Goal: Use online tool/utility: Utilize a website feature to perform a specific function

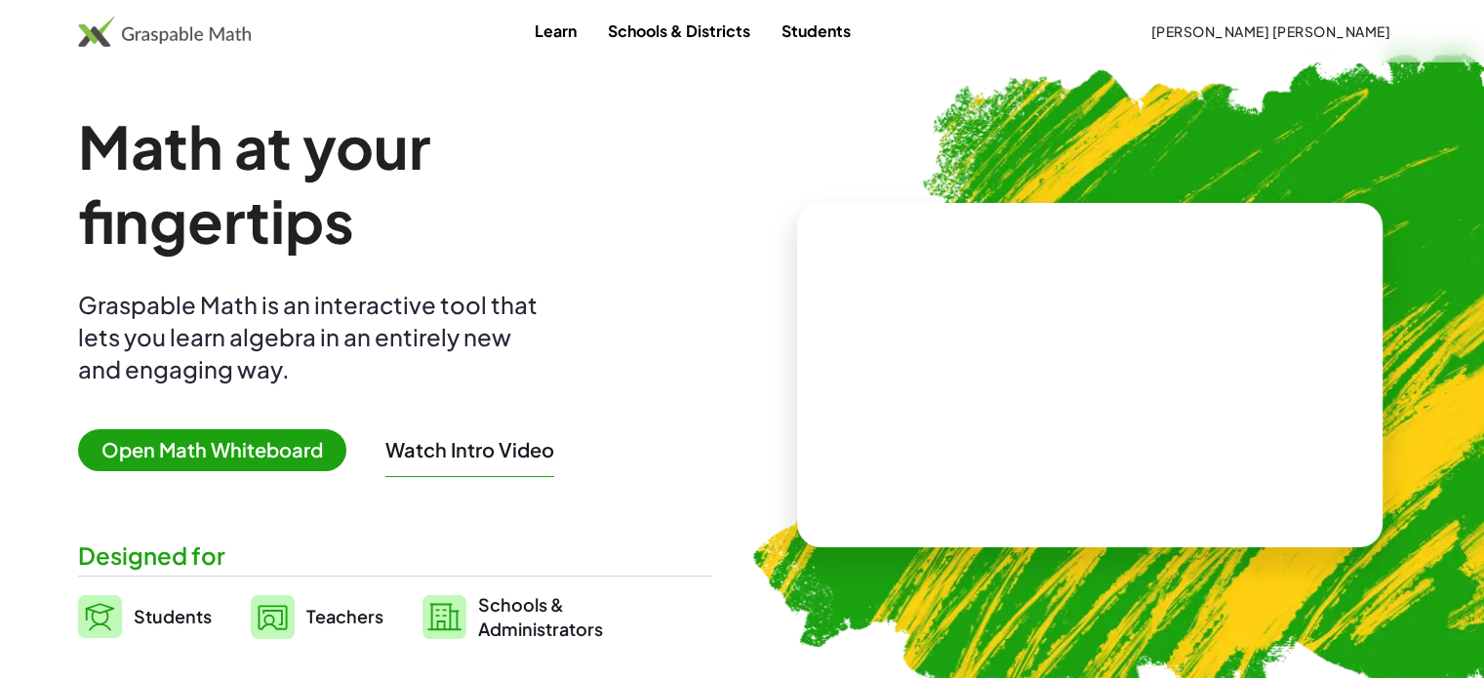
click at [305, 448] on span "Open Math Whiteboard" at bounding box center [212, 450] width 268 height 42
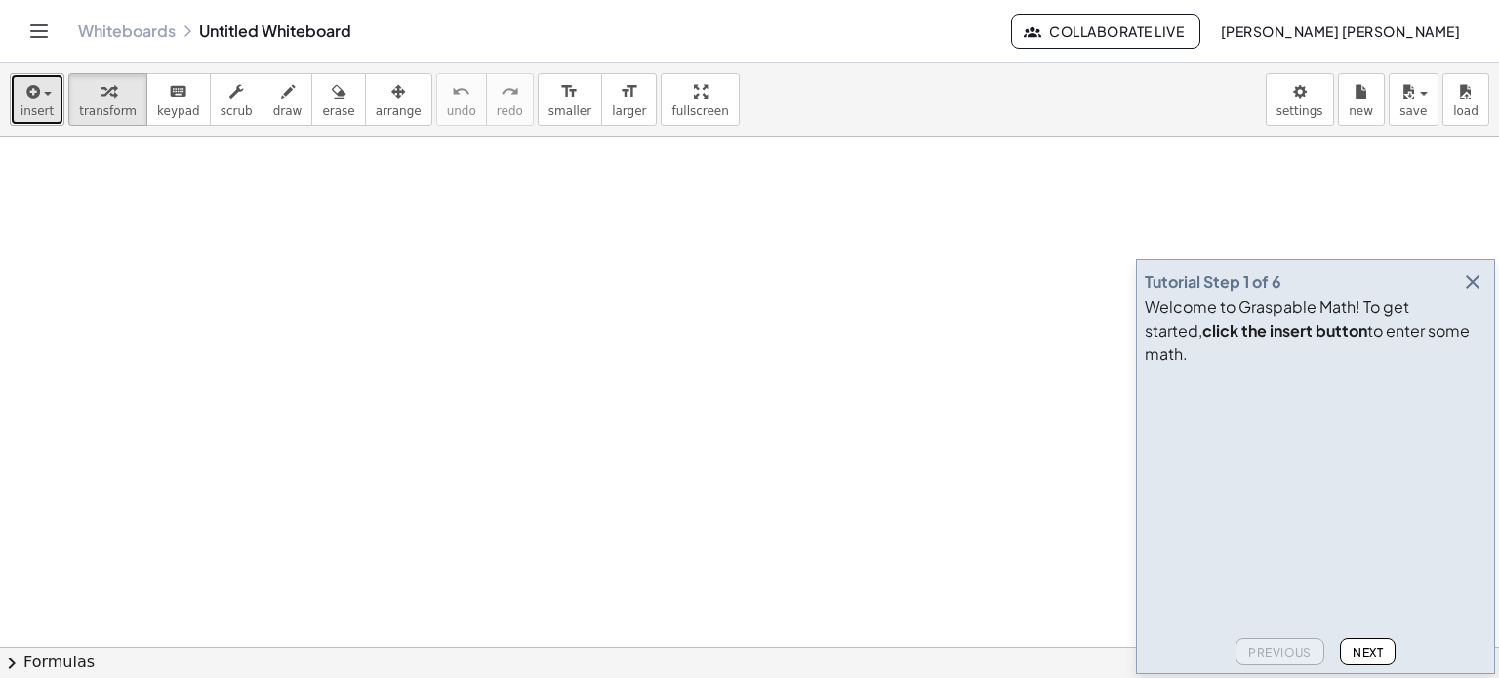
click at [43, 104] on span "insert" at bounding box center [36, 111] width 33 height 14
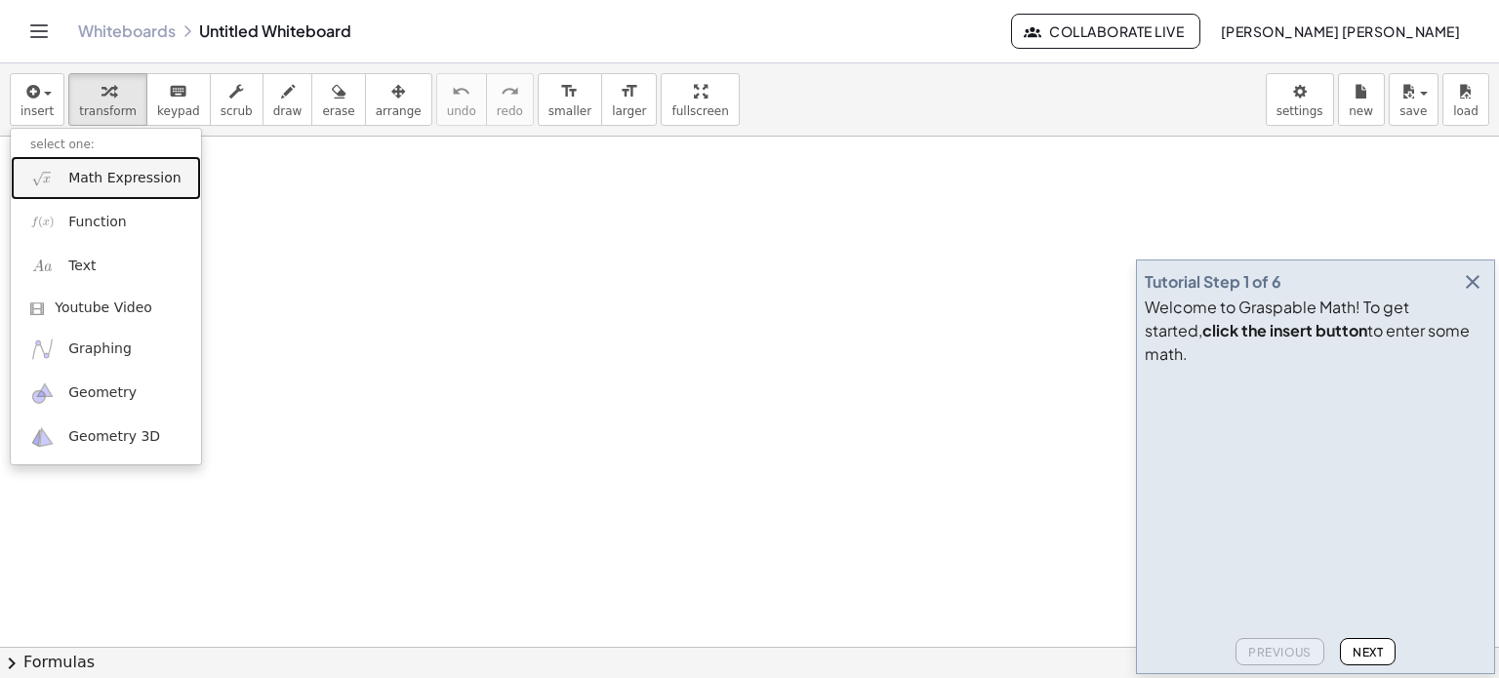
click at [85, 184] on span "Math Expression" at bounding box center [124, 179] width 112 height 20
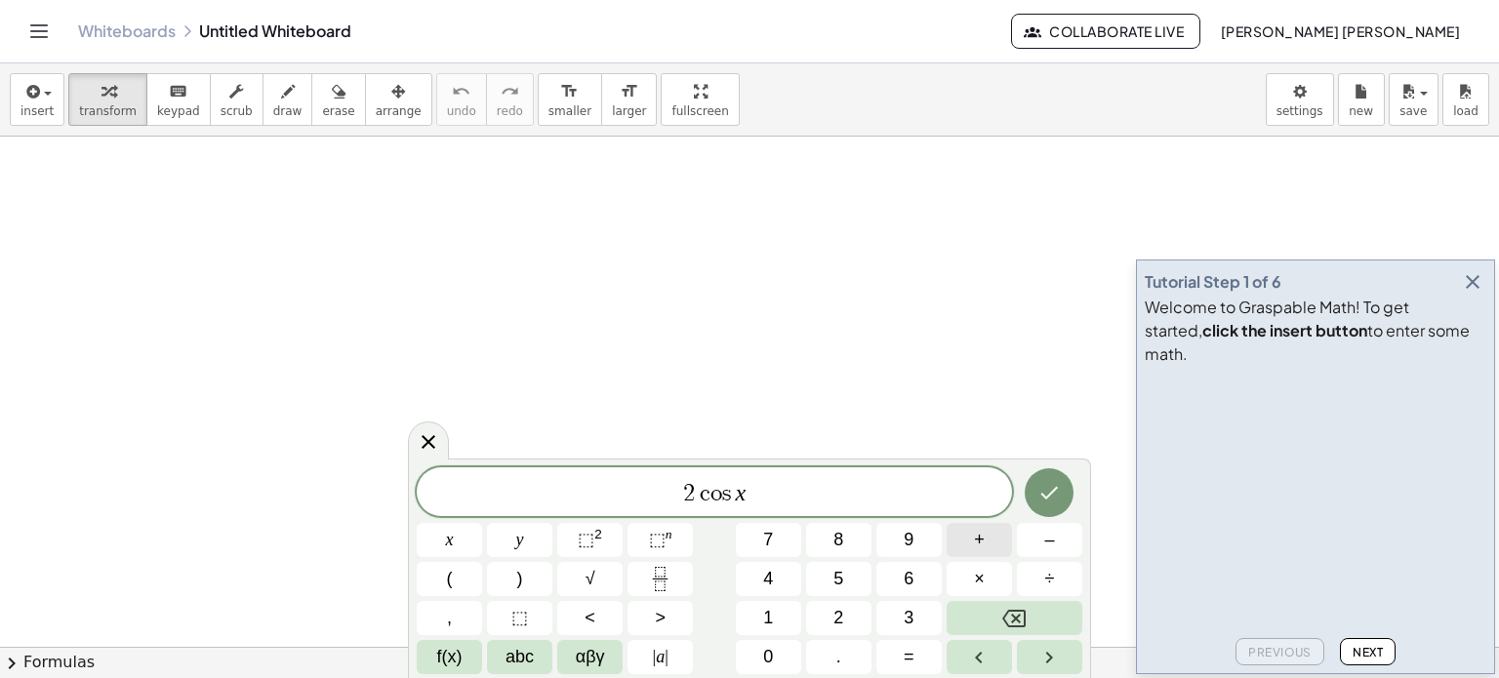
click at [988, 532] on button "+" at bounding box center [979, 540] width 65 height 34
click at [904, 655] on span "=" at bounding box center [909, 657] width 11 height 26
click at [1065, 493] on button "Done" at bounding box center [1049, 492] width 49 height 49
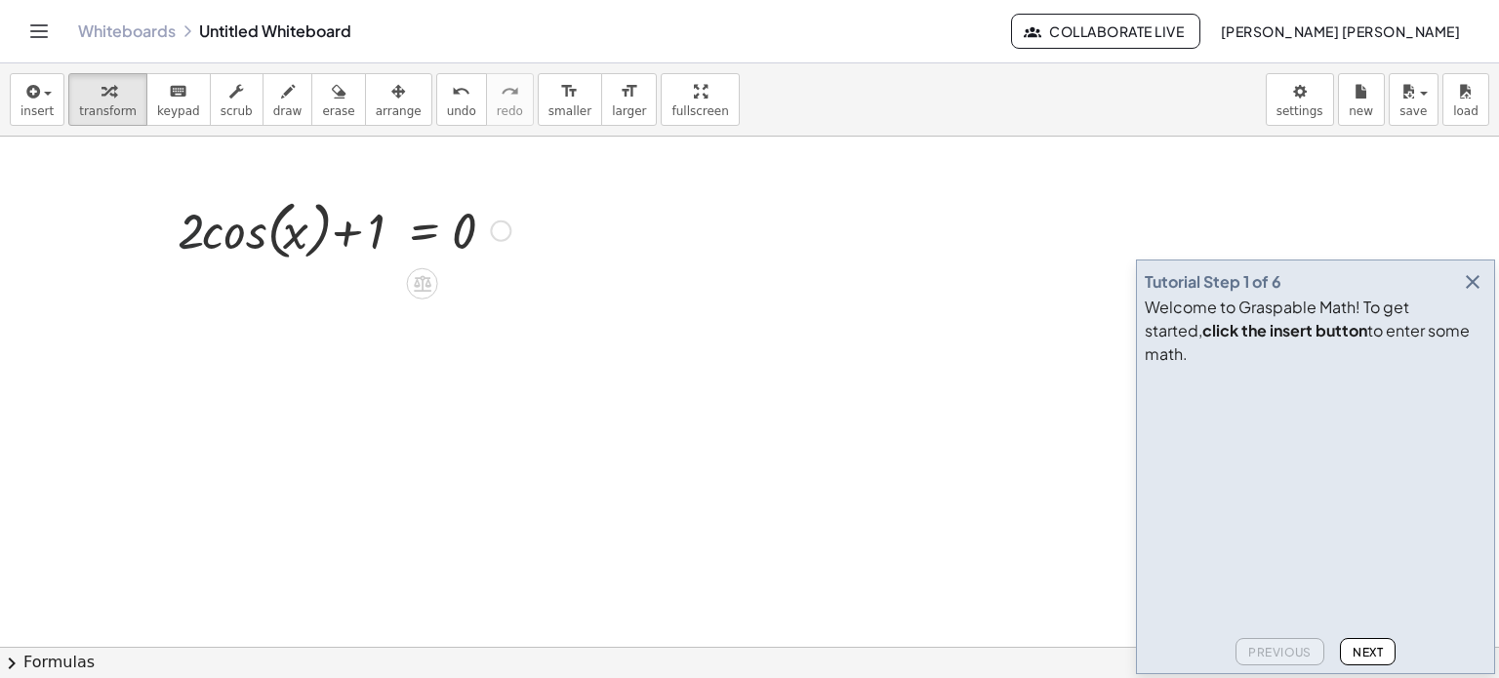
click at [183, 242] on div at bounding box center [344, 229] width 352 height 74
drag, startPoint x: 428, startPoint y: 210, endPoint x: 515, endPoint y: 224, distance: 87.9
click at [515, 224] on div at bounding box center [344, 229] width 352 height 74
click at [441, 103] on button "undo undo" at bounding box center [461, 99] width 51 height 53
click at [1313, 77] on body "Graspable Math Activities Whiteboards Classes Account v1.28.5 | Privacy policy …" at bounding box center [749, 339] width 1499 height 678
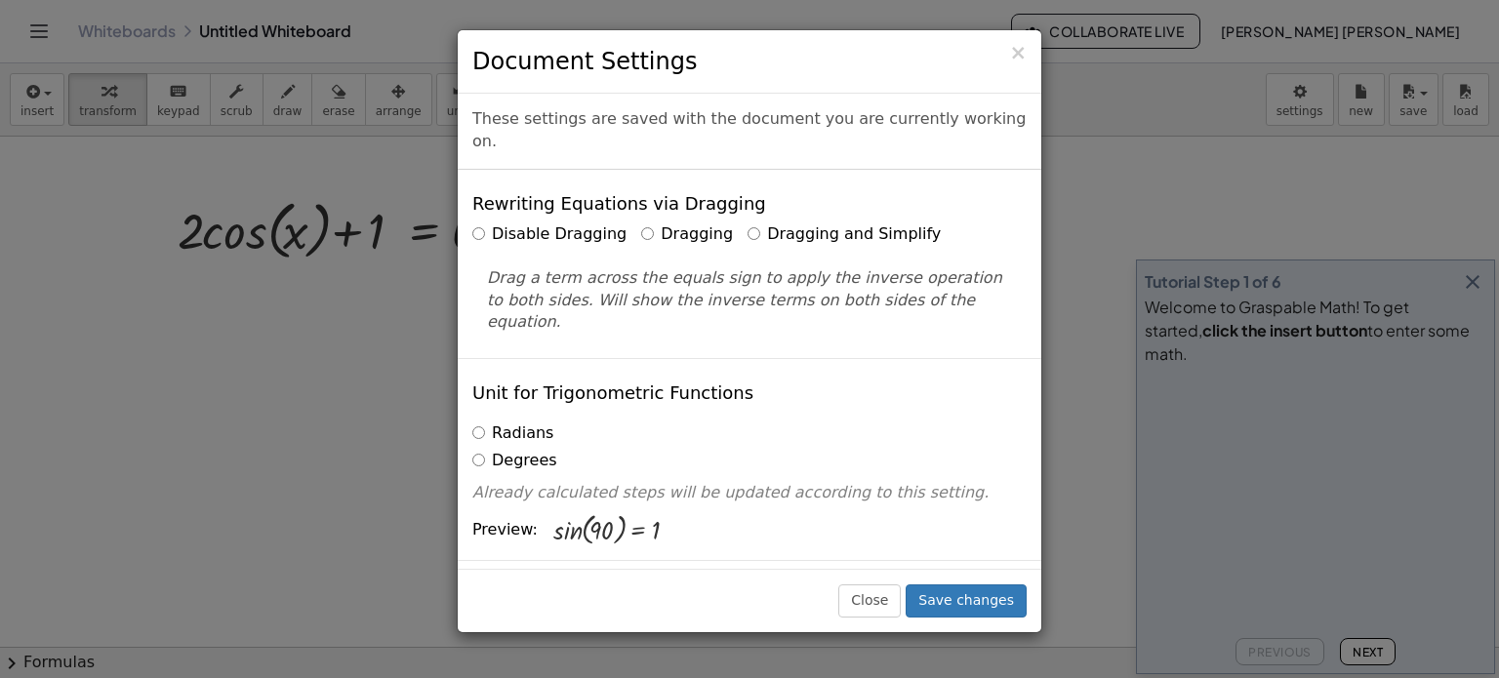
click at [828, 224] on label "Dragging and Simplify" at bounding box center [844, 235] width 193 height 22
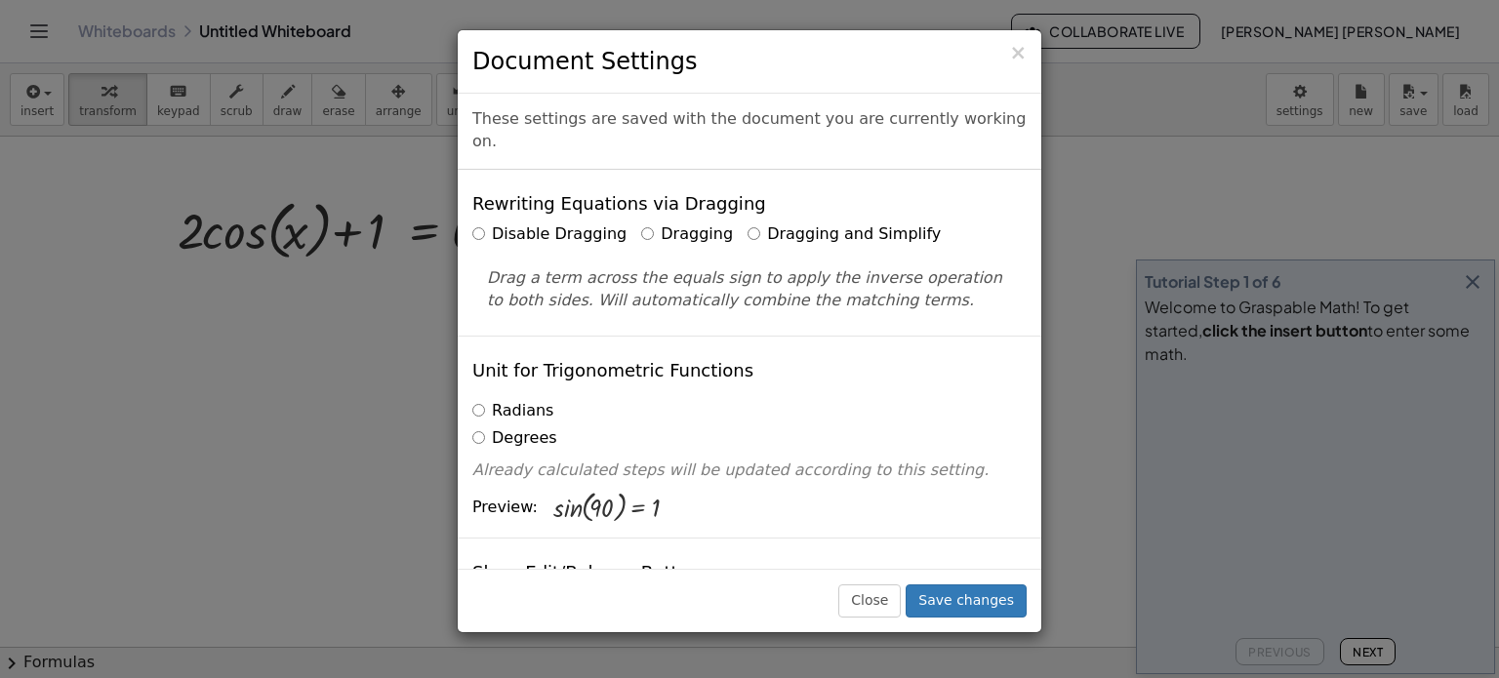
click at [1015, 66] on h3 "Document Settings" at bounding box center [749, 61] width 554 height 33
click at [1027, 59] on span "×" at bounding box center [1018, 52] width 18 height 23
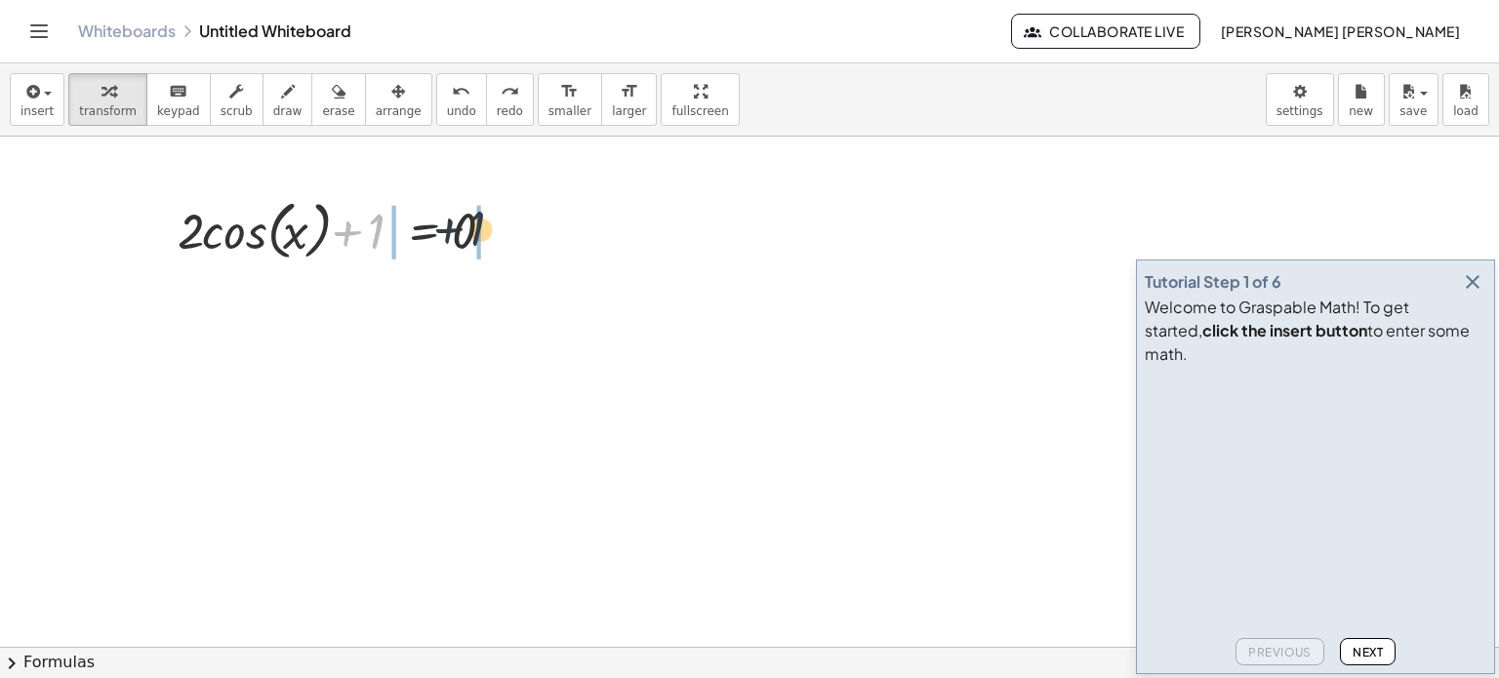
drag, startPoint x: 381, startPoint y: 217, endPoint x: 482, endPoint y: 217, distance: 101.5
click at [482, 217] on div at bounding box center [344, 229] width 352 height 74
click at [447, 107] on span "undo" at bounding box center [461, 111] width 29 height 14
click at [1297, 87] on body "Graspable Math Activities Whiteboards Classes Account v1.28.5 | Privacy policy …" at bounding box center [749, 339] width 1499 height 678
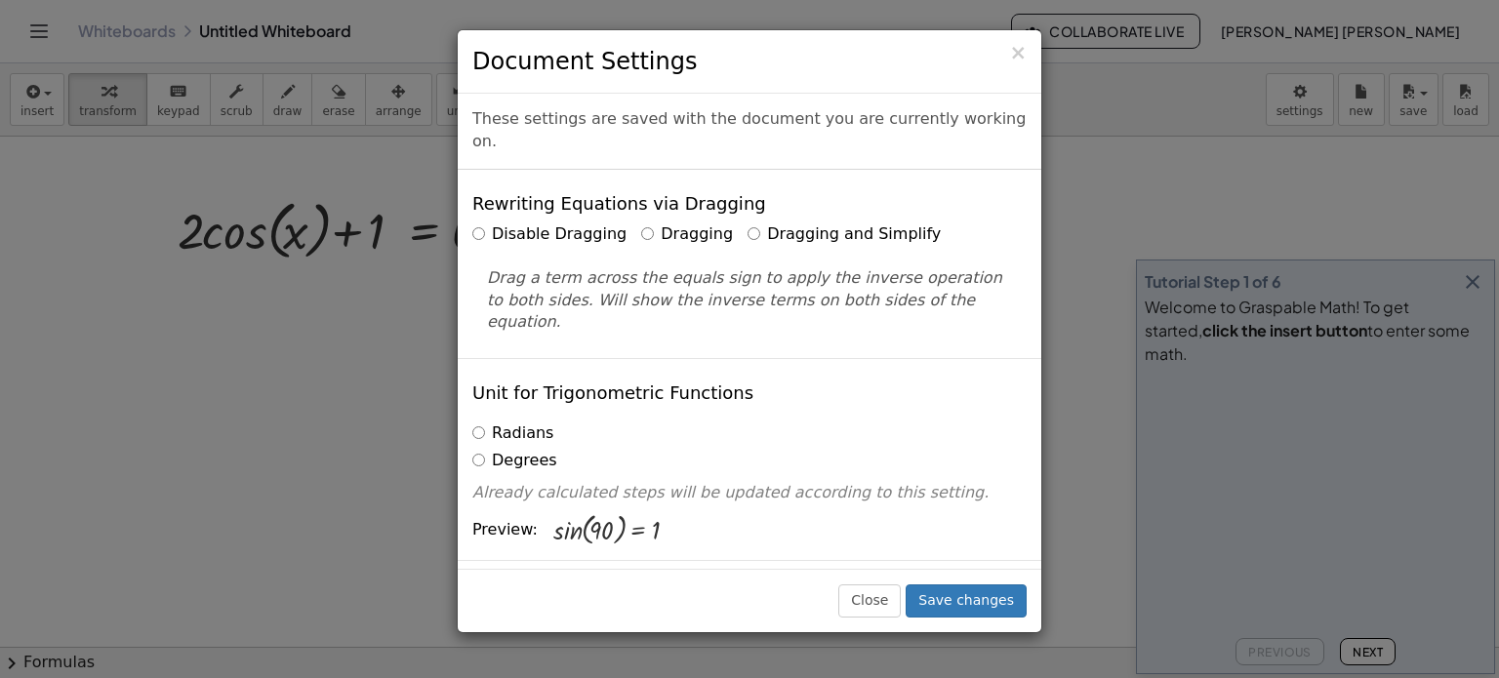
drag, startPoint x: 728, startPoint y: 222, endPoint x: 748, endPoint y: 214, distance: 21.0
click at [748, 224] on label "Dragging and Simplify" at bounding box center [844, 235] width 193 height 22
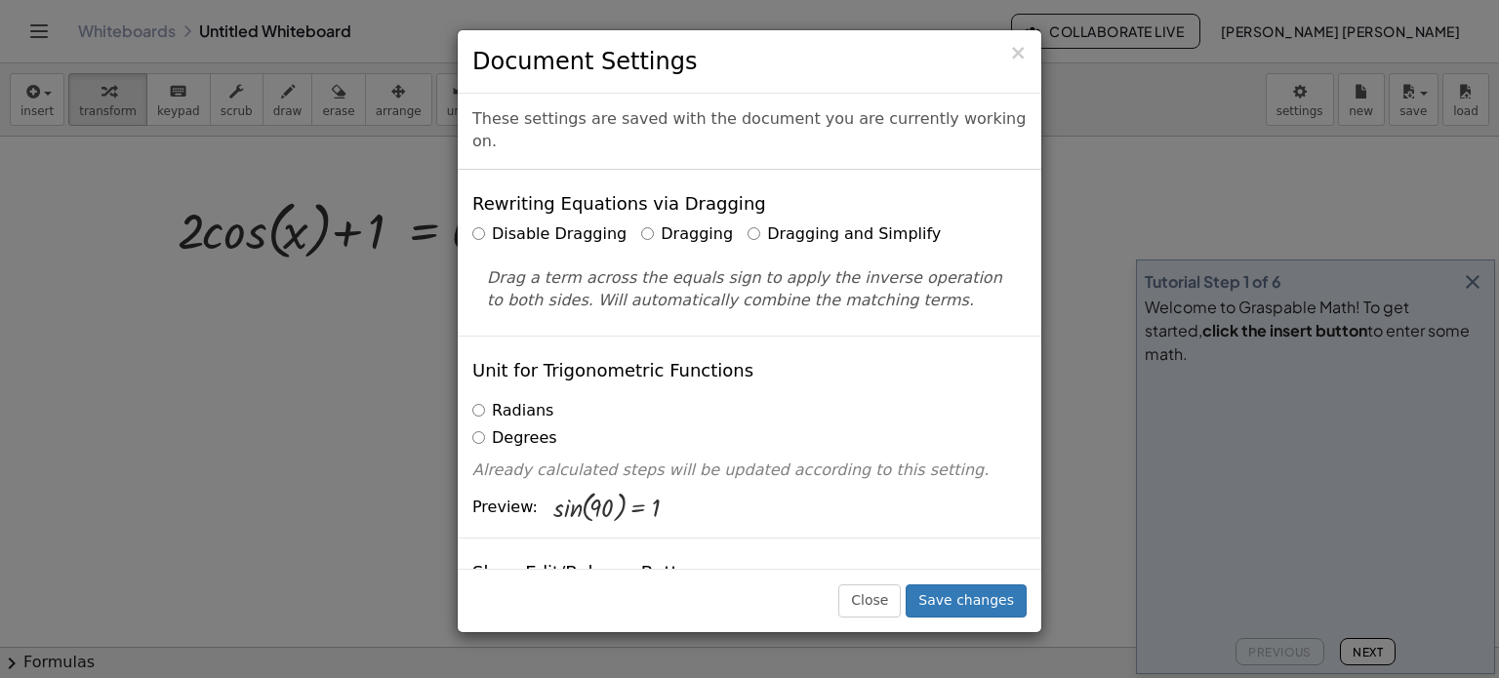
click at [748, 224] on label "Dragging and Simplify" at bounding box center [844, 235] width 193 height 22
click at [960, 600] on button "Save changes" at bounding box center [966, 601] width 121 height 33
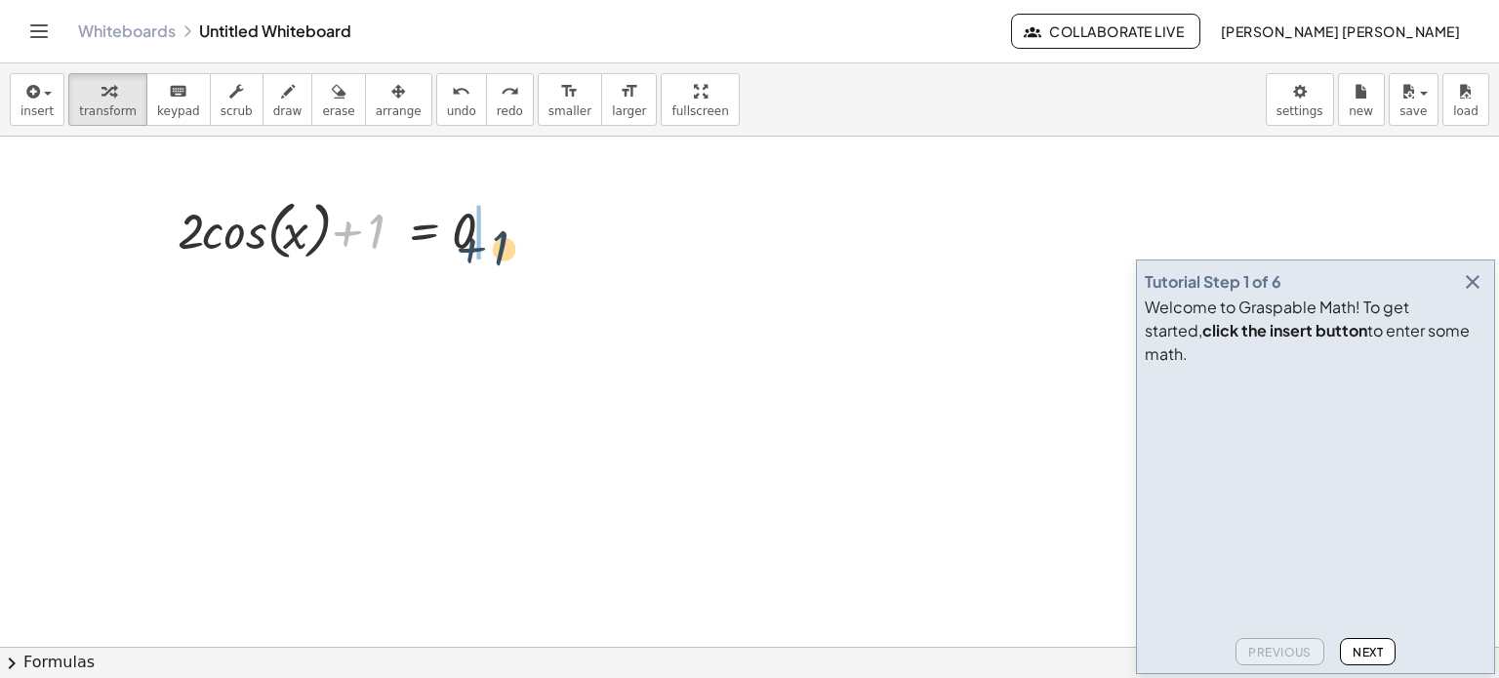
drag, startPoint x: 375, startPoint y: 225, endPoint x: 499, endPoint y: 243, distance: 125.2
click at [499, 243] on div at bounding box center [344, 229] width 352 height 74
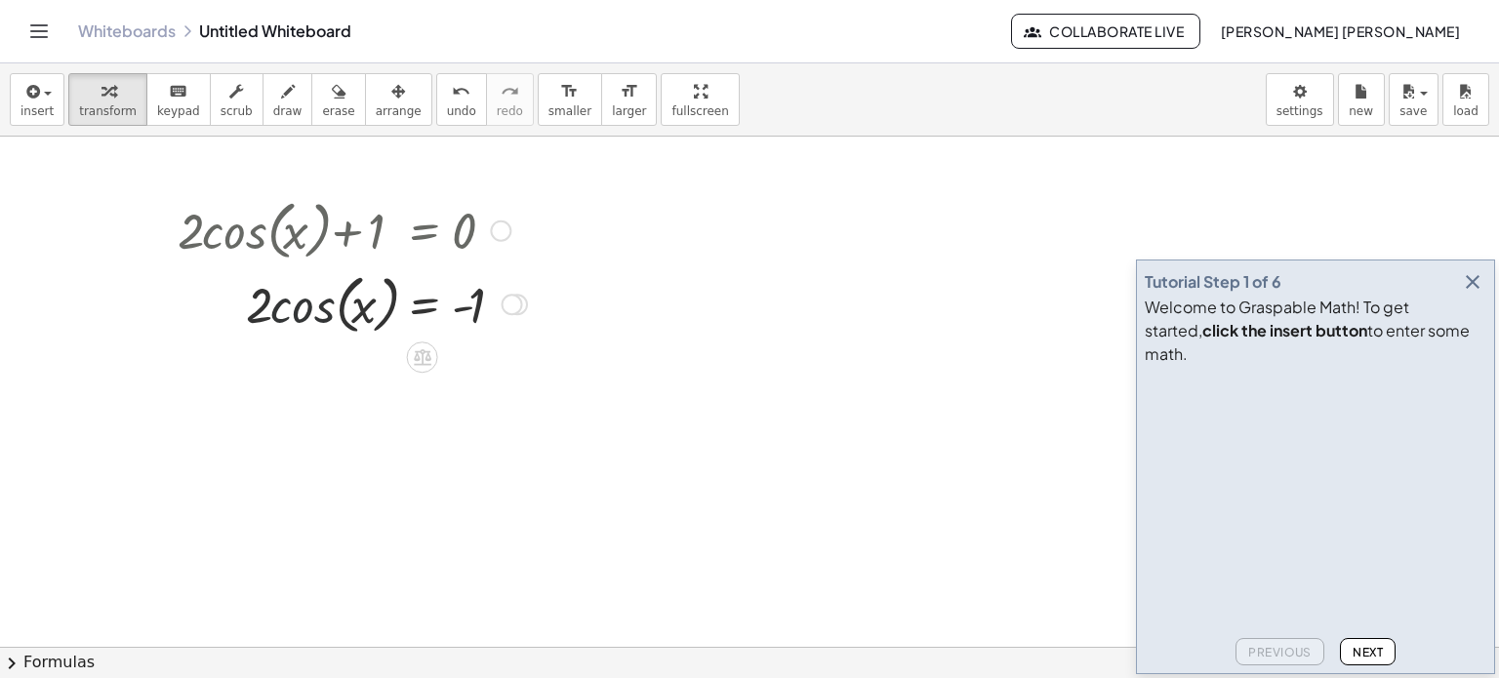
click at [277, 315] on div at bounding box center [352, 302] width 369 height 74
drag, startPoint x: 260, startPoint y: 320, endPoint x: 494, endPoint y: 368, distance: 239.1
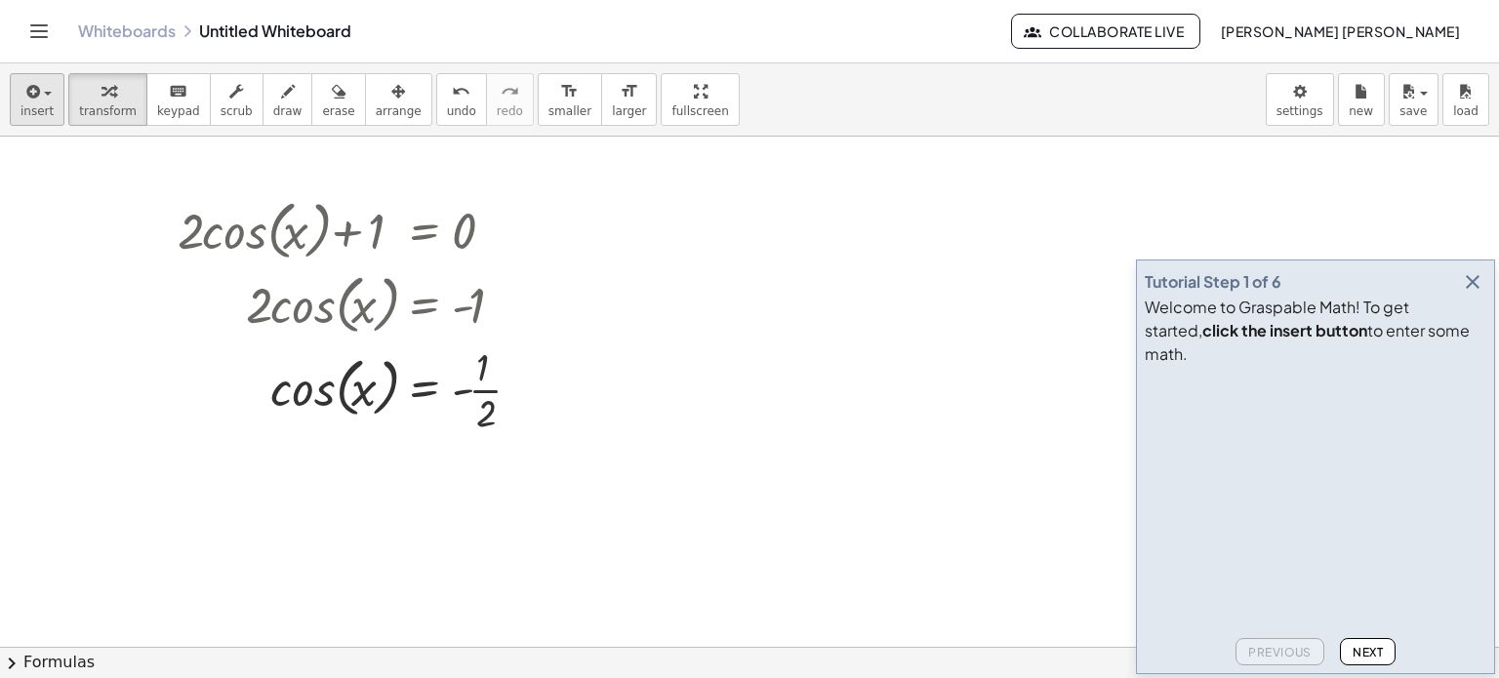
drag, startPoint x: 62, startPoint y: 110, endPoint x: 41, endPoint y: 108, distance: 21.6
click at [41, 108] on div "insert select one: Math Expression Function Text Youtube Video Graphing Geometr…" at bounding box center [749, 99] width 1499 height 73
click at [40, 108] on span "insert" at bounding box center [36, 111] width 33 height 14
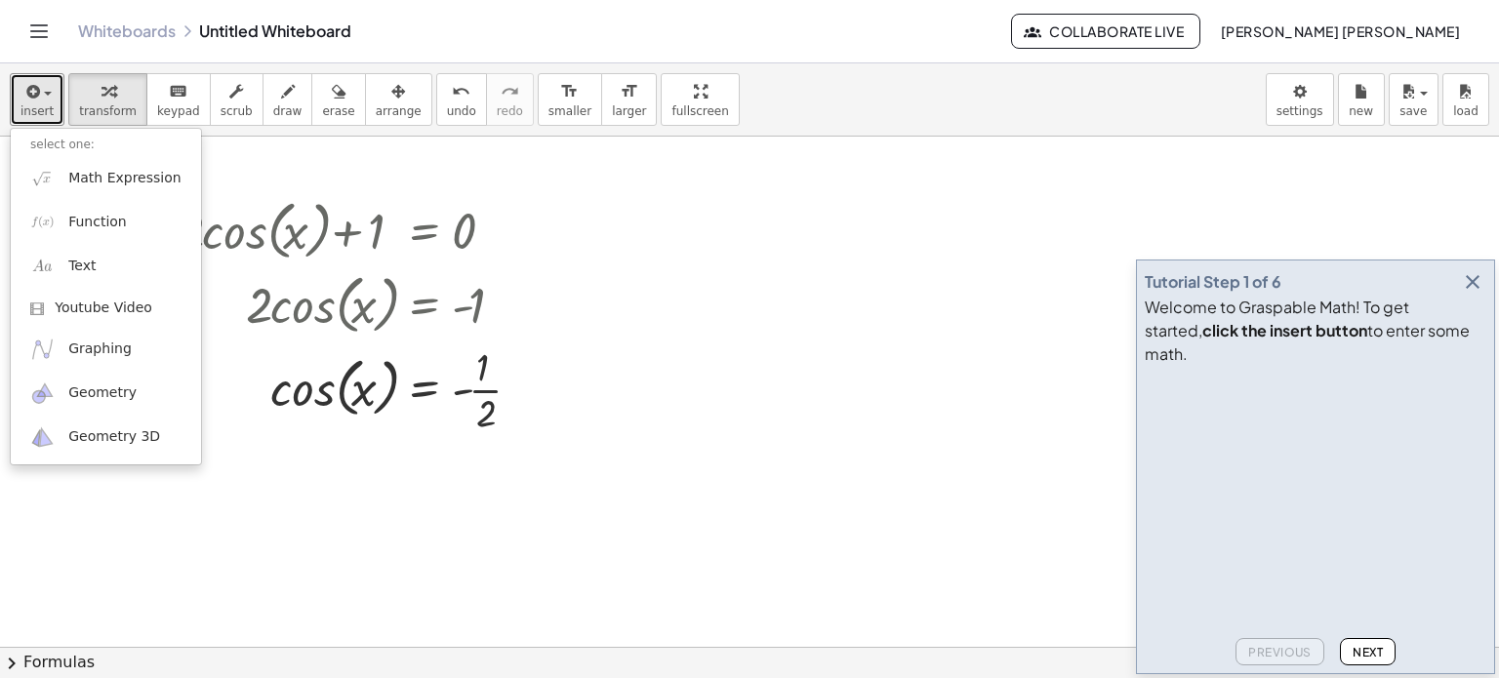
click at [610, 324] on div at bounding box center [749, 647] width 1499 height 1021
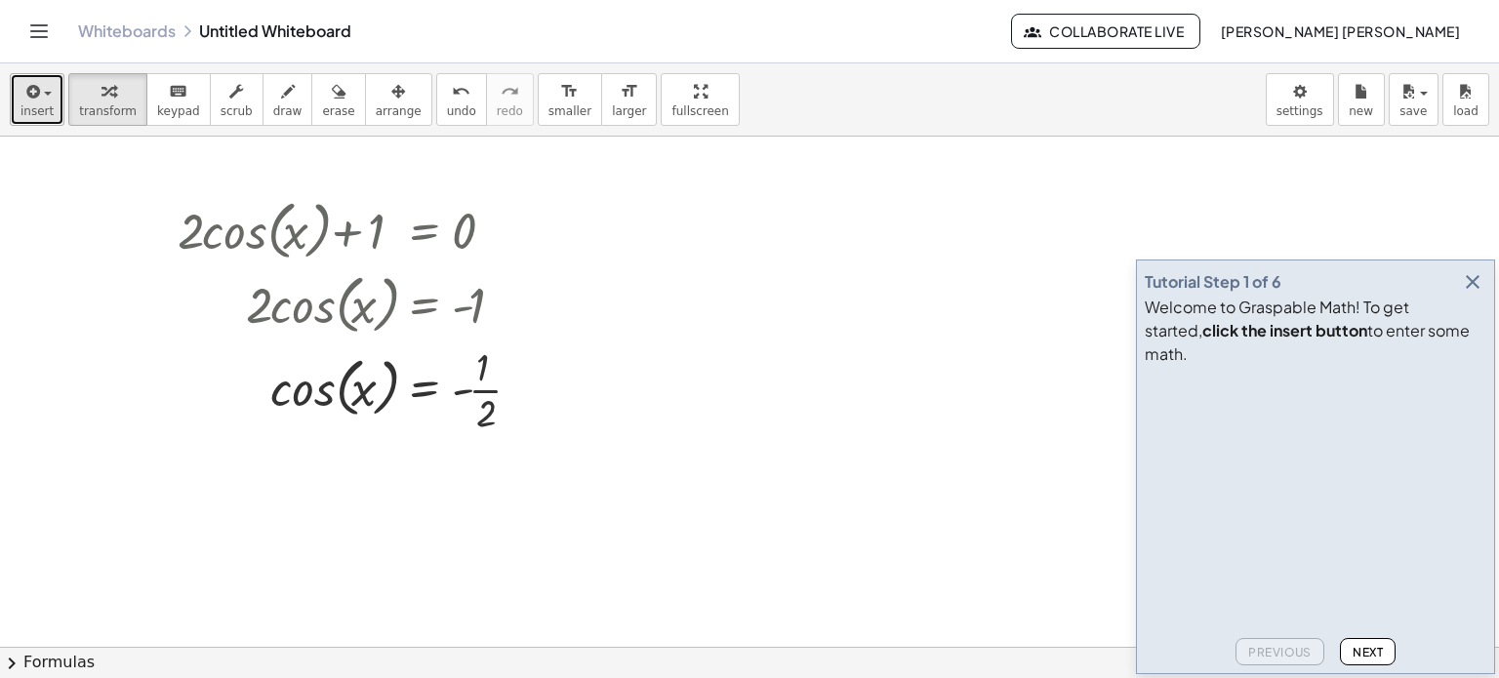
click at [28, 109] on span "insert" at bounding box center [36, 111] width 33 height 14
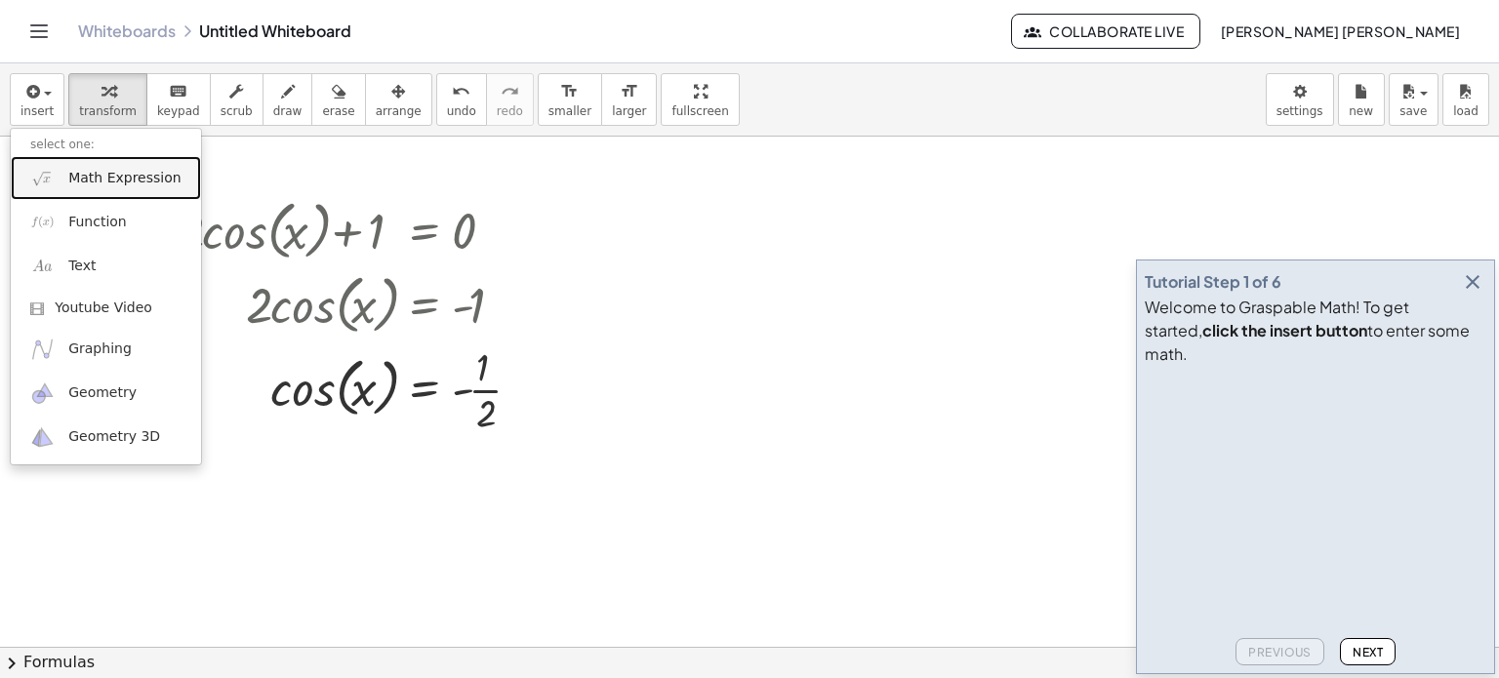
click at [137, 186] on span "Math Expression" at bounding box center [124, 179] width 112 height 20
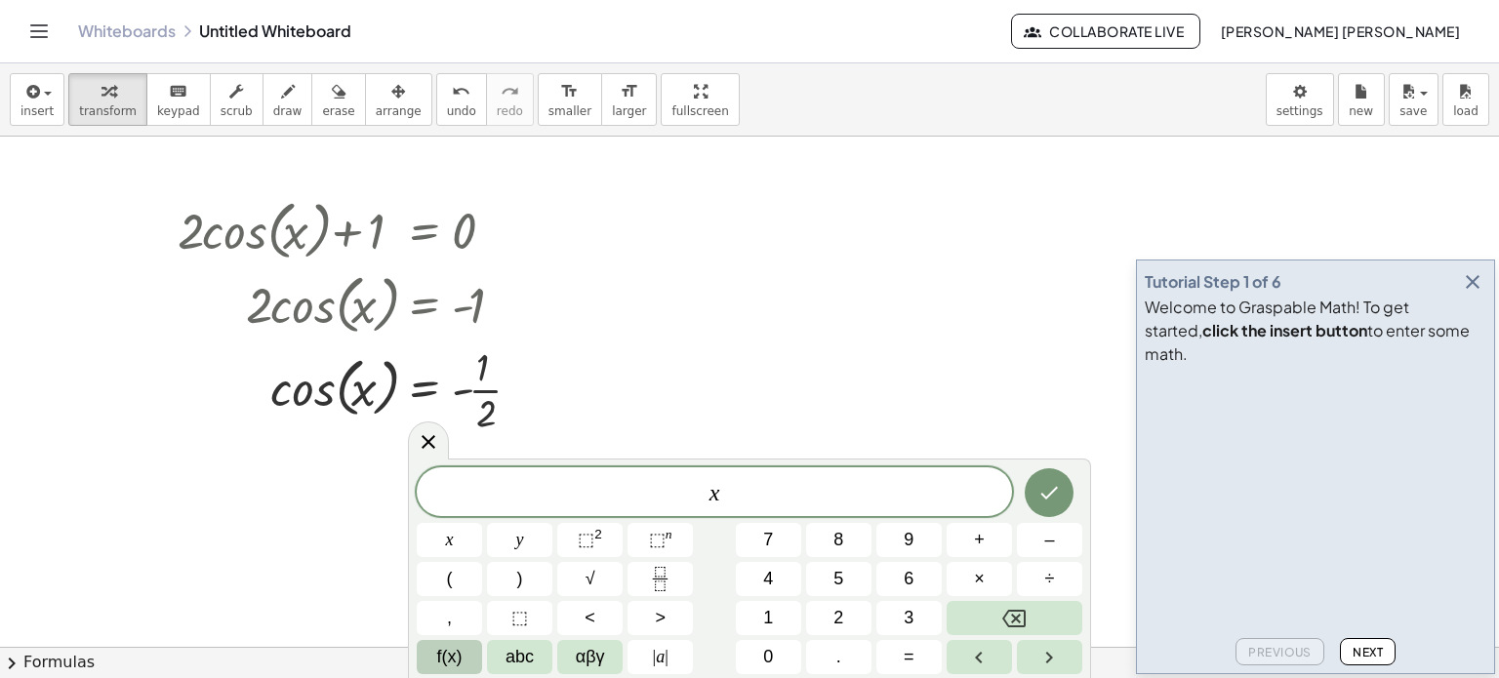
click at [454, 659] on span "f(x)" at bounding box center [449, 657] width 25 height 26
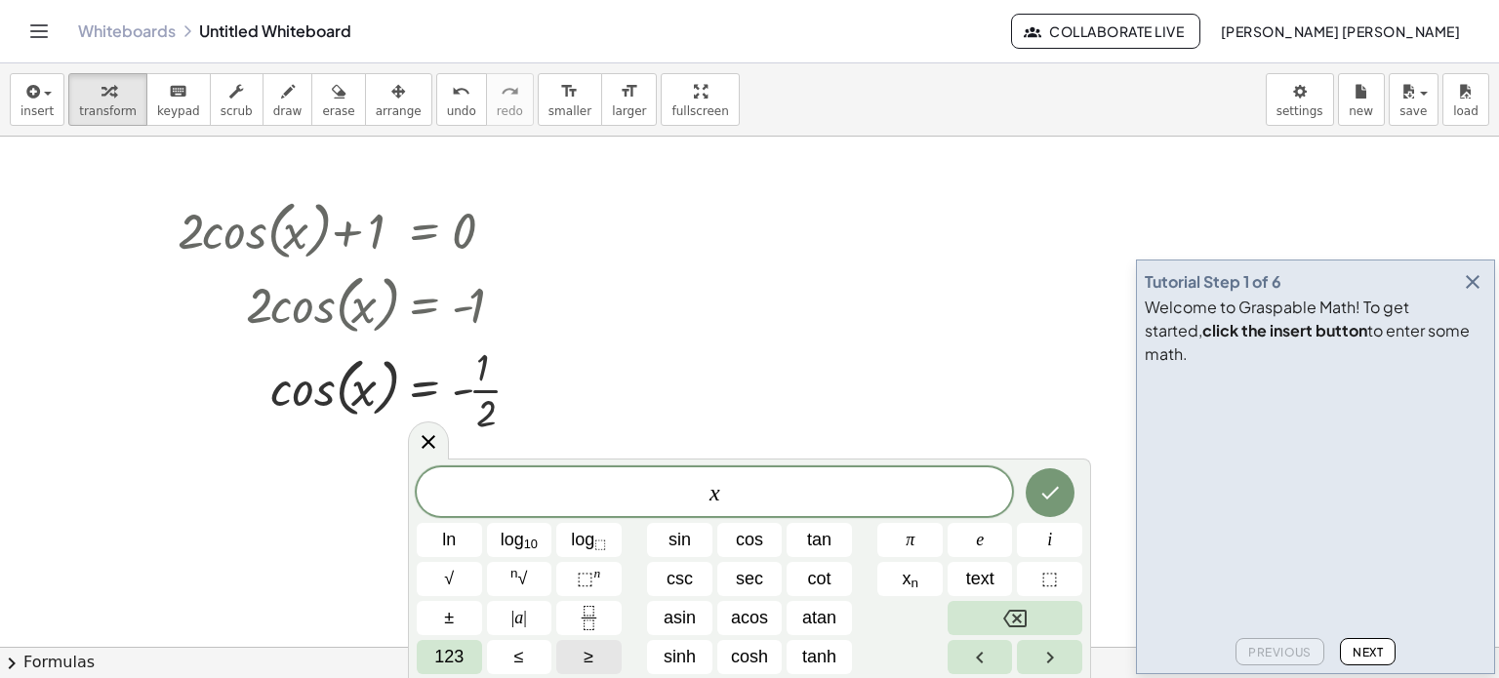
click at [586, 651] on span "≥" at bounding box center [589, 657] width 10 height 26
click at [929, 573] on button "x n" at bounding box center [909, 579] width 65 height 34
click at [448, 669] on span "123" at bounding box center [448, 657] width 29 height 26
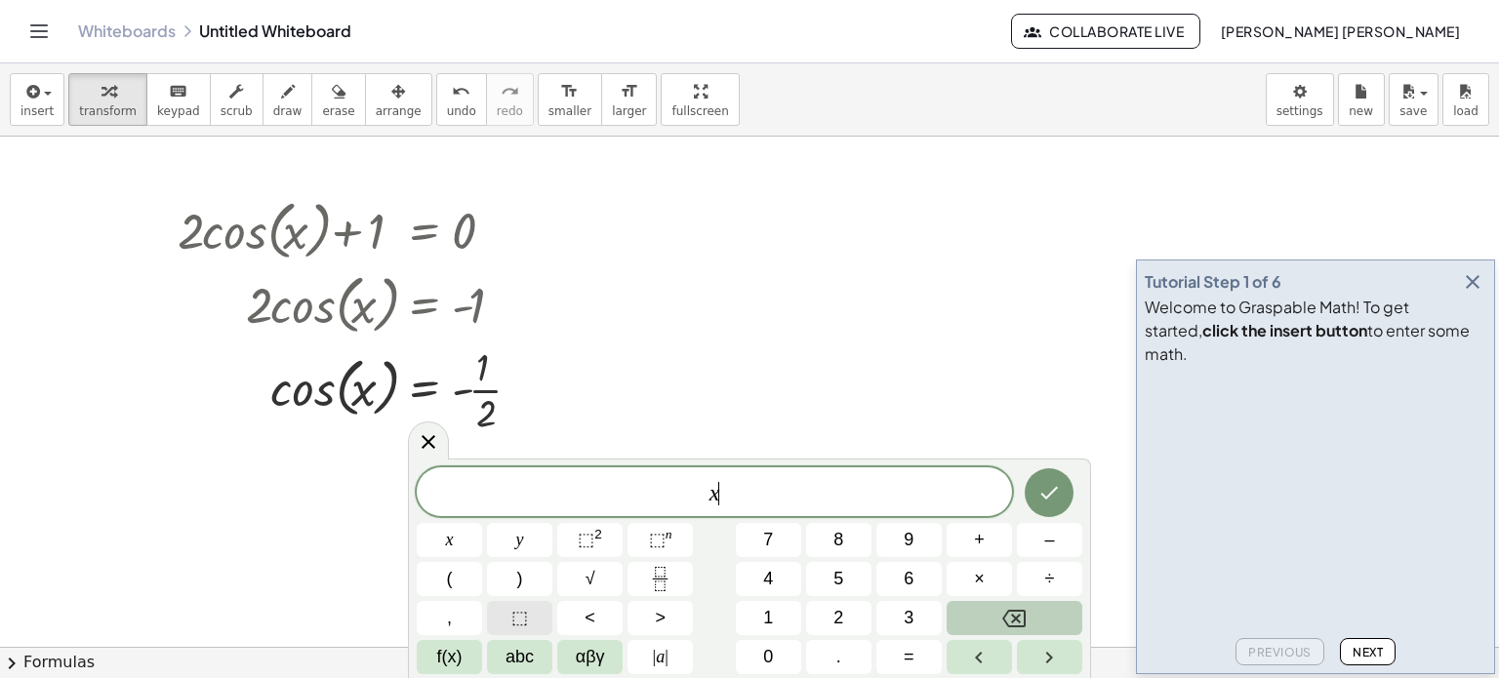
click at [523, 624] on span "⬚" at bounding box center [519, 618] width 17 height 26
click at [1029, 644] on button "Right arrow" at bounding box center [1049, 657] width 65 height 34
click at [508, 664] on span "abc" at bounding box center [520, 657] width 28 height 26
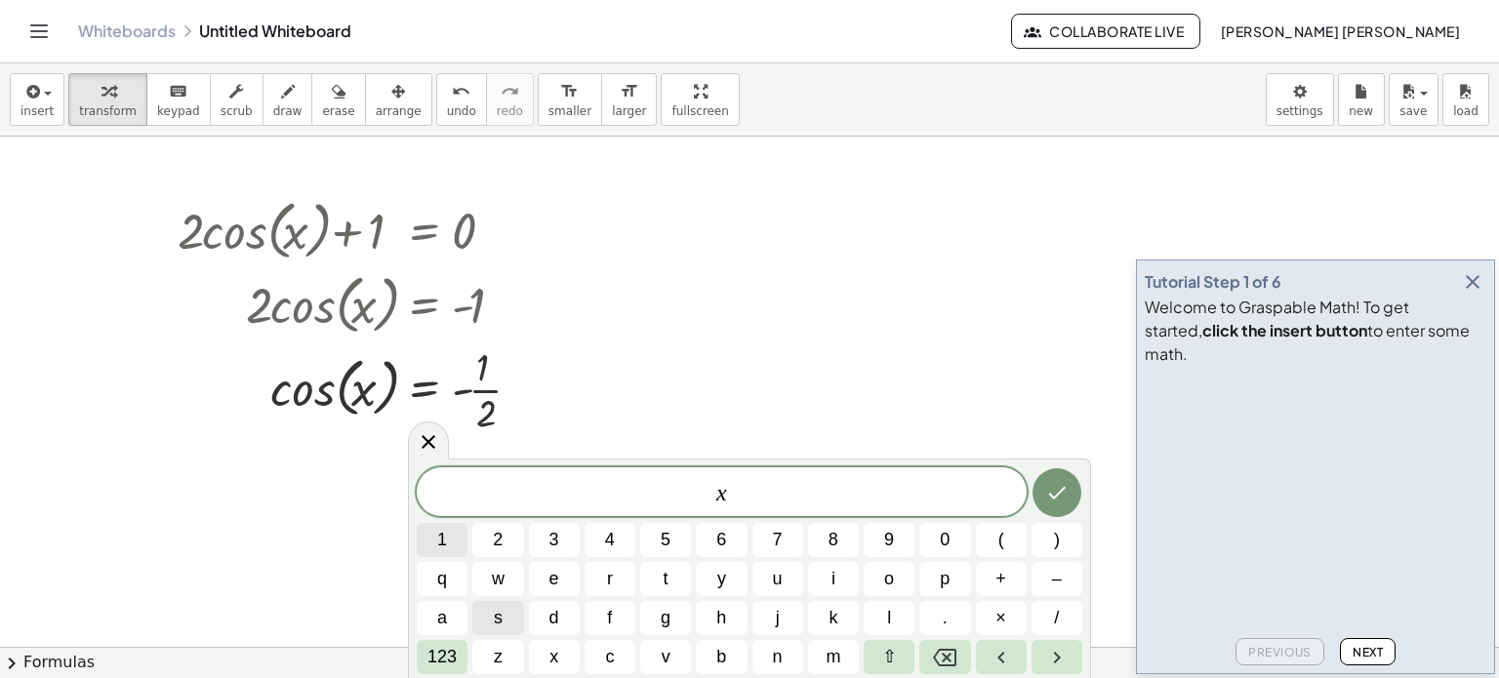
click at [433, 548] on button "1" at bounding box center [442, 540] width 51 height 34
click at [465, 644] on button "123" at bounding box center [442, 657] width 51 height 34
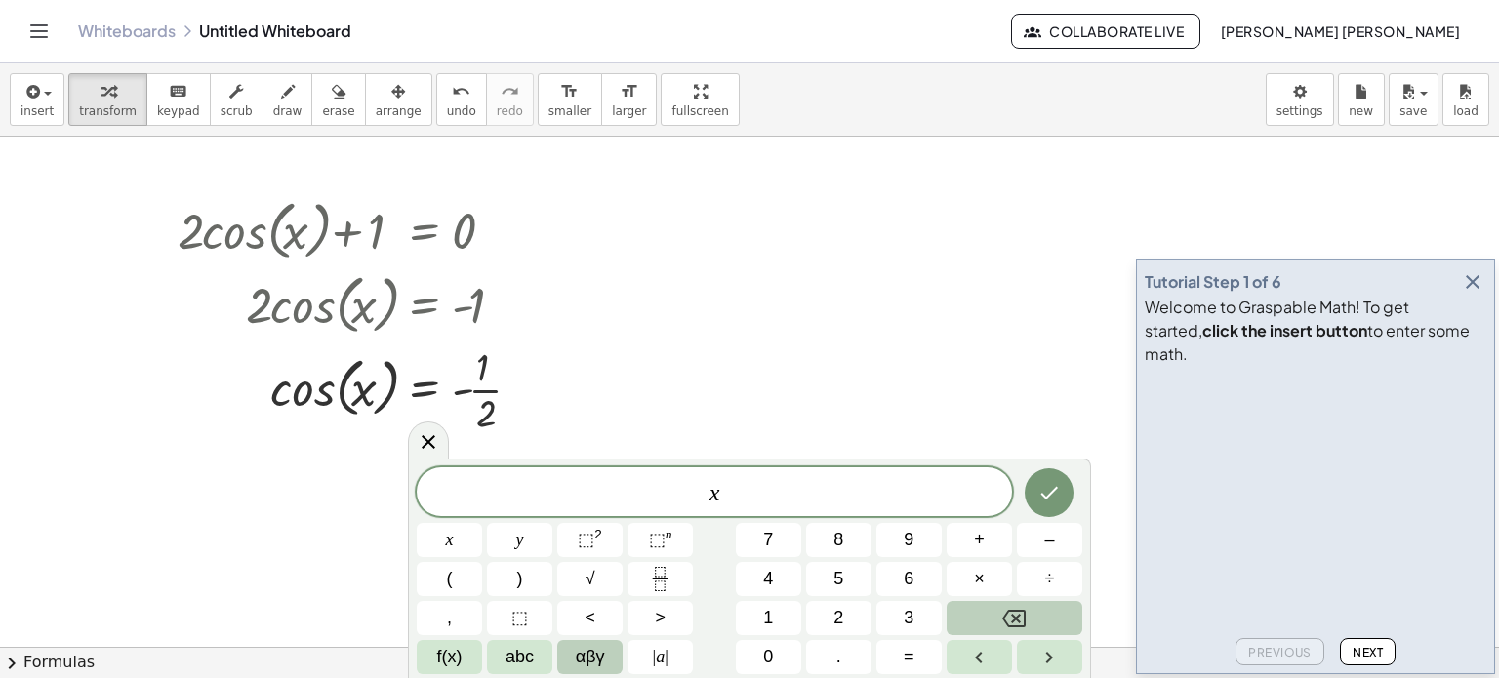
click at [607, 649] on button "αβγ" at bounding box center [589, 657] width 65 height 34
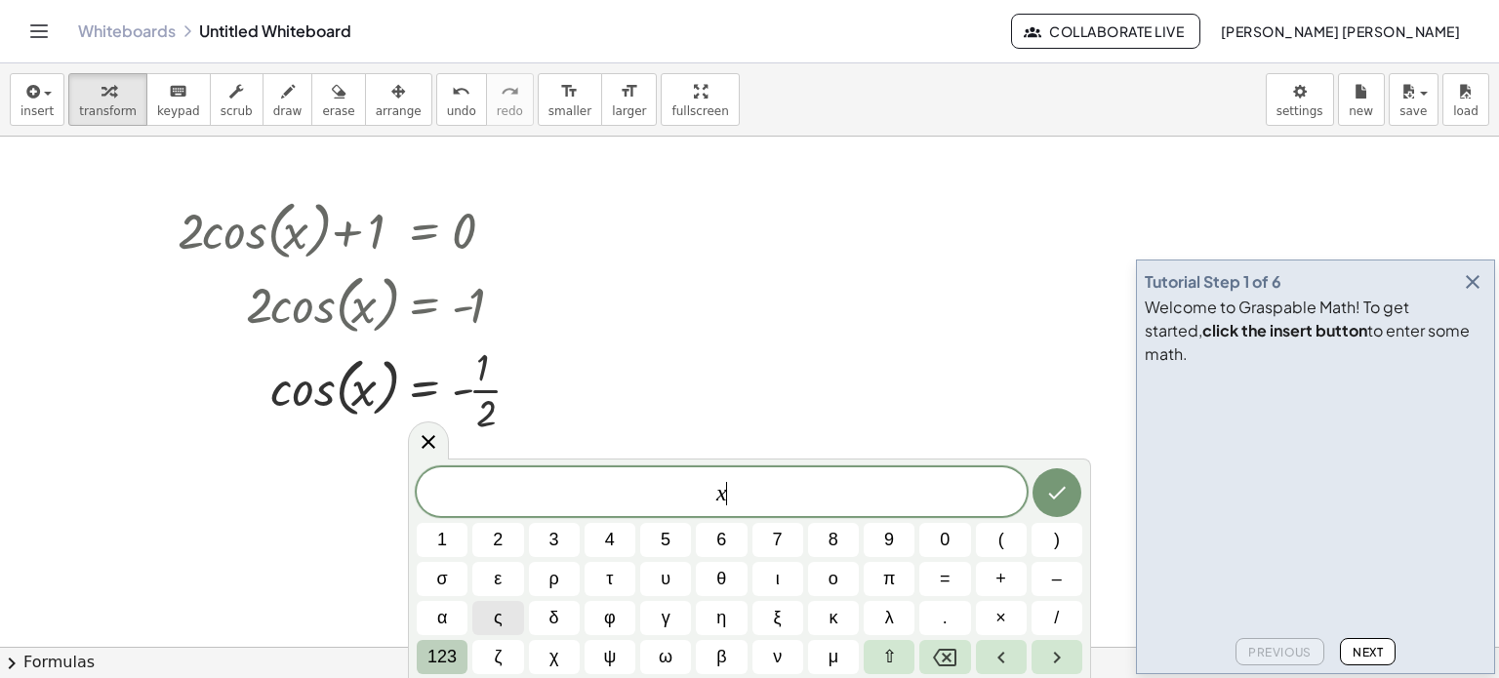
click at [435, 663] on span "123" at bounding box center [441, 657] width 29 height 26
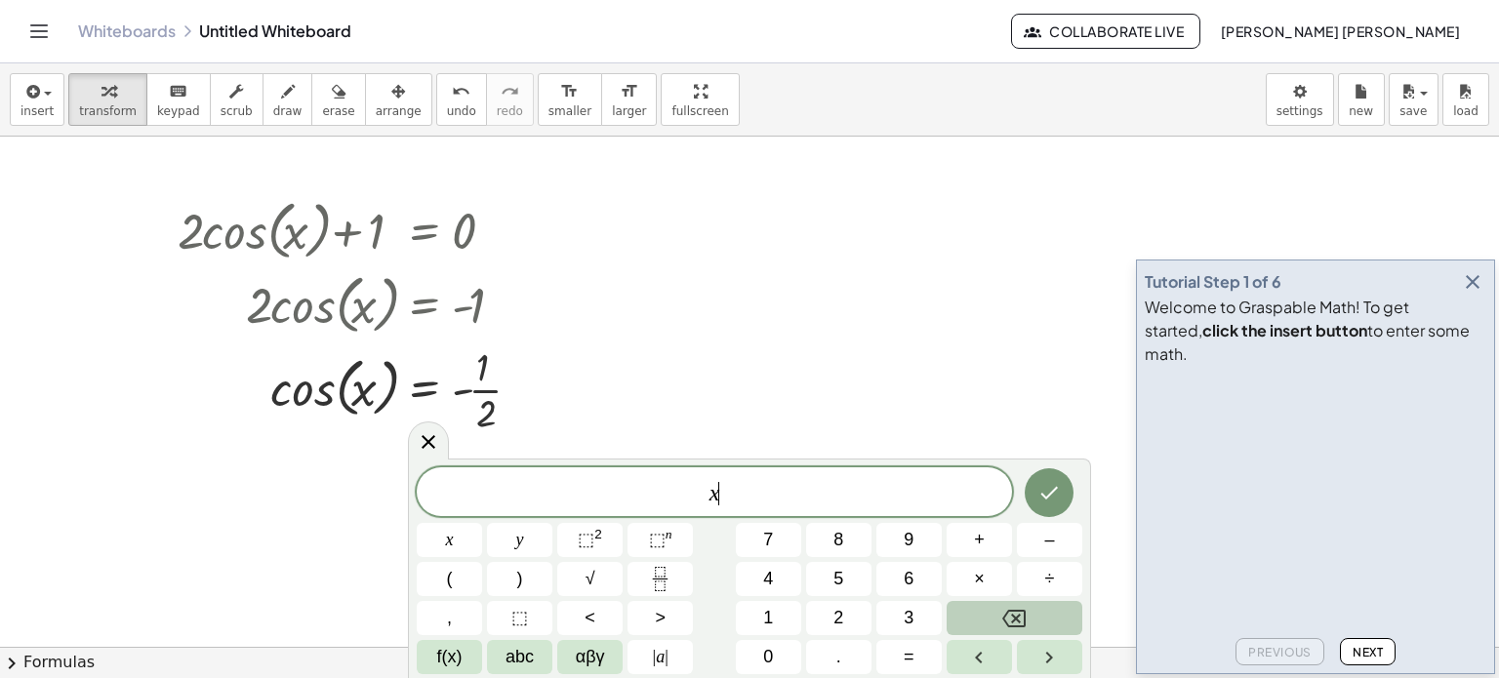
click at [435, 663] on button "f(x)" at bounding box center [449, 657] width 65 height 34
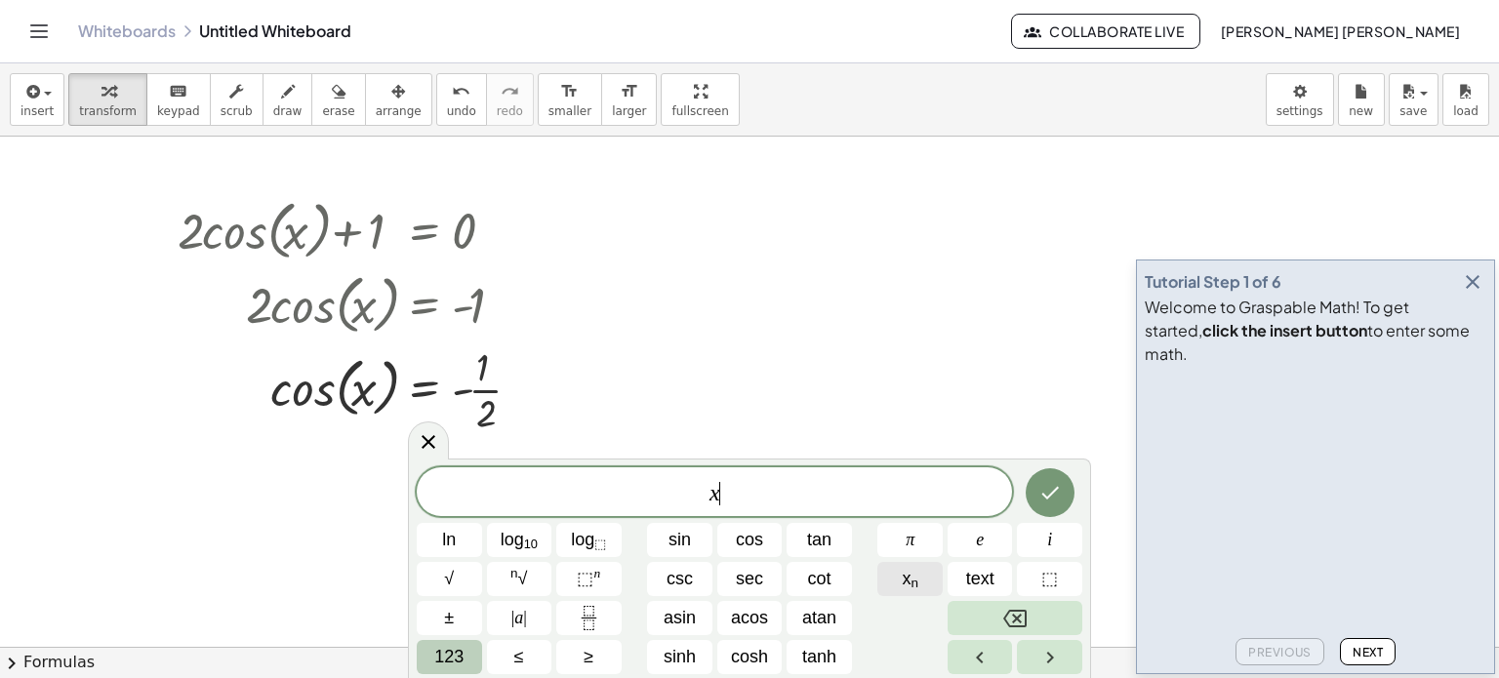
click at [923, 588] on button "x n" at bounding box center [909, 579] width 65 height 34
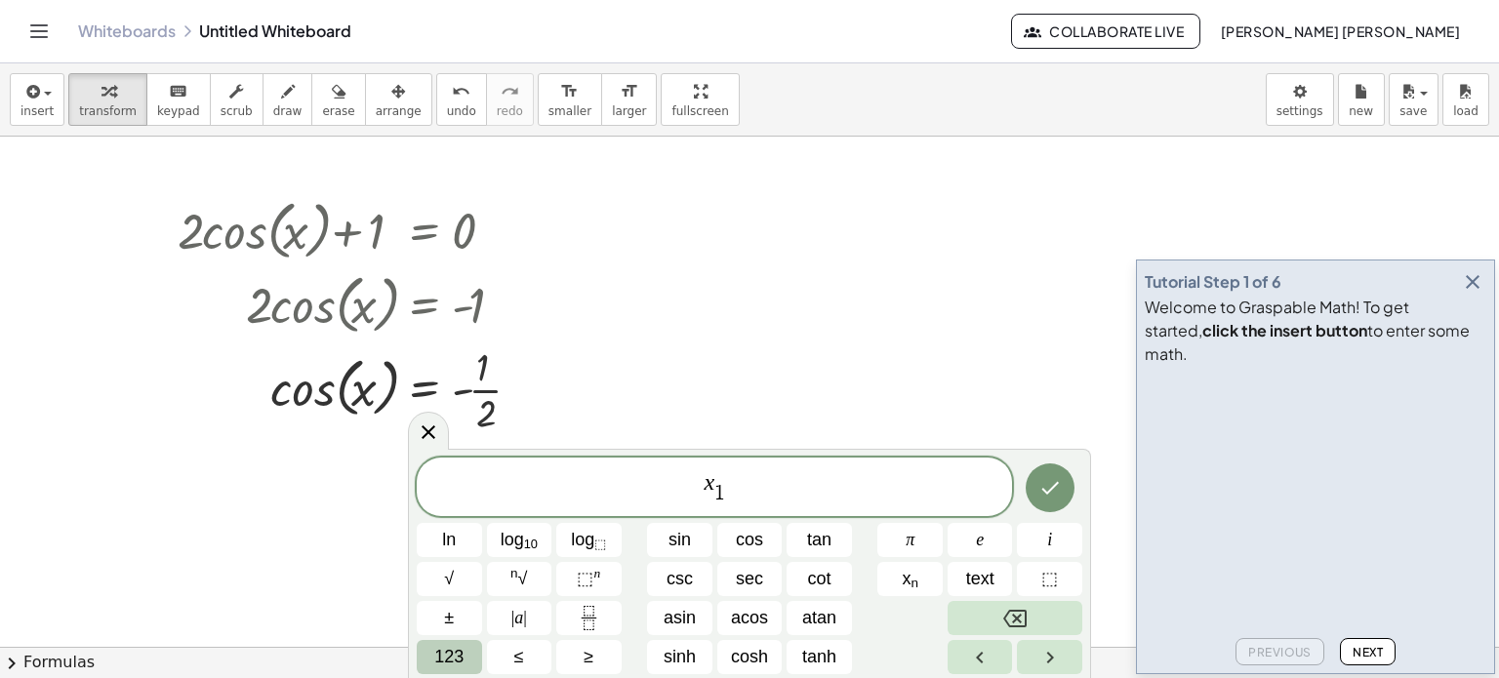
click at [793, 503] on span "x 1 ​ ​" at bounding box center [714, 488] width 595 height 38
click at [436, 651] on span "123" at bounding box center [448, 657] width 29 height 26
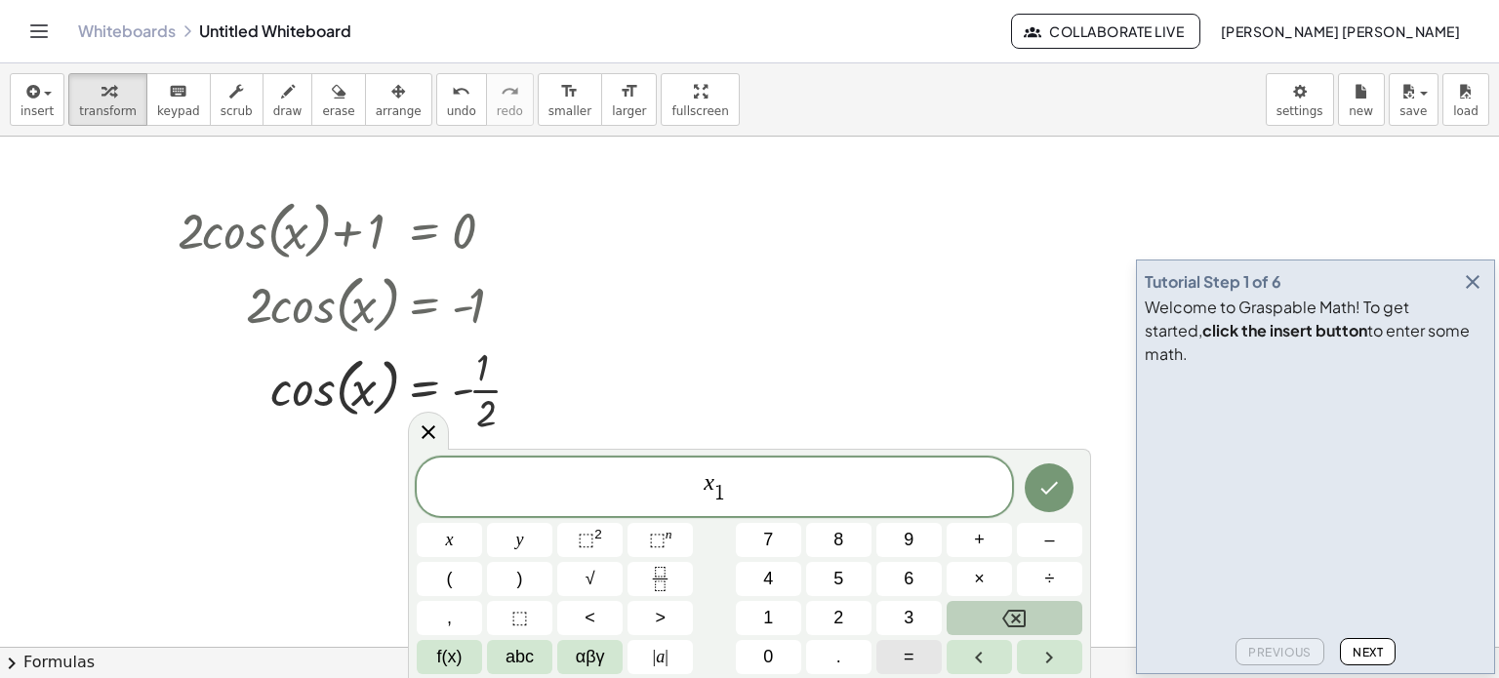
click at [901, 645] on button "=" at bounding box center [908, 657] width 65 height 34
click at [467, 651] on button "f(x)" at bounding box center [449, 657] width 65 height 34
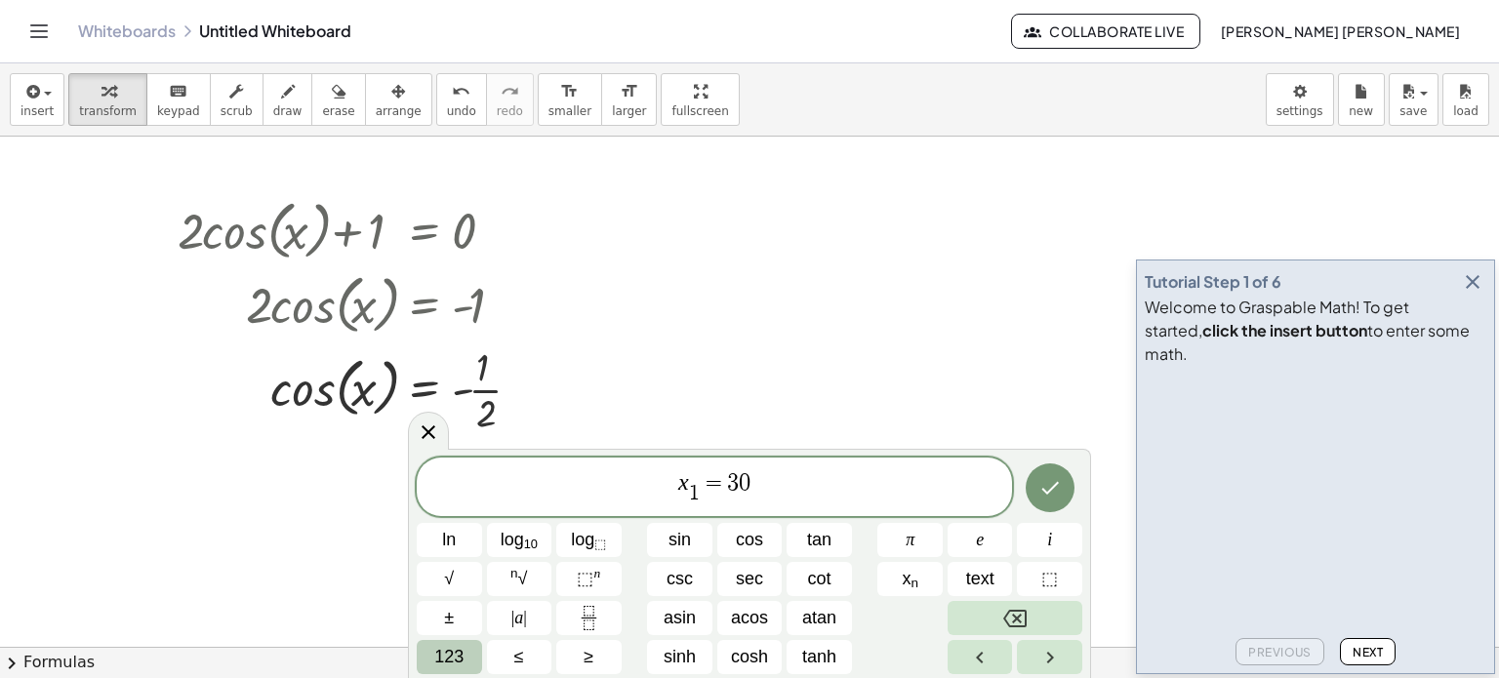
click at [466, 651] on button "123" at bounding box center [449, 657] width 65 height 34
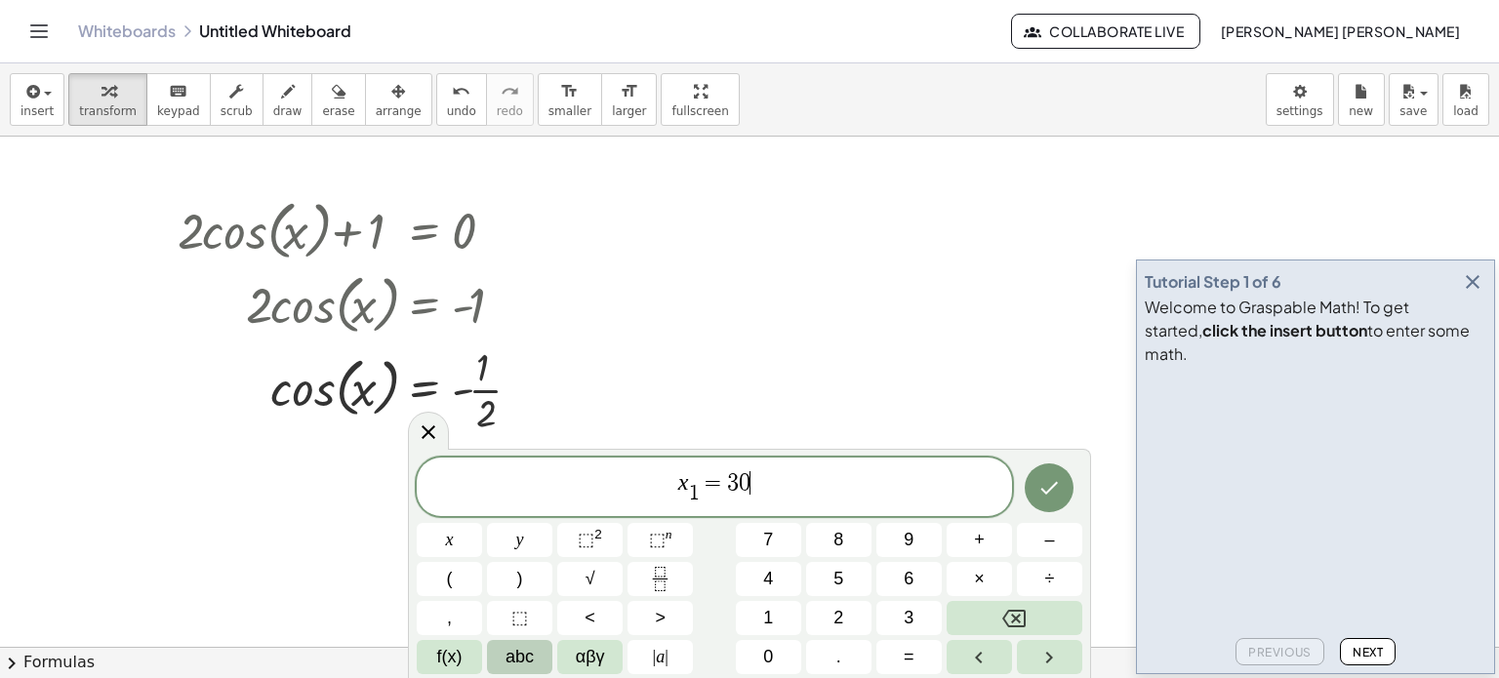
click at [488, 660] on button "abc" at bounding box center [519, 657] width 65 height 34
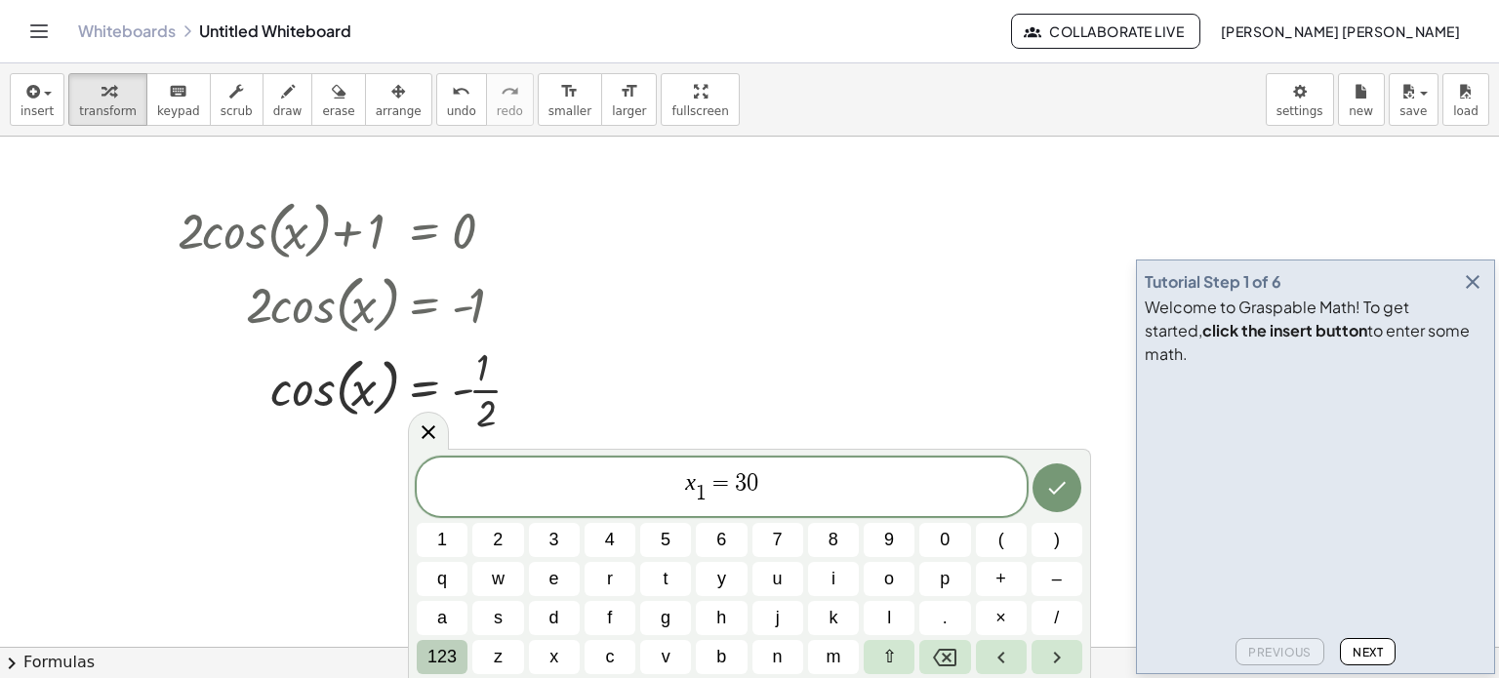
click at [440, 651] on span "123" at bounding box center [441, 657] width 29 height 26
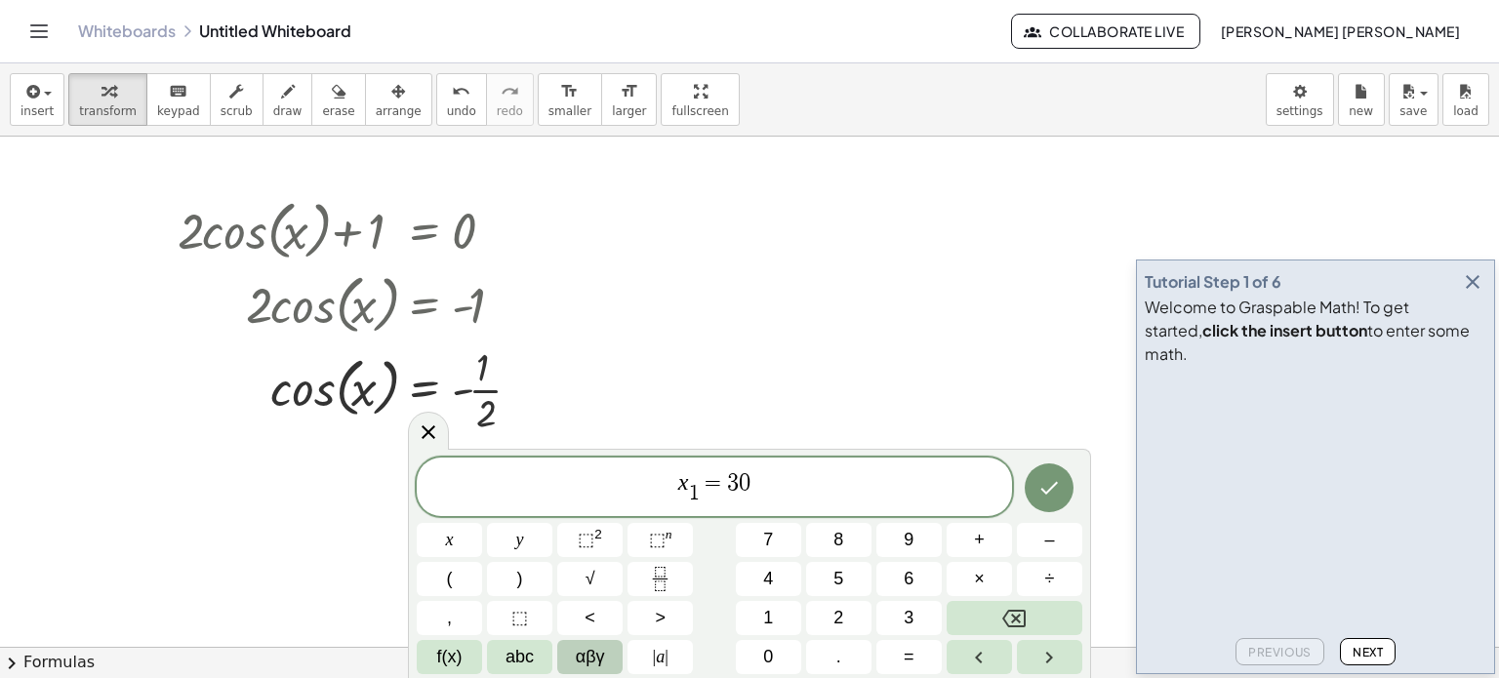
click at [589, 651] on span "αβγ" at bounding box center [590, 657] width 29 height 26
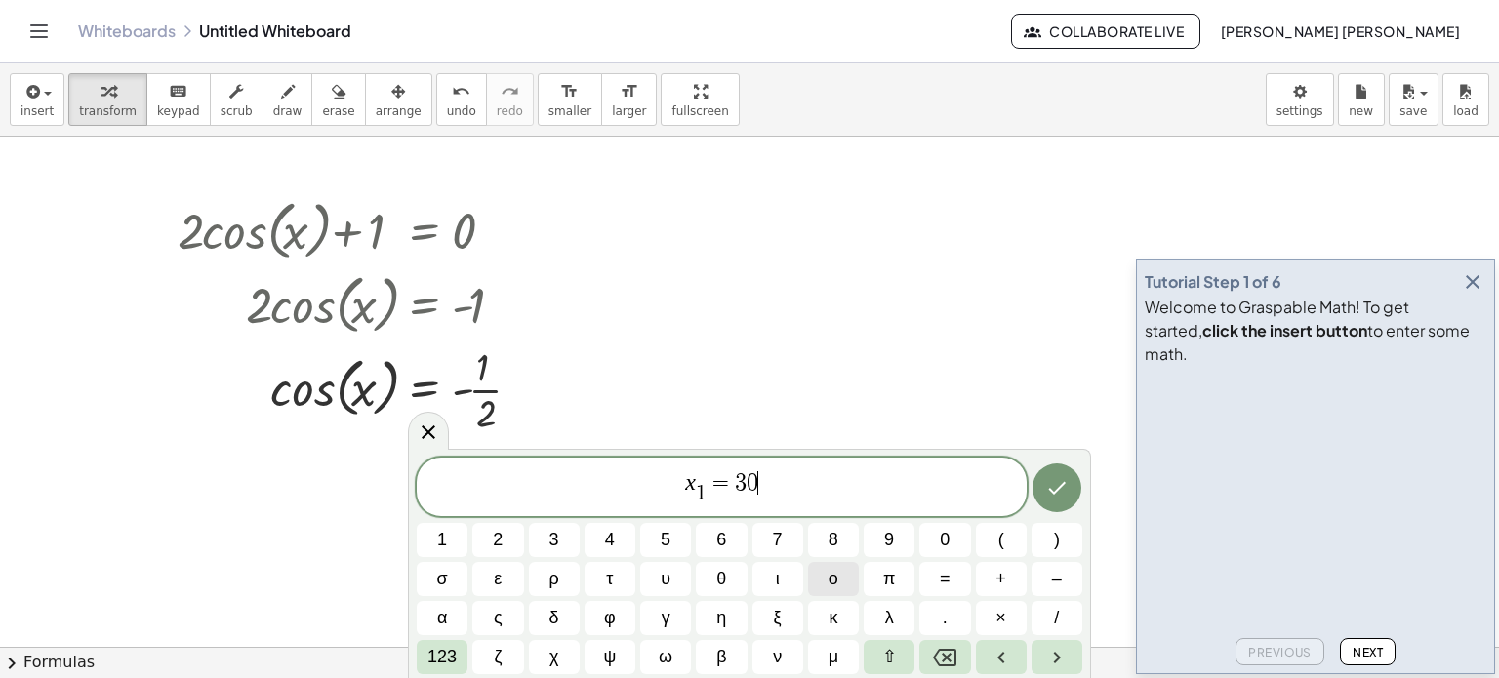
click at [846, 579] on button "ο" at bounding box center [833, 579] width 51 height 34
click at [1068, 483] on button "Done" at bounding box center [1057, 488] width 49 height 49
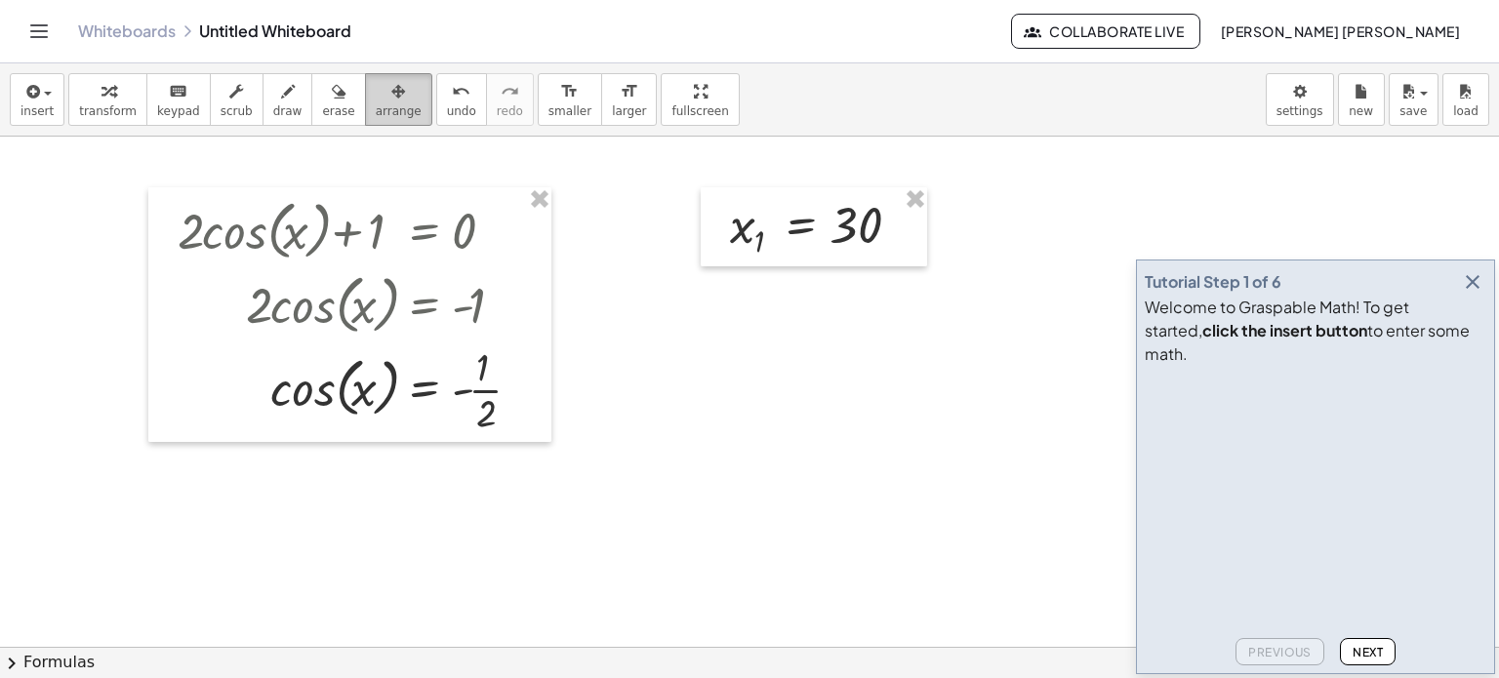
click at [365, 101] on button "arrange" at bounding box center [398, 99] width 67 height 53
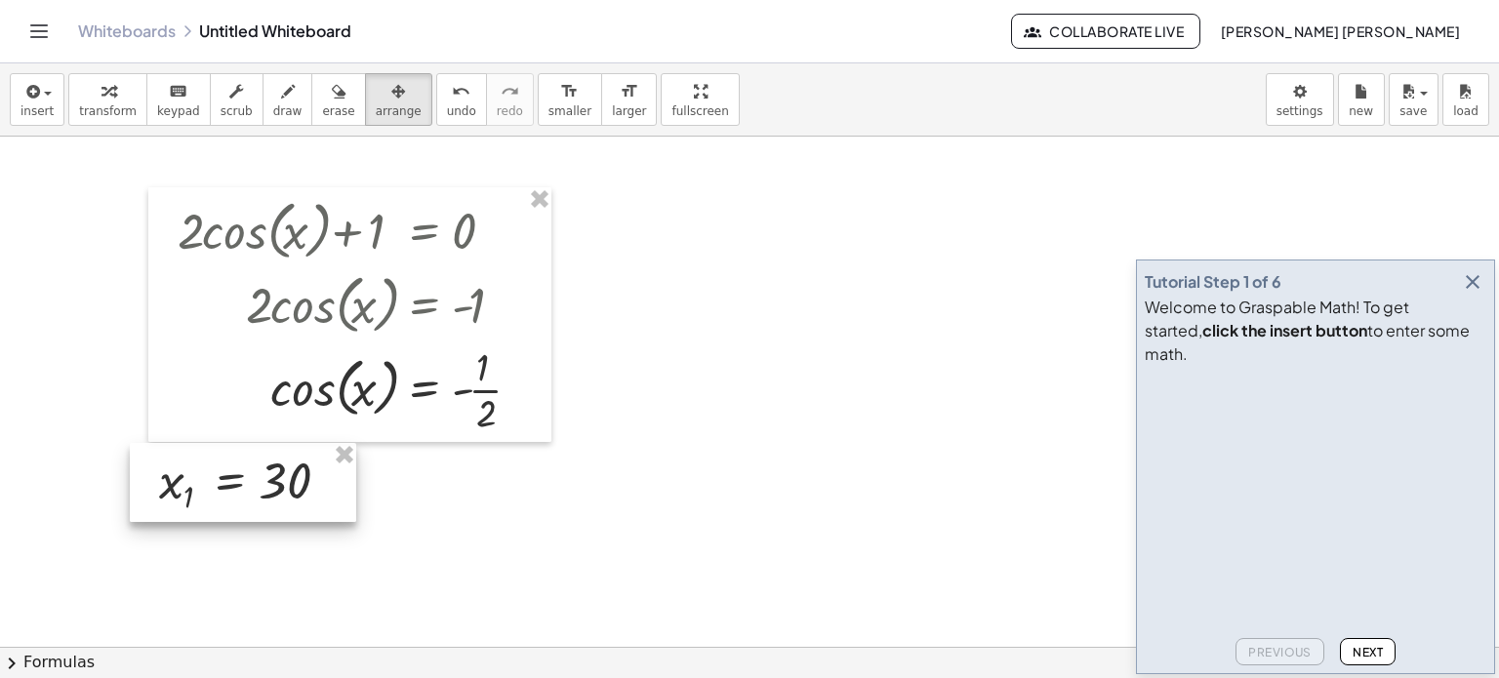
drag, startPoint x: 797, startPoint y: 240, endPoint x: 227, endPoint y: 495, distance: 624.3
click at [227, 495] on div at bounding box center [243, 482] width 226 height 79
click at [44, 115] on span "insert" at bounding box center [36, 111] width 33 height 14
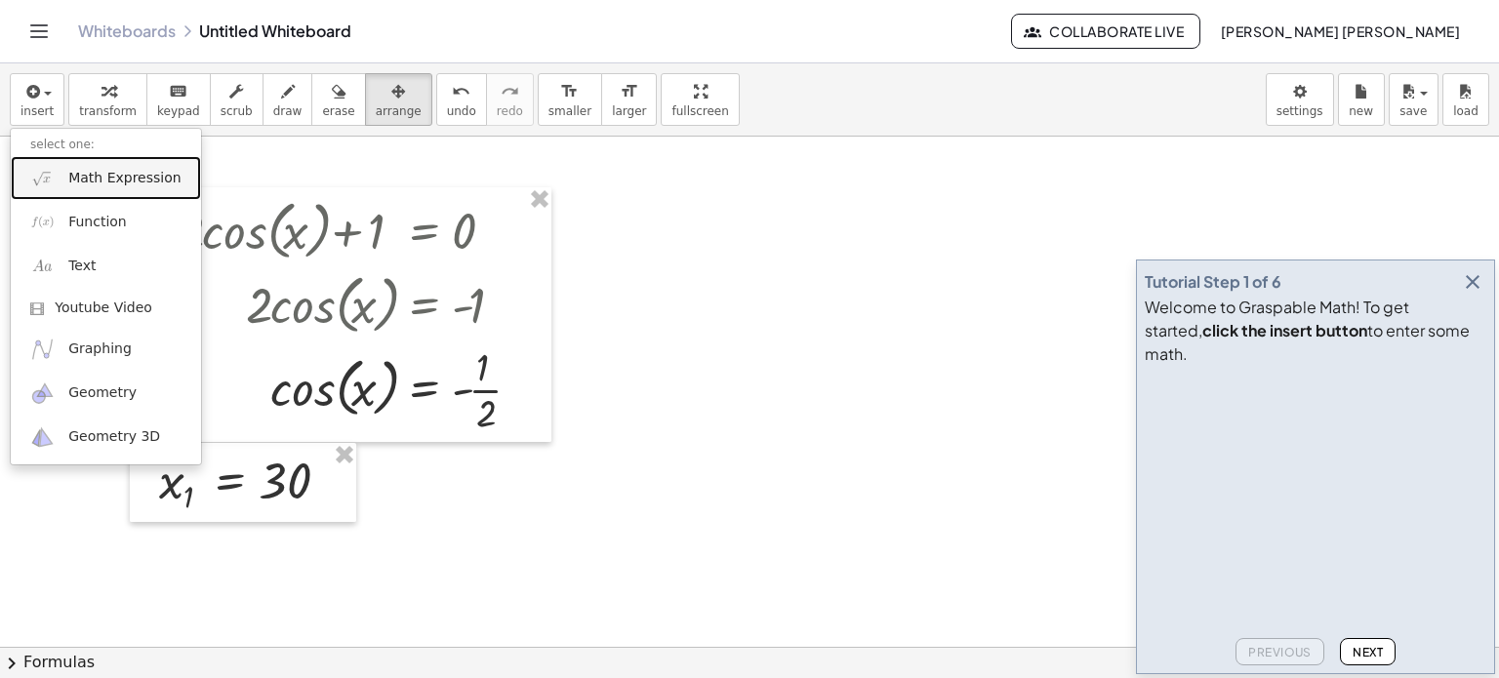
click at [109, 182] on span "Math Expression" at bounding box center [124, 179] width 112 height 20
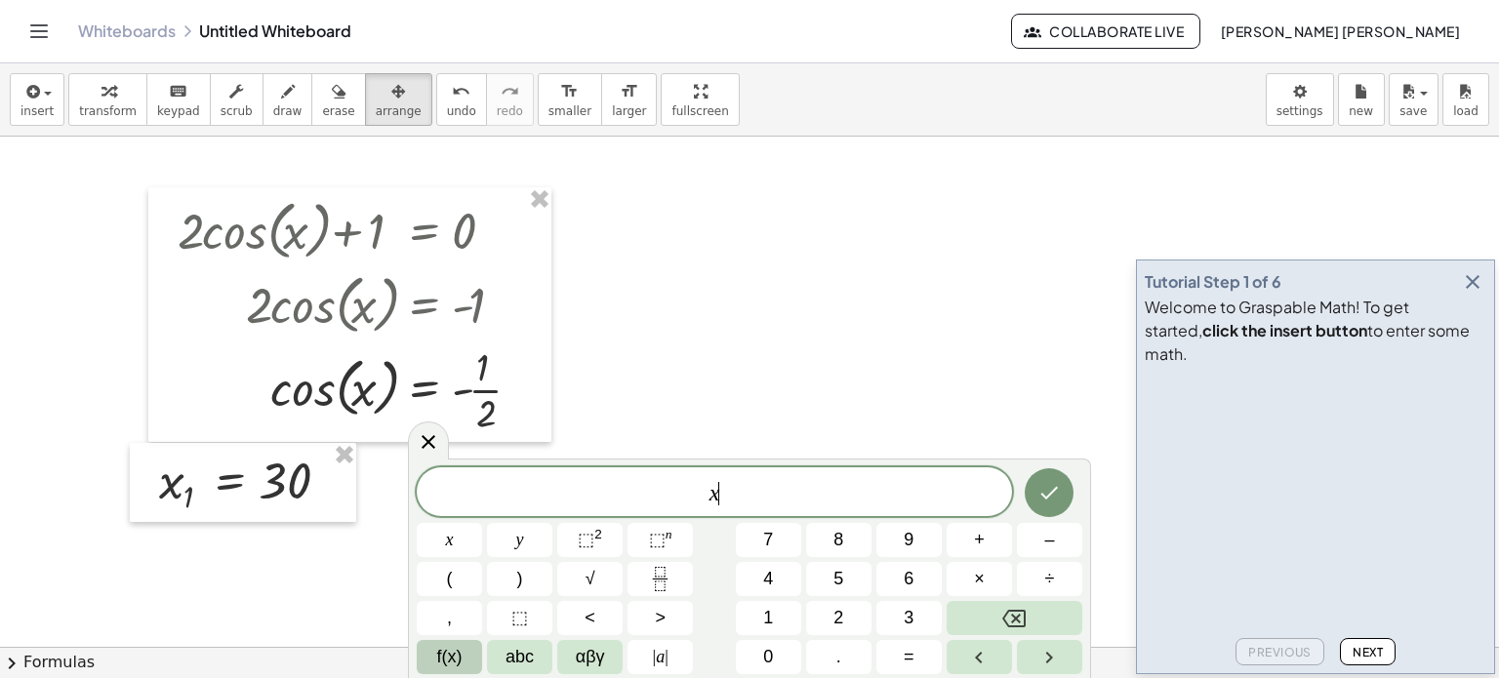
click at [466, 659] on button "f(x)" at bounding box center [449, 657] width 65 height 34
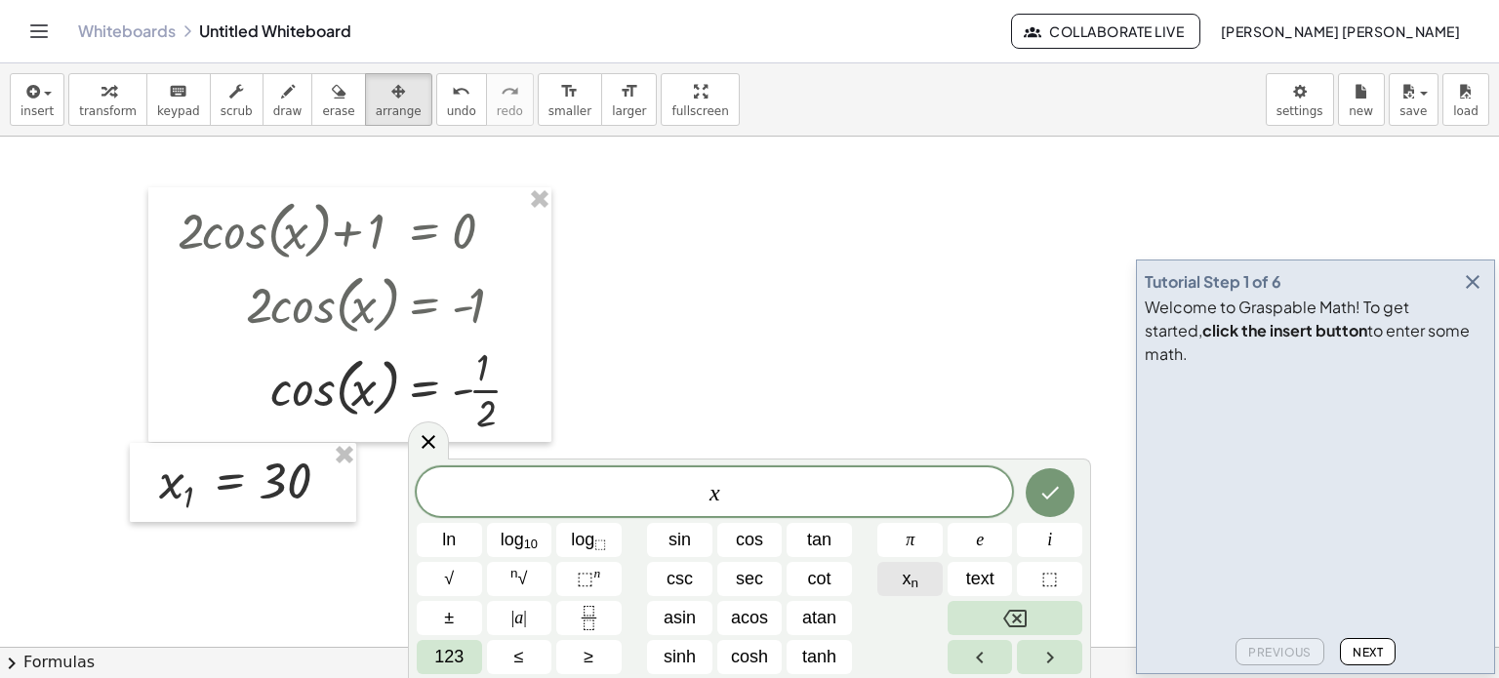
click at [924, 572] on button "x n" at bounding box center [909, 579] width 65 height 34
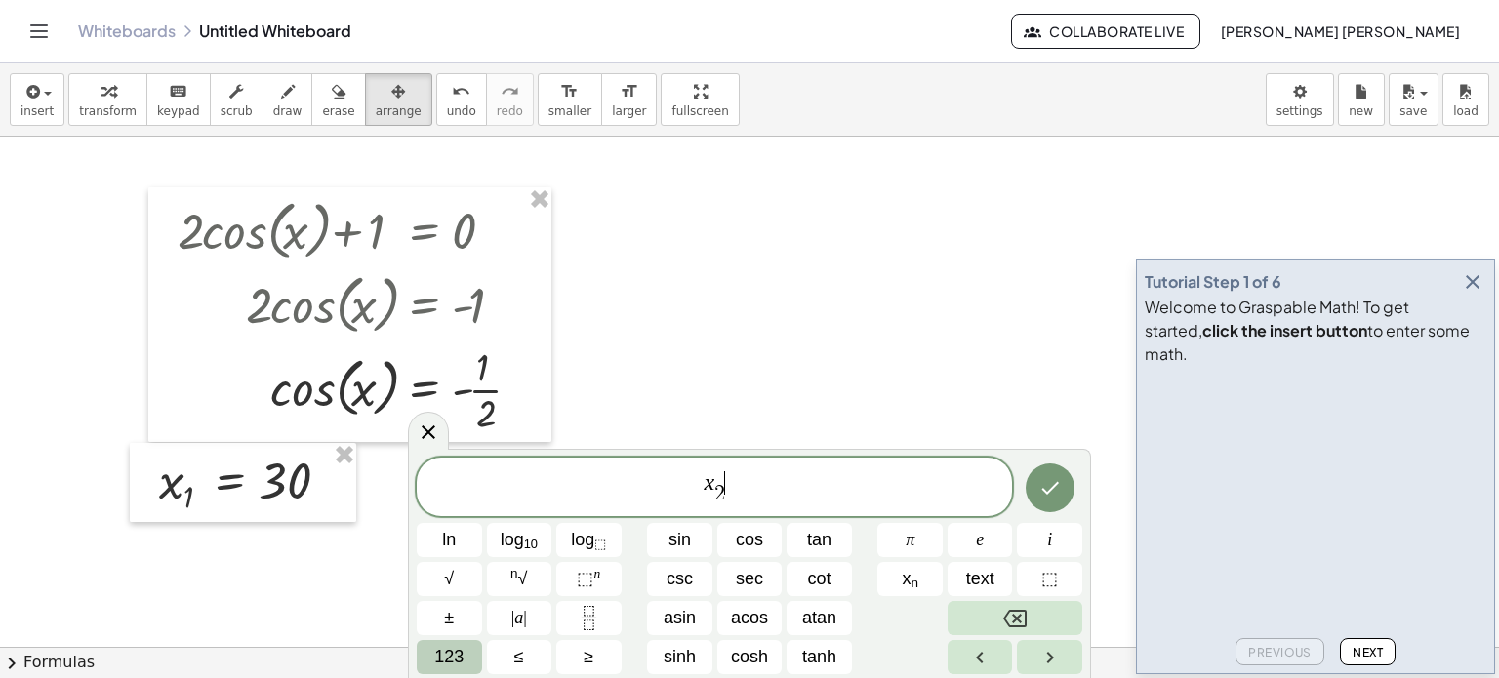
click at [475, 660] on button "123" at bounding box center [449, 657] width 65 height 34
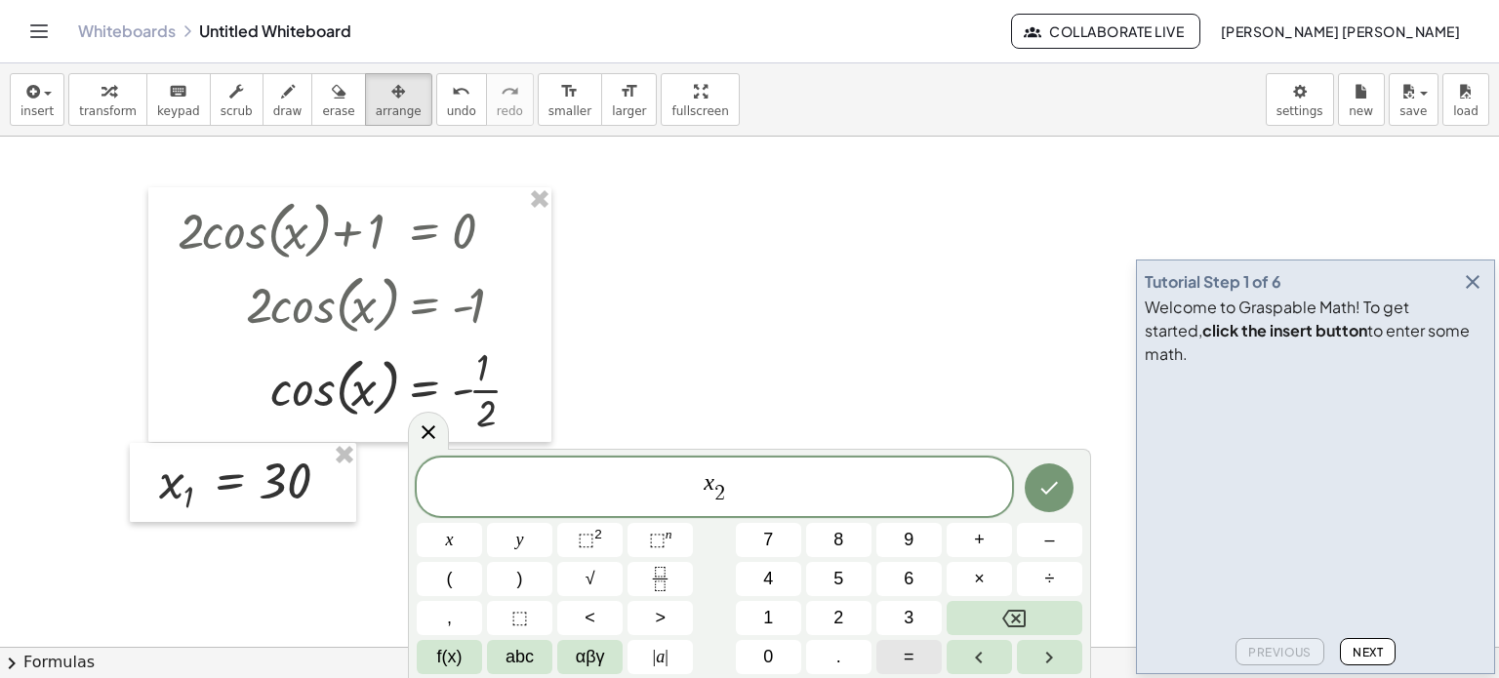
click at [905, 656] on span "=" at bounding box center [909, 657] width 11 height 26
click at [1063, 495] on button "Done" at bounding box center [1049, 488] width 49 height 49
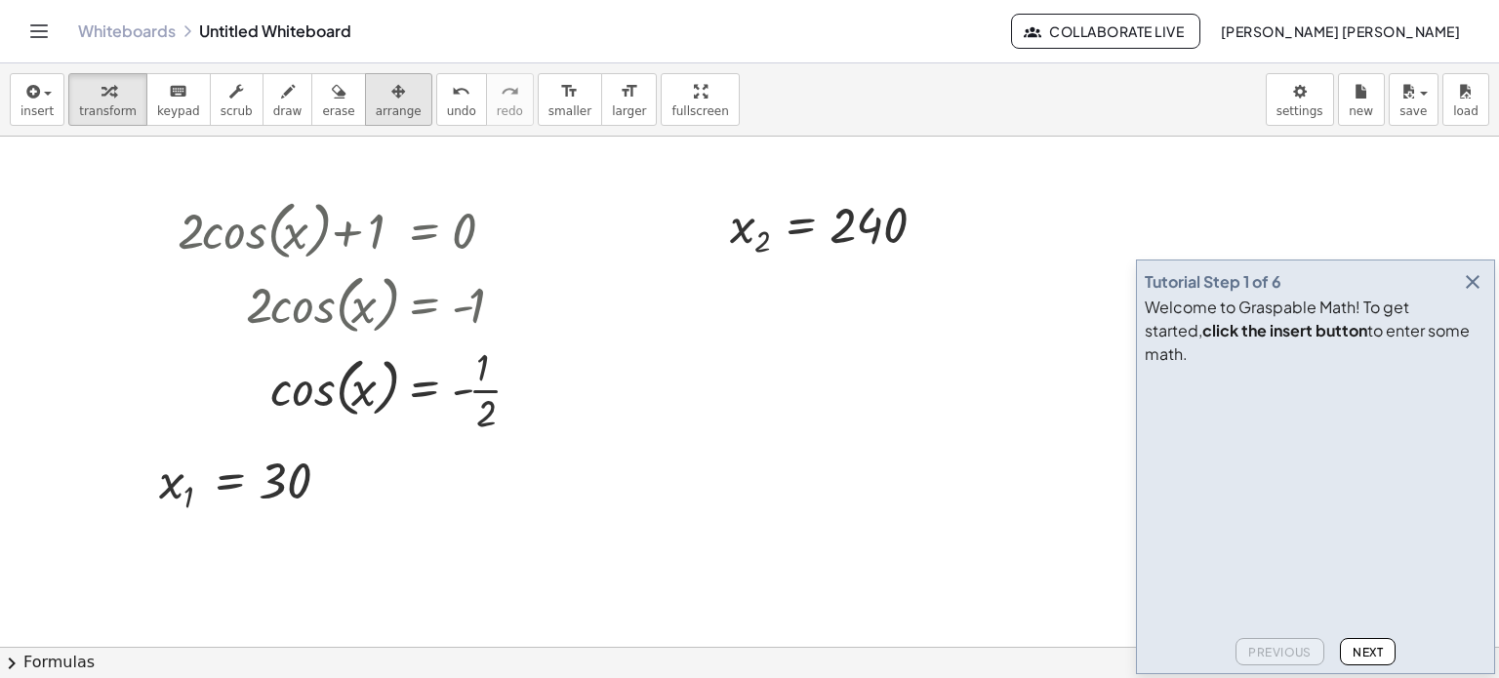
click at [390, 105] on button "arrange" at bounding box center [398, 99] width 67 height 53
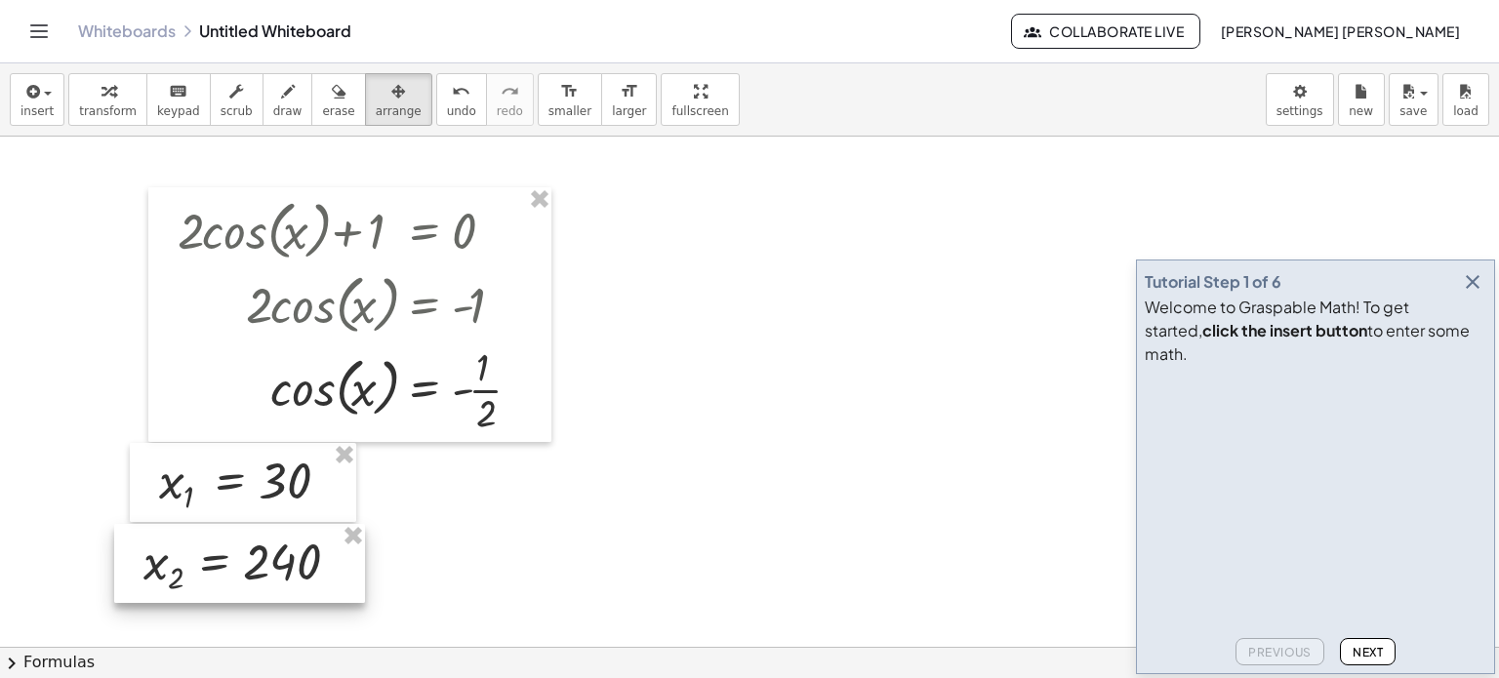
drag, startPoint x: 843, startPoint y: 214, endPoint x: 258, endPoint y: 549, distance: 675.0
click at [258, 549] on div at bounding box center [239, 563] width 251 height 79
click at [261, 547] on div at bounding box center [245, 560] width 251 height 79
click at [1475, 294] on icon "button" at bounding box center [1472, 281] width 23 height 23
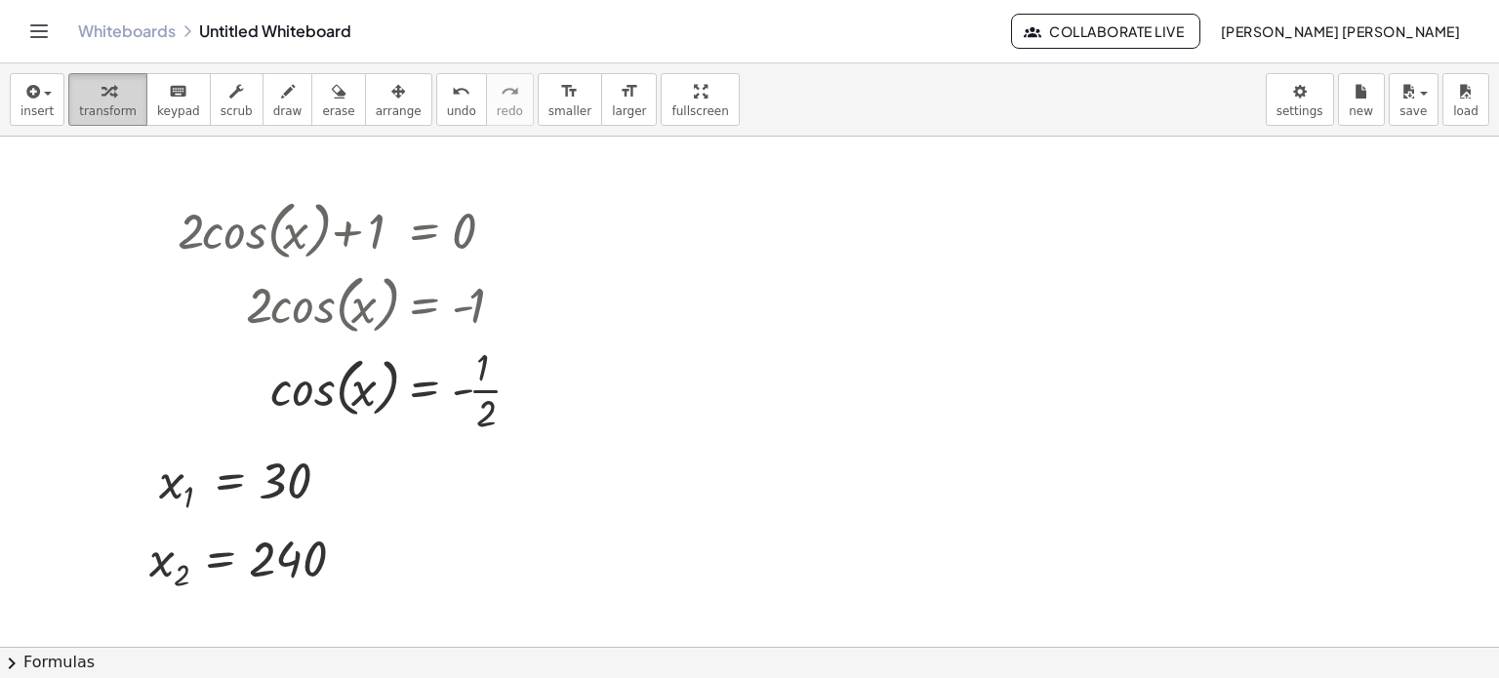
click at [121, 115] on span "transform" at bounding box center [108, 111] width 58 height 14
click at [338, 480] on div at bounding box center [331, 483] width 21 height 21
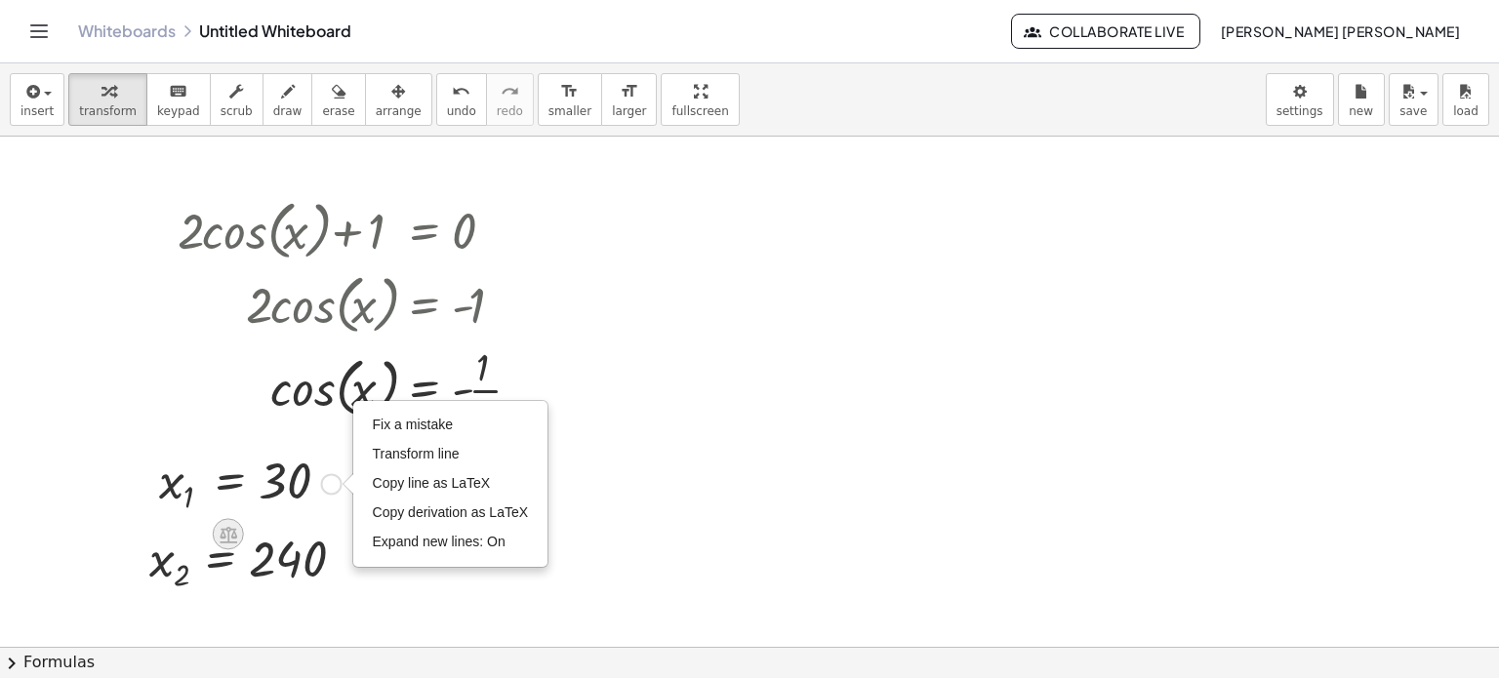
drag, startPoint x: 266, startPoint y: 494, endPoint x: 229, endPoint y: 538, distance: 57.5
click at [266, 497] on div at bounding box center [250, 482] width 202 height 69
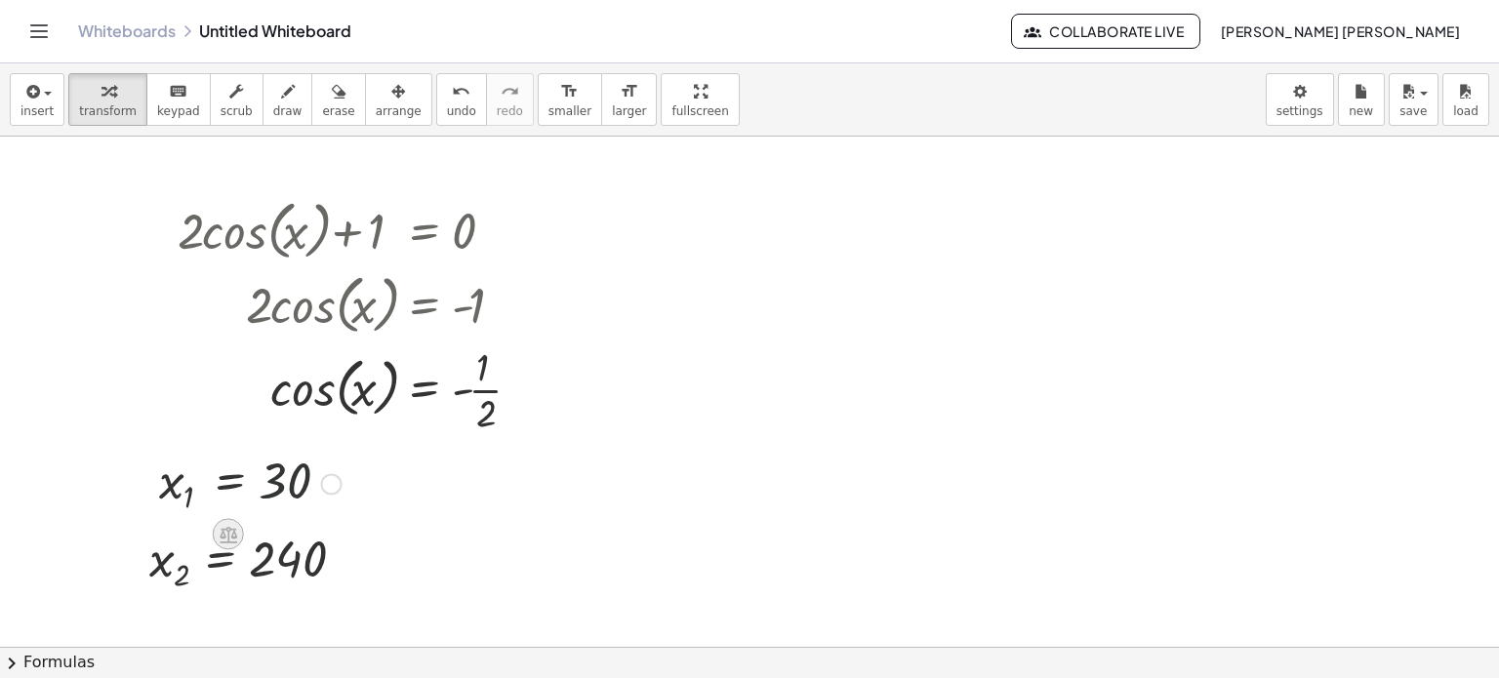
click at [229, 538] on icon at bounding box center [228, 534] width 20 height 20
click at [308, 536] on icon at bounding box center [307, 535] width 18 height 18
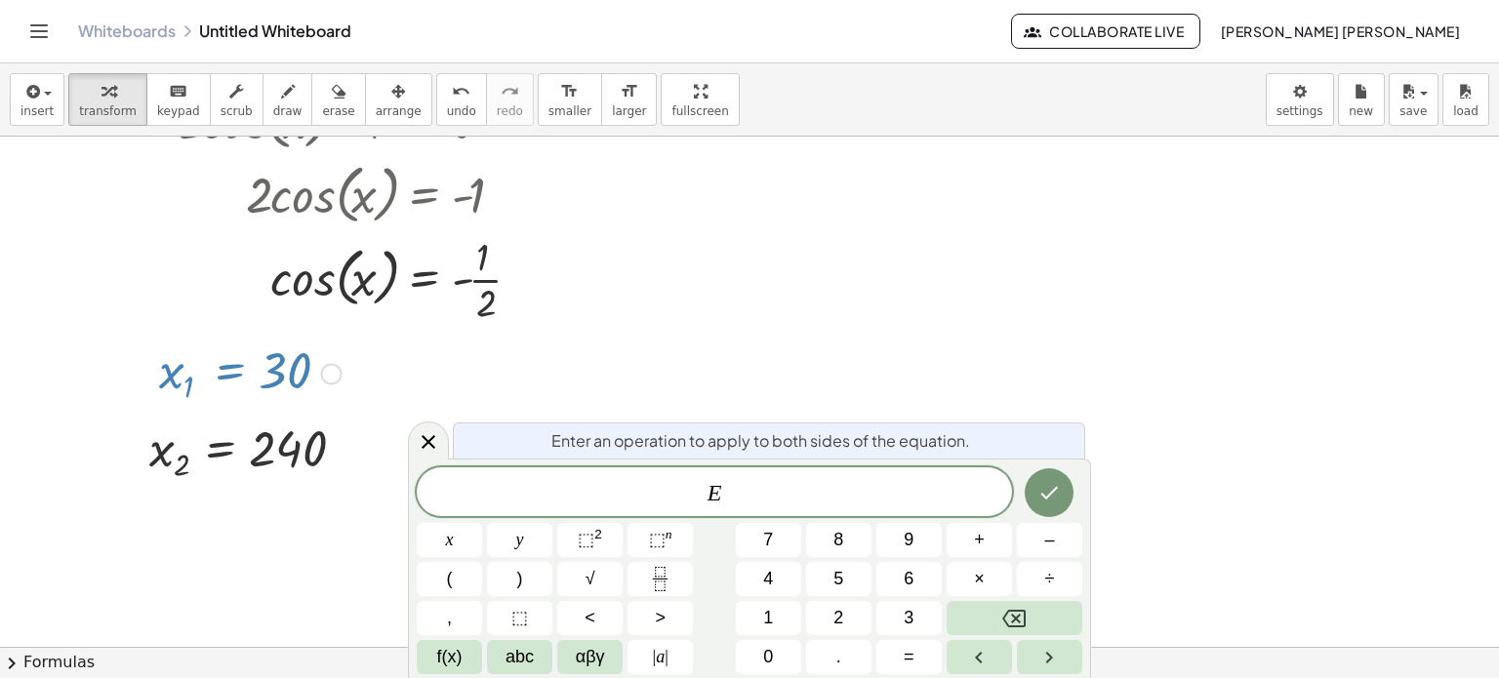
scroll to position [110, 0]
click at [428, 440] on icon at bounding box center [429, 442] width 14 height 14
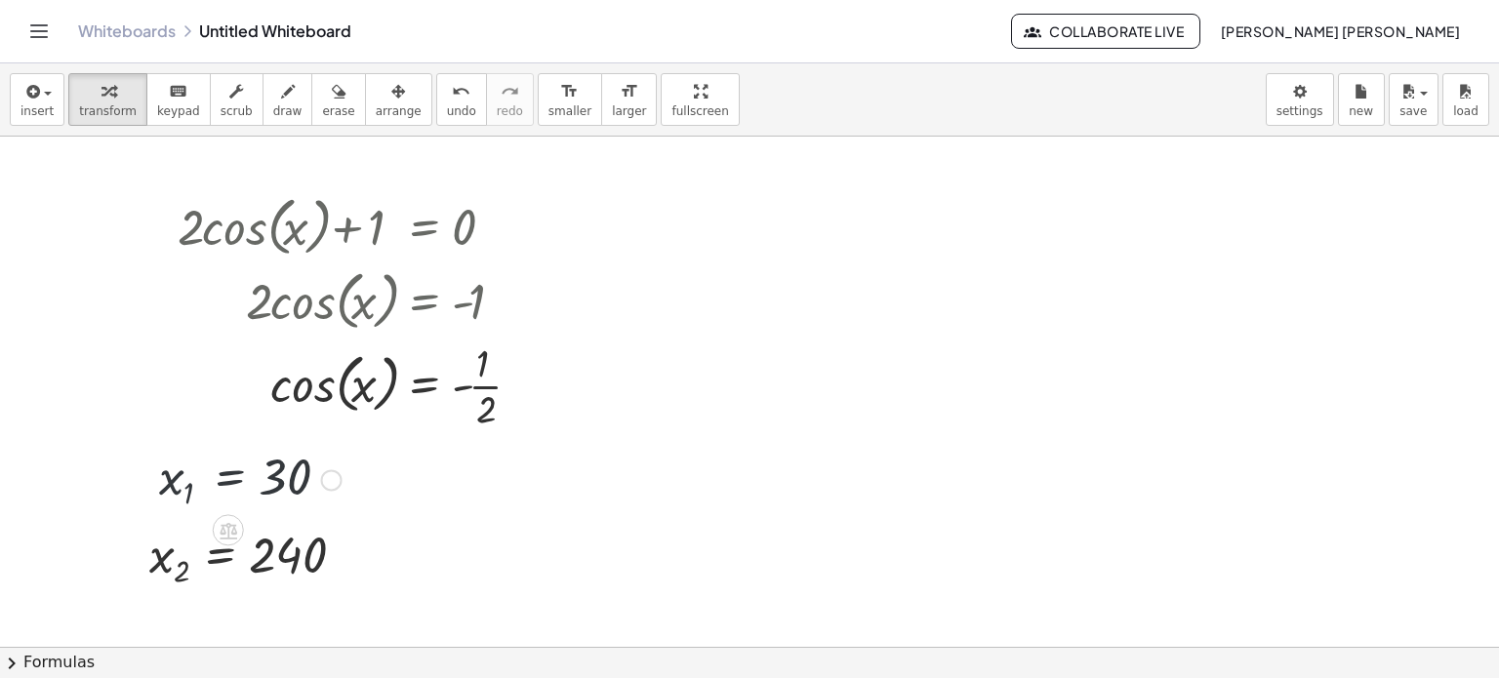
scroll to position [0, 0]
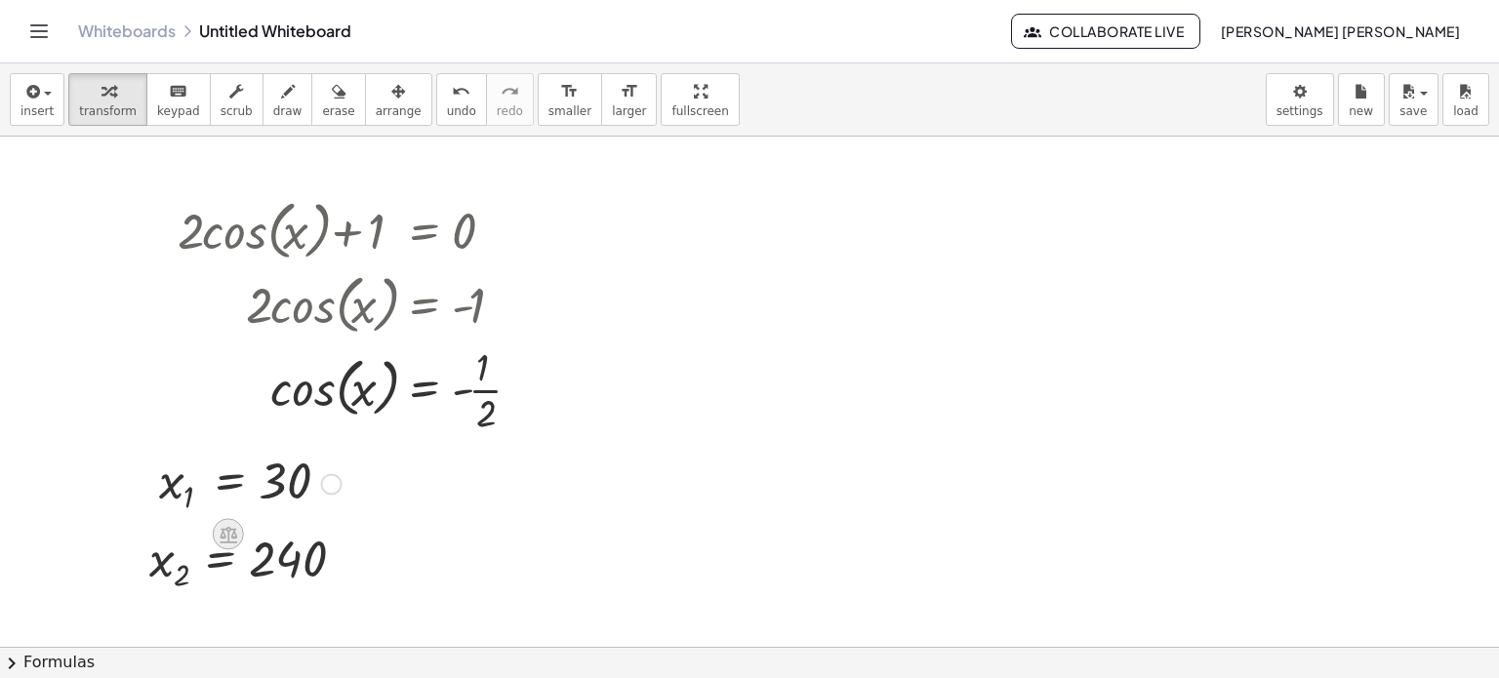
click at [242, 530] on div at bounding box center [228, 534] width 31 height 31
click at [258, 483] on div at bounding box center [250, 482] width 202 height 69
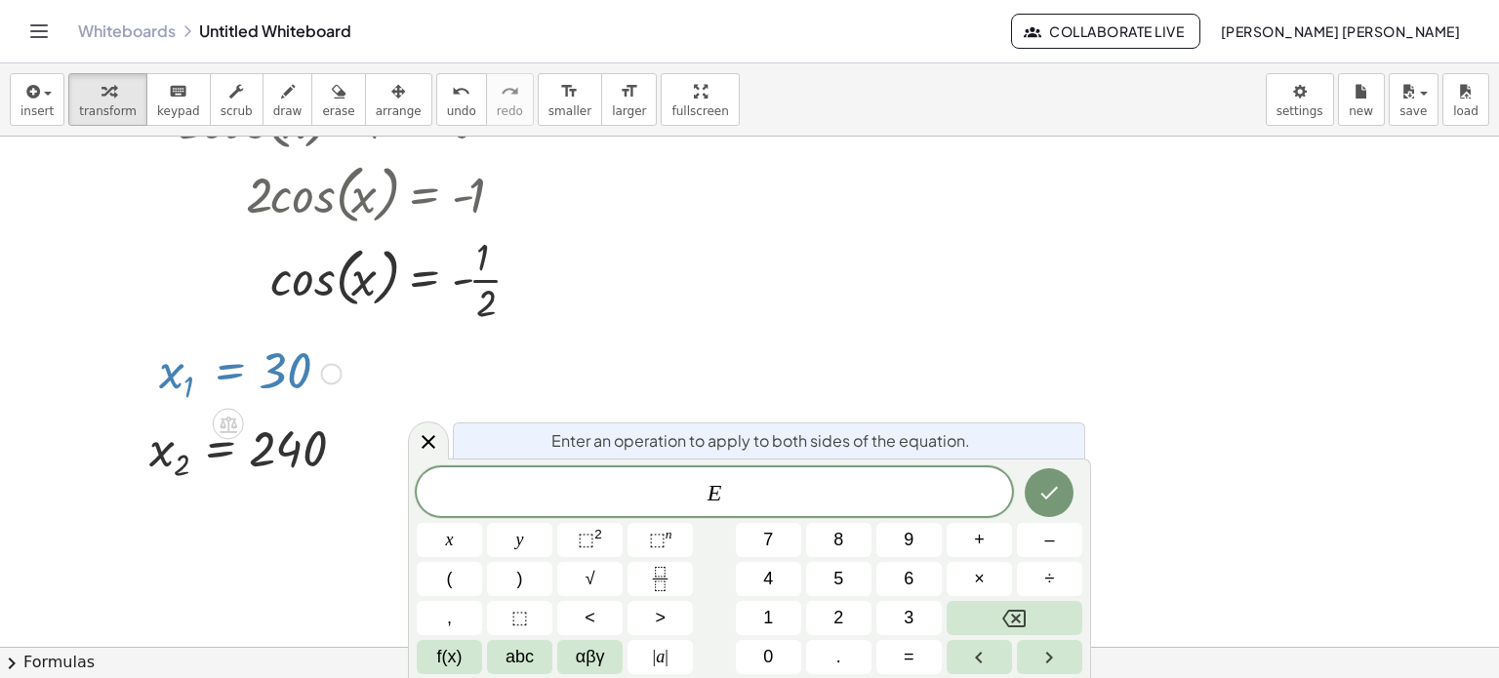
scroll to position [110, 0]
click at [432, 434] on icon at bounding box center [428, 441] width 23 height 23
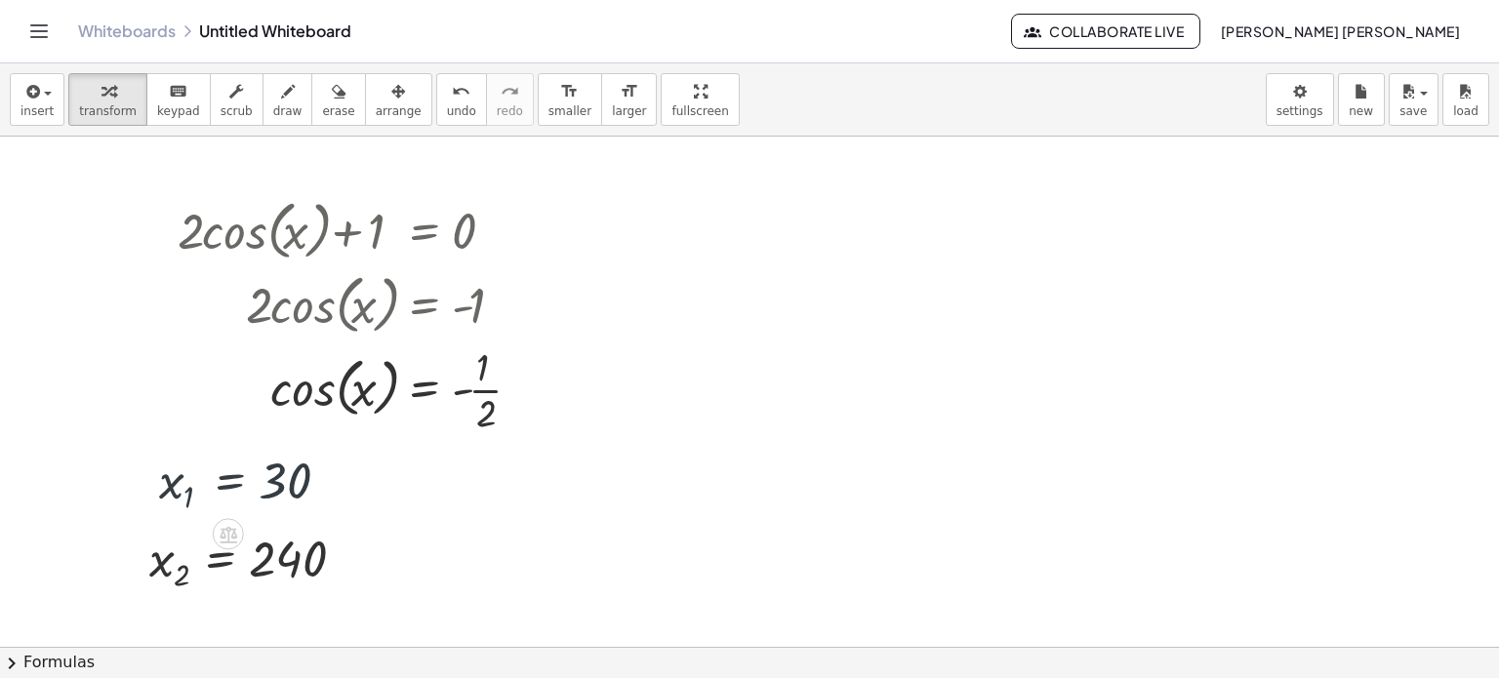
scroll to position [0, 0]
drag, startPoint x: 289, startPoint y: 480, endPoint x: 337, endPoint y: 485, distance: 48.1
click at [337, 485] on div "Fix a mistake Transform line Copy line as LaTeX Copy derivation as LaTeX Expand…" at bounding box center [331, 483] width 21 height 21
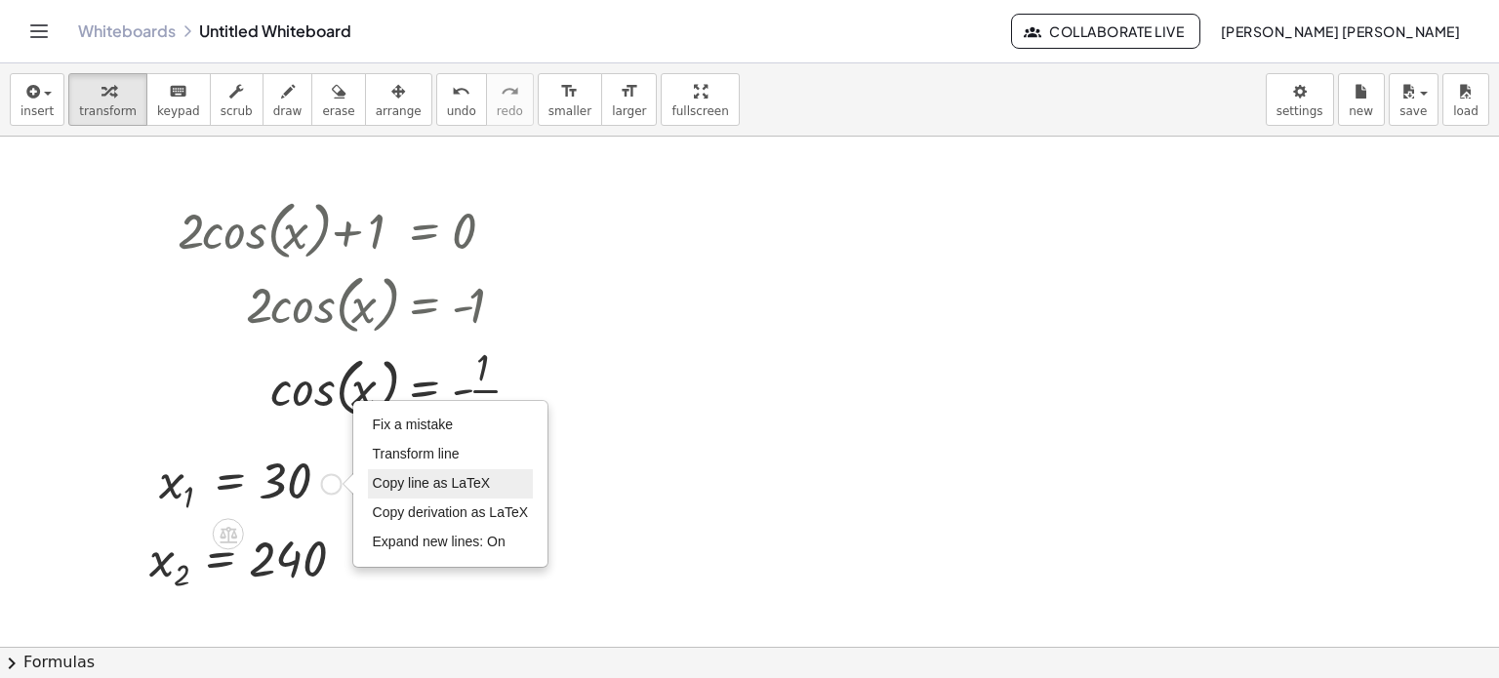
click at [500, 486] on li "Copy line as LaTeX" at bounding box center [451, 483] width 166 height 29
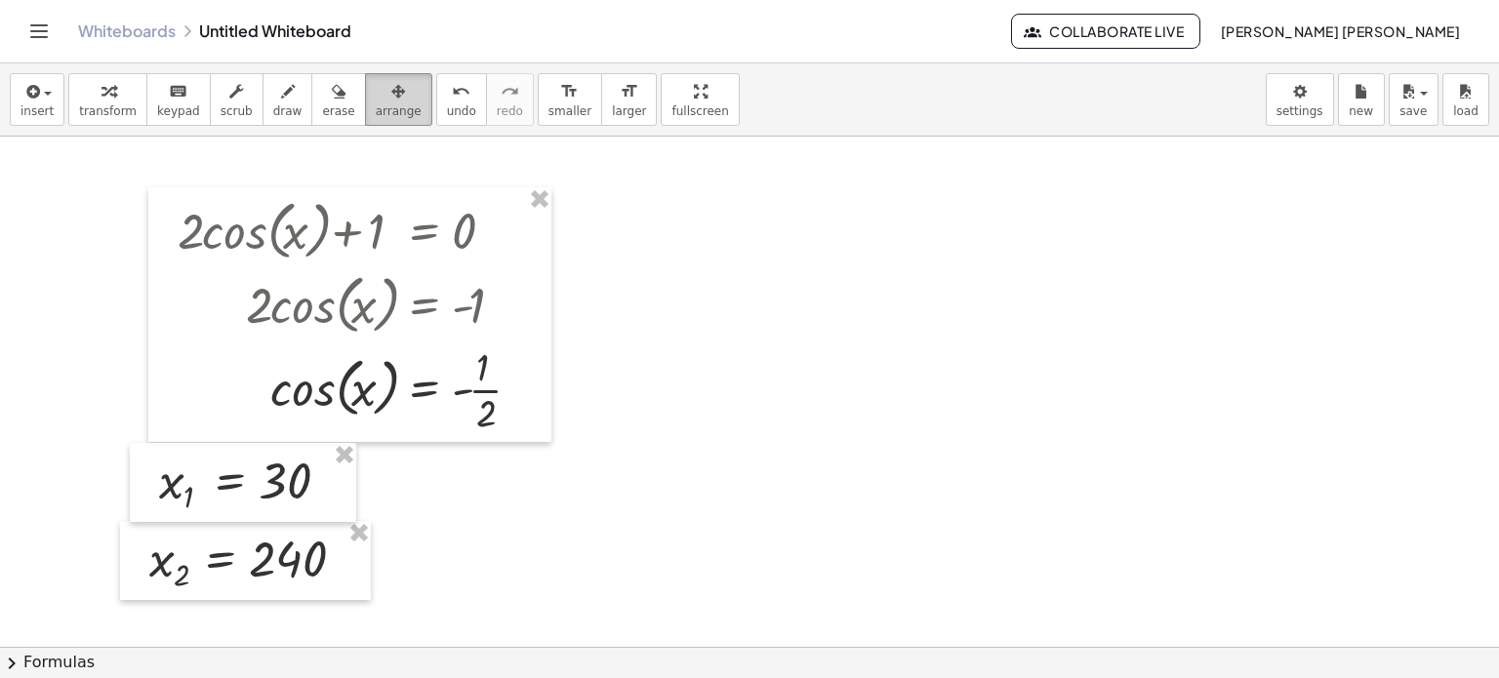
click at [376, 91] on div "button" at bounding box center [399, 90] width 46 height 23
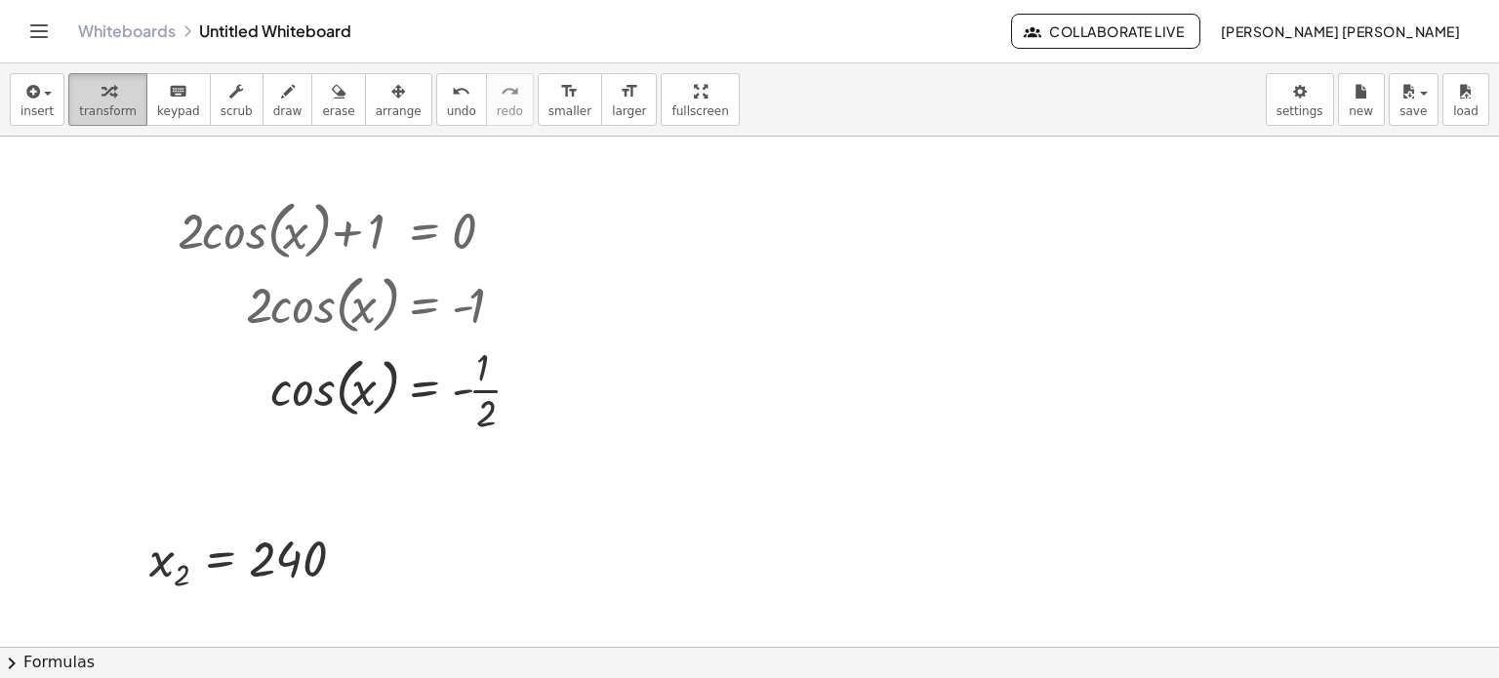
click at [101, 113] on span "transform" at bounding box center [108, 111] width 58 height 14
click at [31, 113] on span "insert" at bounding box center [36, 111] width 33 height 14
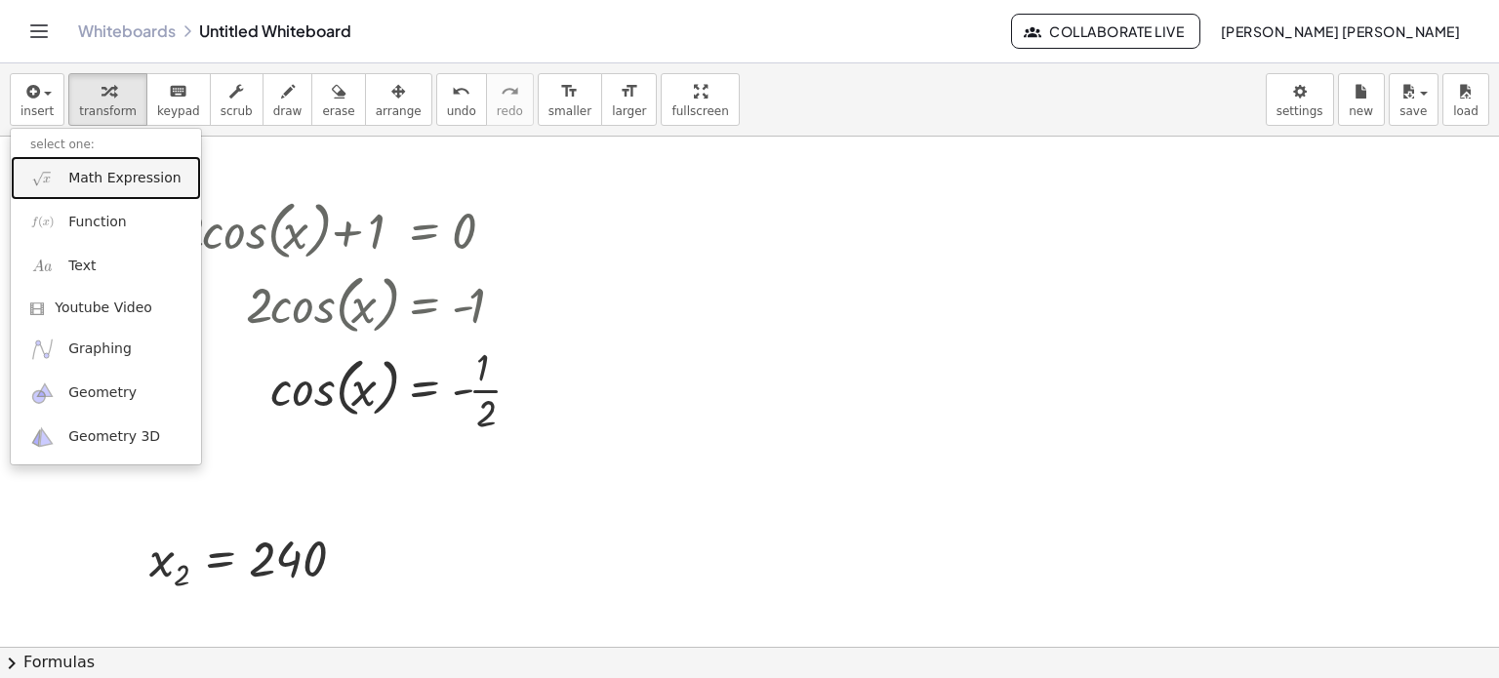
click at [112, 183] on span "Math Expression" at bounding box center [124, 179] width 112 height 20
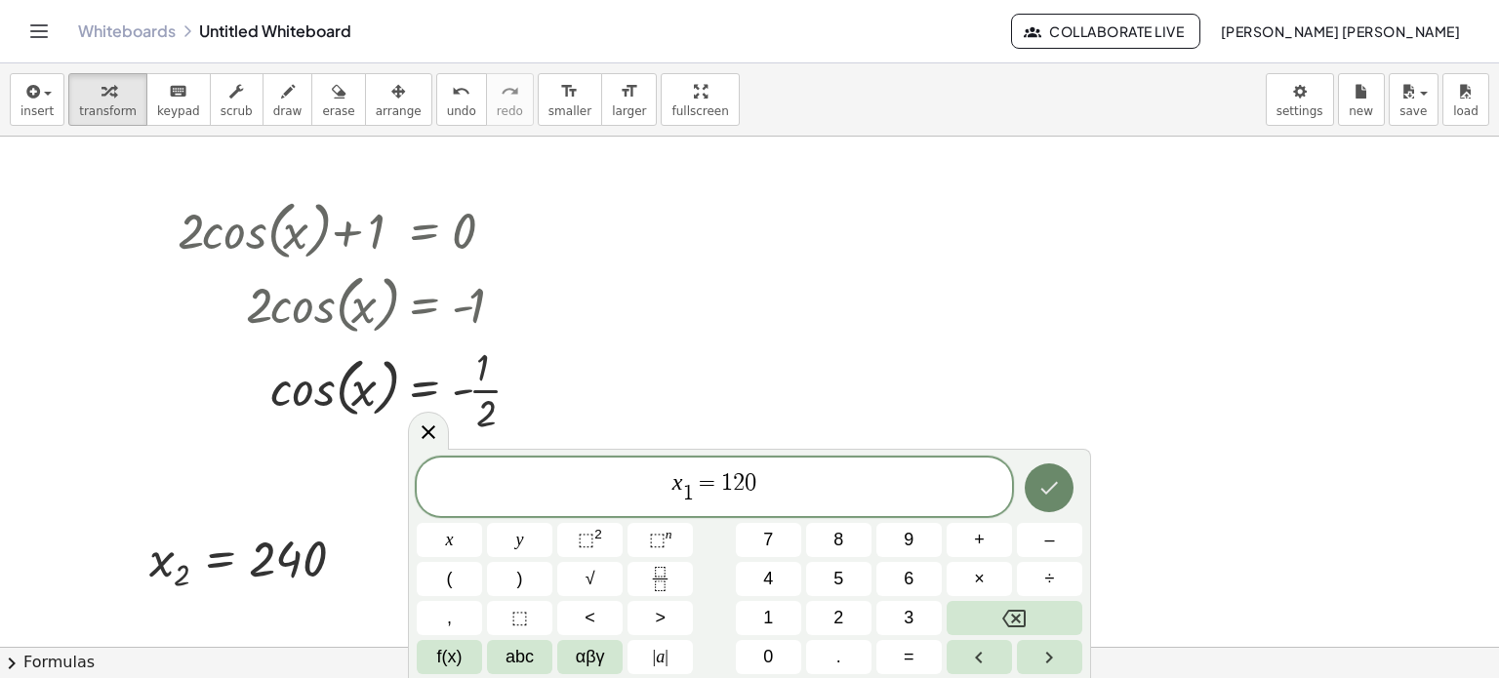
click at [1070, 483] on button "Done" at bounding box center [1049, 488] width 49 height 49
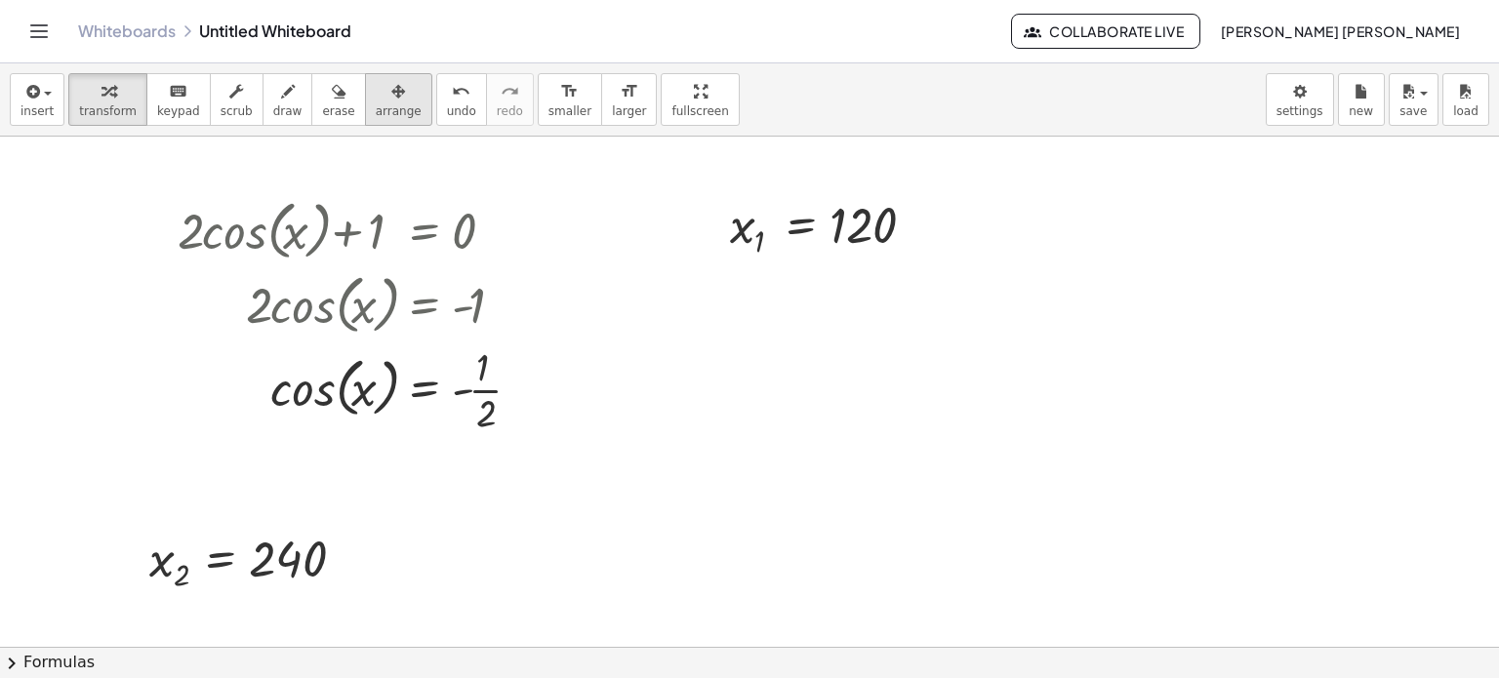
click at [390, 115] on button "arrange" at bounding box center [398, 99] width 67 height 53
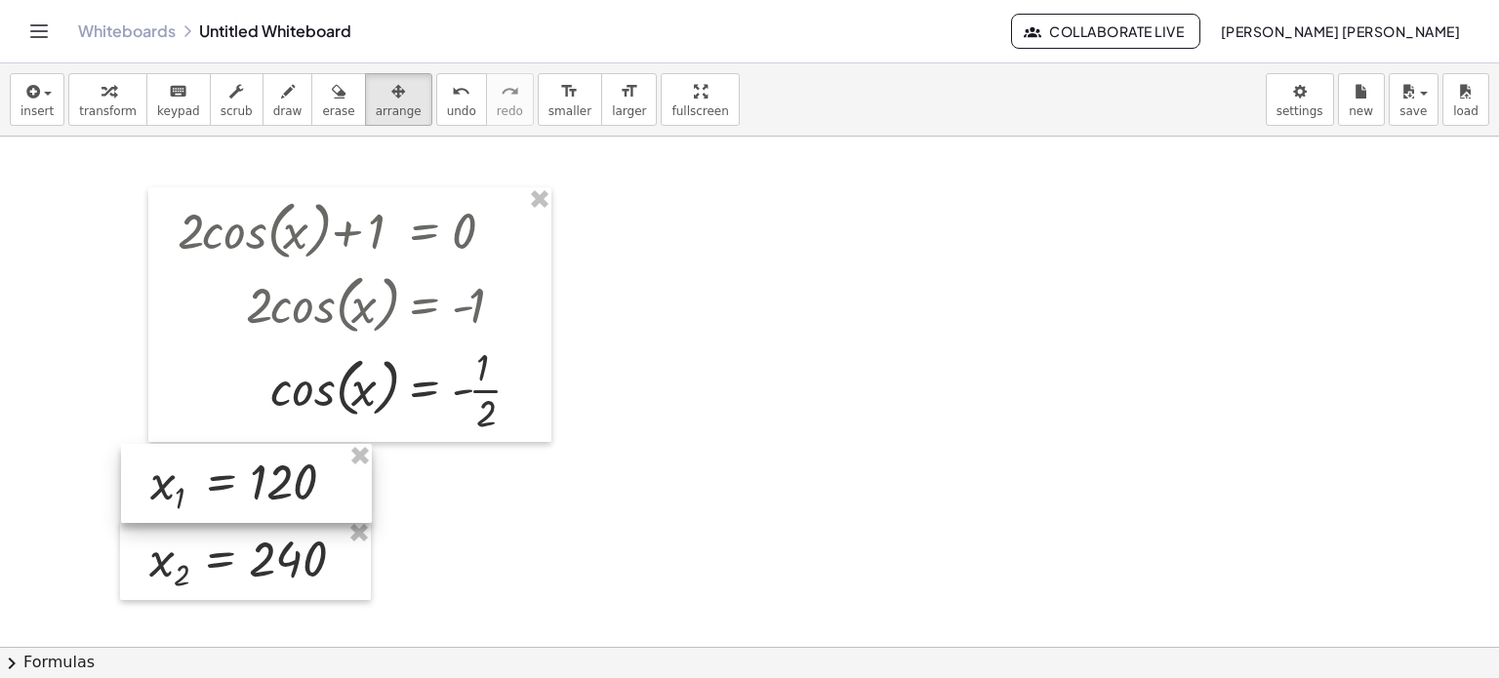
drag, startPoint x: 793, startPoint y: 248, endPoint x: 206, endPoint y: 492, distance: 635.3
click at [206, 492] on div at bounding box center [246, 483] width 251 height 79
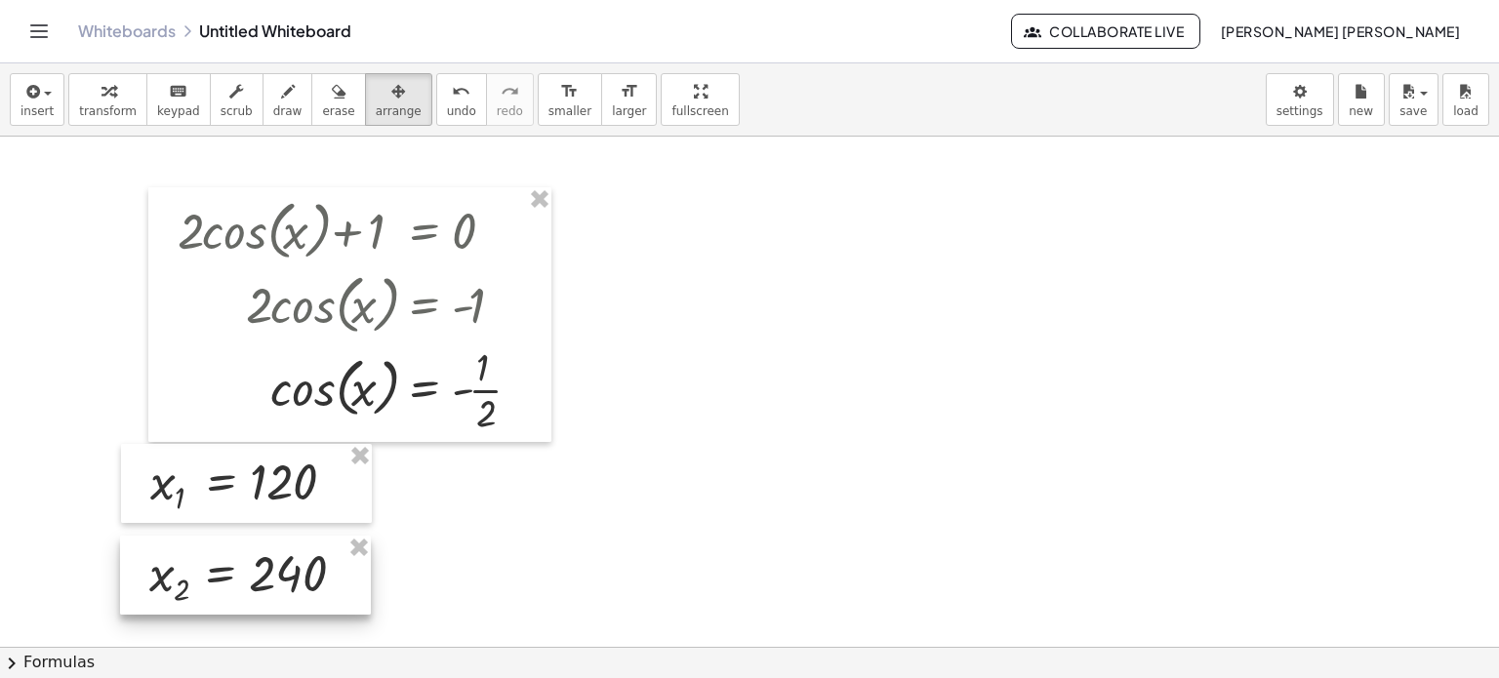
drag, startPoint x: 217, startPoint y: 544, endPoint x: 217, endPoint y: 560, distance: 16.6
click at [217, 560] on div at bounding box center [245, 575] width 251 height 79
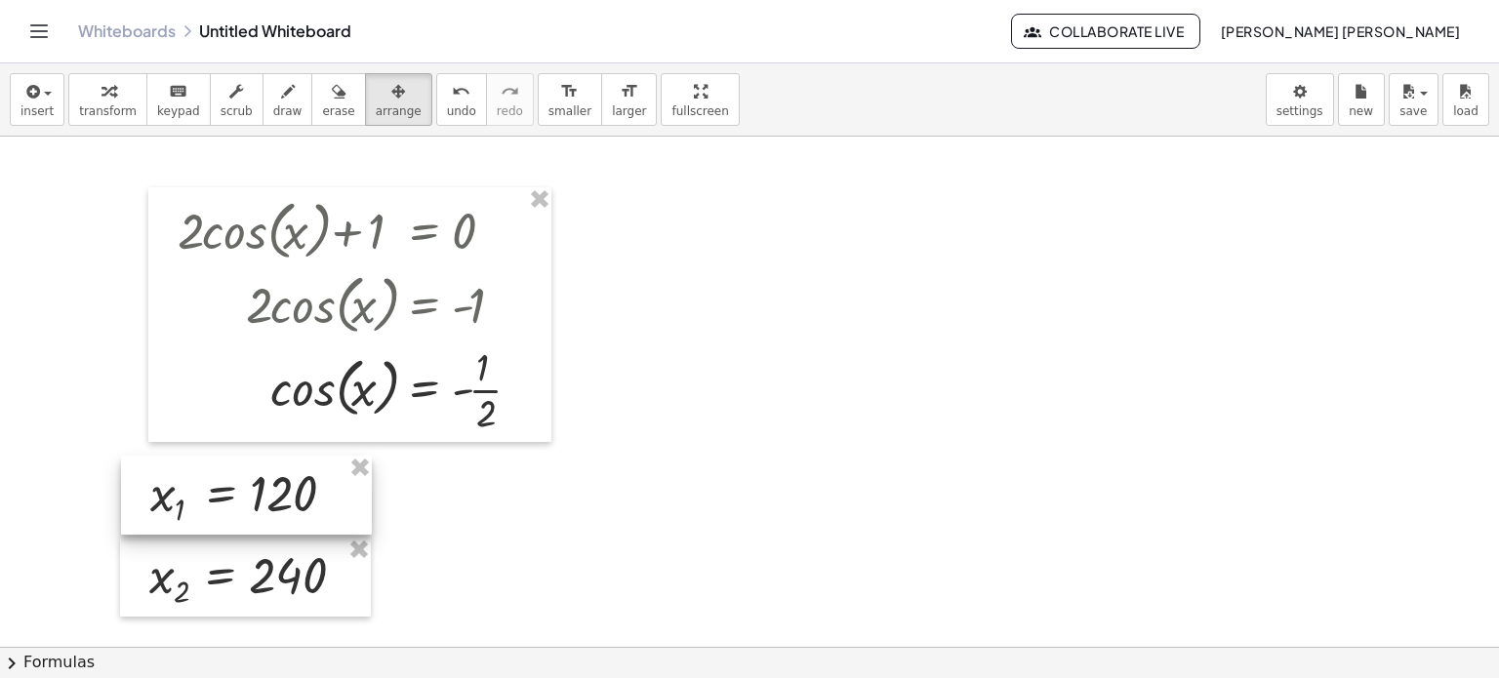
drag, startPoint x: 217, startPoint y: 518, endPoint x: 217, endPoint y: 530, distance: 11.7
click at [217, 530] on div at bounding box center [246, 495] width 251 height 79
click at [422, 549] on div at bounding box center [749, 647] width 1499 height 1021
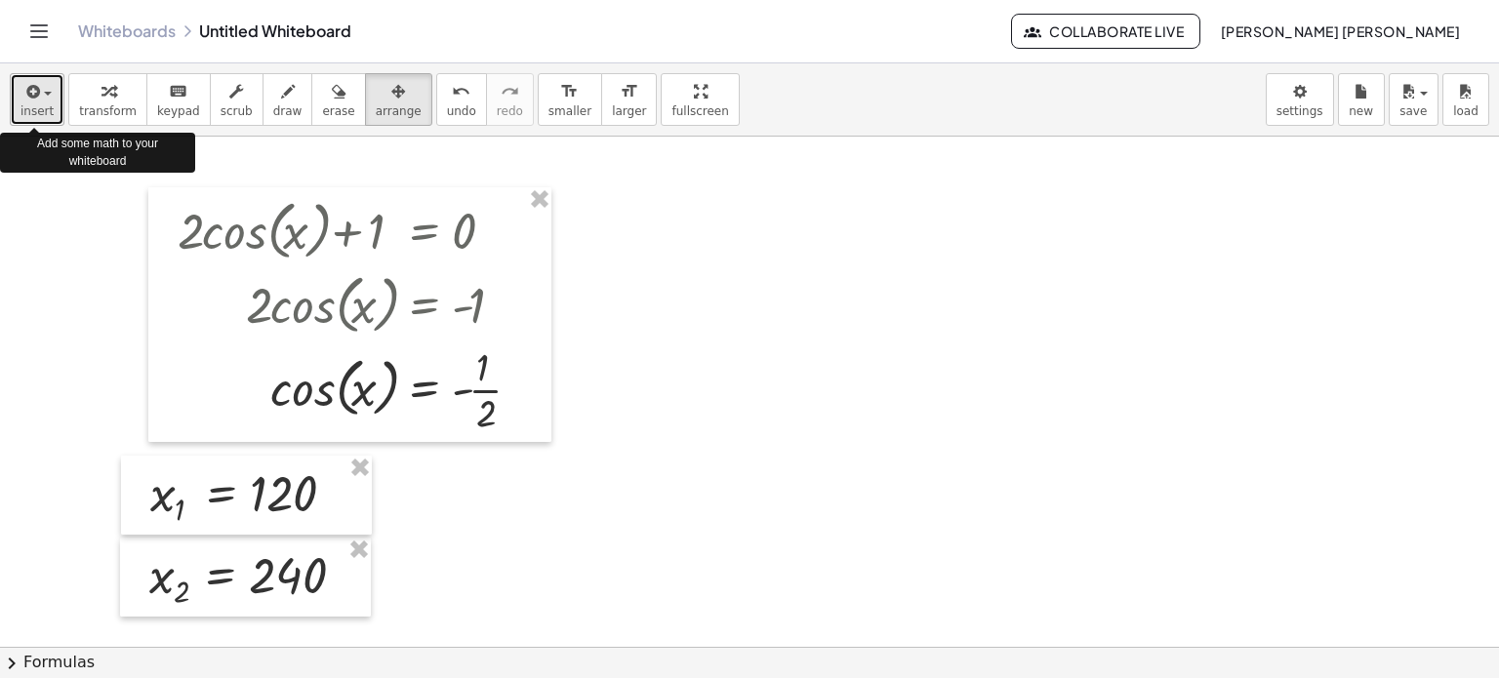
click at [32, 107] on span "insert" at bounding box center [36, 111] width 33 height 14
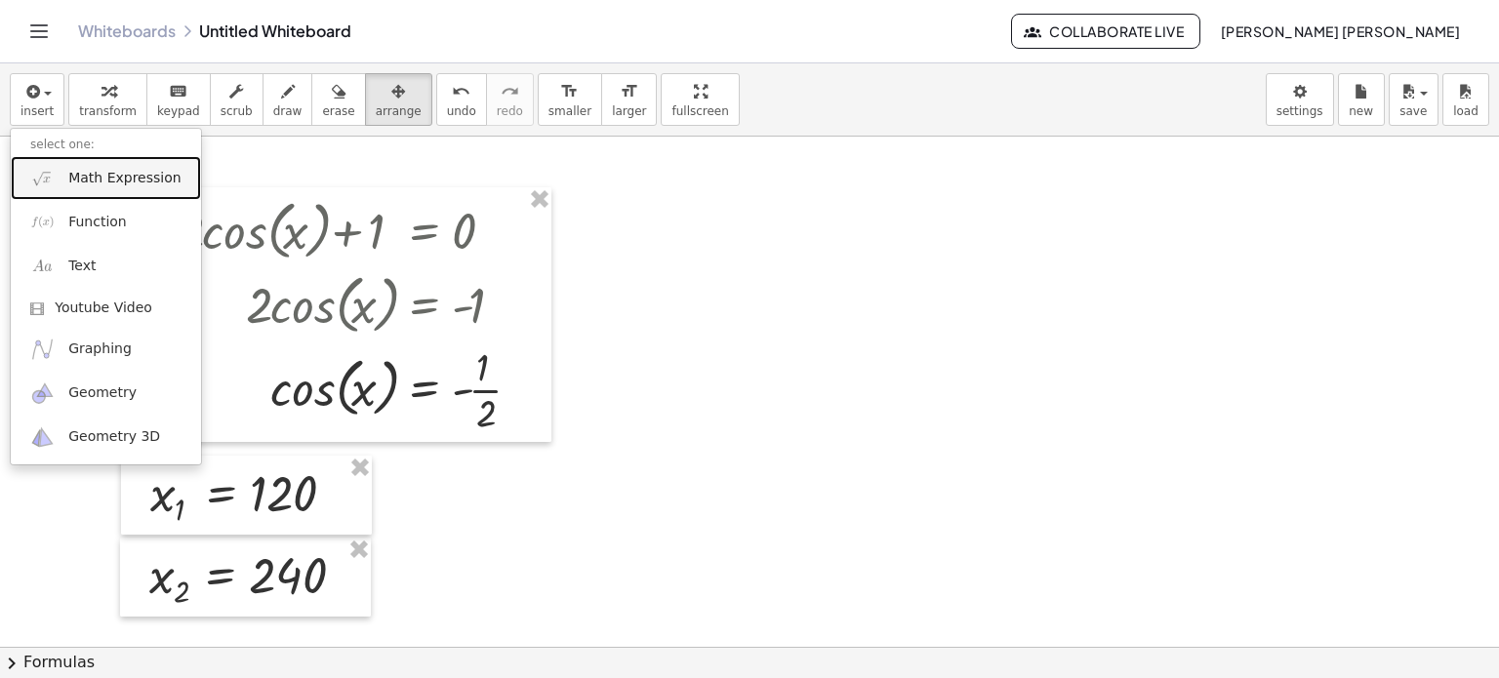
click at [75, 187] on link "Math Expression" at bounding box center [106, 178] width 190 height 44
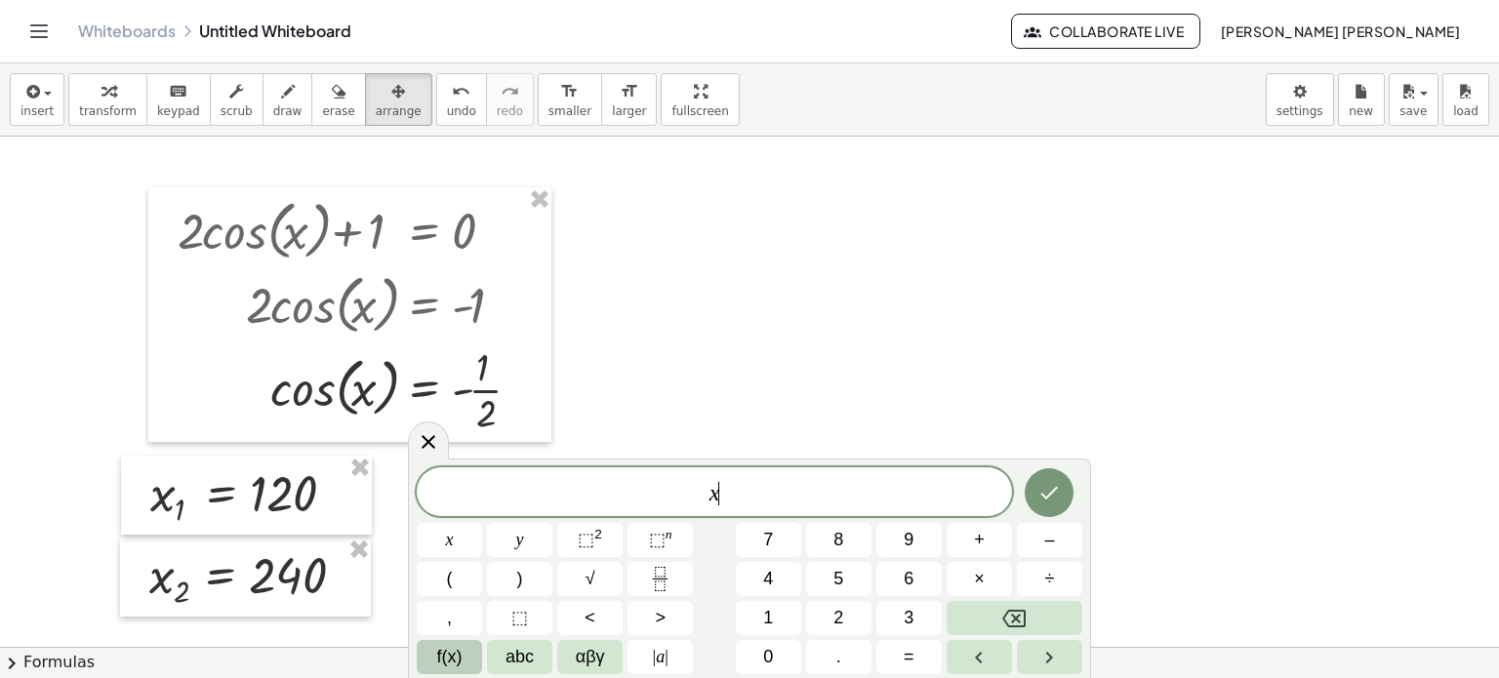
click at [445, 652] on span "f(x)" at bounding box center [449, 657] width 25 height 26
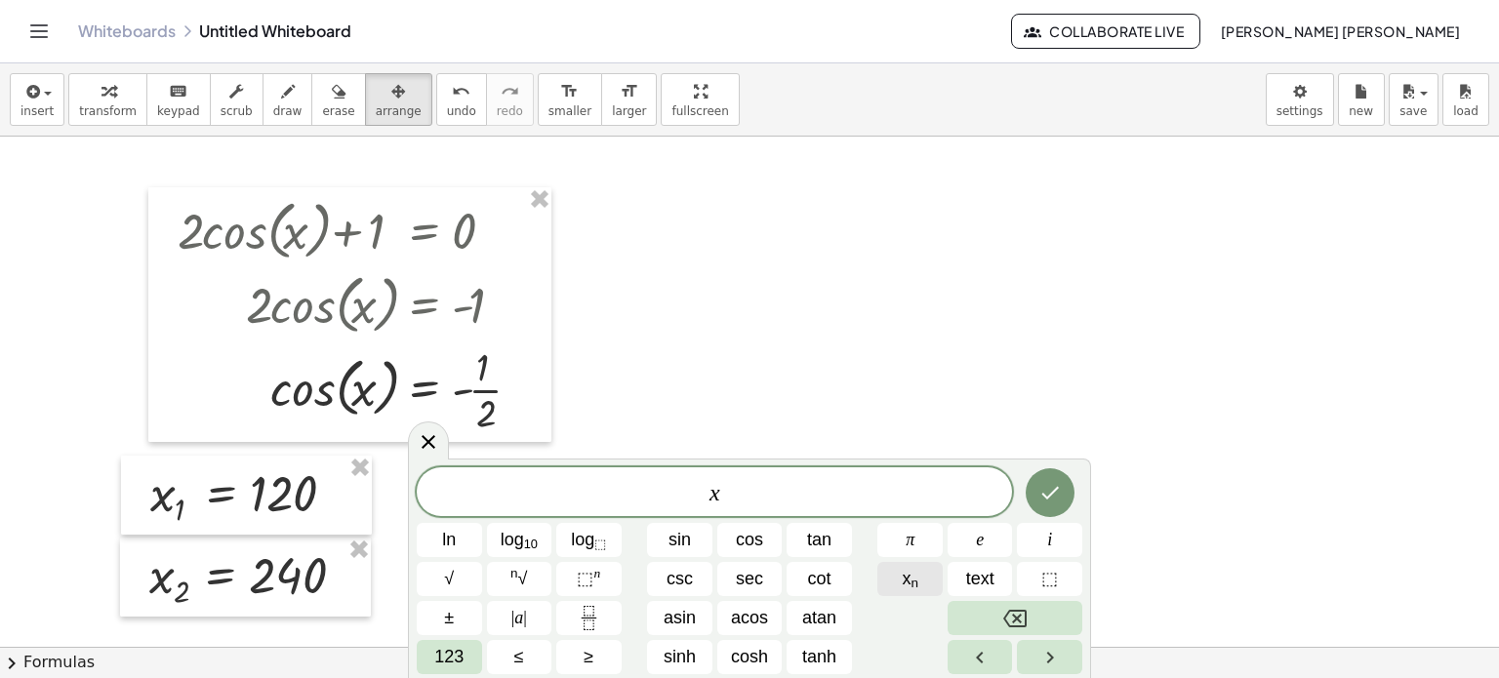
click at [897, 573] on button "x n" at bounding box center [909, 579] width 65 height 34
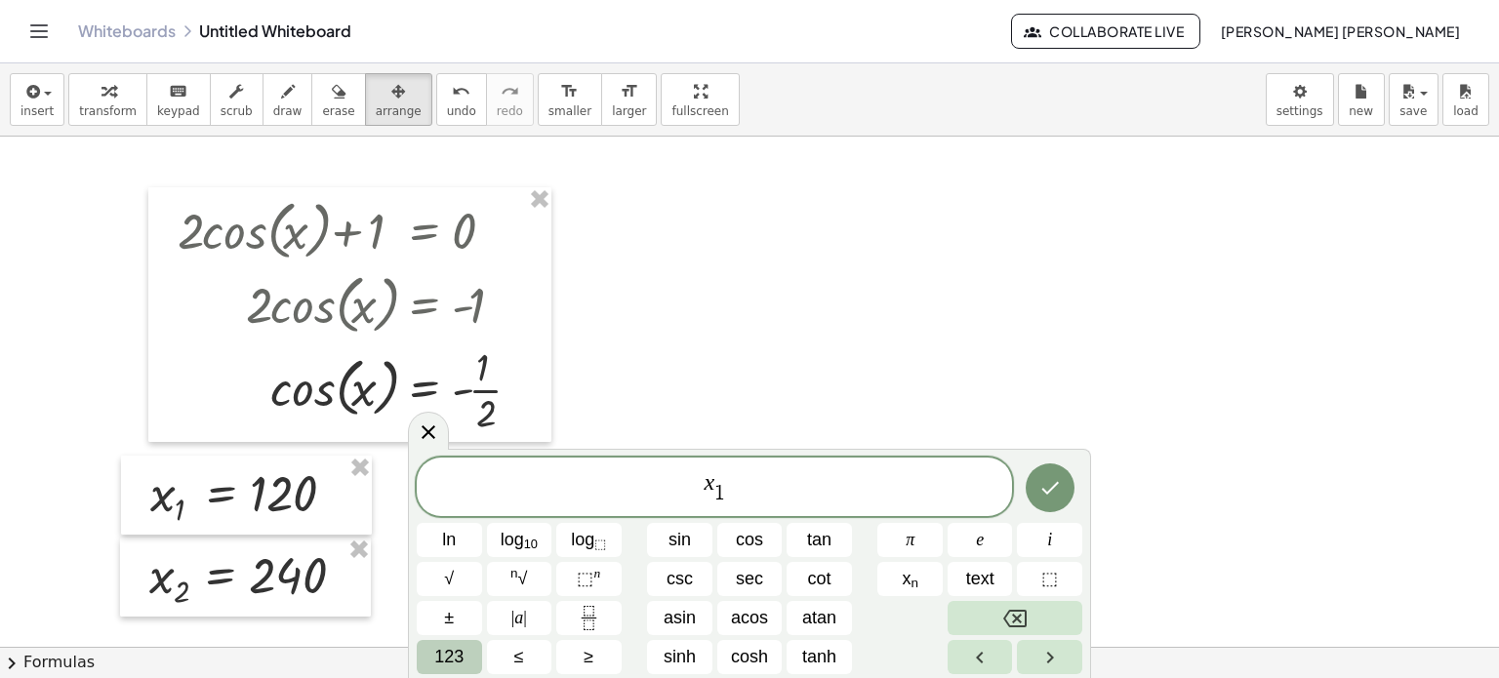
click at [457, 660] on span "123" at bounding box center [448, 657] width 29 height 26
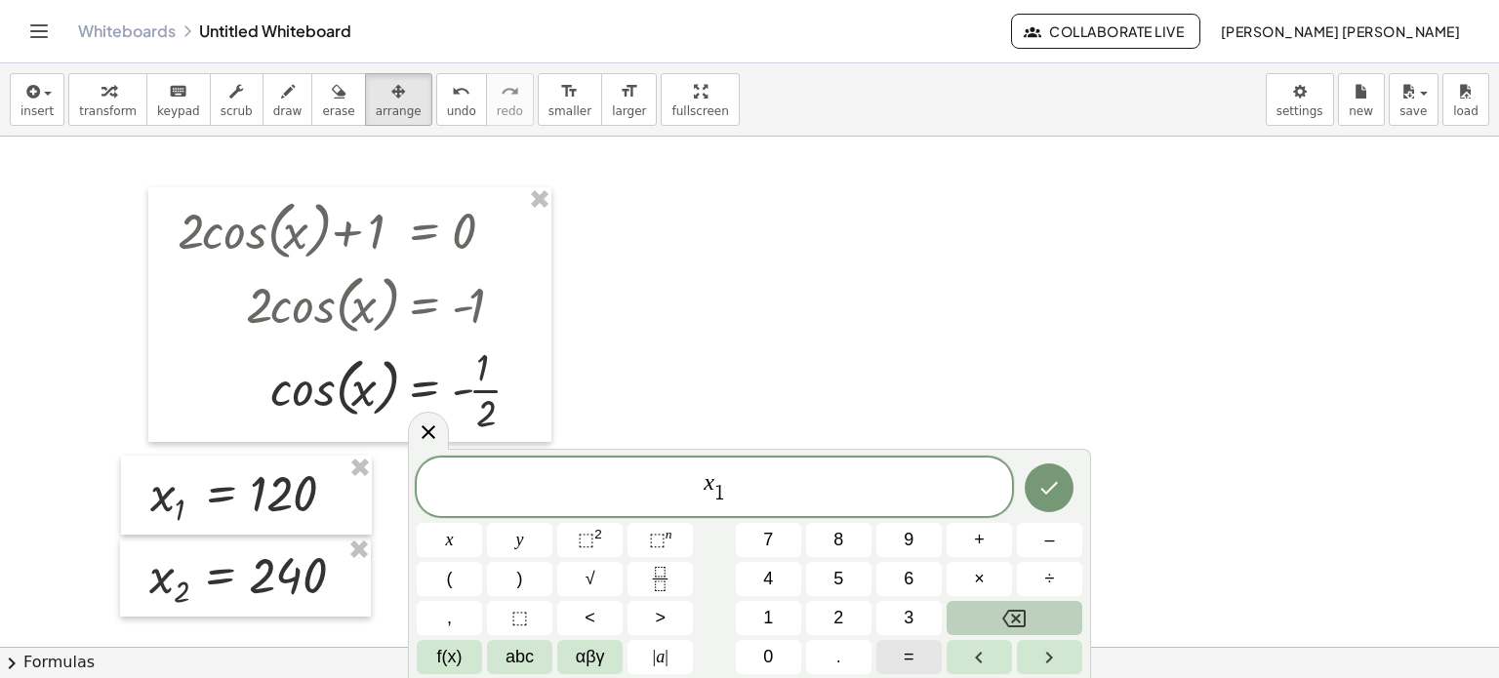
click at [910, 663] on span "=" at bounding box center [909, 657] width 11 height 26
click at [473, 651] on button "f(x)" at bounding box center [449, 657] width 65 height 34
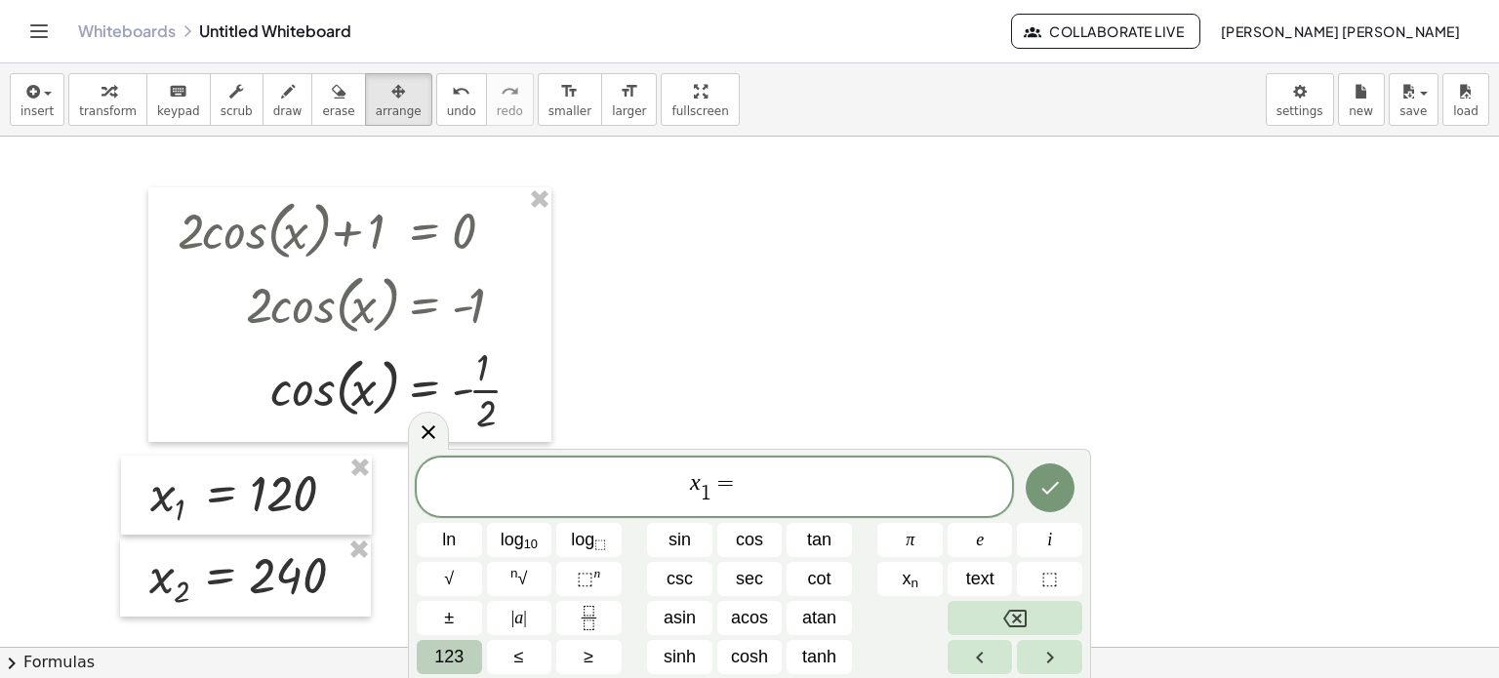
click at [456, 648] on span "123" at bounding box center [448, 657] width 29 height 26
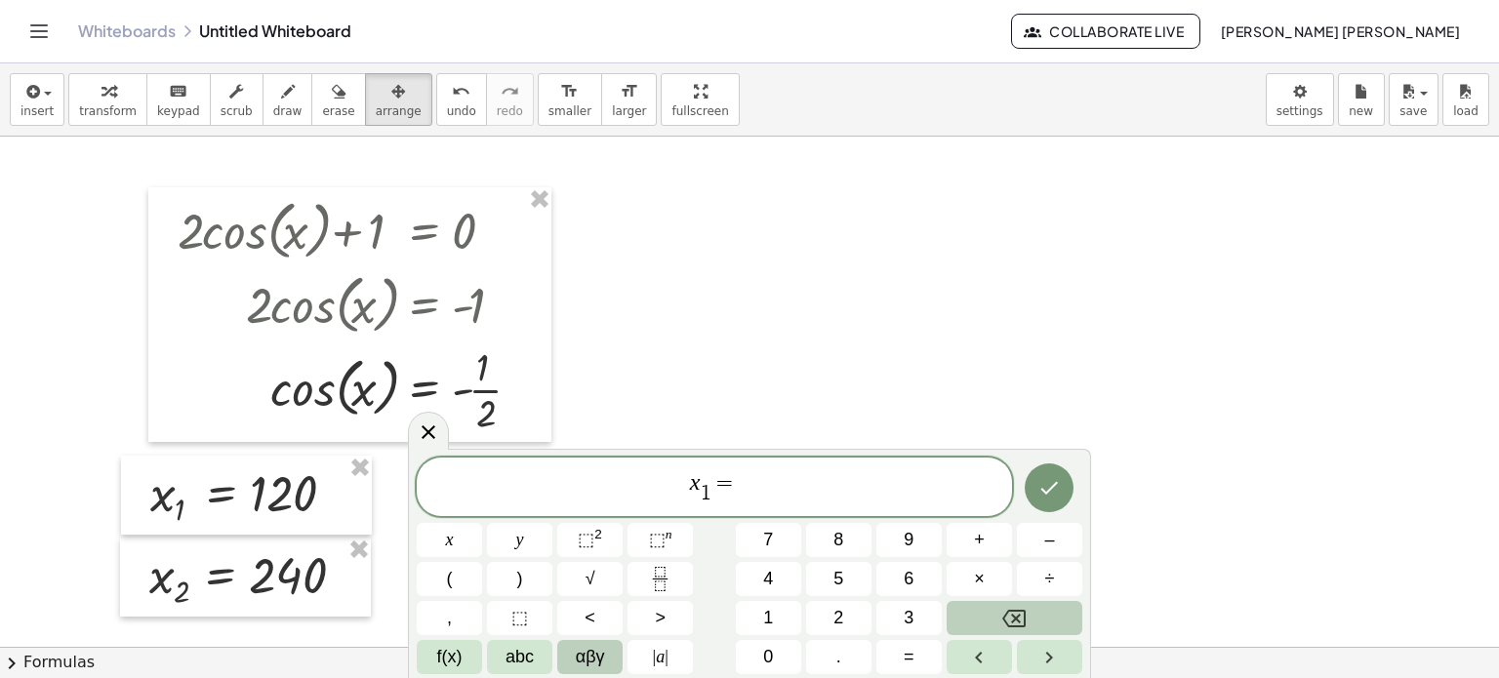
click at [583, 651] on span "αβγ" at bounding box center [590, 657] width 29 height 26
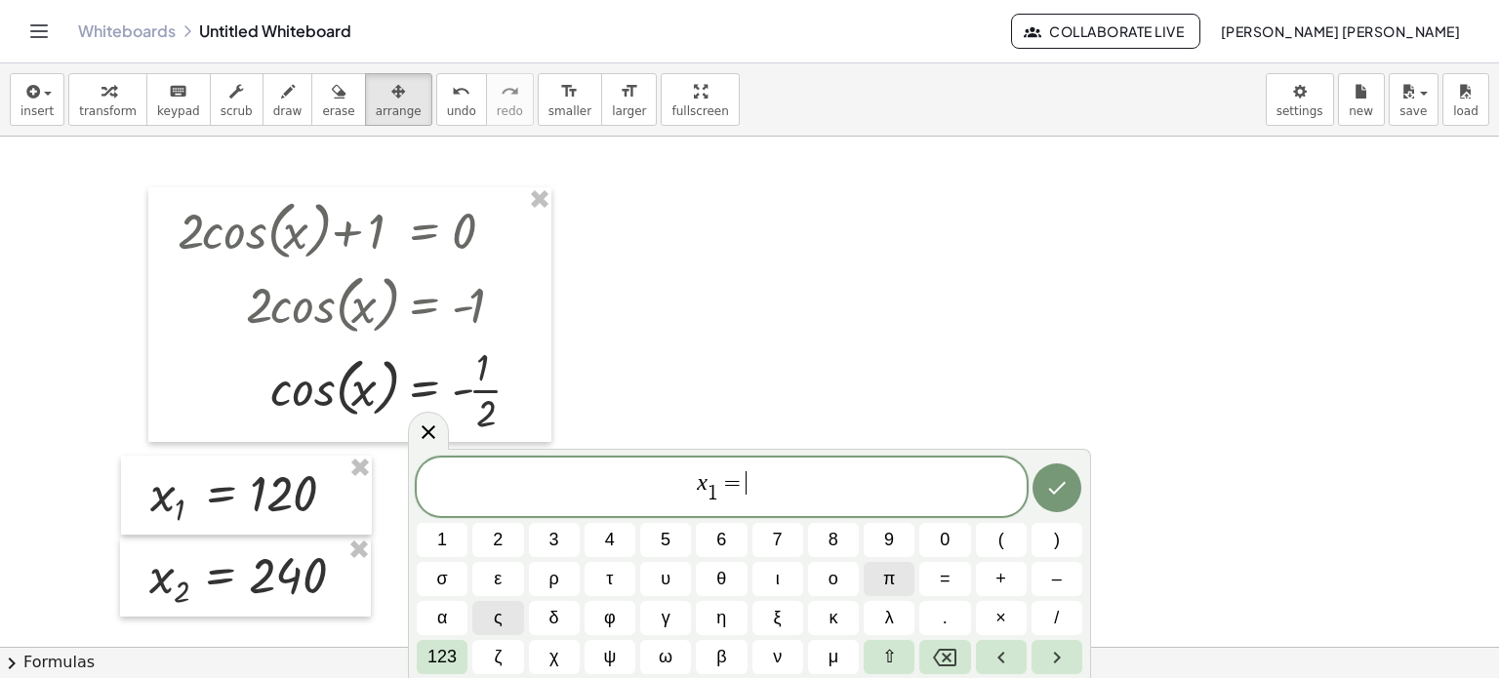
click at [891, 589] on span "π" at bounding box center [889, 579] width 12 height 26
click at [452, 661] on span "123" at bounding box center [441, 657] width 29 height 26
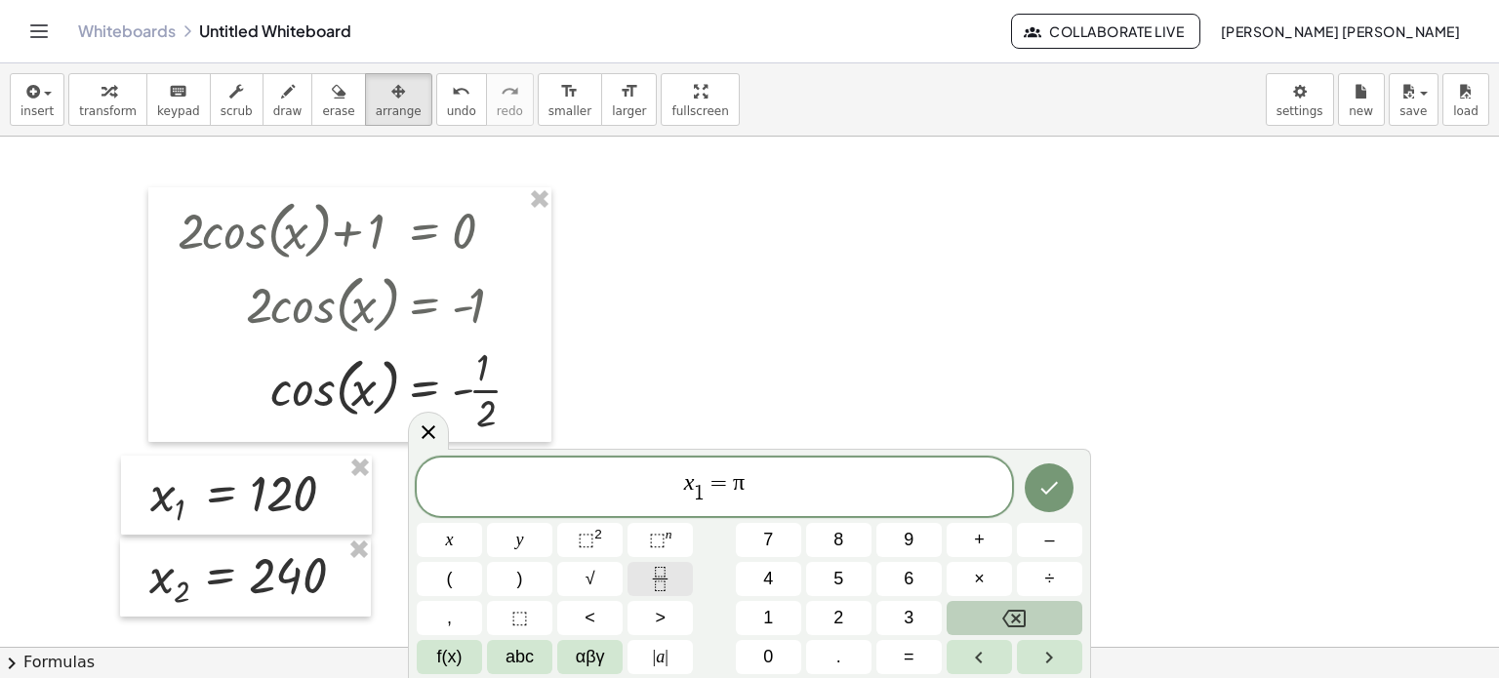
click at [691, 567] on button "Fraction" at bounding box center [660, 579] width 65 height 34
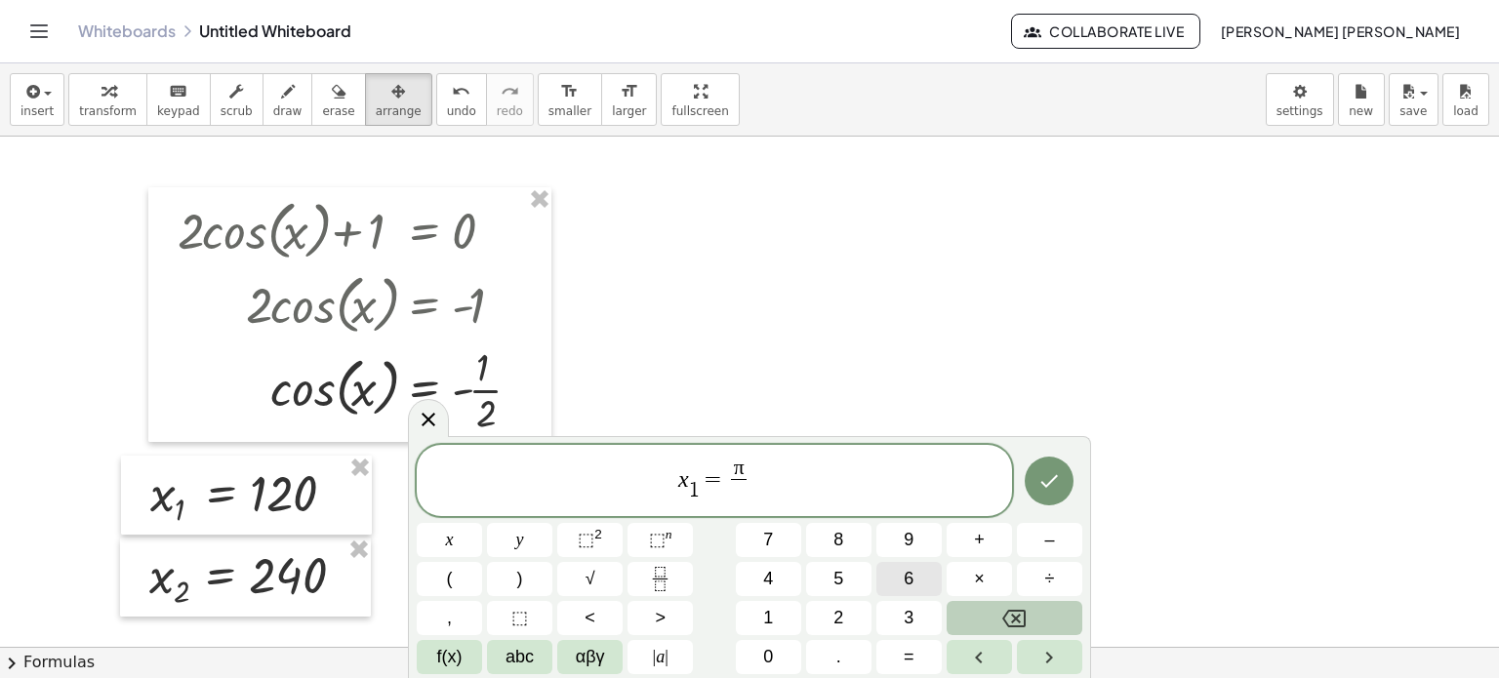
click at [895, 582] on button "6" at bounding box center [908, 579] width 65 height 34
click at [1043, 494] on button "Done" at bounding box center [1049, 481] width 49 height 49
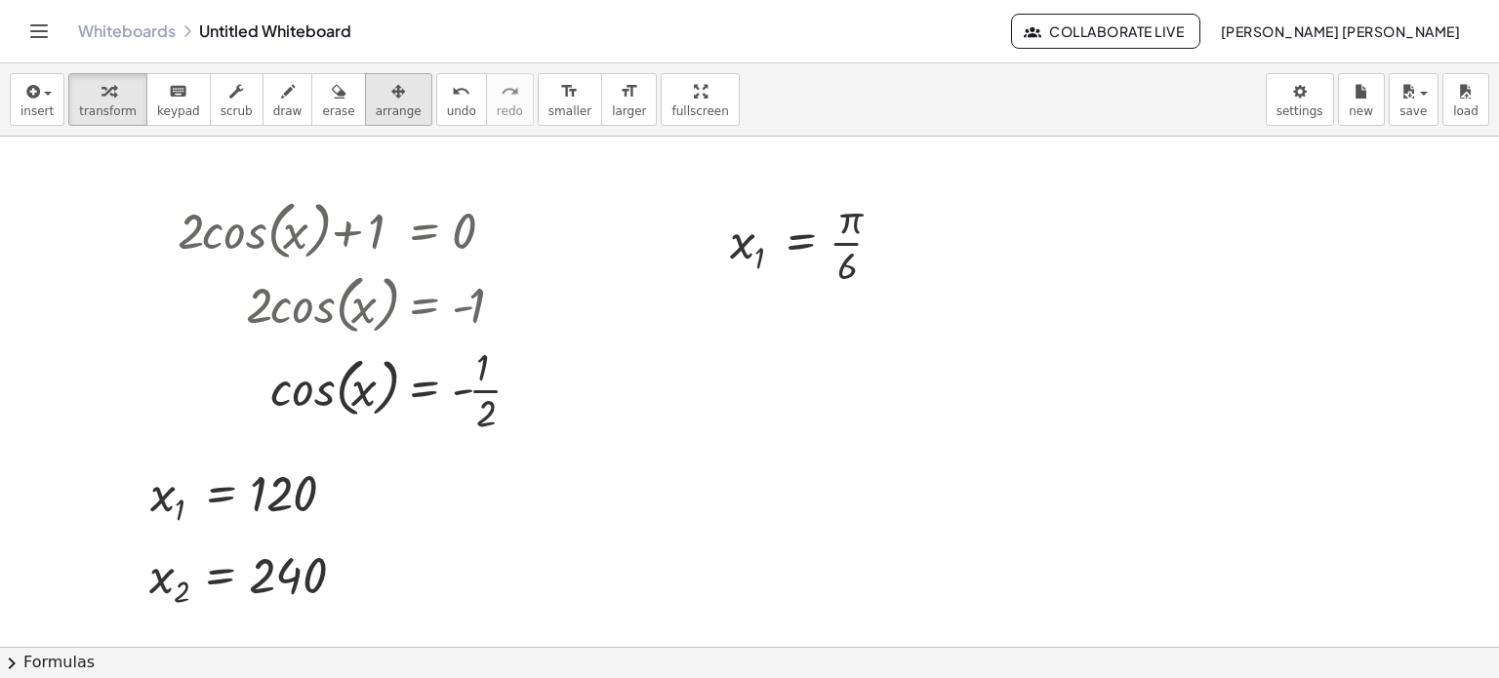
click at [391, 96] on icon "button" at bounding box center [398, 91] width 14 height 23
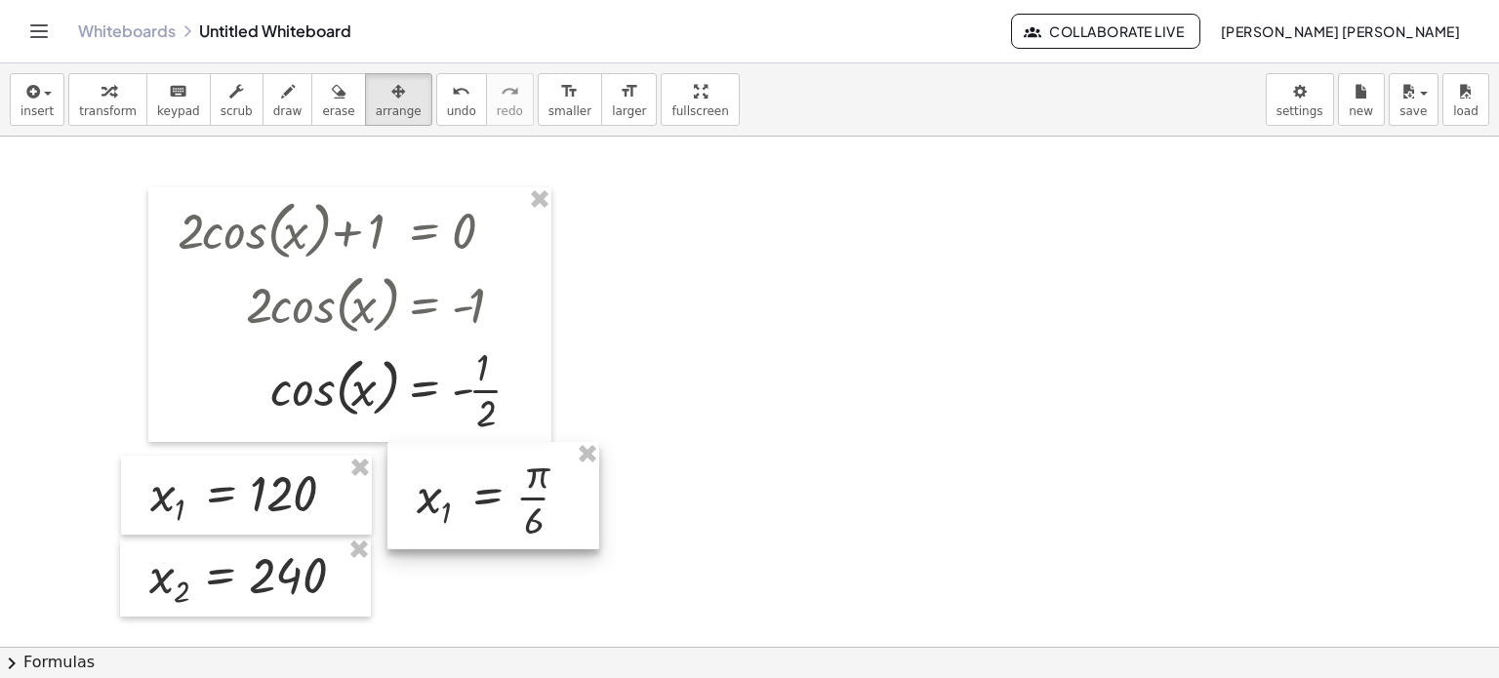
drag, startPoint x: 768, startPoint y: 348, endPoint x: 494, endPoint y: 518, distance: 322.6
click at [494, 518] on div at bounding box center [493, 495] width 212 height 107
click at [876, 442] on div at bounding box center [749, 647] width 1499 height 1021
click at [61, 108] on div "insert select one: Math Expression Function Text Youtube Video Graphing Geometr…" at bounding box center [749, 99] width 1499 height 73
click at [44, 110] on span "insert" at bounding box center [36, 111] width 33 height 14
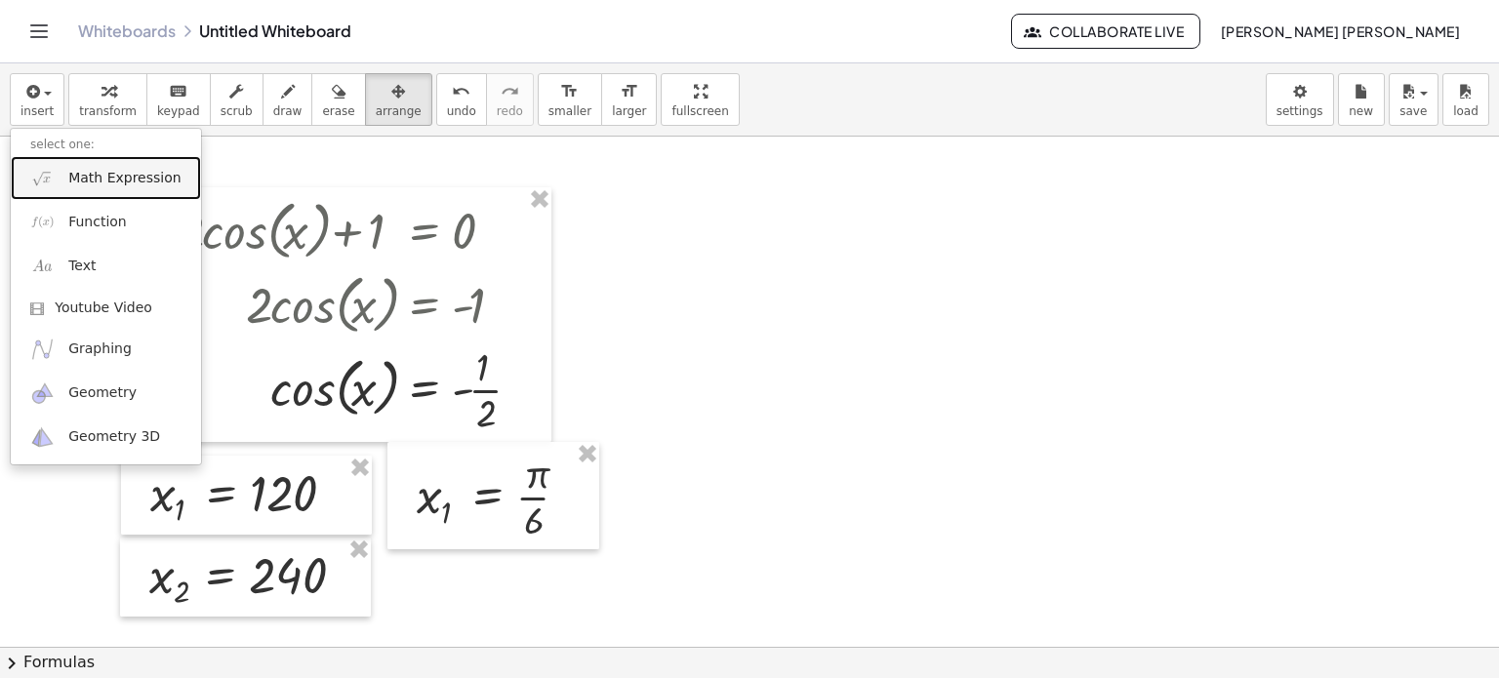
click at [90, 162] on link "Math Expression" at bounding box center [106, 178] width 190 height 44
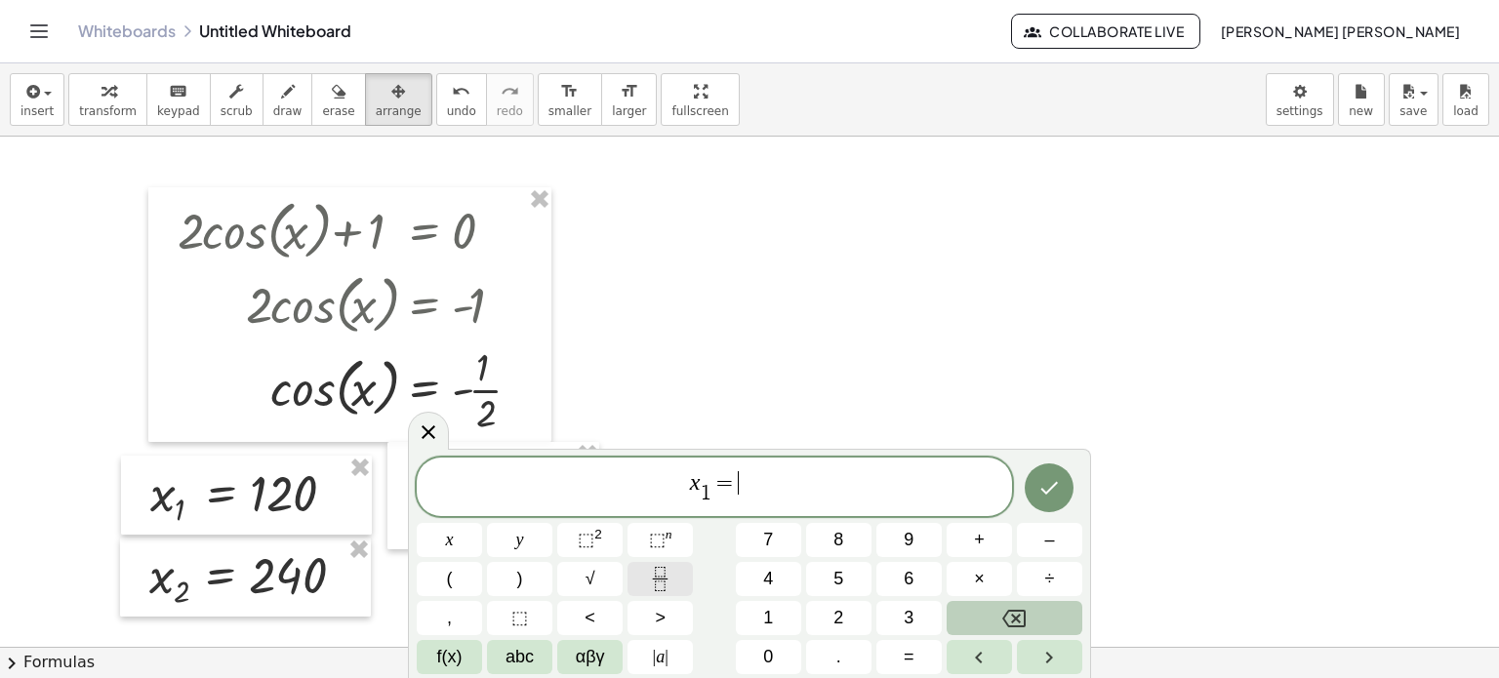
click at [652, 572] on icon "Fraction" at bounding box center [660, 579] width 24 height 24
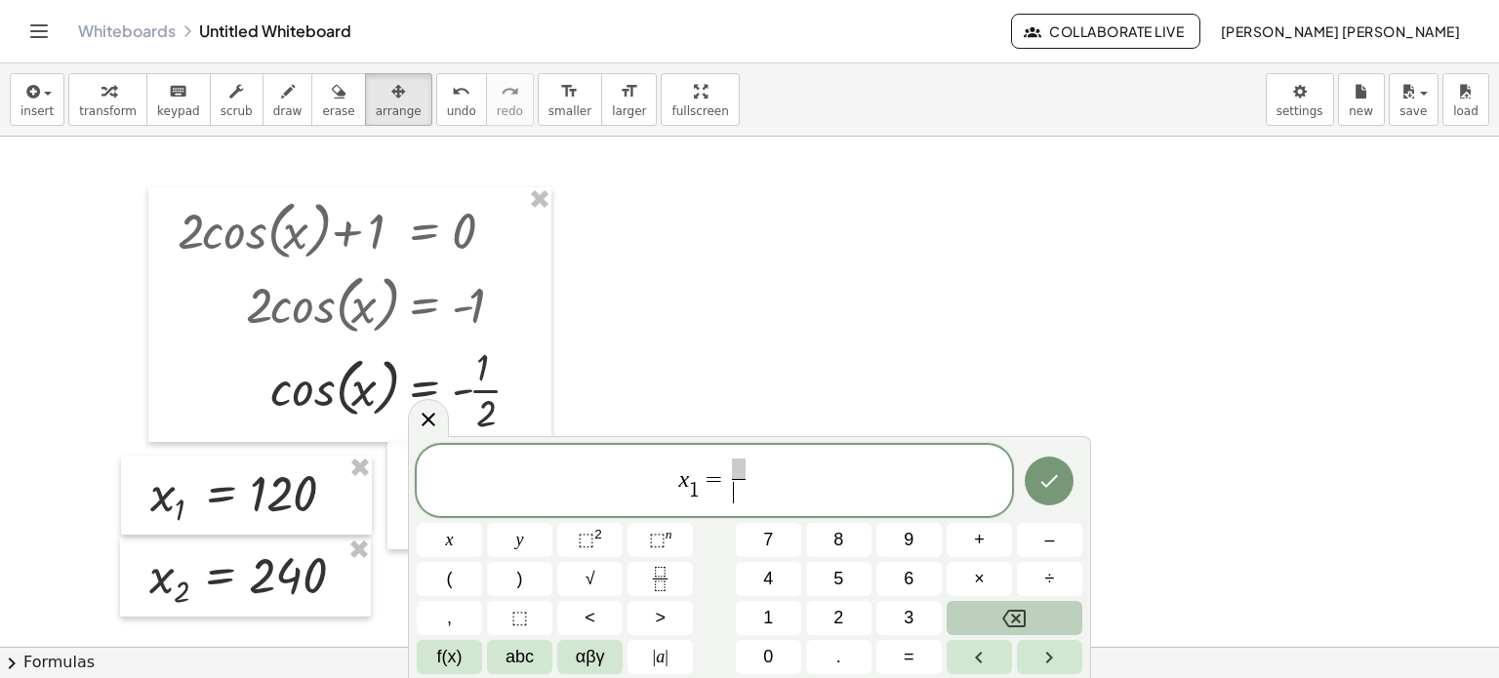
click at [740, 495] on span "​" at bounding box center [739, 492] width 14 height 26
click at [733, 471] on span "​" at bounding box center [739, 469] width 14 height 21
click at [739, 491] on span at bounding box center [738, 492] width 15 height 26
click at [742, 468] on span "7 ​" at bounding box center [738, 469] width 15 height 21
click at [618, 648] on button "αβγ" at bounding box center [589, 657] width 65 height 34
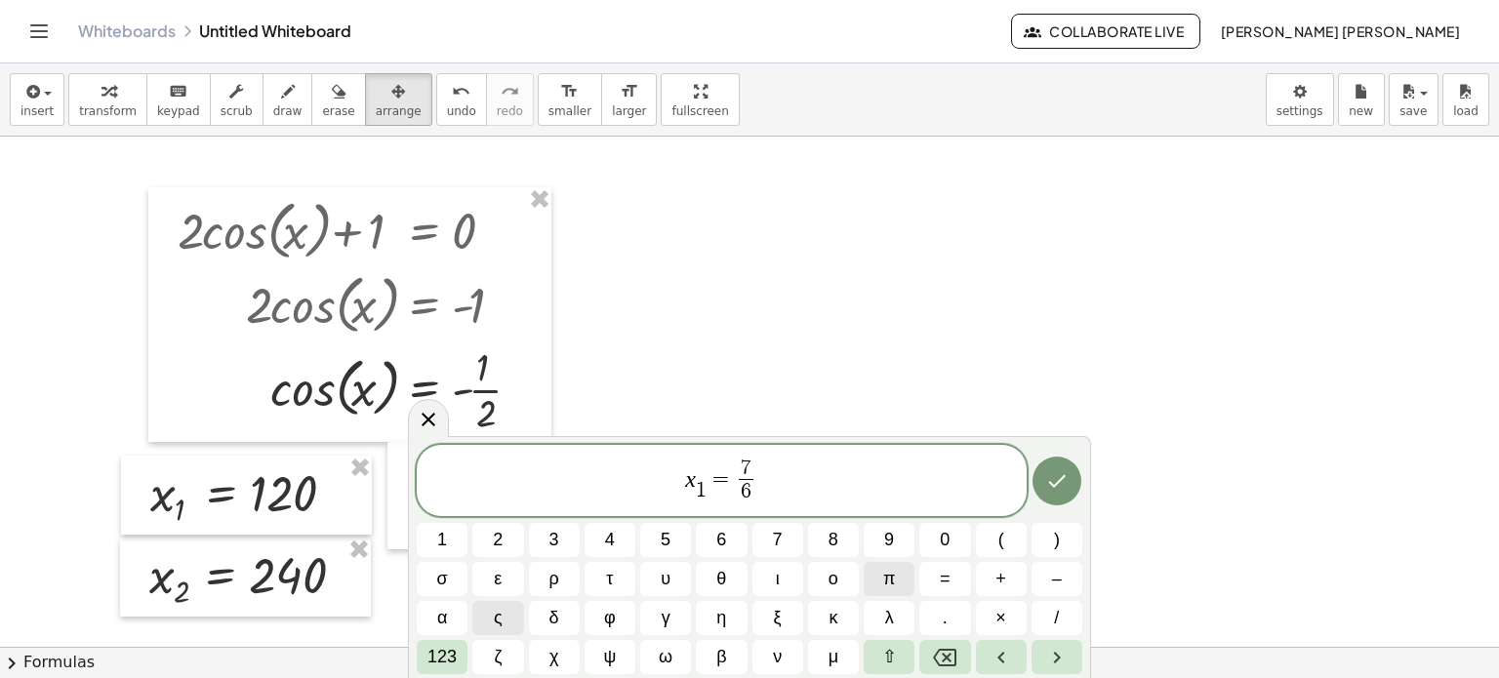
click at [910, 577] on button "π" at bounding box center [889, 579] width 51 height 34
click at [1051, 471] on button "Done" at bounding box center [1057, 481] width 49 height 49
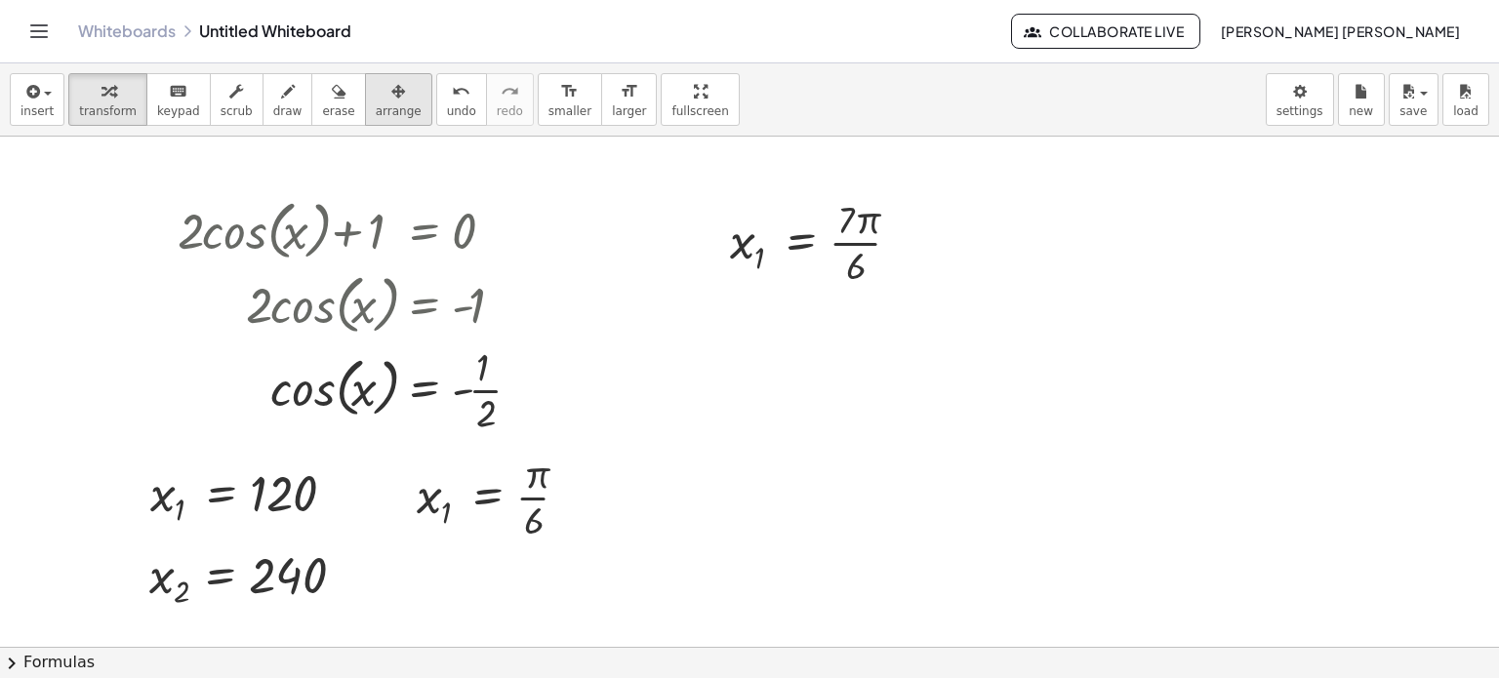
click at [376, 116] on span "arrange" at bounding box center [399, 111] width 46 height 14
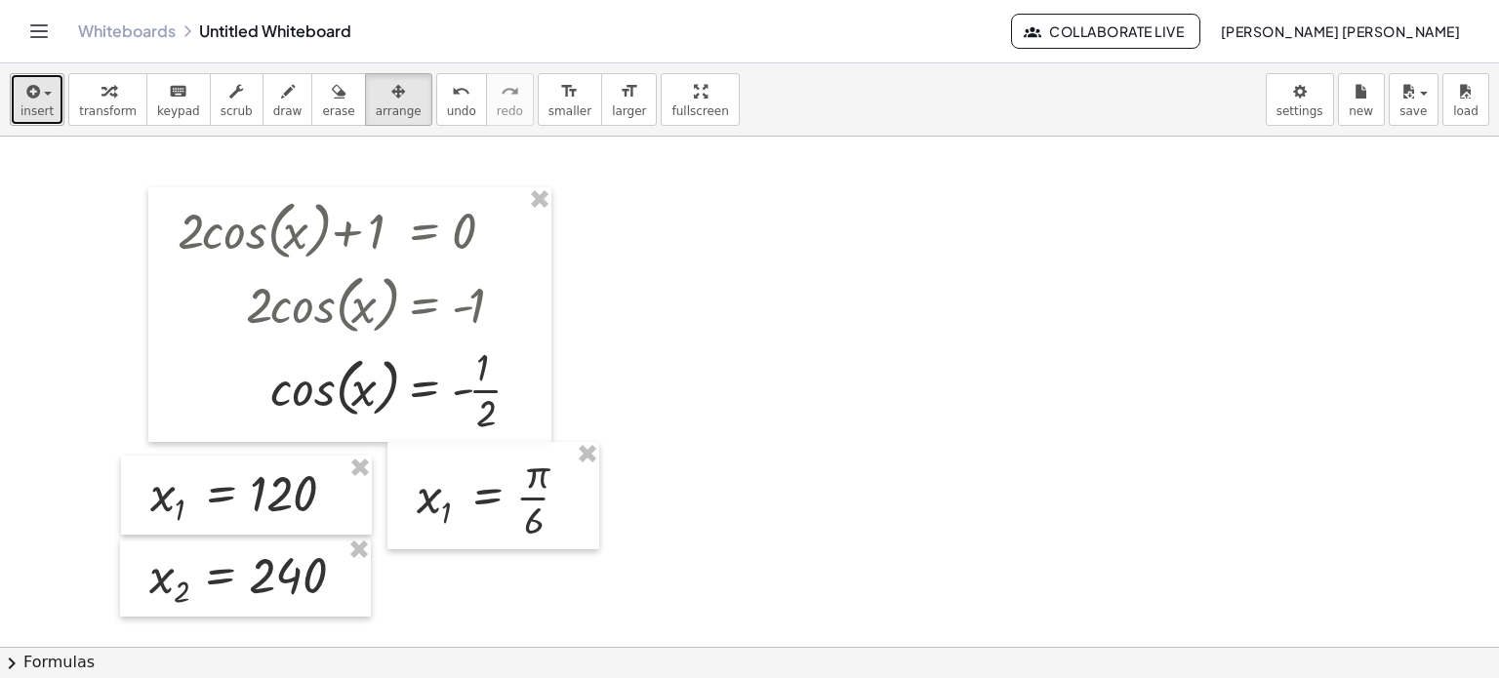
click at [22, 104] on span "insert" at bounding box center [36, 111] width 33 height 14
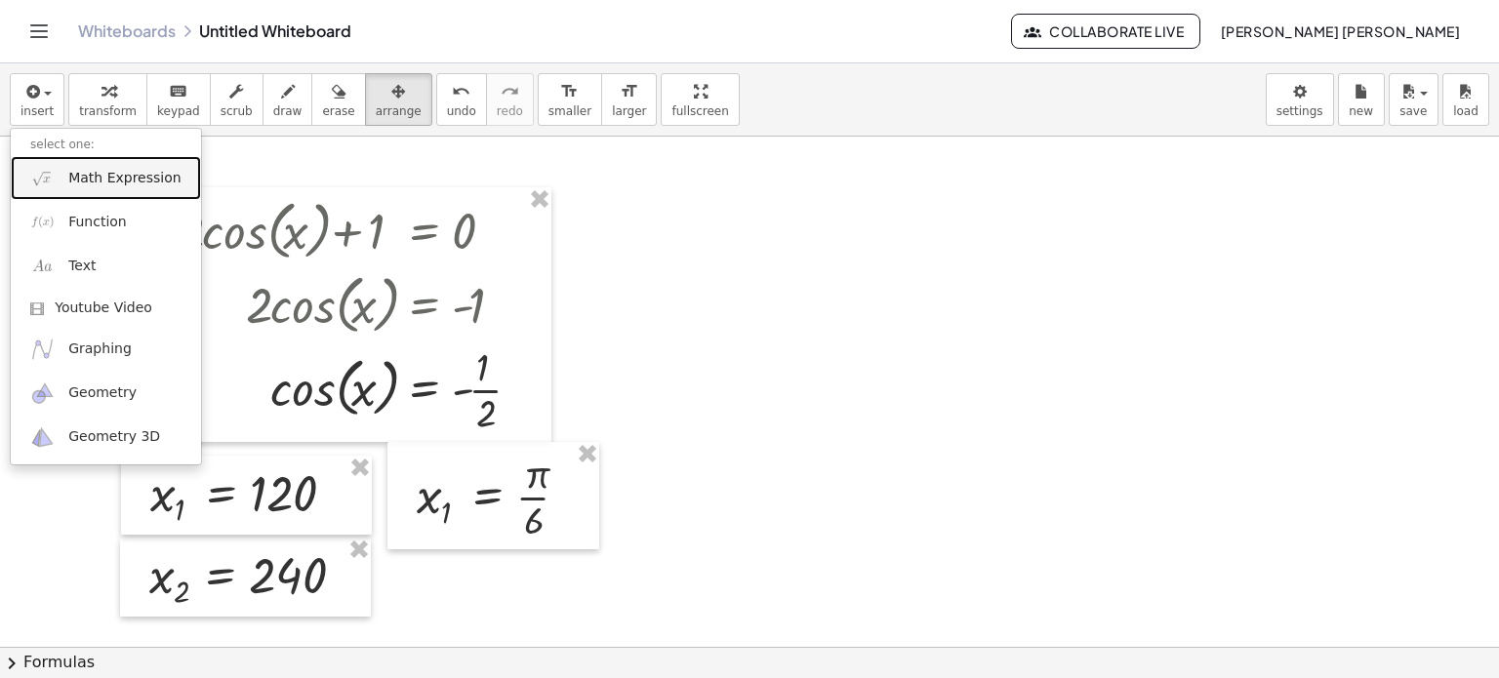
click at [102, 183] on span "Math Expression" at bounding box center [124, 179] width 112 height 20
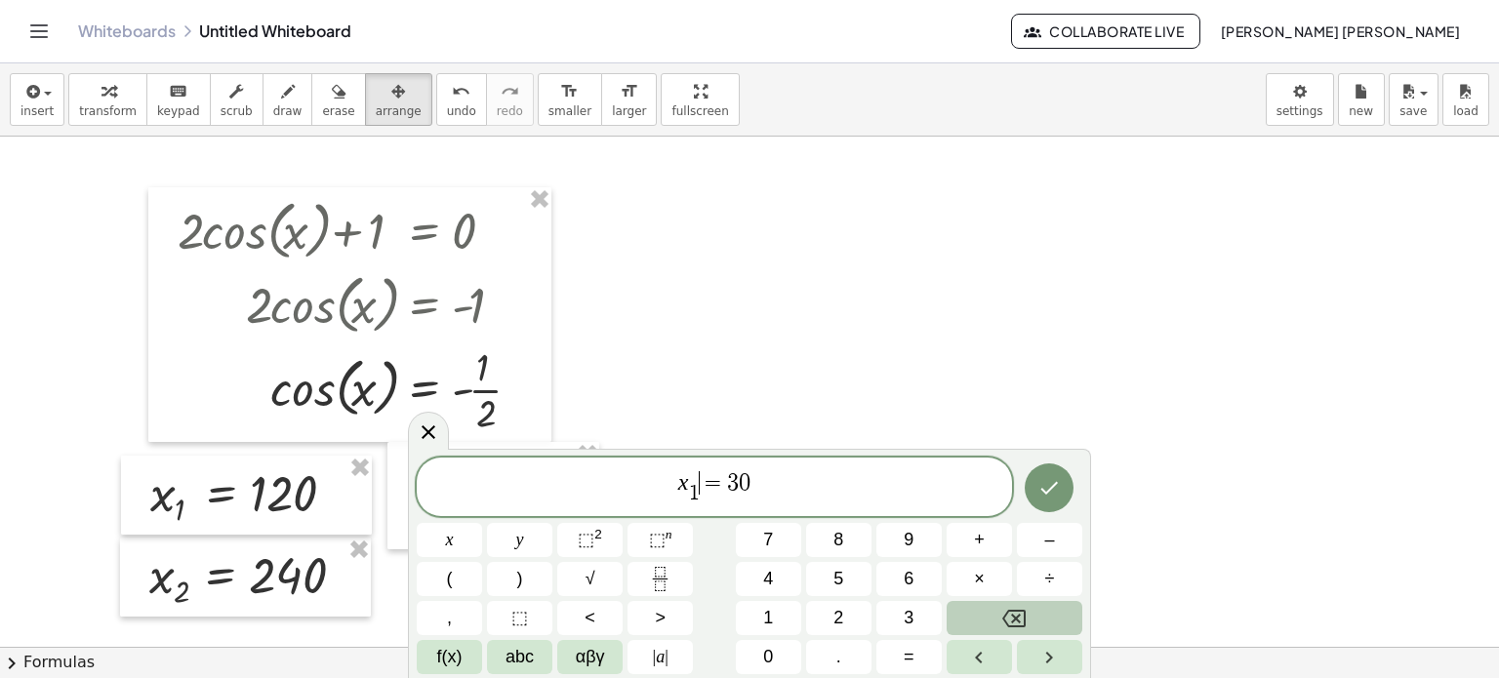
click at [701, 490] on span "=" at bounding box center [714, 482] width 28 height 23
click at [699, 505] on span "1" at bounding box center [694, 494] width 11 height 21
click at [785, 491] on span "x 2 ​ ​ = 3 0" at bounding box center [714, 488] width 595 height 38
click at [656, 581] on icon "Fraction" at bounding box center [660, 586] width 10 height 10
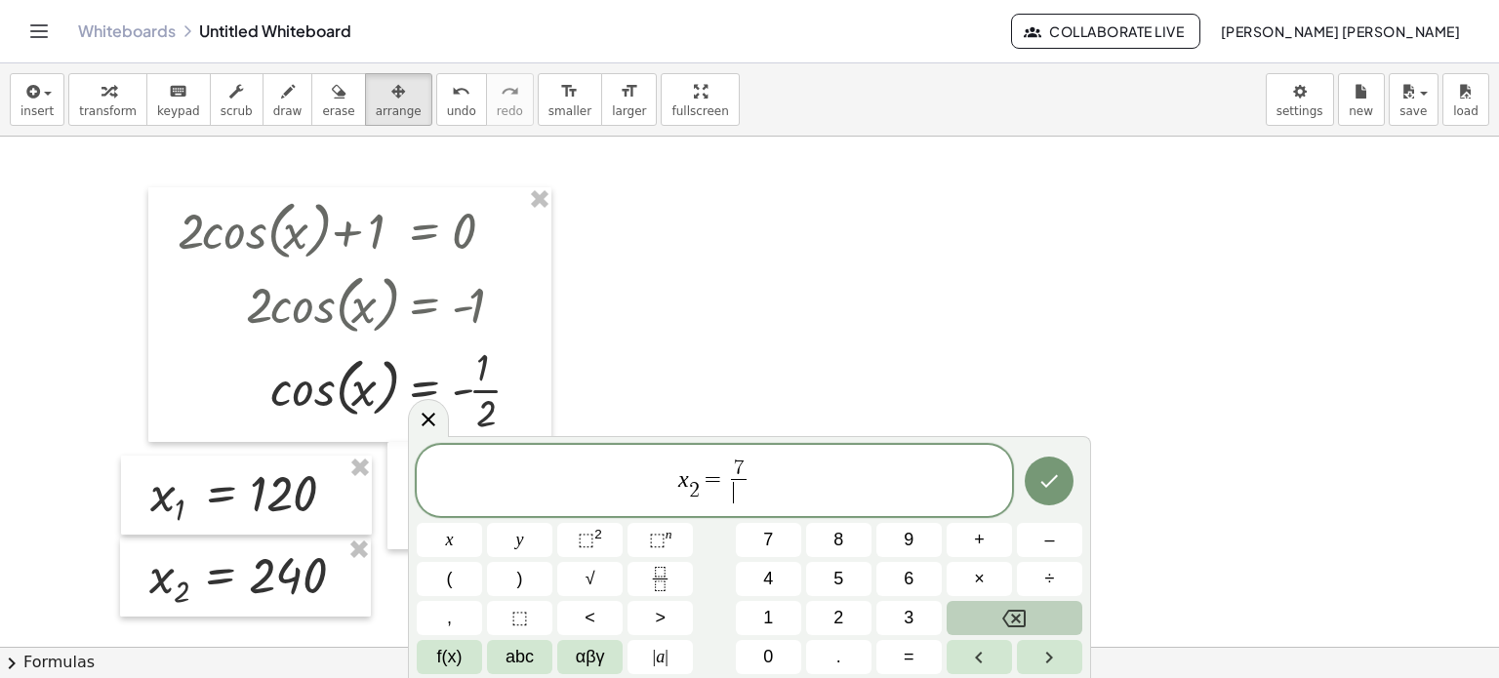
click at [738, 491] on span "​" at bounding box center [738, 492] width 15 height 26
click at [740, 464] on span "7" at bounding box center [739, 468] width 11 height 21
click at [921, 637] on div "x 2 ​ = 7 6 ​ x y ⬚ 2 ⬚ n 7 8 9 + – ( ) √ 4 5 6 × ÷ , ⬚ < > 1 2 3 f(x) abc αβγ …" at bounding box center [750, 560] width 666 height 230
click at [570, 664] on button "αβγ" at bounding box center [589, 657] width 65 height 34
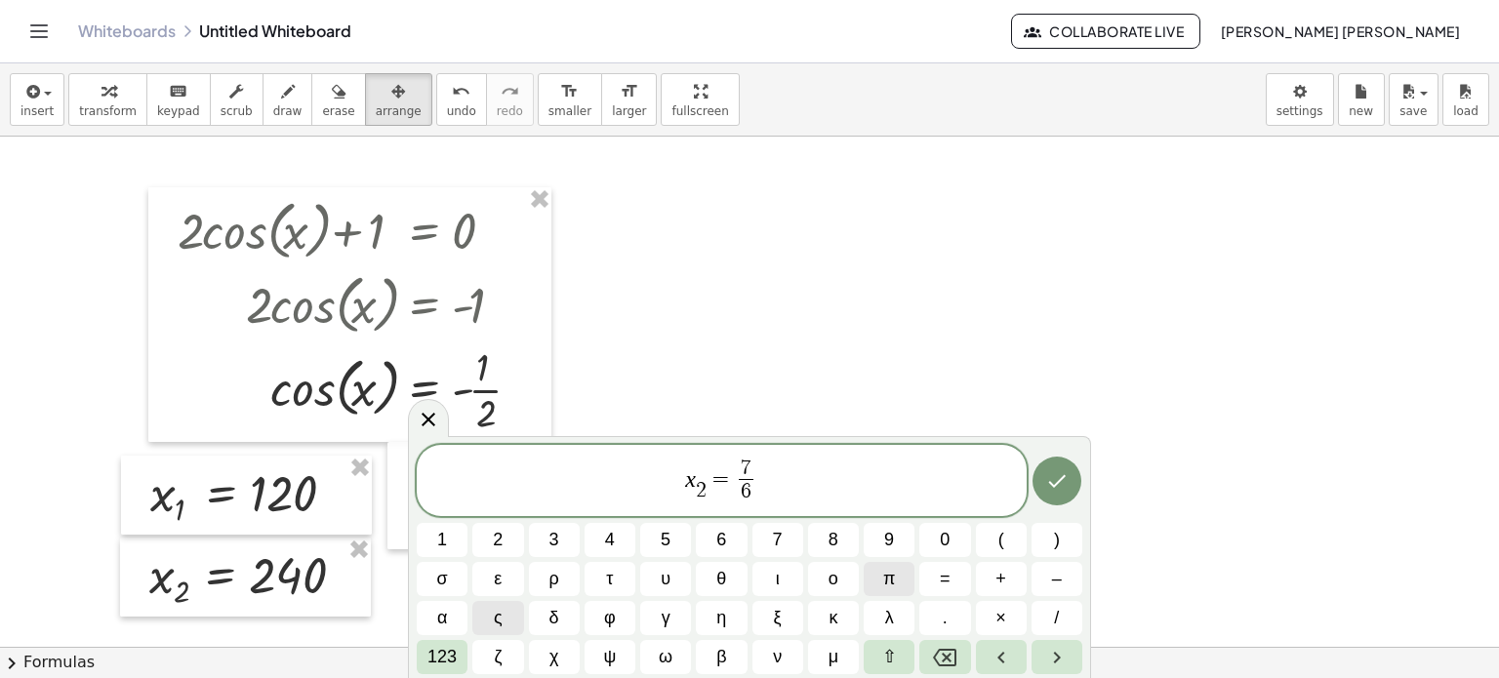
click at [879, 588] on button "π" at bounding box center [889, 579] width 51 height 34
click at [1052, 478] on icon "Done" at bounding box center [1056, 480] width 23 height 23
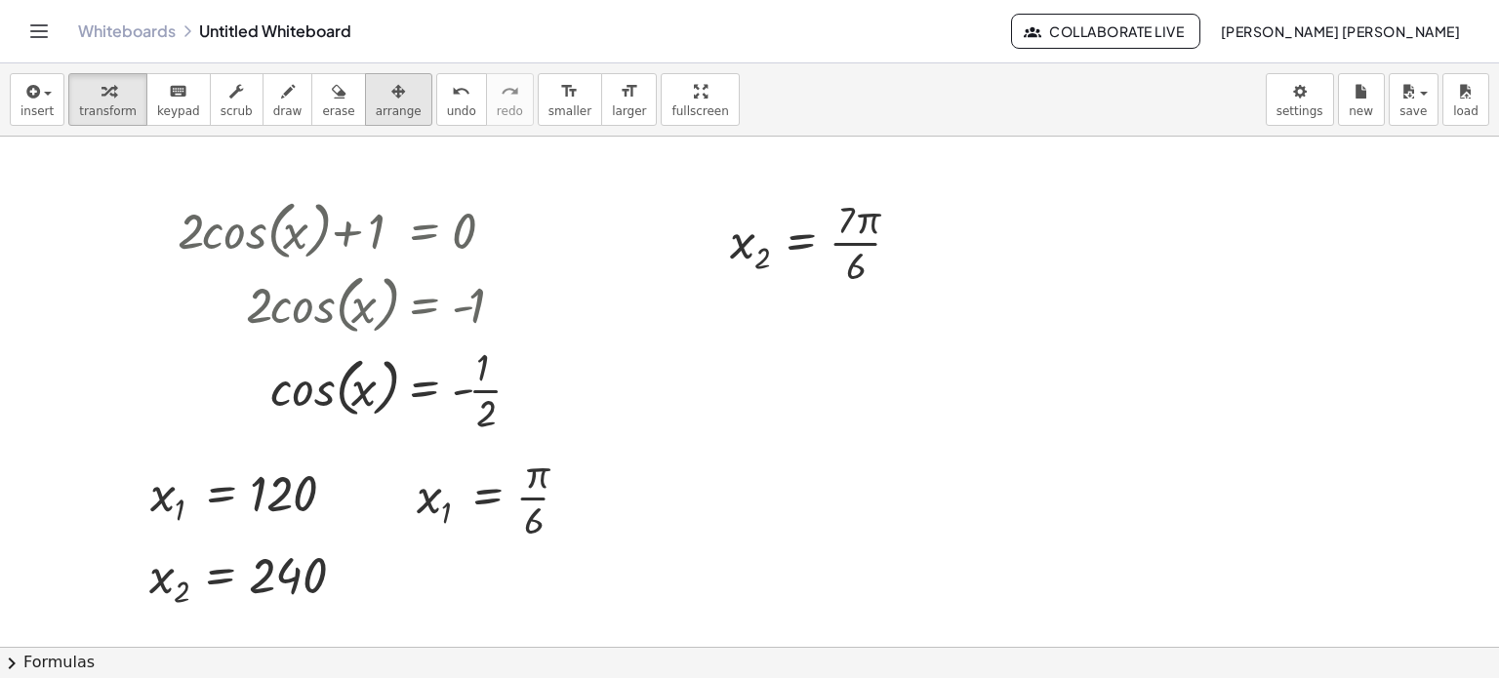
click at [382, 101] on button "arrange" at bounding box center [398, 99] width 67 height 53
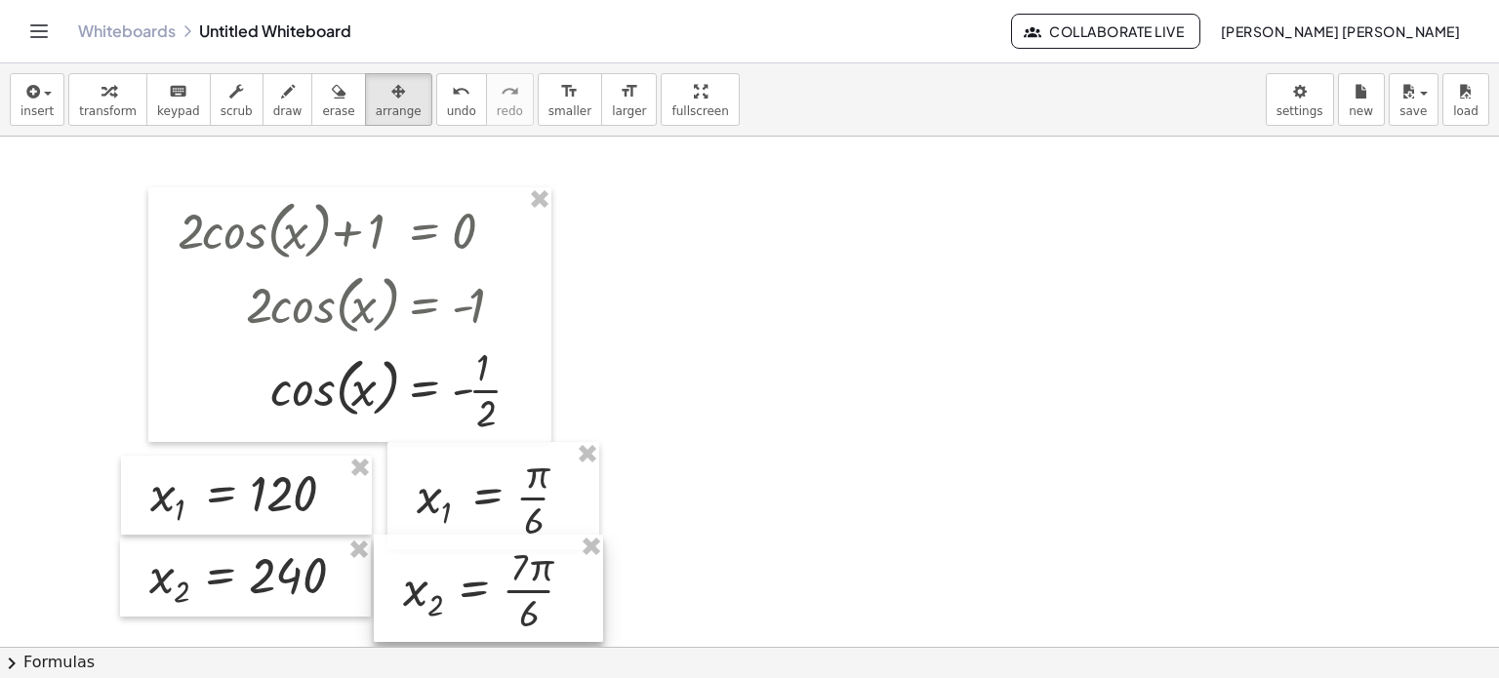
drag, startPoint x: 802, startPoint y: 296, endPoint x: 494, endPoint y: 621, distance: 448.0
click at [494, 621] on div at bounding box center [488, 588] width 229 height 107
click at [79, 106] on span "transform" at bounding box center [108, 111] width 58 height 14
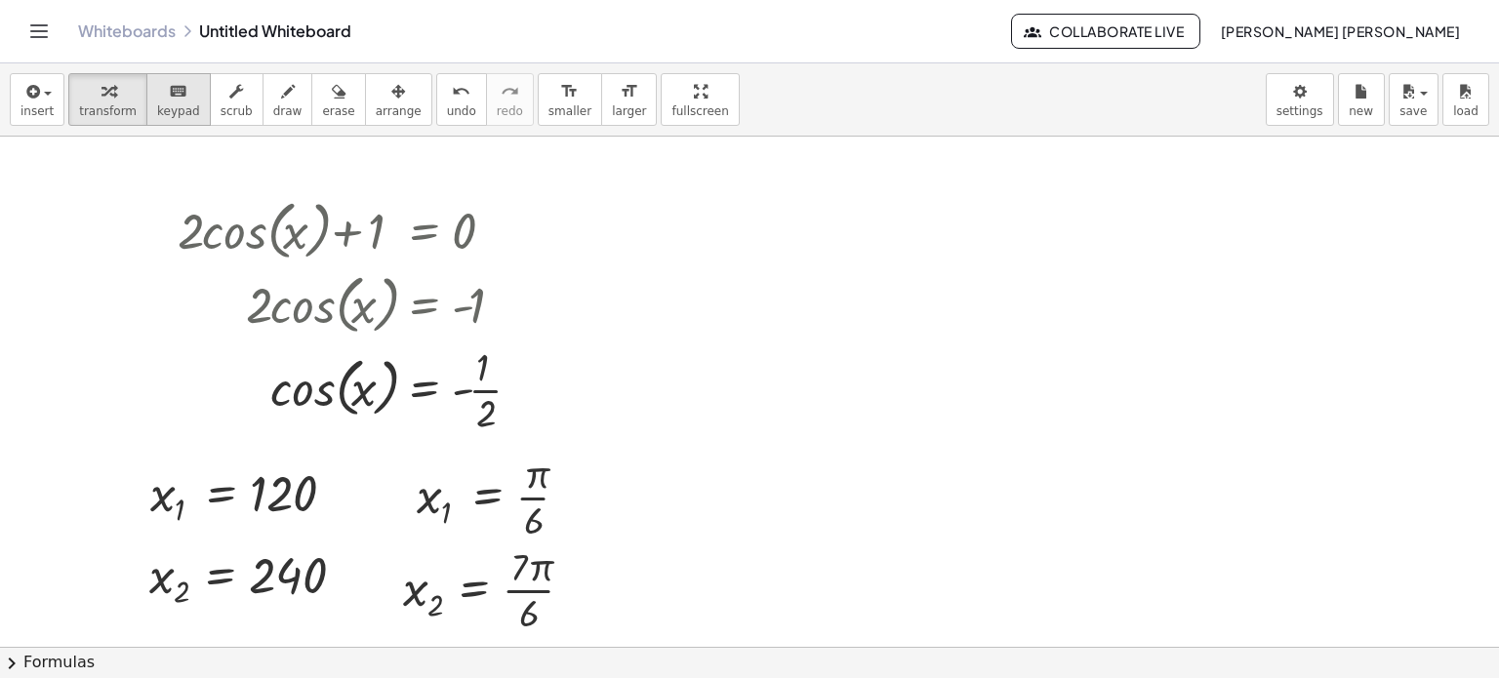
click at [157, 108] on span "keypad" at bounding box center [178, 111] width 43 height 14
click at [62, 112] on div "insert select one: Math Expression Function Text Youtube Video Graphing Geometr…" at bounding box center [749, 99] width 1499 height 73
click at [47, 115] on span "insert" at bounding box center [36, 111] width 33 height 14
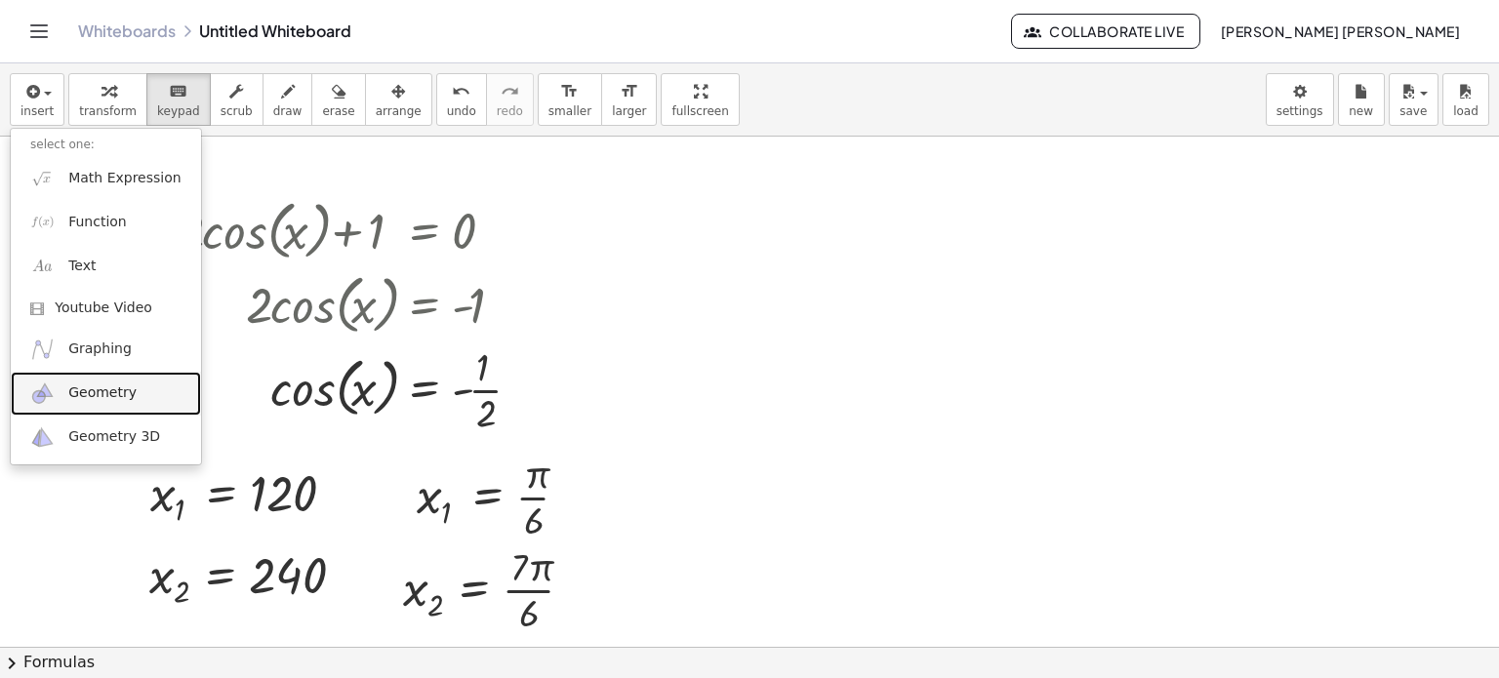
click at [90, 376] on link "Geometry" at bounding box center [106, 394] width 190 height 44
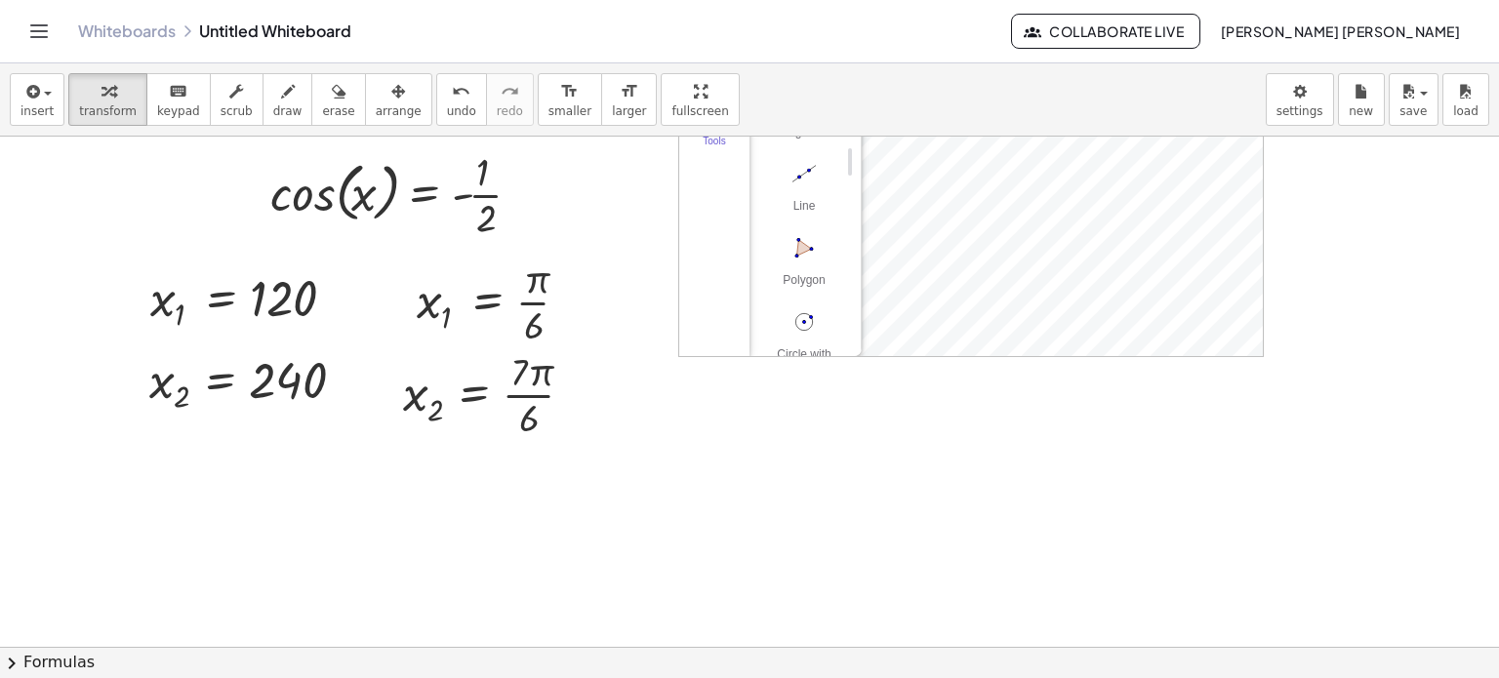
scroll to position [201, 0]
click at [823, 317] on div "More" at bounding box center [812, 325] width 62 height 16
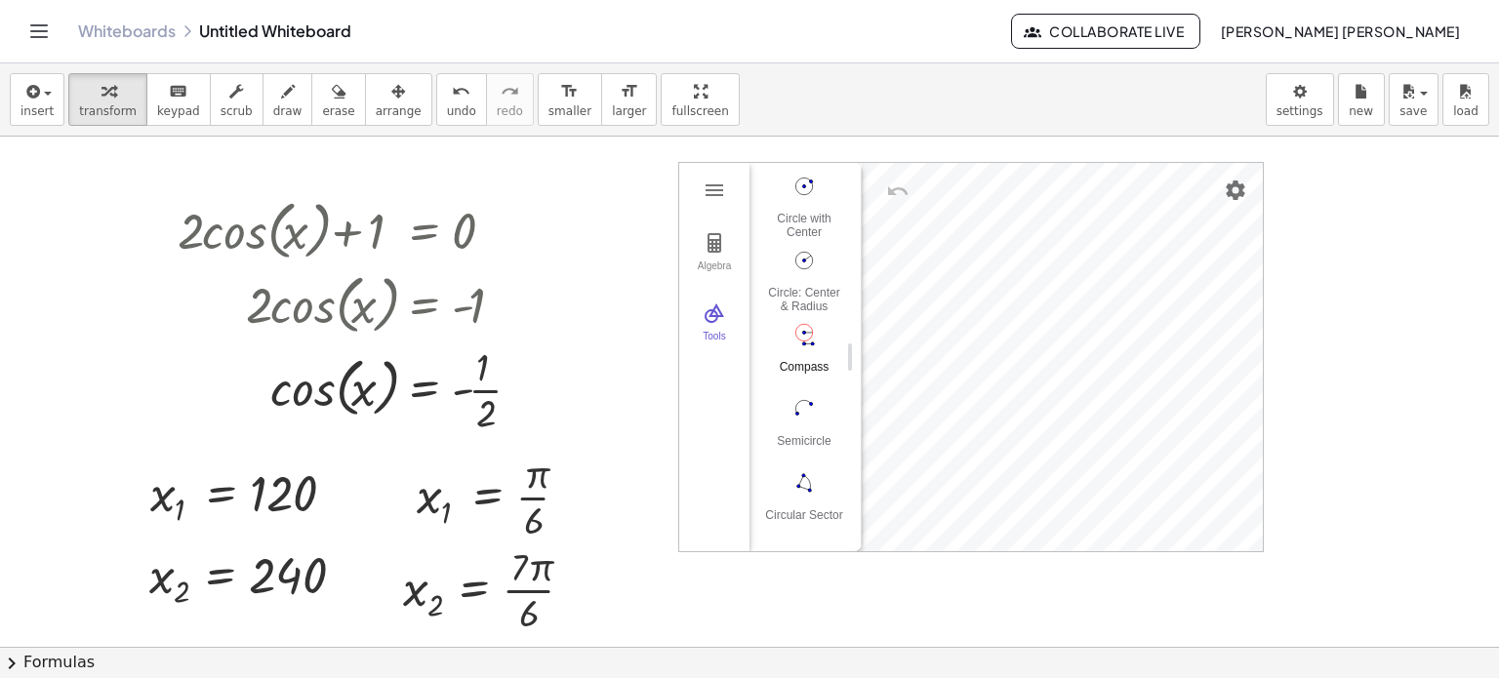
scroll to position [2147, 0]
click at [817, 323] on button "Compass" at bounding box center [804, 319] width 78 height 70
drag, startPoint x: 802, startPoint y: 513, endPoint x: 835, endPoint y: 515, distance: 33.2
click at [835, 515] on div "GeoGebra Geometry Basic Tools Move Point Segment Line Polygon Circle with Cente…" at bounding box center [798, 357] width 97 height 388
click at [630, 475] on div at bounding box center [749, 647] width 1499 height 1021
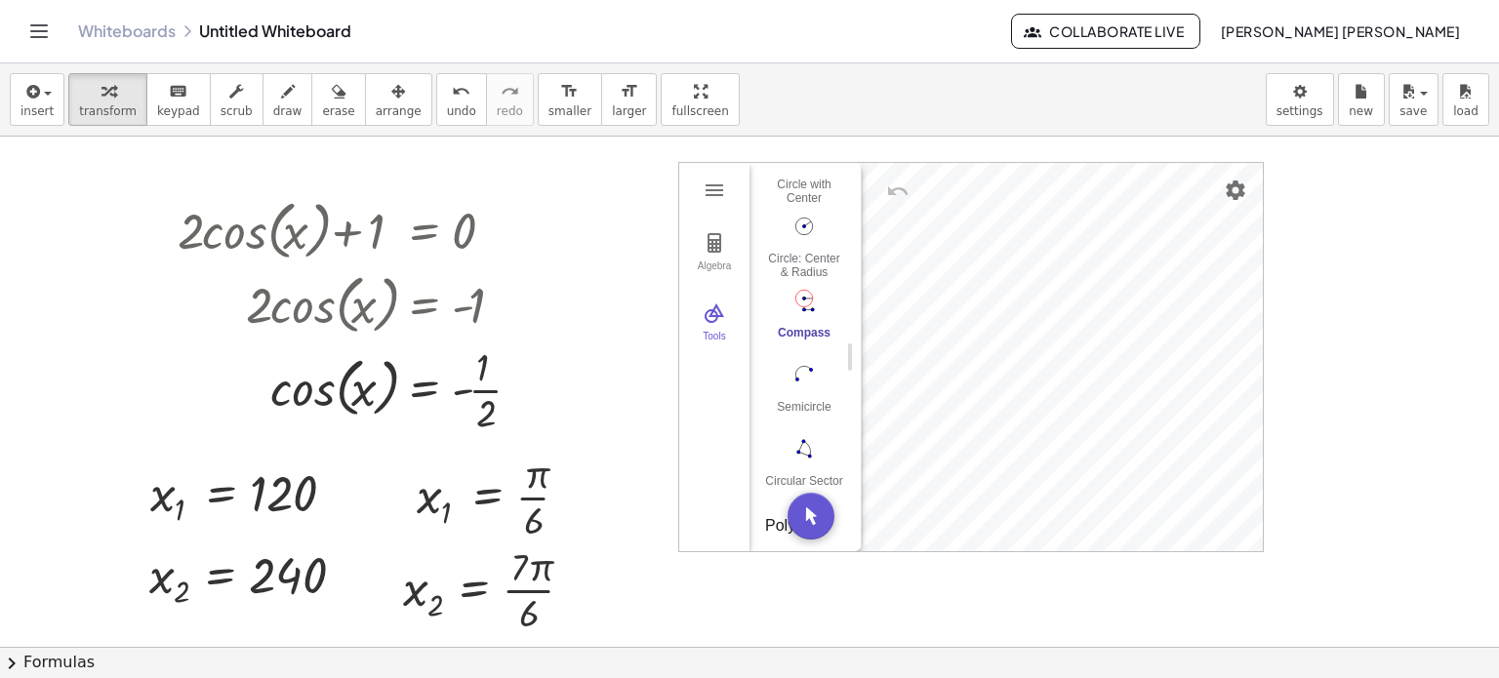
click at [793, 301] on img "Compass. Select segment or two points for radius, then center point" at bounding box center [804, 300] width 78 height 31
drag, startPoint x: 627, startPoint y: 361, endPoint x: 716, endPoint y: 460, distance: 133.3
click at [716, 460] on div "+ · 2 · cos ( , x ) + 1 = 0 · 2 · cos ( , x ) = + 0 − 1 · 2 · cos ( , x ) = - 1…" at bounding box center [749, 647] width 1499 height 1021
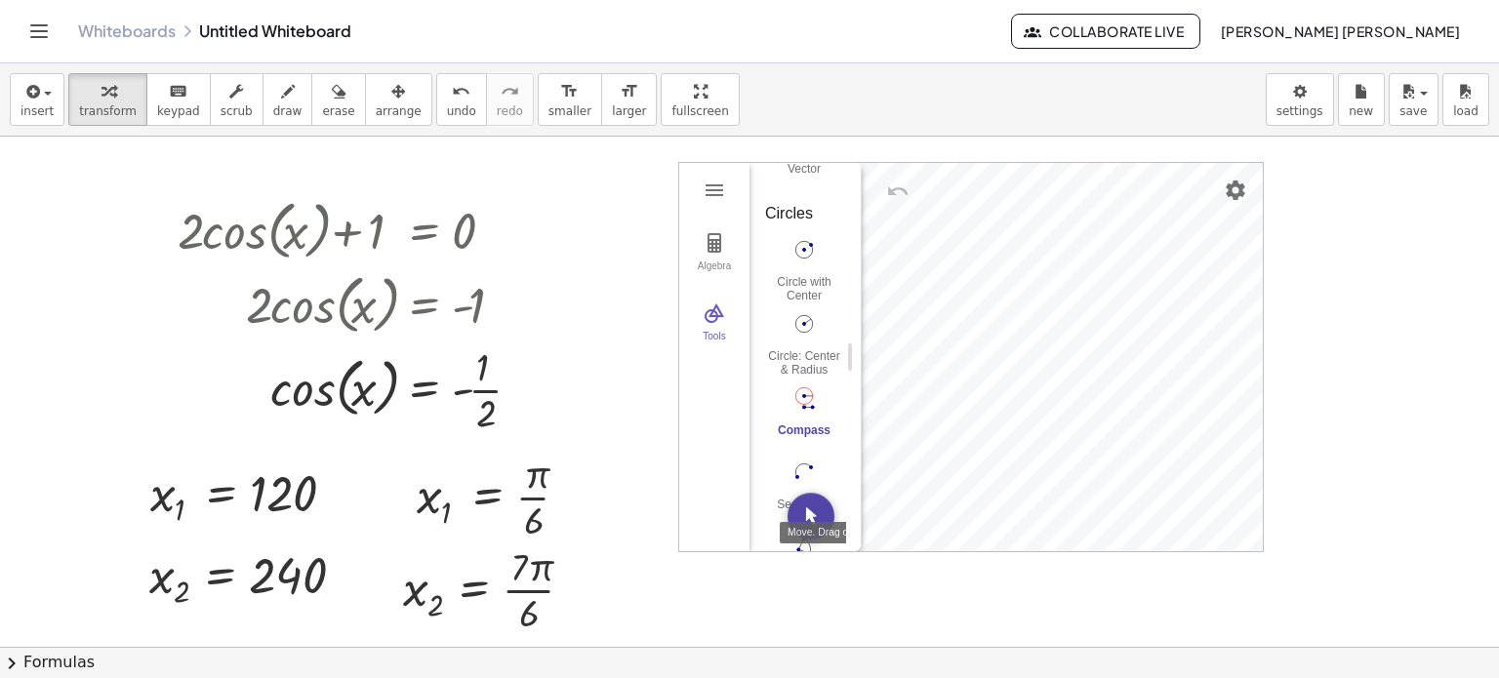
click at [804, 526] on button "Move. Drag or select object" at bounding box center [811, 516] width 47 height 47
drag, startPoint x: 612, startPoint y: 382, endPoint x: 652, endPoint y: 481, distance: 107.3
click at [652, 481] on div at bounding box center [749, 647] width 1499 height 1021
click at [804, 393] on img "Compass. Select segment or two points for radius, then center point" at bounding box center [804, 398] width 78 height 31
click at [953, 532] on div "+ · 2 · cos ( , x ) + 1 = 0 · 2 · cos ( , x ) = + 0 − 1 · 2 · cos ( , x ) = - 1…" at bounding box center [749, 647] width 1499 height 1021
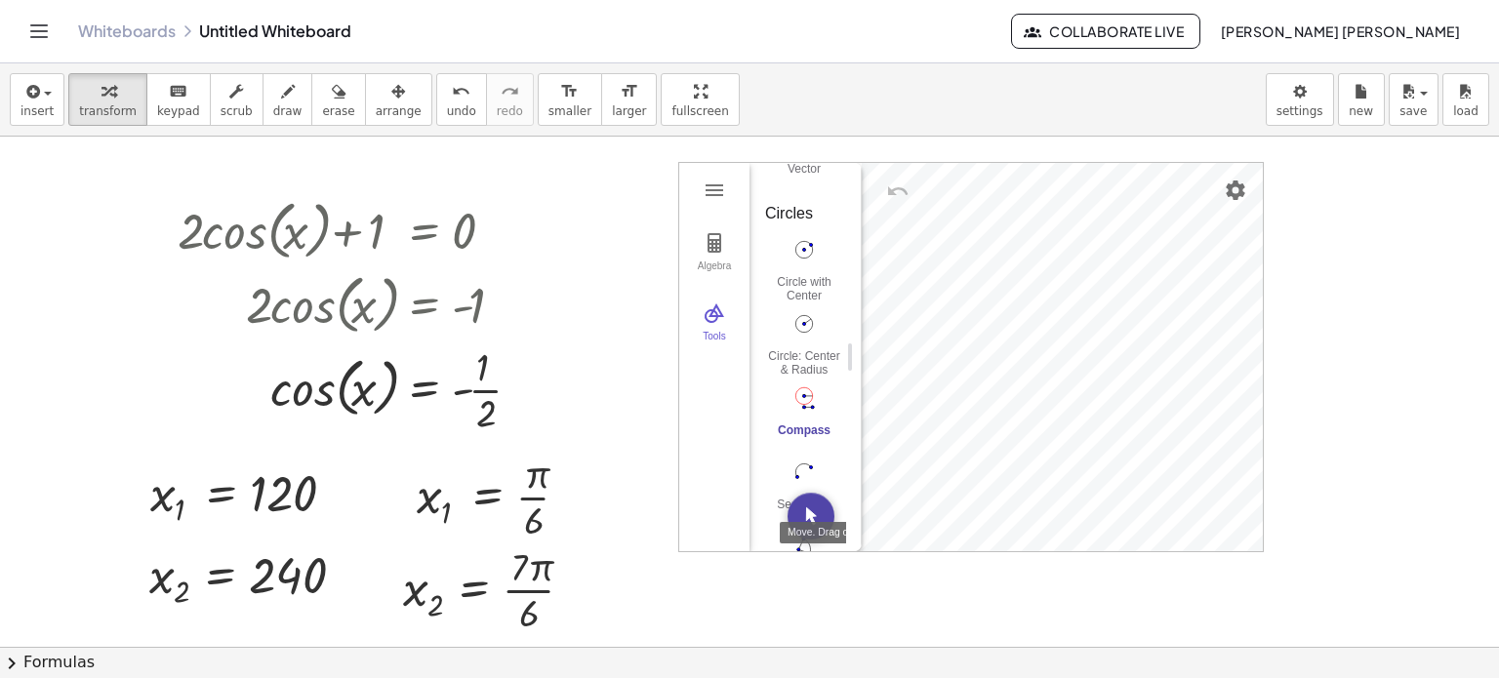
click at [726, 504] on div "Algebra Tools GeoGebra Geometry Basic Tools Move Point Segment Line Polygon Cir…" at bounding box center [762, 357] width 167 height 388
click at [809, 511] on img "Move. Drag or select object" at bounding box center [811, 516] width 47 height 47
click at [798, 386] on img "Compass. Select segment or two points for radius, then center point" at bounding box center [804, 398] width 78 height 31
drag, startPoint x: 638, startPoint y: 412, endPoint x: 687, endPoint y: 448, distance: 60.7
click at [647, 518] on div at bounding box center [749, 647] width 1499 height 1021
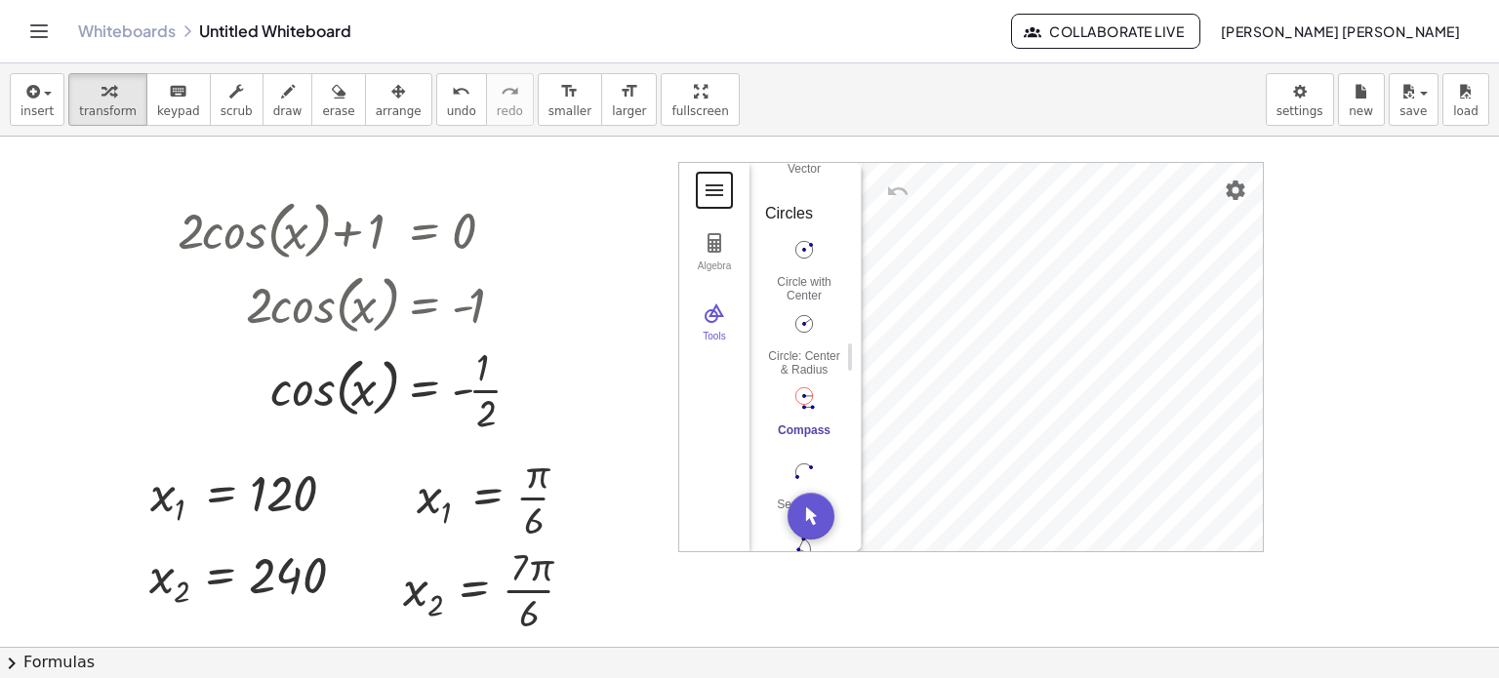
click at [714, 176] on button "Geometry" at bounding box center [714, 190] width 35 height 35
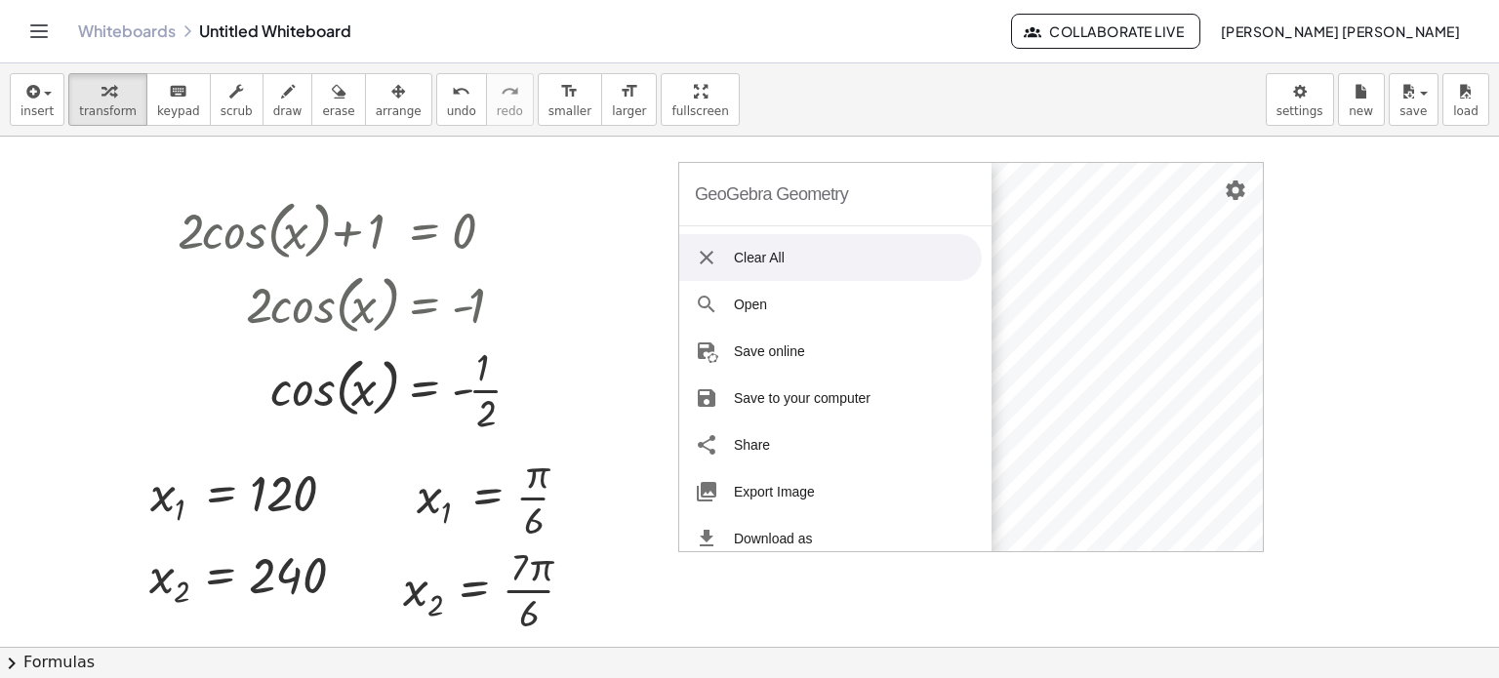
click at [703, 246] on img "Geometry" at bounding box center [706, 257] width 23 height 23
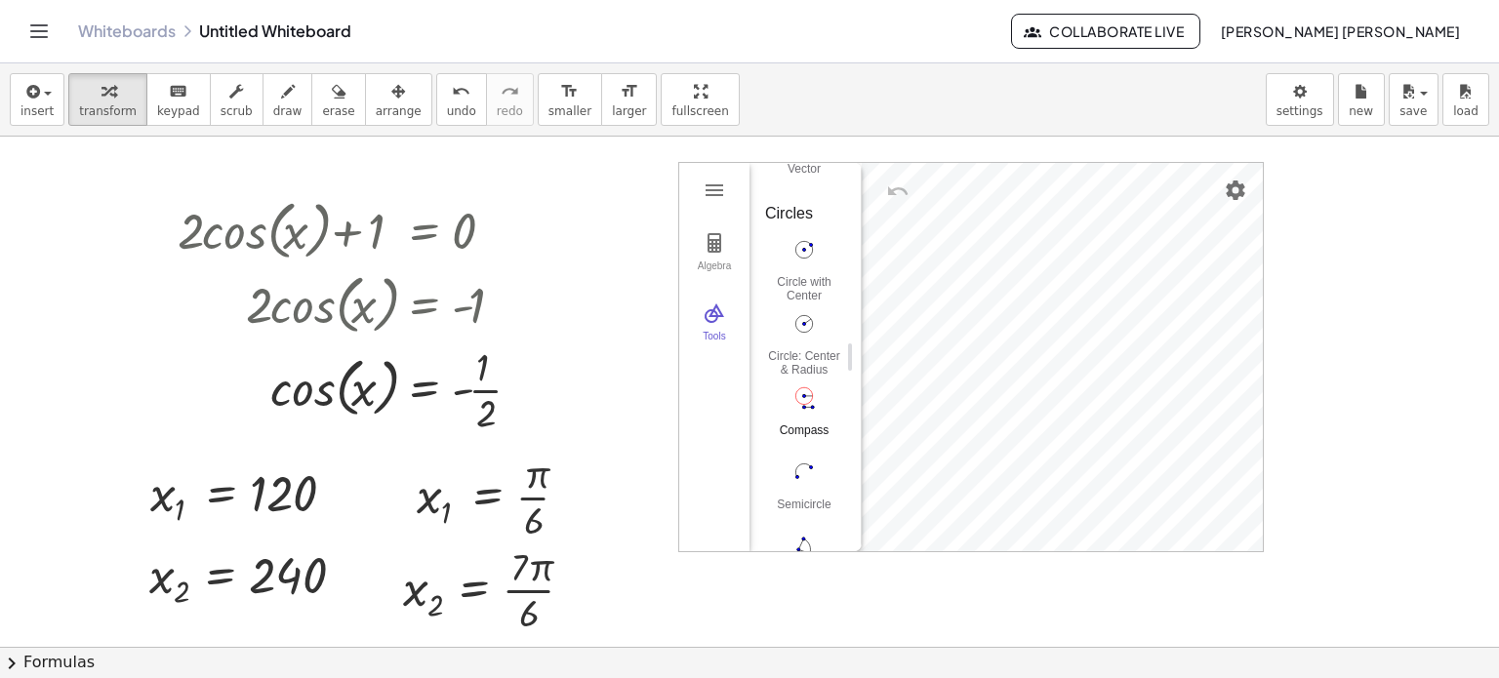
click at [804, 385] on img "Compass. Select segment or two points for radius, then center point" at bounding box center [804, 398] width 78 height 31
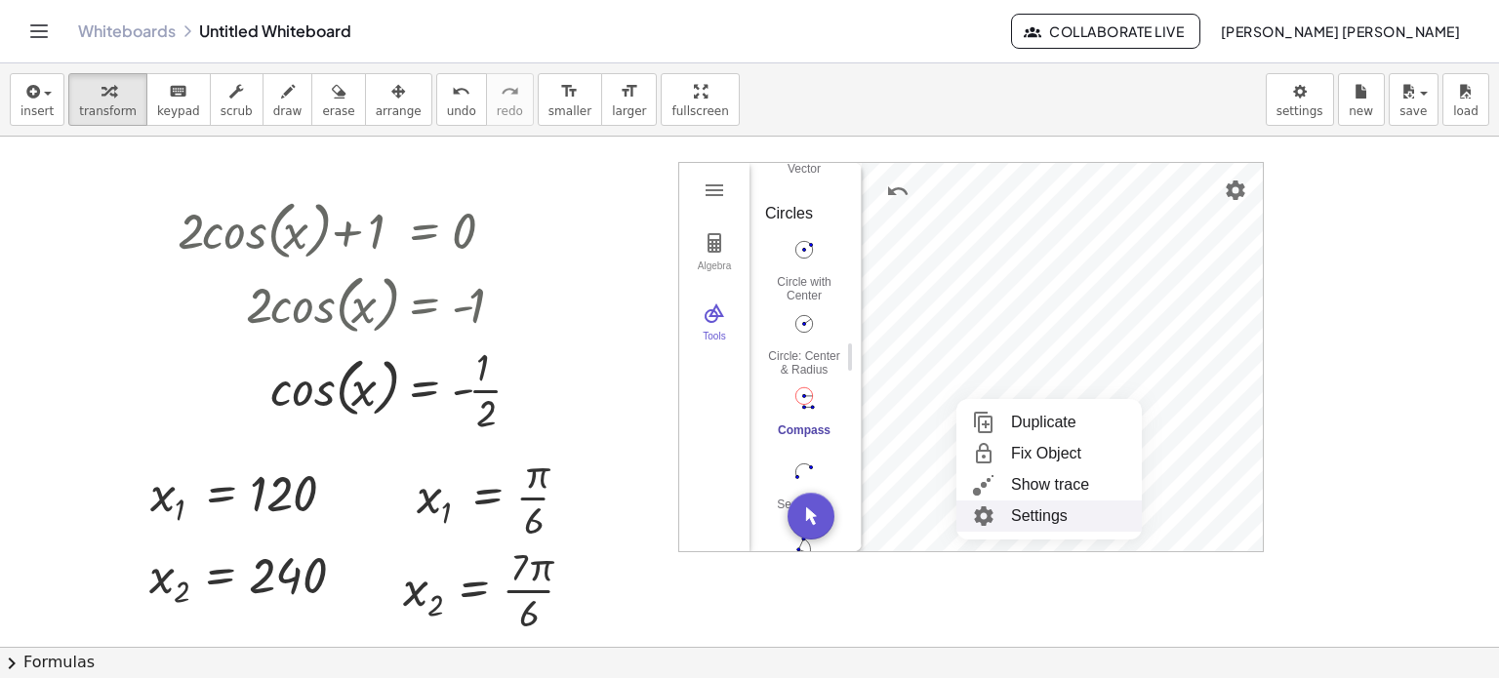
click at [1057, 515] on li "Settings" at bounding box center [1048, 516] width 185 height 31
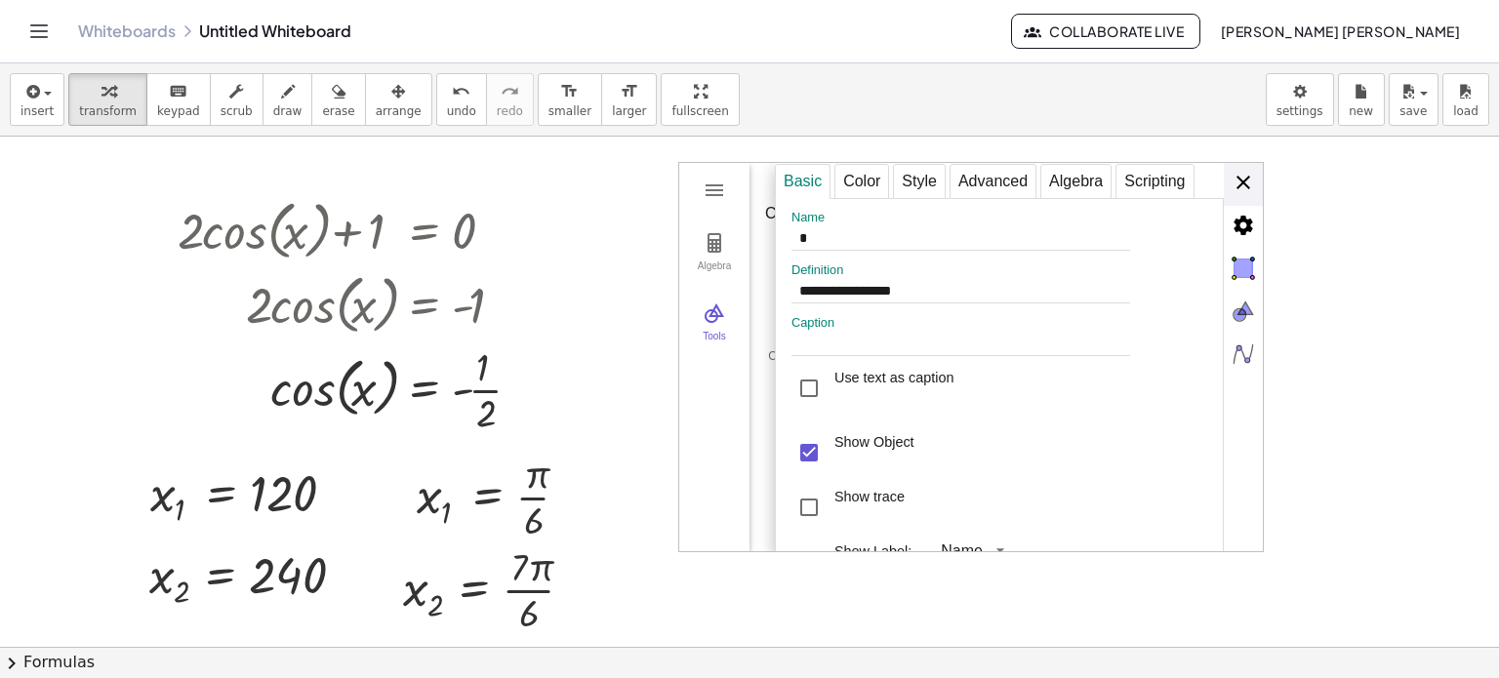
click at [1245, 191] on div "**********" at bounding box center [1019, 358] width 488 height 390
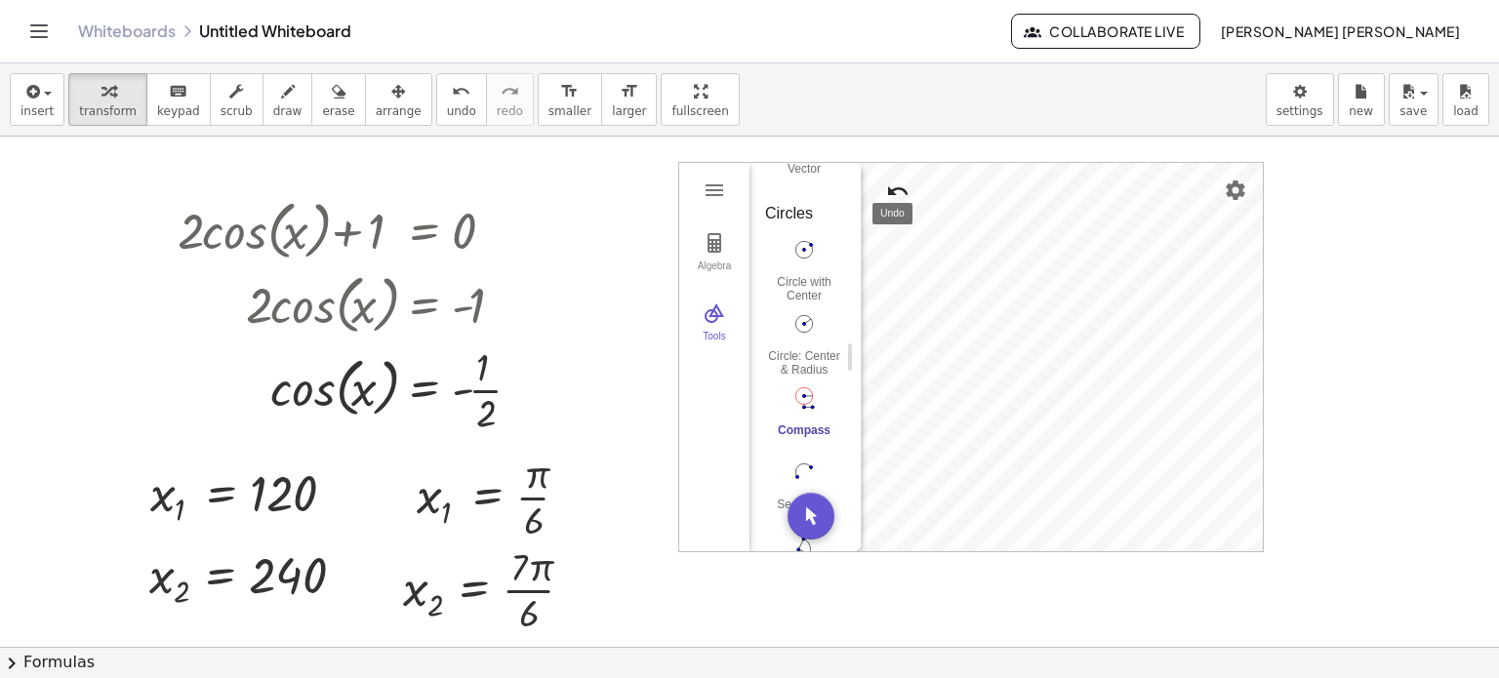
click at [896, 186] on img "Undo" at bounding box center [897, 191] width 23 height 23
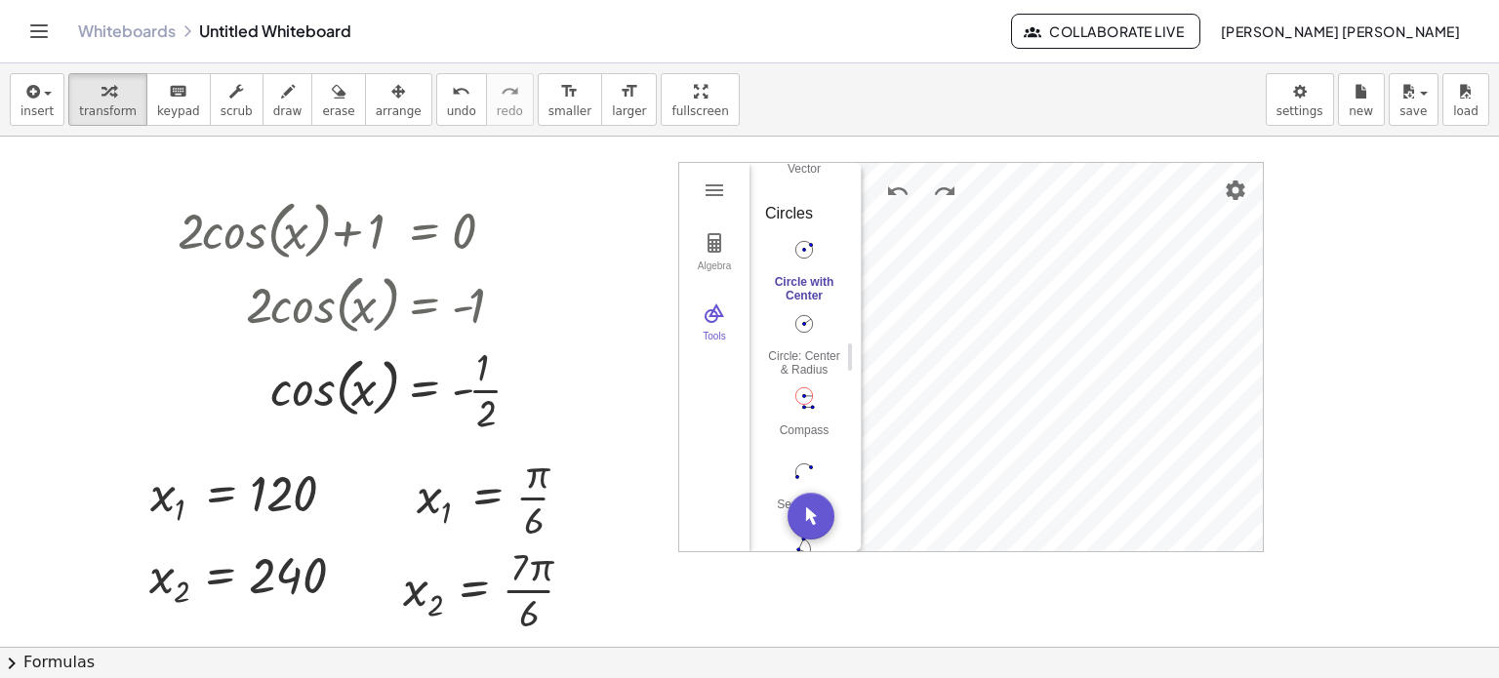
scroll to position [1952, 0]
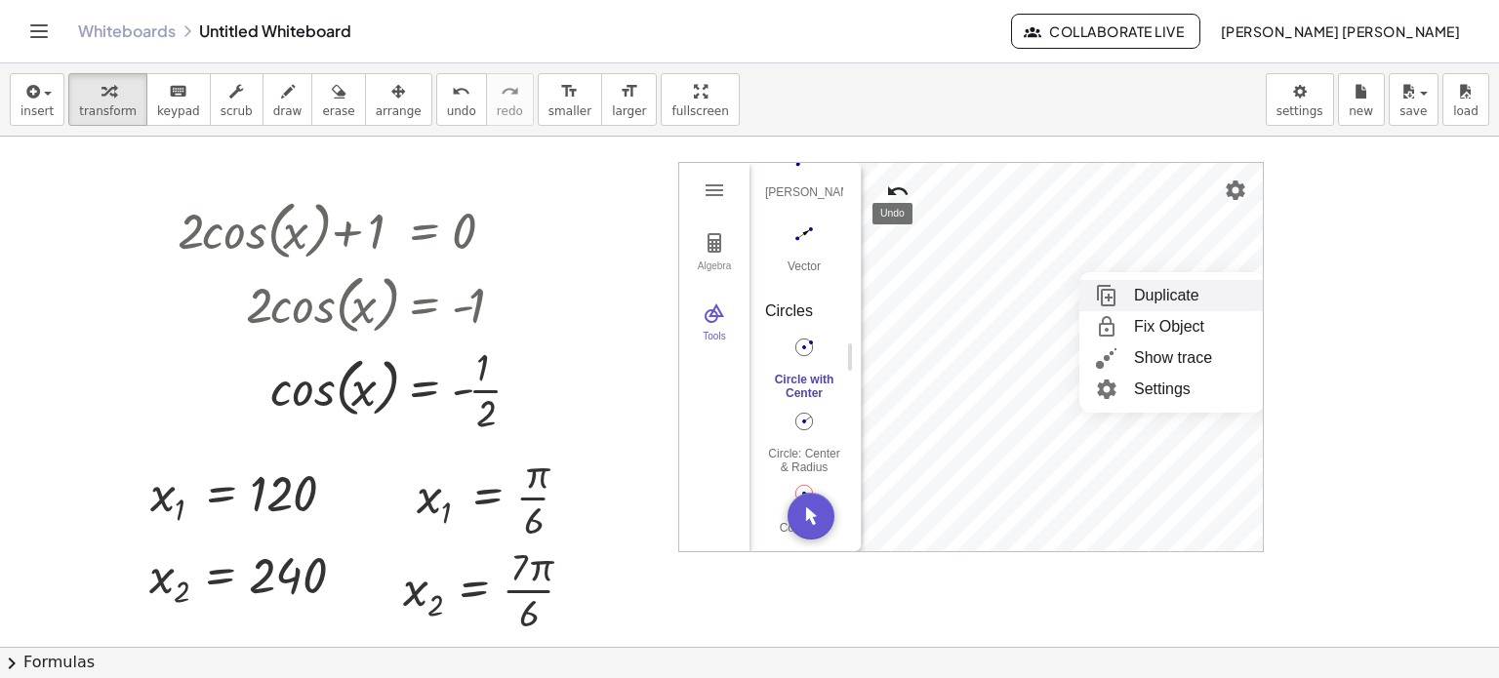
click at [896, 185] on img "Undo" at bounding box center [897, 191] width 23 height 23
click at [1443, 387] on div at bounding box center [749, 647] width 1499 height 1021
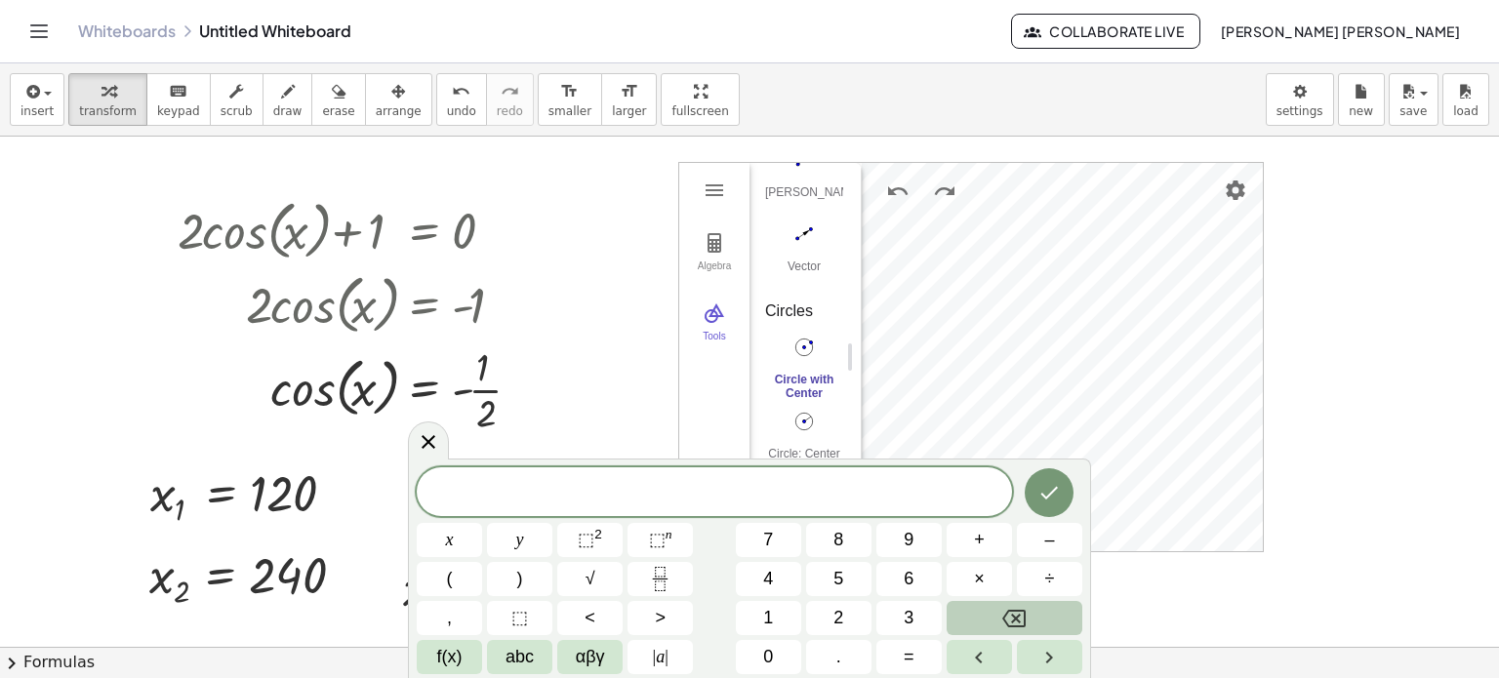
click at [1281, 415] on div at bounding box center [749, 647] width 1499 height 1021
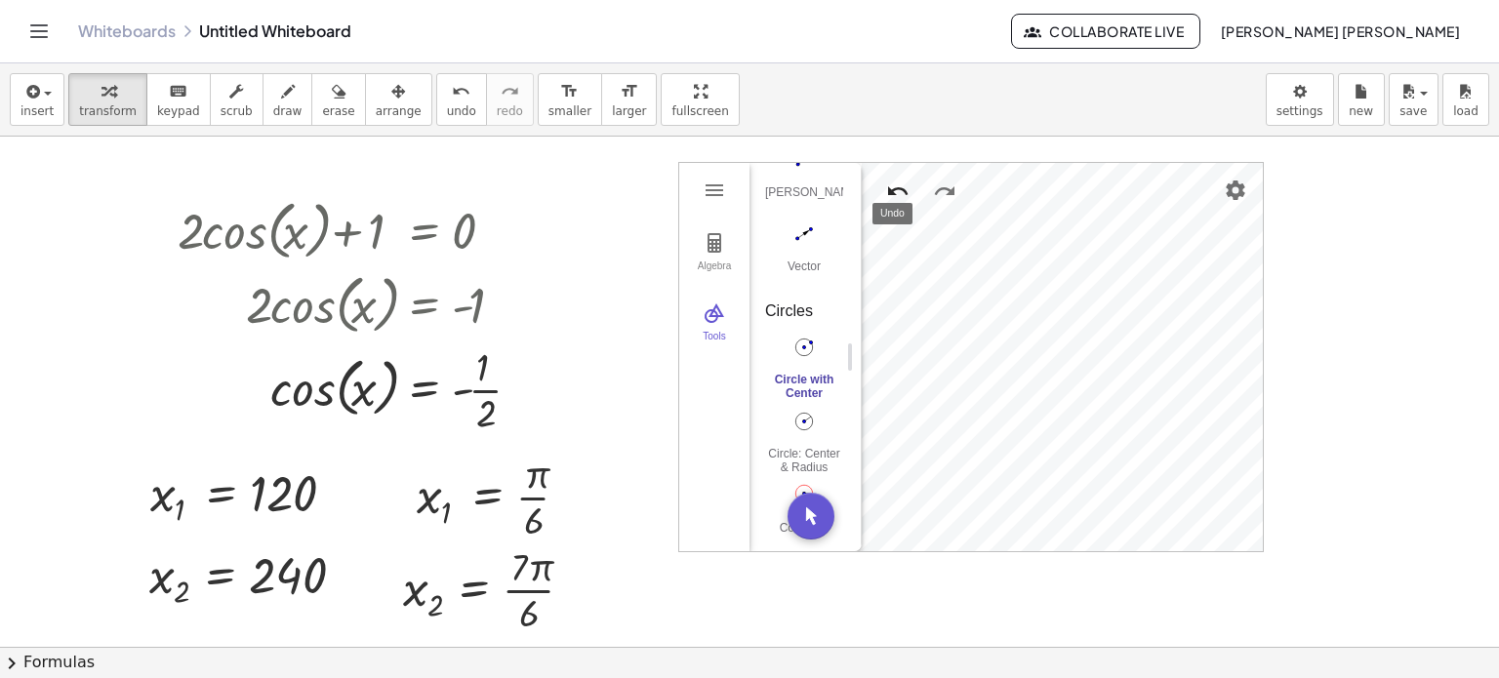
drag, startPoint x: 903, startPoint y: 189, endPoint x: 892, endPoint y: 194, distance: 11.8
click at [893, 194] on img "Undo" at bounding box center [897, 191] width 23 height 23
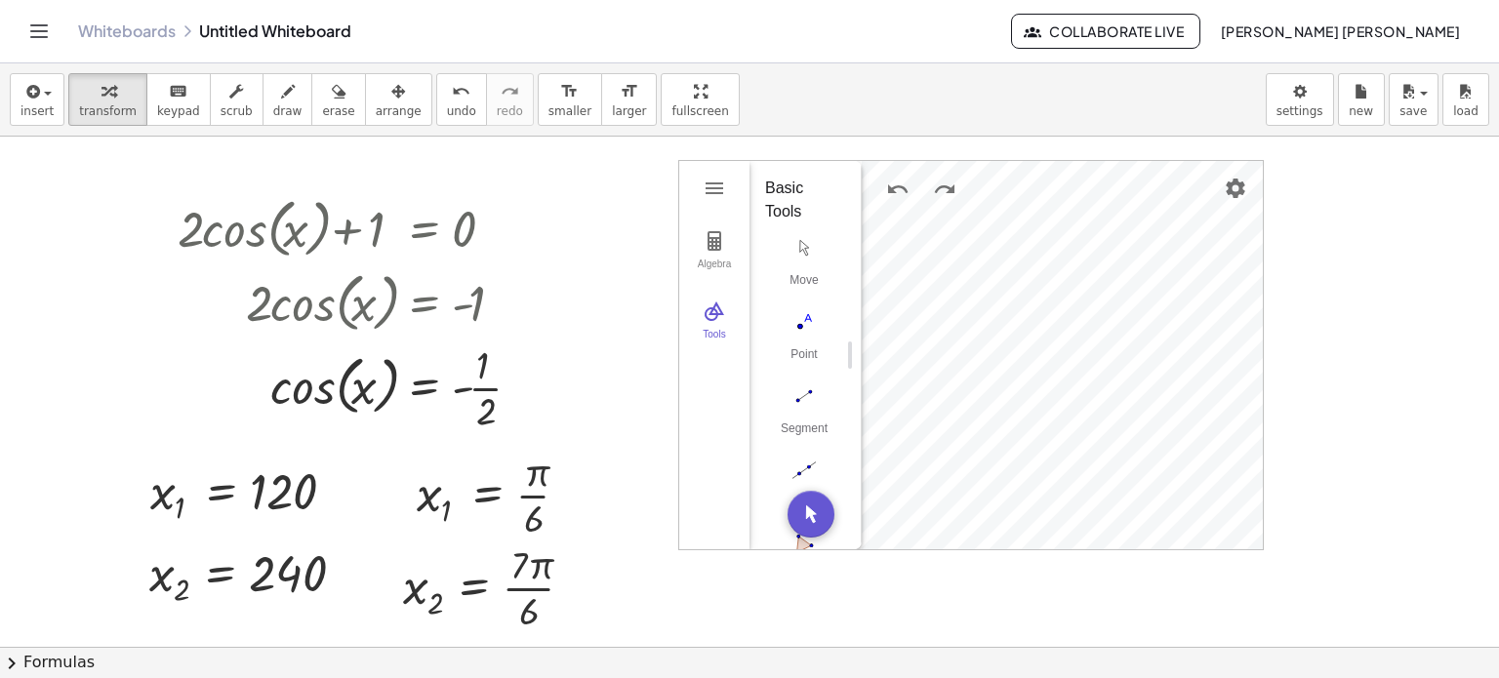
scroll to position [0, 0]
click at [730, 190] on button "Geometry" at bounding box center [714, 190] width 35 height 35
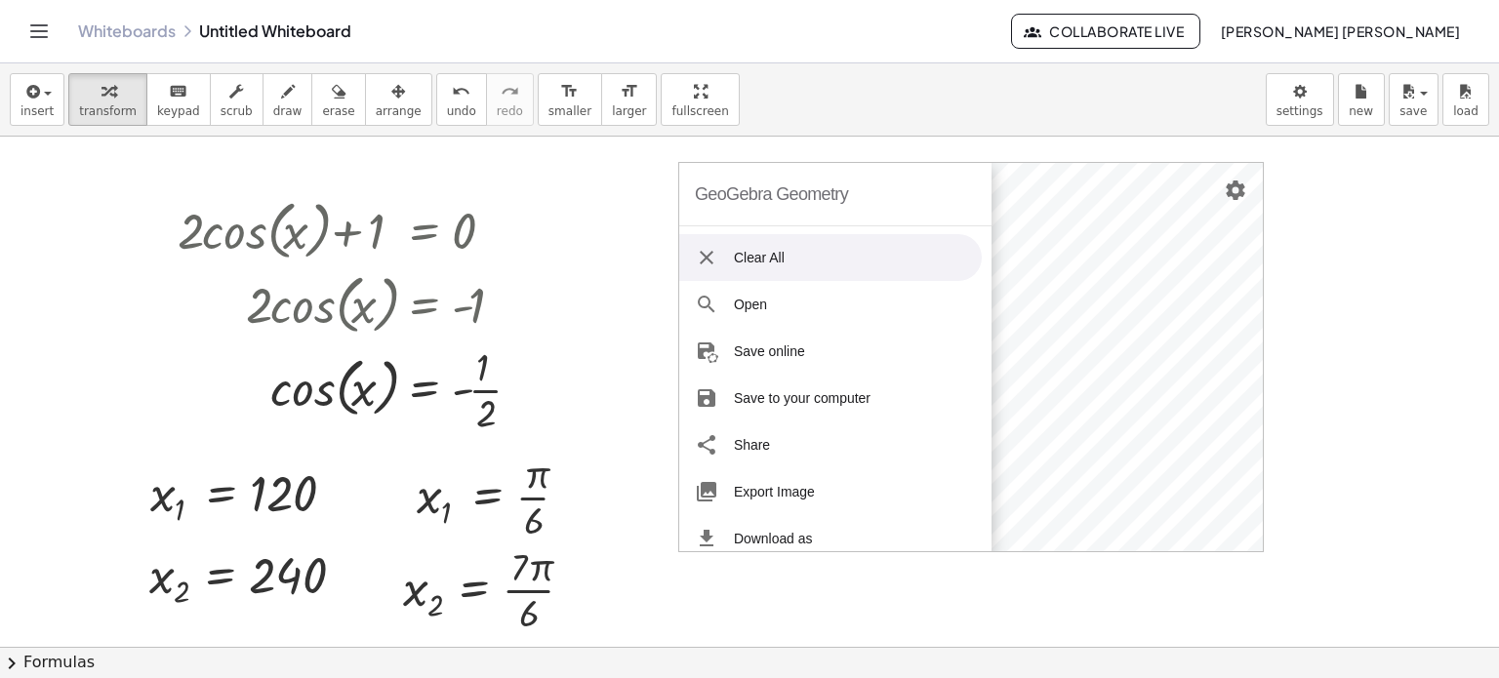
click at [739, 257] on li "Clear All" at bounding box center [830, 257] width 303 height 47
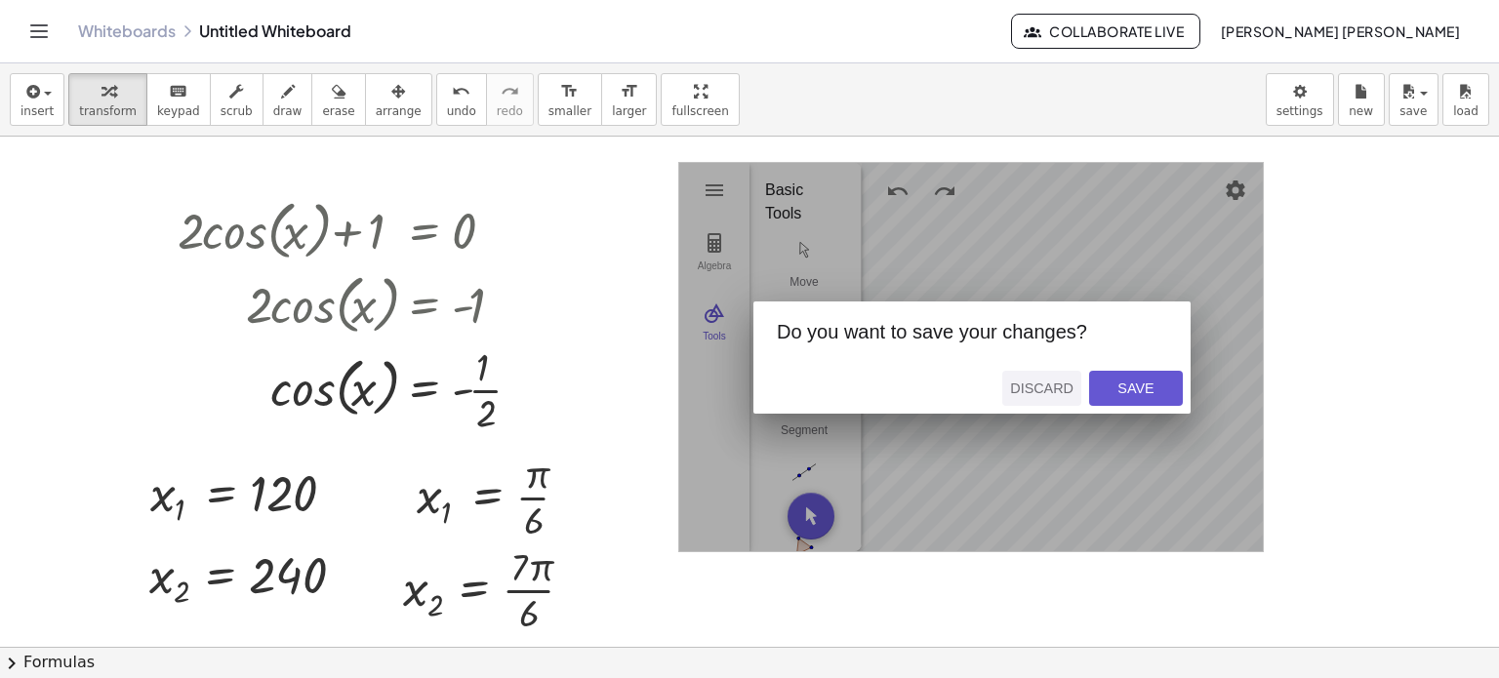
click at [1042, 389] on div "Discard" at bounding box center [1041, 389] width 63 height 16
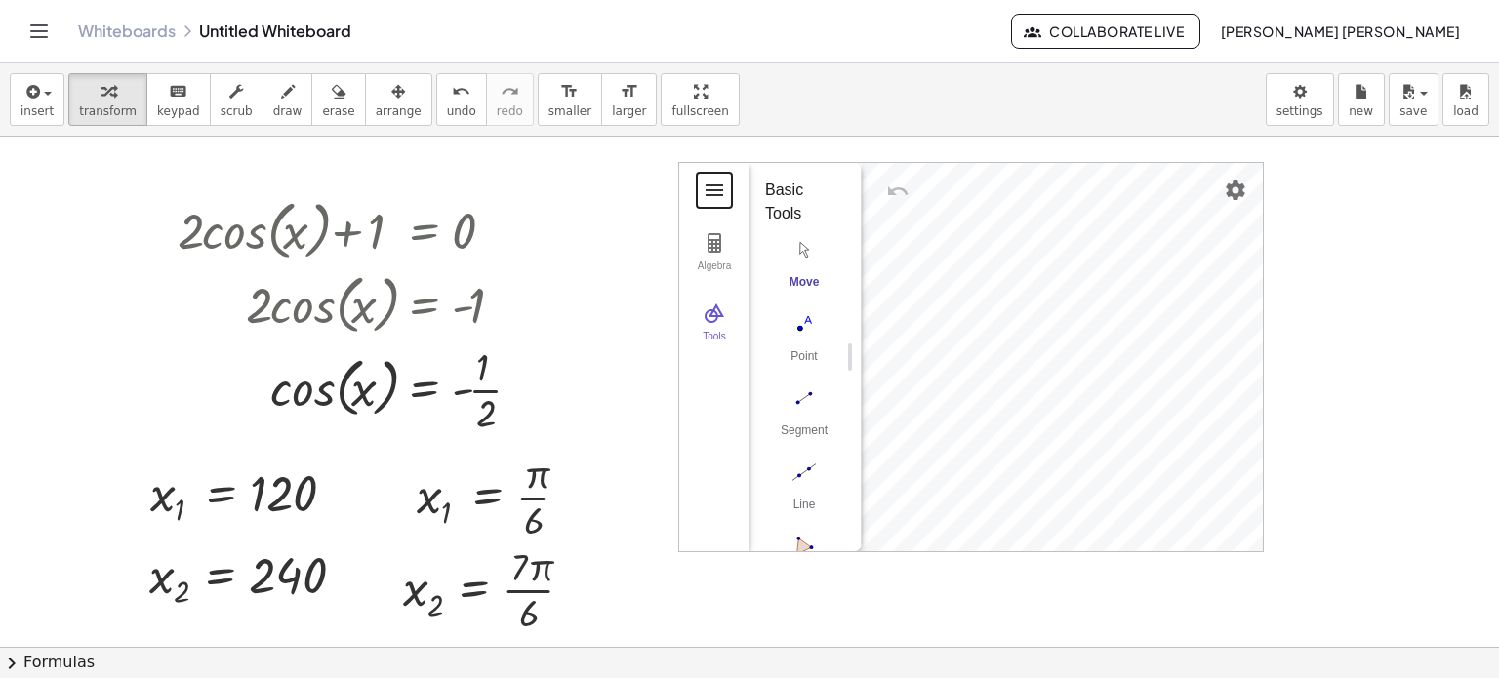
click at [711, 202] on button "Geometry" at bounding box center [714, 190] width 35 height 35
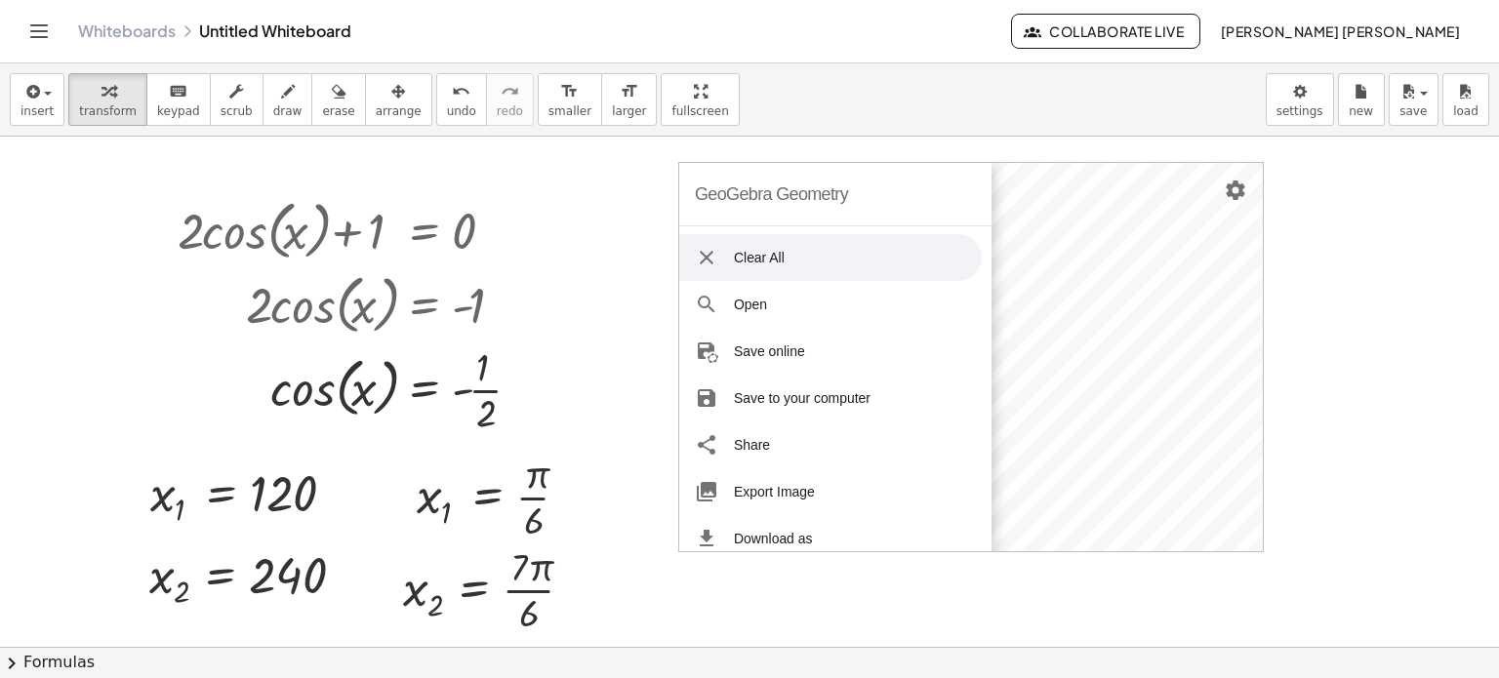
click at [835, 237] on li "Clear All" at bounding box center [830, 257] width 303 height 47
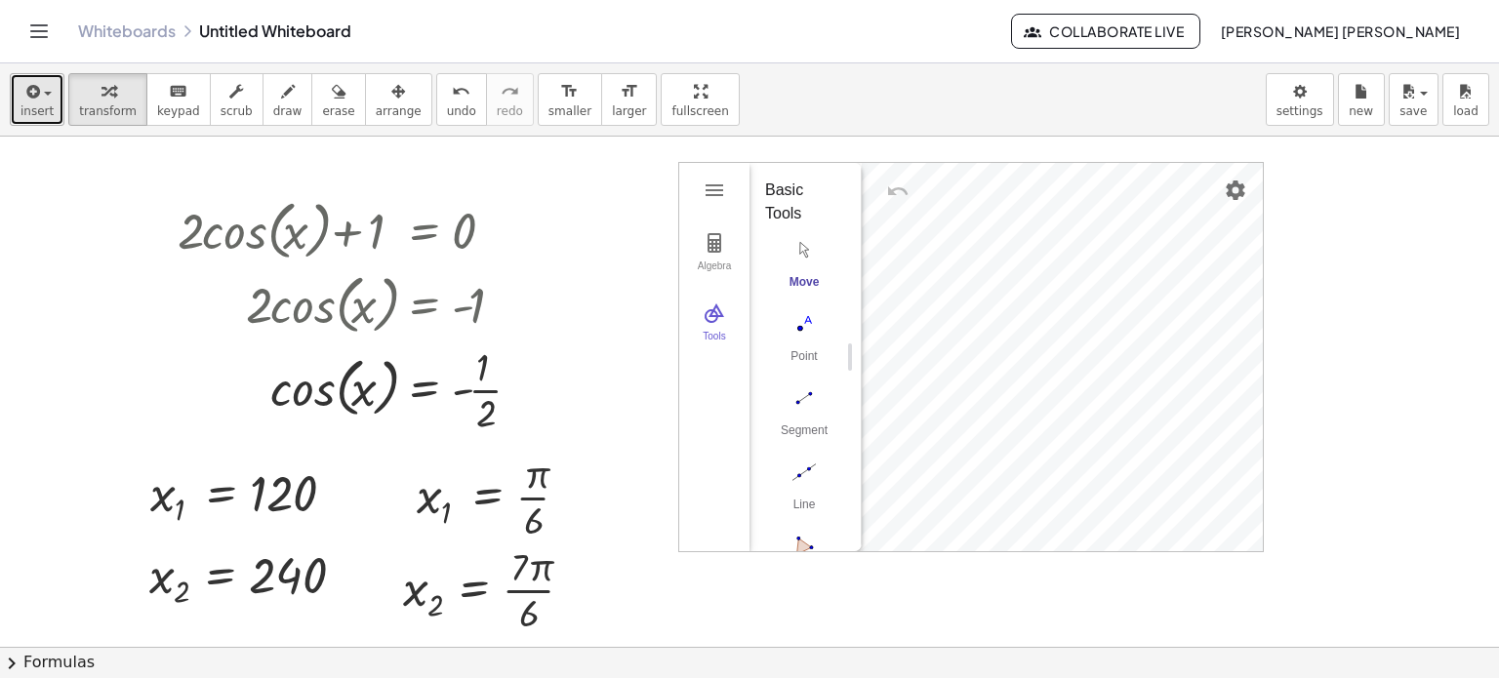
click at [24, 115] on span "insert" at bounding box center [36, 111] width 33 height 14
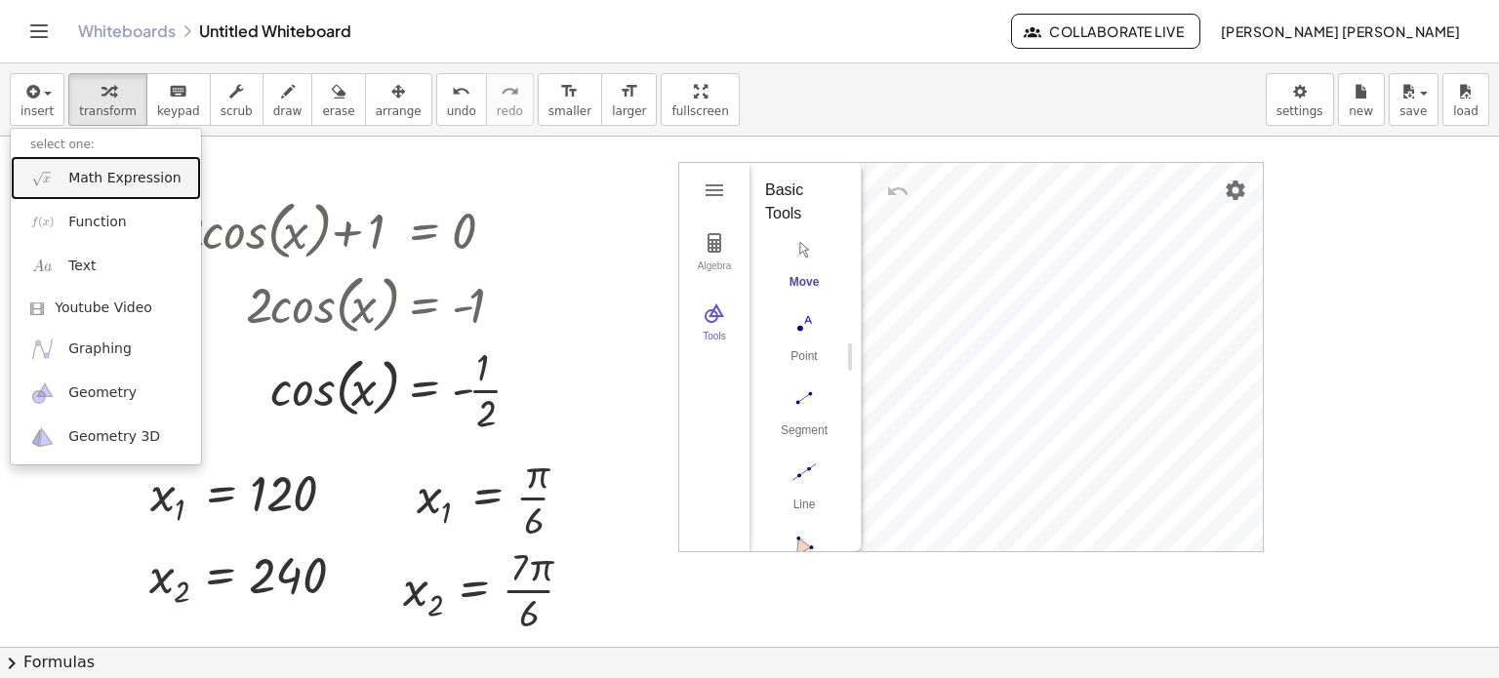
click at [68, 186] on span "Math Expression" at bounding box center [124, 179] width 112 height 20
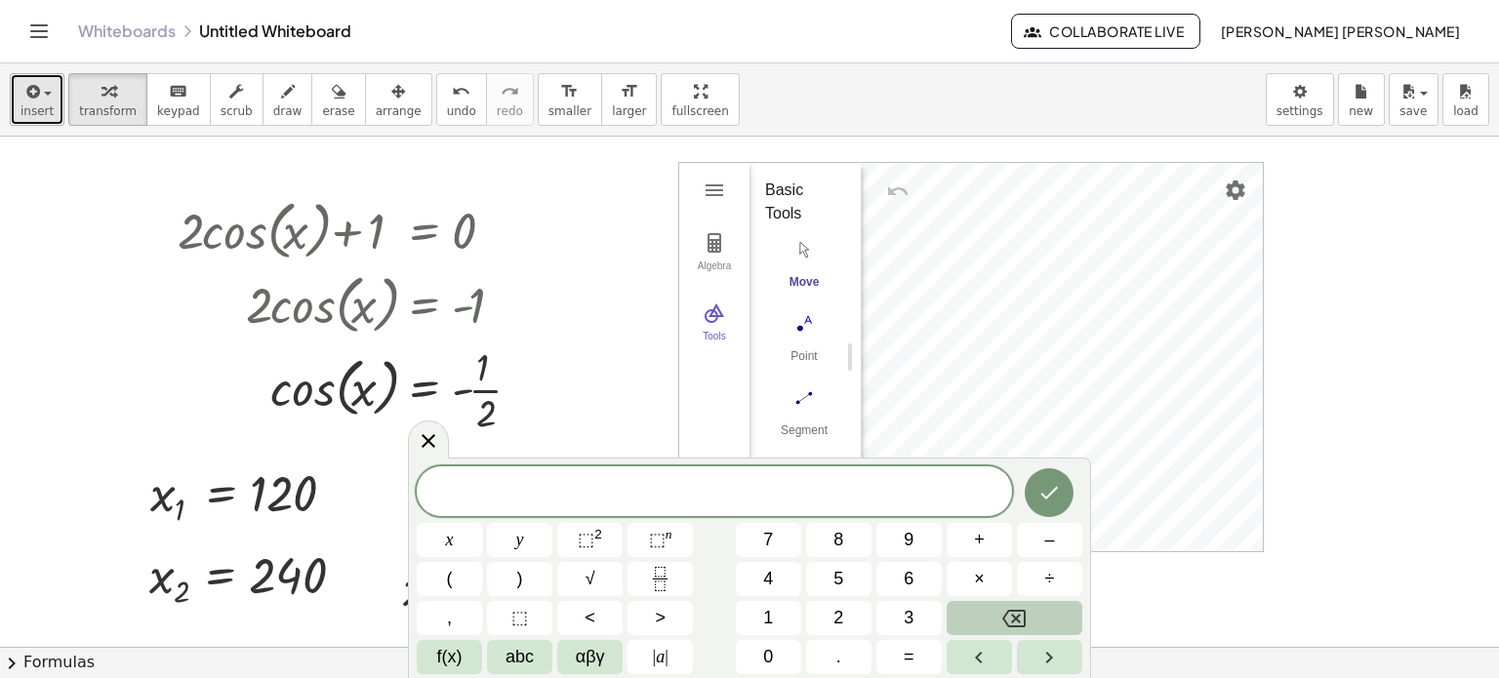
click at [44, 113] on span "insert" at bounding box center [36, 111] width 33 height 14
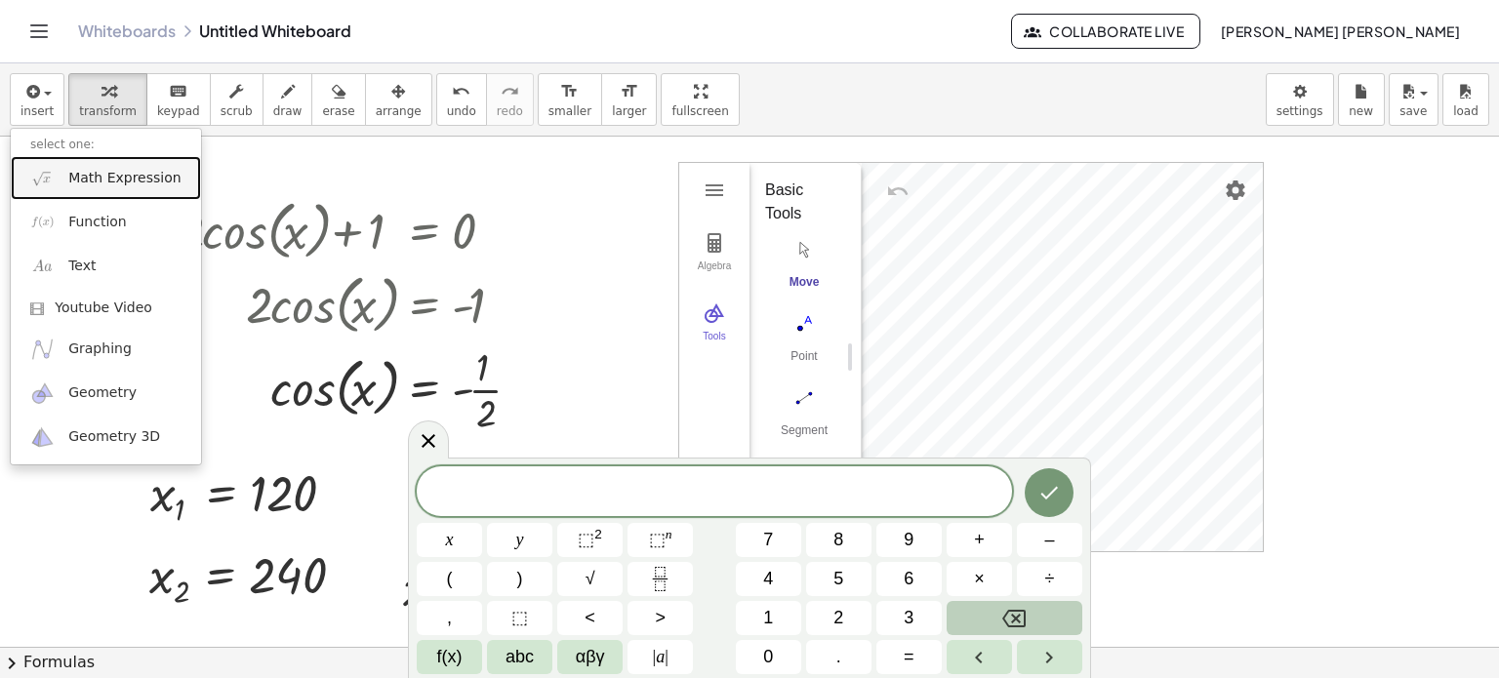
click at [82, 185] on span "Math Expression" at bounding box center [124, 179] width 112 height 20
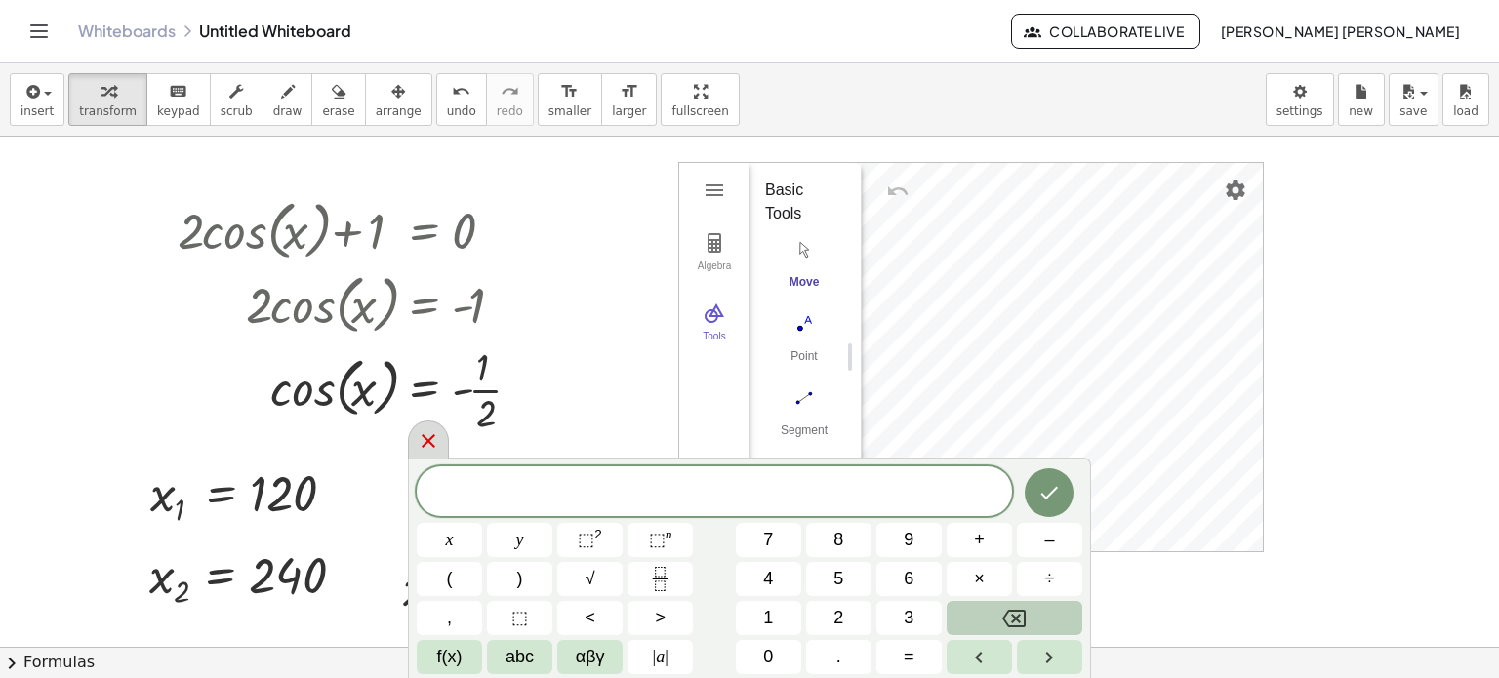
click at [428, 444] on icon at bounding box center [429, 441] width 14 height 14
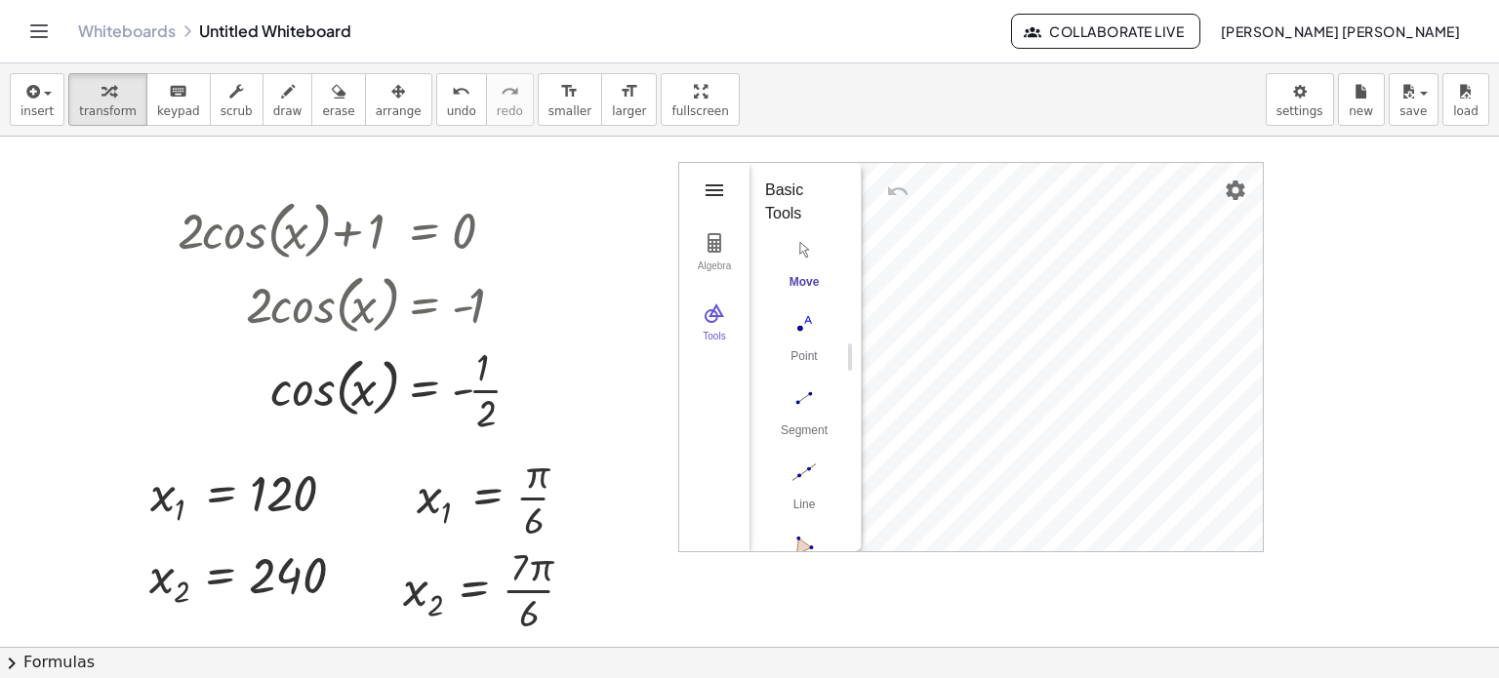
click at [725, 183] on img "Geometry" at bounding box center [714, 190] width 23 height 23
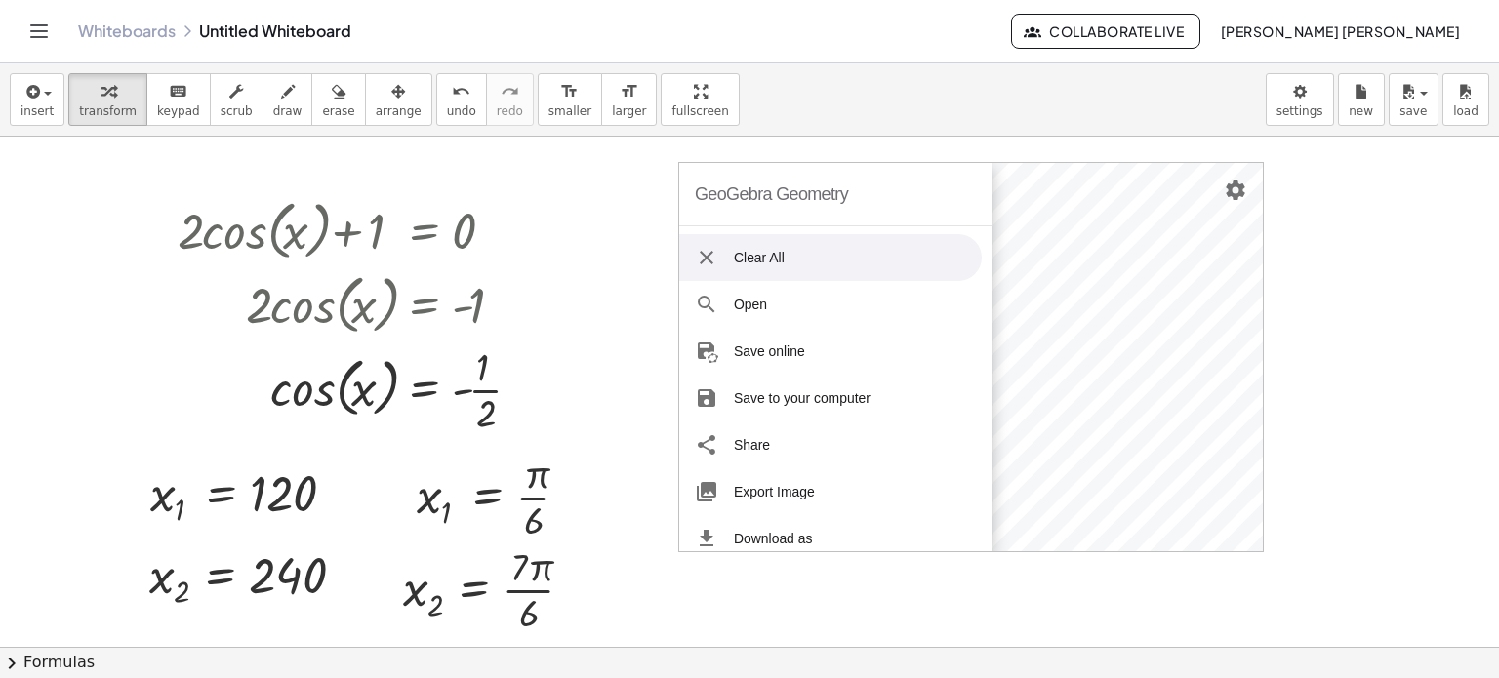
click at [878, 249] on li "Clear All" at bounding box center [830, 257] width 303 height 47
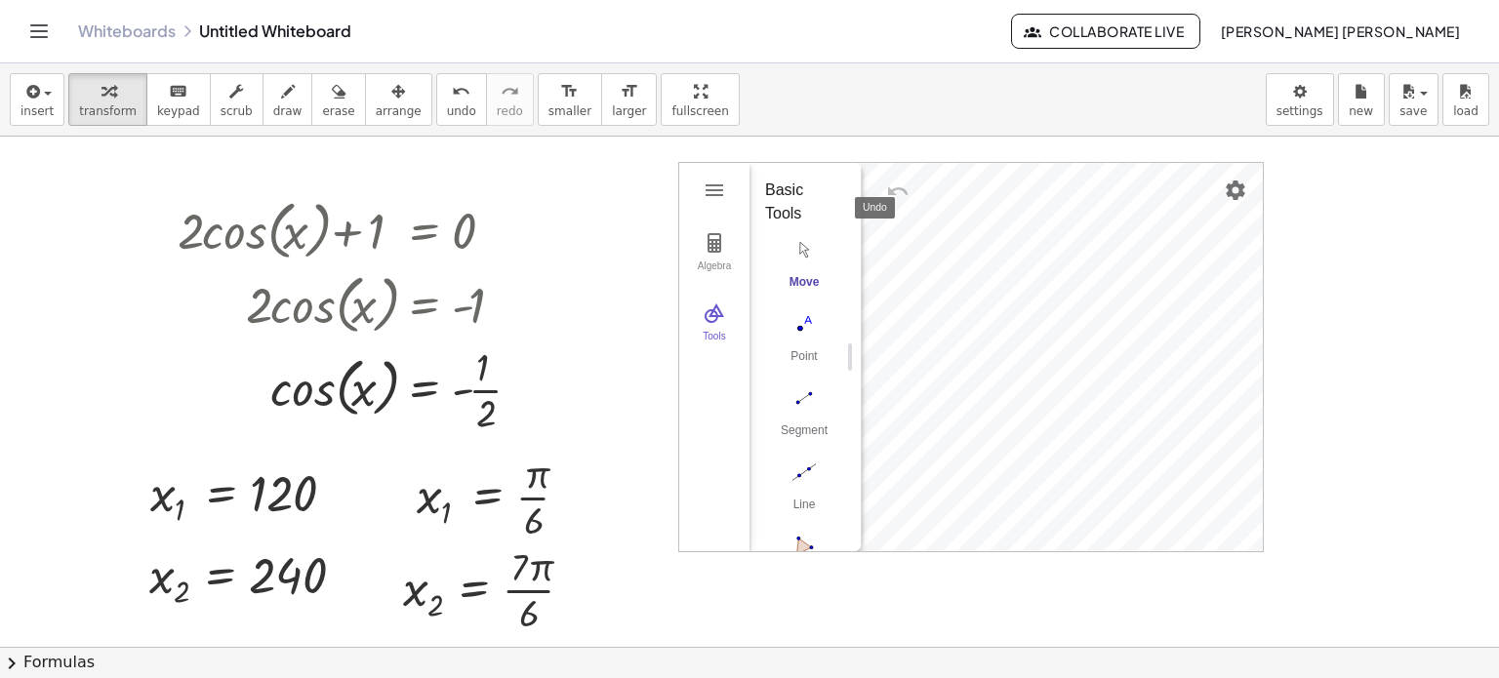
click at [906, 198] on img "Undo" at bounding box center [897, 191] width 23 height 23
drag, startPoint x: 0, startPoint y: 105, endPoint x: 20, endPoint y: 98, distance: 21.0
click at [18, 99] on div "insert select one: Math Expression Function Text Youtube Video Graphing Geometr…" at bounding box center [749, 99] width 1499 height 73
click at [22, 97] on icon "button" at bounding box center [31, 91] width 18 height 23
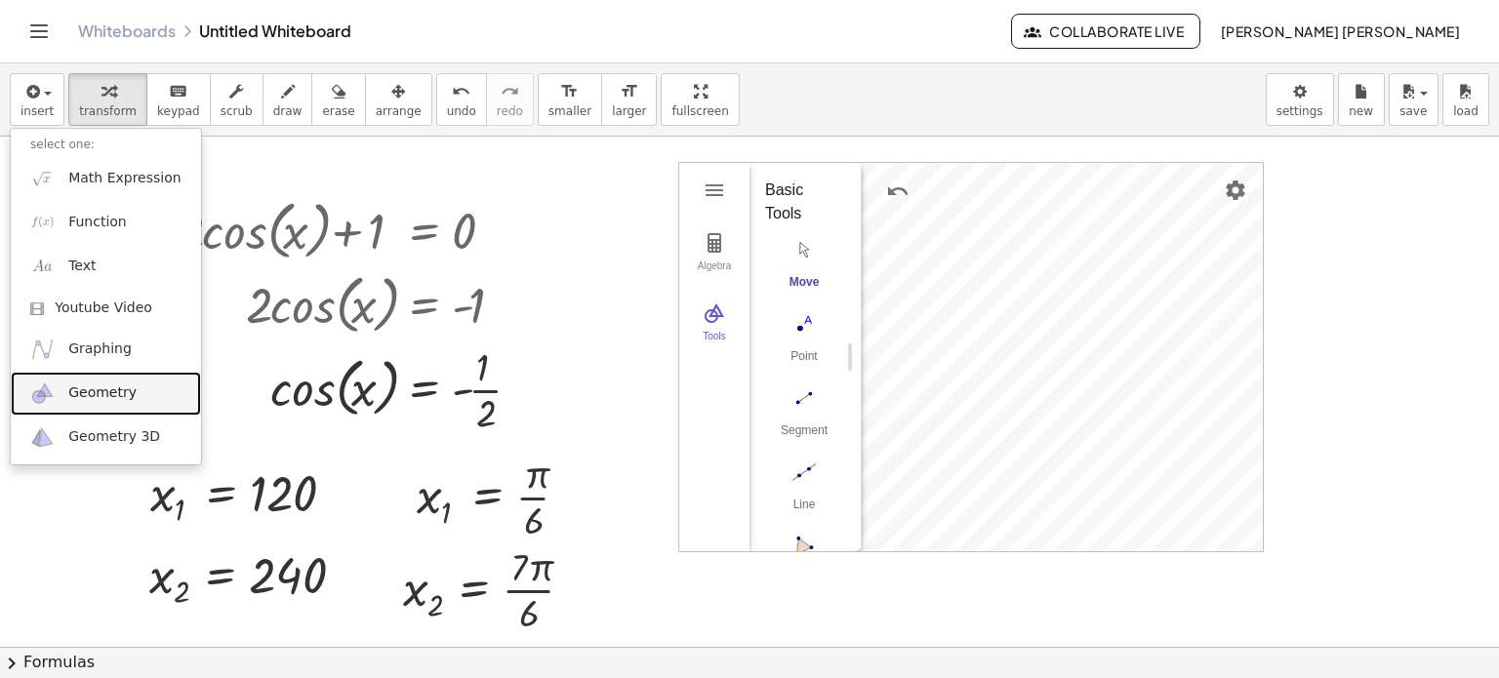
click at [137, 407] on link "Geometry" at bounding box center [106, 394] width 190 height 44
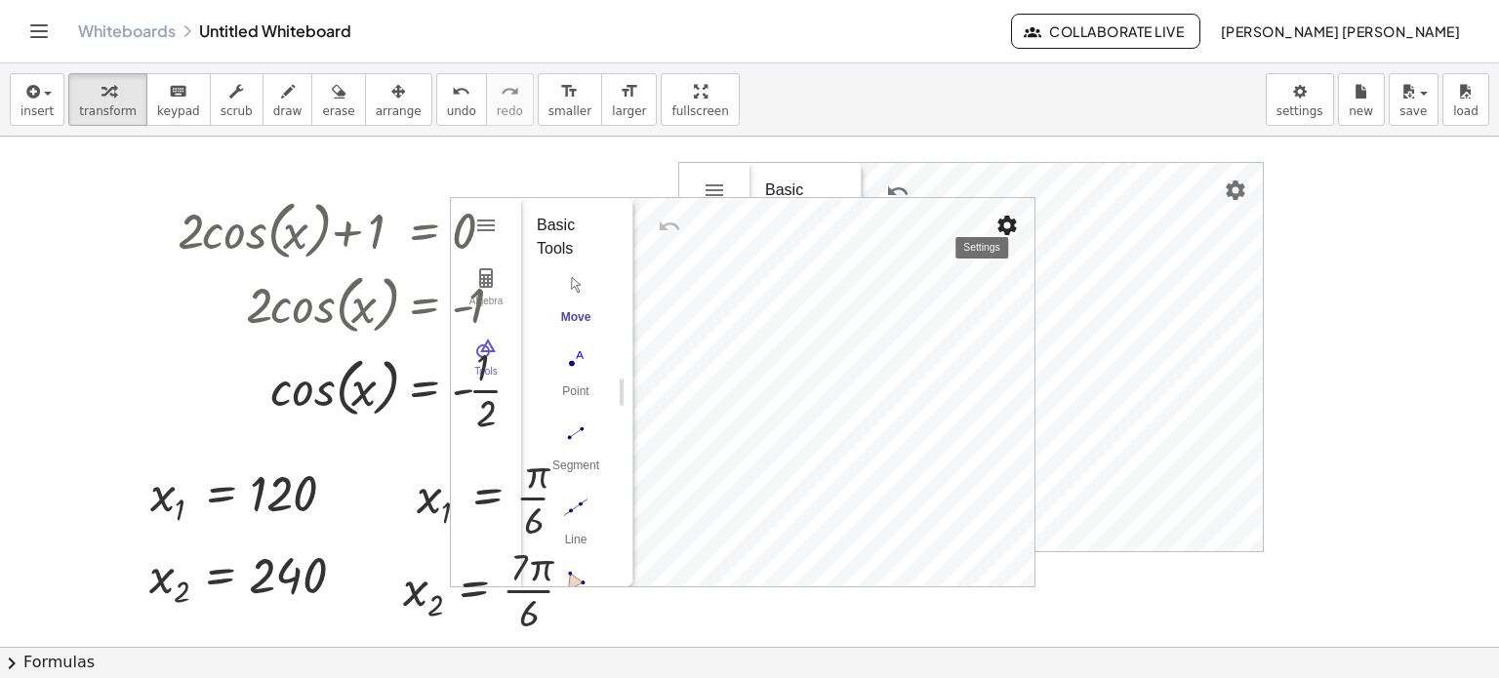
click at [1014, 226] on img "Settings" at bounding box center [1007, 225] width 23 height 23
click at [1037, 298] on div "+ · 2 · cos ( , x ) + 1 = 0 · 2 · cos ( , x ) = + 0 − 1 · 2 · cos ( , x ) = - 1…" at bounding box center [749, 647] width 1499 height 1021
click at [722, 214] on div "Algebra Tools GeoGebra Geometry Basic Tools Move Point Segment Line Polygon Cir…" at bounding box center [743, 392] width 584 height 388
click at [365, 102] on button "arrange" at bounding box center [398, 99] width 67 height 53
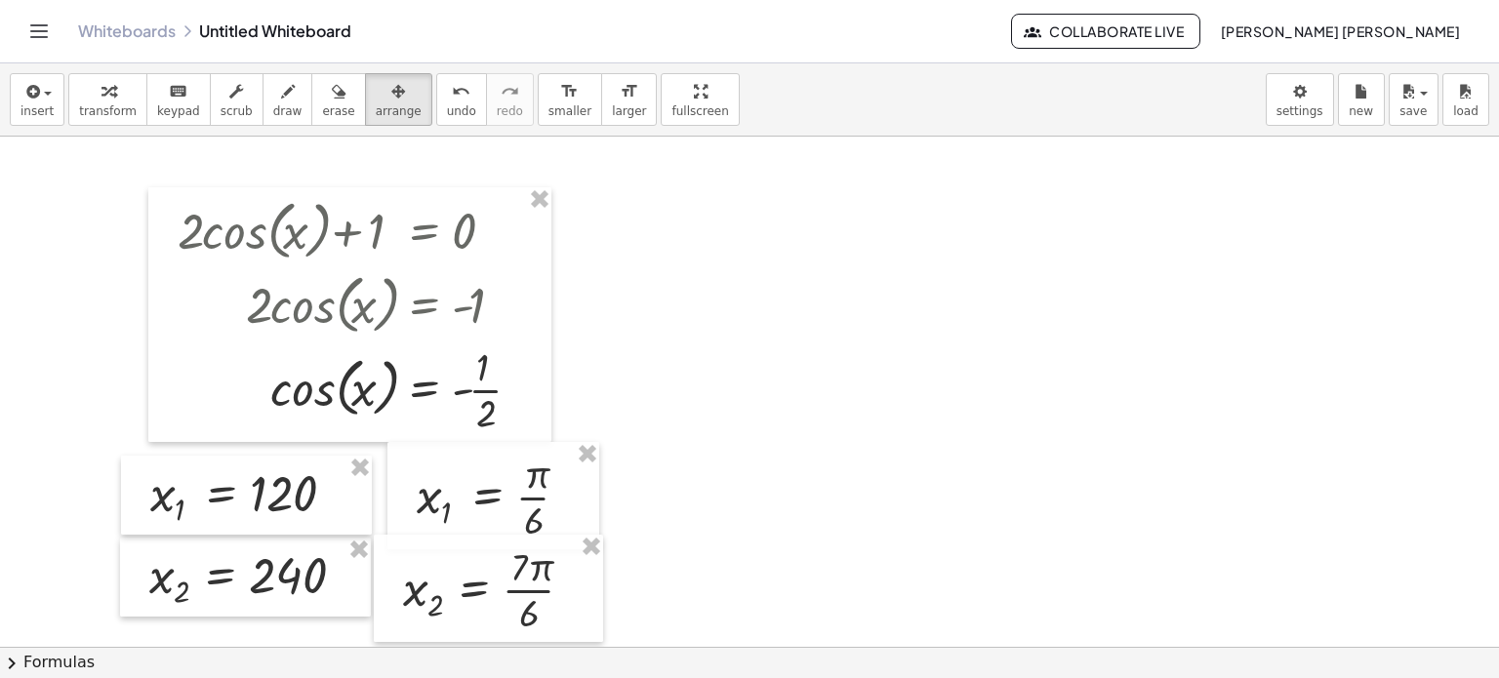
drag, startPoint x: 1006, startPoint y: 292, endPoint x: 997, endPoint y: 297, distance: 10.0
click at [1005, 292] on div at bounding box center [749, 647] width 1499 height 1021
click at [59, 100] on button "insert" at bounding box center [37, 99] width 55 height 53
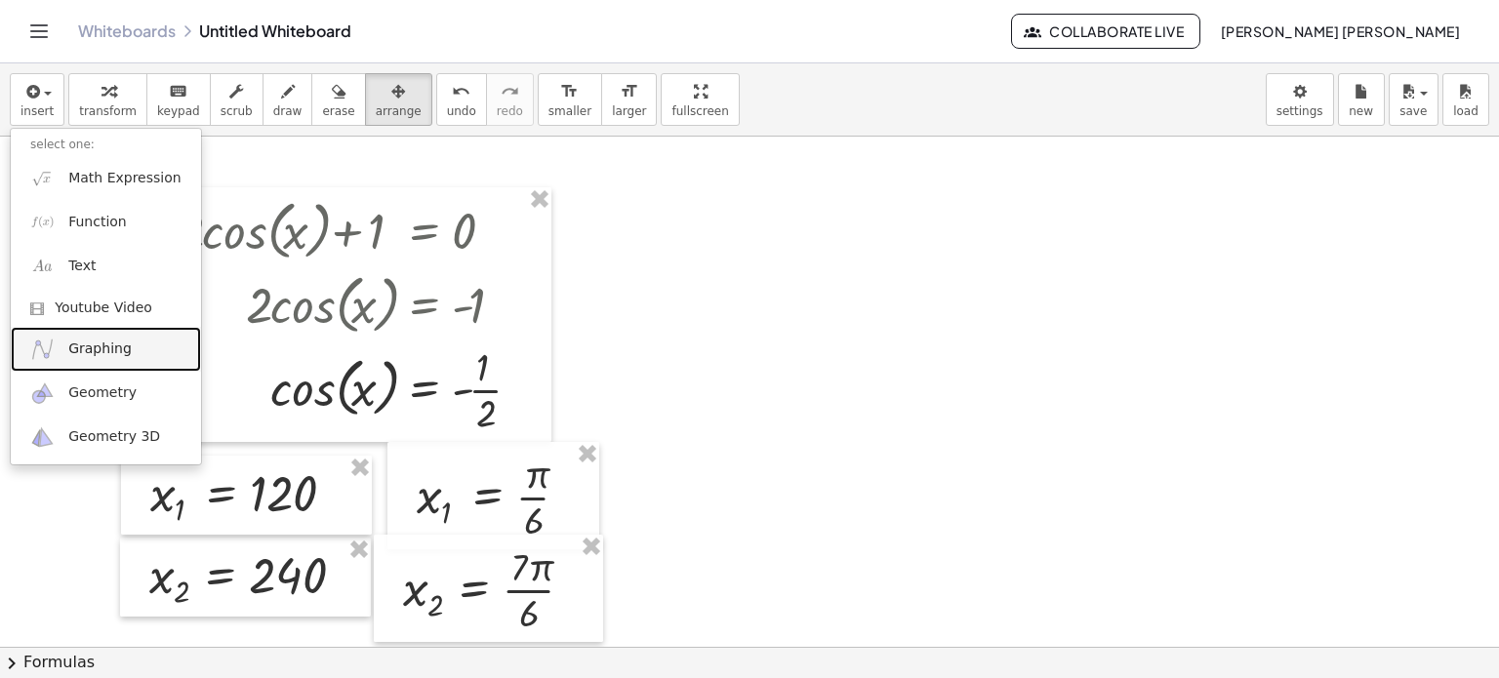
click at [109, 346] on span "Graphing" at bounding box center [99, 350] width 63 height 20
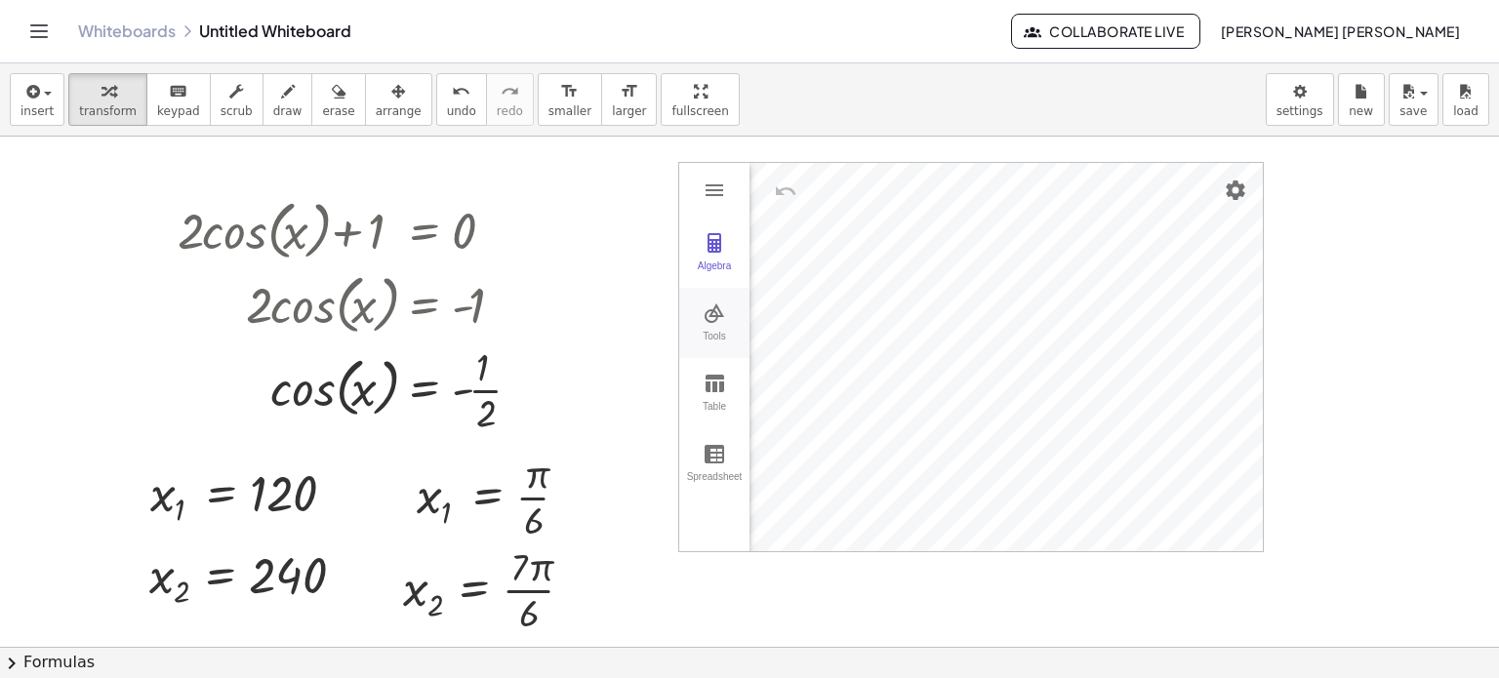
click at [742, 337] on div "Tools" at bounding box center [714, 344] width 62 height 27
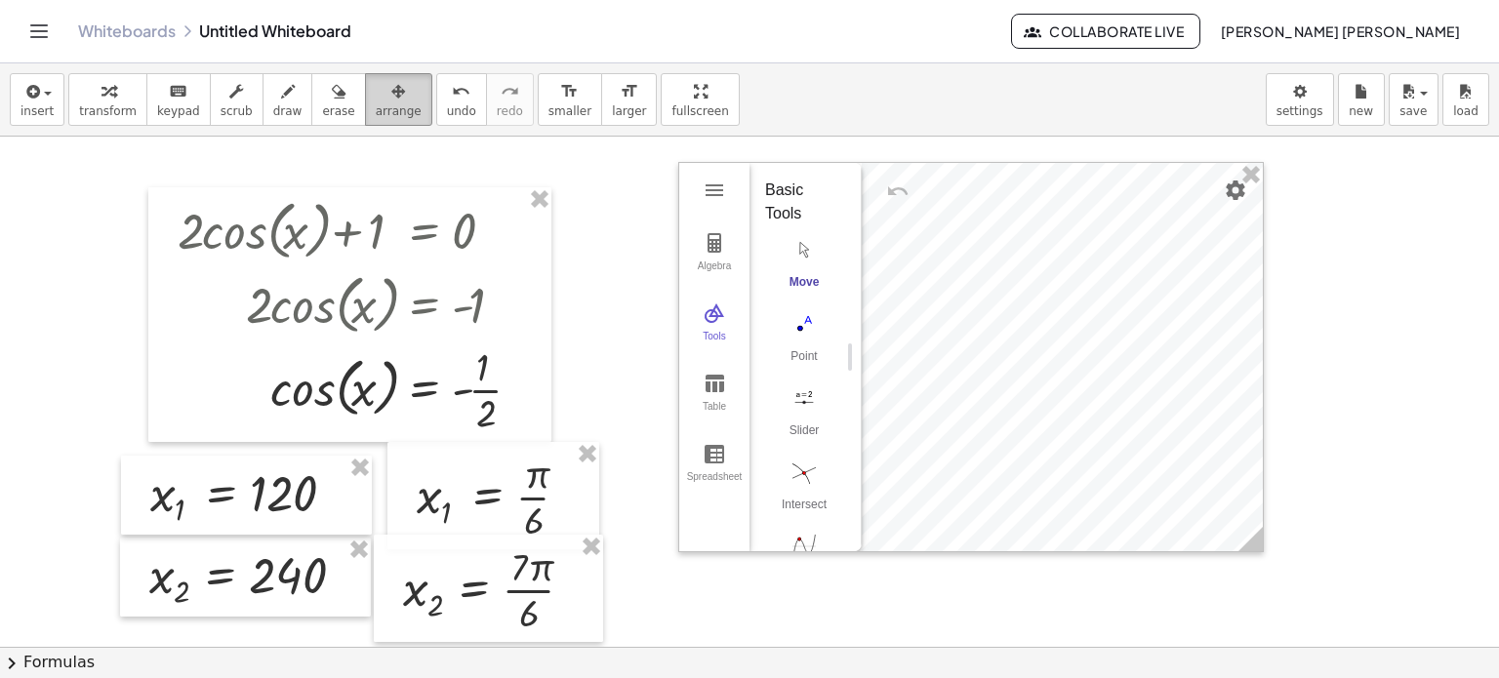
click at [376, 83] on div "button" at bounding box center [399, 90] width 46 height 23
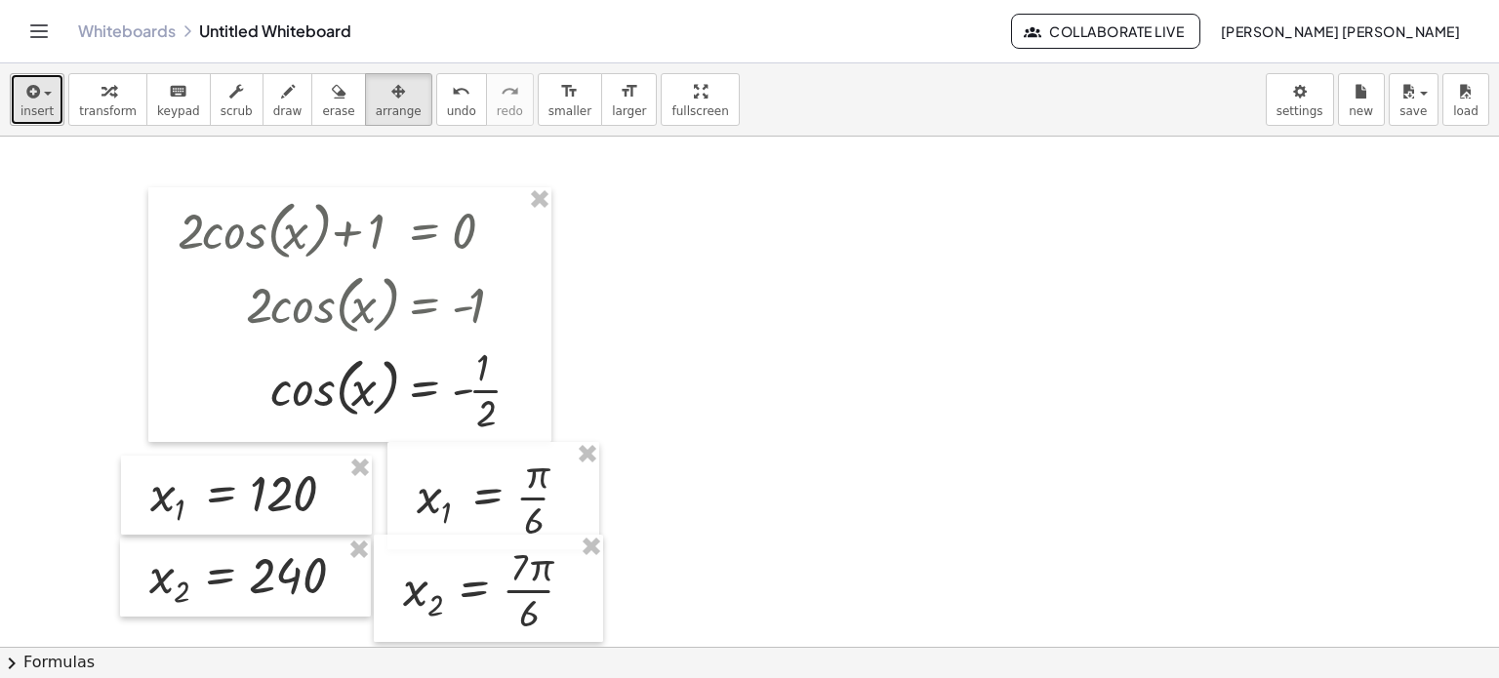
click at [14, 102] on button "insert" at bounding box center [37, 99] width 55 height 53
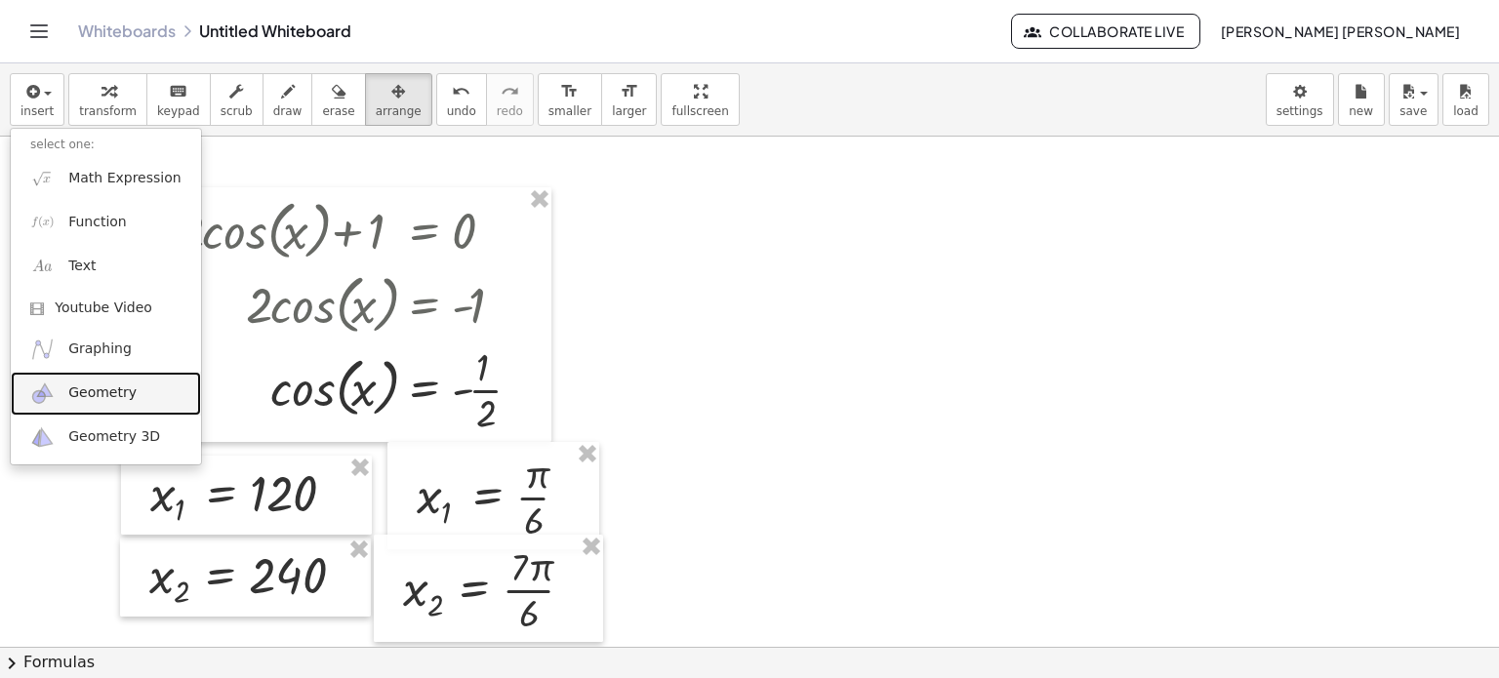
click at [121, 397] on span "Geometry" at bounding box center [102, 394] width 68 height 20
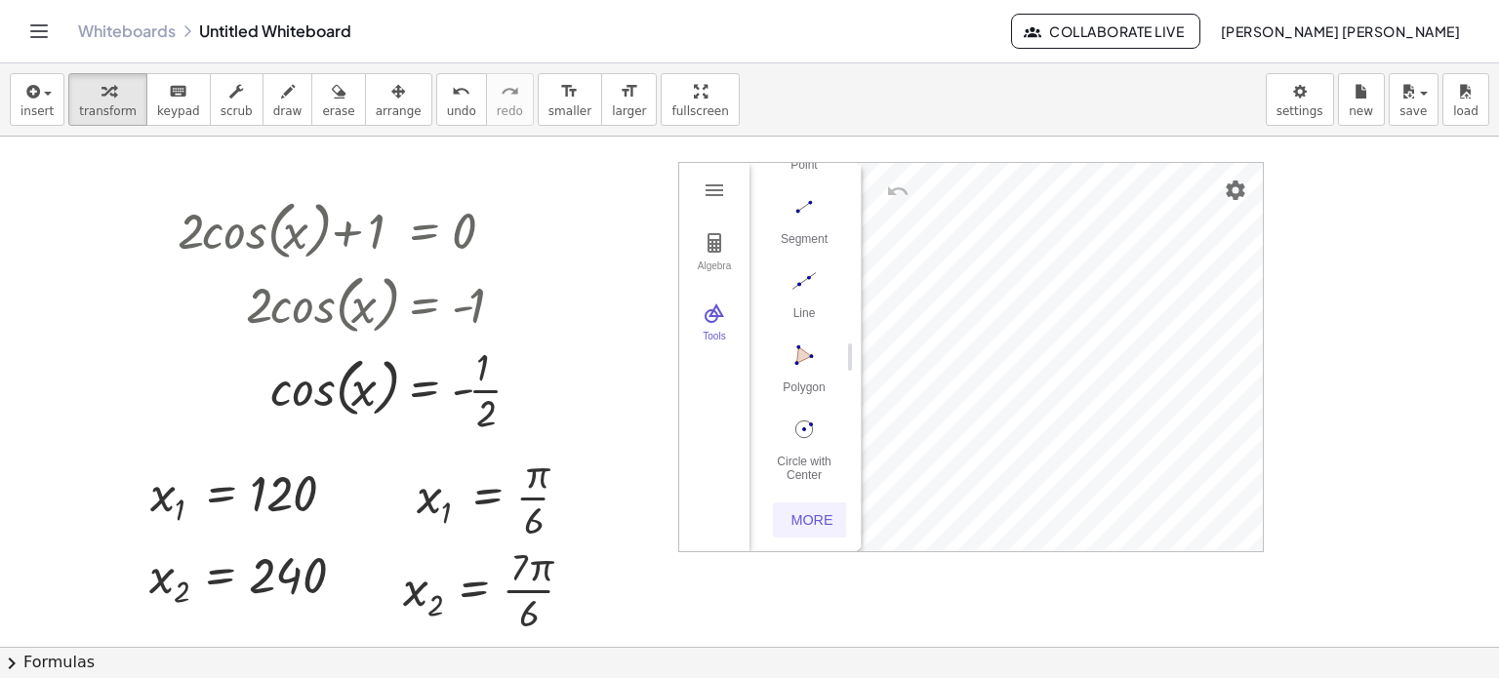
click at [821, 512] on div "More" at bounding box center [812, 520] width 62 height 16
click at [784, 330] on div "Image" at bounding box center [804, 343] width 78 height 27
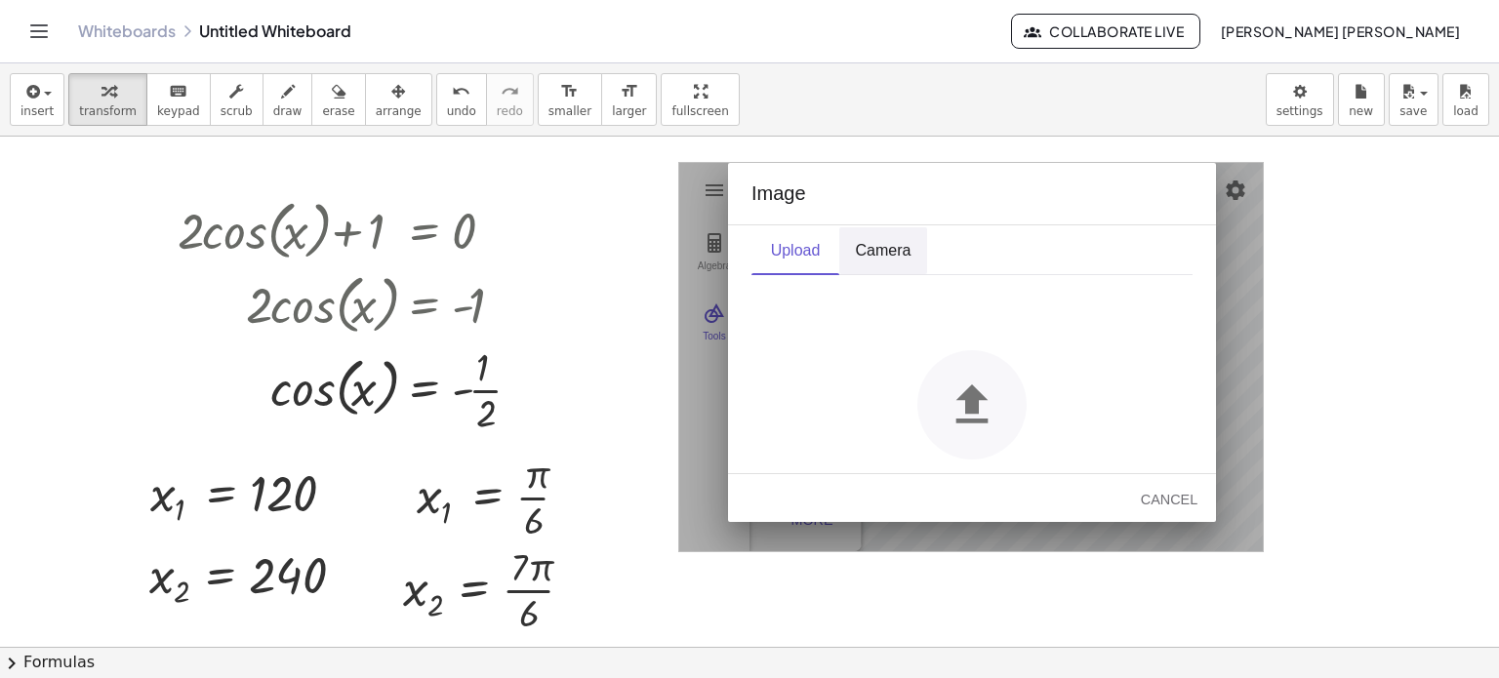
click at [871, 254] on div "Camera" at bounding box center [883, 251] width 57 height 20
click at [800, 242] on div "Upload" at bounding box center [795, 251] width 57 height 20
click at [1003, 420] on img "Geometry" at bounding box center [971, 404] width 109 height 109
click at [980, 415] on img "Geometry" at bounding box center [971, 404] width 109 height 109
click at [941, 393] on img "Geometry" at bounding box center [971, 404] width 109 height 109
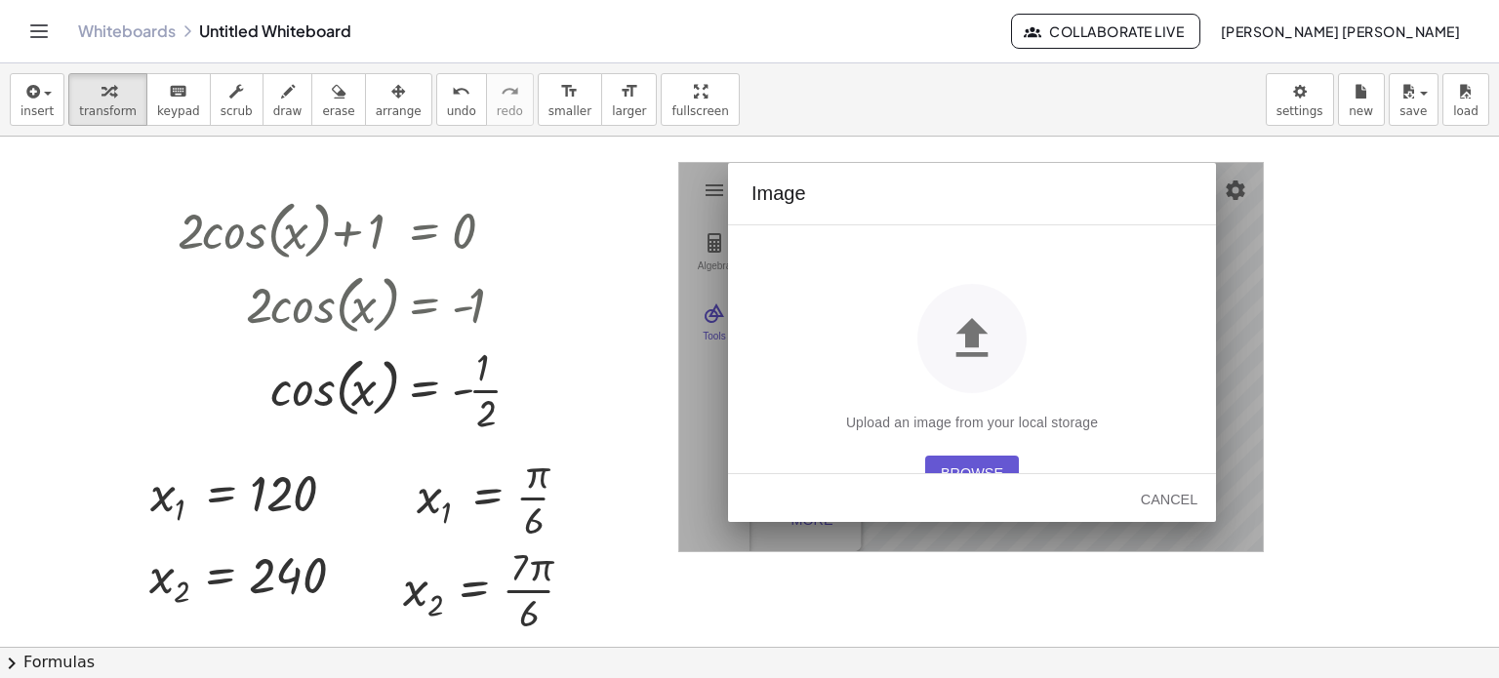
scroll to position [98, 0]
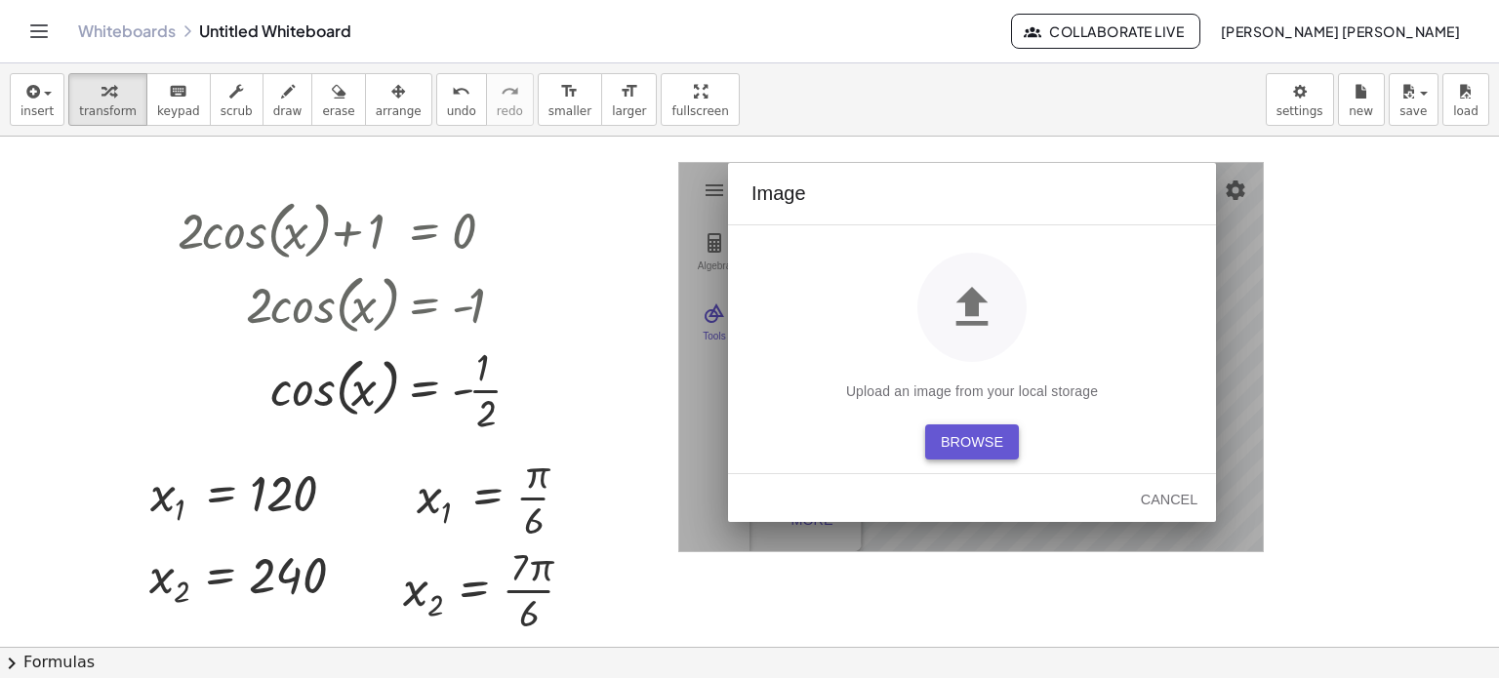
click at [980, 435] on div "Browse" at bounding box center [972, 442] width 62 height 16
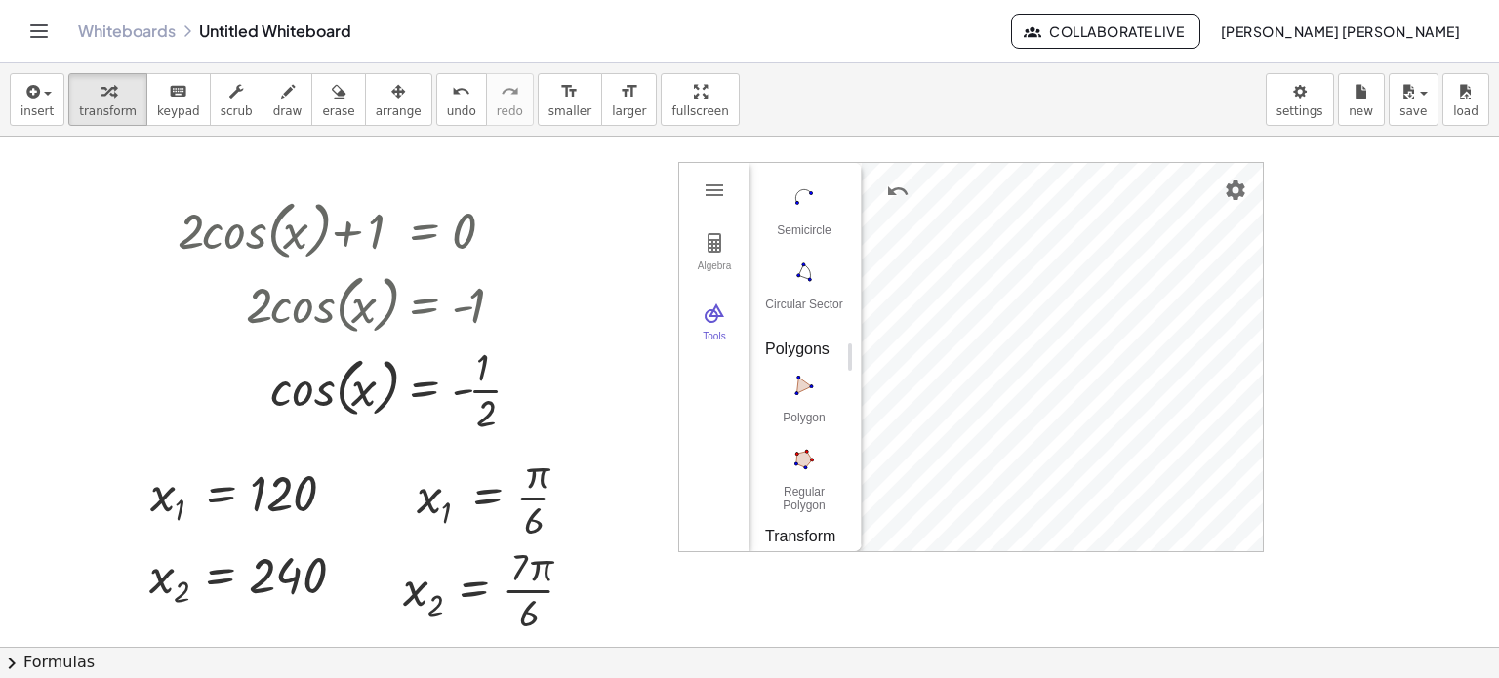
scroll to position [2134, 0]
click at [705, 203] on button "Geometry" at bounding box center [714, 190] width 35 height 35
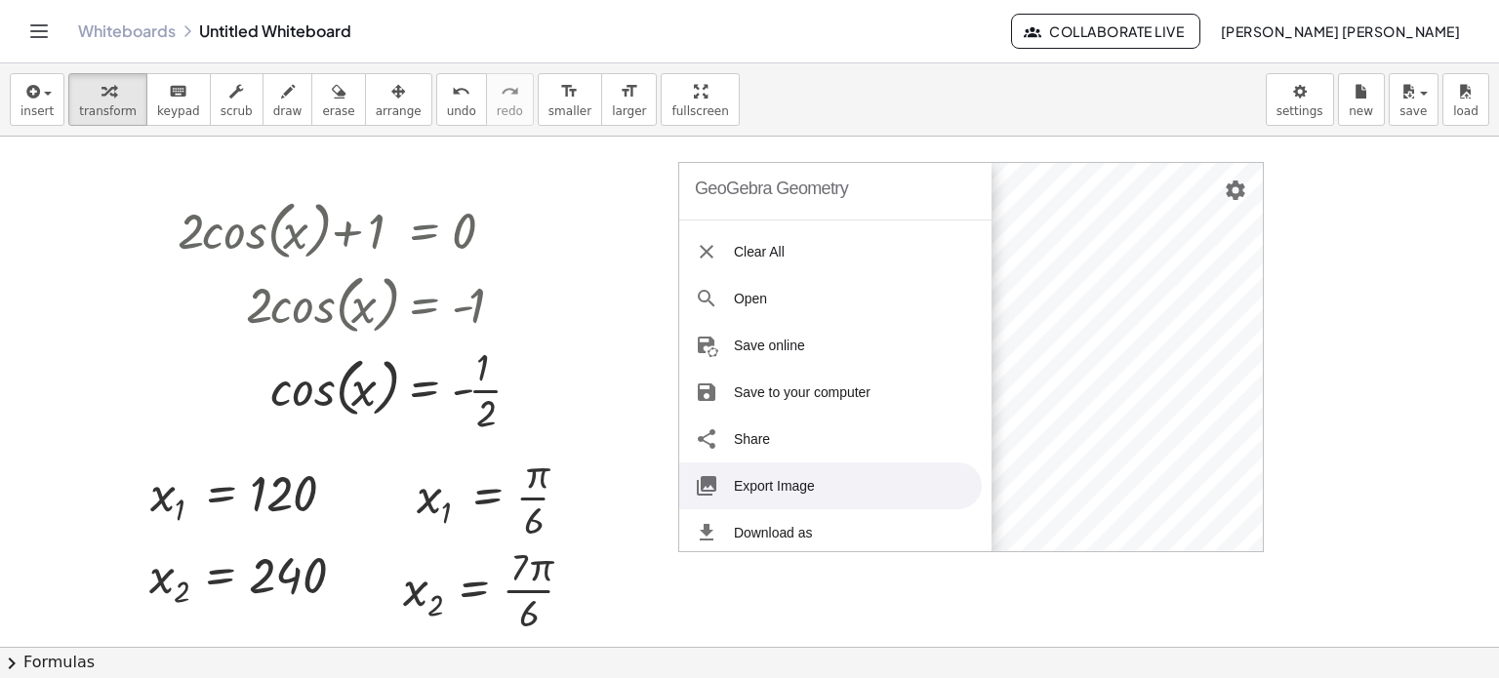
scroll to position [0, 0]
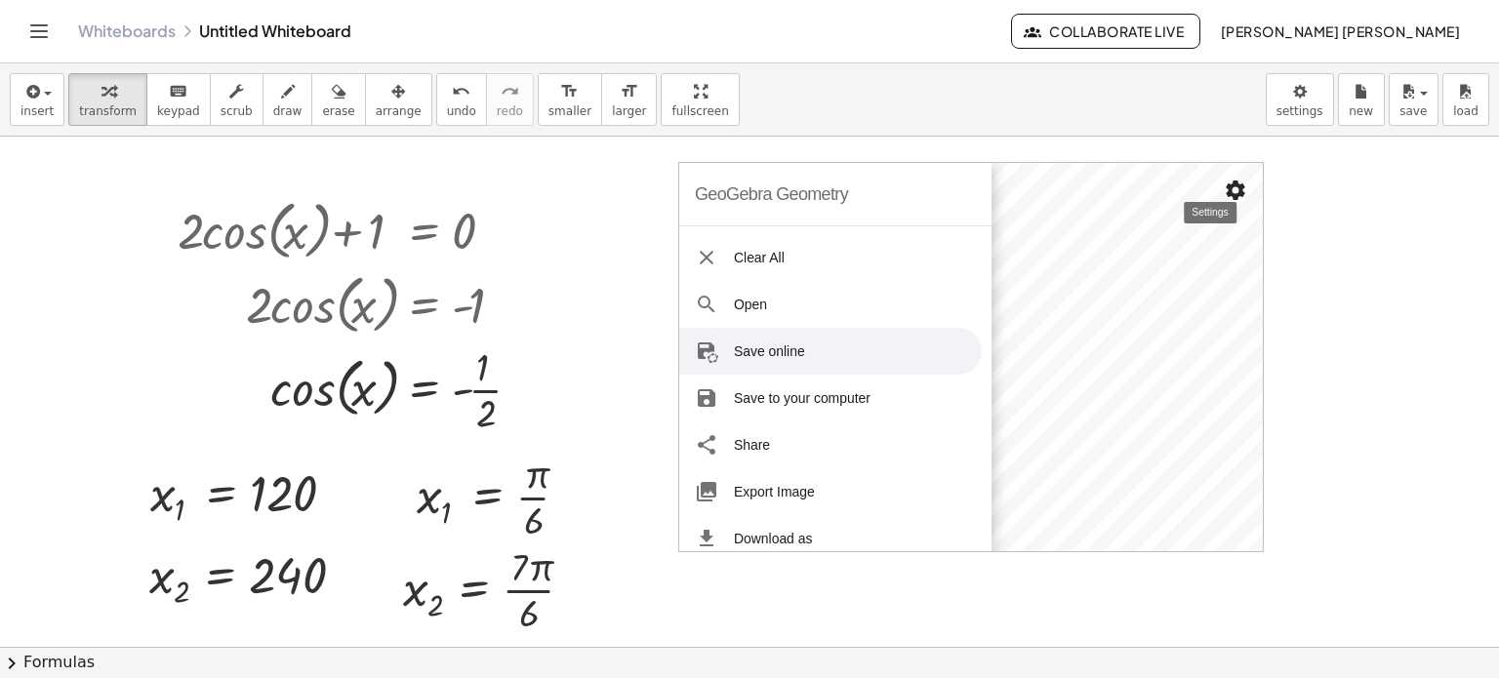
click at [1234, 191] on button "Settings" at bounding box center [1235, 190] width 35 height 35
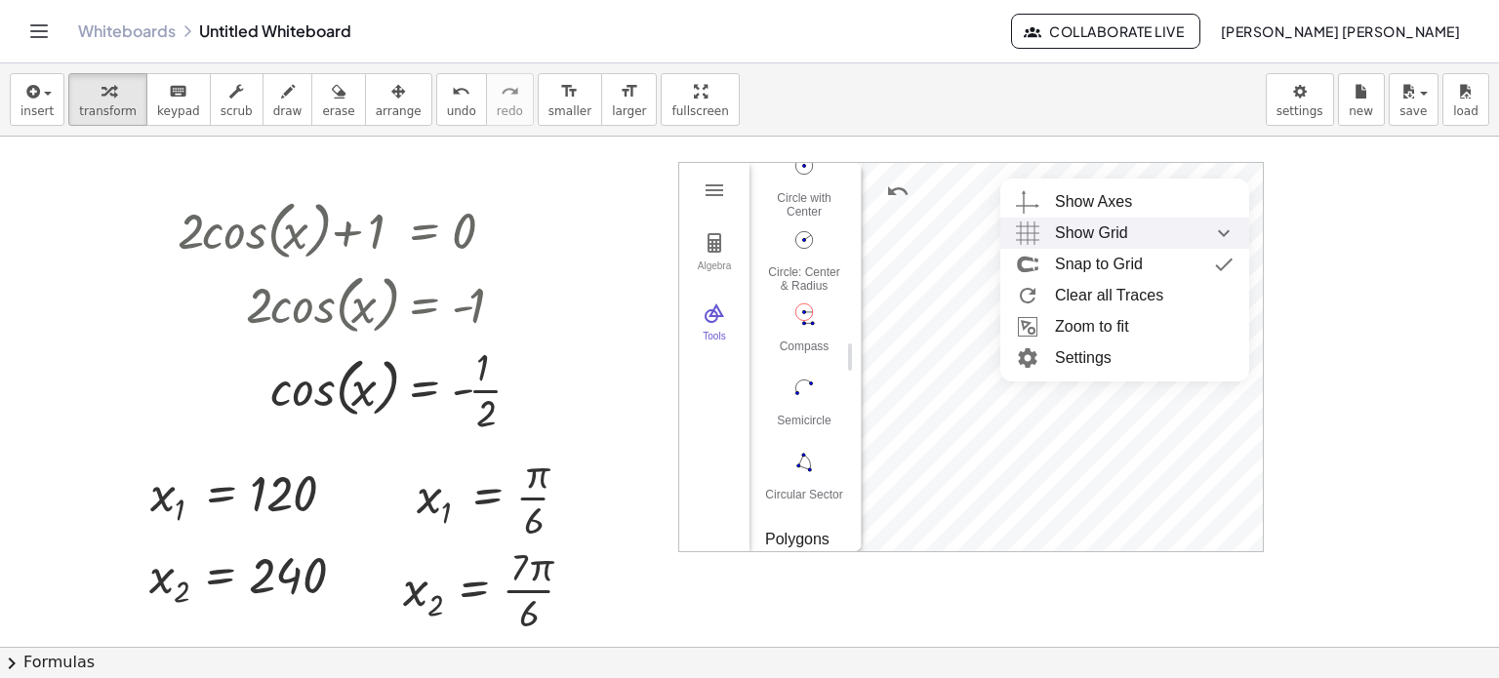
click at [1165, 246] on div "Show Grid" at bounding box center [1144, 233] width 179 height 31
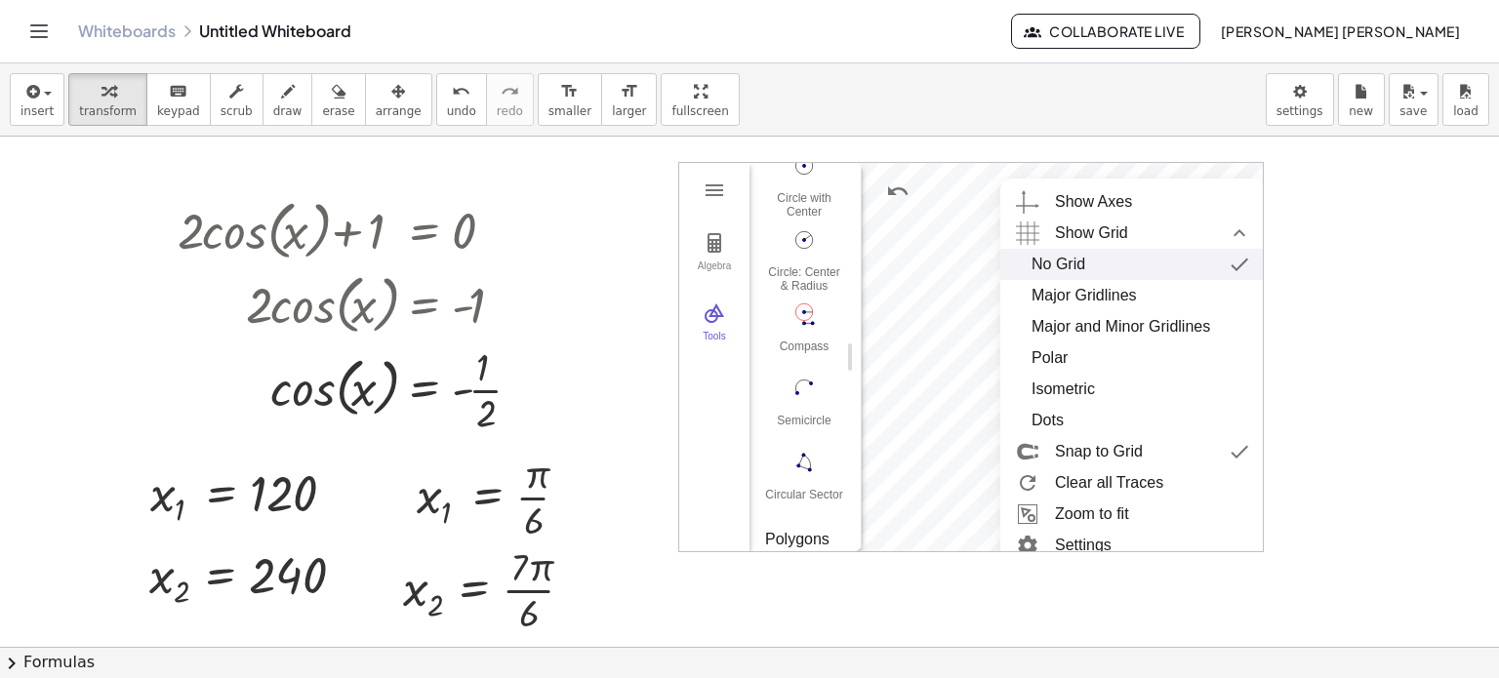
click at [1174, 261] on div "No Grid" at bounding box center [1133, 264] width 202 height 31
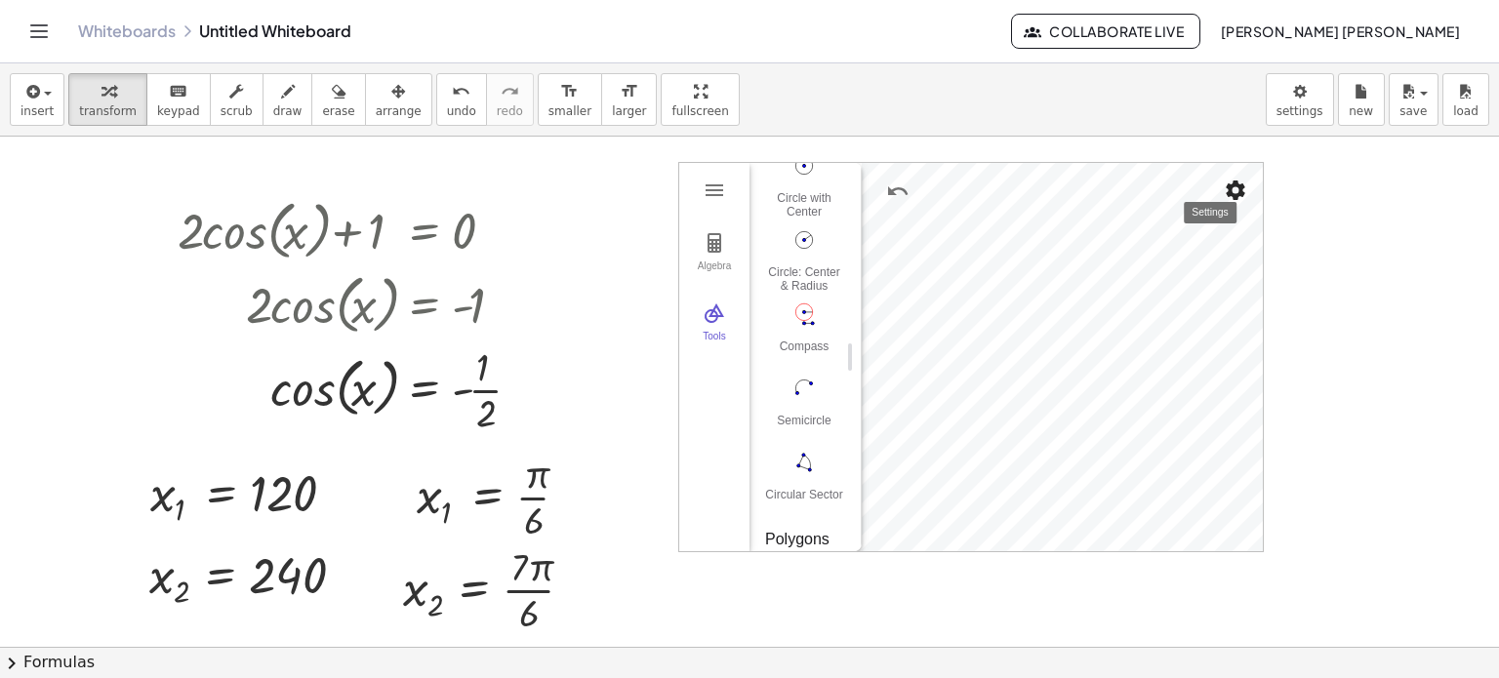
click at [1242, 183] on img "Settings" at bounding box center [1235, 190] width 23 height 23
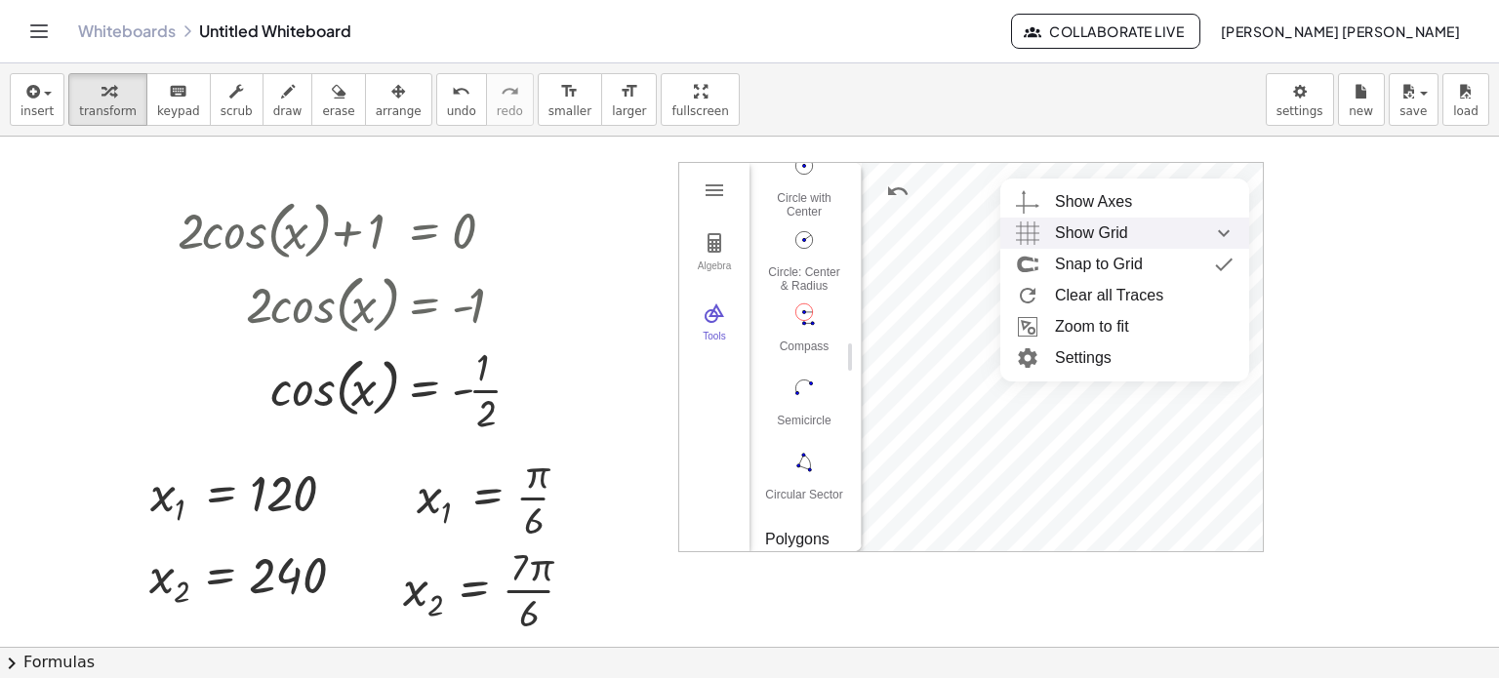
click at [1144, 229] on div "Show Grid" at bounding box center [1144, 233] width 179 height 31
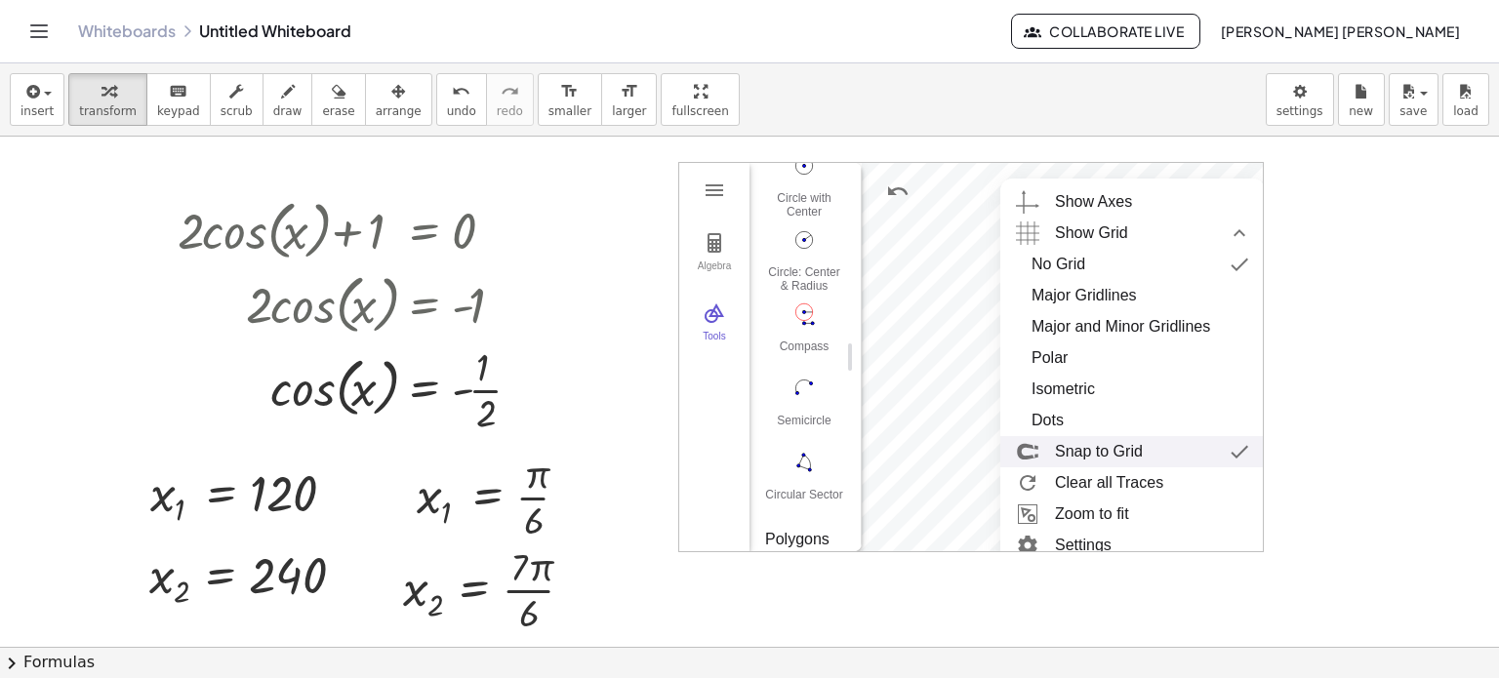
click at [1175, 450] on div "Snap to Grid" at bounding box center [1152, 451] width 194 height 31
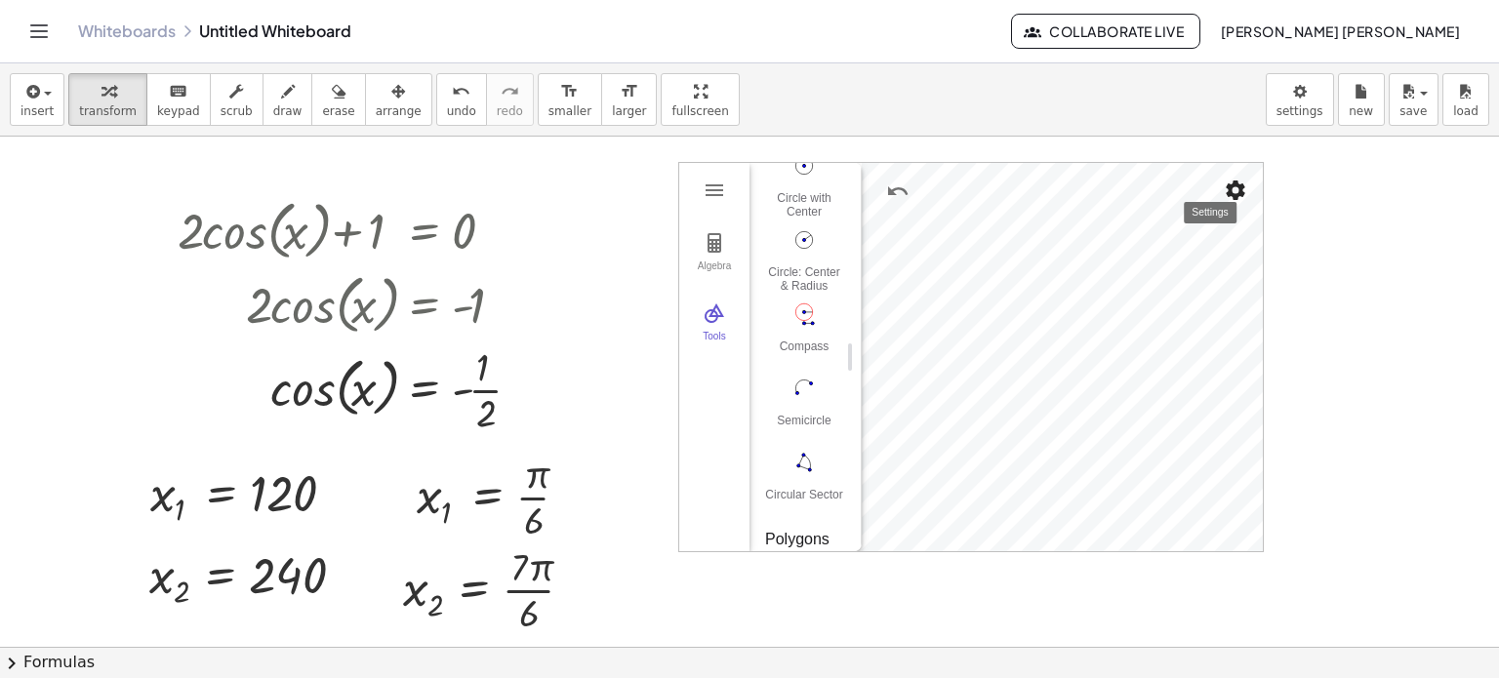
click at [1240, 195] on img "Settings" at bounding box center [1235, 190] width 23 height 23
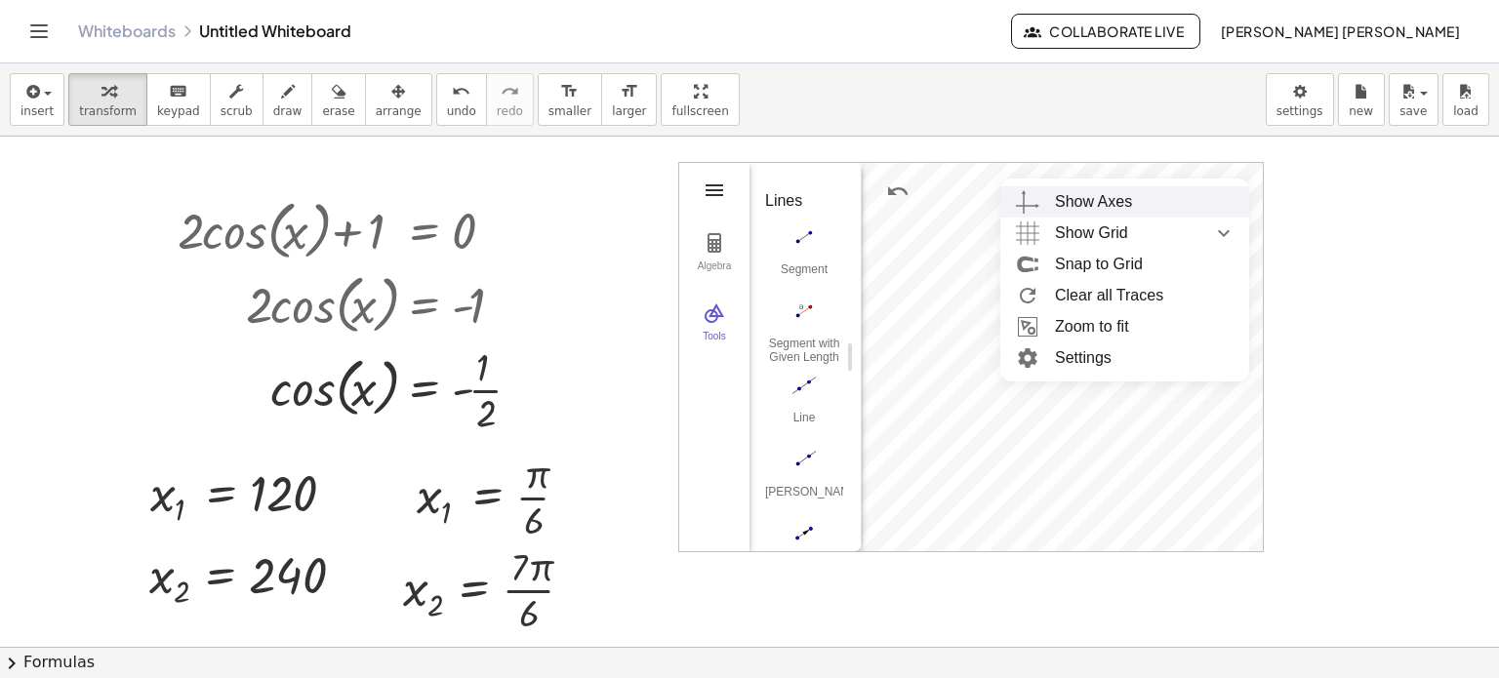
scroll to position [1548, 0]
click at [710, 183] on img "Geometry" at bounding box center [714, 190] width 23 height 23
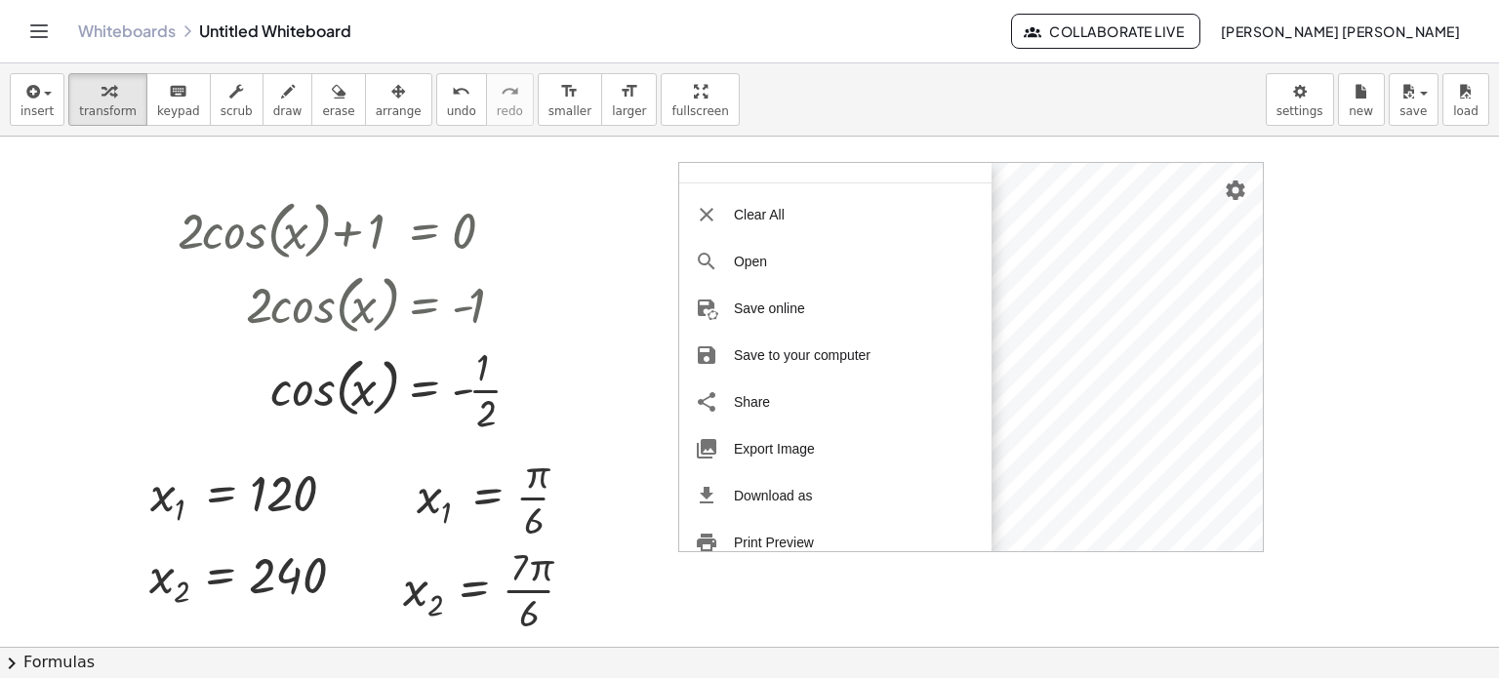
scroll to position [238, 0]
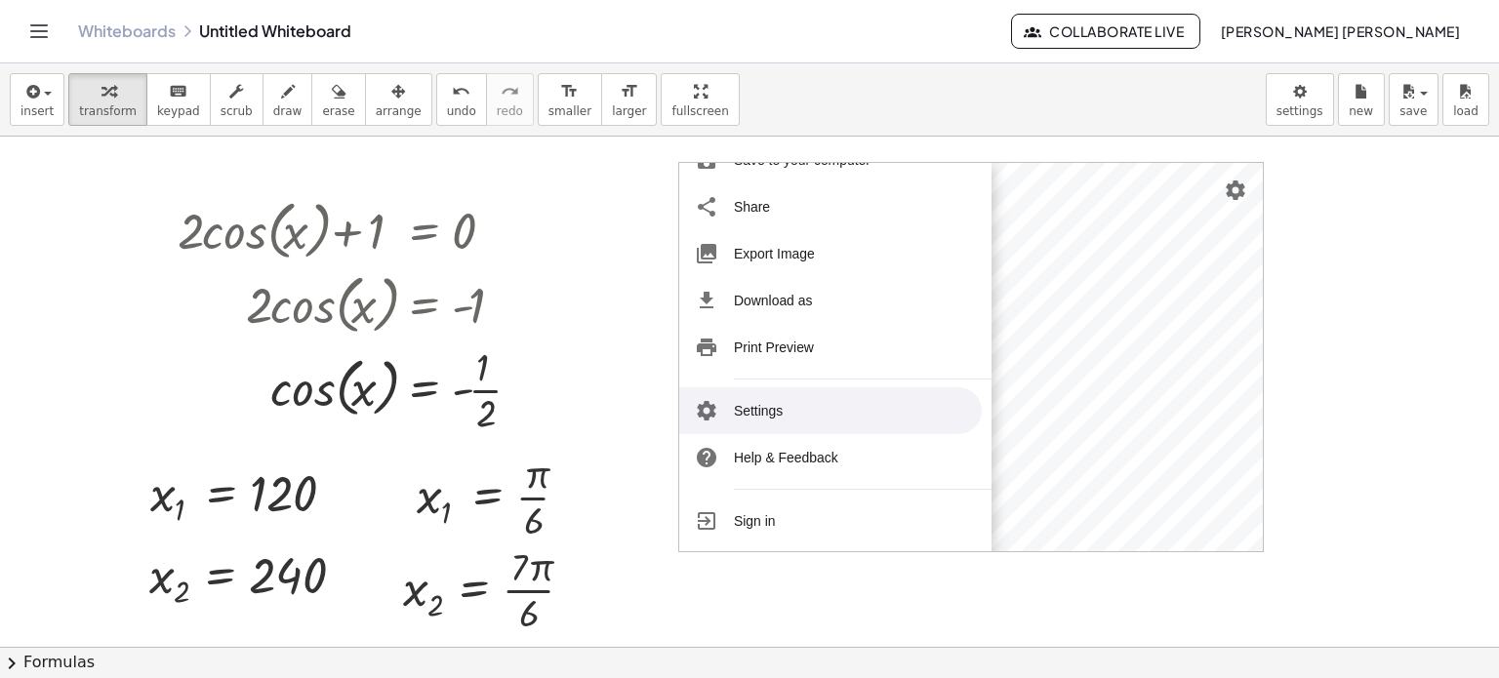
click at [835, 409] on li "Settings" at bounding box center [830, 410] width 303 height 47
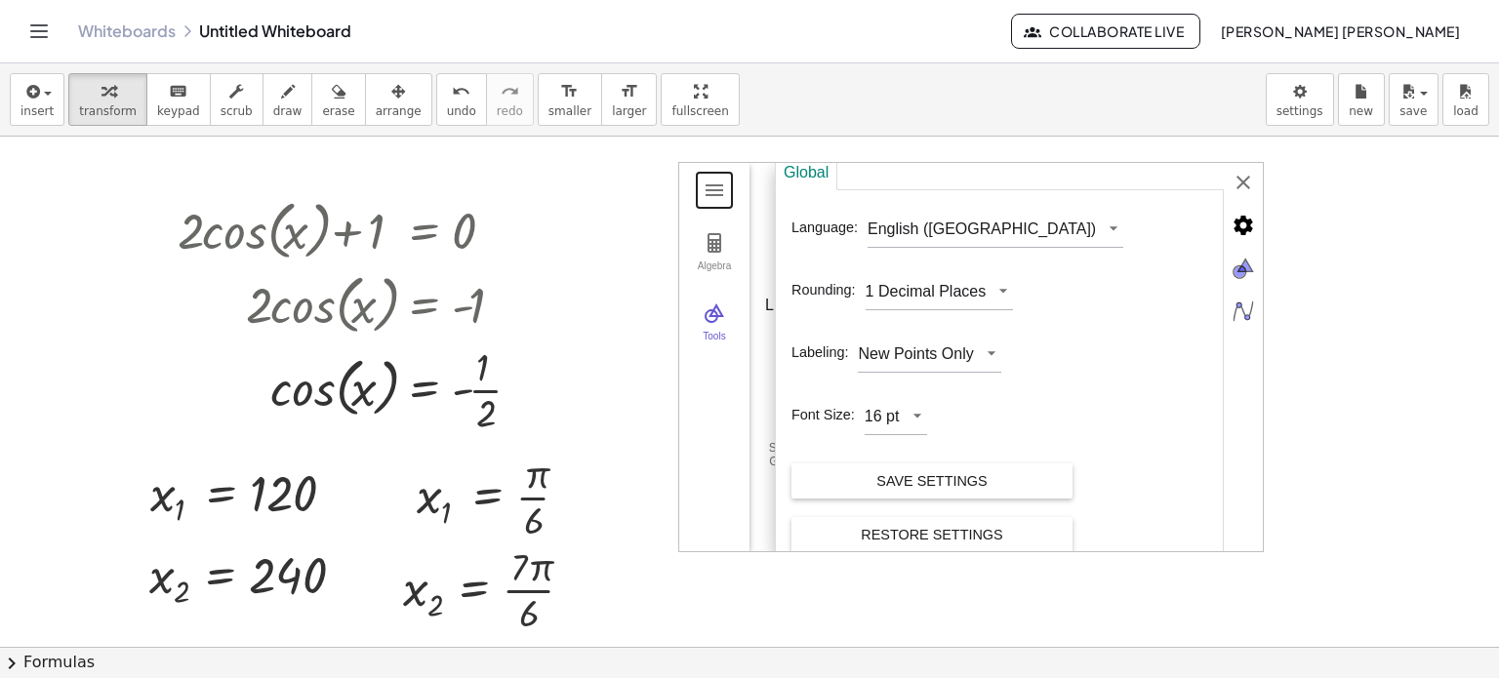
scroll to position [0, 0]
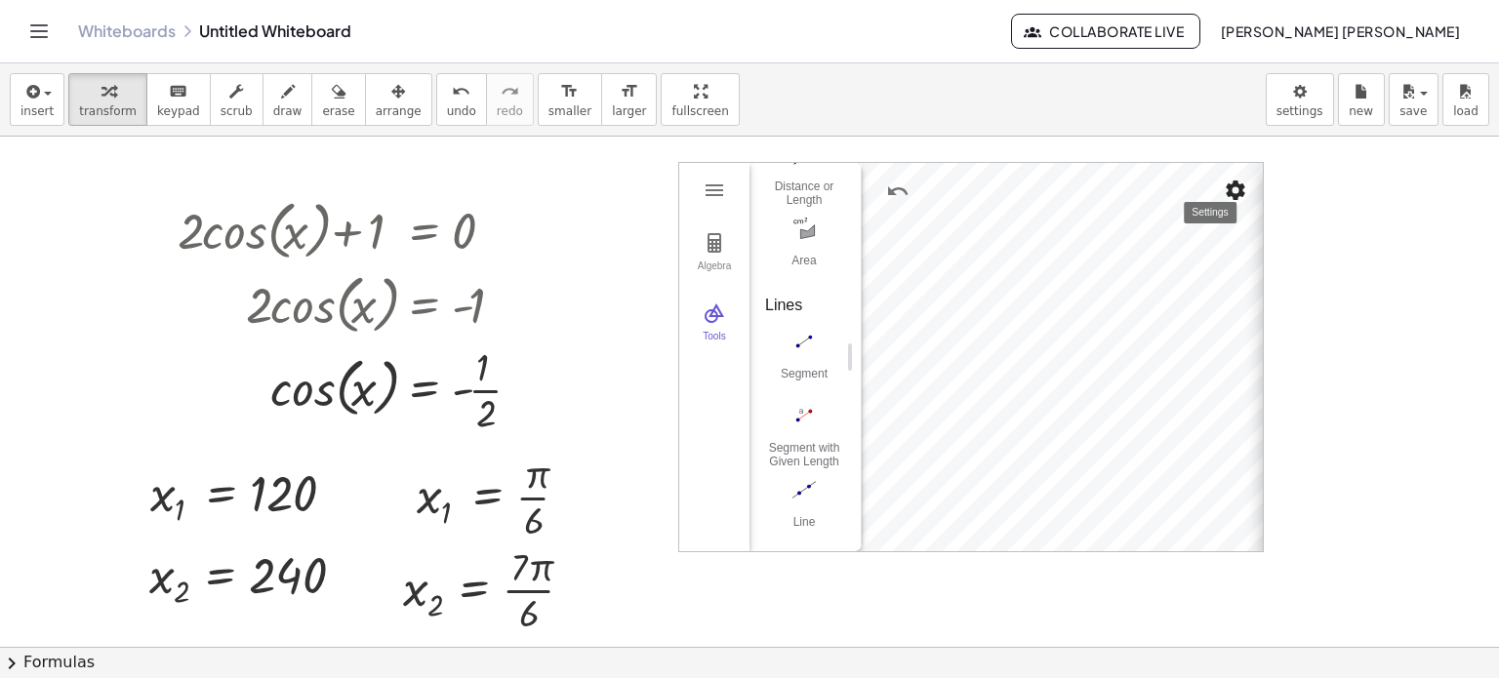
click at [1234, 180] on div "GeoGebra Geometry Clear All Open Save online Save to your computer Share Export…" at bounding box center [971, 357] width 586 height 390
click at [1240, 186] on img "Settings" at bounding box center [1235, 190] width 23 height 23
click at [624, 152] on div at bounding box center [749, 648] width 1499 height 1023
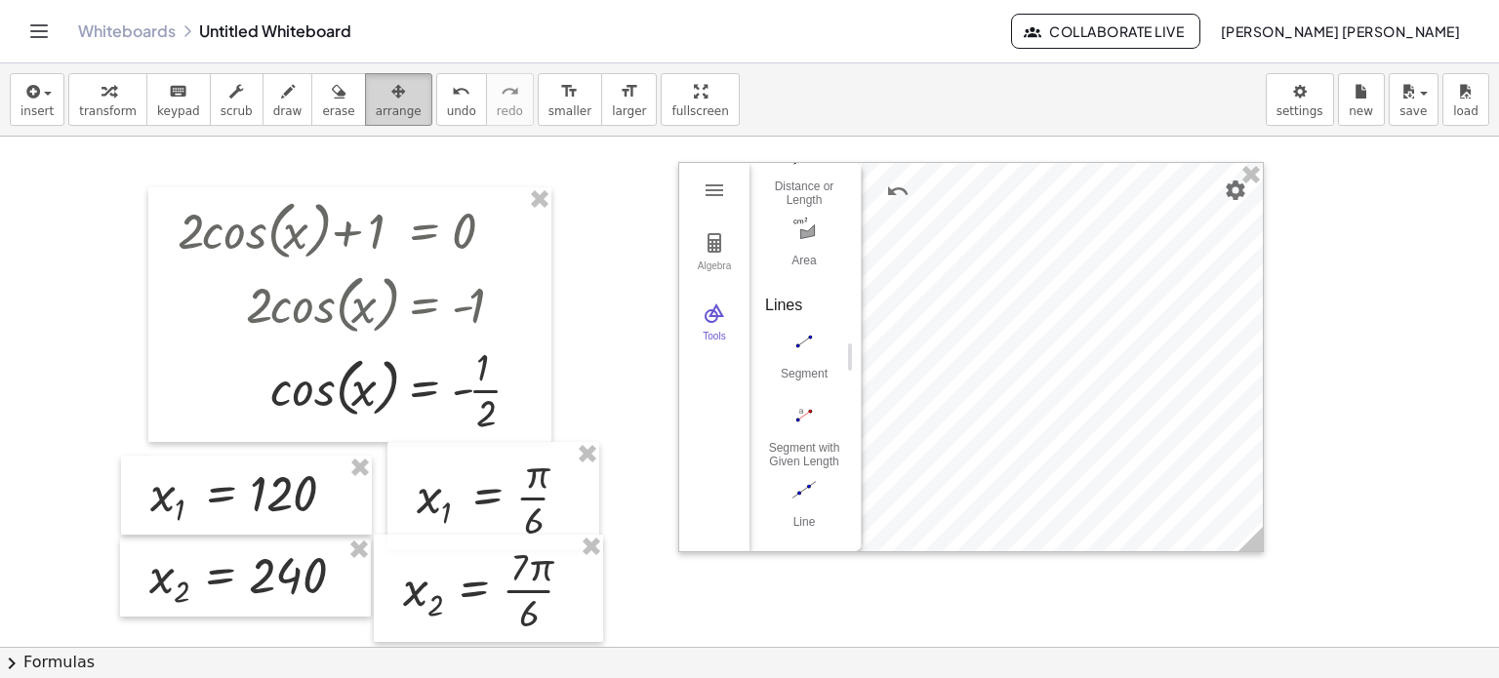
click at [365, 105] on button "arrange" at bounding box center [398, 99] width 67 height 53
drag, startPoint x: 856, startPoint y: 291, endPoint x: 620, endPoint y: 292, distance: 236.2
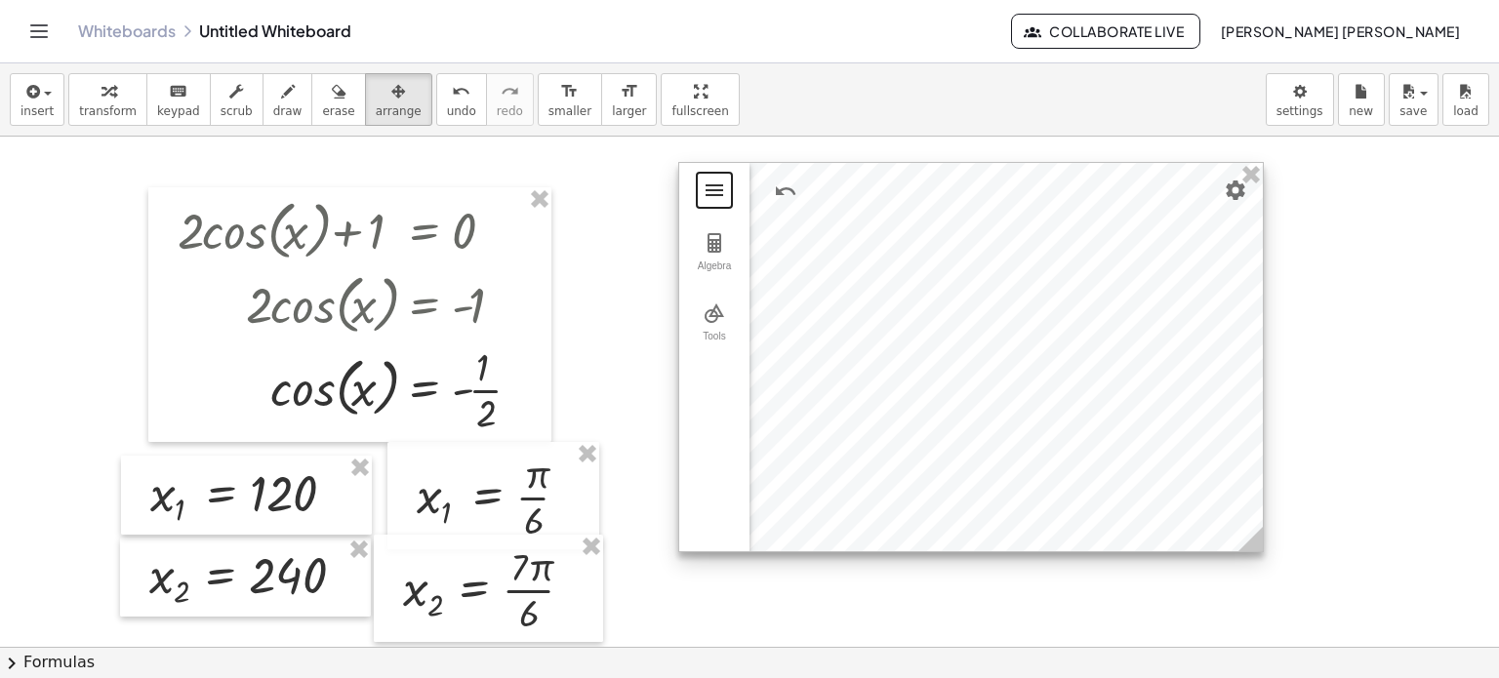
click at [708, 175] on button "Geometry" at bounding box center [714, 190] width 35 height 35
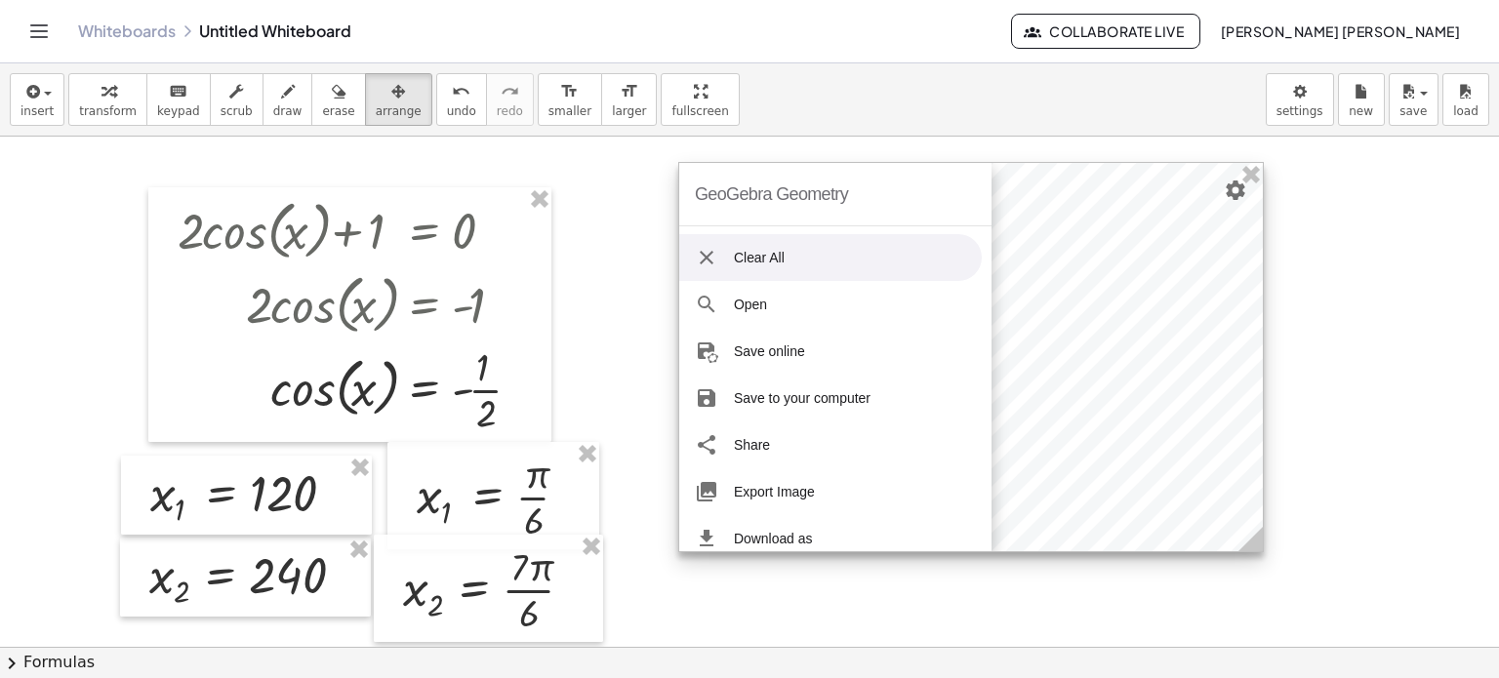
click at [692, 257] on li "Clear All" at bounding box center [830, 257] width 303 height 47
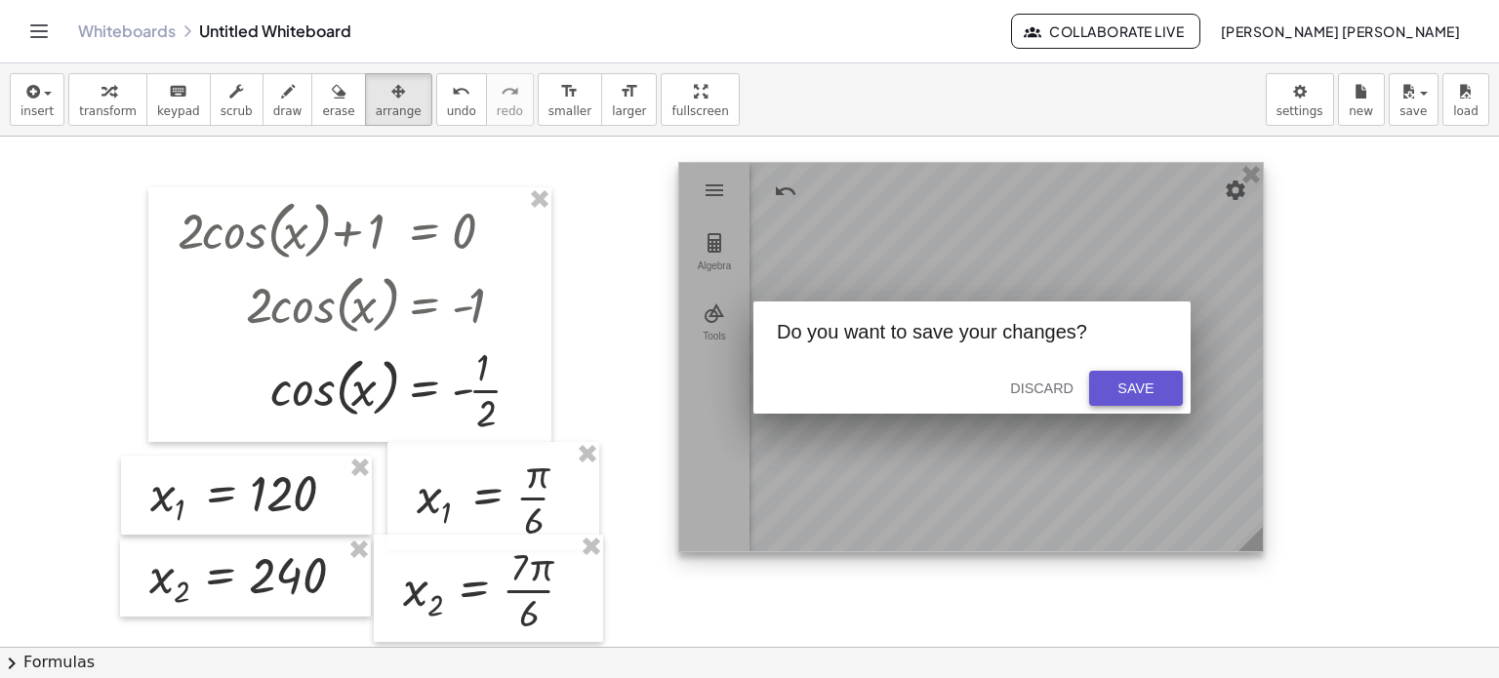
click at [1112, 384] on div "Save" at bounding box center [1136, 389] width 62 height 16
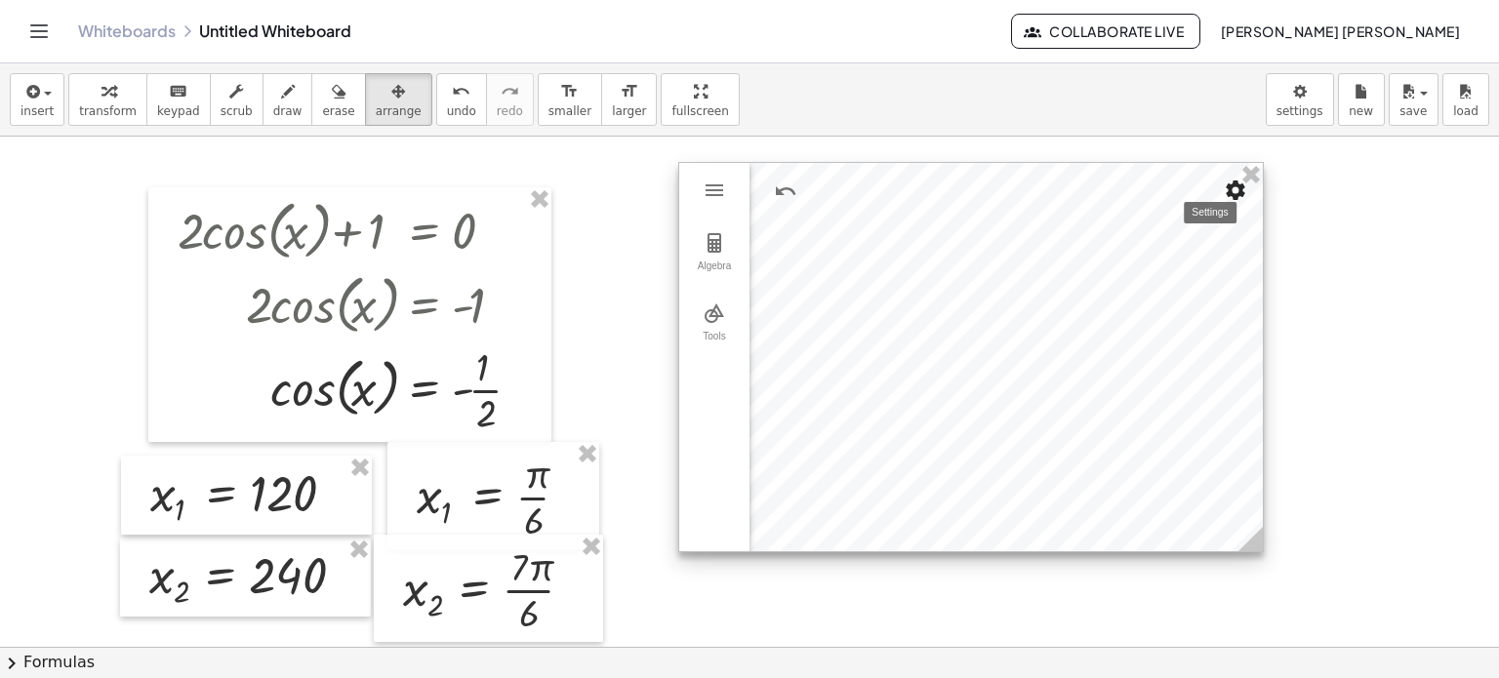
click at [1230, 196] on img "Settings" at bounding box center [1235, 190] width 23 height 23
click at [1353, 362] on div at bounding box center [749, 648] width 1499 height 1023
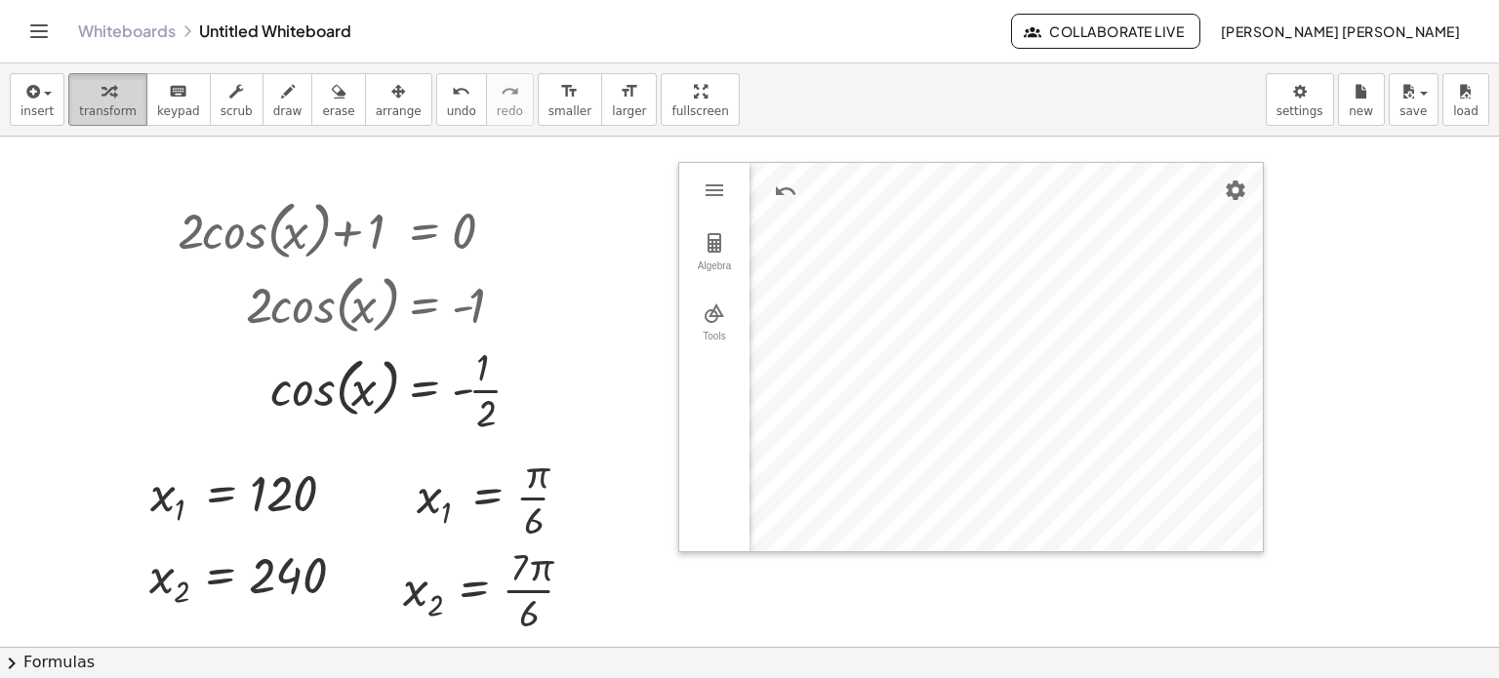
click at [110, 105] on span "transform" at bounding box center [108, 111] width 58 height 14
click at [703, 186] on img "Geometry" at bounding box center [714, 190] width 23 height 23
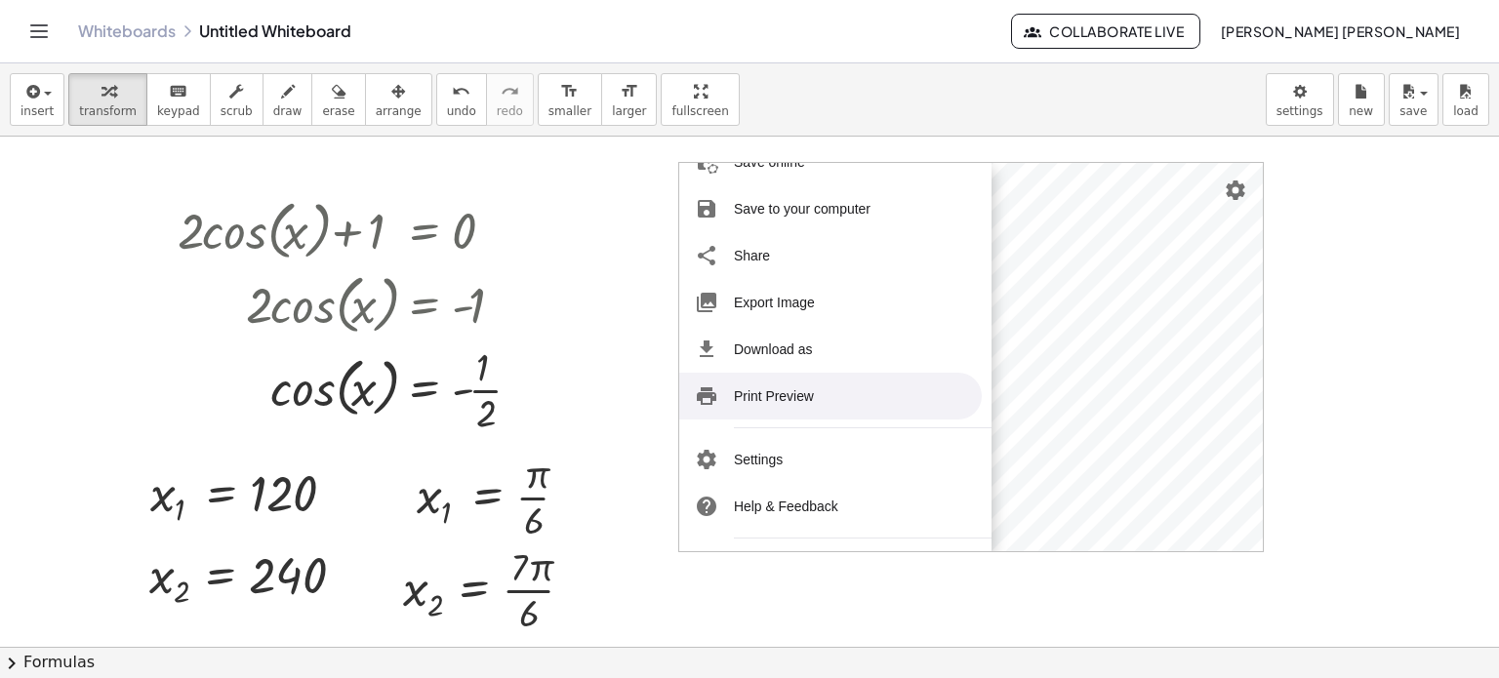
scroll to position [195, 0]
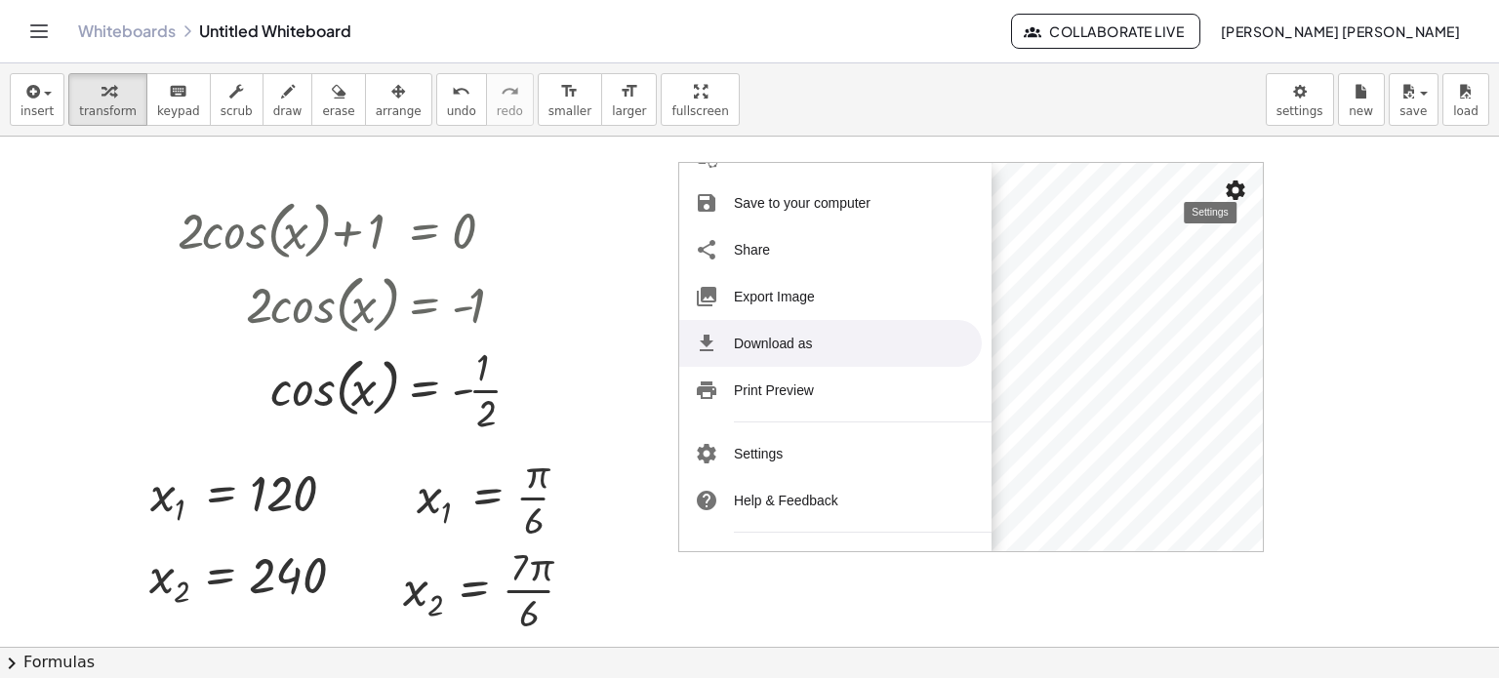
click at [1231, 196] on img "Settings" at bounding box center [1235, 190] width 23 height 23
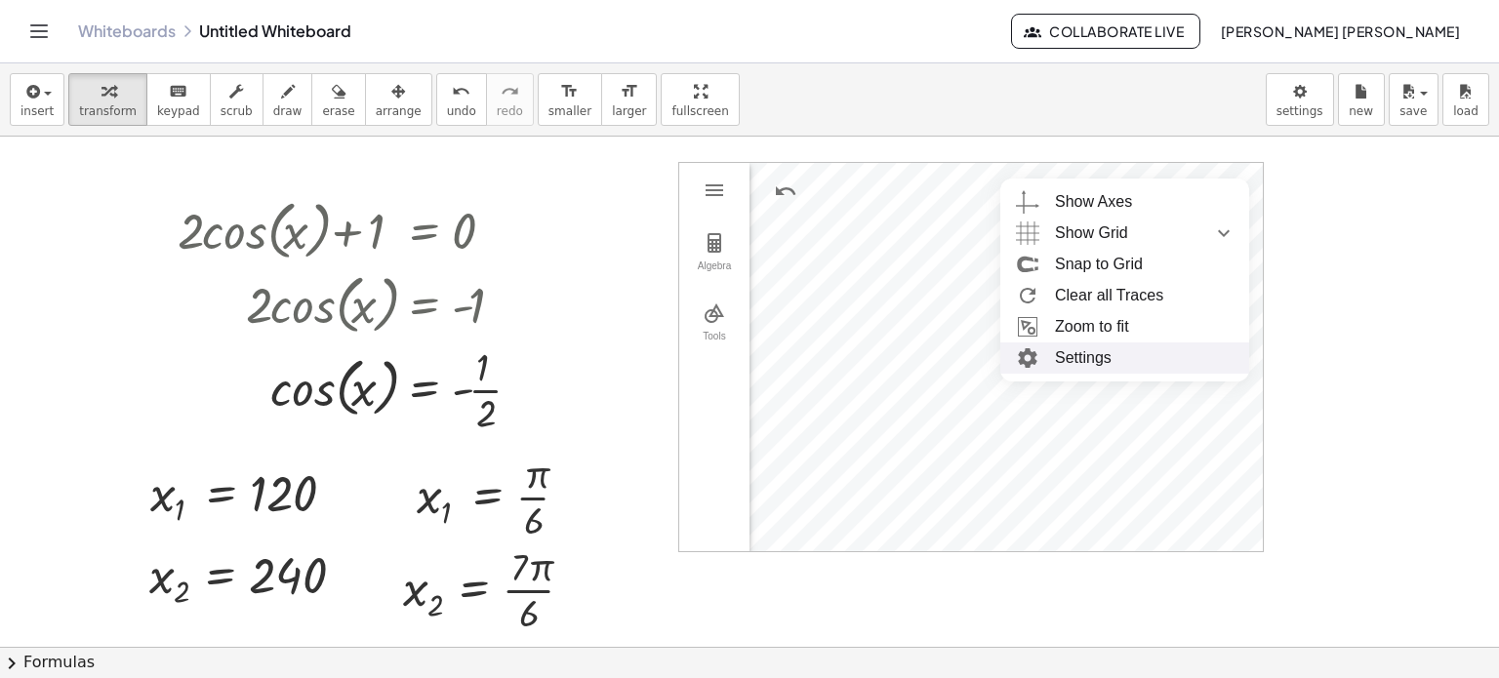
click at [1093, 366] on li "Settings" at bounding box center [1124, 358] width 249 height 31
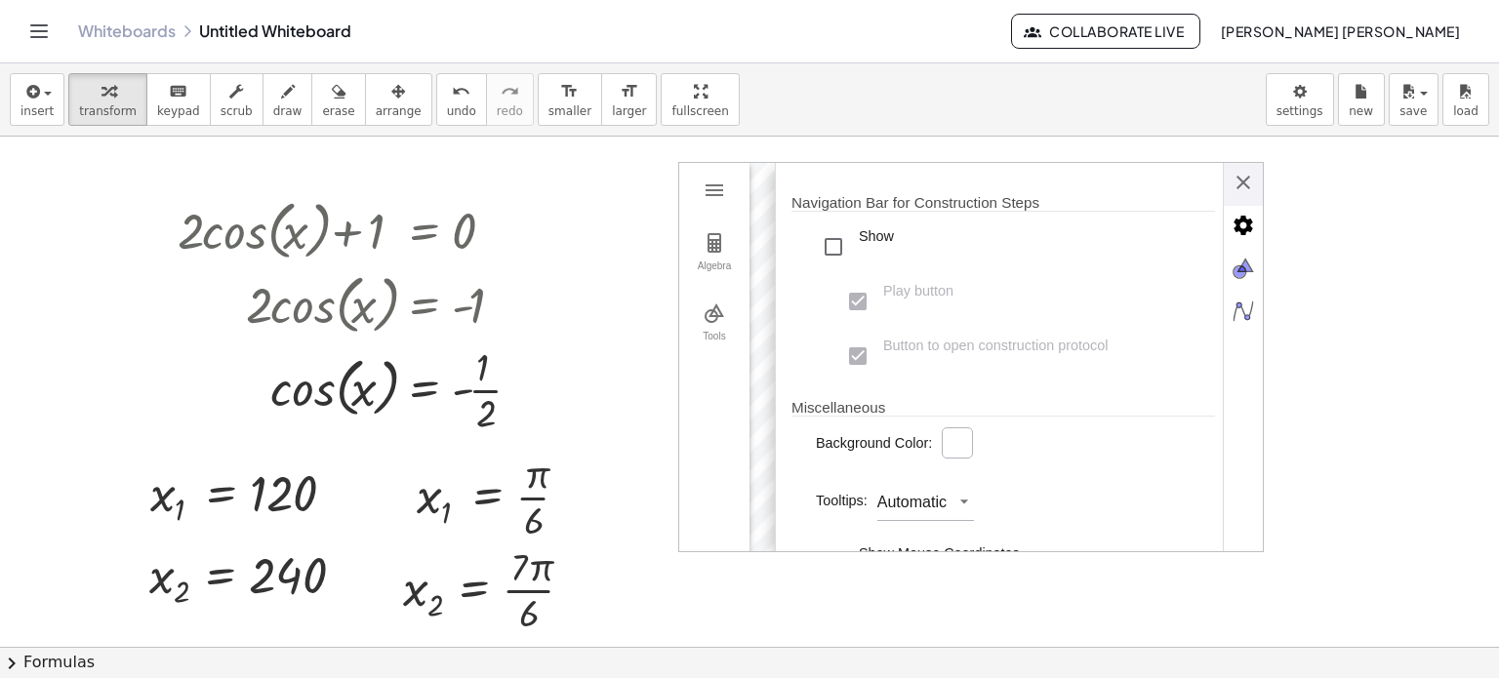
scroll to position [488, 0]
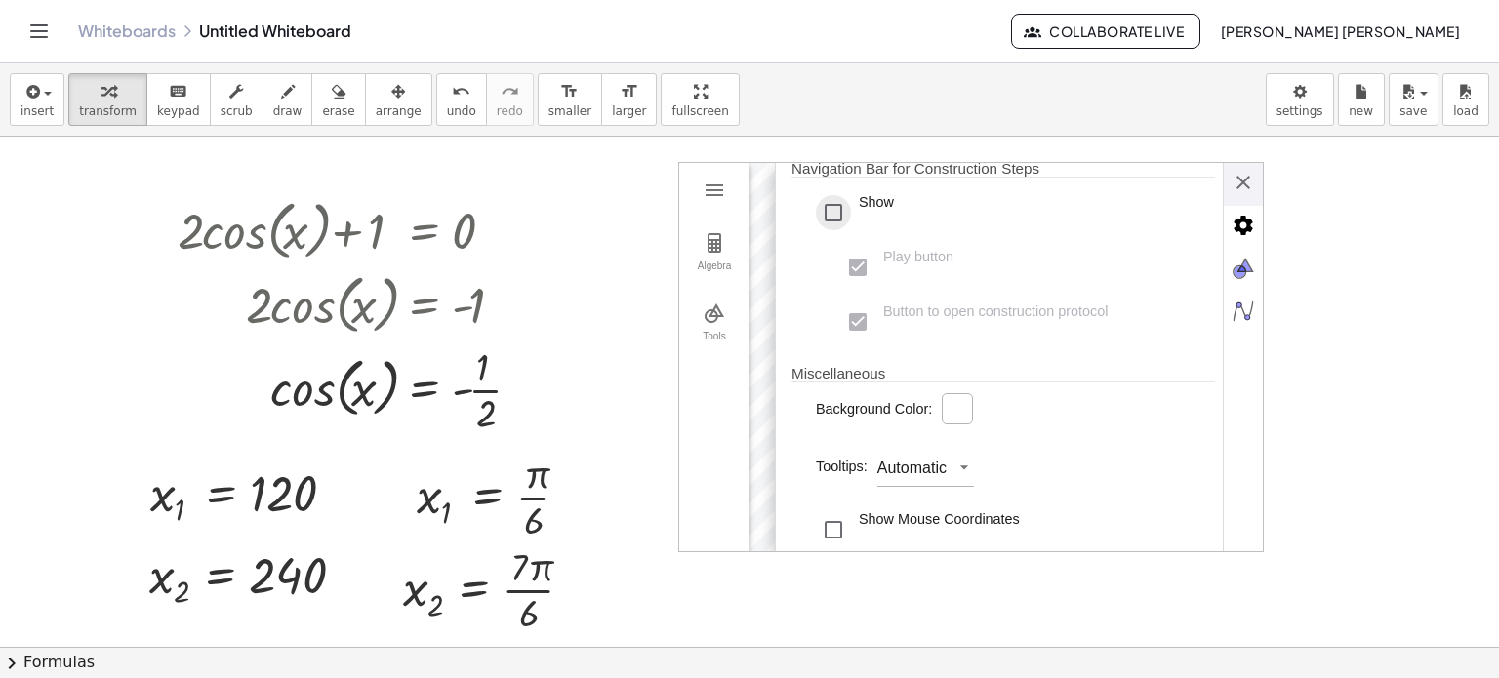
click at [832, 230] on div "Show" at bounding box center [833, 212] width 35 height 35
type input "********"
type input "*******"
click at [840, 230] on div "Show" at bounding box center [833, 212] width 35 height 35
type input "********"
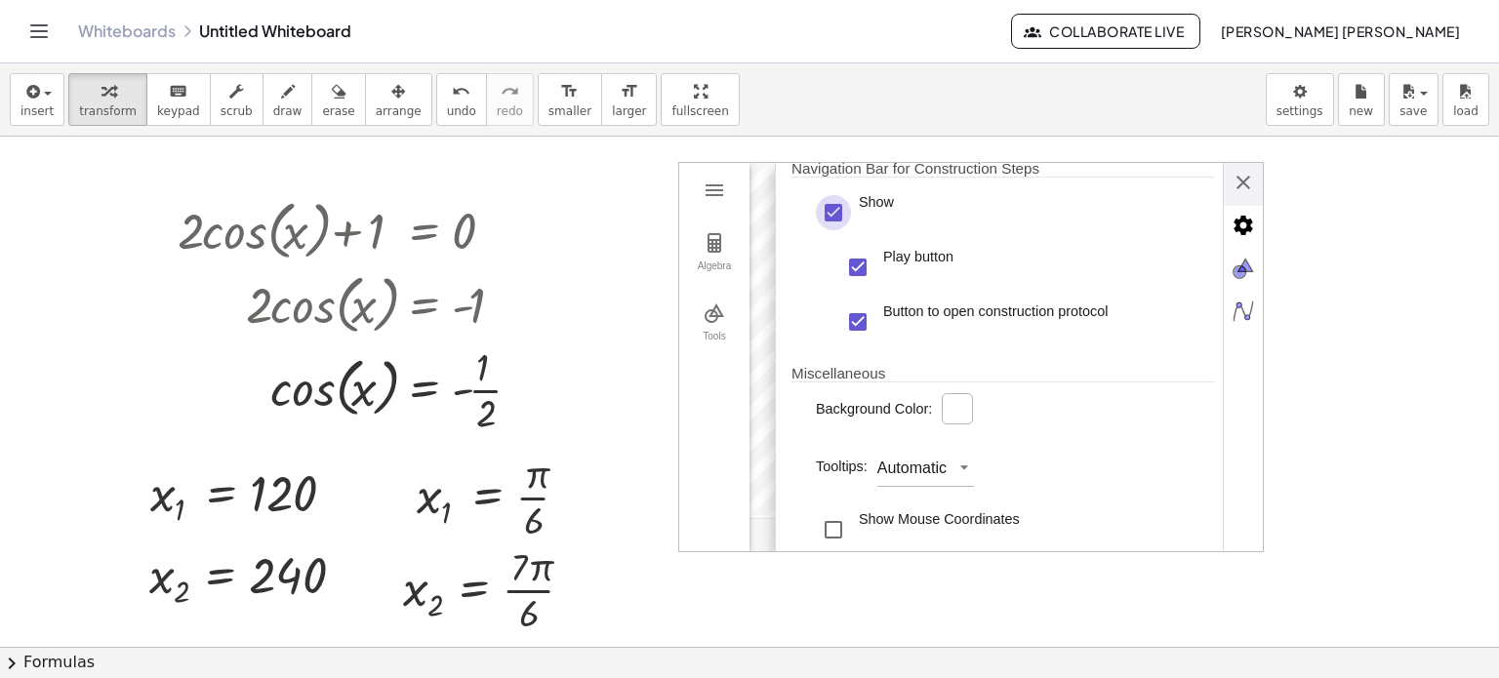
type input "*******"
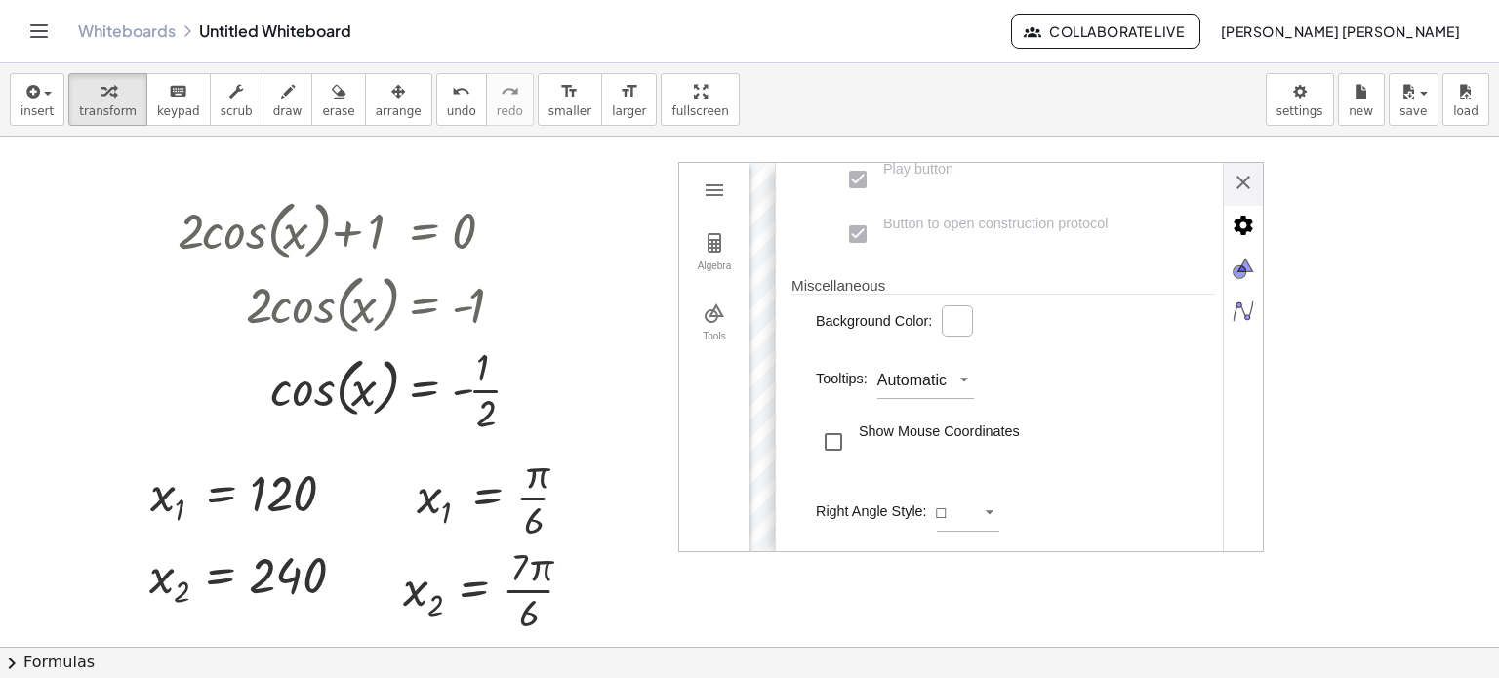
scroll to position [644, 0]
click at [947, 434] on div "Show Mouse Coordinates" at bounding box center [939, 442] width 161 height 39
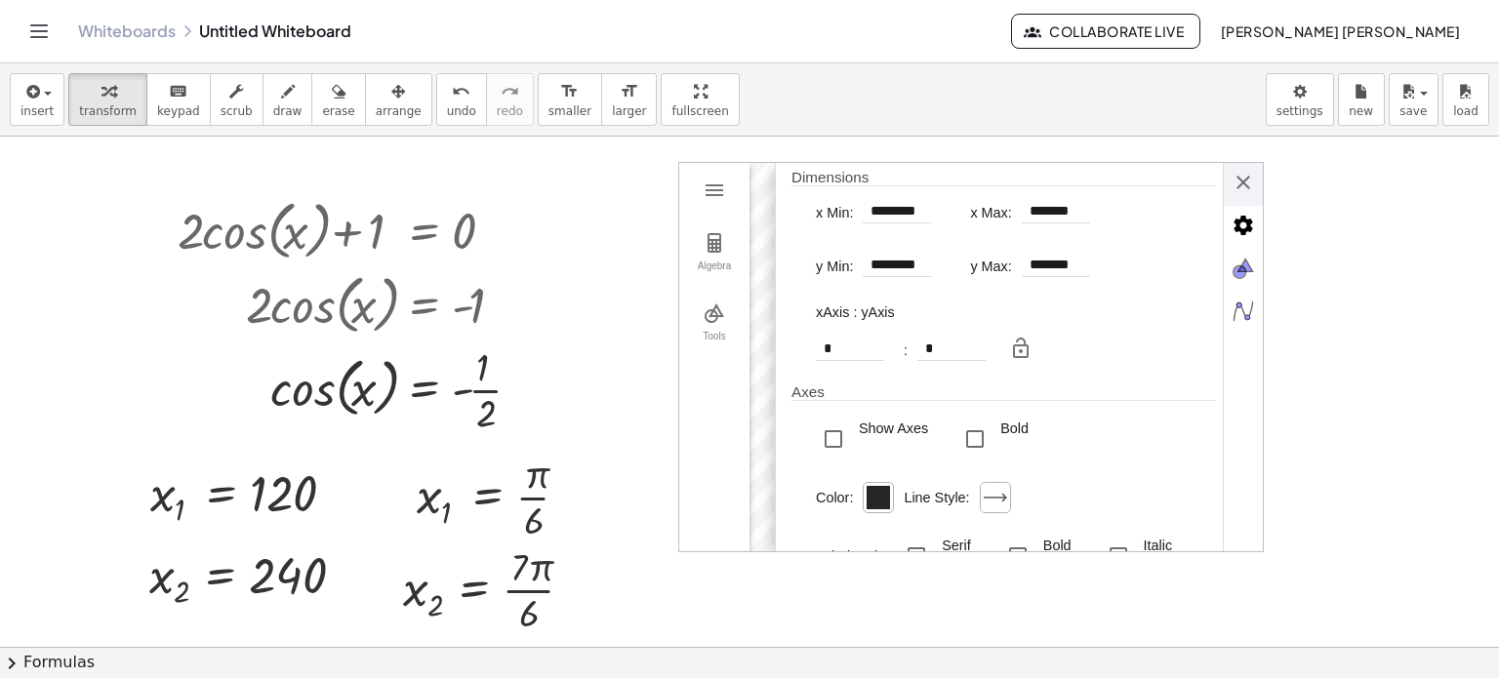
scroll to position [0, 0]
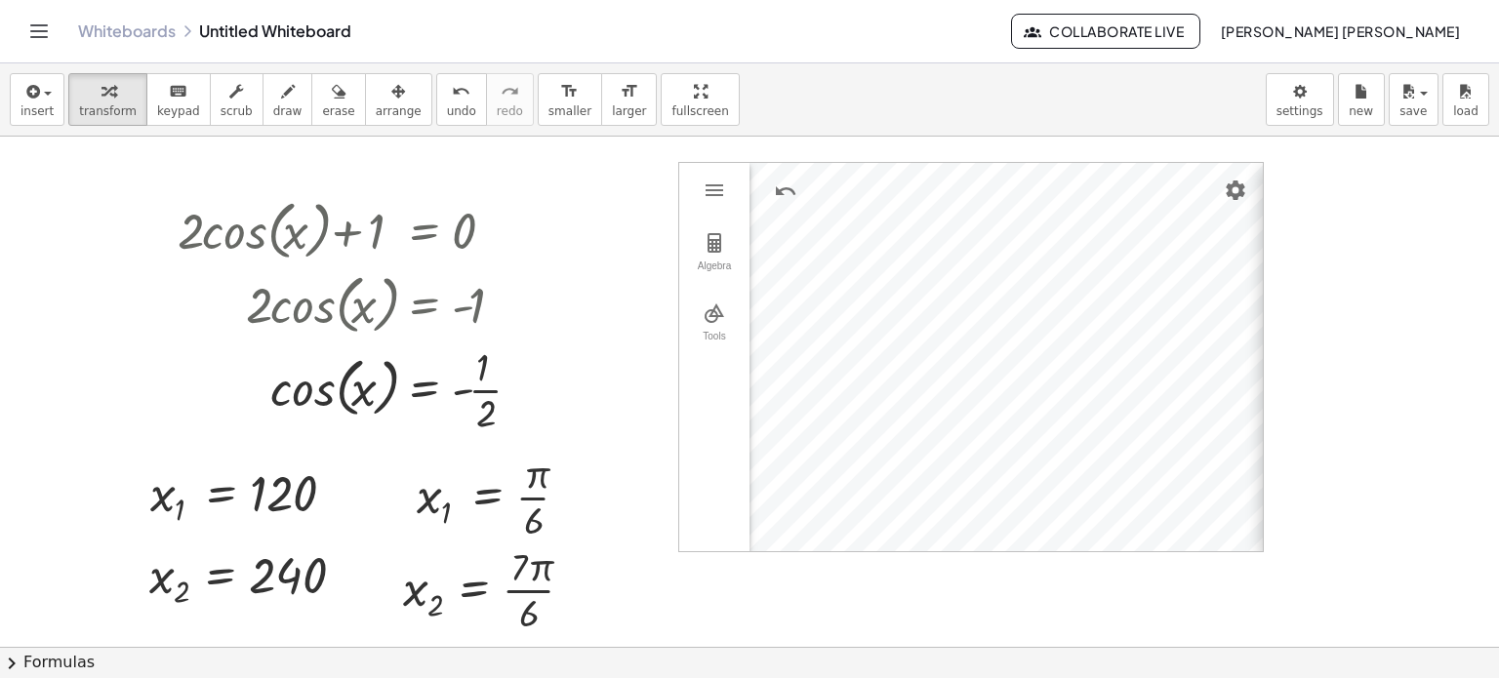
click at [1263, 167] on div "Basic xAxis yAxis Grid Dimensions x Min: ******** x Max: ******* y Min: *******…" at bounding box center [1507, 358] width 488 height 390
click at [711, 193] on img "Geometry" at bounding box center [714, 190] width 23 height 23
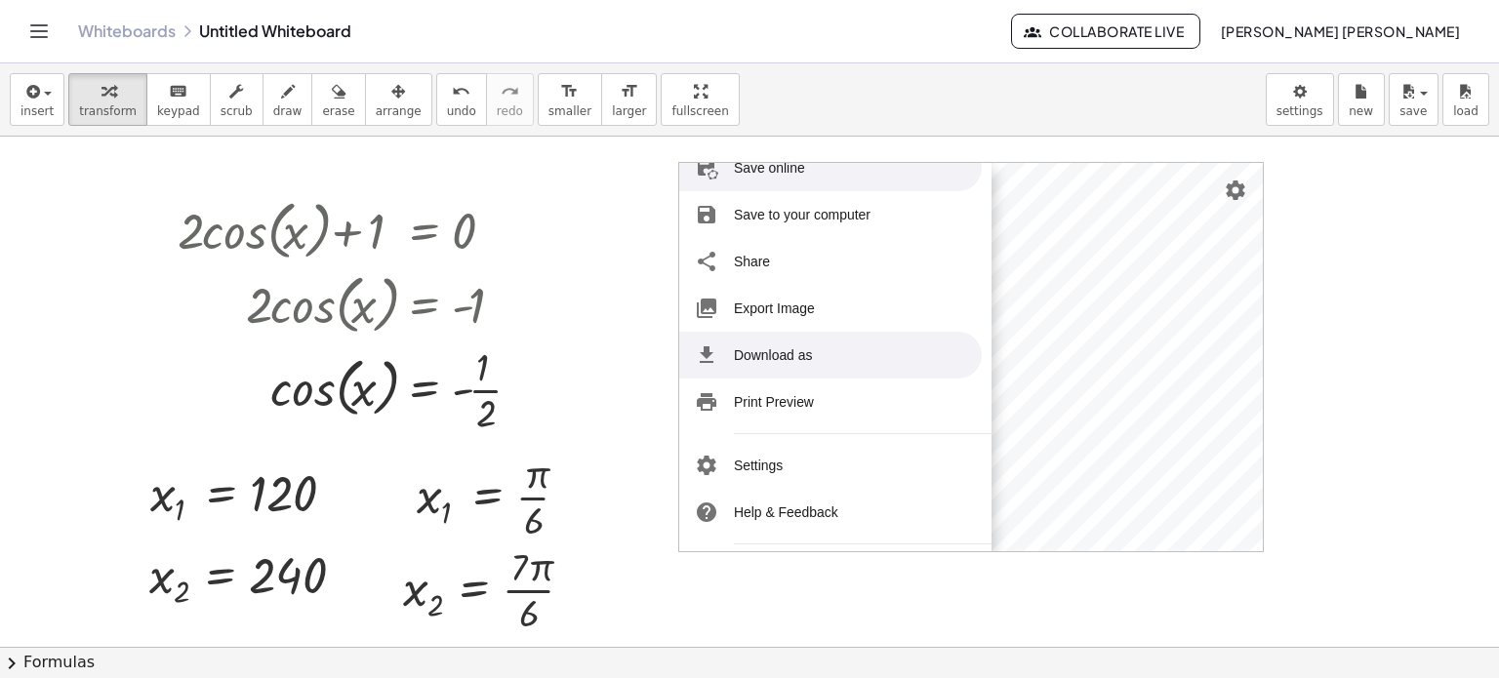
scroll to position [195, 0]
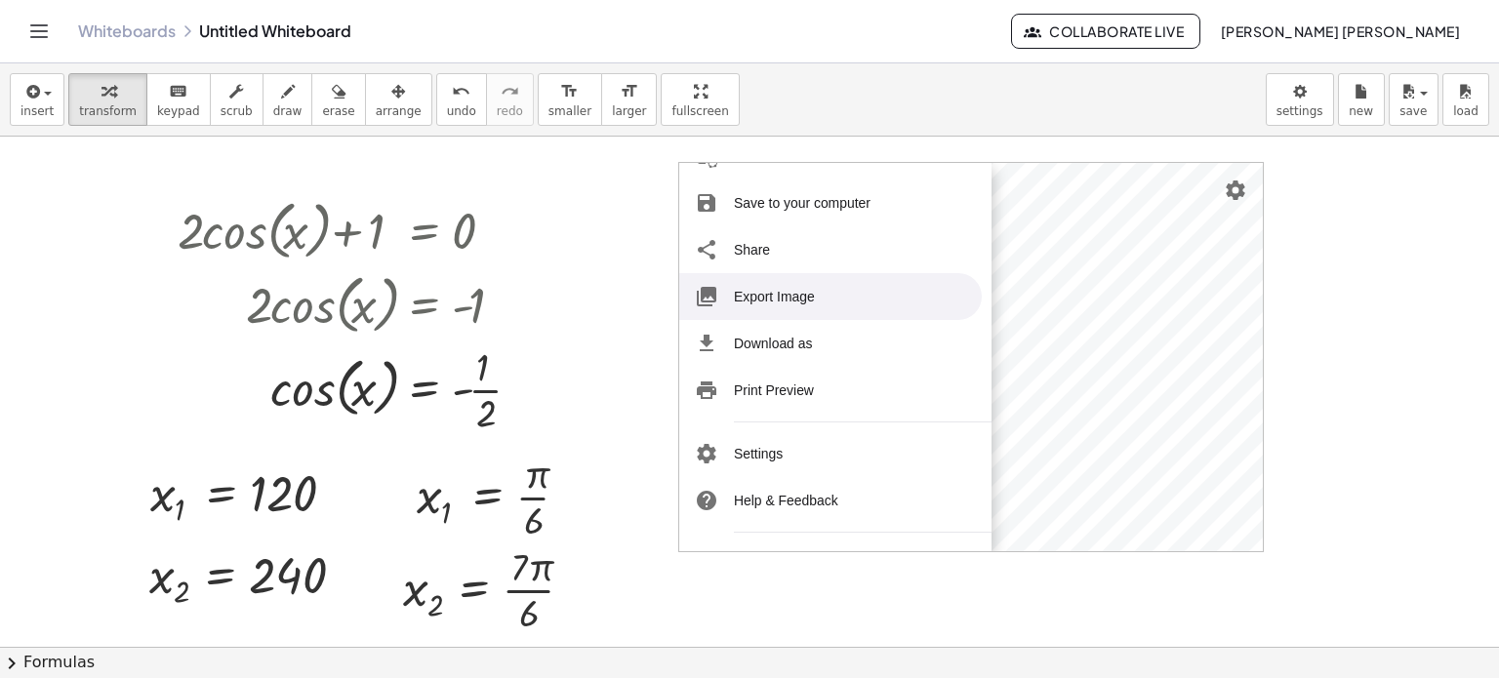
click at [838, 299] on li "Export Image" at bounding box center [830, 296] width 303 height 47
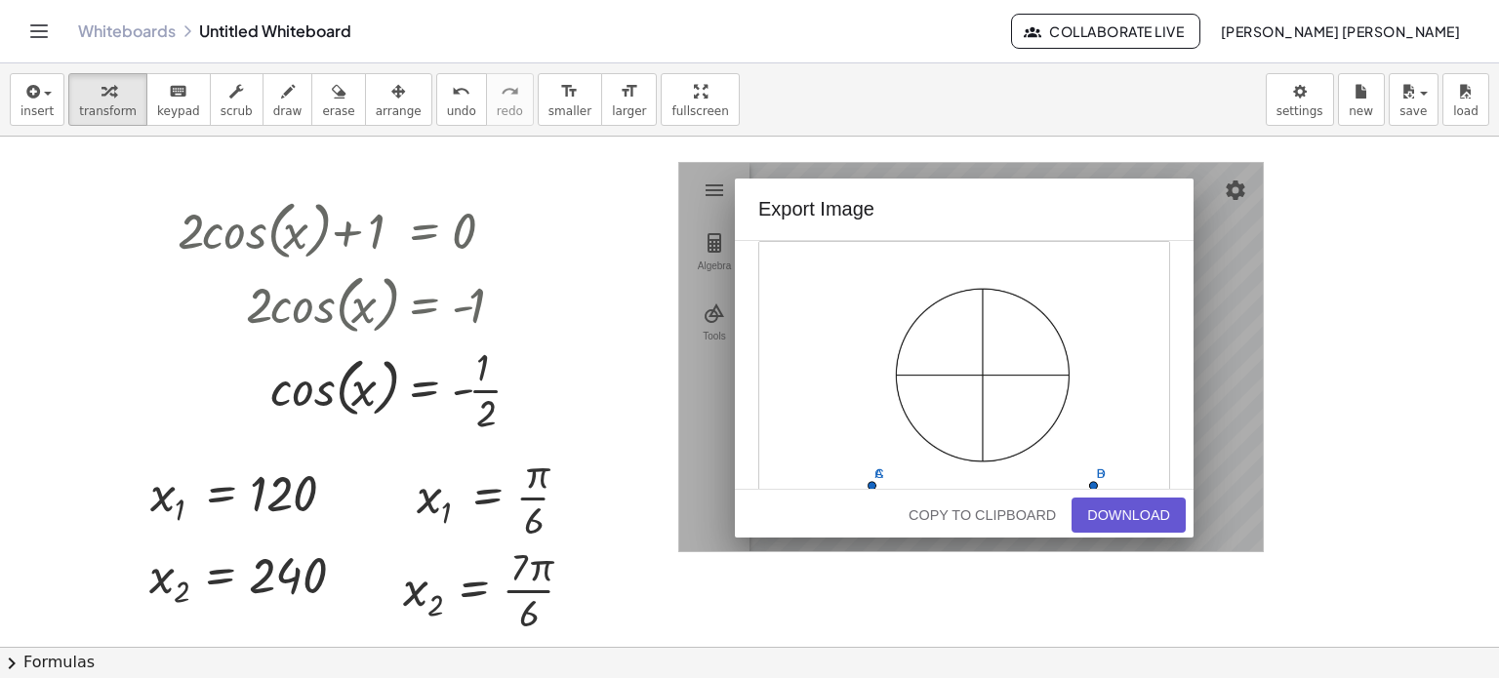
drag, startPoint x: 1059, startPoint y: 190, endPoint x: 1012, endPoint y: 189, distance: 46.9
click at [1012, 189] on div "Export Image Copy to Clipboard Download" at bounding box center [964, 358] width 459 height 359
click at [1050, 510] on div "Copy to Clipboard" at bounding box center [982, 516] width 147 height 16
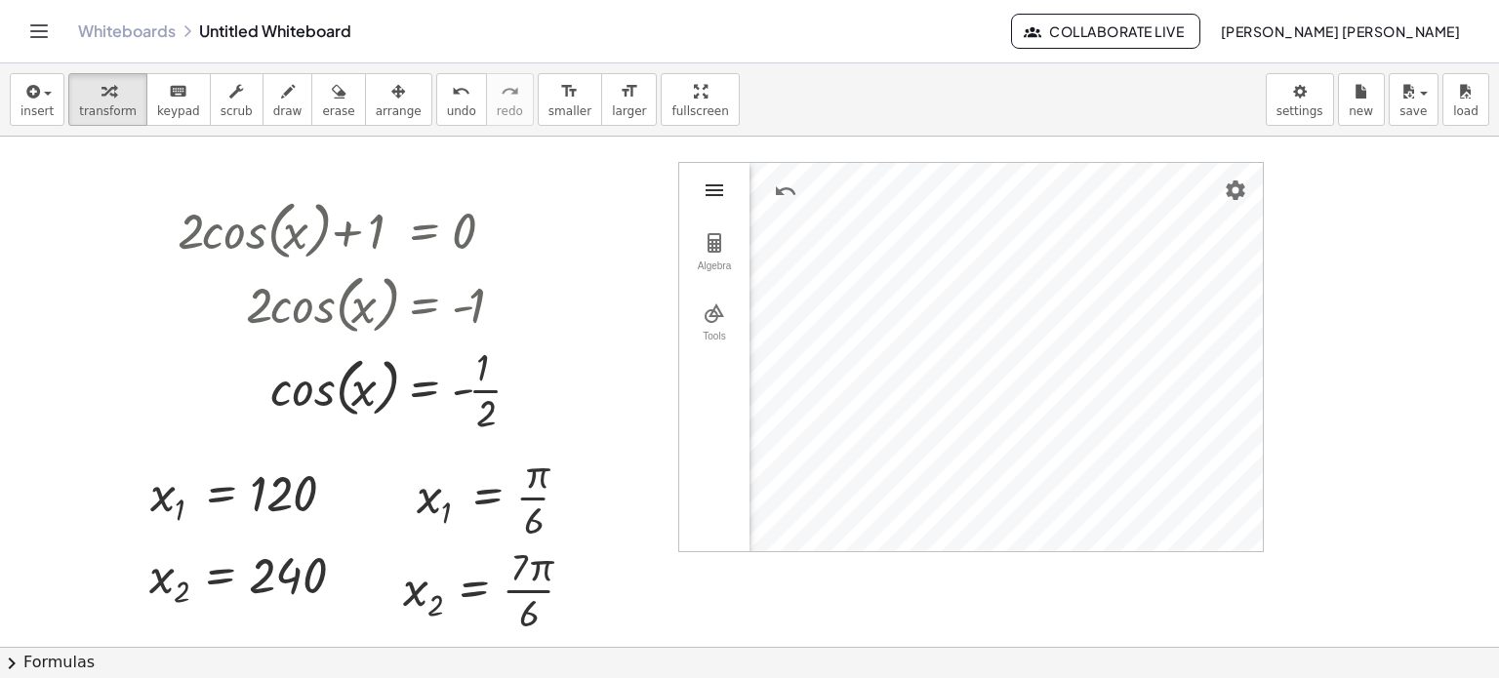
click at [711, 183] on img "Geometry" at bounding box center [714, 190] width 23 height 23
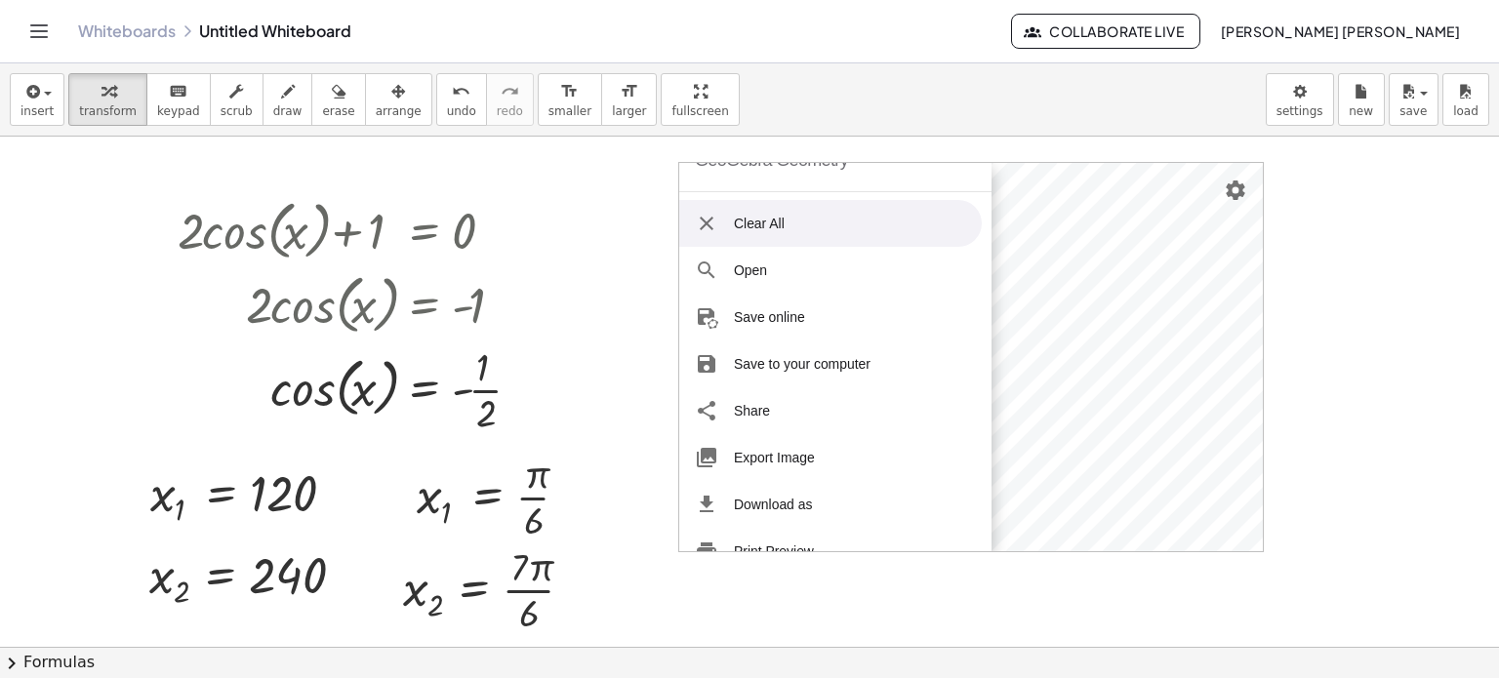
scroll to position [0, 0]
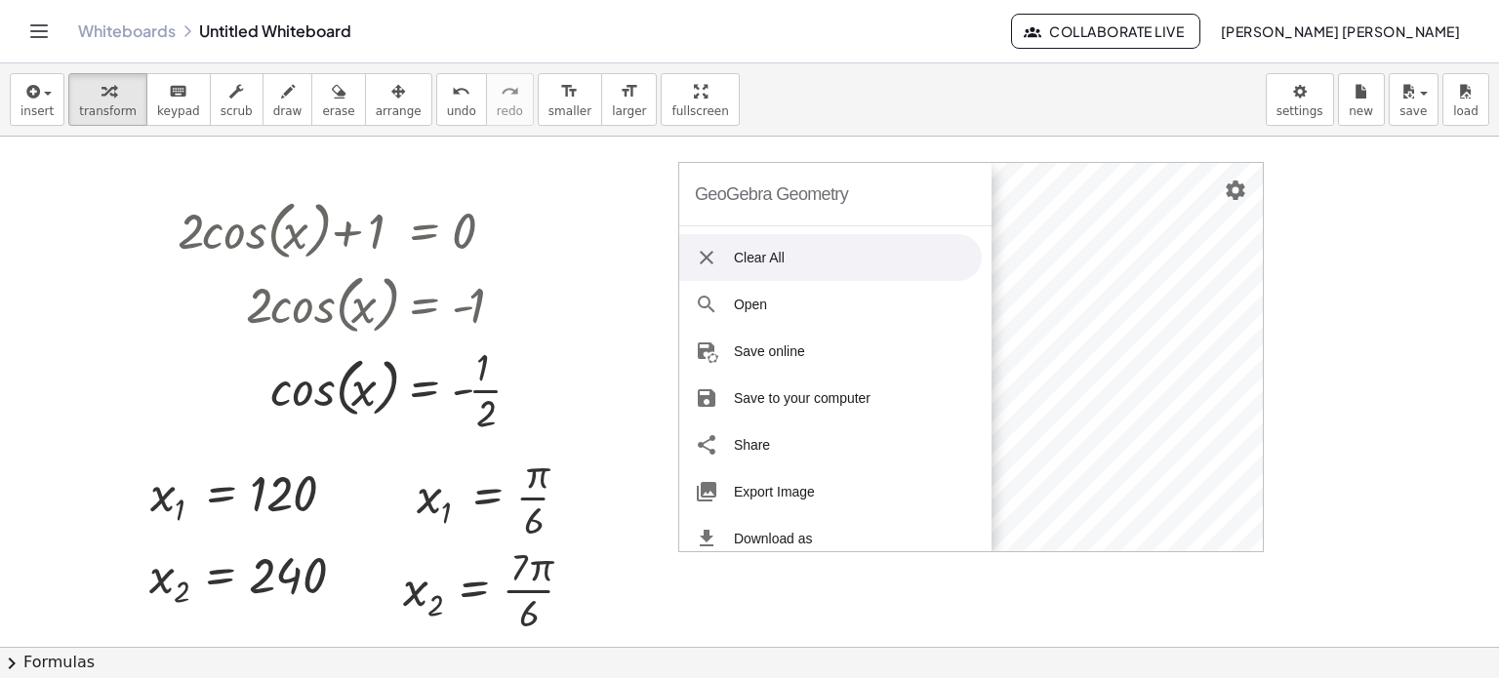
click at [829, 259] on li "Clear All" at bounding box center [830, 257] width 303 height 47
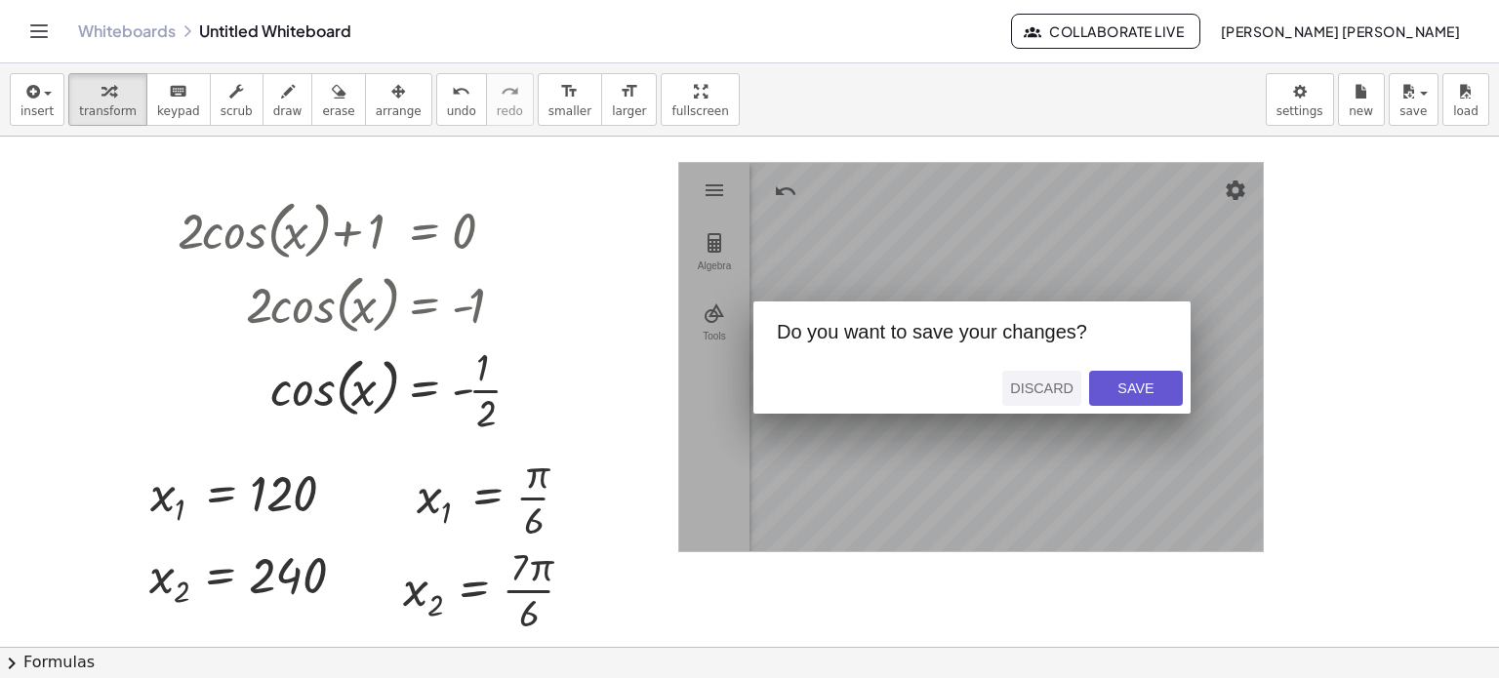
drag, startPoint x: 1148, startPoint y: 386, endPoint x: 1019, endPoint y: 377, distance: 129.2
click at [1019, 377] on div "Discard Save" at bounding box center [1081, 388] width 220 height 51
click at [1020, 377] on button "Discard" at bounding box center [1041, 388] width 79 height 35
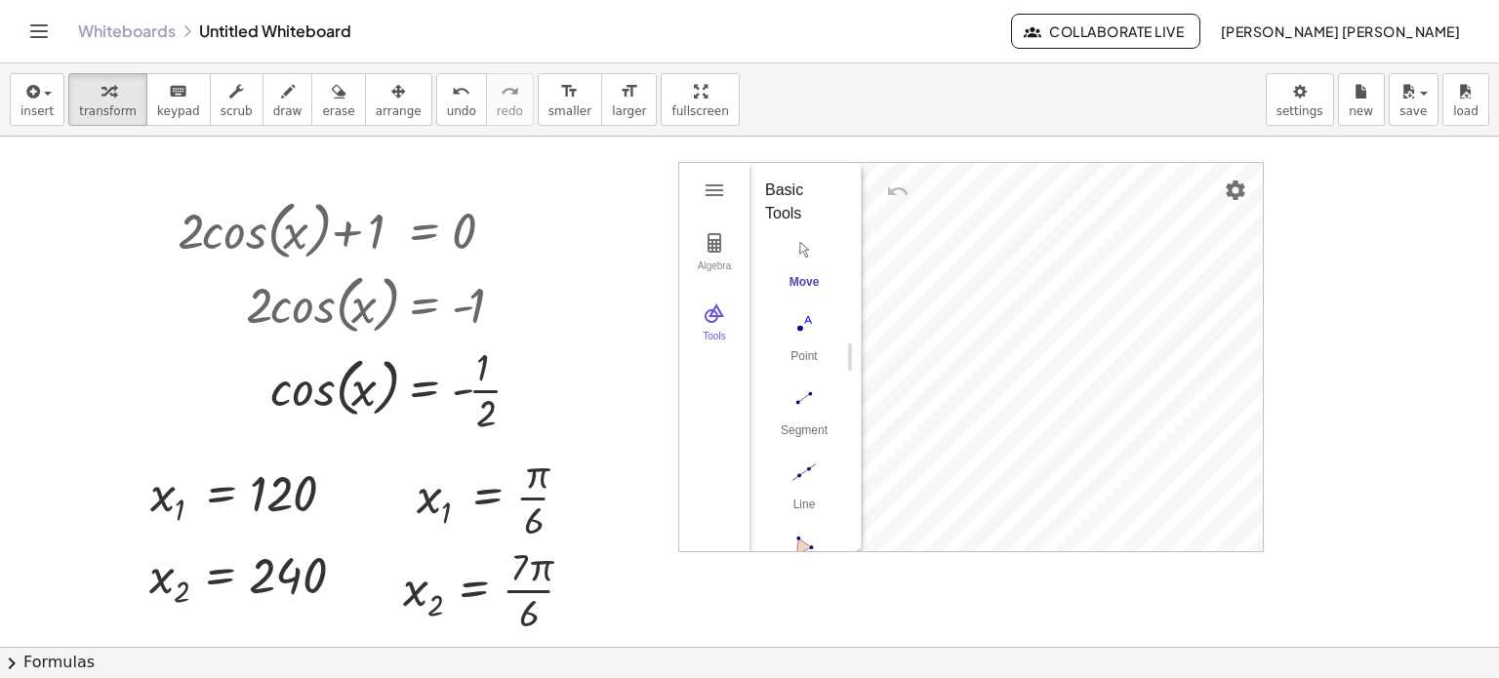
click at [1298, 215] on div at bounding box center [749, 648] width 1499 height 1023
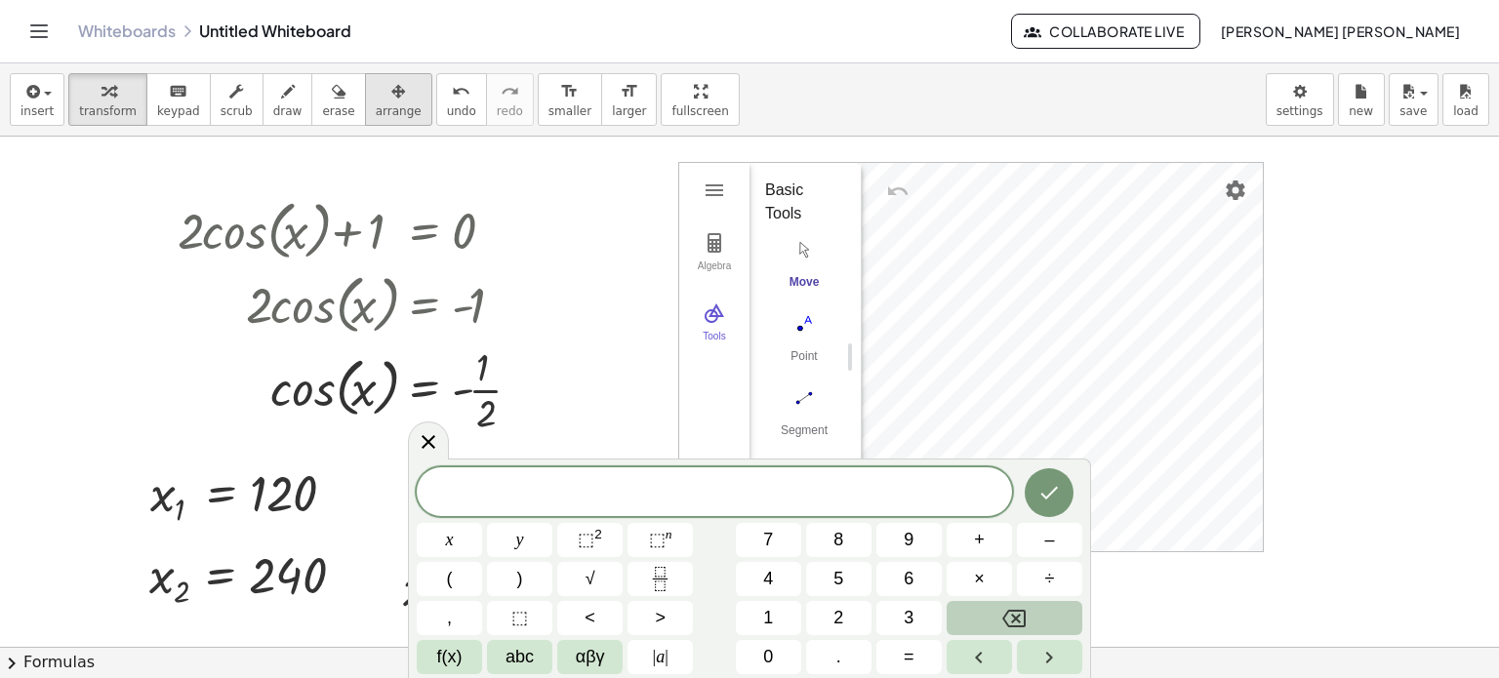
click at [376, 104] on span "arrange" at bounding box center [399, 111] width 46 height 14
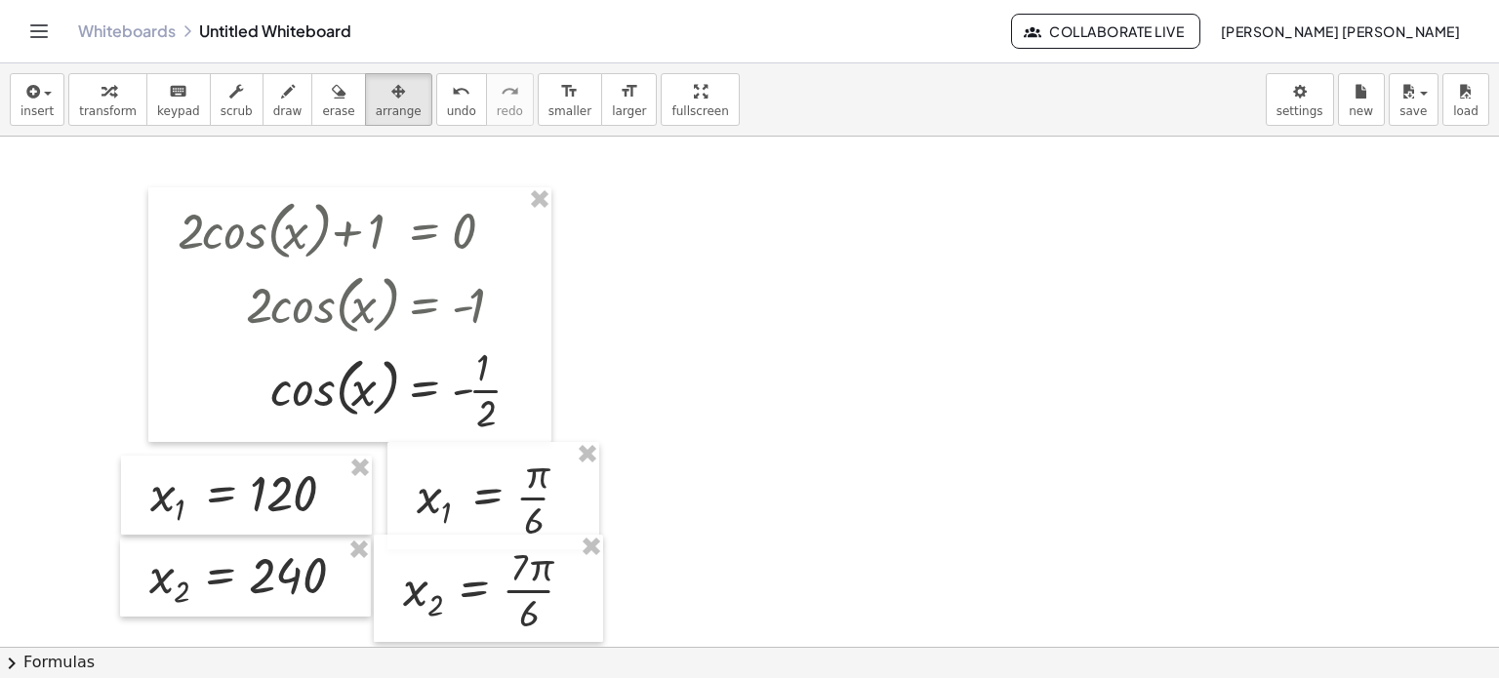
click at [1234, 273] on div at bounding box center [749, 648] width 1499 height 1023
click at [1113, 339] on div at bounding box center [749, 648] width 1499 height 1023
click at [35, 106] on span "insert" at bounding box center [36, 111] width 33 height 14
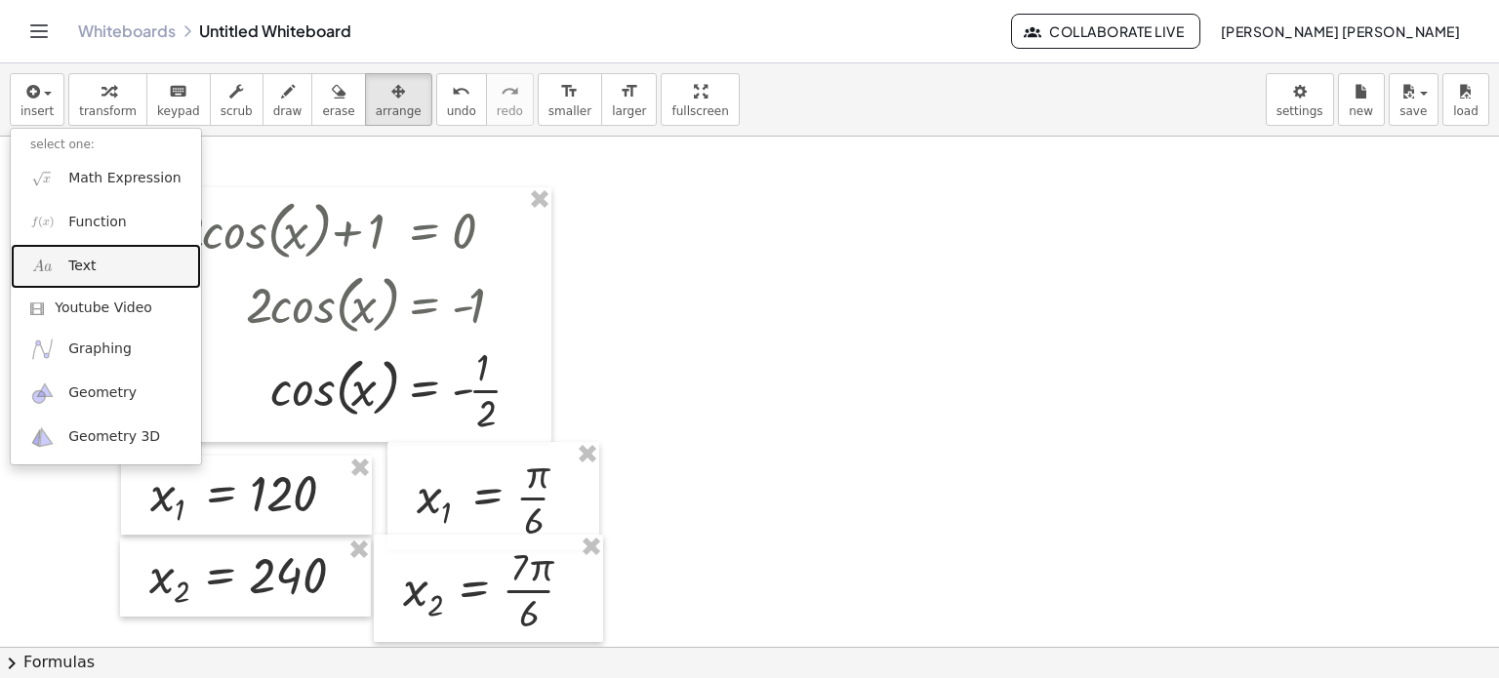
click at [109, 256] on link "Text" at bounding box center [106, 266] width 190 height 44
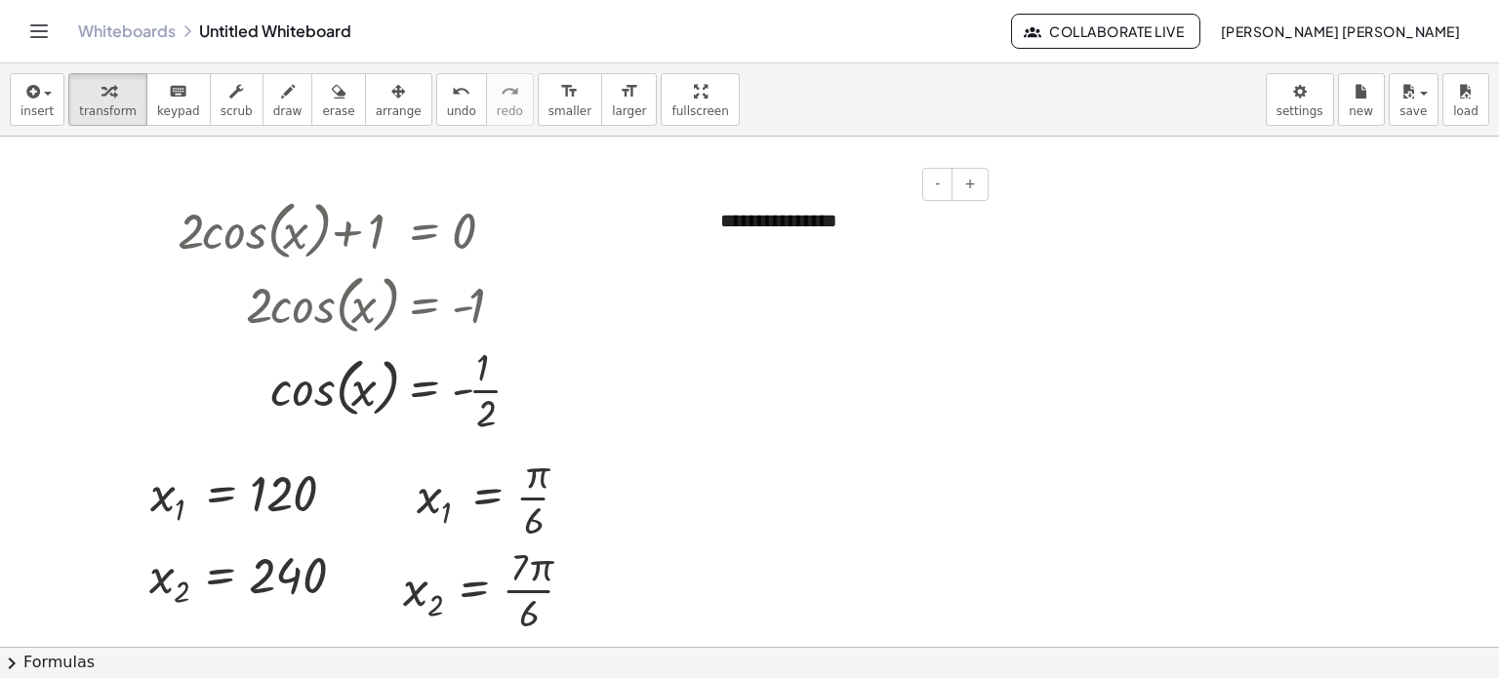
click at [839, 241] on div "**********" at bounding box center [847, 220] width 293 height 67
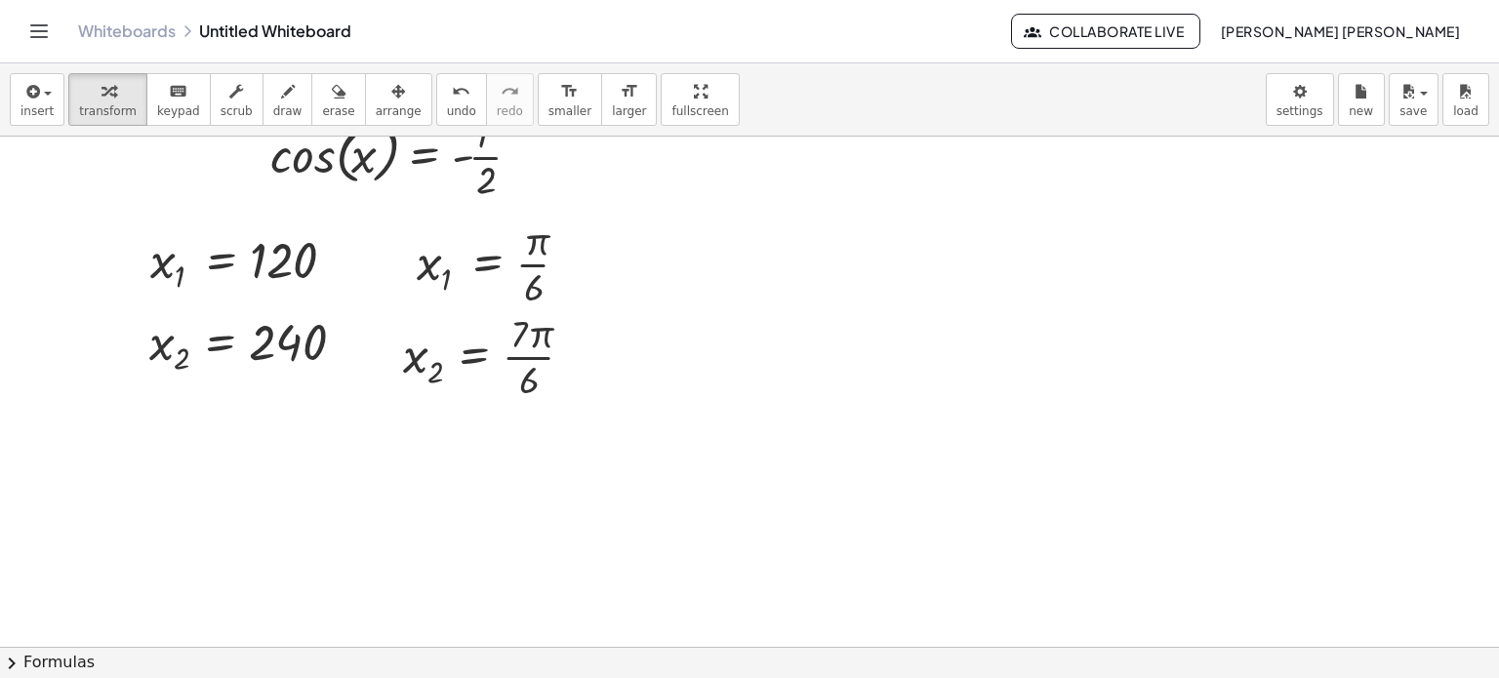
scroll to position [219, 0]
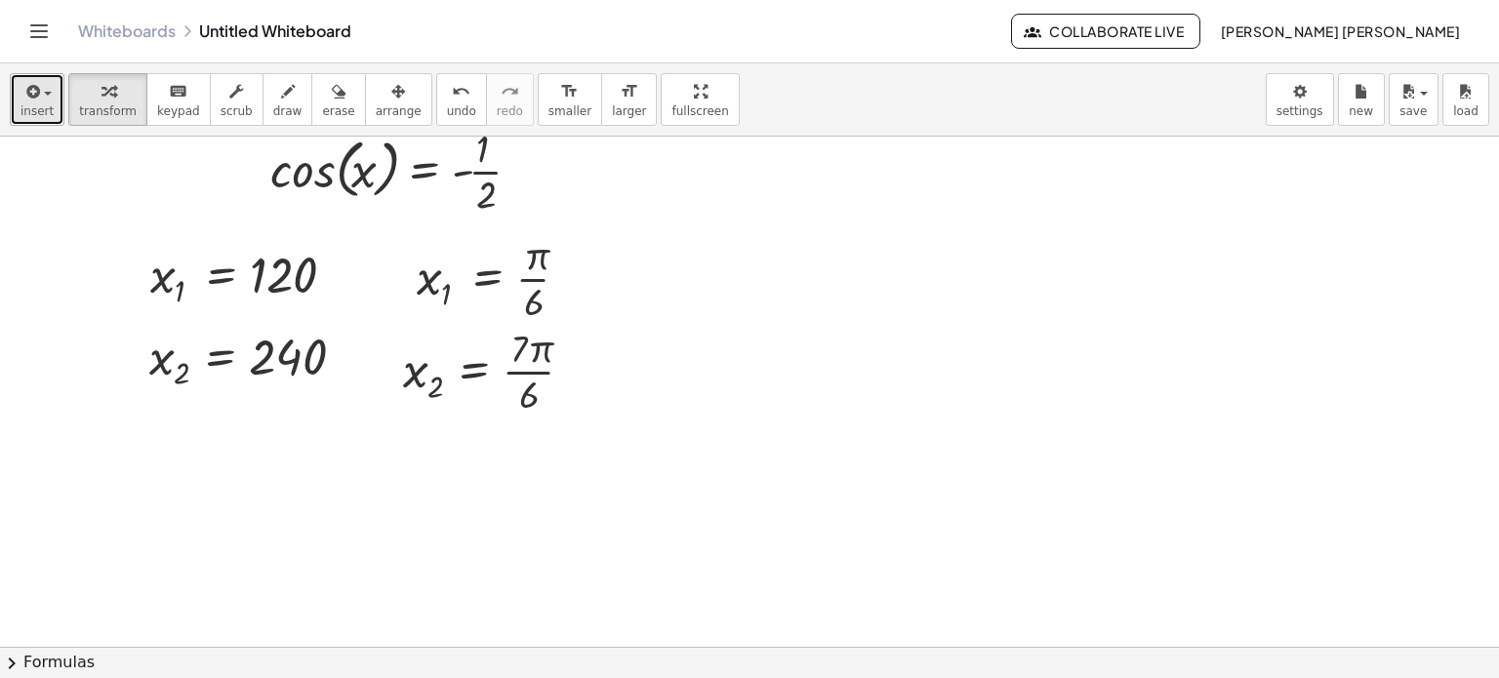
click at [23, 113] on span "insert" at bounding box center [36, 111] width 33 height 14
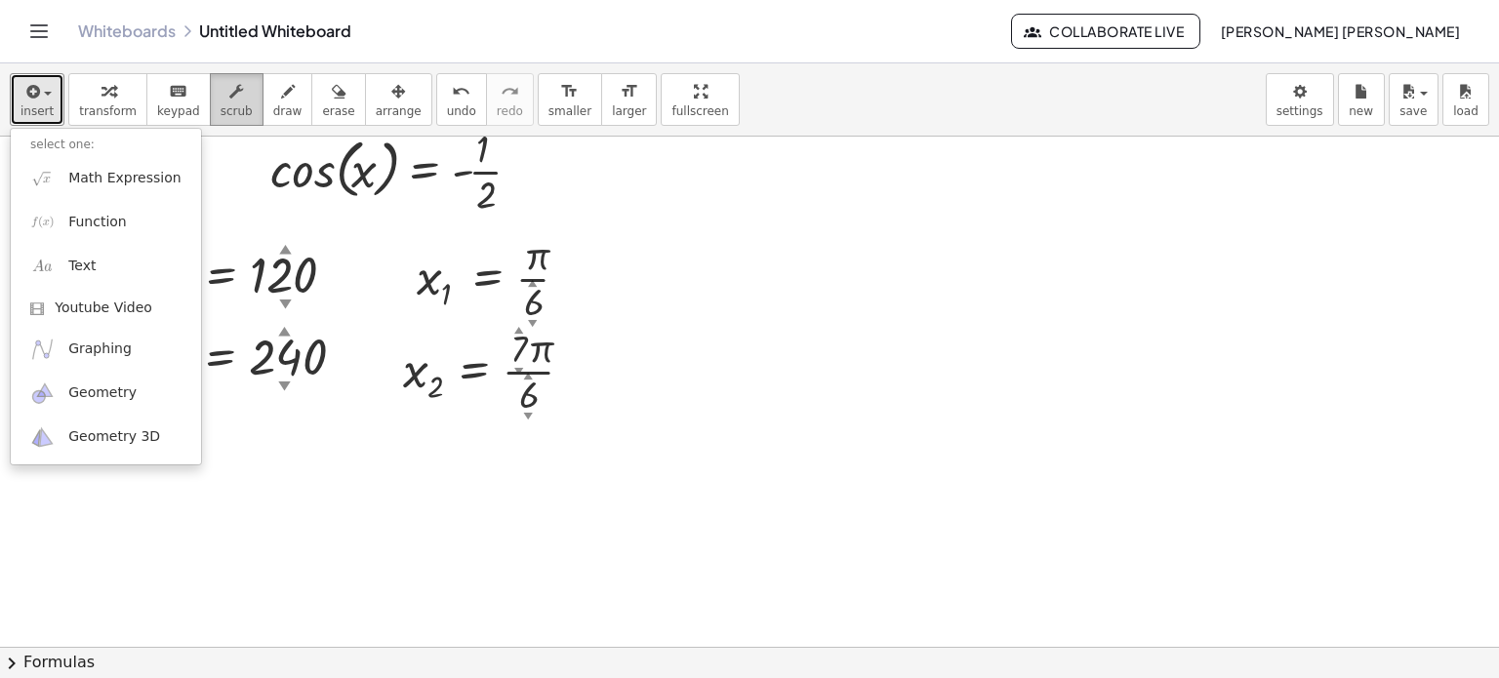
click at [230, 92] on button "scrub" at bounding box center [237, 99] width 54 height 53
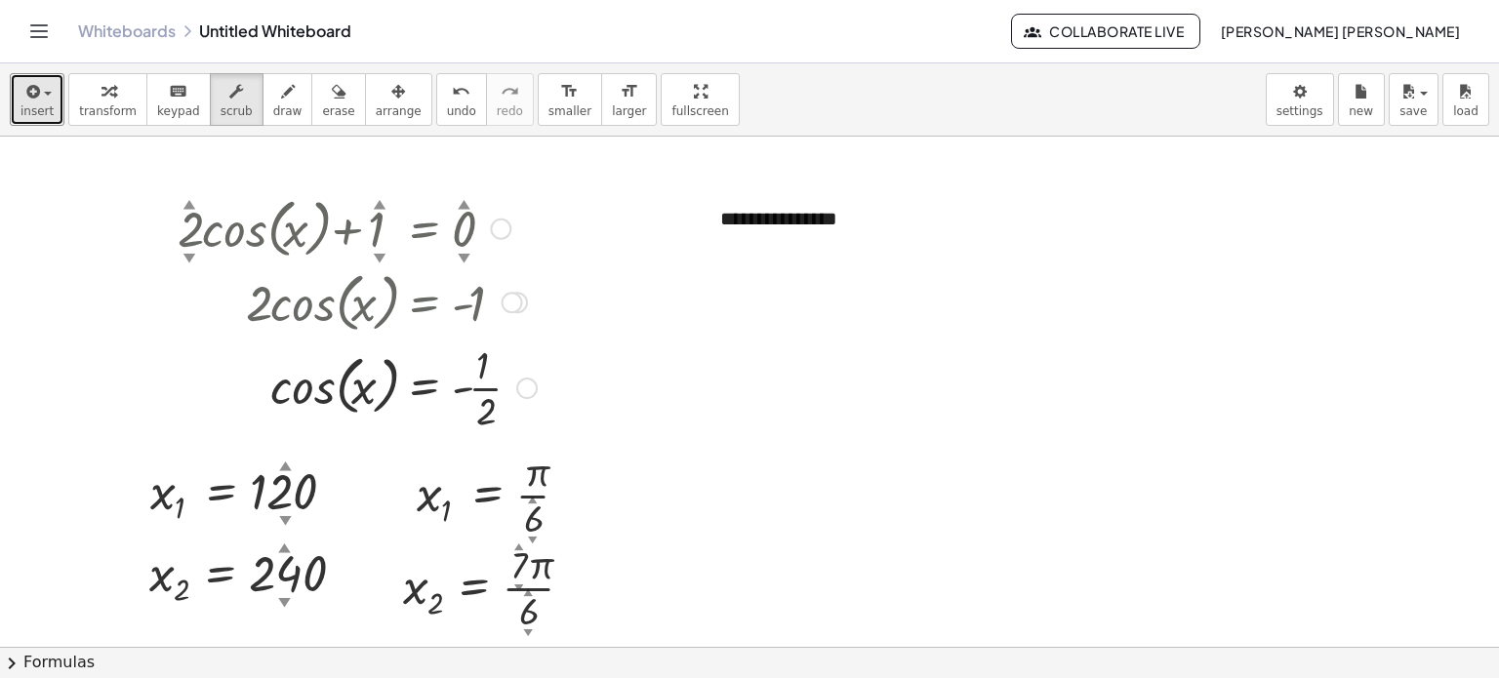
scroll to position [0, 0]
click at [12, 93] on button "insert" at bounding box center [37, 99] width 55 height 53
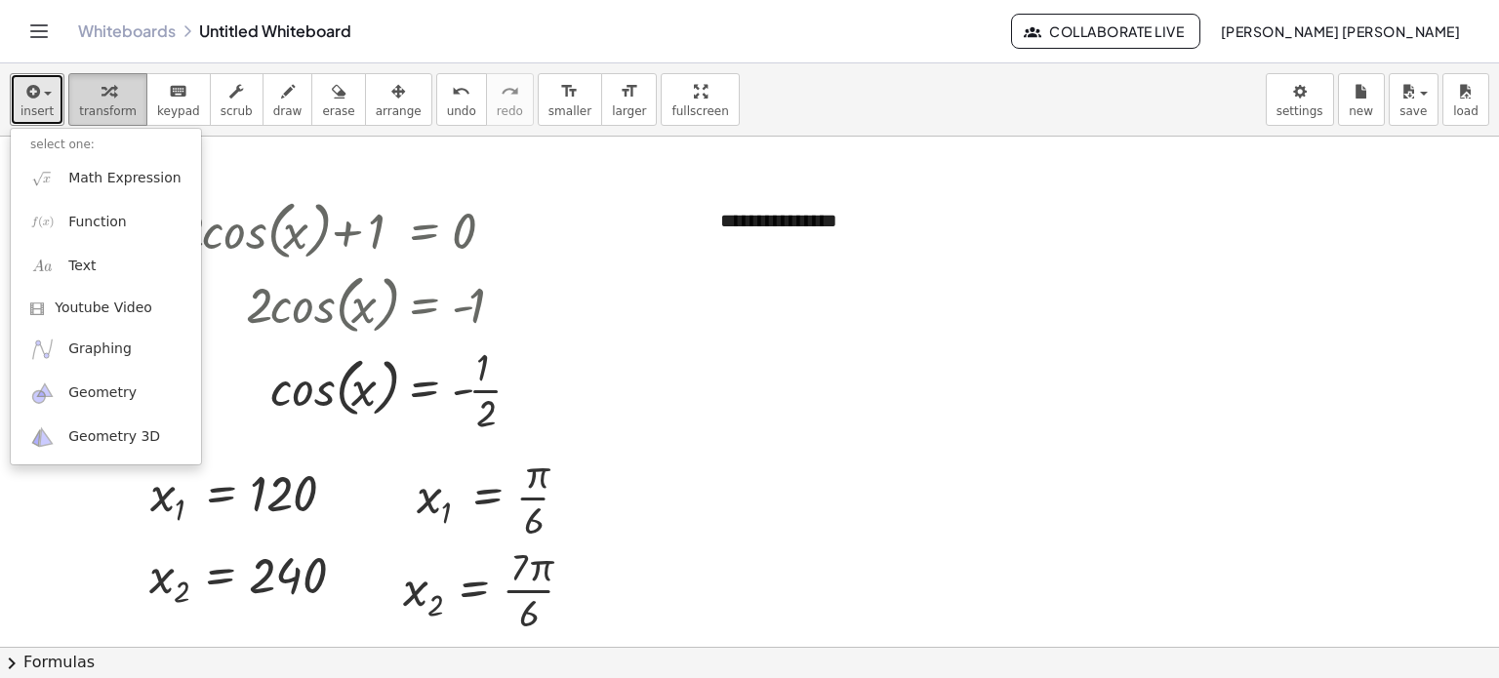
click at [82, 97] on div "button" at bounding box center [108, 90] width 58 height 23
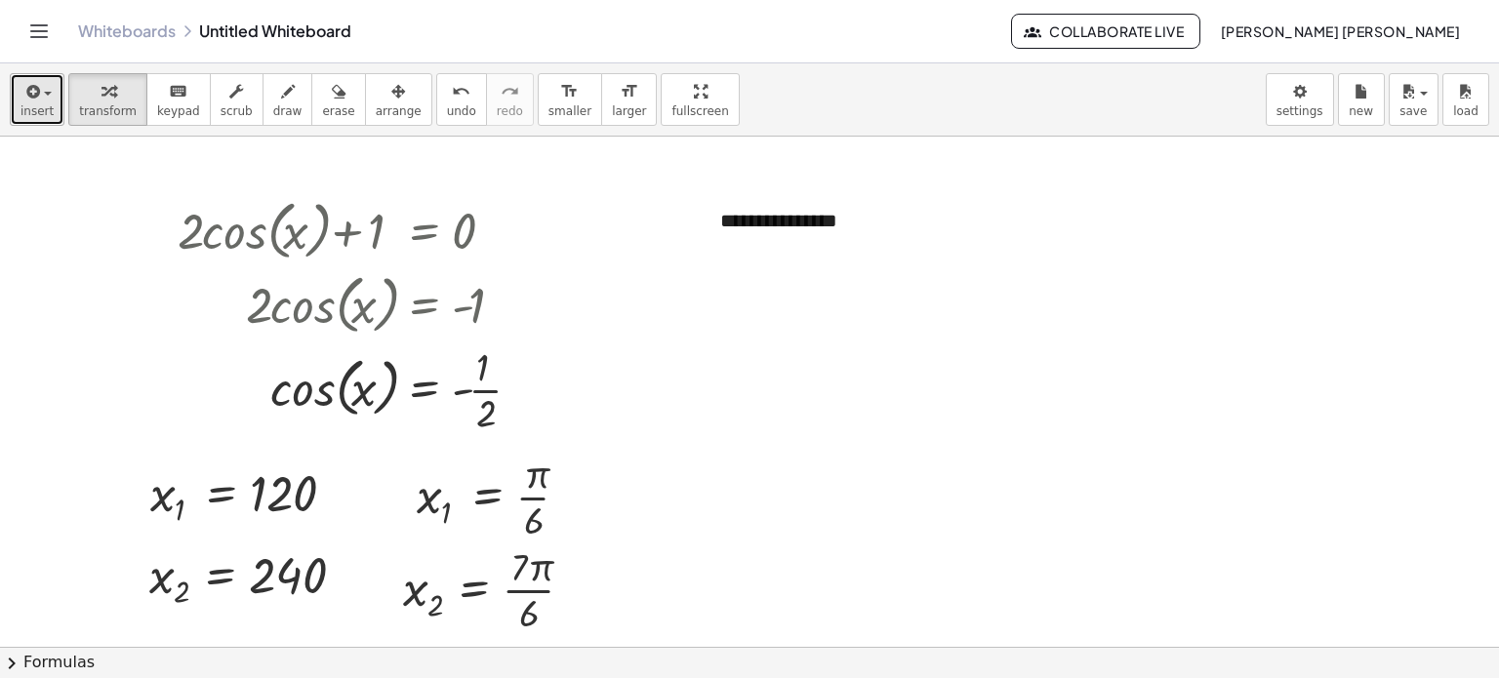
click at [26, 104] on span "insert" at bounding box center [36, 111] width 33 height 14
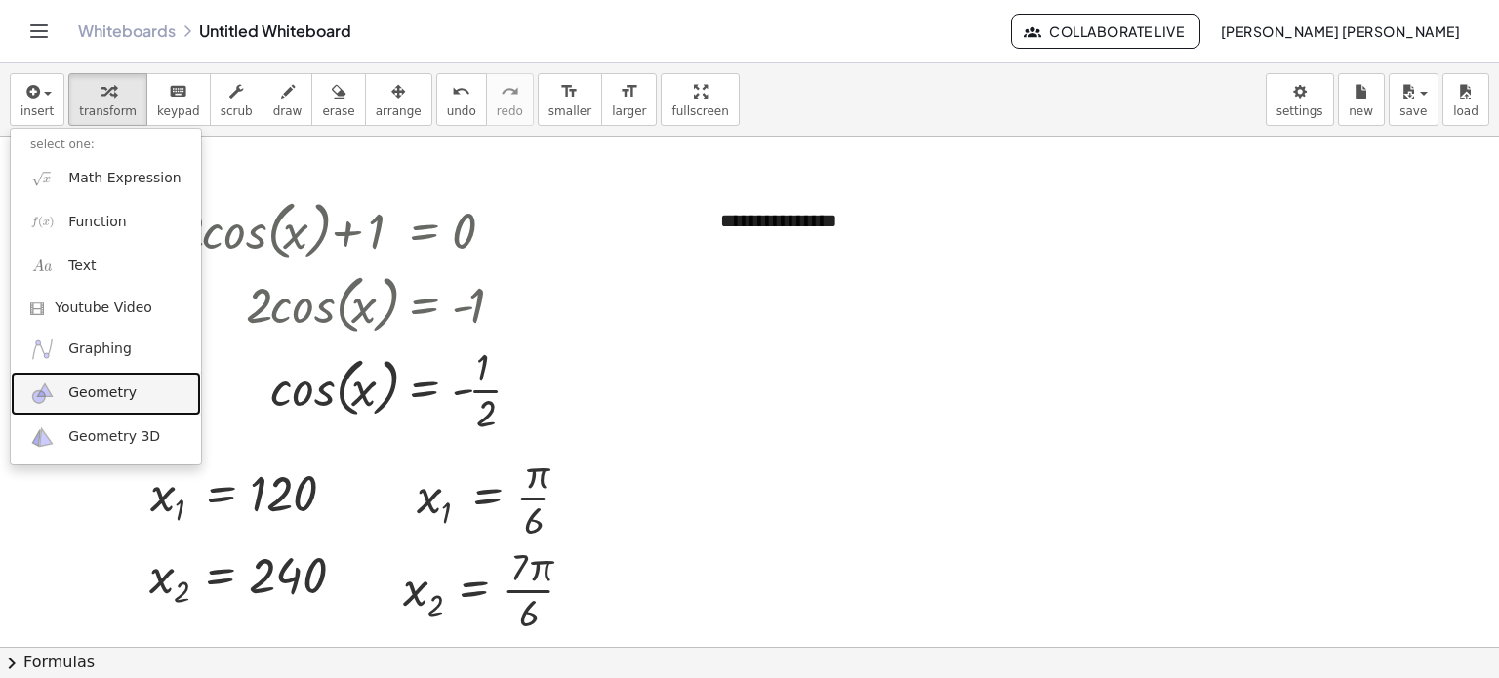
click at [113, 387] on span "Geometry" at bounding box center [102, 394] width 68 height 20
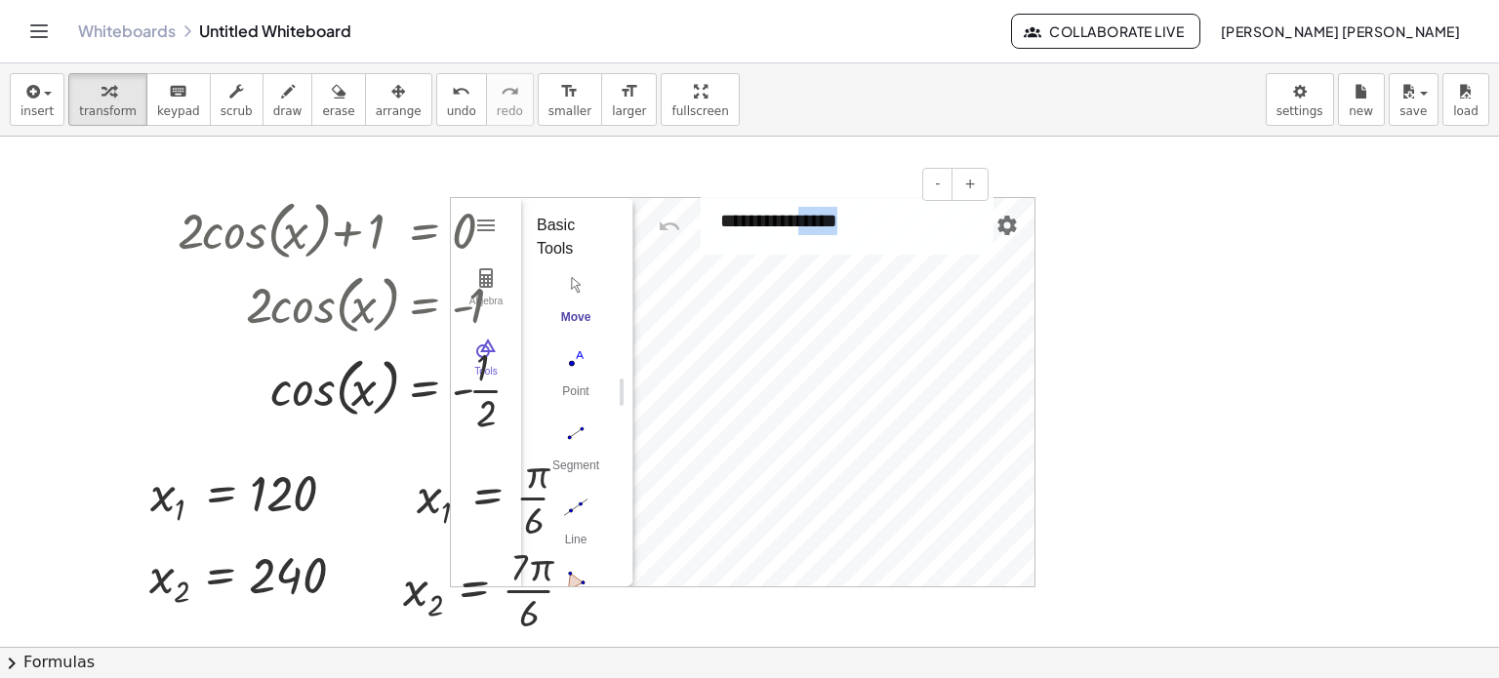
drag, startPoint x: 794, startPoint y: 209, endPoint x: 851, endPoint y: 210, distance: 56.6
click at [851, 210] on div "**********" at bounding box center [847, 220] width 293 height 67
click at [952, 230] on div "**********" at bounding box center [847, 220] width 293 height 67
click at [391, 98] on icon "button" at bounding box center [398, 91] width 14 height 23
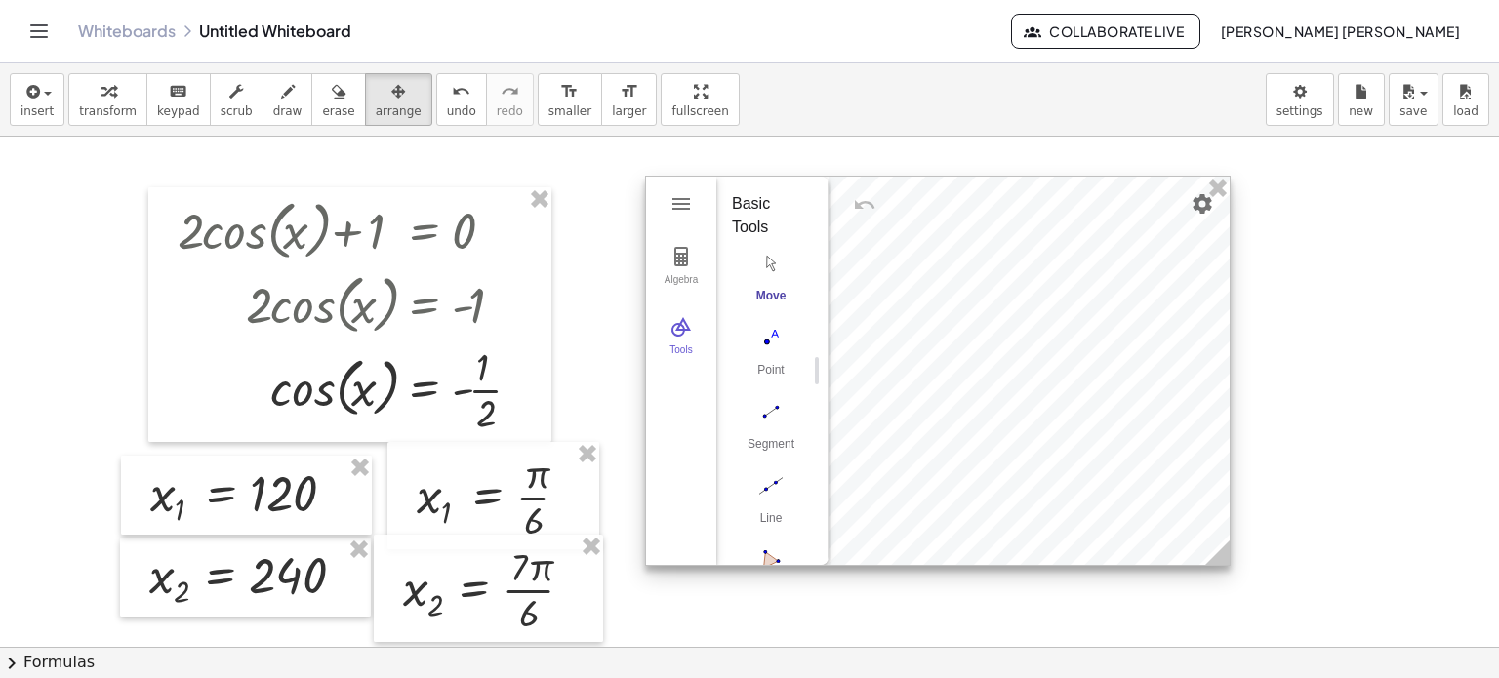
drag, startPoint x: 911, startPoint y: 244, endPoint x: 1104, endPoint y: 220, distance: 194.8
click at [1104, 220] on div at bounding box center [938, 371] width 584 height 388
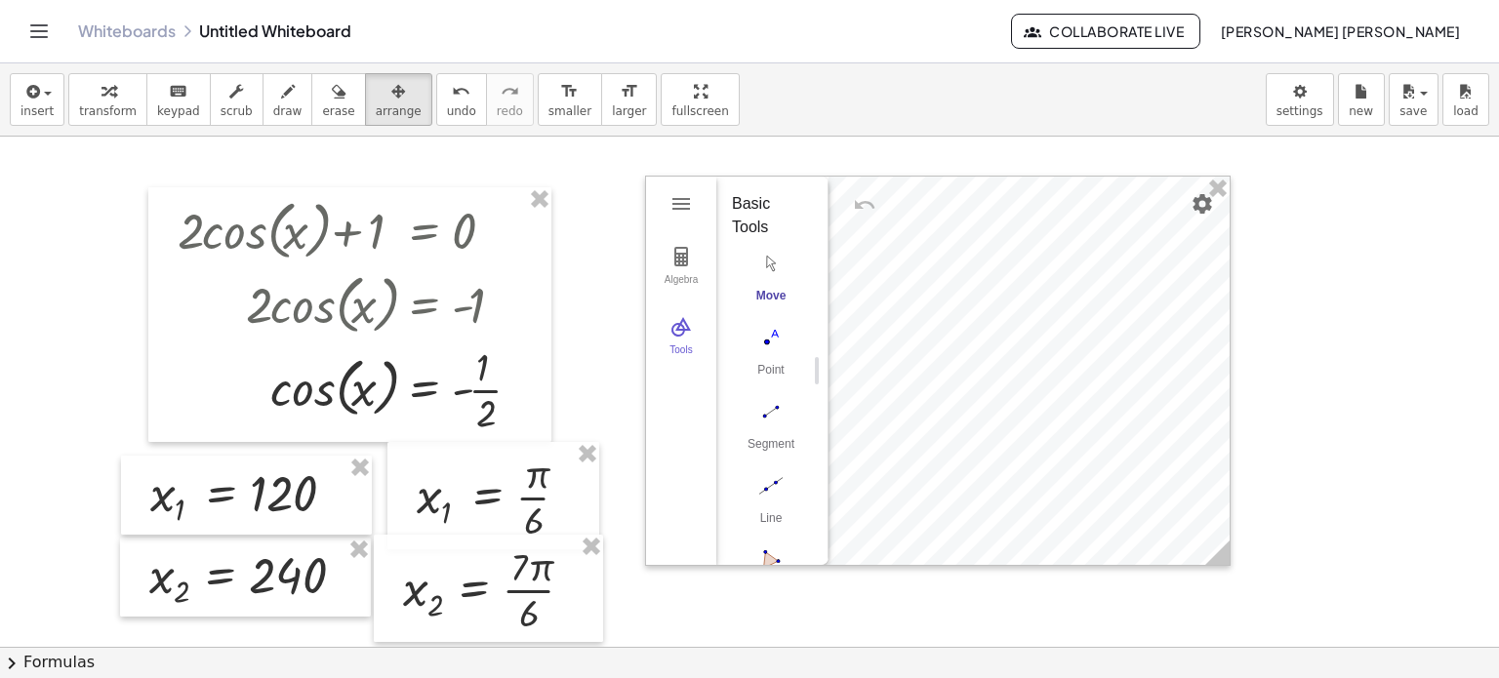
click at [841, 162] on div at bounding box center [749, 648] width 1499 height 1023
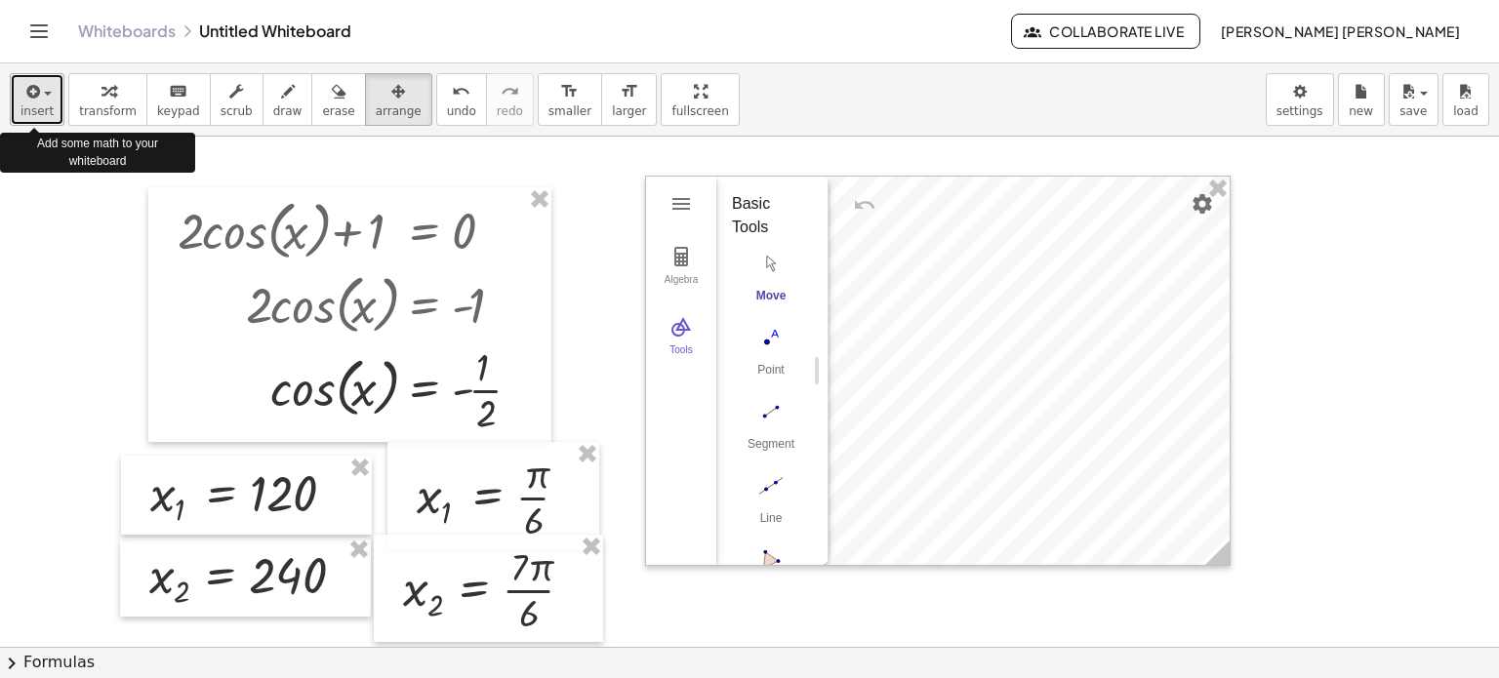
click at [50, 106] on button "insert" at bounding box center [37, 99] width 55 height 53
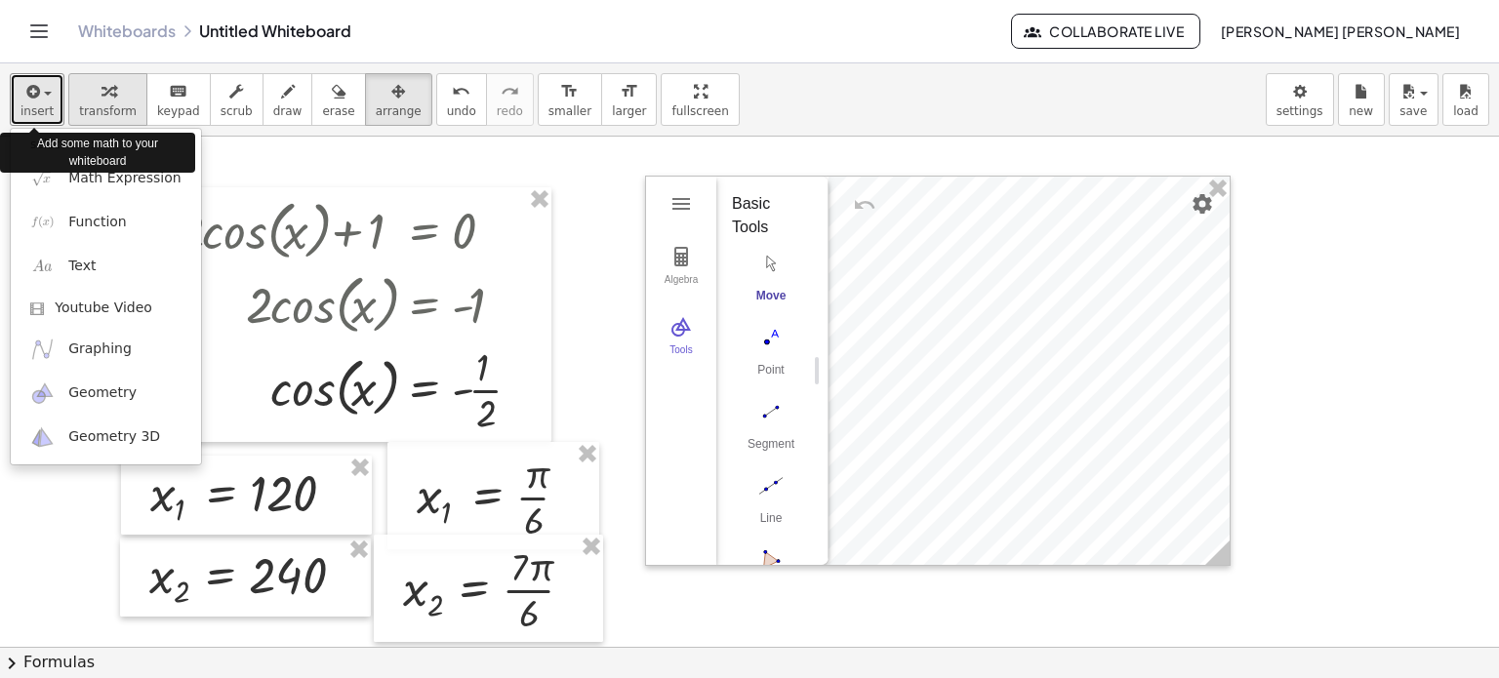
click at [105, 87] on icon "button" at bounding box center [109, 91] width 14 height 23
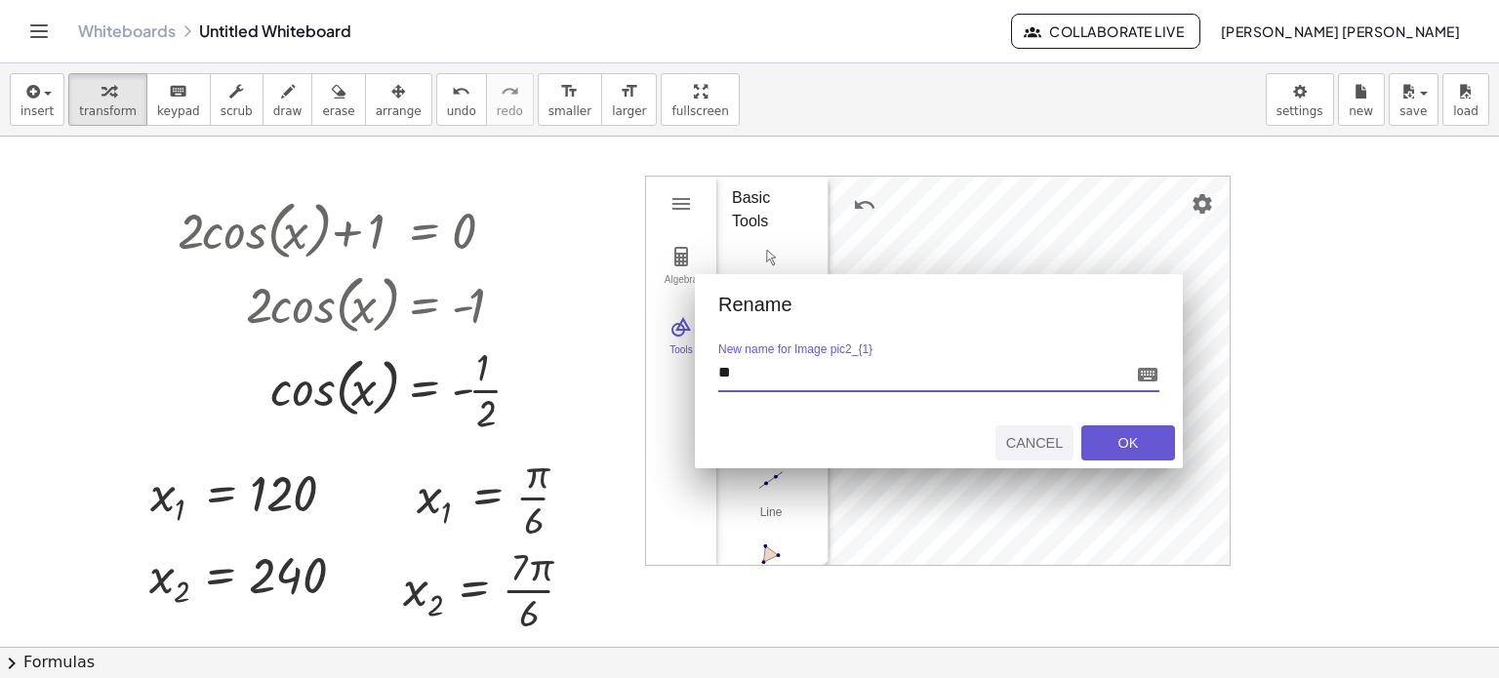
type input "**"
click at [1051, 441] on div "Cancel" at bounding box center [1034, 443] width 62 height 16
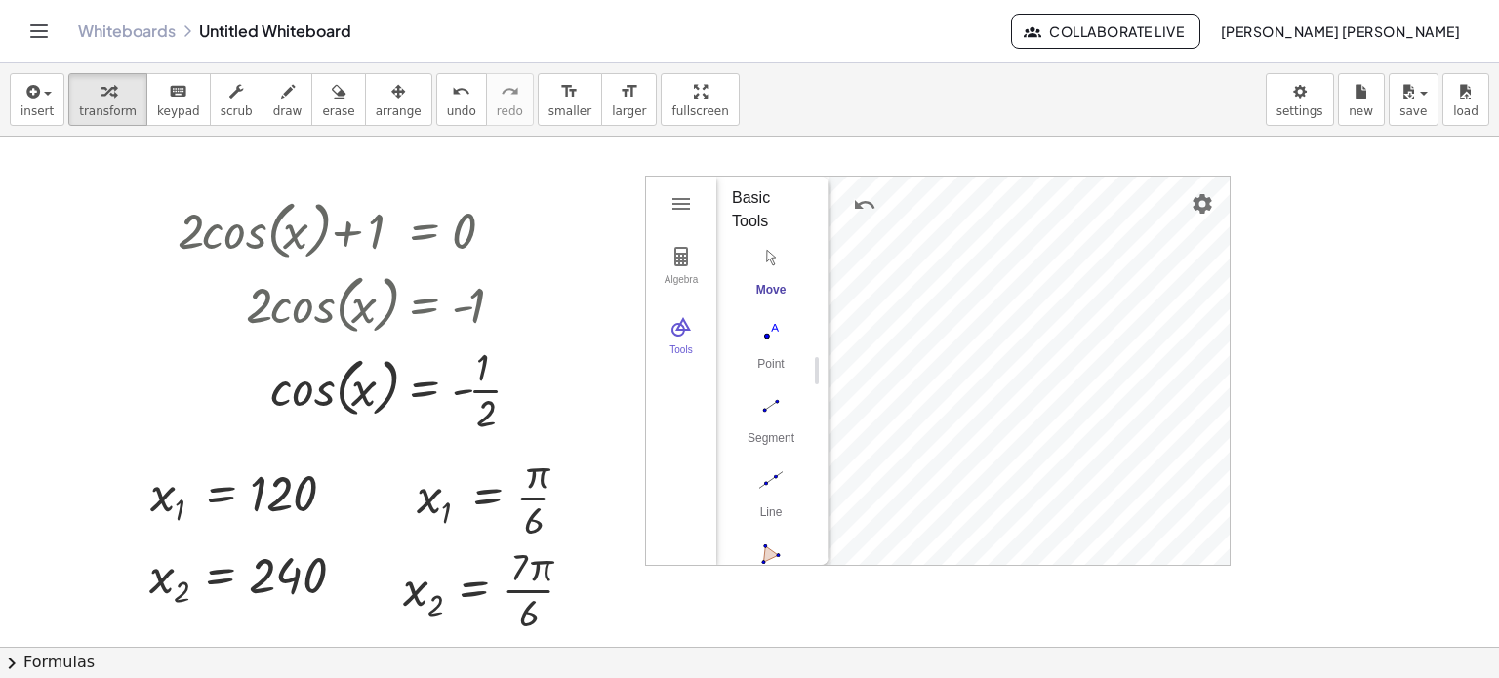
drag, startPoint x: 822, startPoint y: 330, endPoint x: 842, endPoint y: 323, distance: 21.6
drag, startPoint x: 842, startPoint y: 323, endPoint x: 874, endPoint y: 323, distance: 32.2
drag, startPoint x: 869, startPoint y: 375, endPoint x: 599, endPoint y: 353, distance: 270.2
click at [686, 346] on div "Tools" at bounding box center [681, 358] width 62 height 27
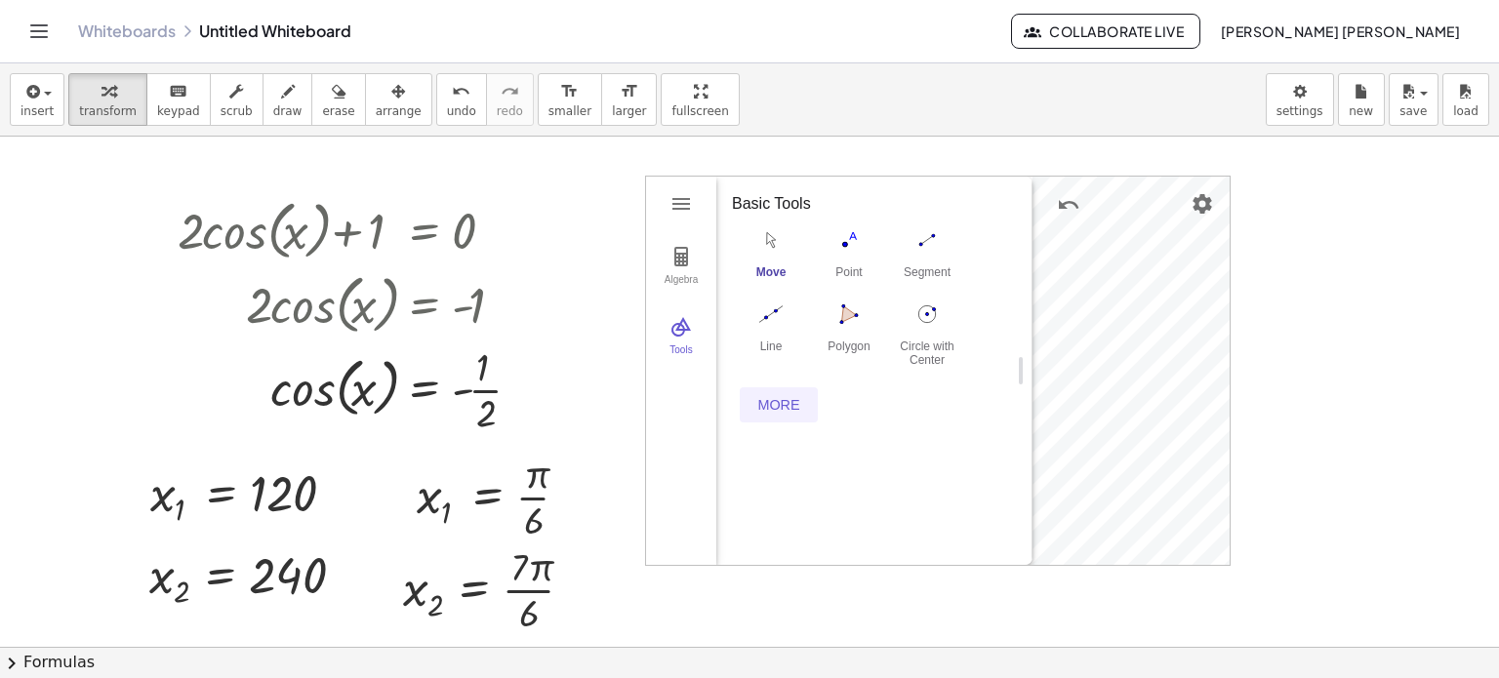
click at [790, 406] on div "More" at bounding box center [779, 405] width 62 height 16
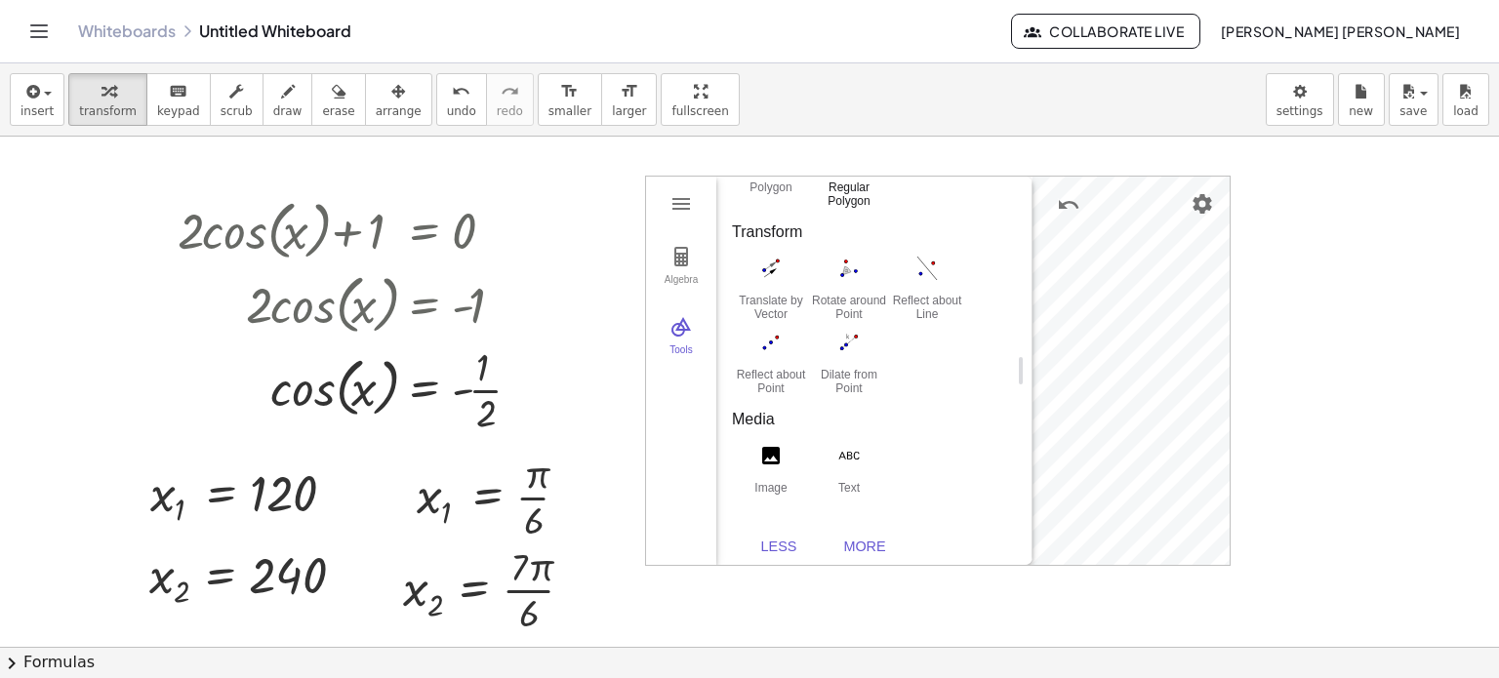
scroll to position [1222, 0]
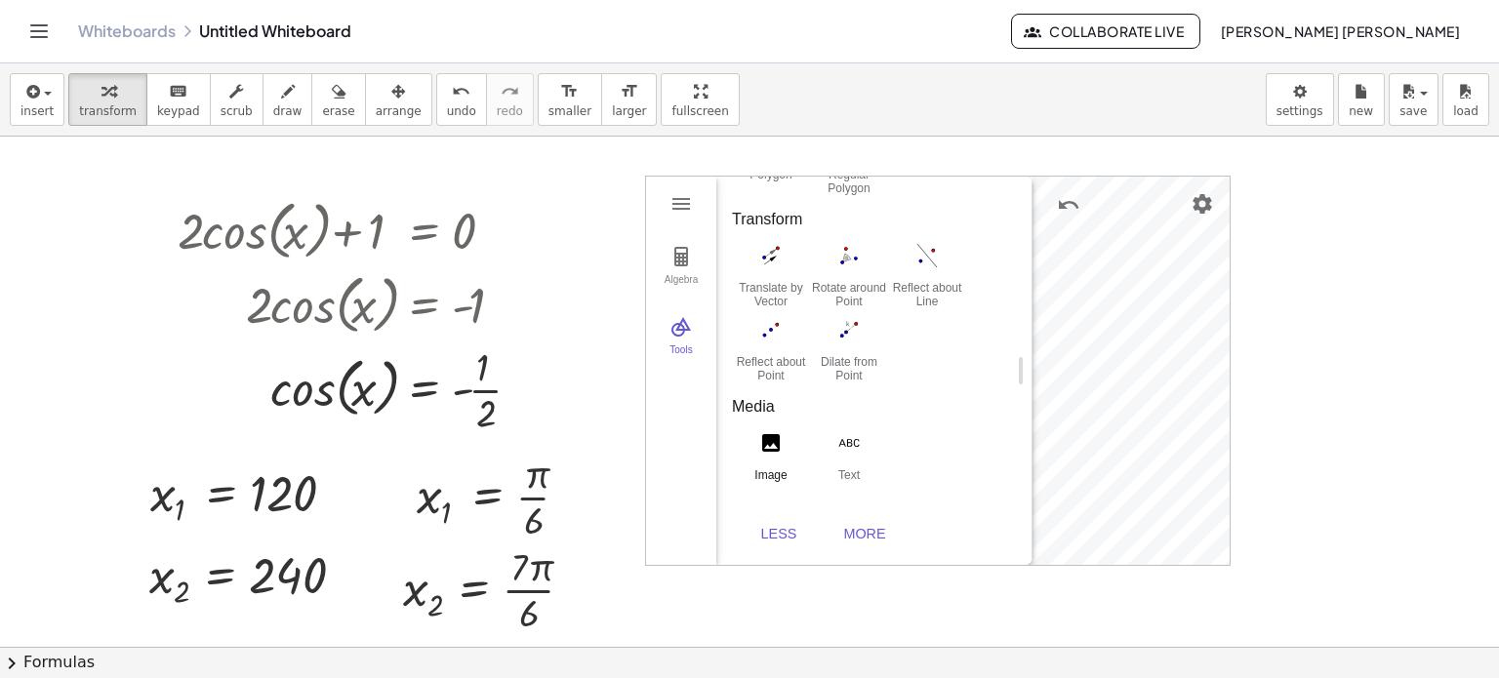
click at [793, 436] on img "Image. Select image from files or webcam" at bounding box center [771, 442] width 78 height 31
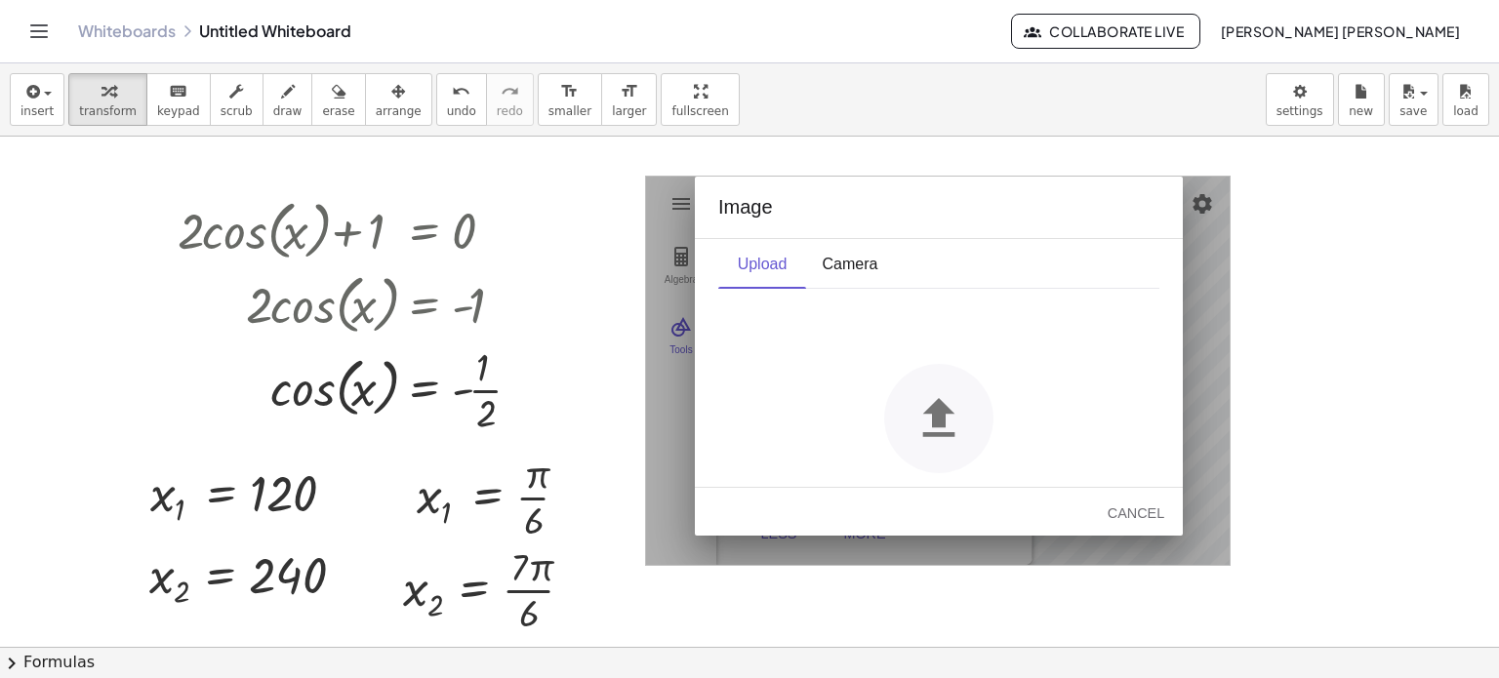
click at [933, 417] on img "Geometry" at bounding box center [938, 418] width 109 height 109
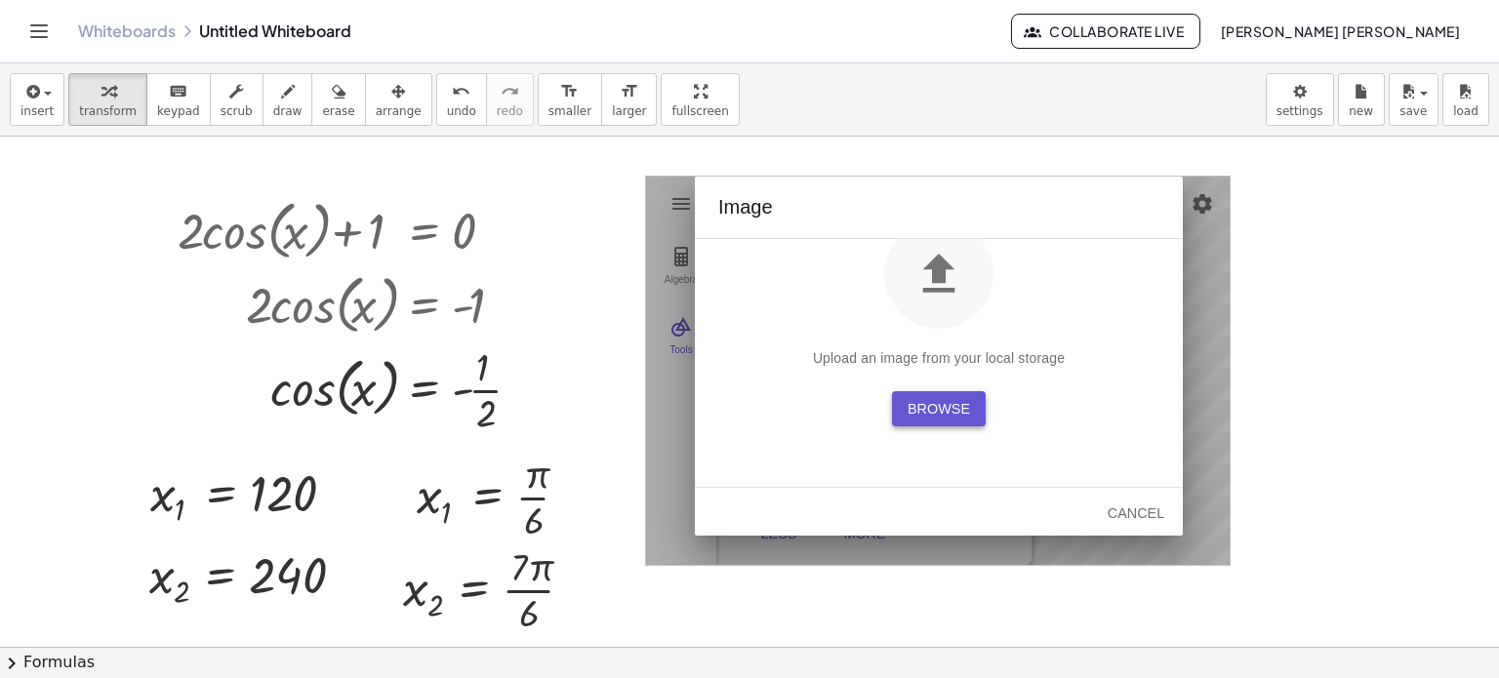
scroll to position [159, 0]
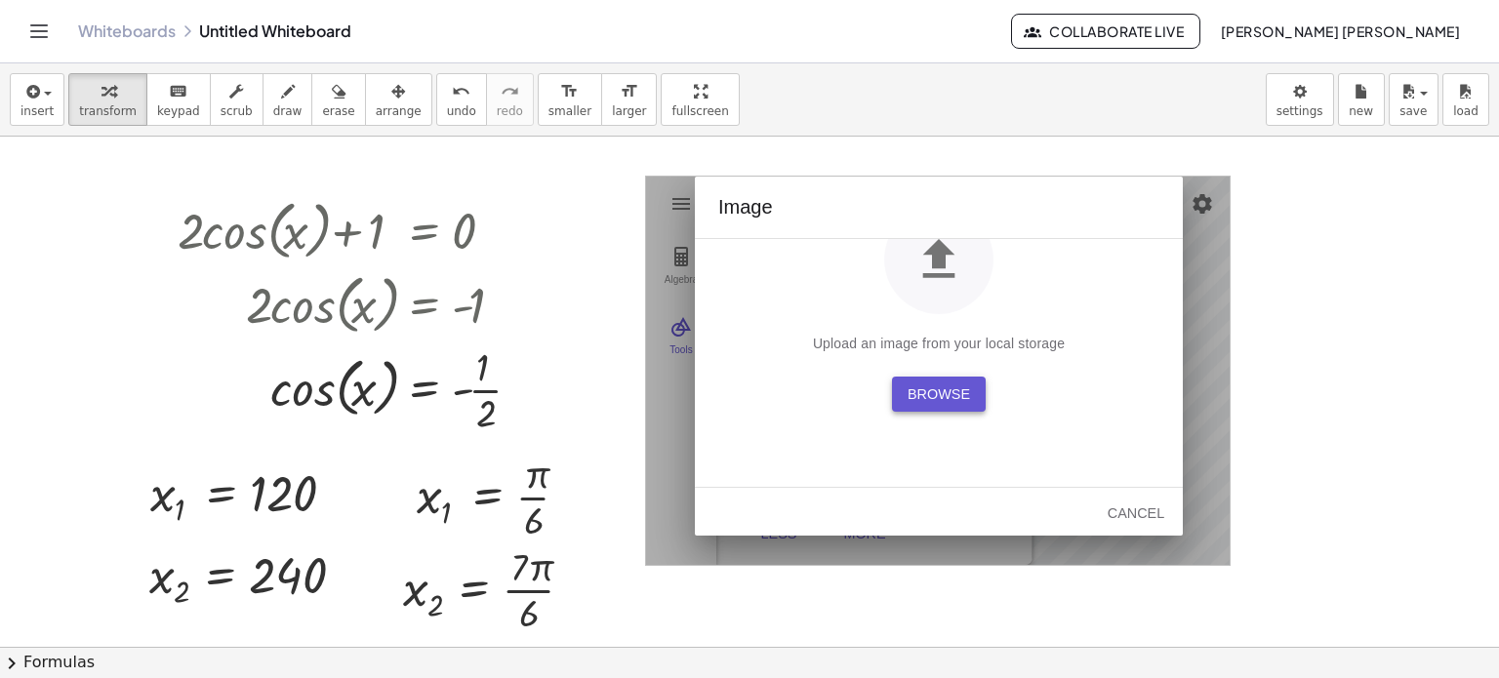
click at [947, 384] on button "Browse" at bounding box center [939, 394] width 94 height 35
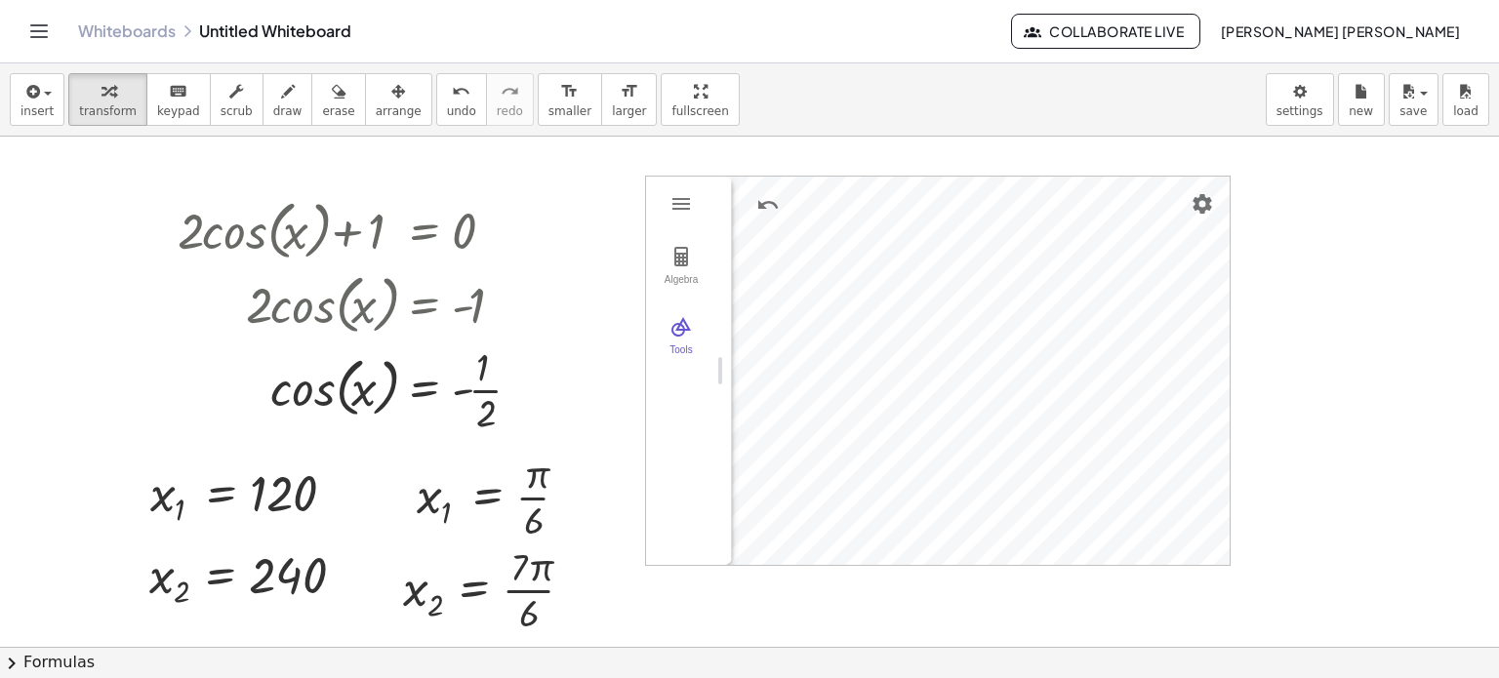
drag, startPoint x: 1028, startPoint y: 393, endPoint x: 649, endPoint y: 382, distance: 378.9
click at [1061, 299] on img "More" at bounding box center [1062, 292] width 23 height 23
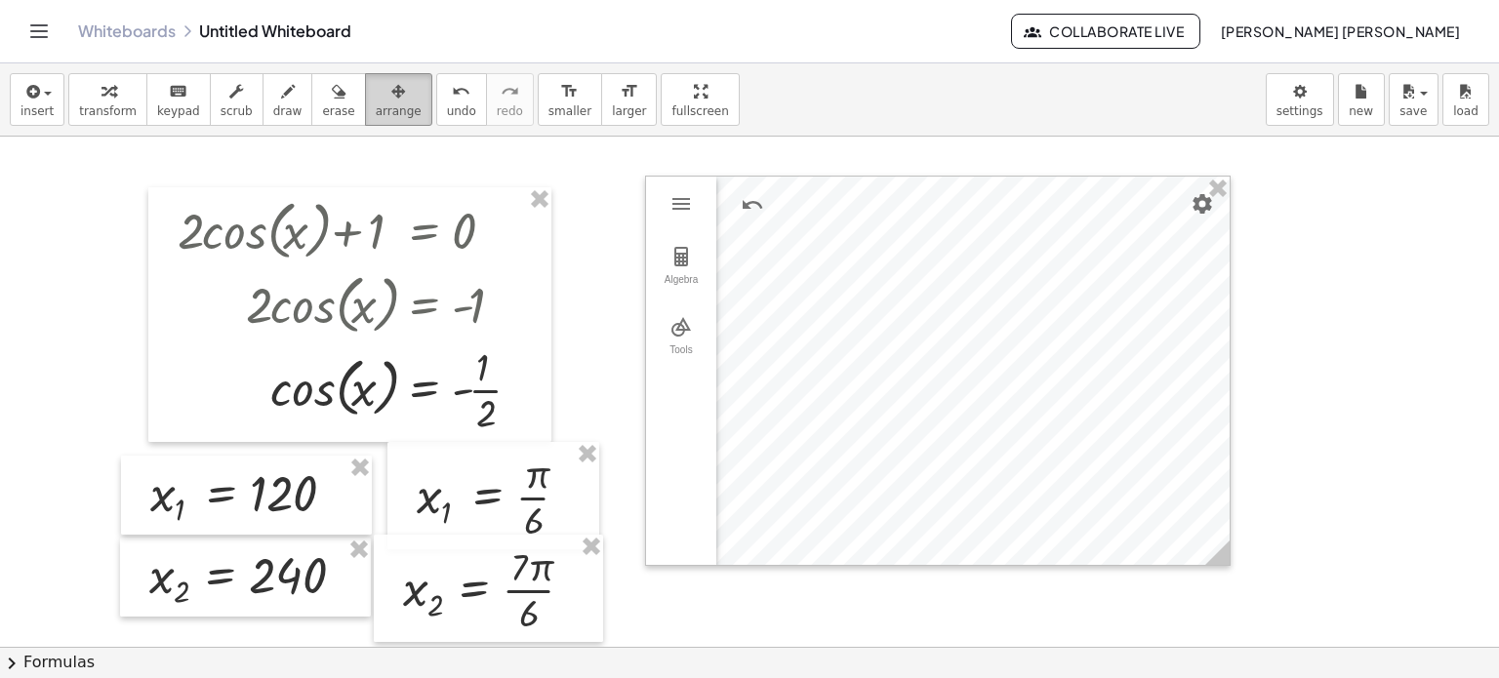
click at [376, 100] on div "button" at bounding box center [399, 90] width 46 height 23
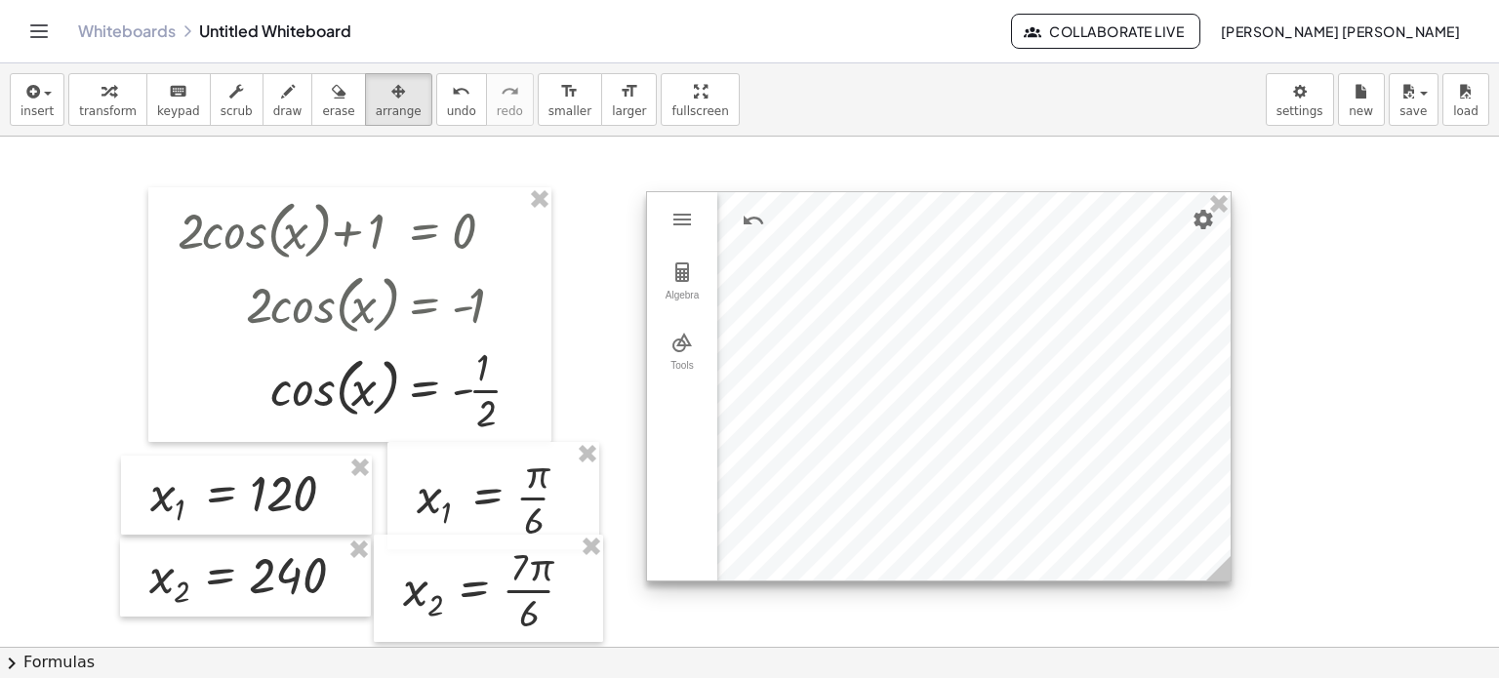
drag, startPoint x: 917, startPoint y: 331, endPoint x: 917, endPoint y: 346, distance: 15.6
click at [917, 346] on div at bounding box center [939, 386] width 584 height 388
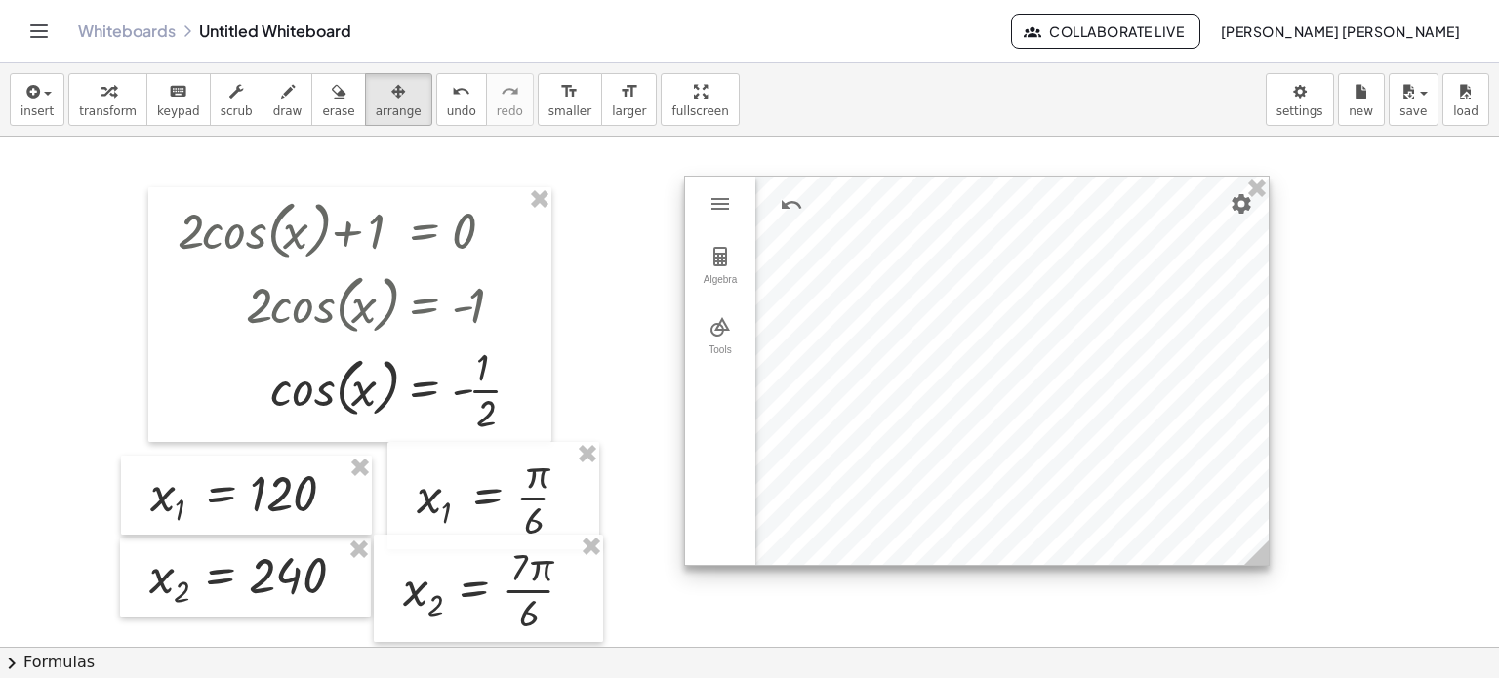
drag, startPoint x: 976, startPoint y: 350, endPoint x: 1014, endPoint y: 335, distance: 41.1
click at [1014, 335] on div at bounding box center [977, 371] width 584 height 388
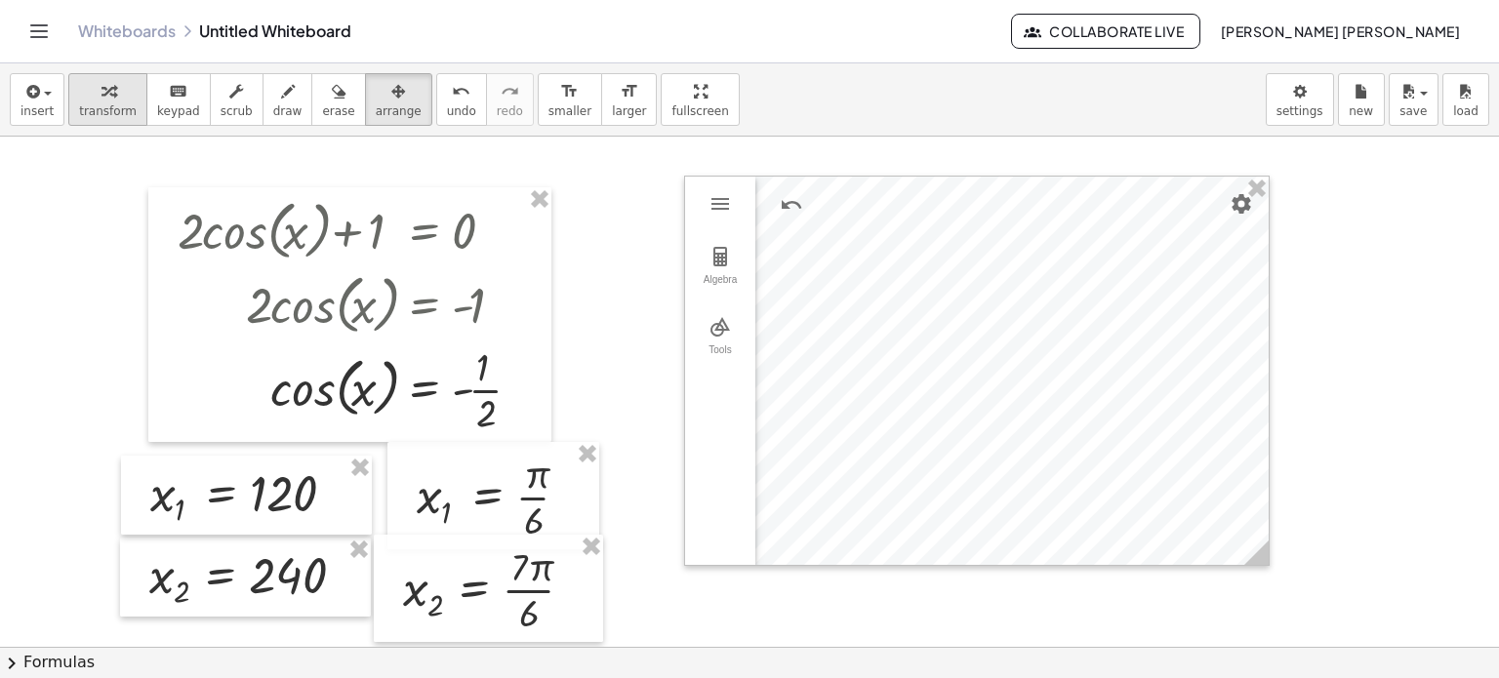
click at [109, 95] on div "button" at bounding box center [108, 90] width 58 height 23
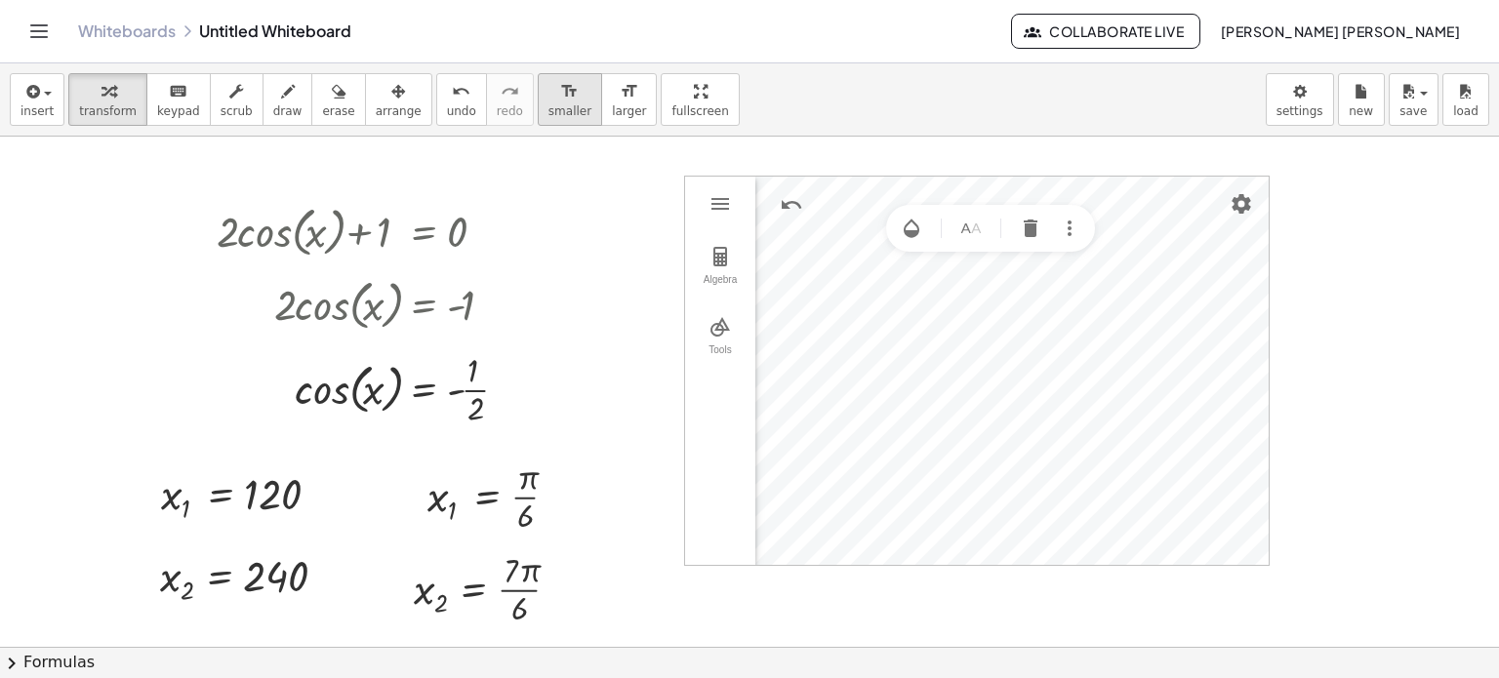
click at [560, 98] on icon "format_size" at bounding box center [569, 91] width 19 height 23
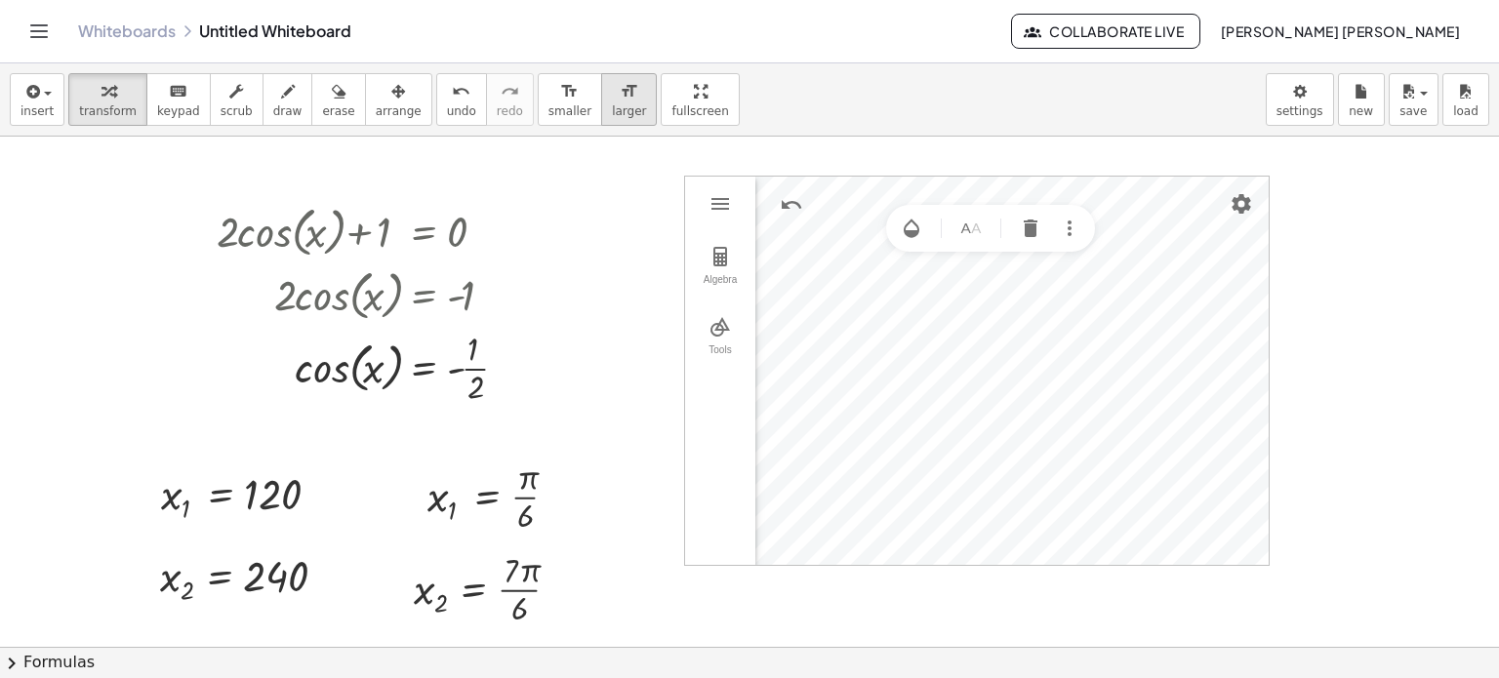
click at [601, 97] on button "format_size larger" at bounding box center [629, 99] width 56 height 53
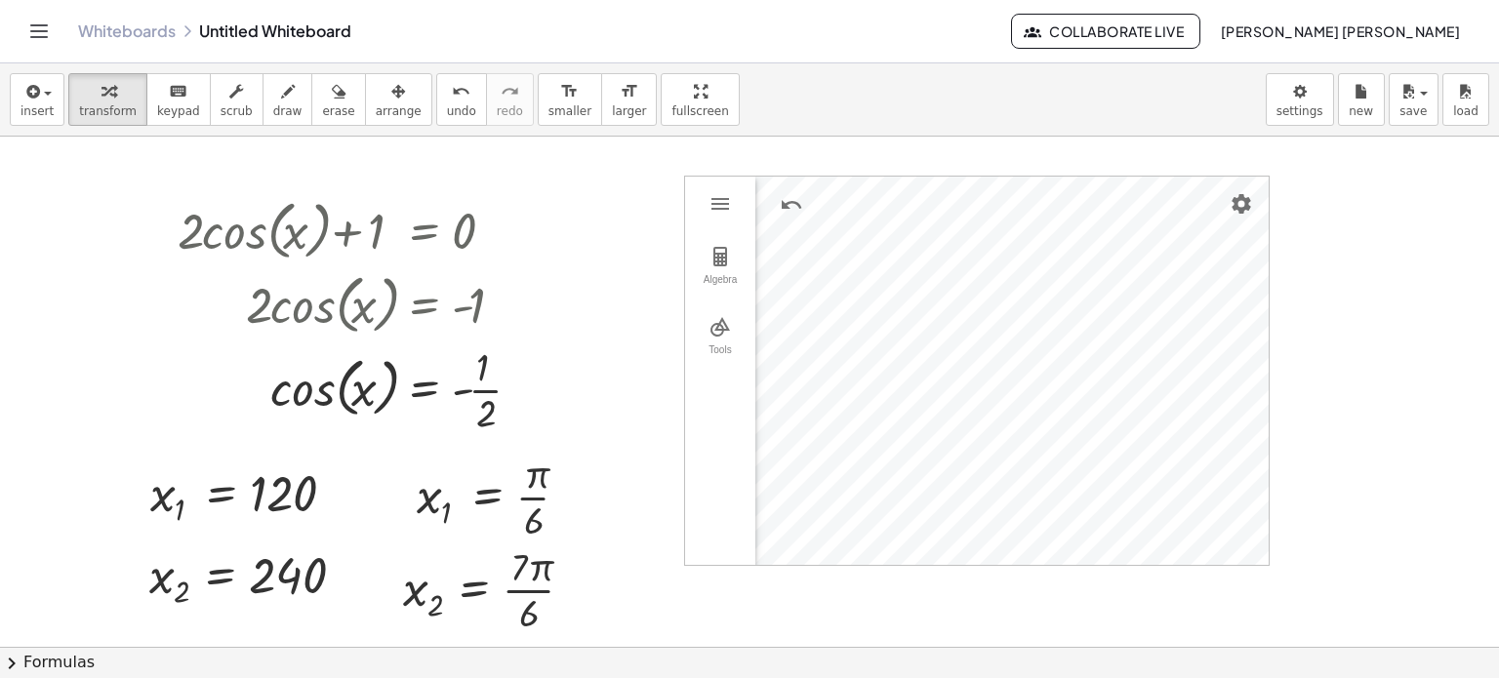
click at [1380, 428] on div at bounding box center [749, 648] width 1499 height 1023
drag, startPoint x: 1316, startPoint y: 316, endPoint x: 1300, endPoint y: 175, distance: 142.4
click at [1313, 300] on div at bounding box center [749, 648] width 1499 height 1023
click at [1234, 428] on img "More" at bounding box center [1226, 429] width 23 height 23
click at [1244, 211] on img "Settings" at bounding box center [1241, 203] width 23 height 23
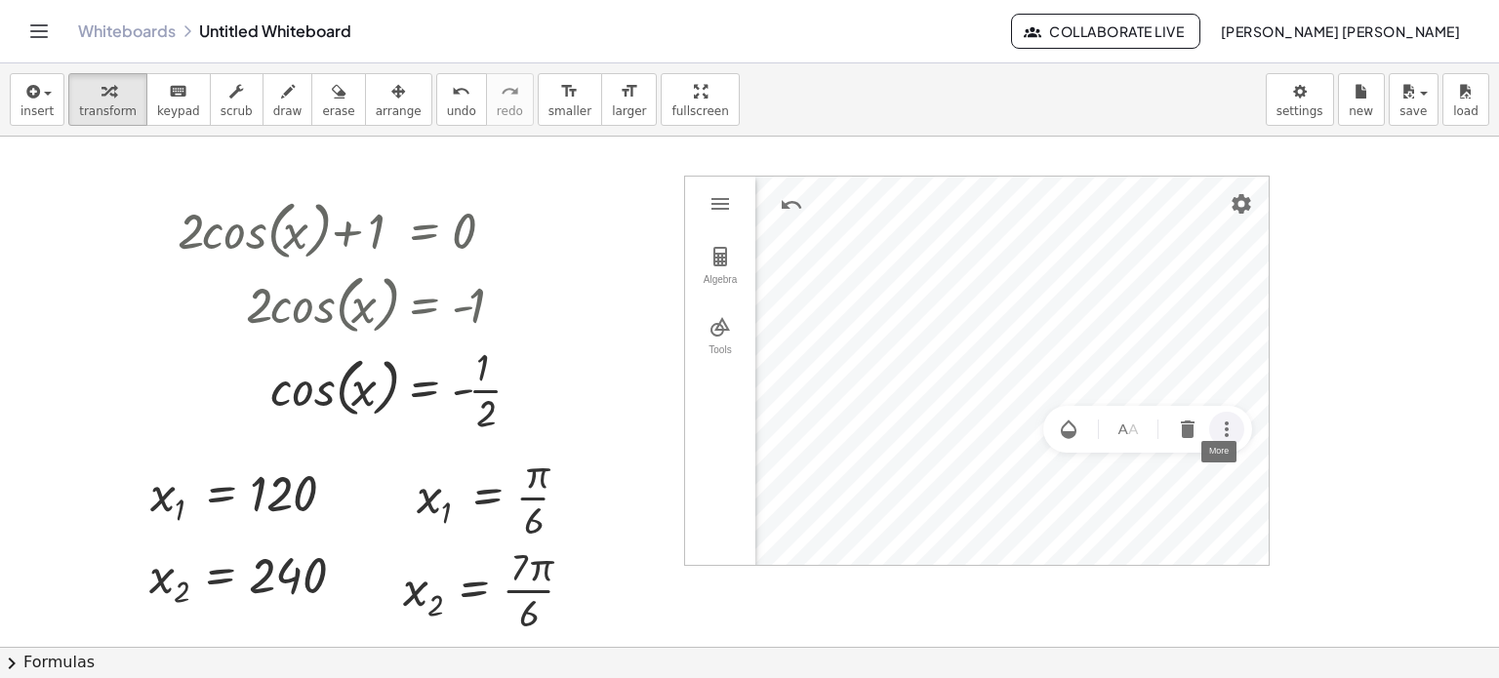
click at [1292, 177] on div at bounding box center [749, 648] width 1499 height 1023
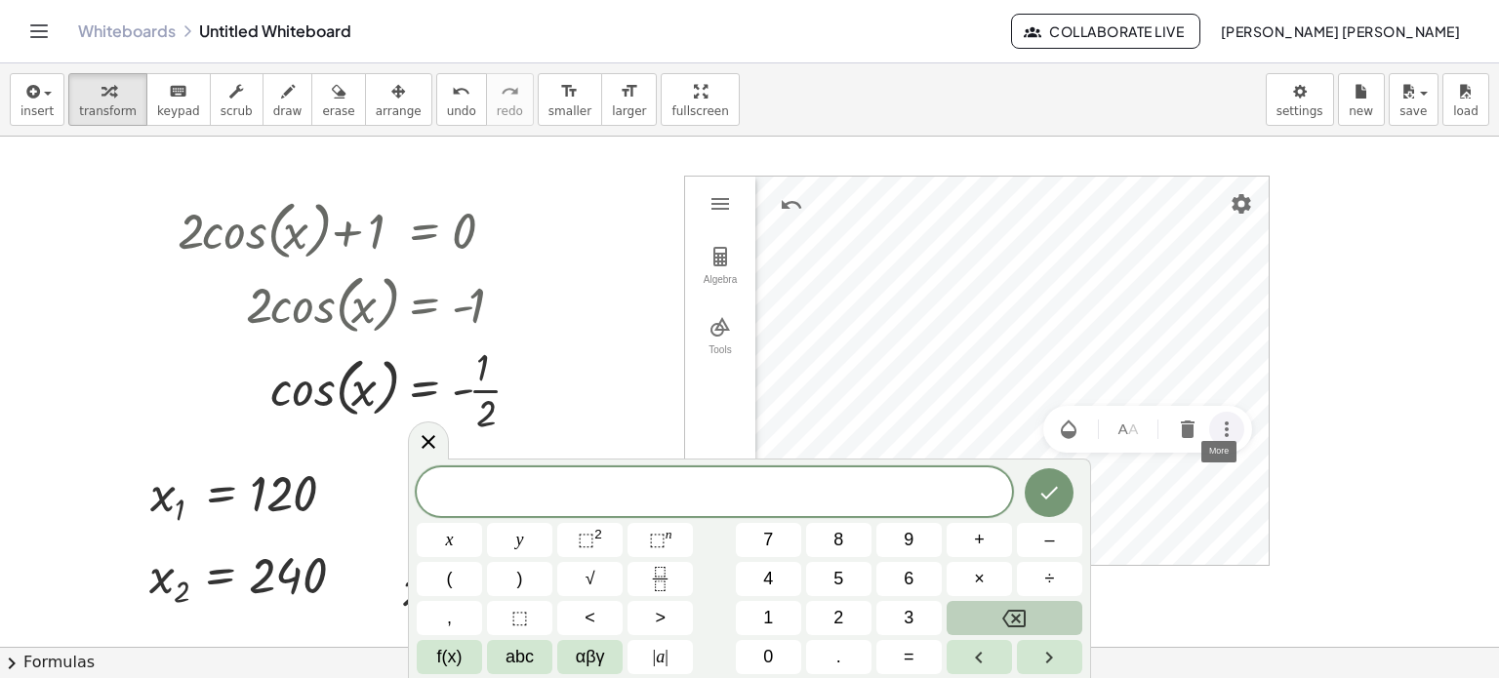
click at [1347, 358] on div at bounding box center [749, 648] width 1499 height 1023
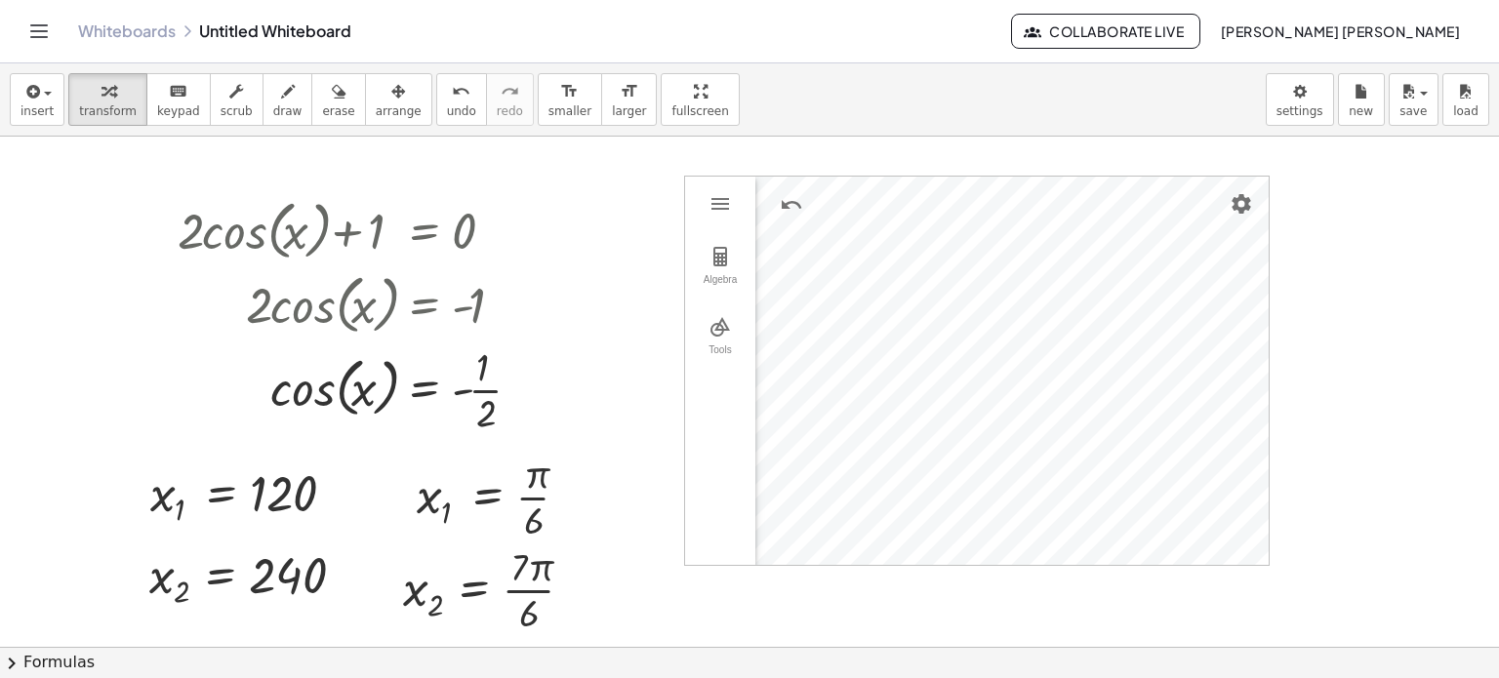
click at [1273, 569] on div "+ · 2 · cos ( , x ) + 1 = 0 · 2 · cos ( , x ) = + 0 − 1 · 2 · cos ( , x ) = - 1…" at bounding box center [749, 648] width 1499 height 1023
click at [1339, 360] on div at bounding box center [749, 648] width 1499 height 1023
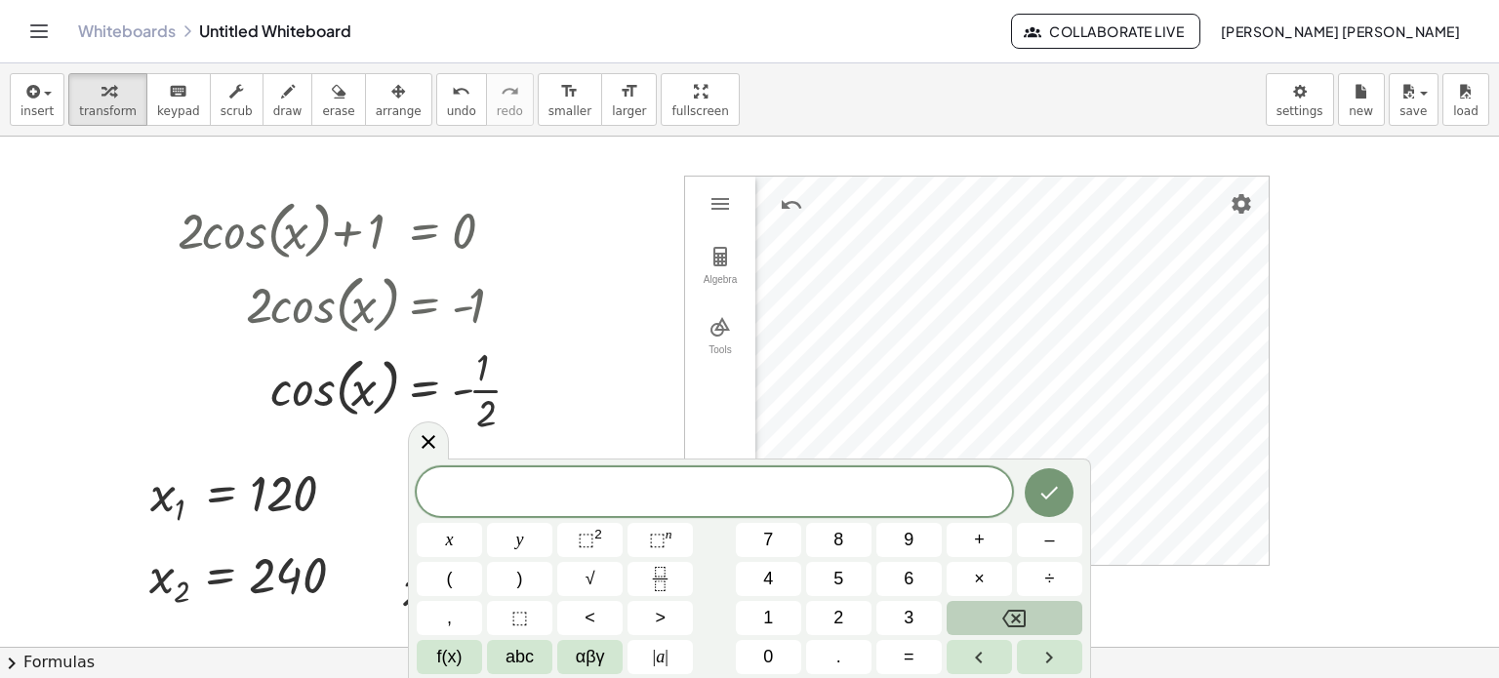
click at [666, 288] on div at bounding box center [749, 648] width 1499 height 1023
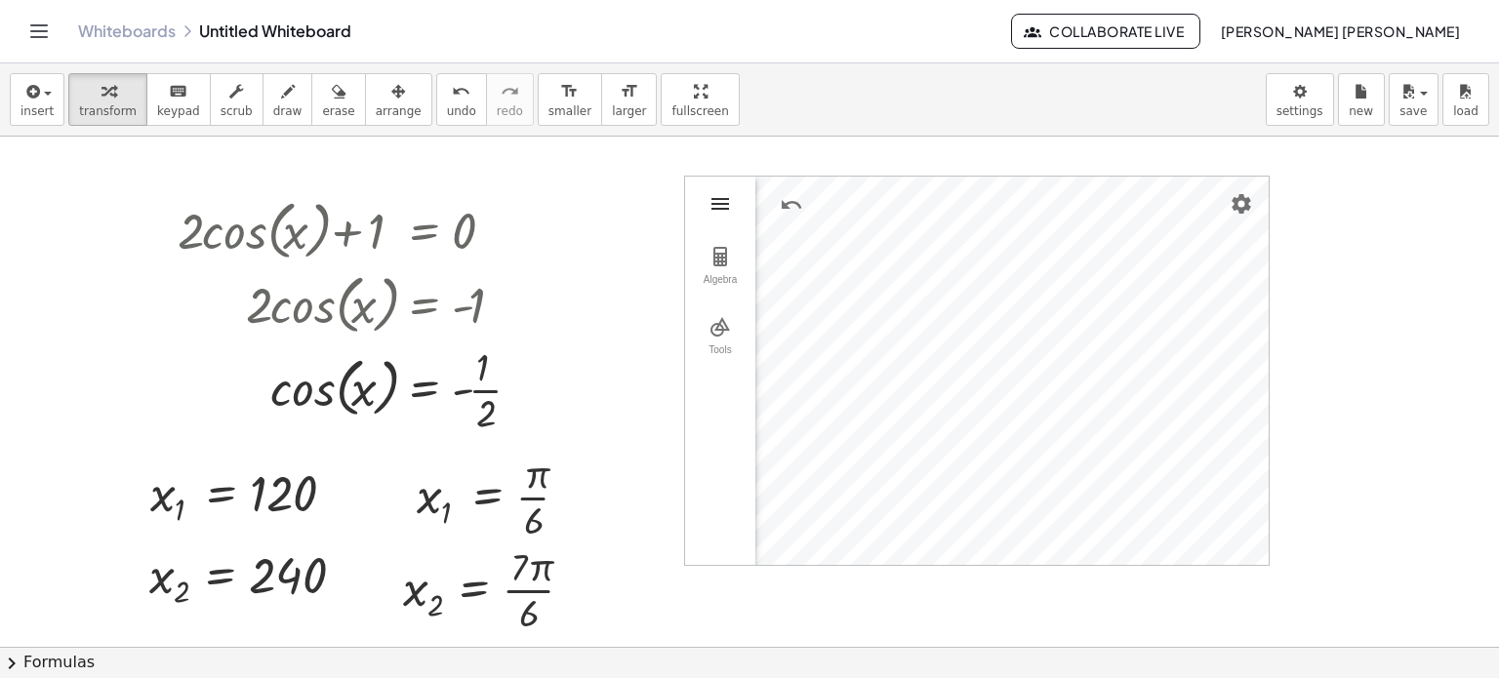
click at [729, 212] on img "Geometry" at bounding box center [720, 203] width 23 height 23
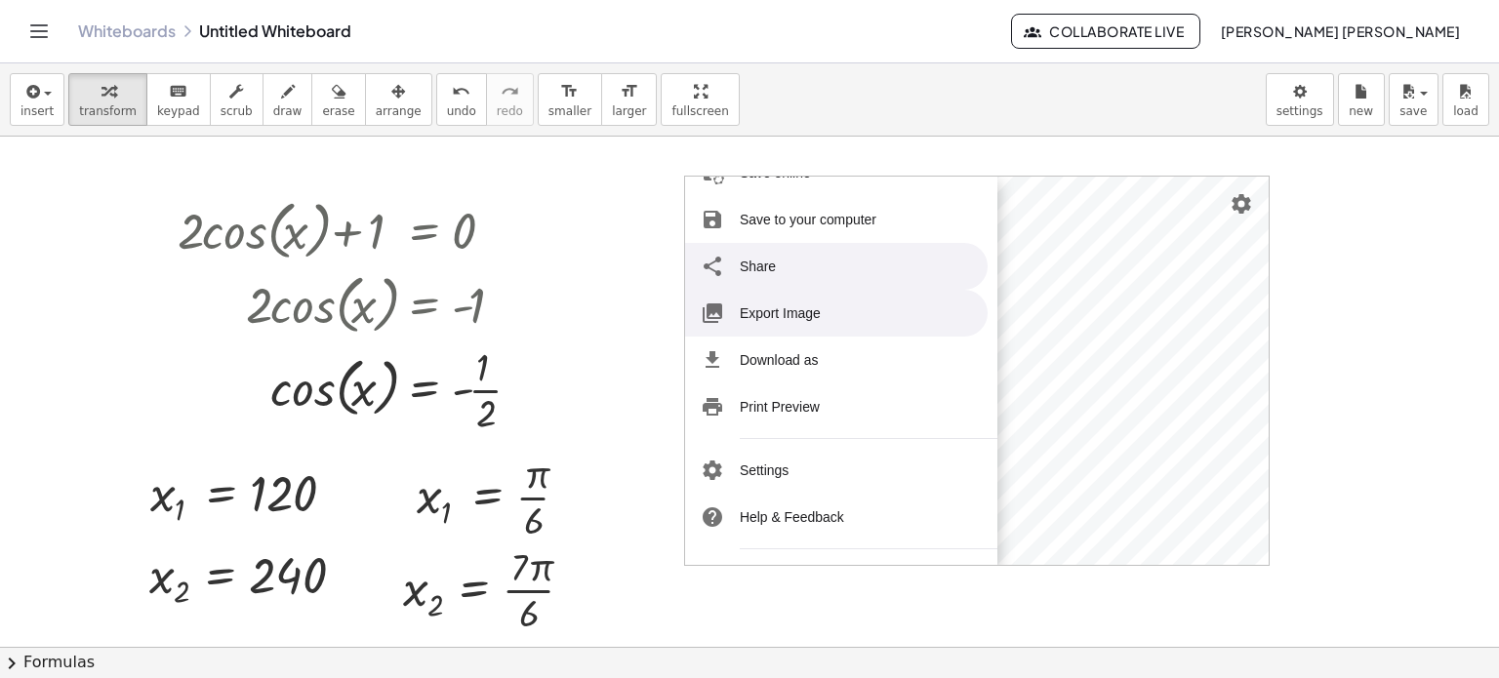
scroll to position [195, 0]
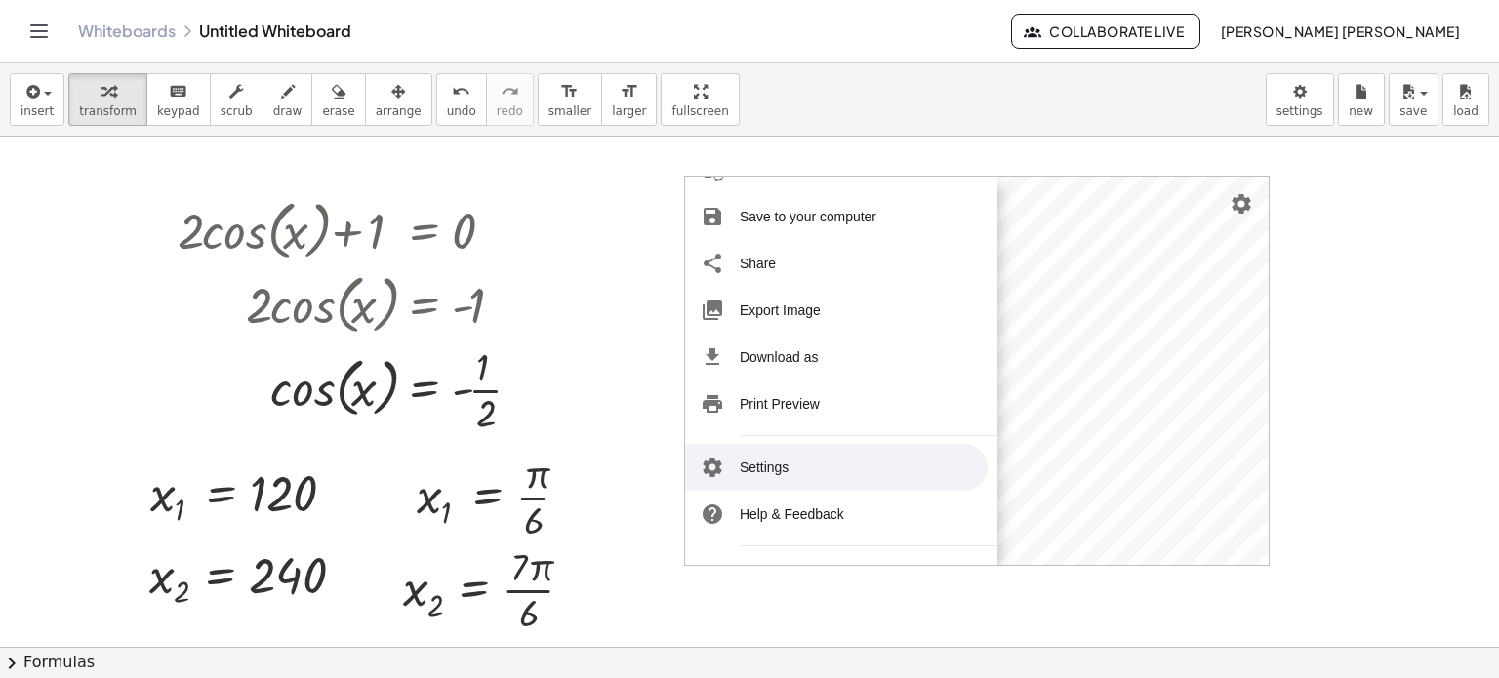
click at [851, 478] on li "Settings" at bounding box center [836, 467] width 303 height 47
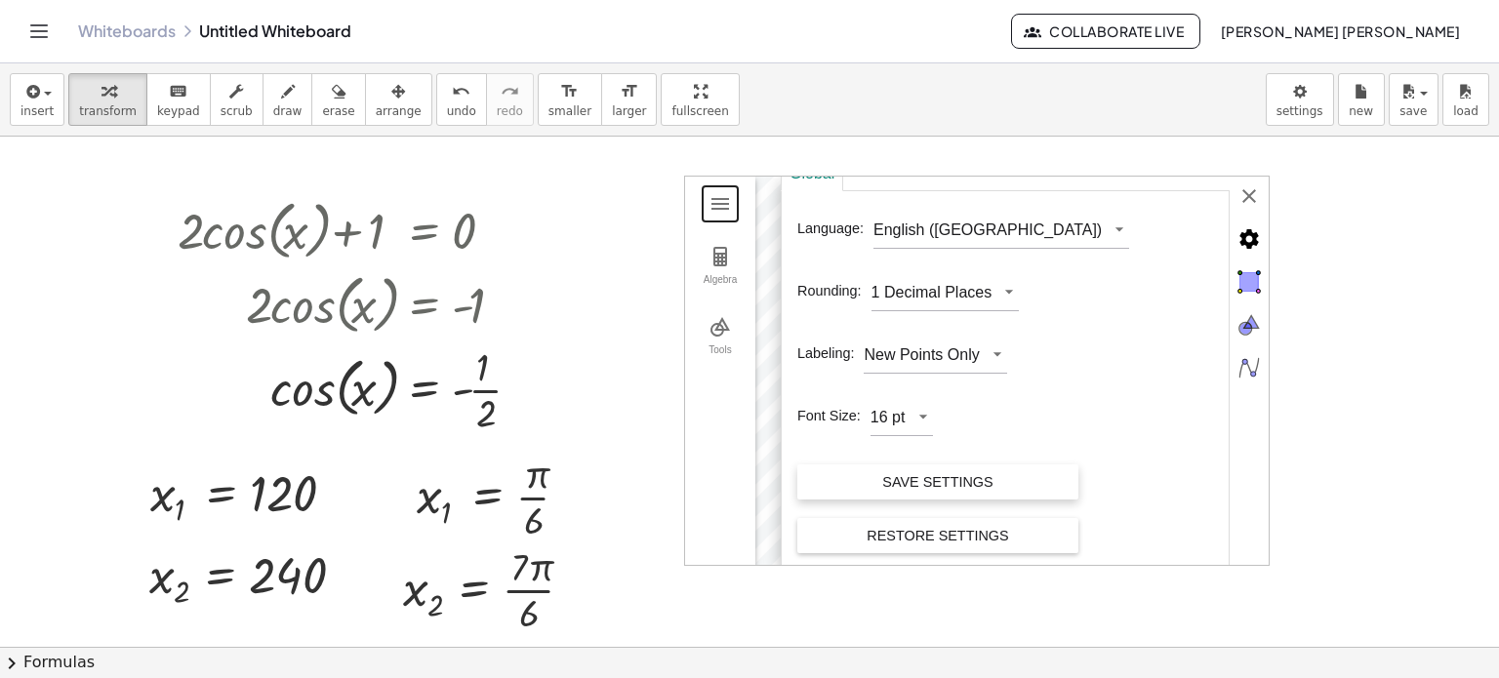
scroll to position [28, 0]
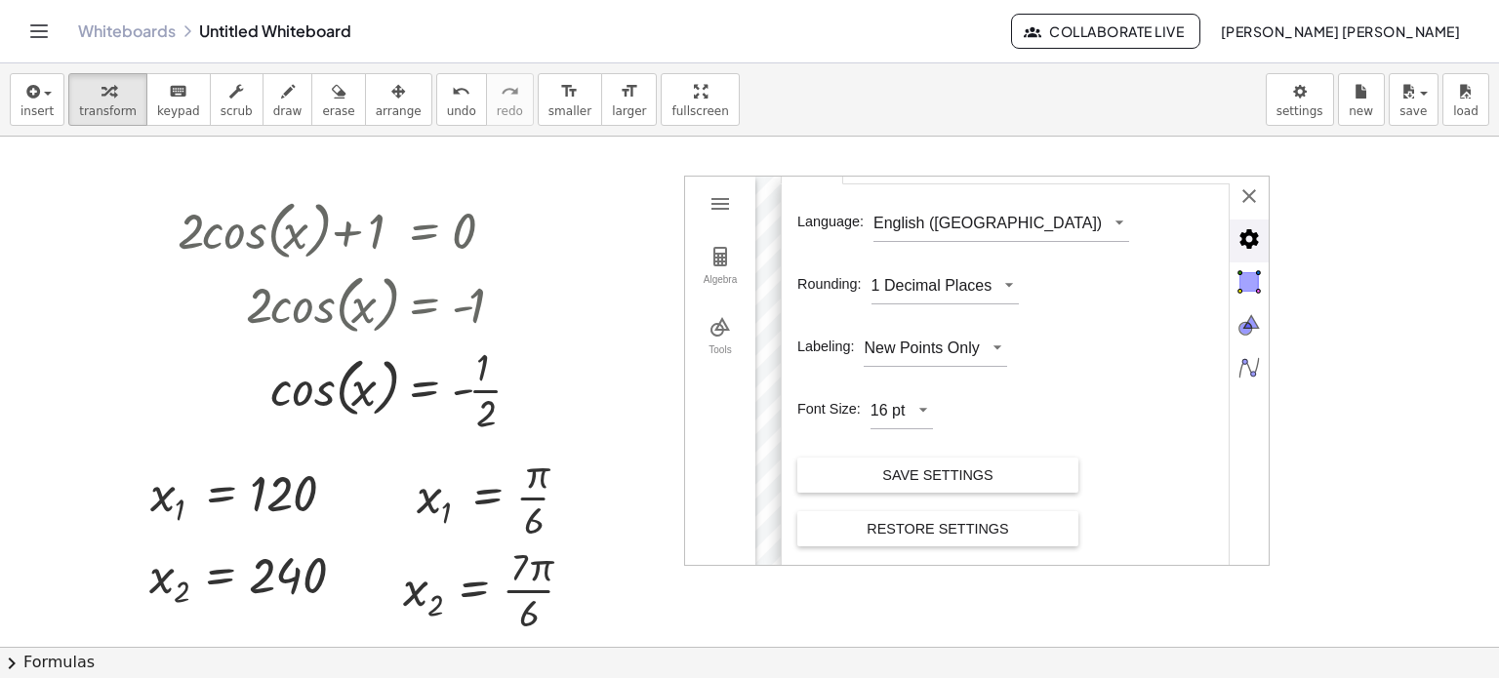
click at [1241, 240] on img "Advanced" at bounding box center [1249, 239] width 39 height 39
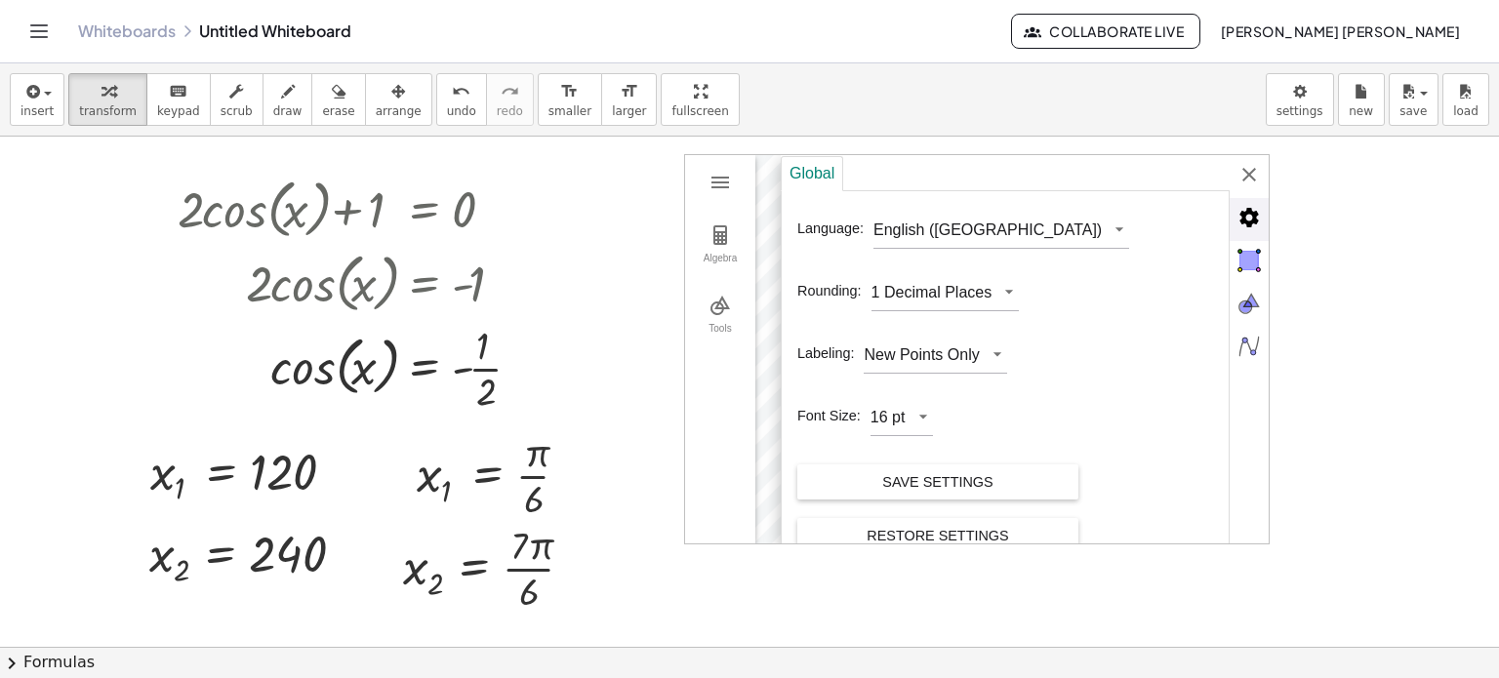
scroll to position [0, 0]
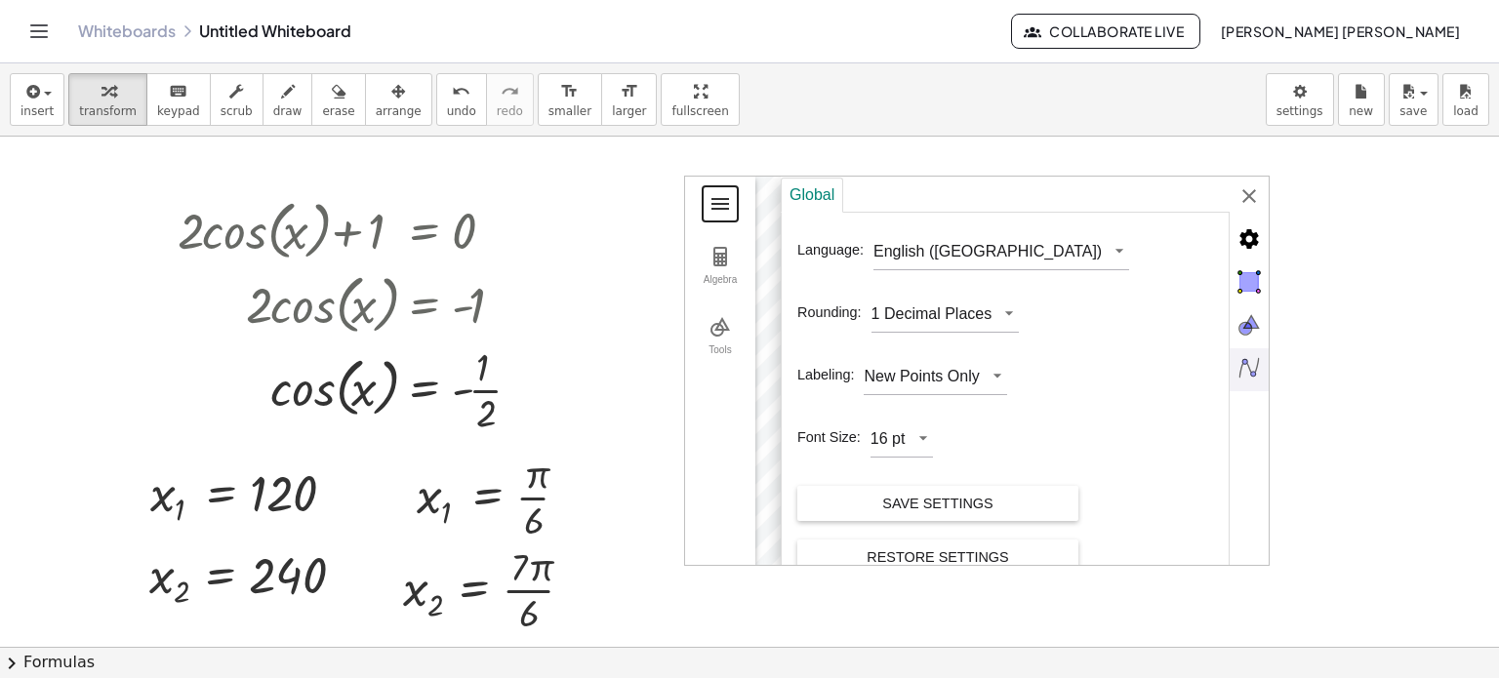
click at [737, 202] on button "Geometry" at bounding box center [720, 203] width 35 height 35
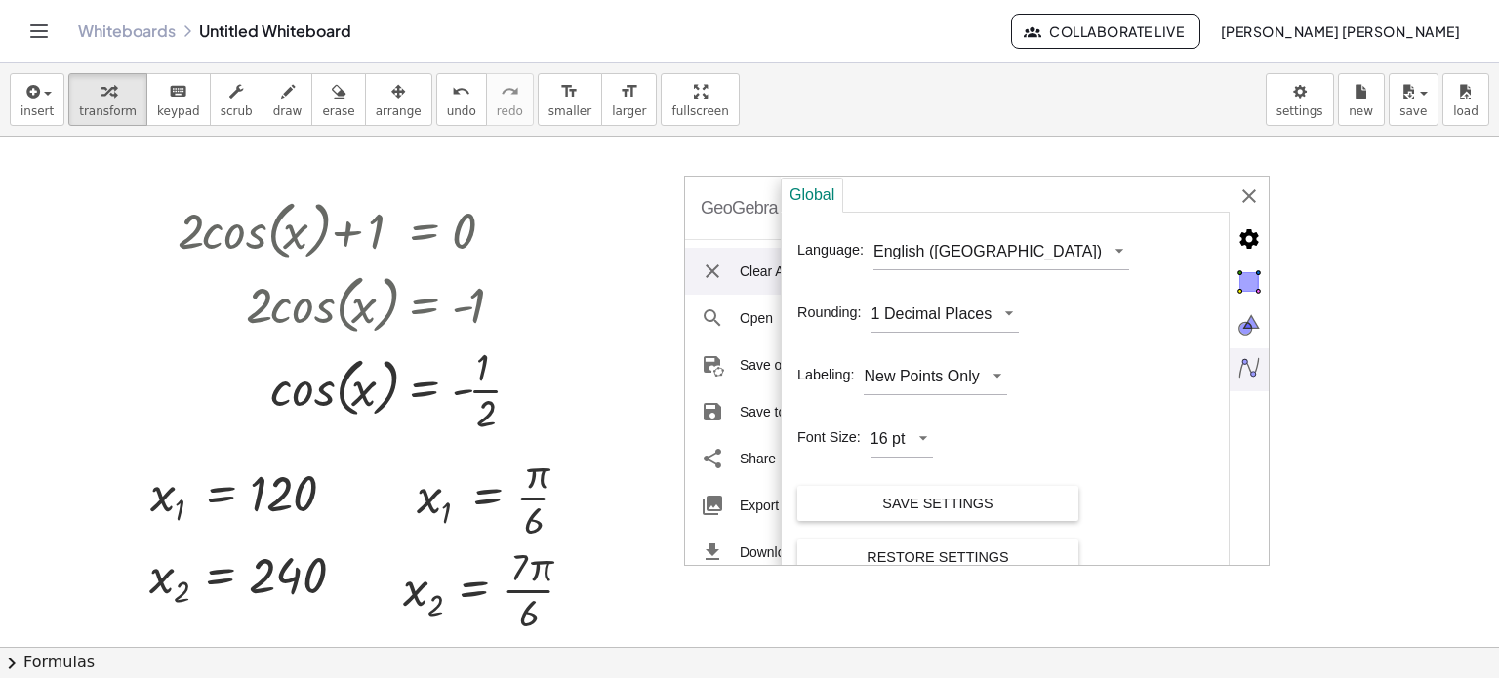
click at [816, 109] on div "insert select one: Math Expression Function Text Youtube Video Graphing Geometr…" at bounding box center [749, 99] width 1499 height 73
click at [1259, 181] on div "GeoGebra Geometry Clear All Open Save online Save to your computer Share Export…" at bounding box center [977, 371] width 586 height 390
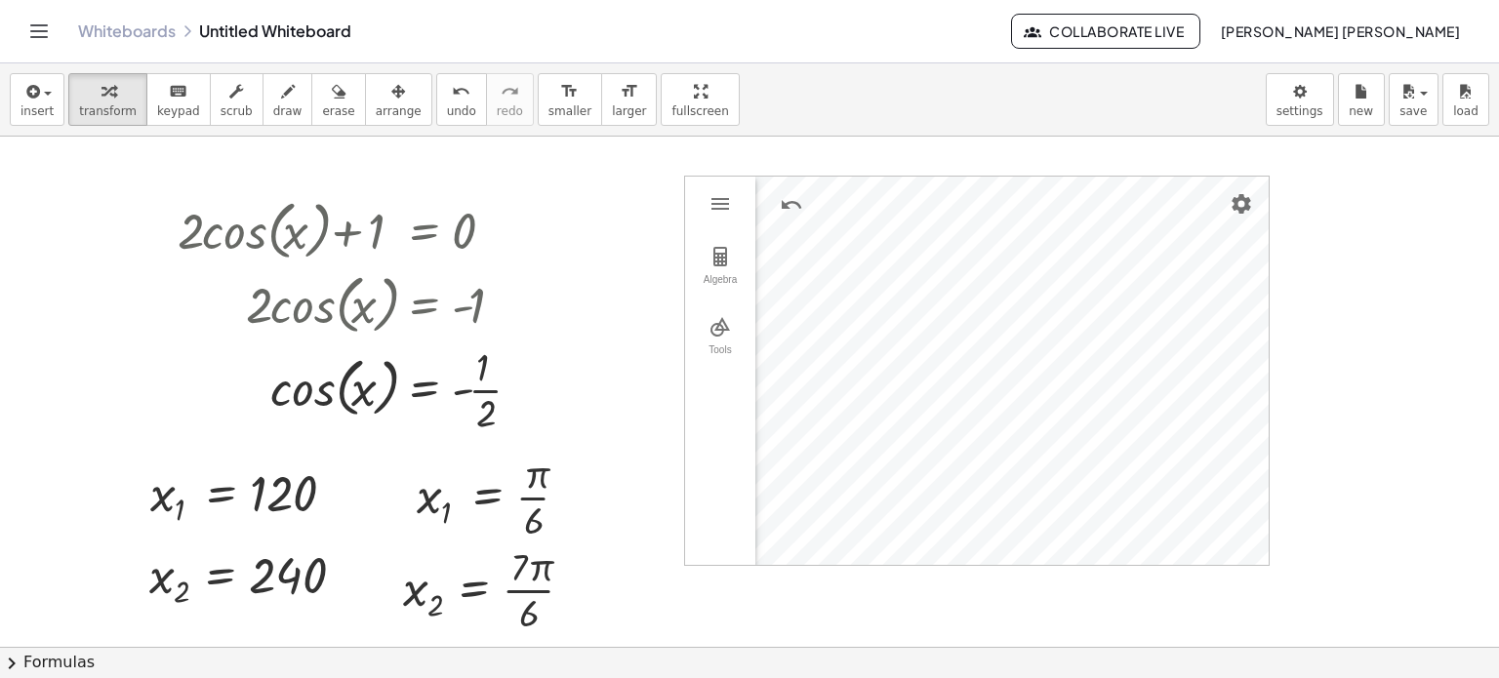
drag, startPoint x: 1259, startPoint y: 181, endPoint x: 750, endPoint y: 405, distance: 556.7
click at [749, 405] on div "Algebra Tools Point A Point B Input… GeoGebra Geometry Basic Tools Move Point S…" at bounding box center [977, 371] width 584 height 388
click at [748, 408] on div "Algebra Tools" at bounding box center [720, 371] width 70 height 388
click at [741, 257] on button "Algebra" at bounding box center [720, 266] width 70 height 70
drag, startPoint x: 1060, startPoint y: 371, endPoint x: 656, endPoint y: 365, distance: 404.1
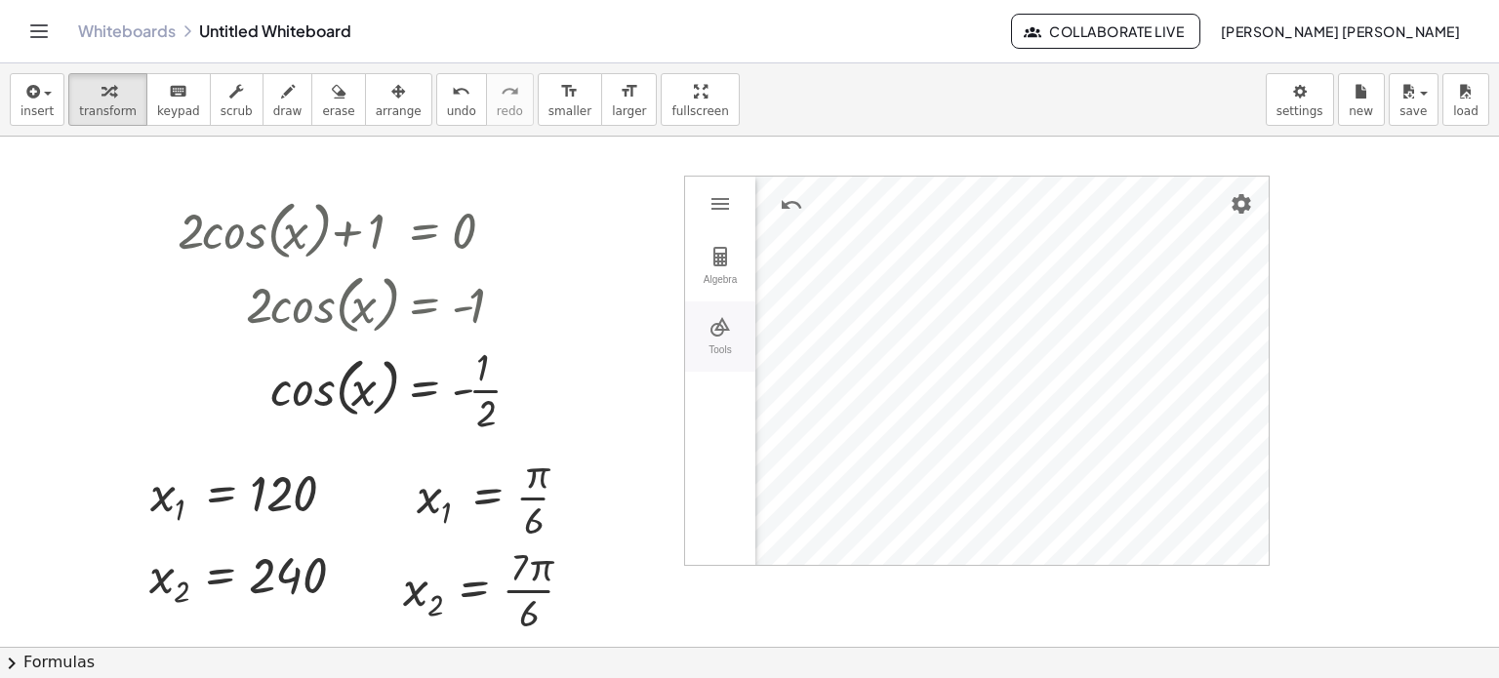
click at [731, 315] on button "Tools" at bounding box center [720, 337] width 70 height 70
click at [968, 242] on img "Segment. Select two points or positions" at bounding box center [966, 239] width 78 height 31
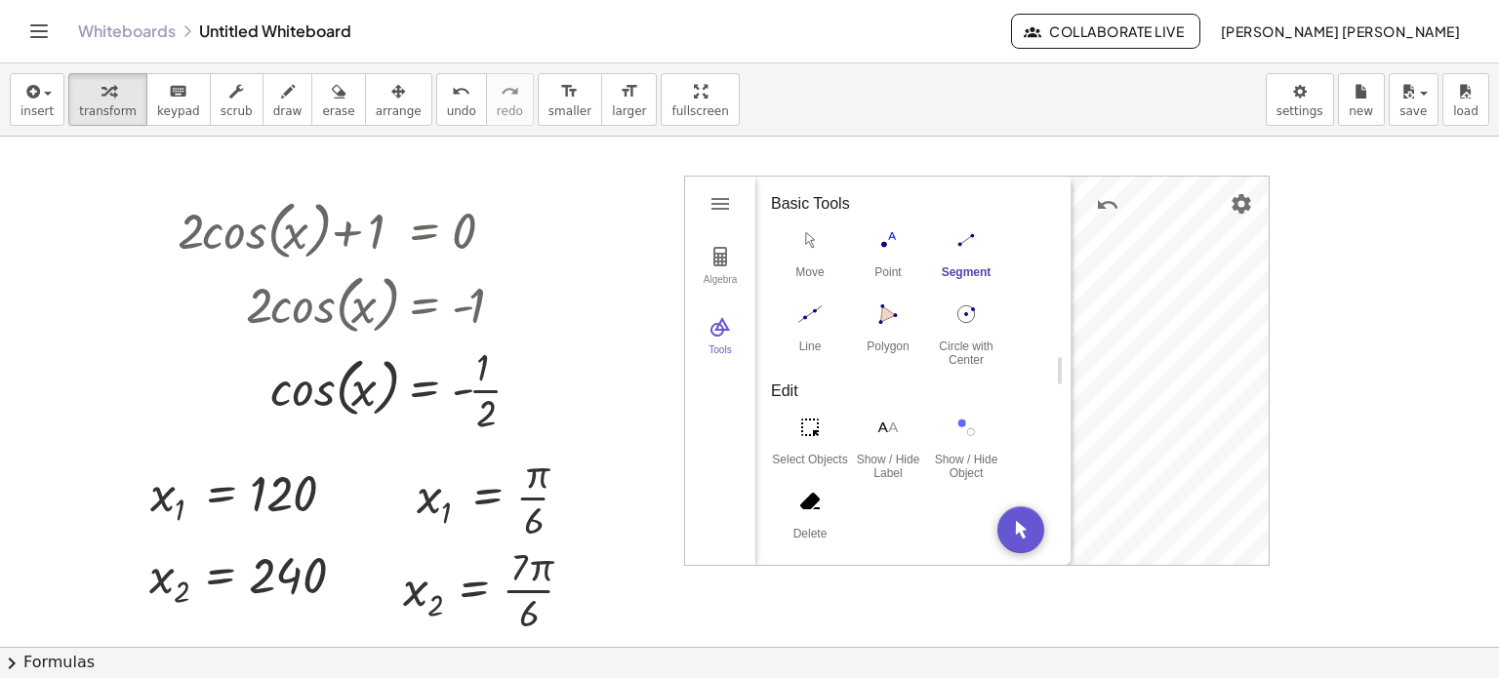
scroll to position [339, 0]
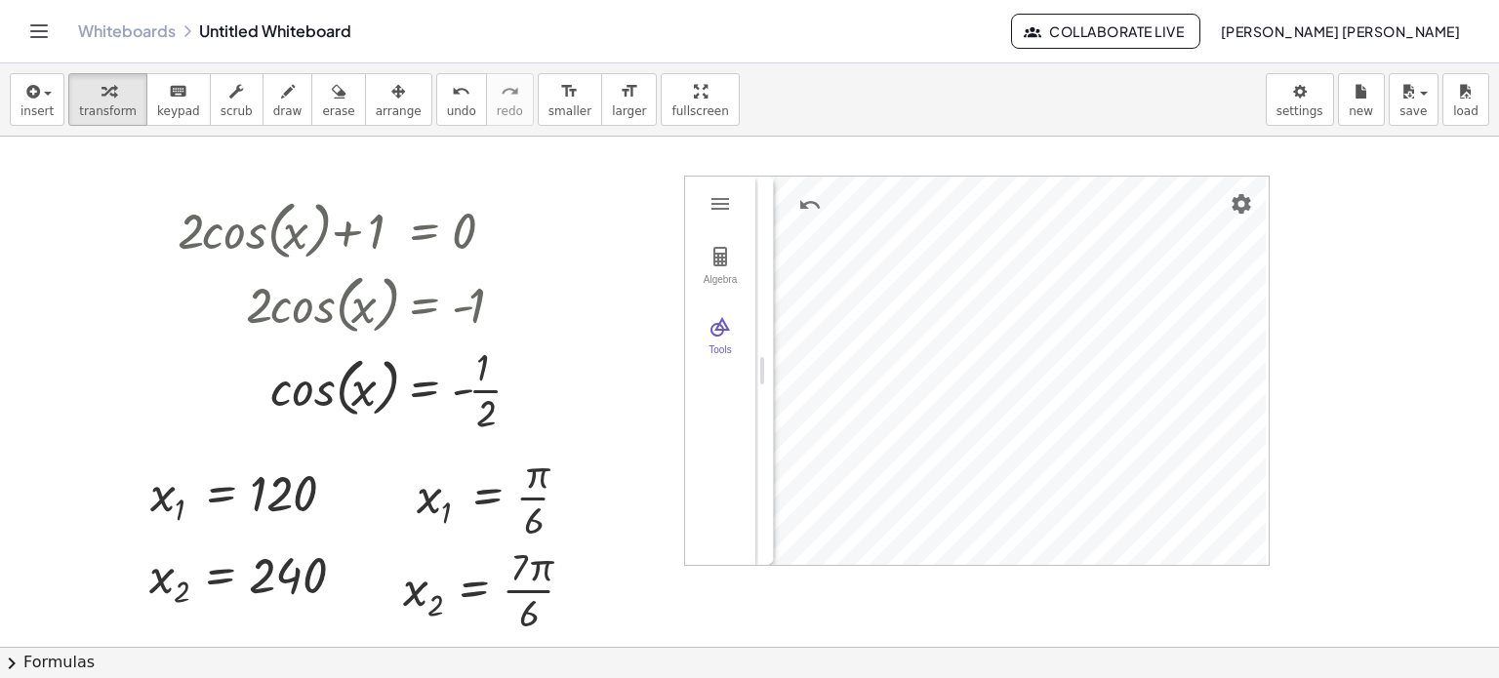
drag, startPoint x: 1063, startPoint y: 371, endPoint x: 723, endPoint y: 372, distance: 339.6
click at [725, 335] on img "Geometry" at bounding box center [720, 326] width 23 height 23
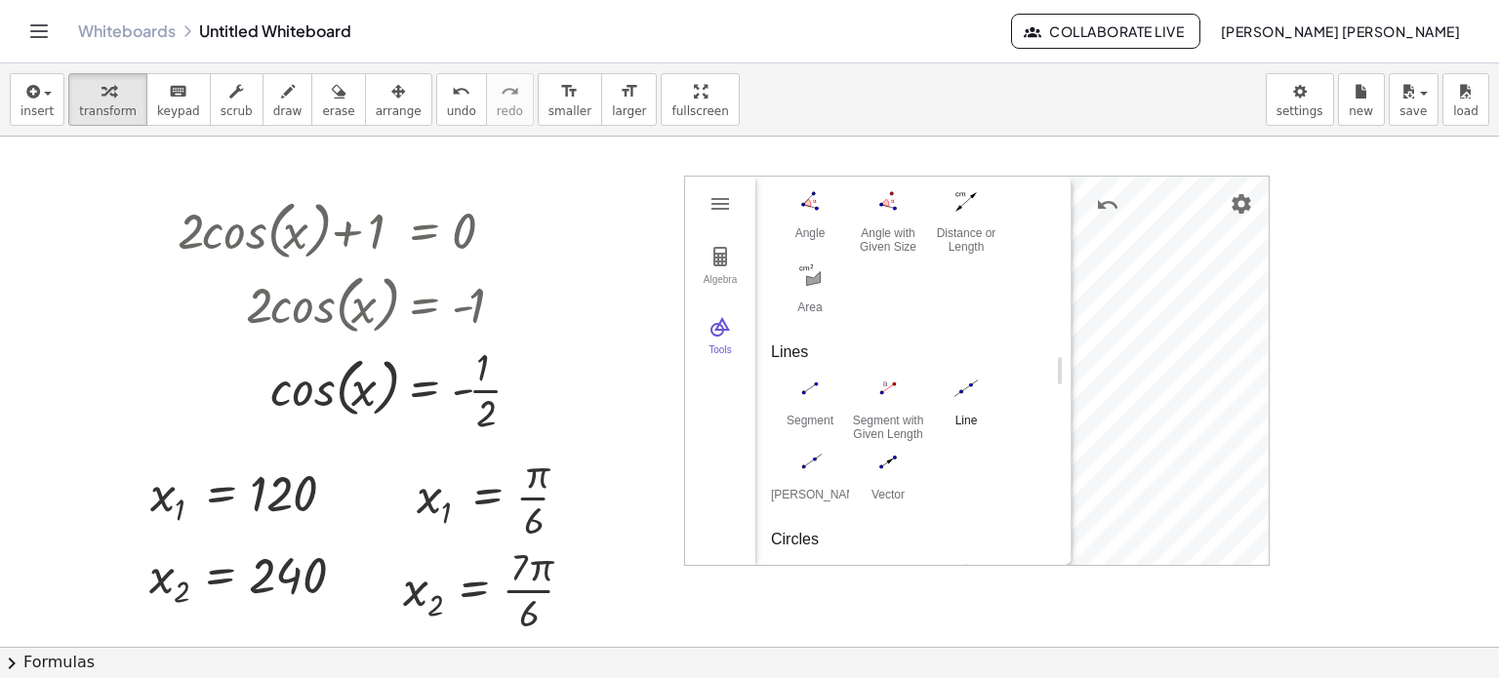
scroll to position [631, 0]
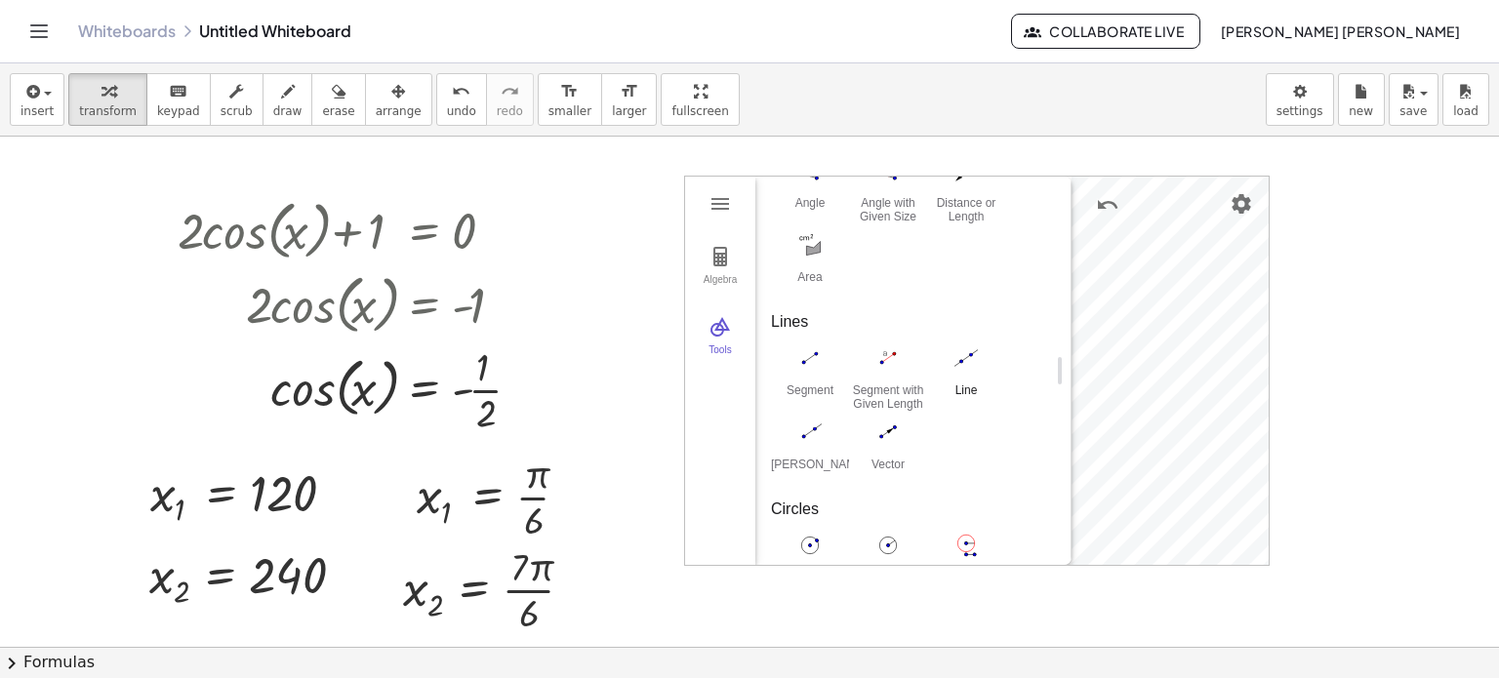
click at [808, 381] on button "Segment" at bounding box center [810, 377] width 78 height 70
drag, startPoint x: 1069, startPoint y: 362, endPoint x: 762, endPoint y: 341, distance: 307.2
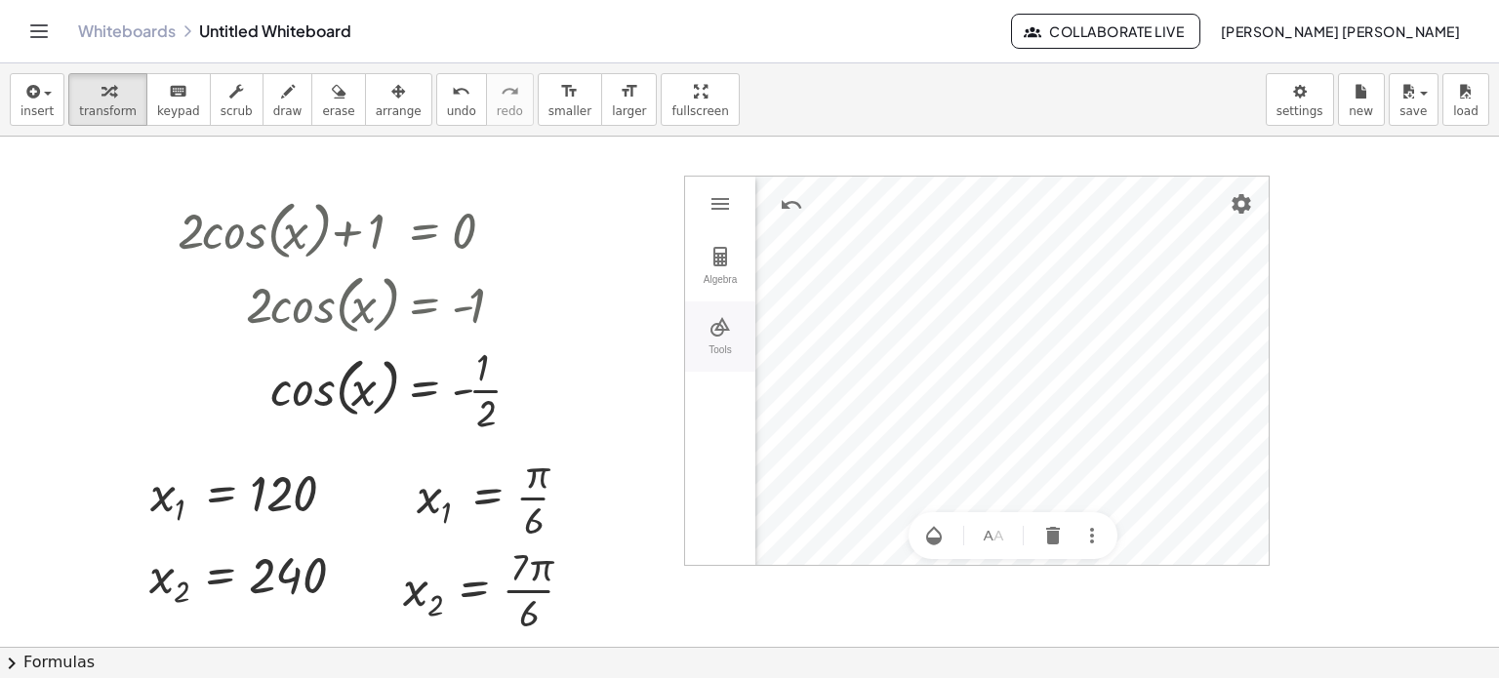
click at [724, 326] on img "Geometry" at bounding box center [720, 326] width 23 height 23
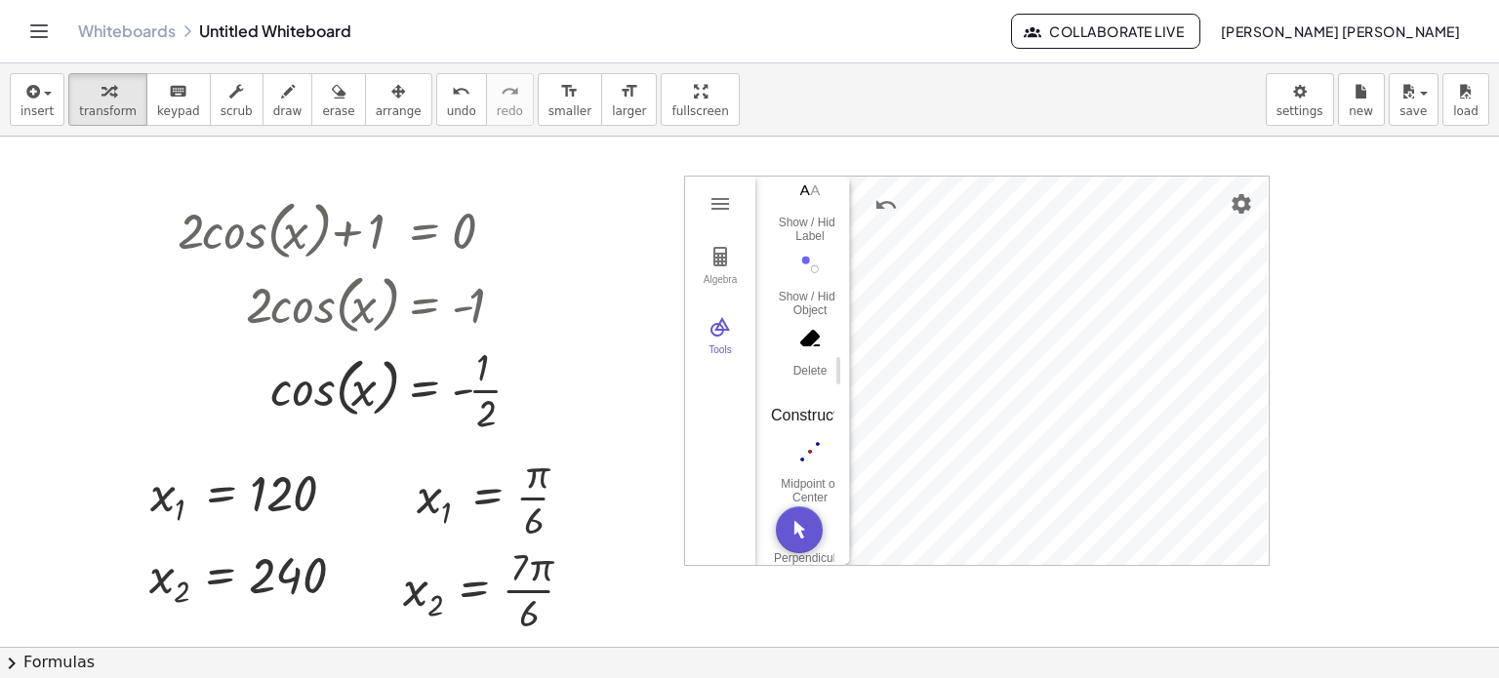
drag, startPoint x: 1061, startPoint y: 378, endPoint x: 839, endPoint y: 393, distance: 222.1
click at [886, 221] on button "Undo" at bounding box center [886, 204] width 35 height 35
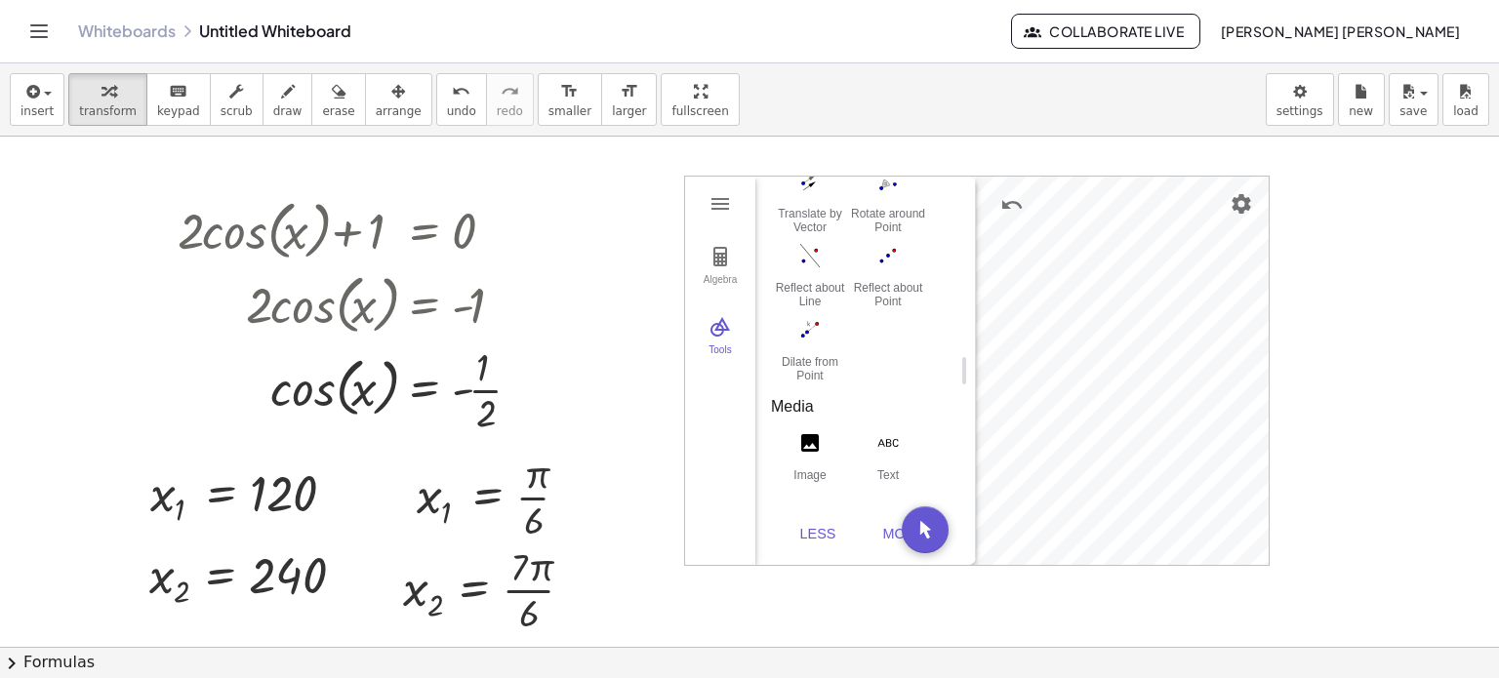
scroll to position [1593, 0]
drag, startPoint x: 841, startPoint y: 378, endPoint x: 980, endPoint y: 378, distance: 138.6
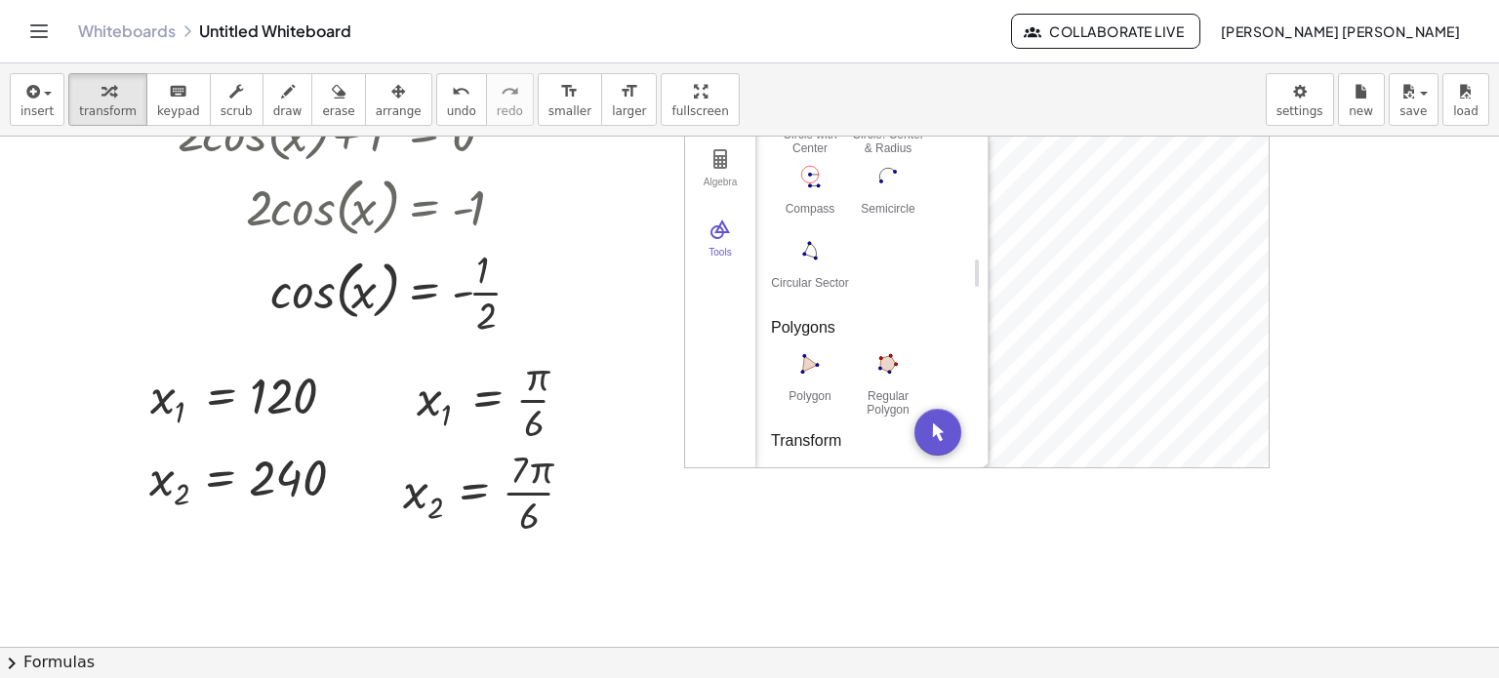
scroll to position [1105, 0]
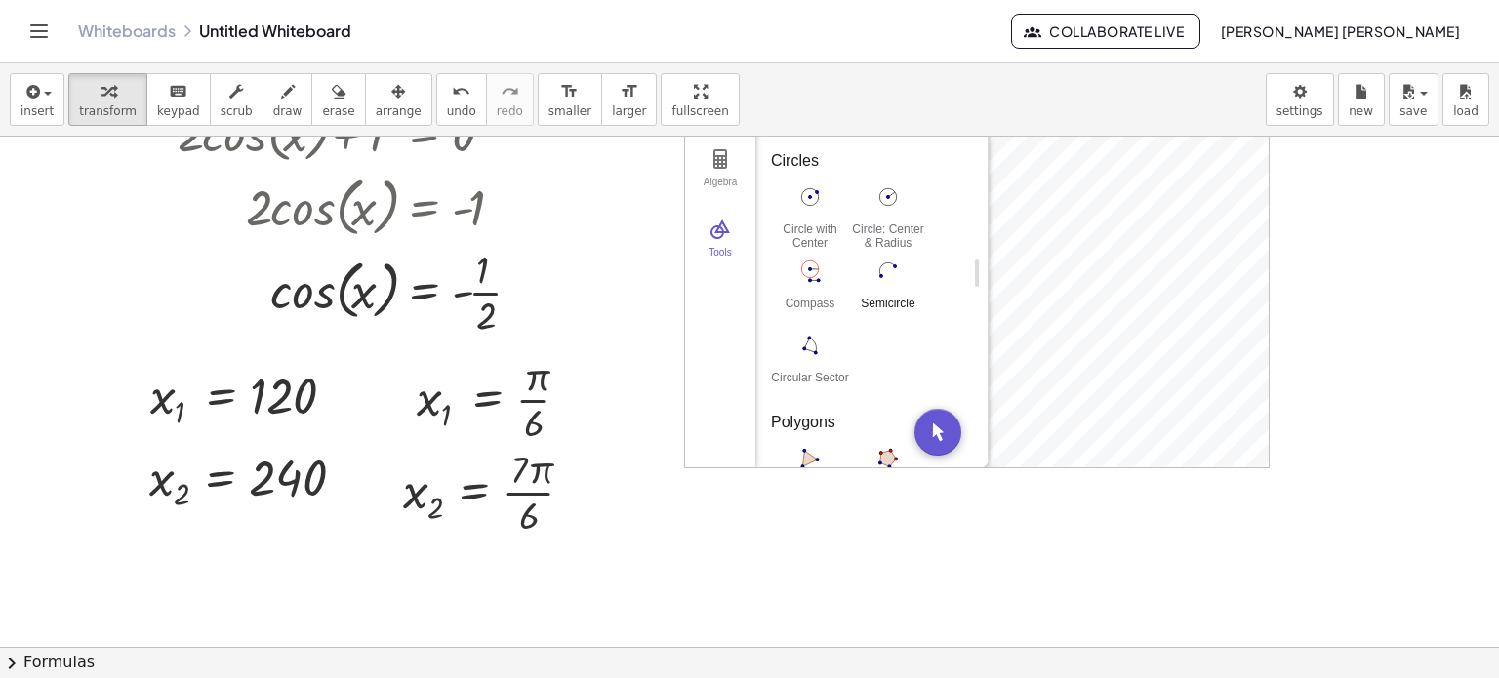
click at [892, 273] on img "Semicircle. Select two end points" at bounding box center [888, 271] width 78 height 31
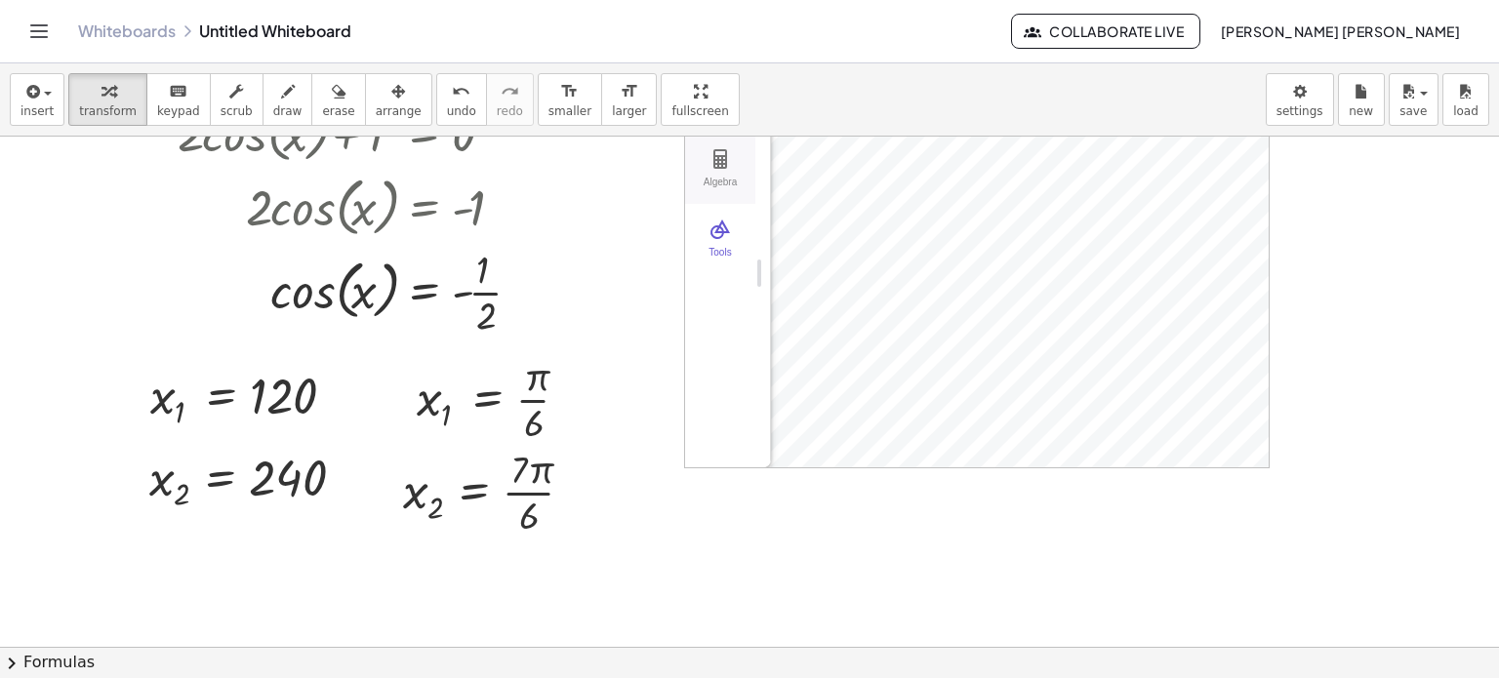
drag, startPoint x: 978, startPoint y: 269, endPoint x: 732, endPoint y: 272, distance: 246.0
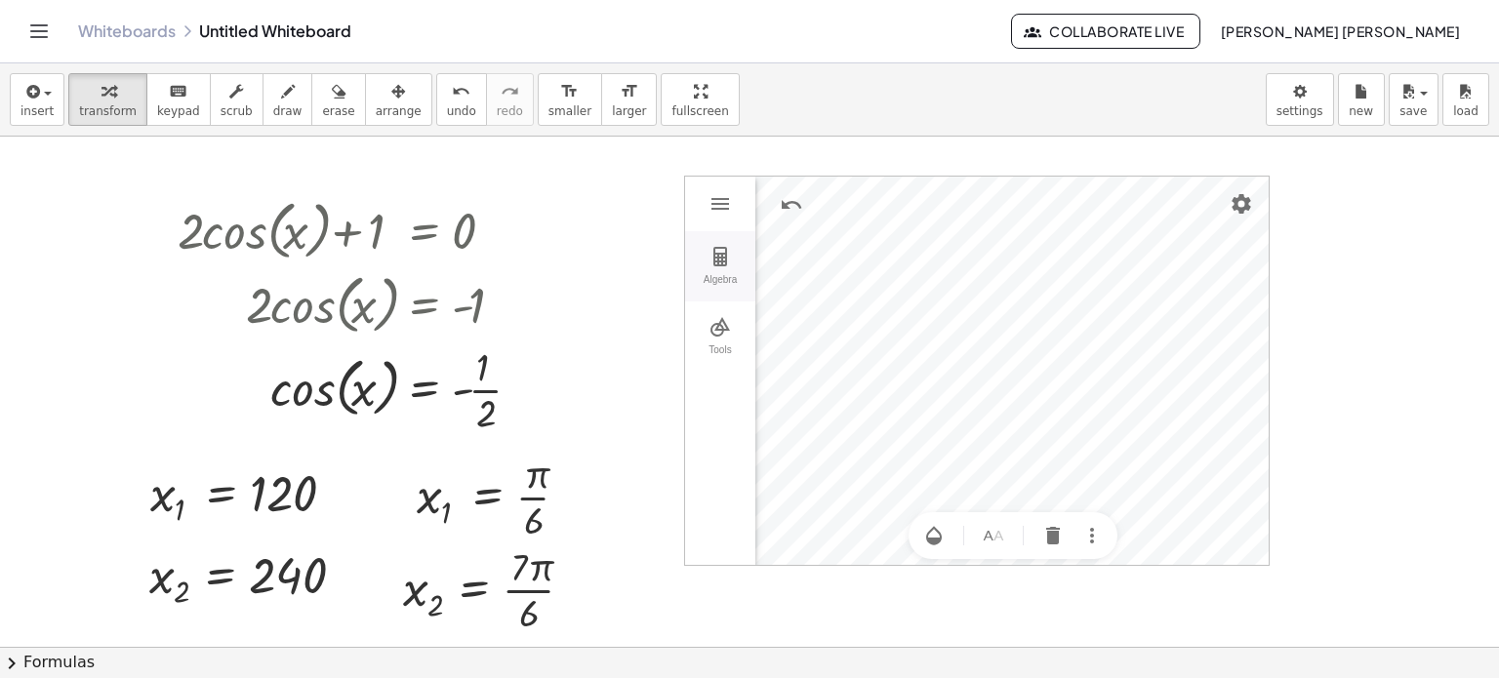
click at [733, 293] on div "Algebra" at bounding box center [720, 287] width 62 height 27
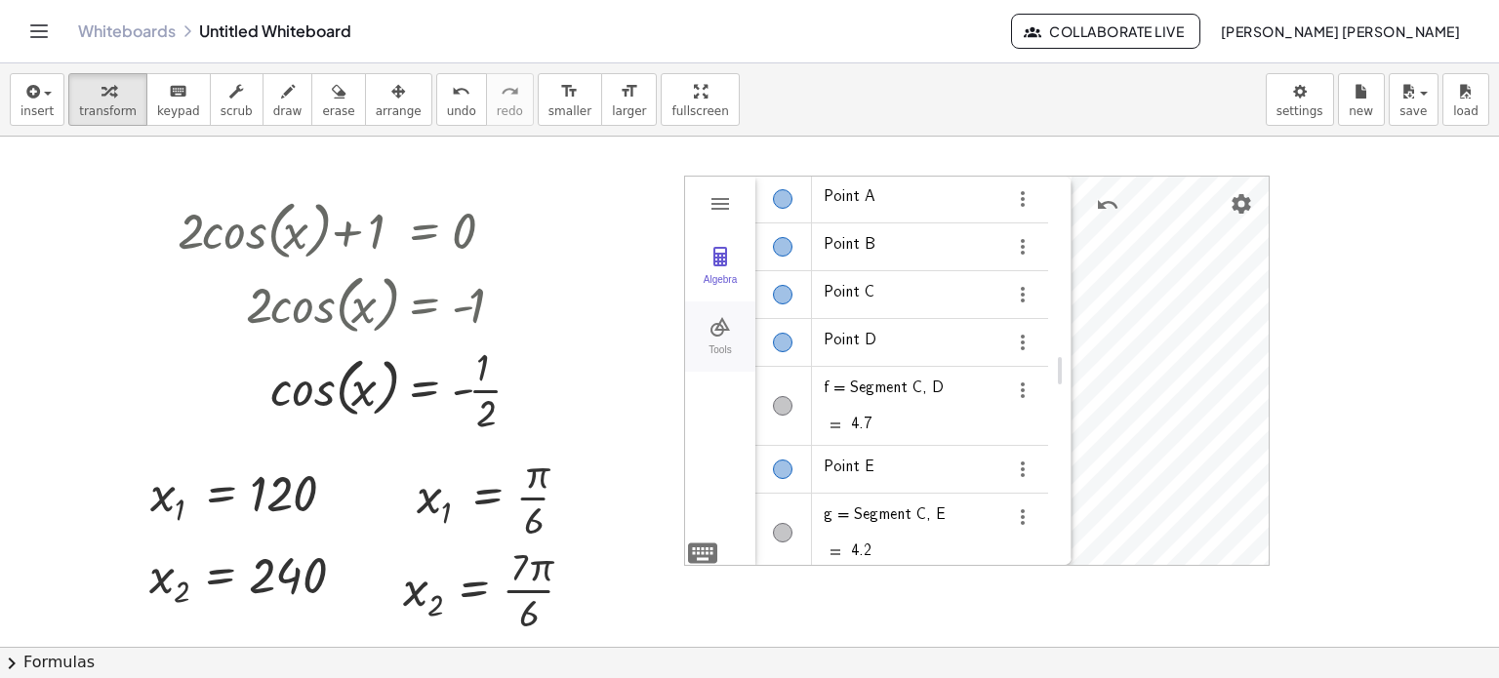
click at [716, 315] on img "Geometry" at bounding box center [720, 326] width 23 height 23
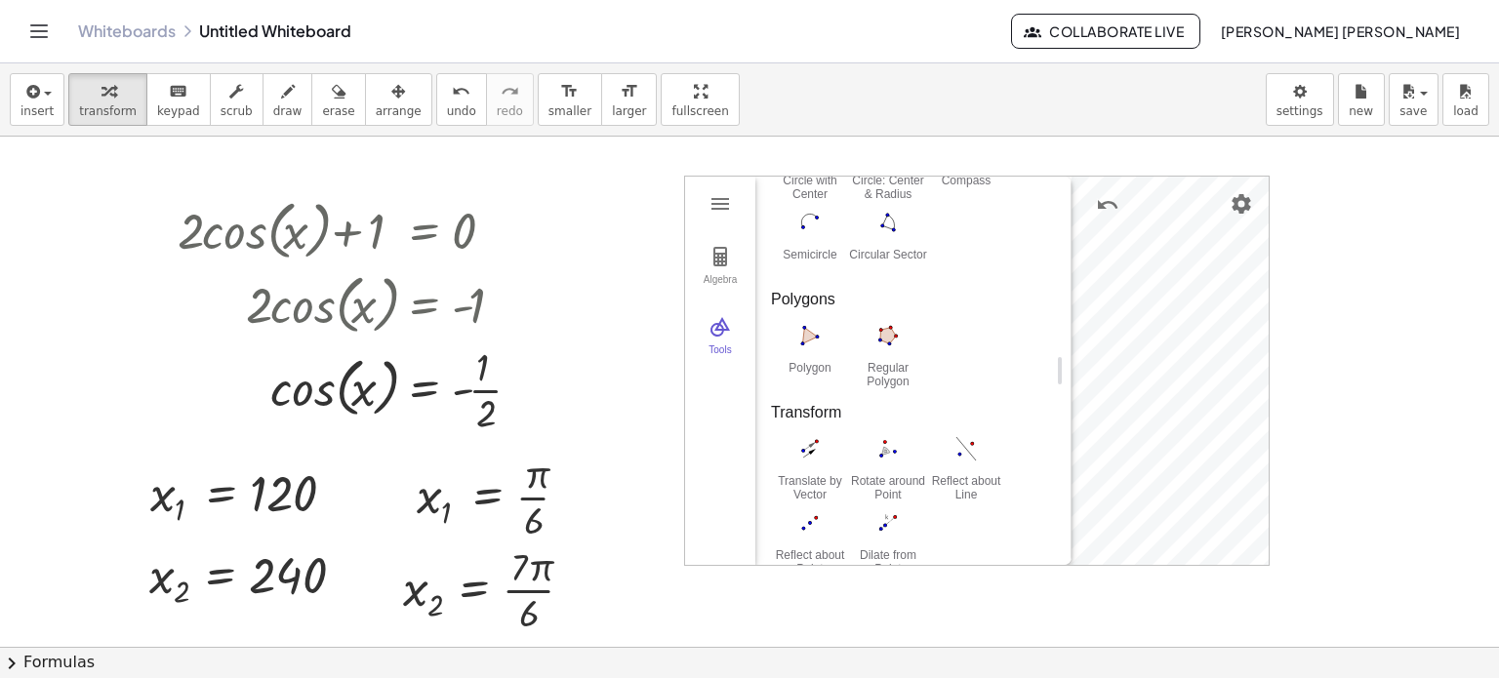
scroll to position [1027, 0]
click at [818, 246] on button "Semicircle" at bounding box center [810, 243] width 78 height 70
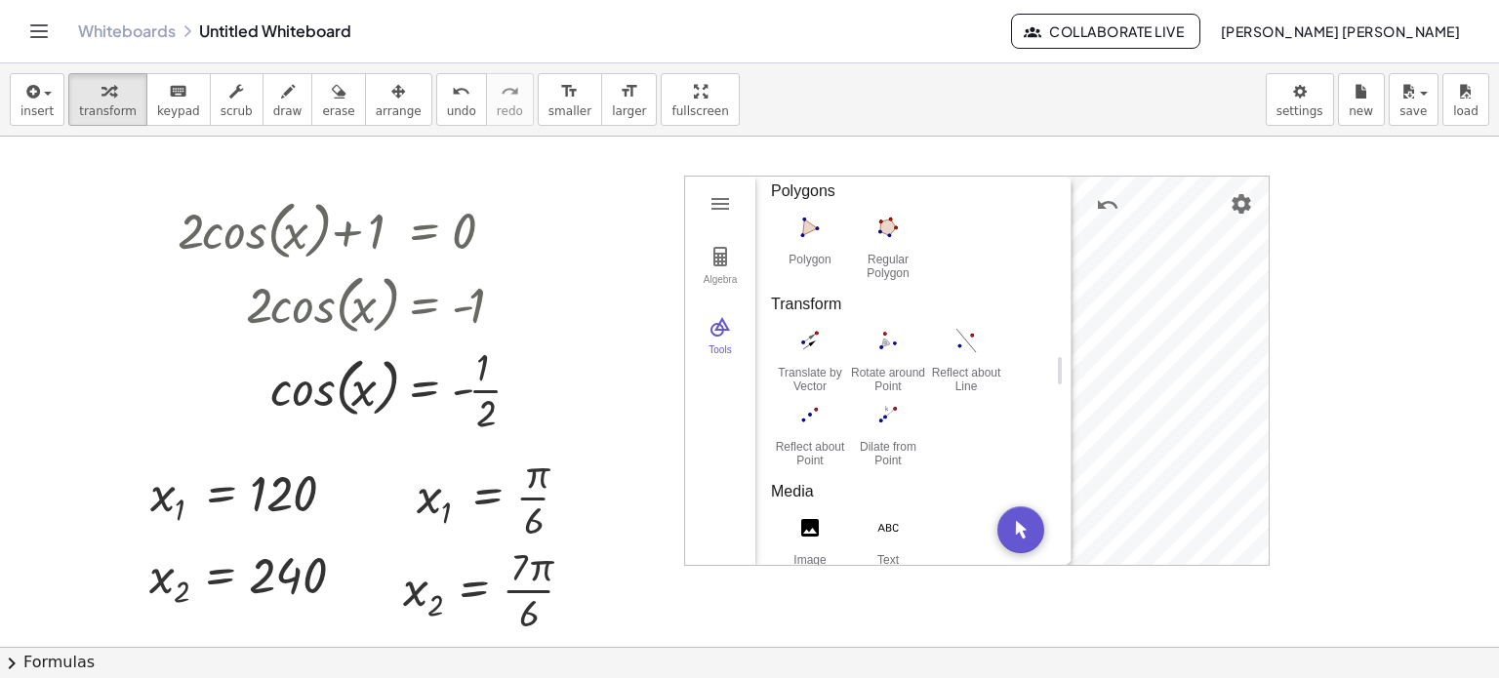
scroll to position [1186, 0]
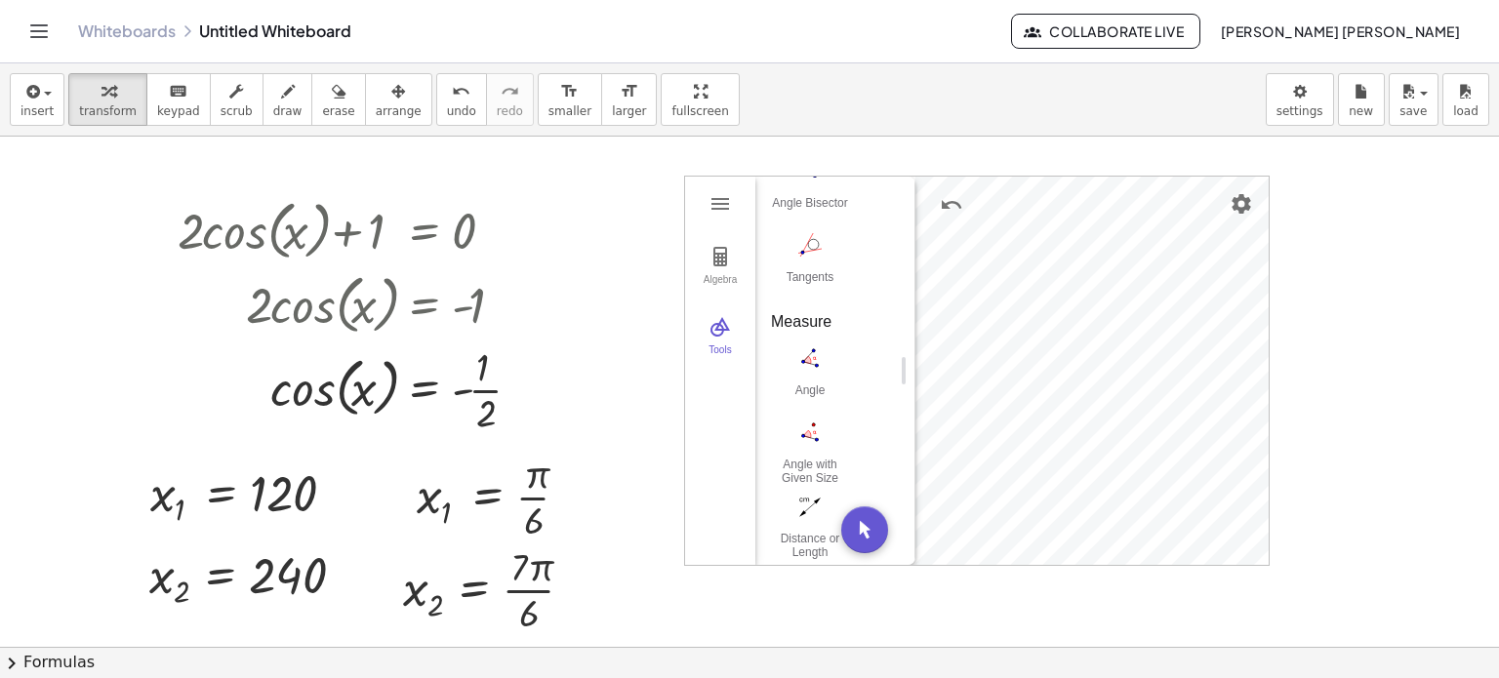
drag, startPoint x: 1060, startPoint y: 374, endPoint x: 904, endPoint y: 422, distance: 163.3
drag, startPoint x: 902, startPoint y: 374, endPoint x: 572, endPoint y: 378, distance: 329.9
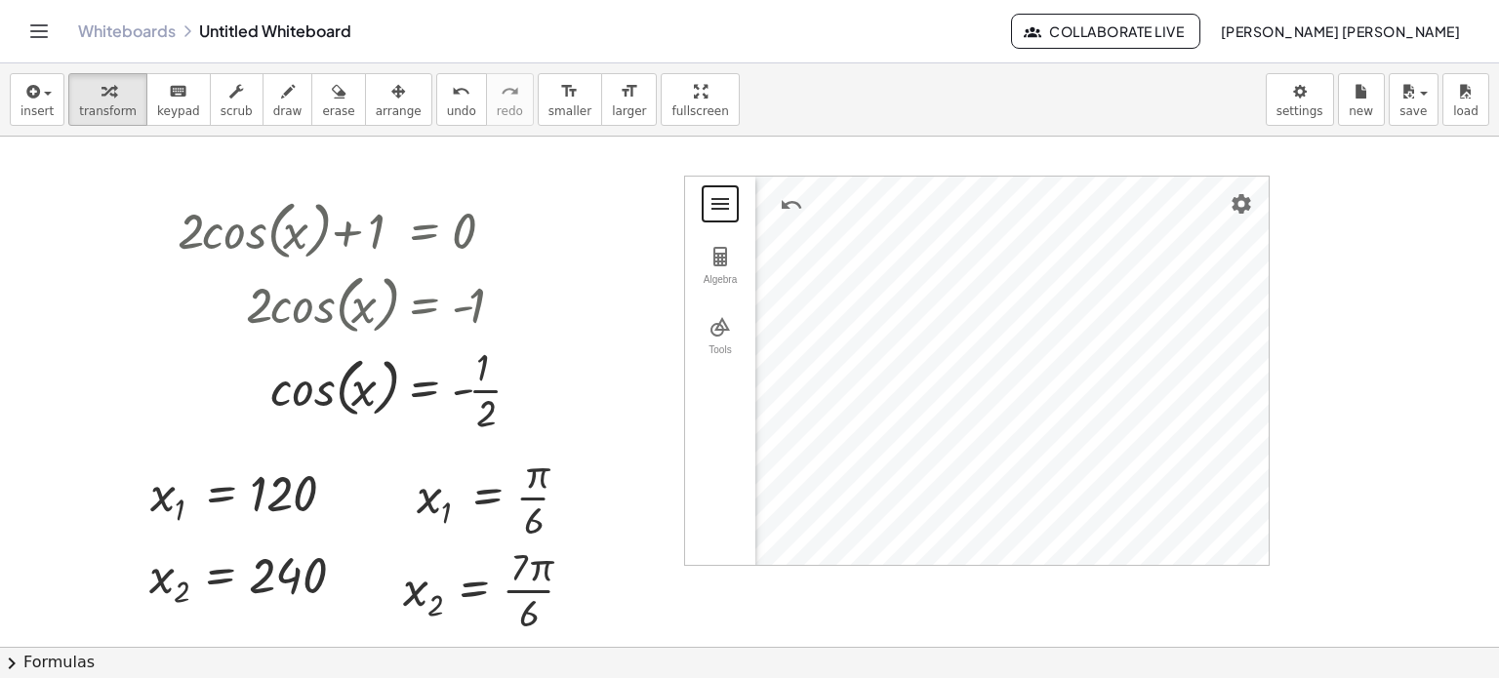
click at [704, 209] on button "Geometry" at bounding box center [720, 203] width 35 height 35
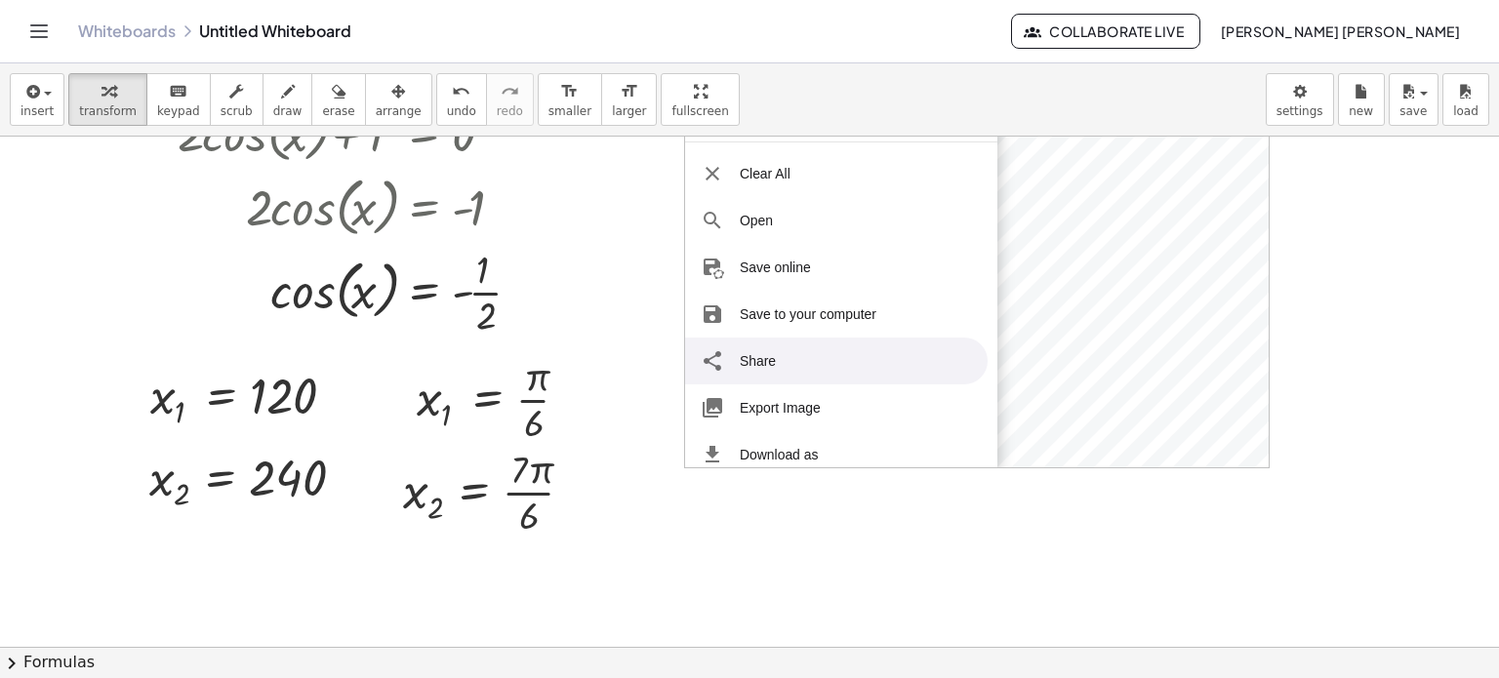
scroll to position [0, 0]
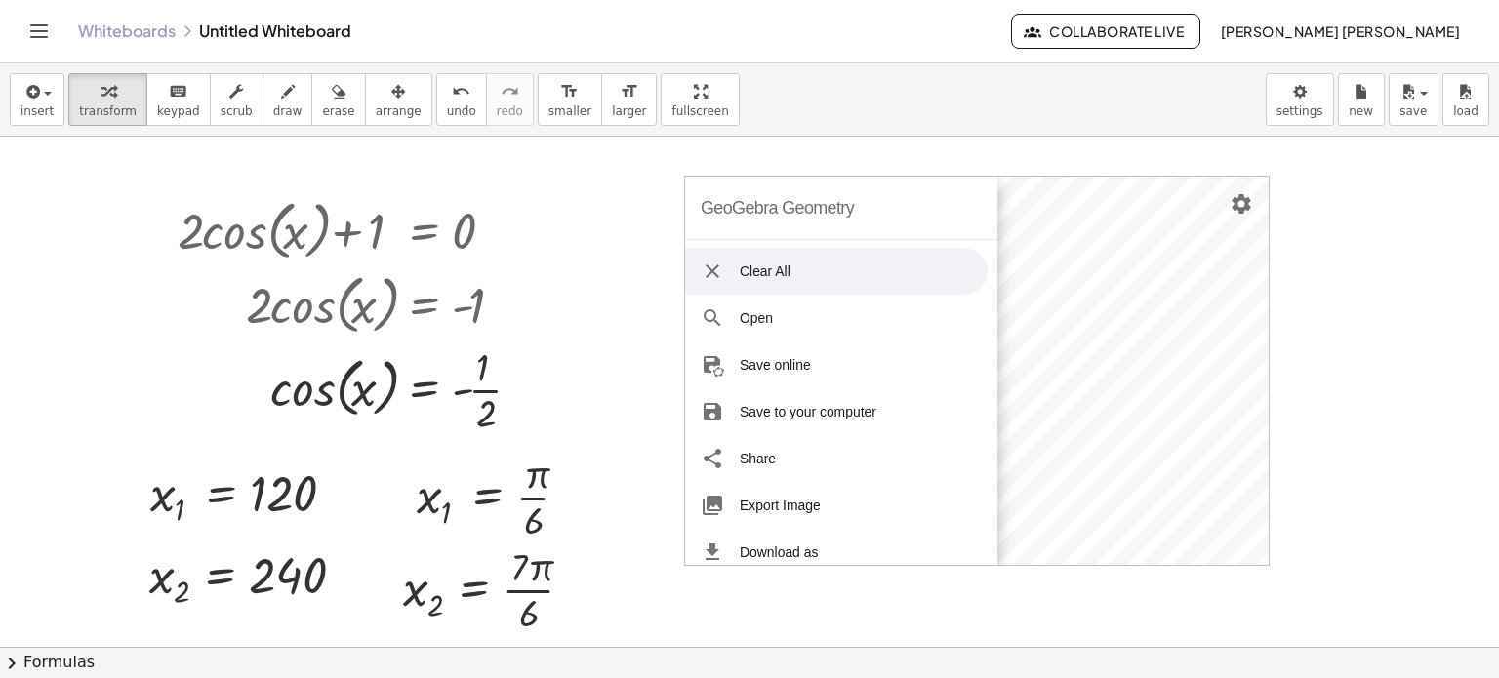
click at [976, 190] on div "GeoGebra Geometry" at bounding box center [841, 208] width 312 height 63
drag, startPoint x: 917, startPoint y: 198, endPoint x: 984, endPoint y: 221, distance: 70.1
click at [917, 200] on div "GeoGebra Geometry" at bounding box center [841, 208] width 312 height 63
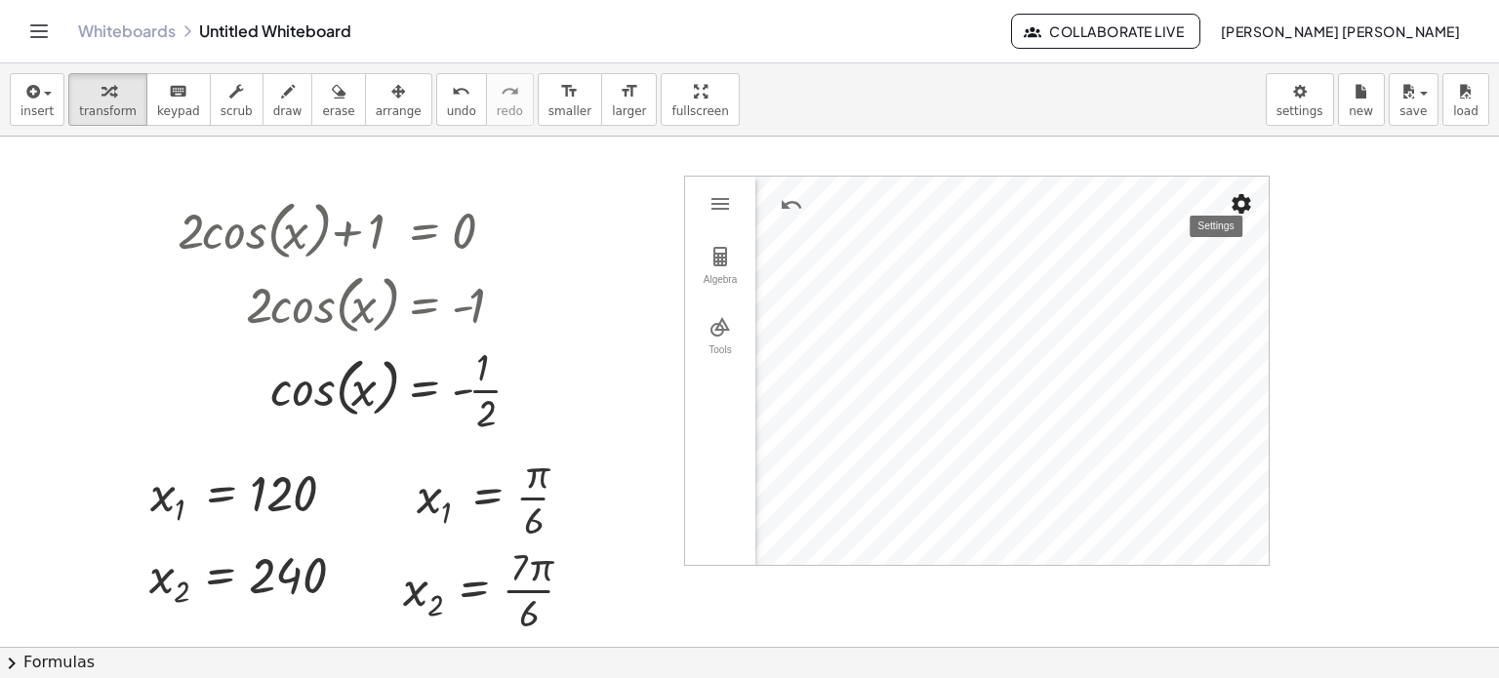
click at [1249, 198] on img "Settings" at bounding box center [1241, 203] width 23 height 23
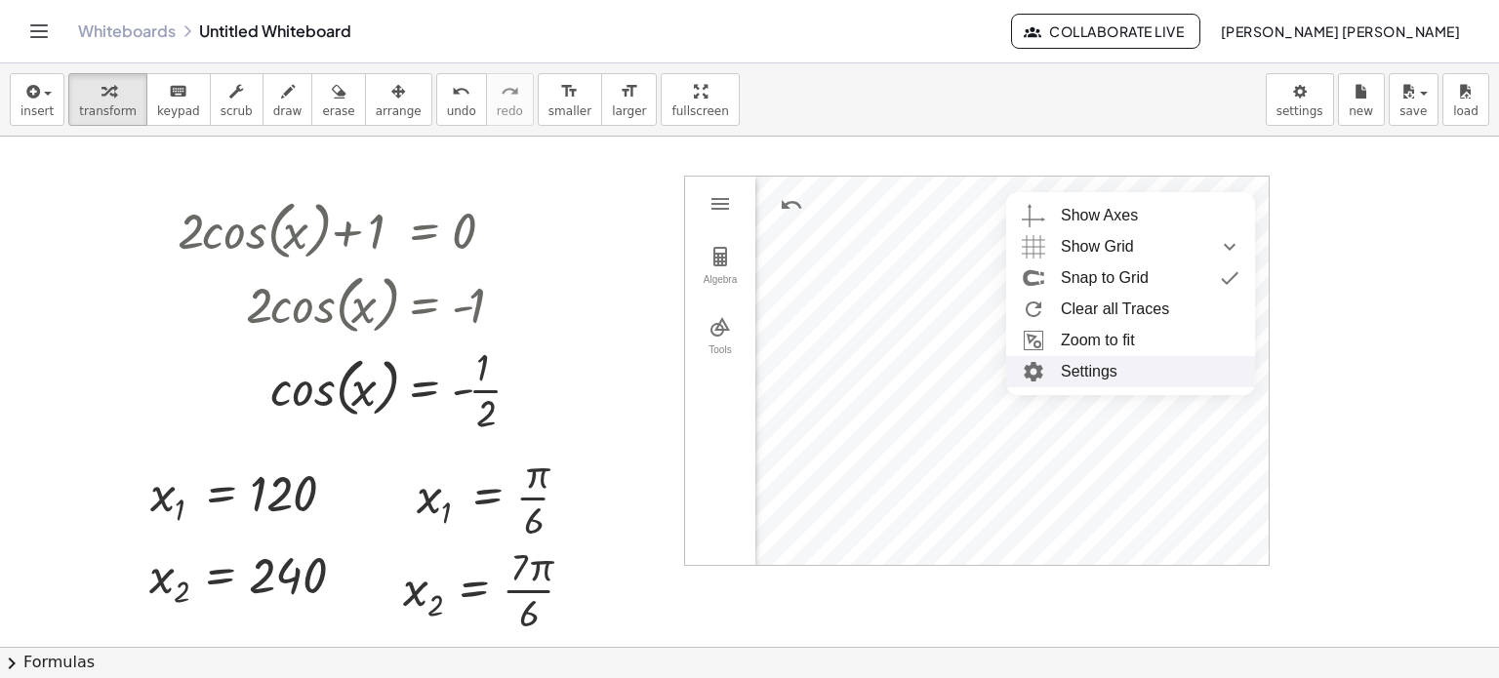
click at [1201, 367] on li "Settings" at bounding box center [1130, 371] width 249 height 31
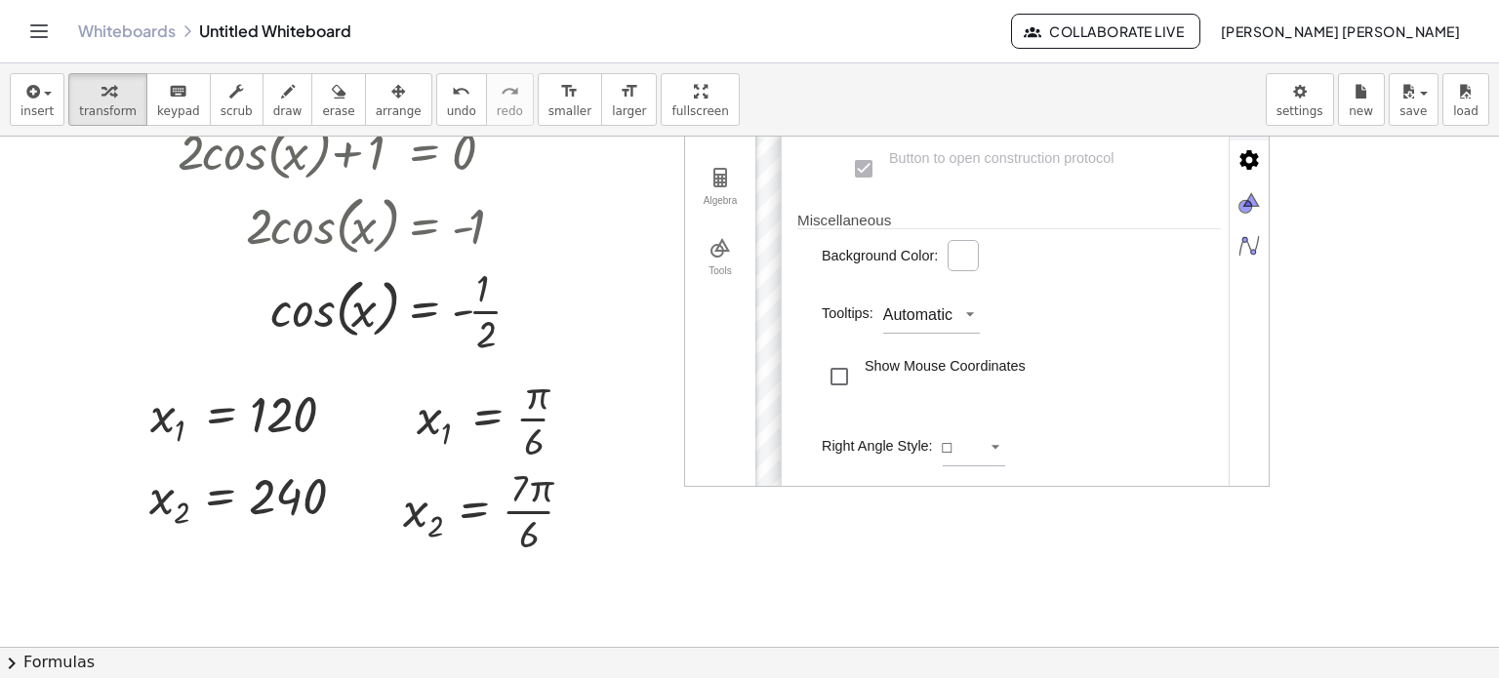
scroll to position [98, 0]
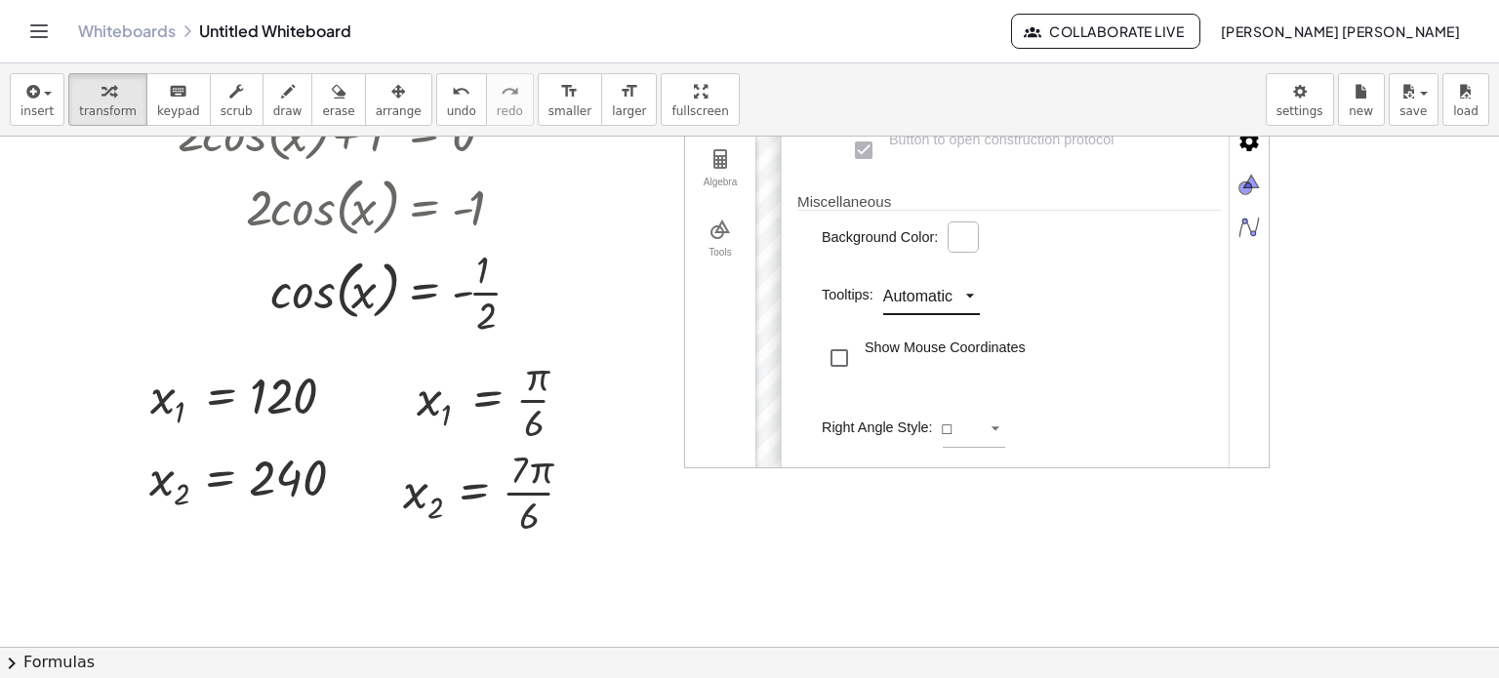
click at [942, 298] on div "GeoGebra Geometry Clear All Open Save online Save to your computer Share Export…" at bounding box center [977, 273] width 586 height 390
click at [945, 324] on li "Off" at bounding box center [942, 330] width 116 height 31
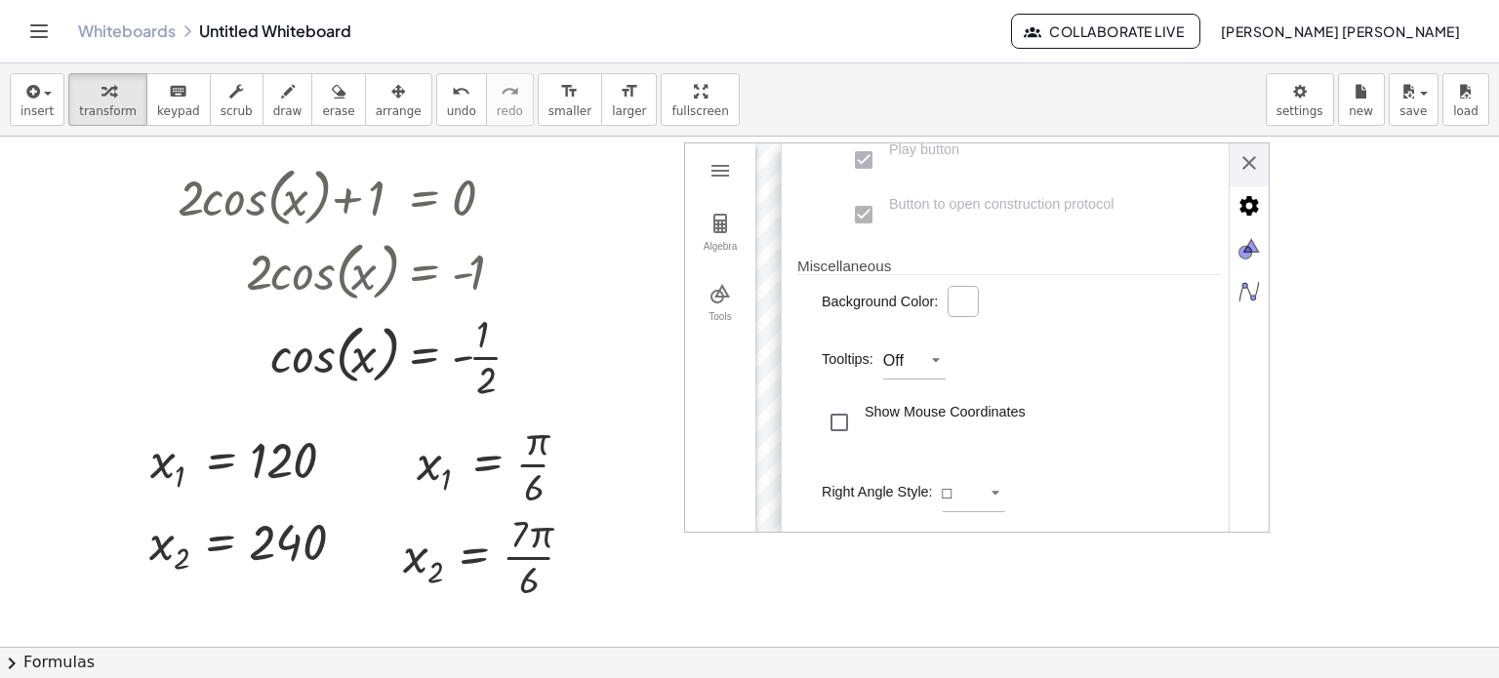
scroll to position [0, 0]
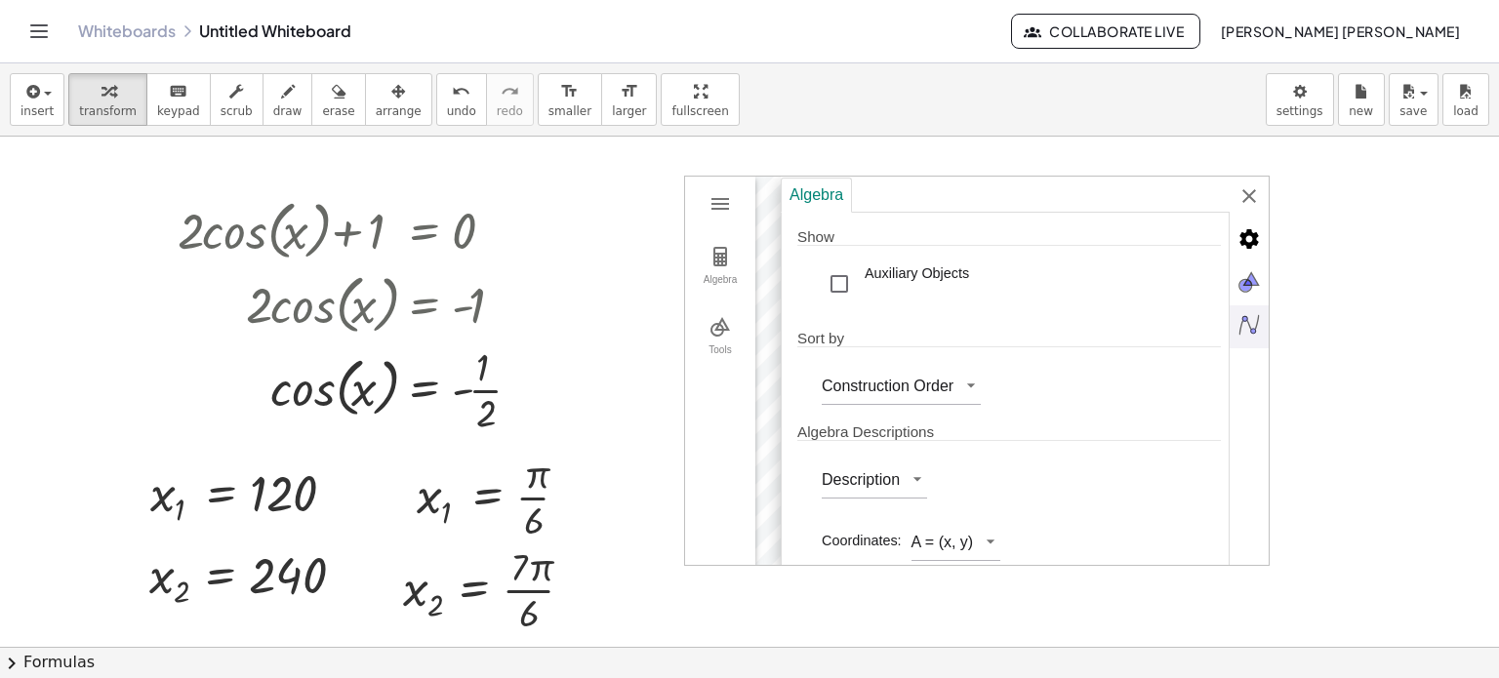
click at [1246, 305] on img "Algebra" at bounding box center [1249, 324] width 39 height 39
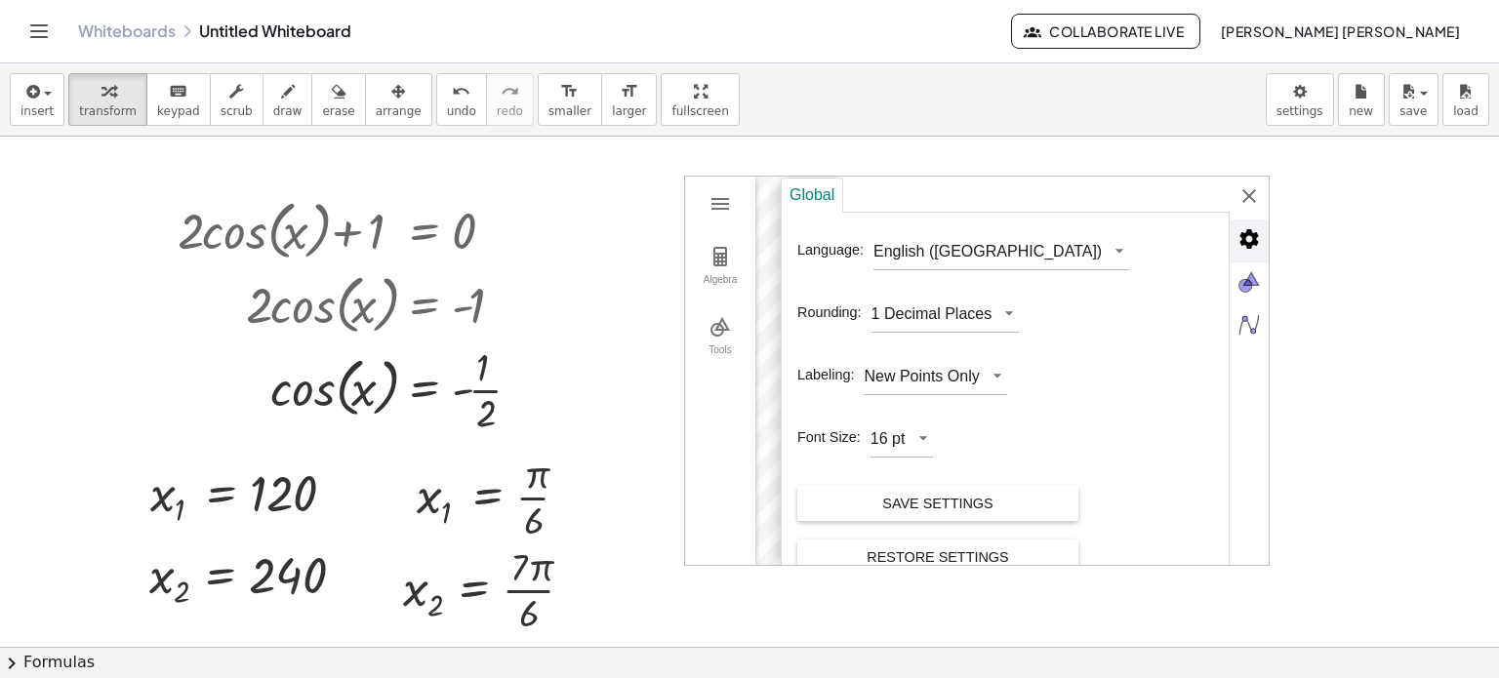
click at [1257, 254] on img "Advanced" at bounding box center [1249, 239] width 39 height 39
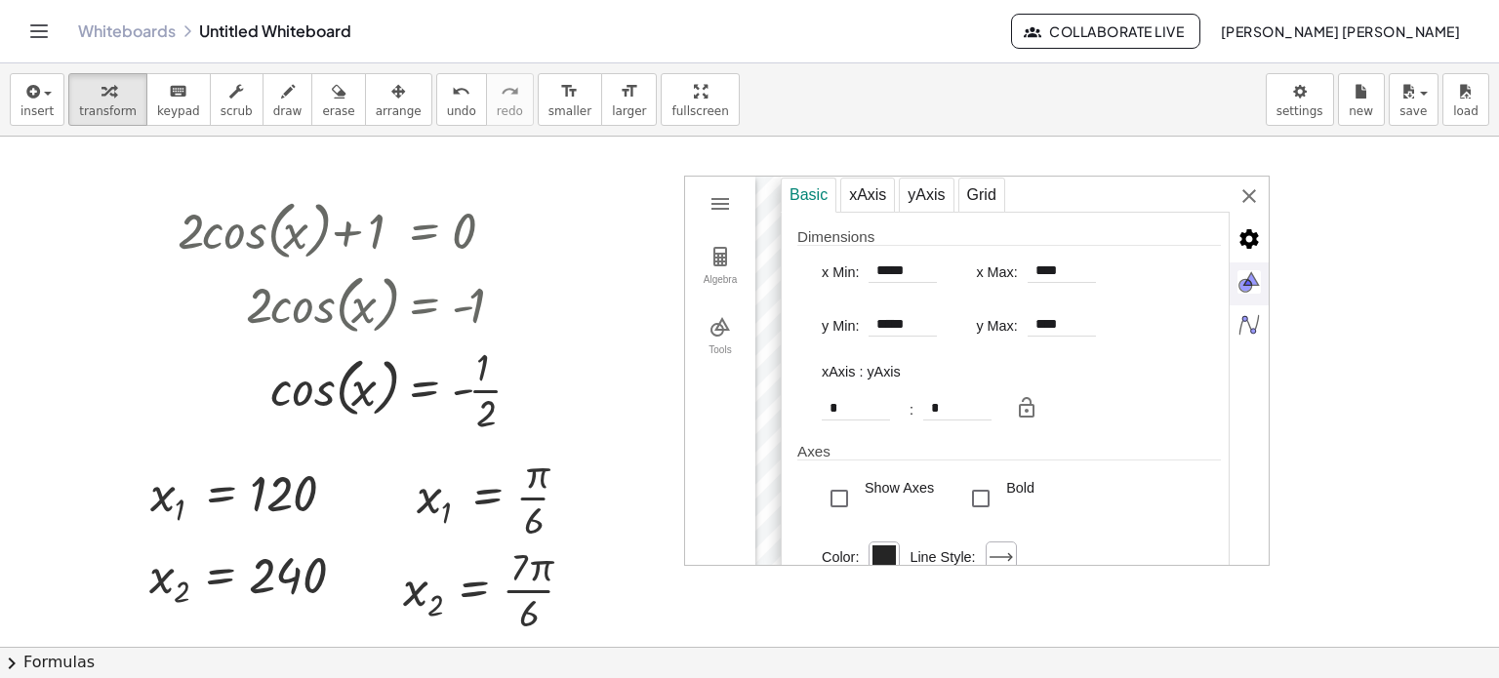
click at [1254, 288] on img "Graphics" at bounding box center [1249, 282] width 39 height 39
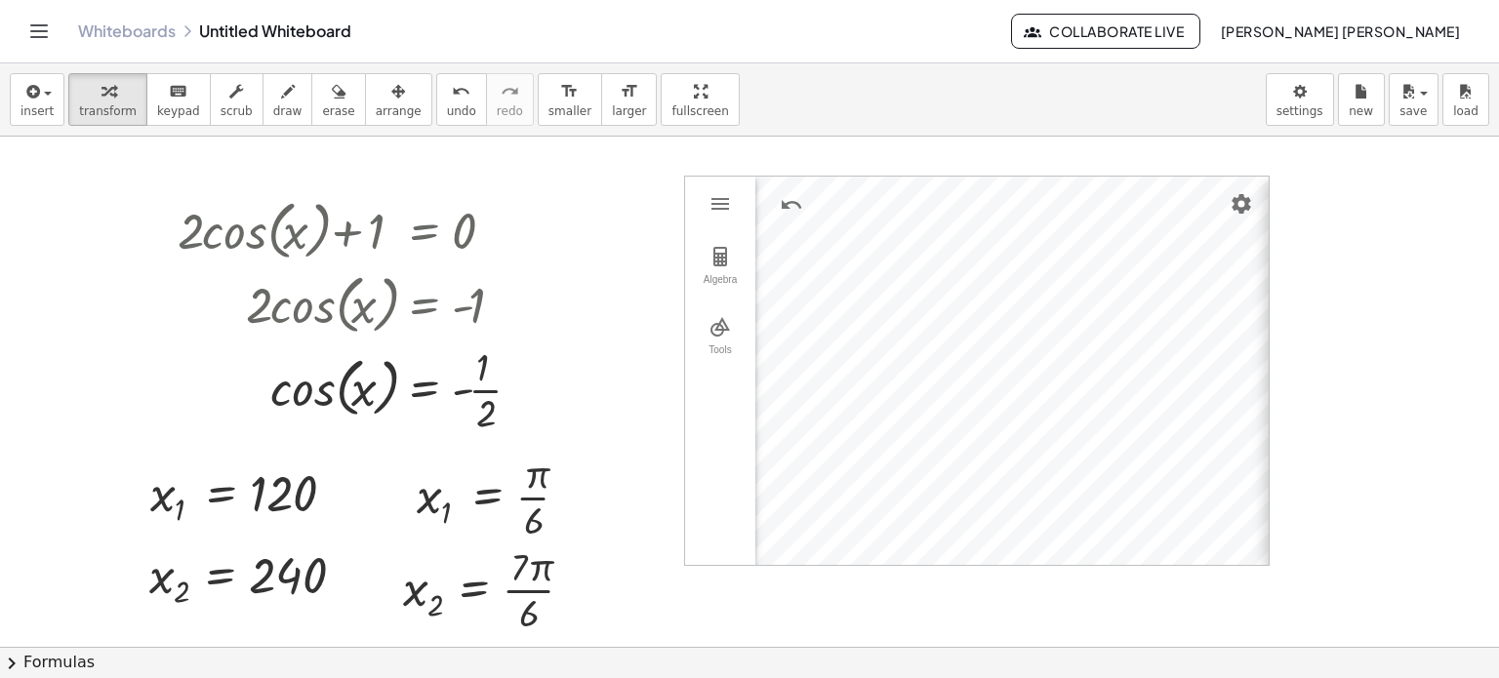
click at [1269, 187] on div "Basic xAxis yAxis Grid Dimensions x Min: ***** x Max: **** y Min: ***** y Max: …" at bounding box center [1513, 372] width 488 height 390
click at [737, 210] on button "Geometry" at bounding box center [720, 203] width 35 height 35
click at [1359, 296] on div at bounding box center [749, 648] width 1499 height 1023
click at [1128, 175] on div "+ · 2 · cos ( , x ) + 1 = 0 · 2 · cos ( , x ) = + 0 − 1 · 2 · cos ( , x ) = - 1…" at bounding box center [749, 648] width 1499 height 1023
click at [1383, 283] on div at bounding box center [749, 648] width 1499 height 1023
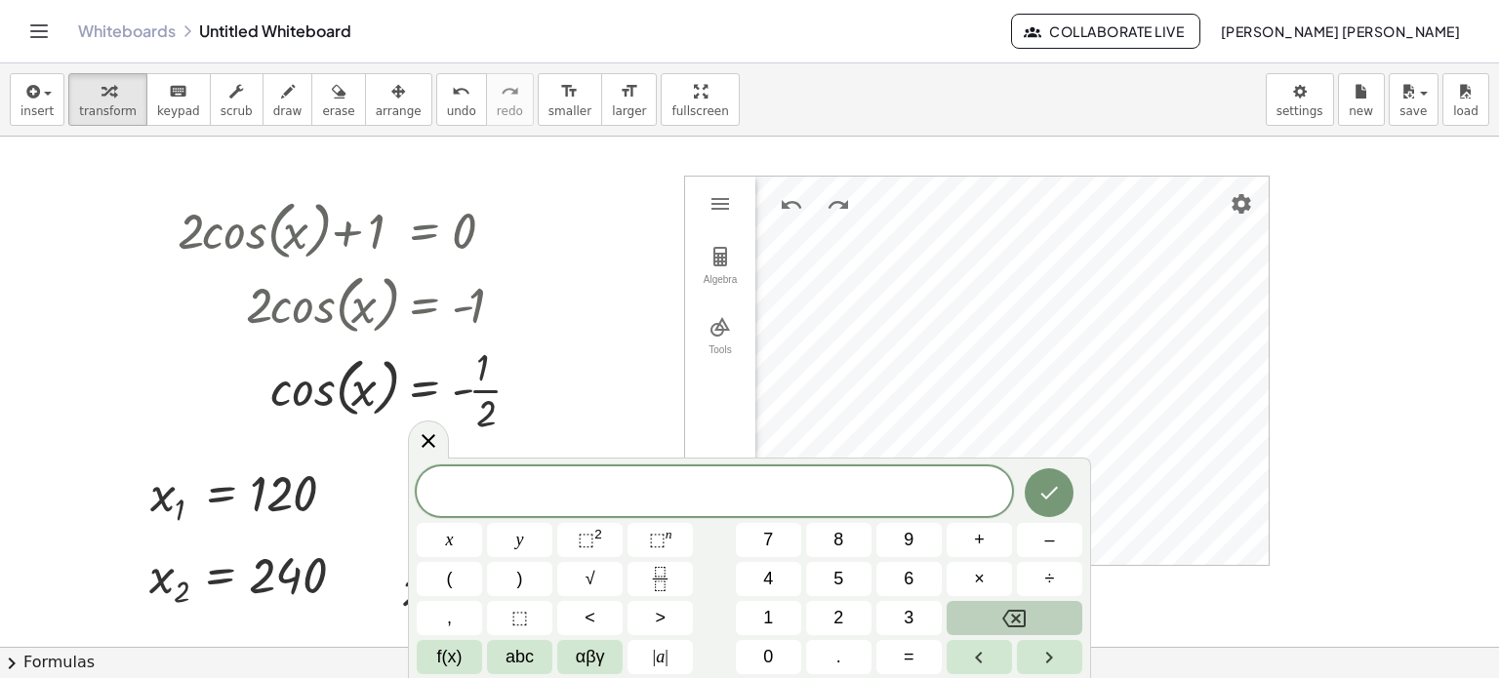
click at [566, 291] on div at bounding box center [749, 648] width 1499 height 1023
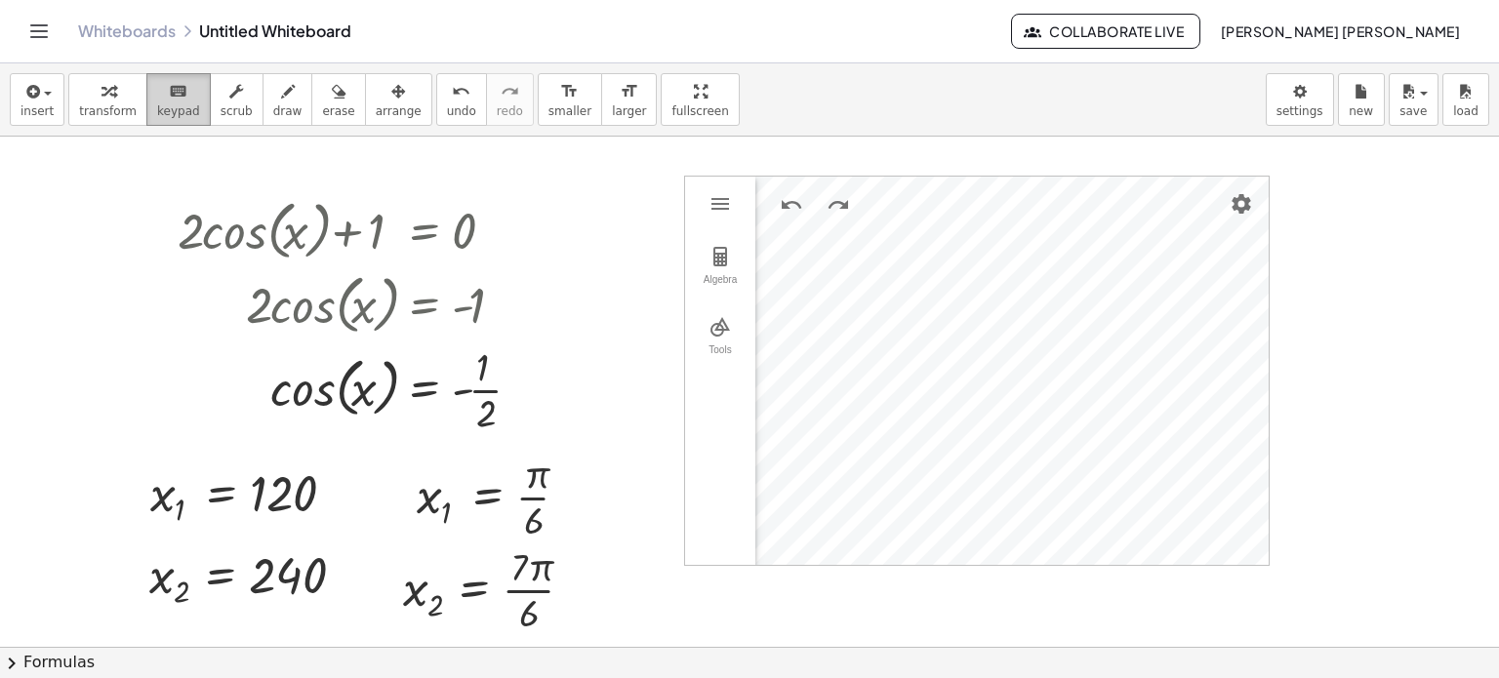
click at [157, 105] on span "keypad" at bounding box center [178, 111] width 43 height 14
click at [115, 171] on div at bounding box center [749, 648] width 1499 height 1023
click at [47, 101] on div "button" at bounding box center [36, 90] width 33 height 23
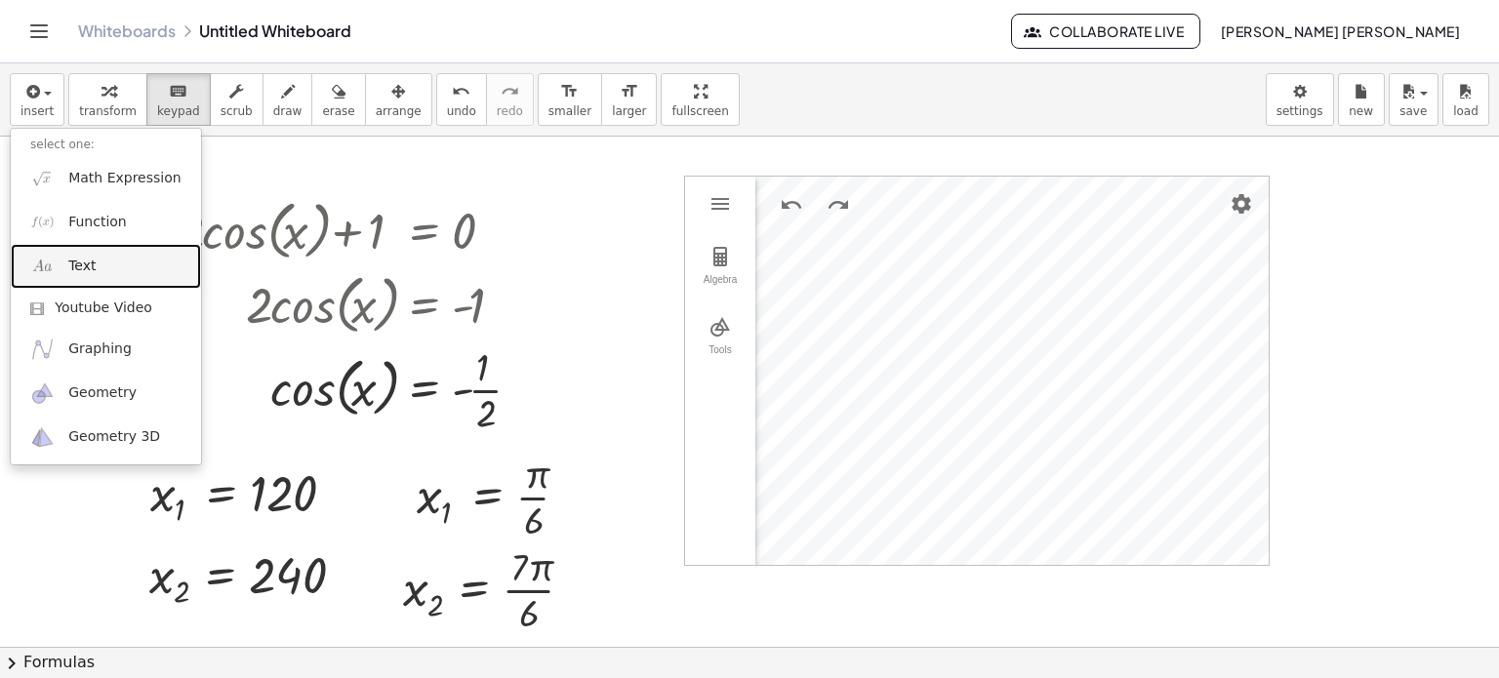
click at [102, 253] on link "Text" at bounding box center [106, 266] width 190 height 44
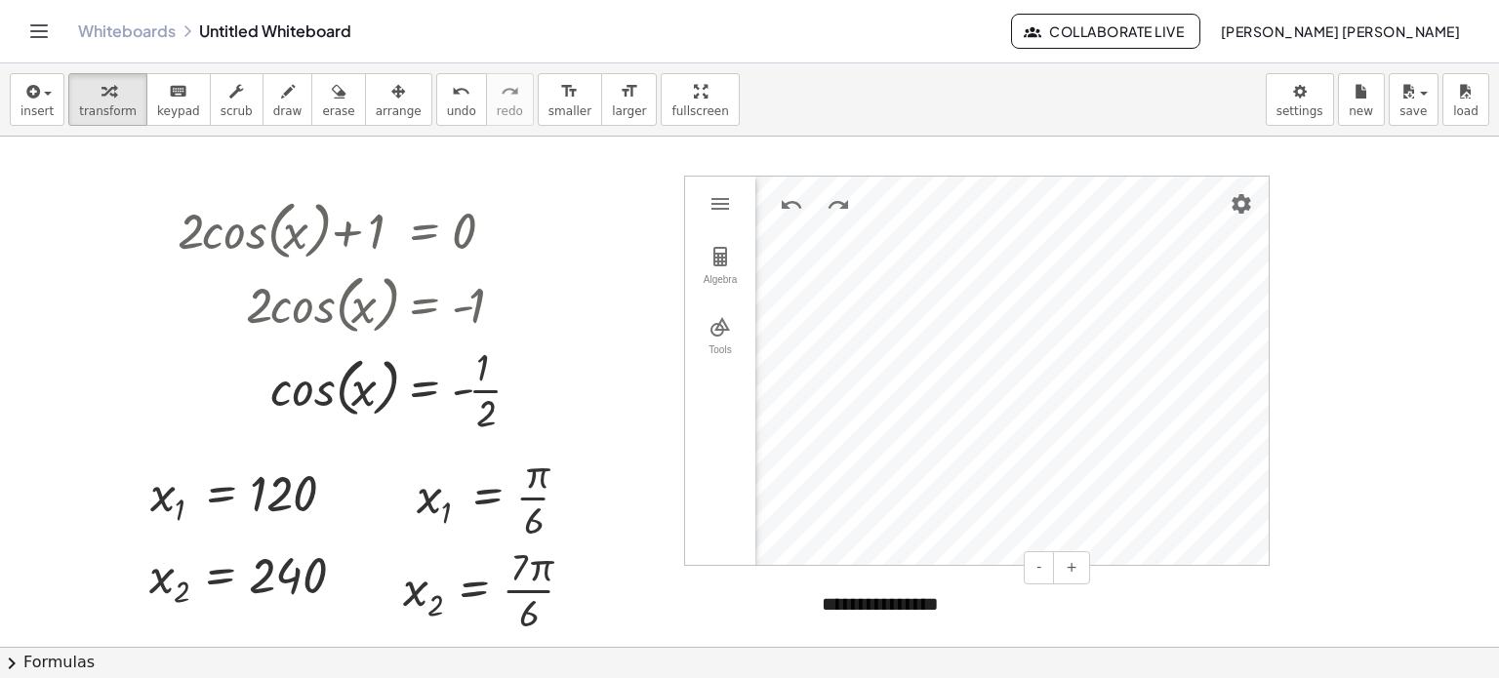
click at [940, 592] on div "**********" at bounding box center [948, 604] width 293 height 67
click at [990, 600] on div "**********" at bounding box center [948, 604] width 293 height 67
click at [1050, 620] on div "**********" at bounding box center [948, 604] width 293 height 67
click at [1070, 562] on span "+" at bounding box center [1072, 567] width 12 height 16
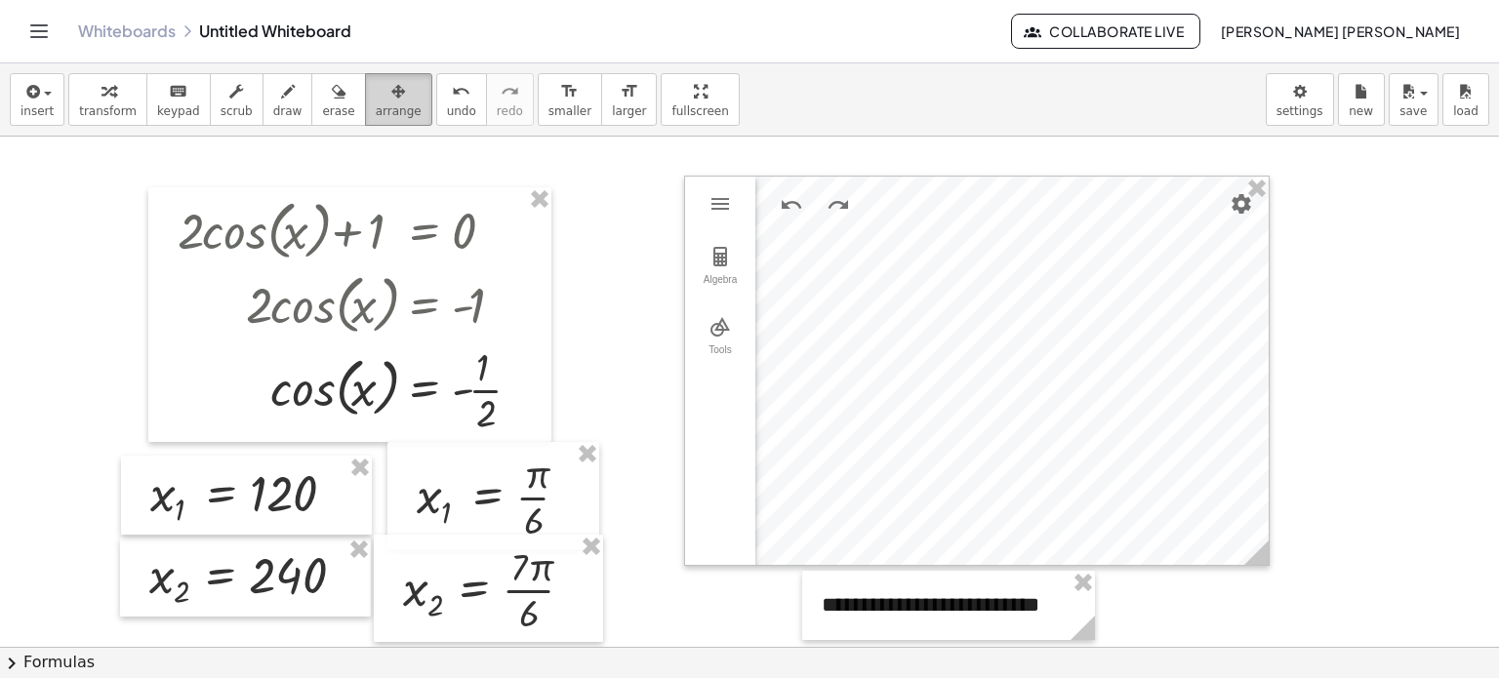
click at [376, 81] on div "button" at bounding box center [399, 90] width 46 height 23
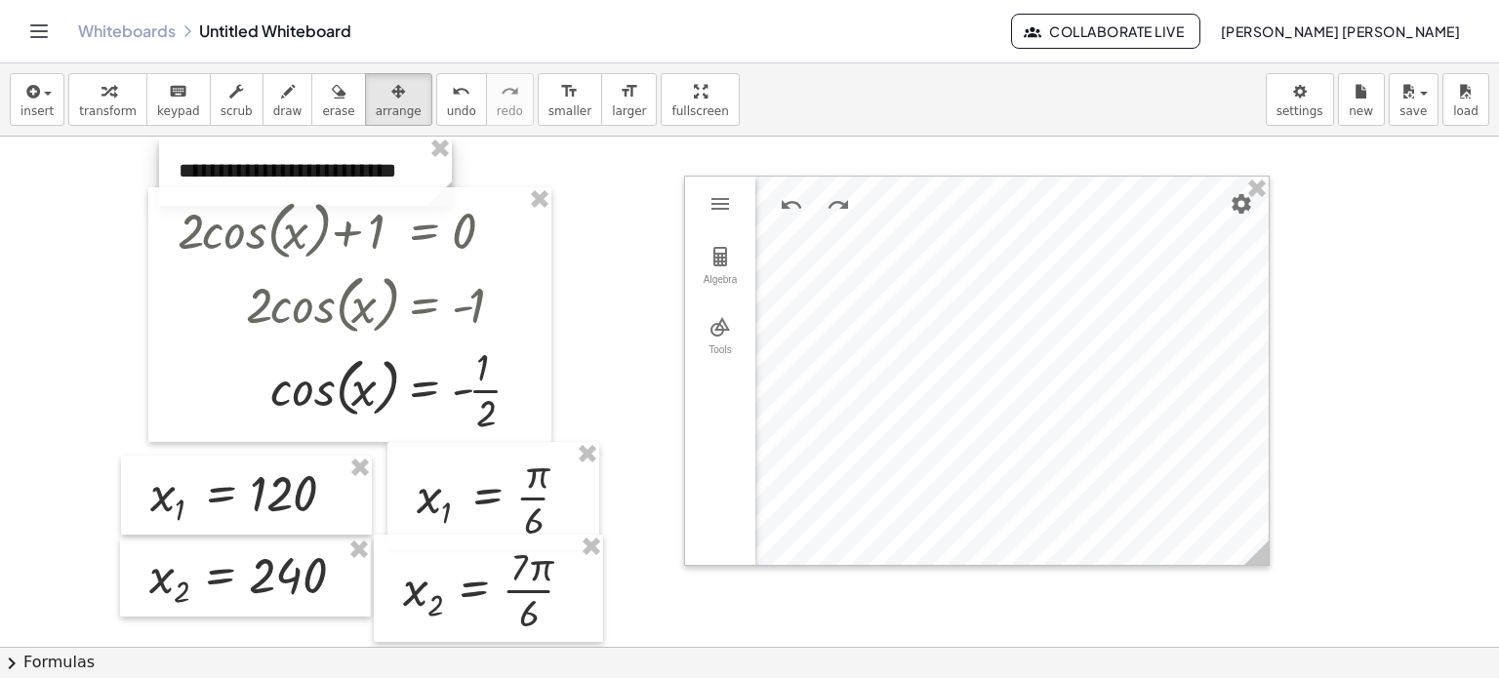
drag, startPoint x: 713, startPoint y: 478, endPoint x: 219, endPoint y: 159, distance: 588.8
click at [219, 159] on div at bounding box center [305, 171] width 293 height 69
drag, startPoint x: 121, startPoint y: 203, endPoint x: 137, endPoint y: 199, distance: 16.1
click at [123, 204] on div at bounding box center [749, 648] width 1499 height 1023
click at [386, 92] on button "arrange" at bounding box center [398, 99] width 67 height 53
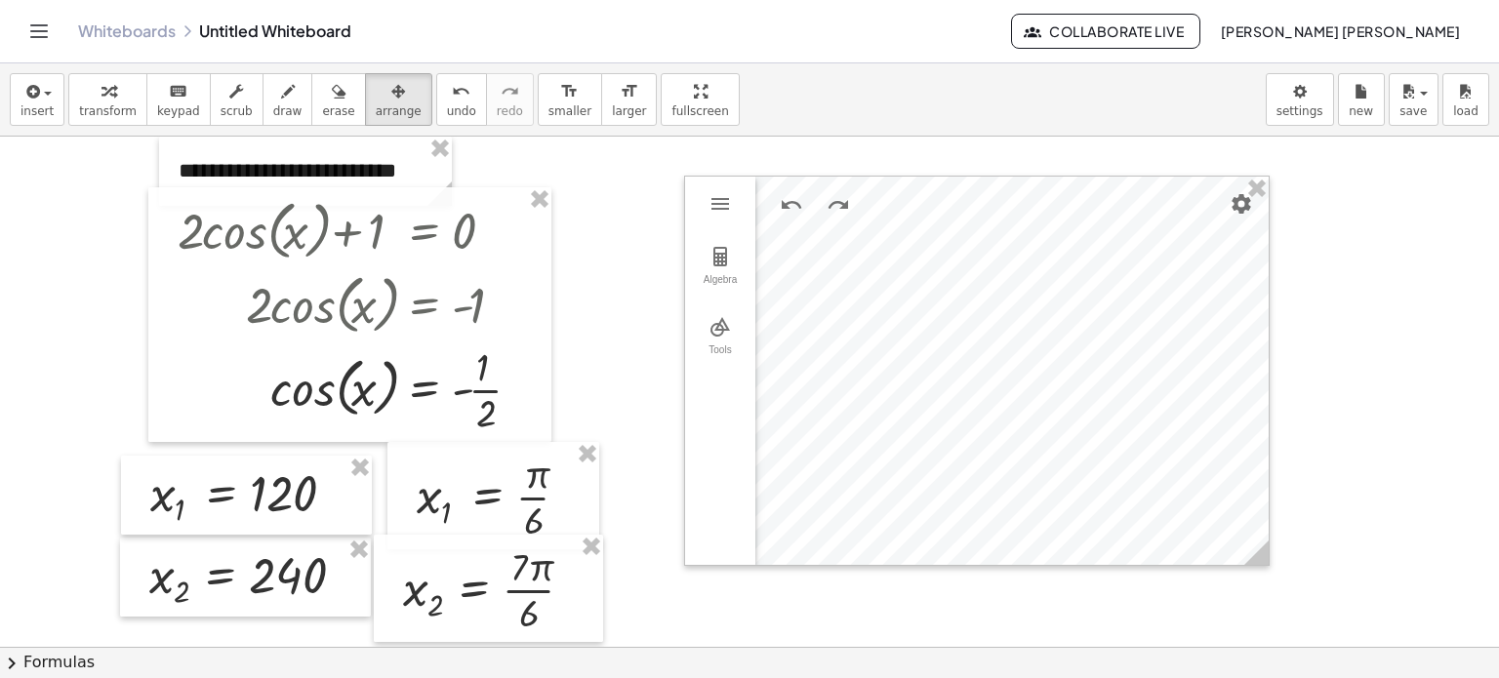
click at [583, 151] on div at bounding box center [749, 648] width 1499 height 1023
click at [111, 114] on span "transform" at bounding box center [108, 111] width 58 height 14
click at [378, 122] on button "arrange" at bounding box center [398, 99] width 67 height 53
click at [644, 319] on div at bounding box center [749, 648] width 1499 height 1023
click at [650, 240] on div at bounding box center [749, 648] width 1499 height 1023
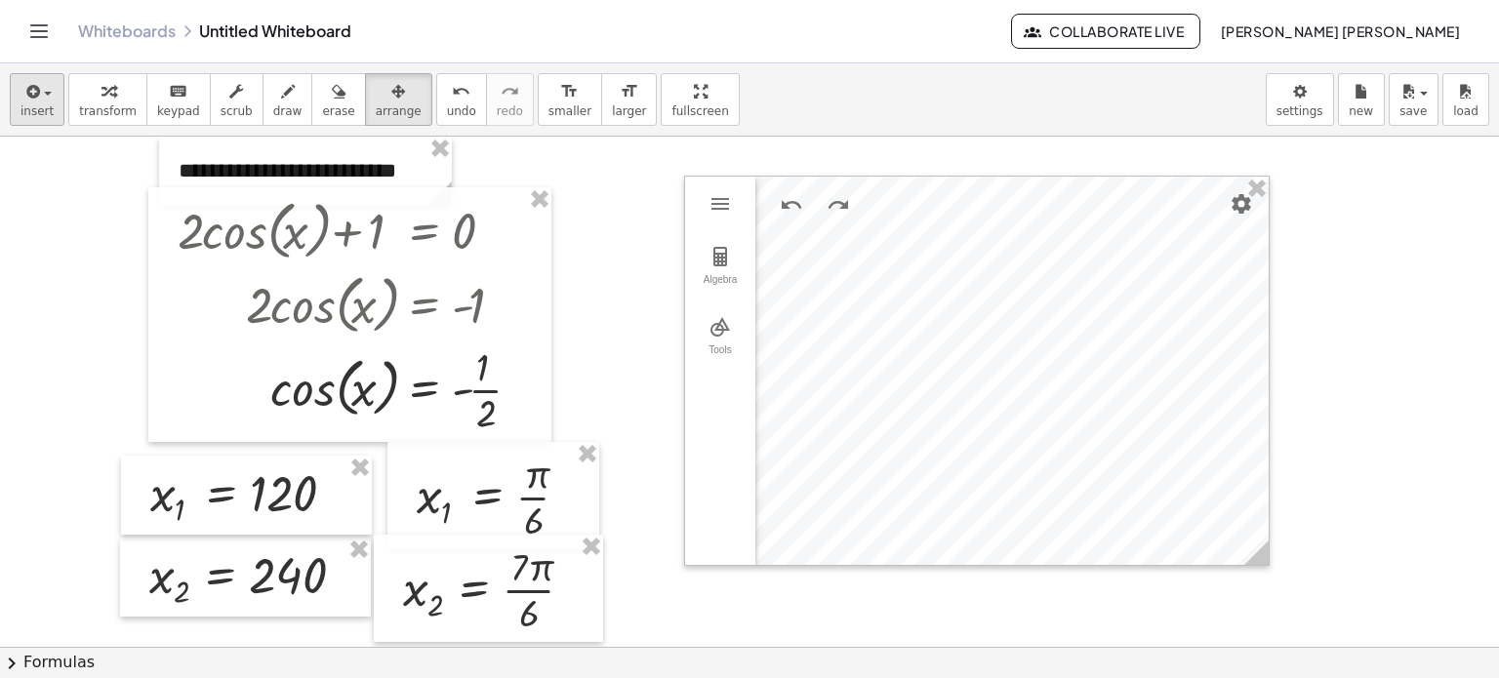
drag, startPoint x: 106, startPoint y: 108, endPoint x: 59, endPoint y: 120, distance: 49.2
click at [68, 120] on button "transform" at bounding box center [107, 99] width 79 height 53
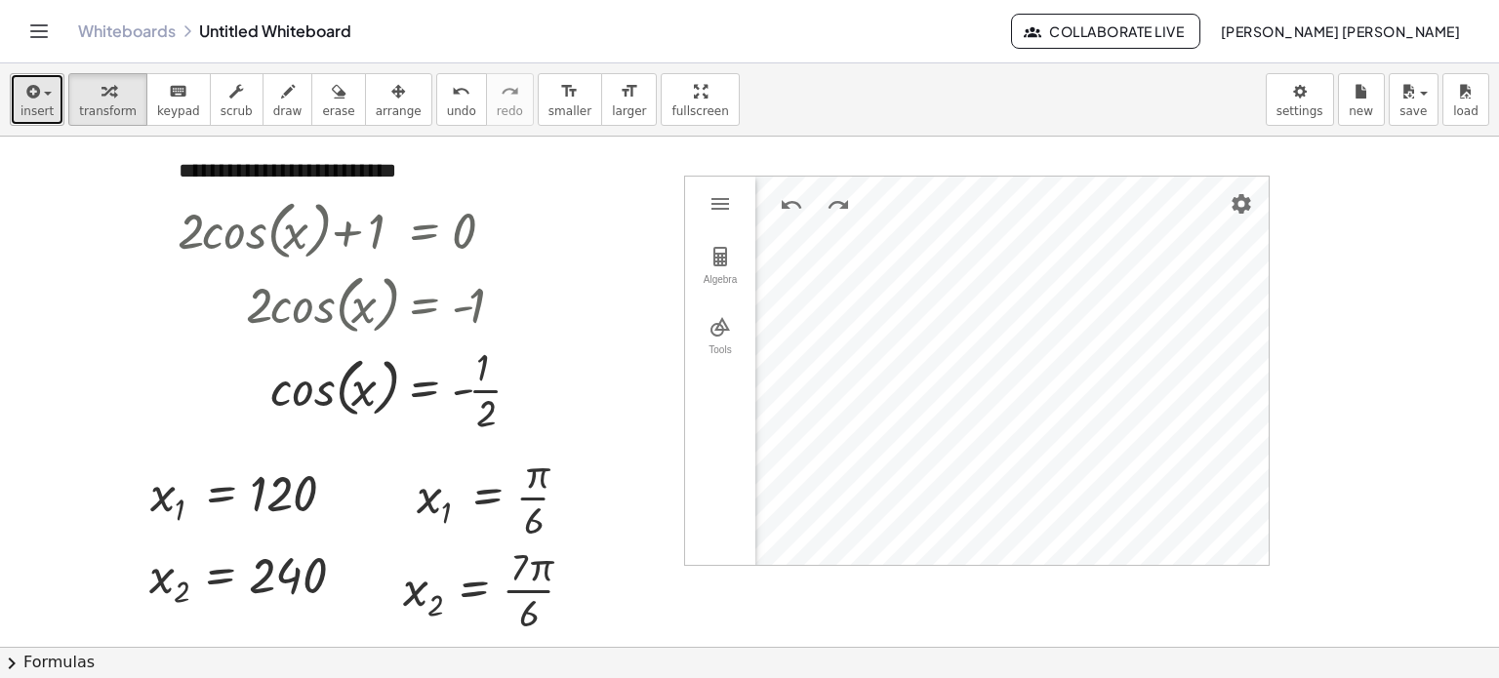
click at [30, 116] on span "insert" at bounding box center [36, 111] width 33 height 14
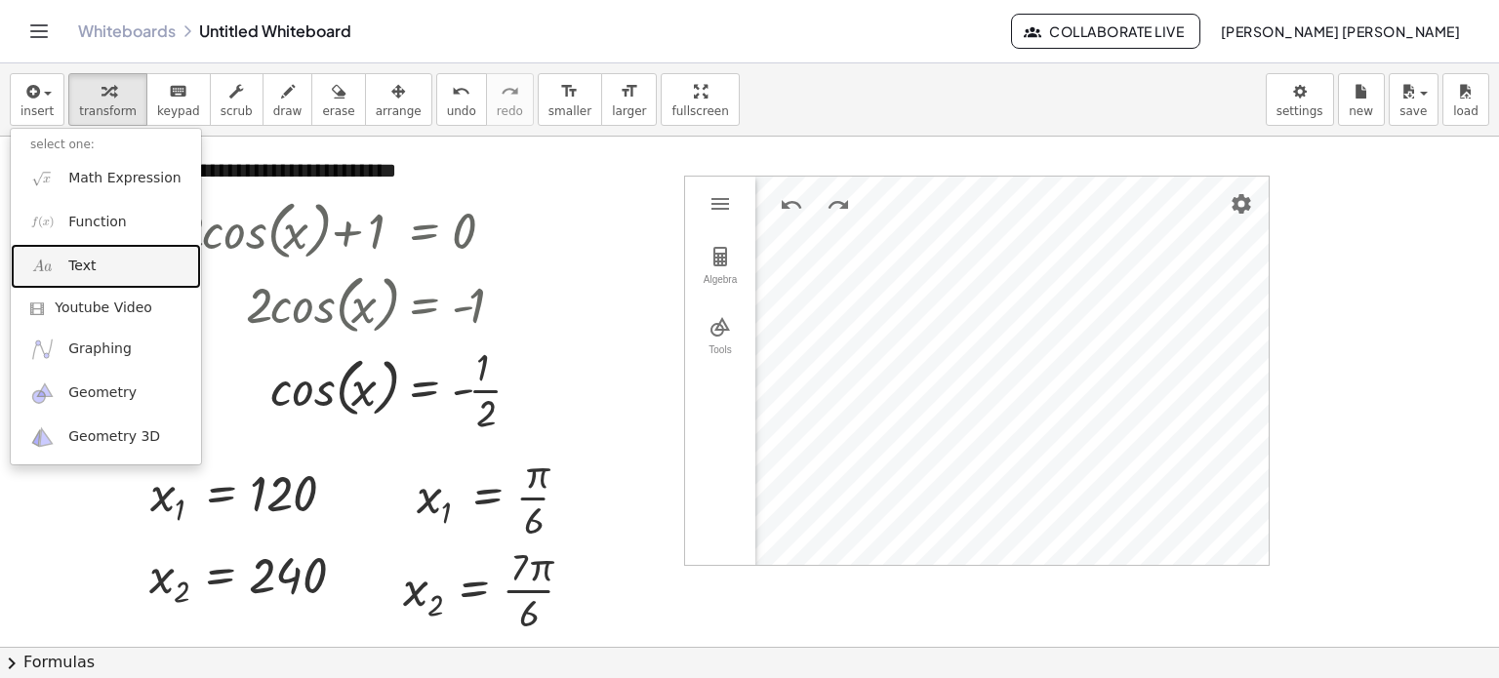
click at [114, 264] on link "Text" at bounding box center [106, 266] width 190 height 44
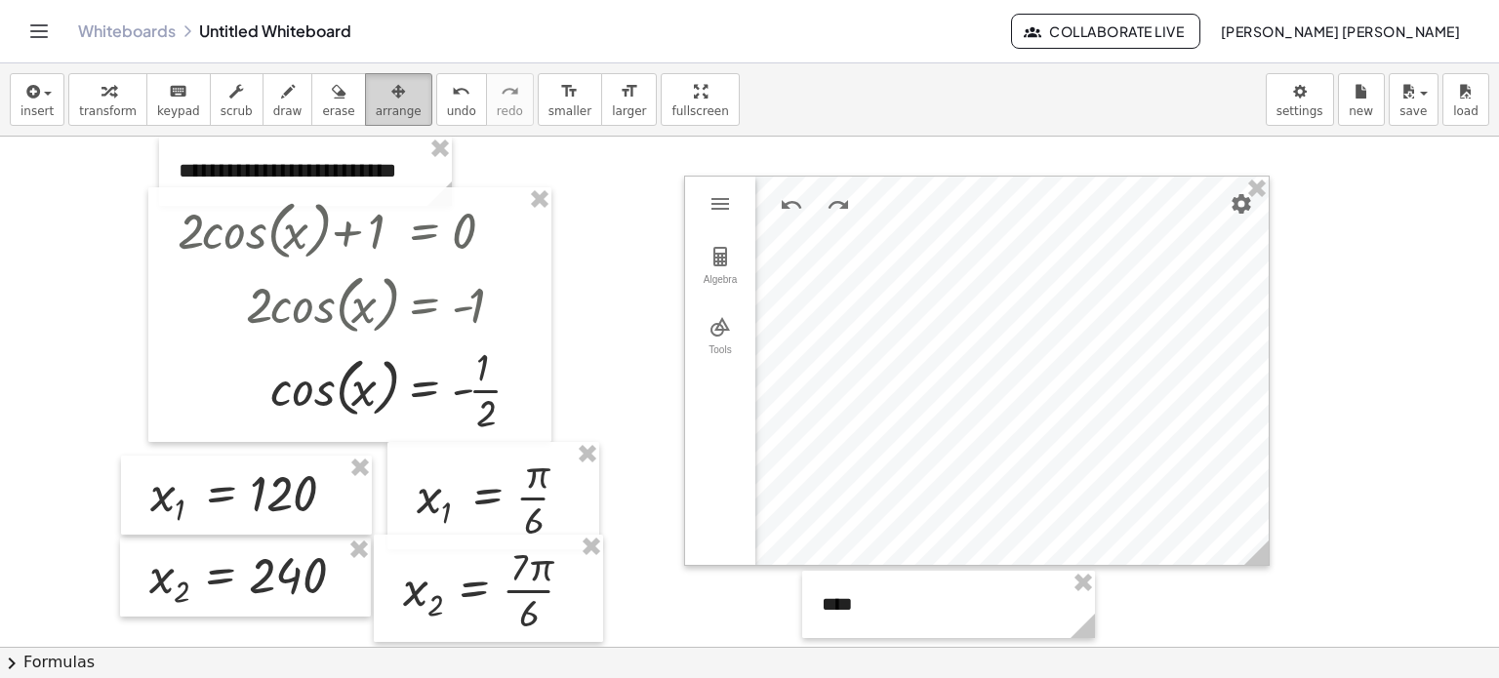
click at [380, 97] on div "button" at bounding box center [399, 90] width 46 height 23
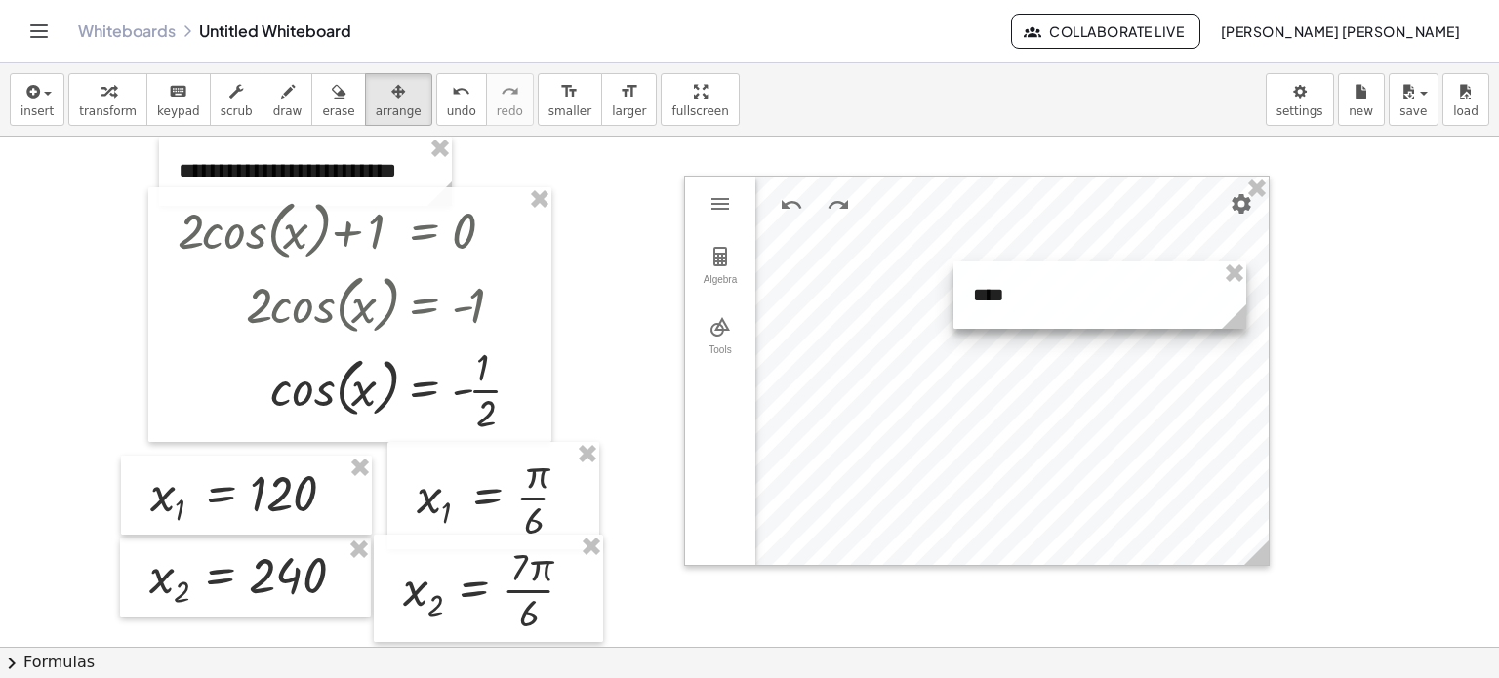
drag, startPoint x: 999, startPoint y: 563, endPoint x: 1135, endPoint y: 306, distance: 290.3
click at [1135, 306] on div at bounding box center [1100, 295] width 293 height 67
click at [1343, 307] on div at bounding box center [749, 648] width 1499 height 1023
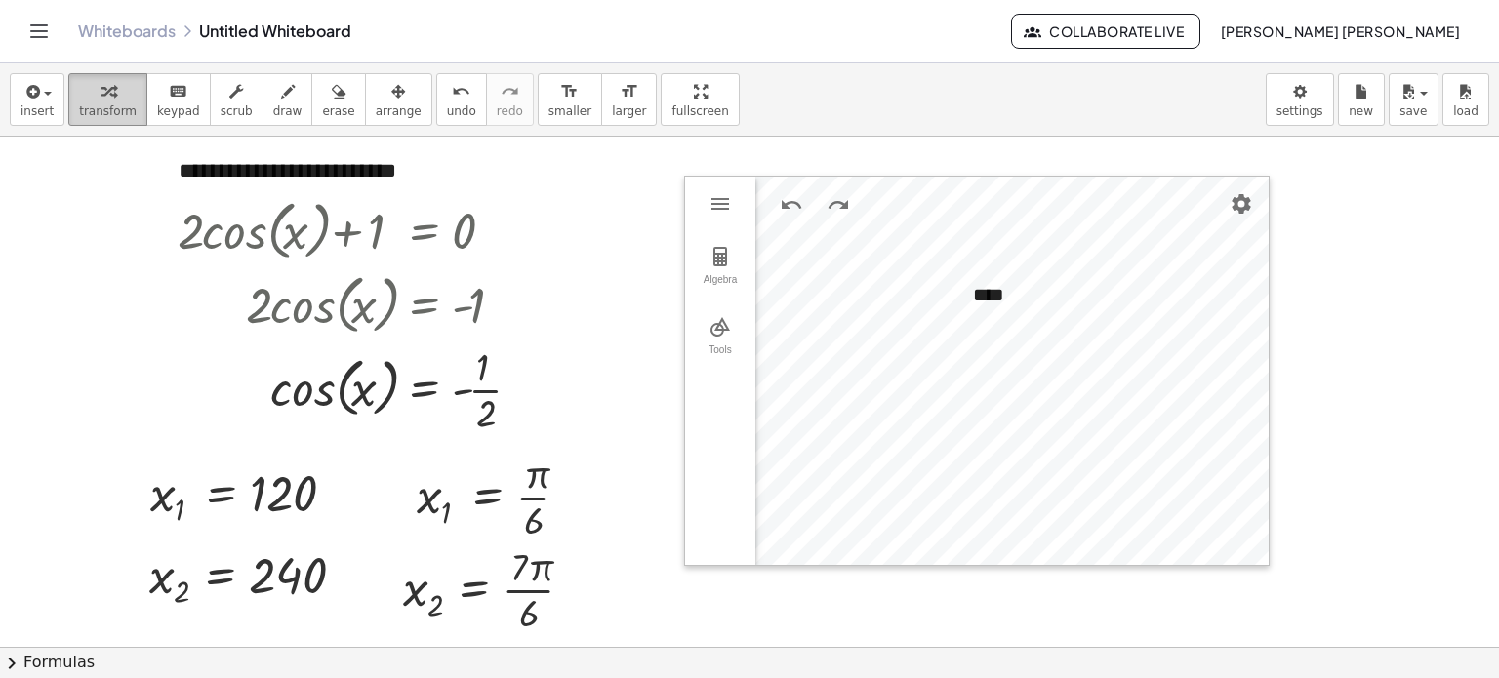
click at [102, 101] on icon "button" at bounding box center [109, 91] width 14 height 23
click at [47, 106] on span "insert" at bounding box center [36, 111] width 33 height 14
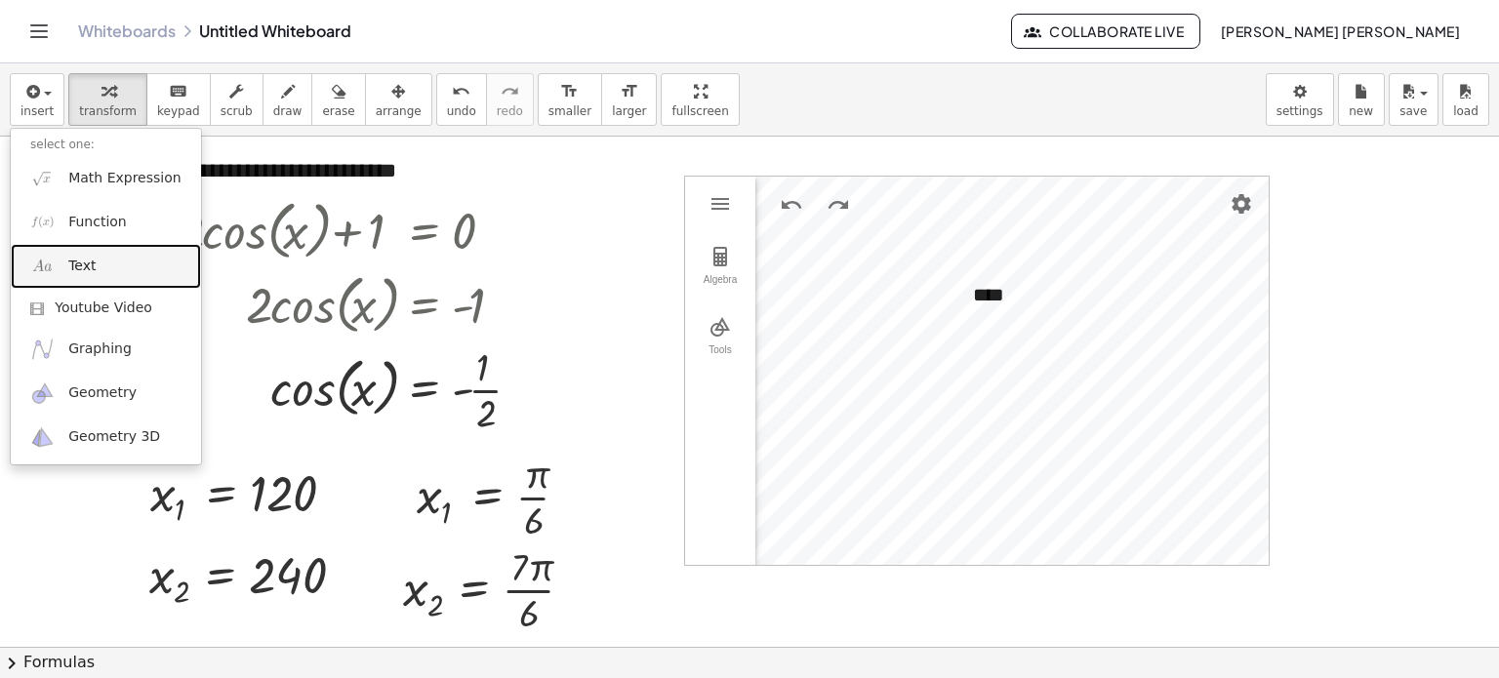
click at [73, 268] on span "Text" at bounding box center [81, 267] width 27 height 20
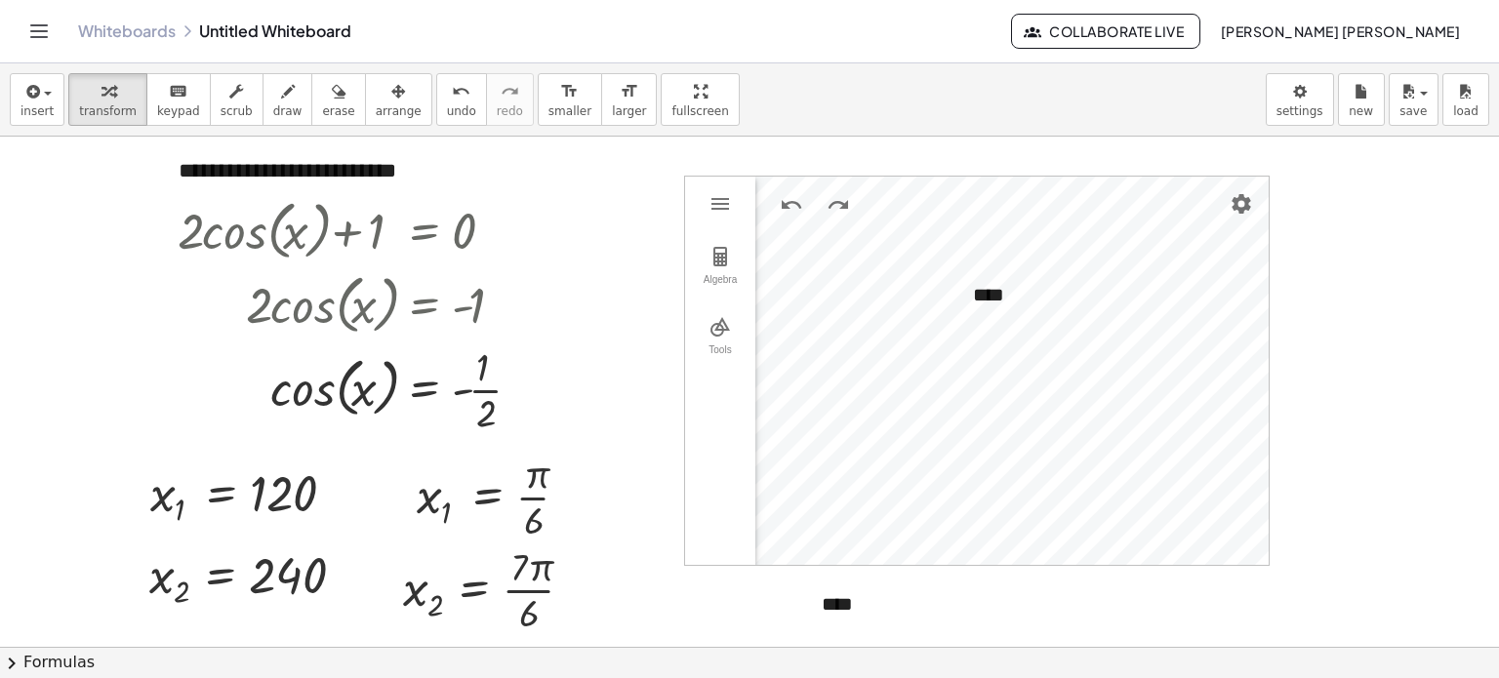
click at [1286, 569] on div at bounding box center [749, 648] width 1499 height 1023
click at [391, 101] on icon "button" at bounding box center [398, 91] width 14 height 23
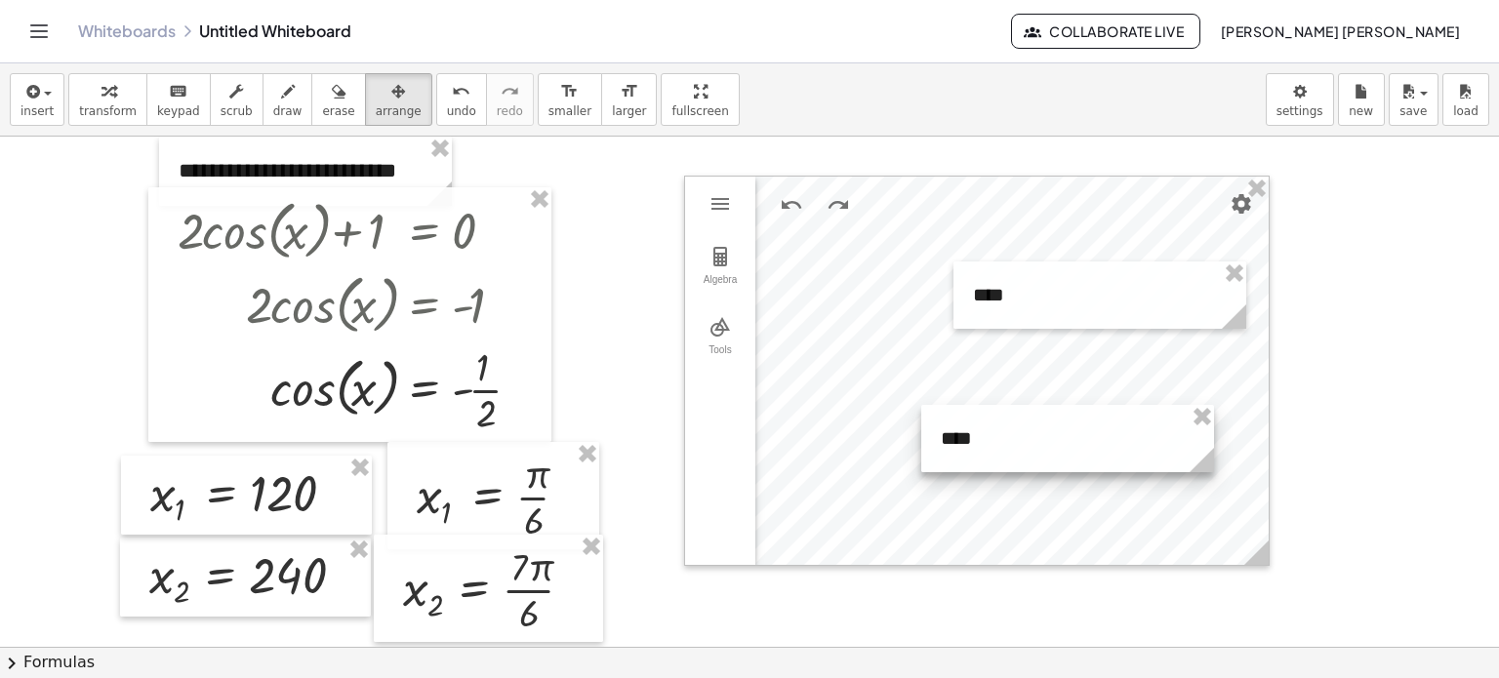
drag, startPoint x: 976, startPoint y: 585, endPoint x: 1095, endPoint y: 419, distance: 204.2
click at [1095, 419] on div at bounding box center [1067, 438] width 293 height 67
click at [83, 95] on div "button" at bounding box center [108, 90] width 58 height 23
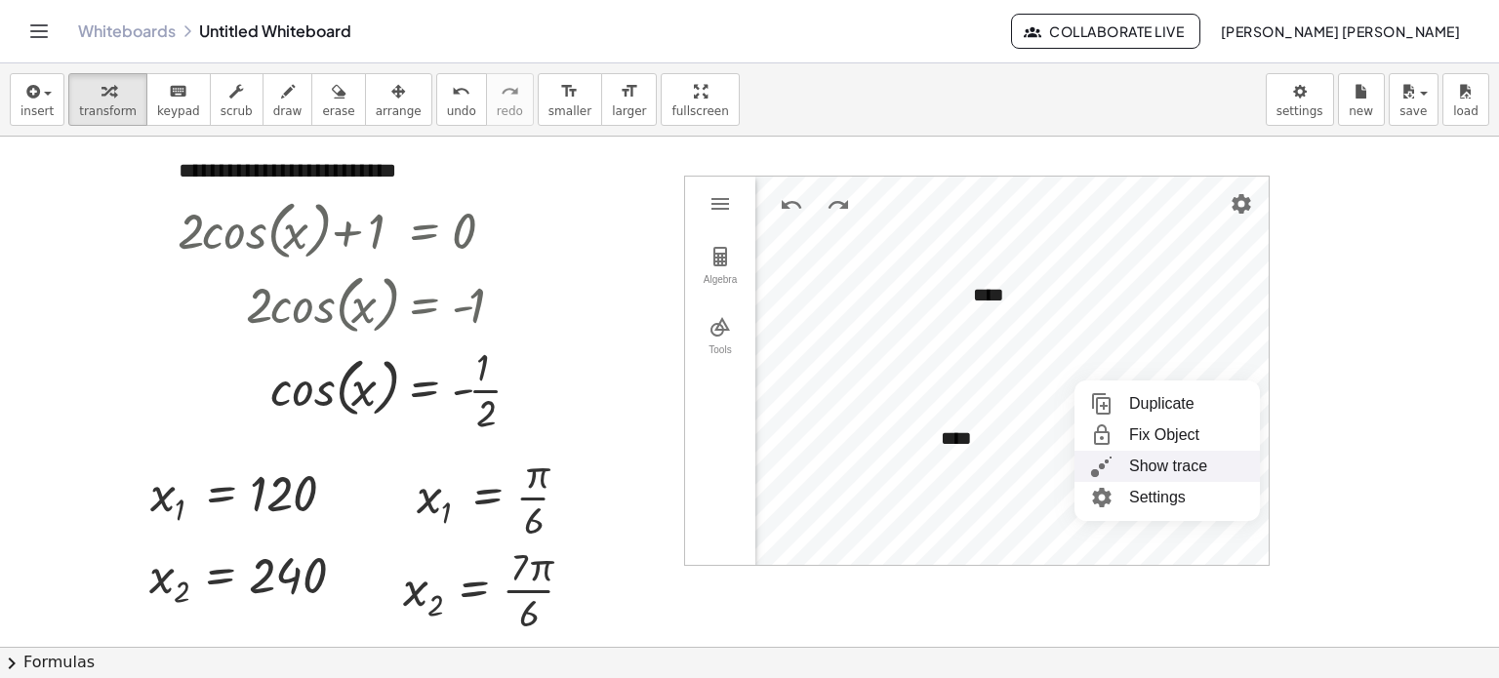
click at [1159, 475] on div "Show trace" at bounding box center [1168, 466] width 78 height 31
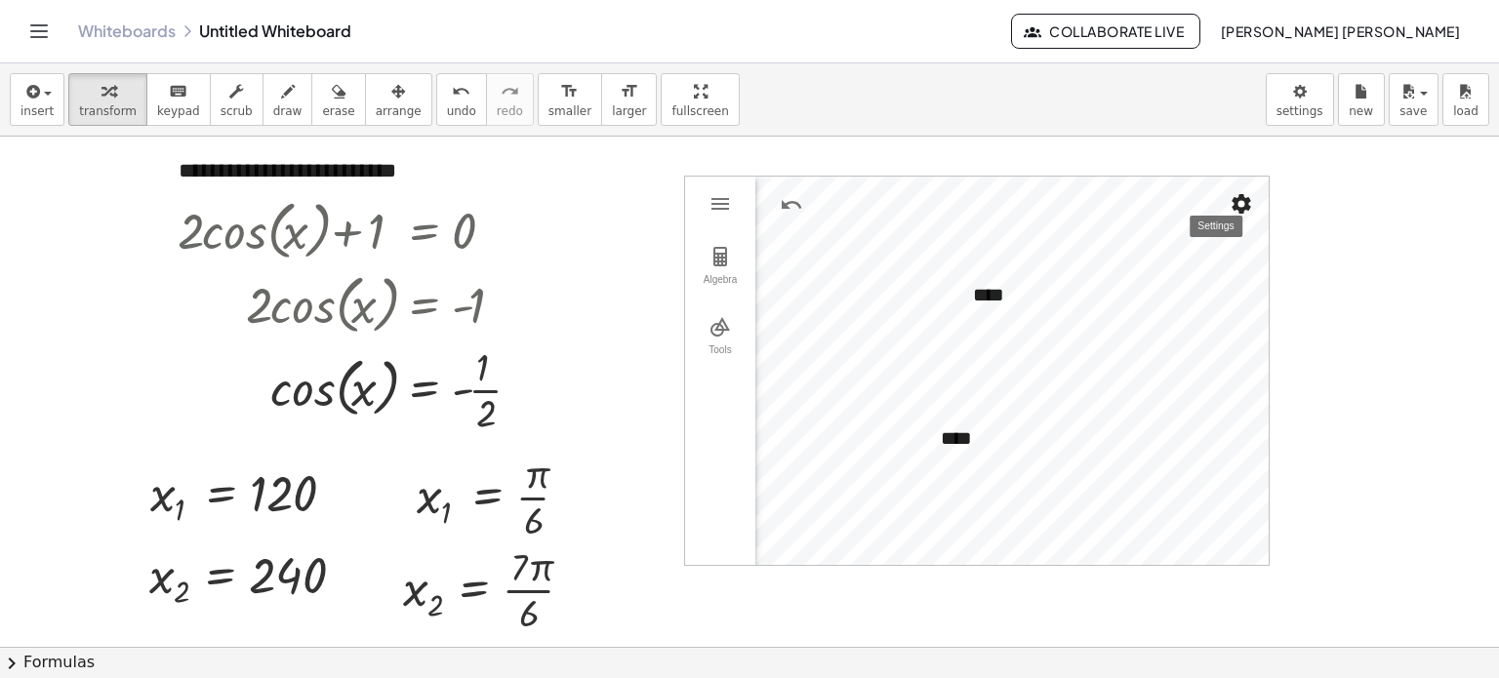
click at [1240, 208] on img "Settings" at bounding box center [1241, 203] width 23 height 23
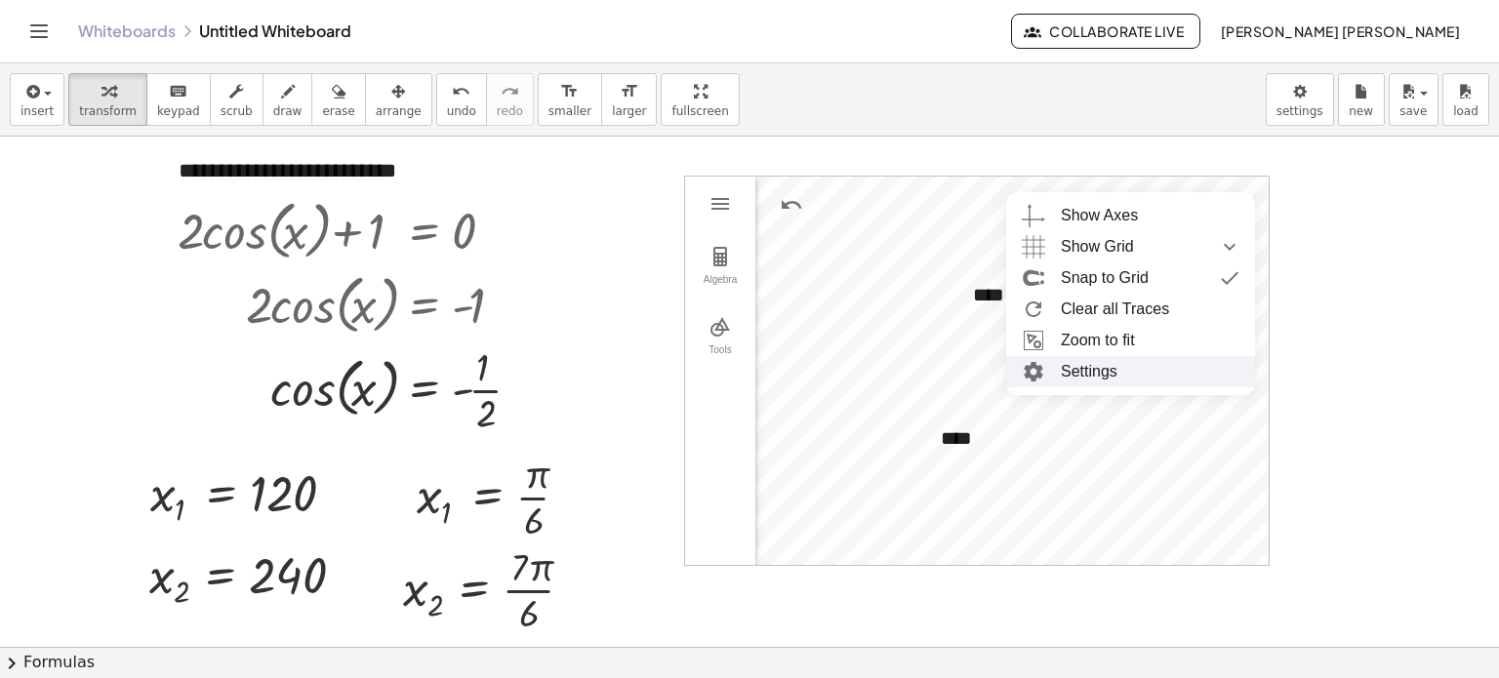
click at [1167, 374] on li "Settings" at bounding box center [1130, 371] width 249 height 31
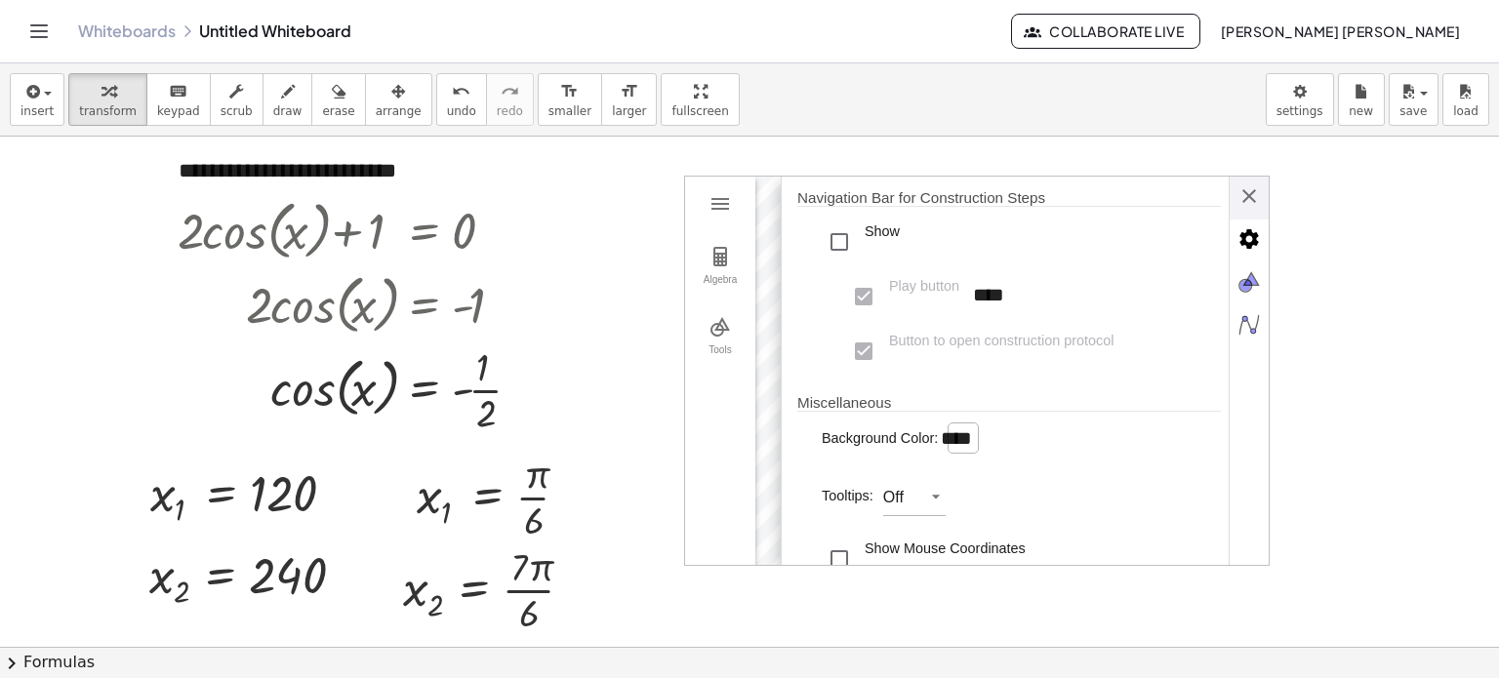
scroll to position [488, 0]
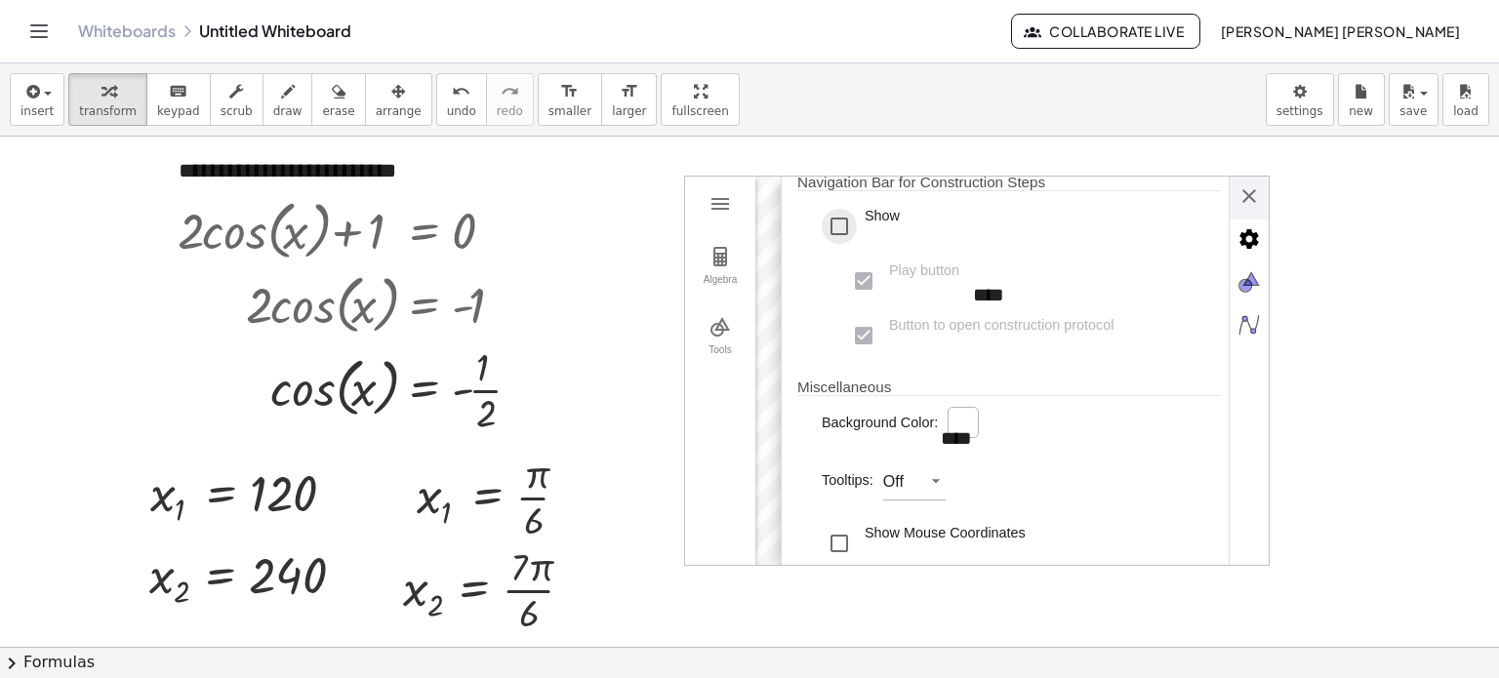
click at [841, 244] on div "Show" at bounding box center [839, 226] width 35 height 35
type input "****"
type input "***"
click at [871, 299] on div "Play button" at bounding box center [863, 281] width 35 height 35
click at [877, 353] on div "Button to open construction protocol" at bounding box center [863, 335] width 35 height 35
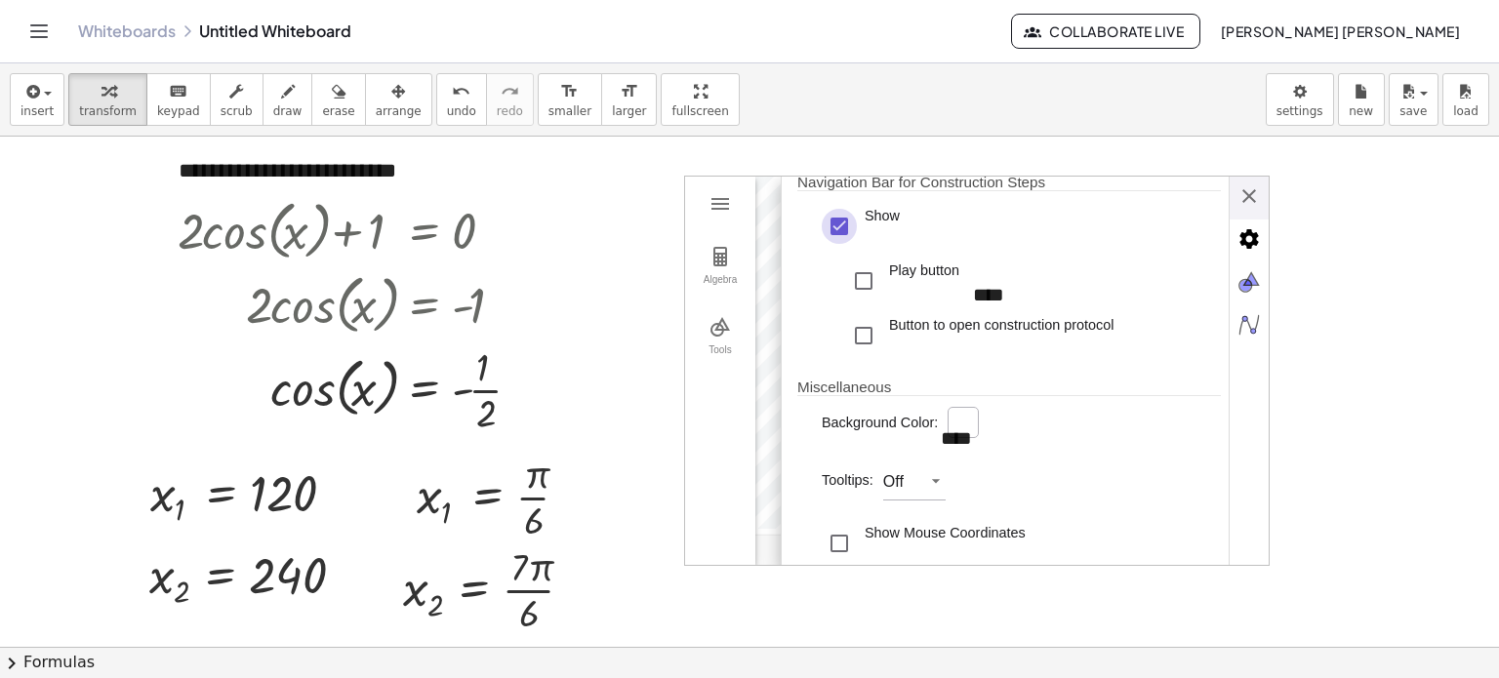
click at [845, 244] on div "Show" at bounding box center [839, 226] width 35 height 35
type input "*****"
type input "****"
click at [1249, 331] on img "Algebra" at bounding box center [1249, 324] width 39 height 39
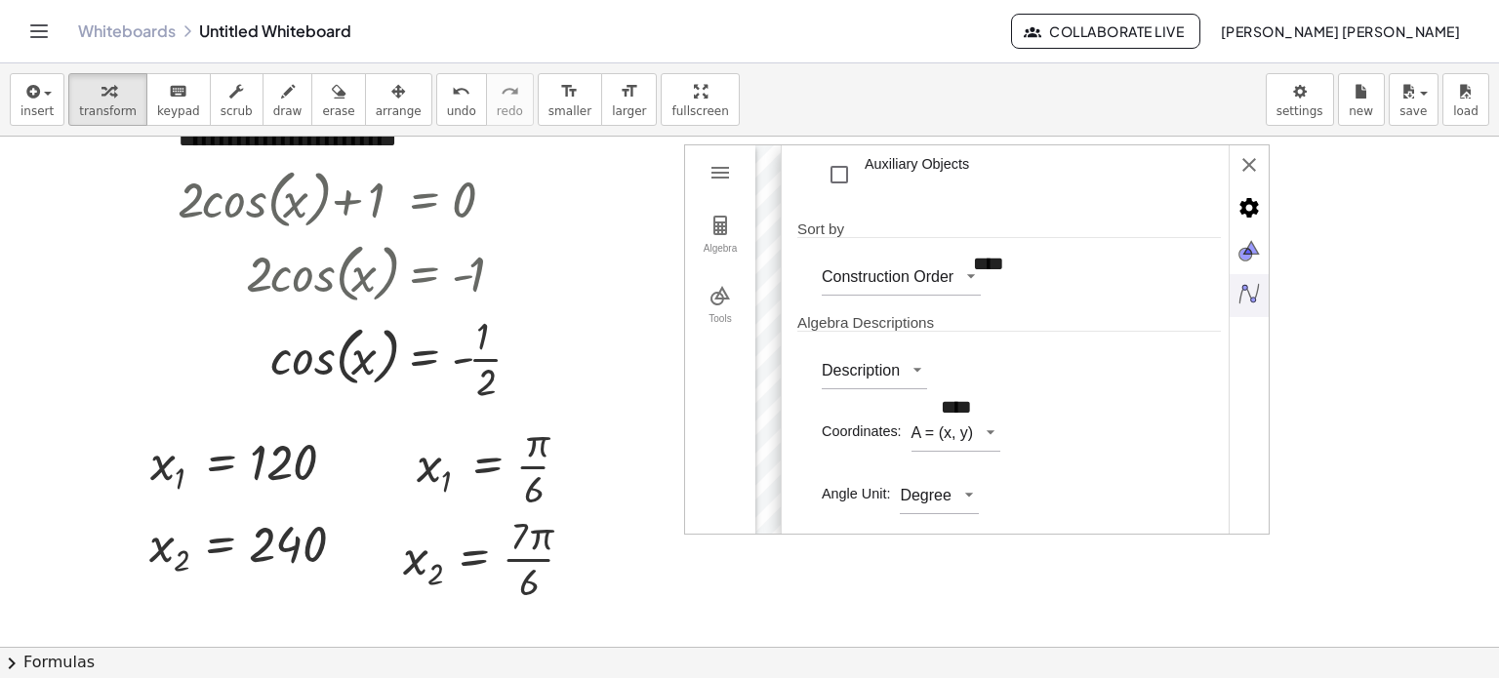
scroll to position [0, 0]
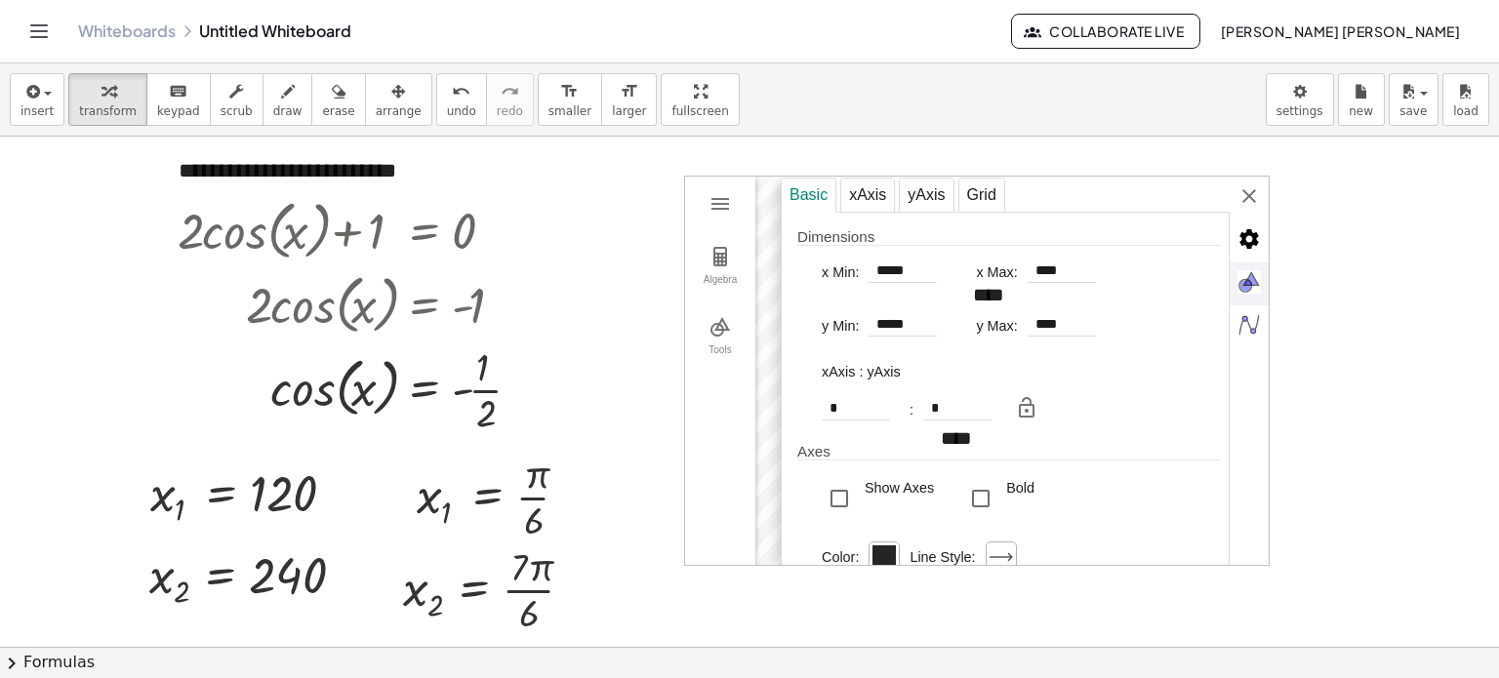
click at [1255, 298] on img "Graphics" at bounding box center [1249, 282] width 39 height 39
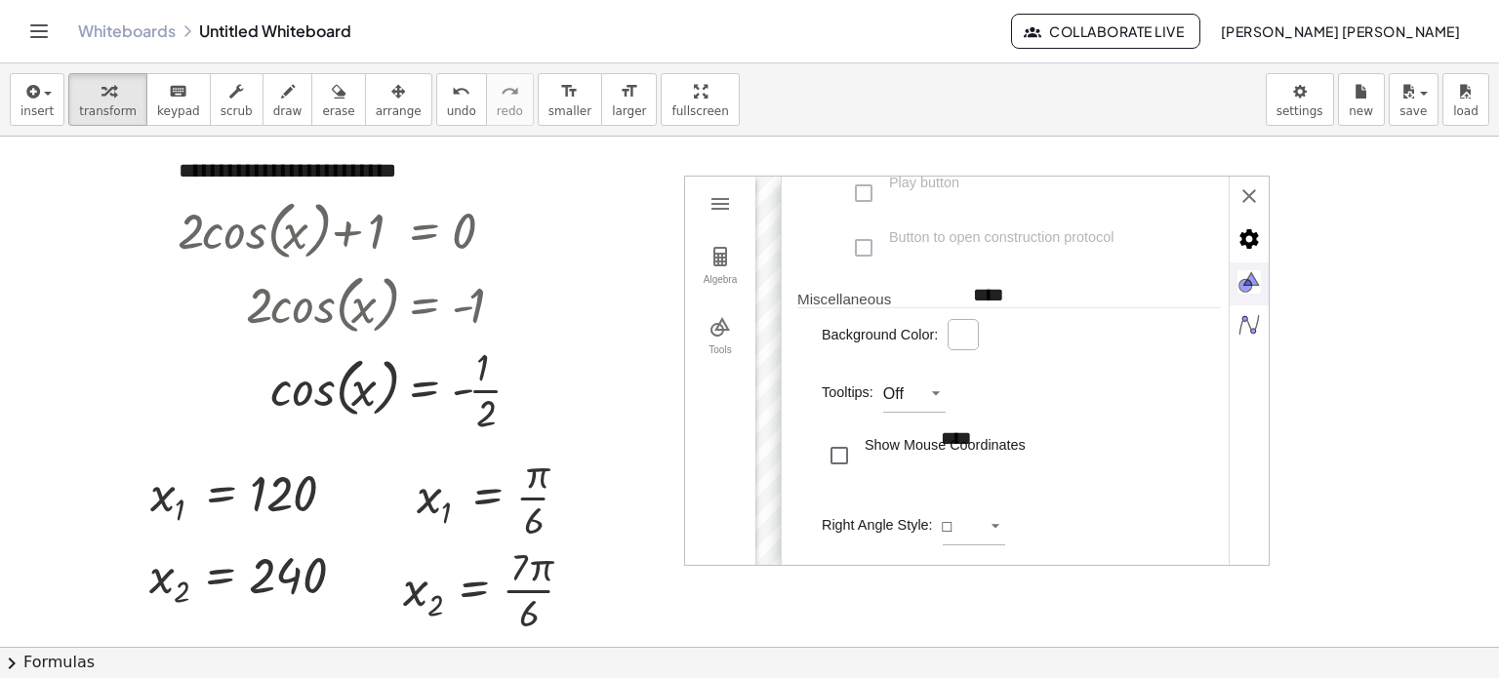
scroll to position [644, 0]
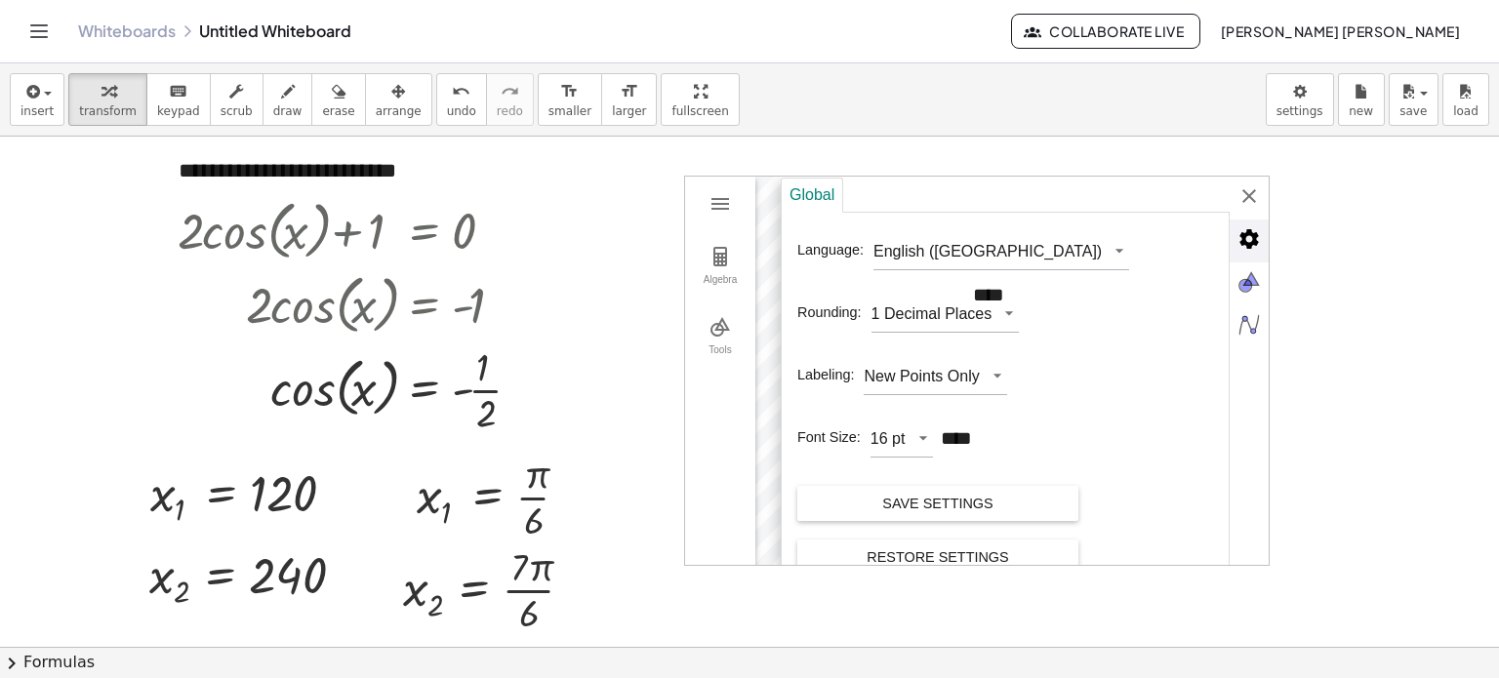
click at [1256, 235] on img "Advanced" at bounding box center [1249, 239] width 39 height 39
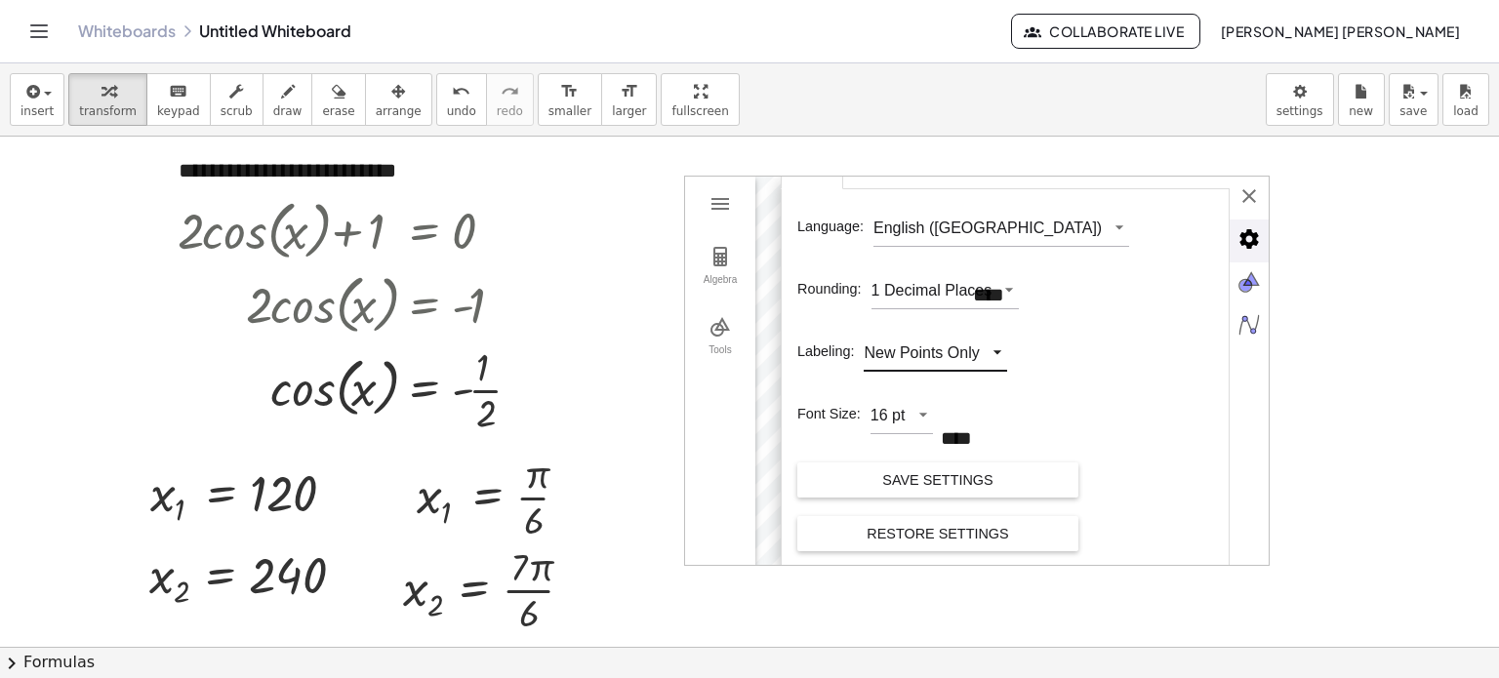
scroll to position [28, 0]
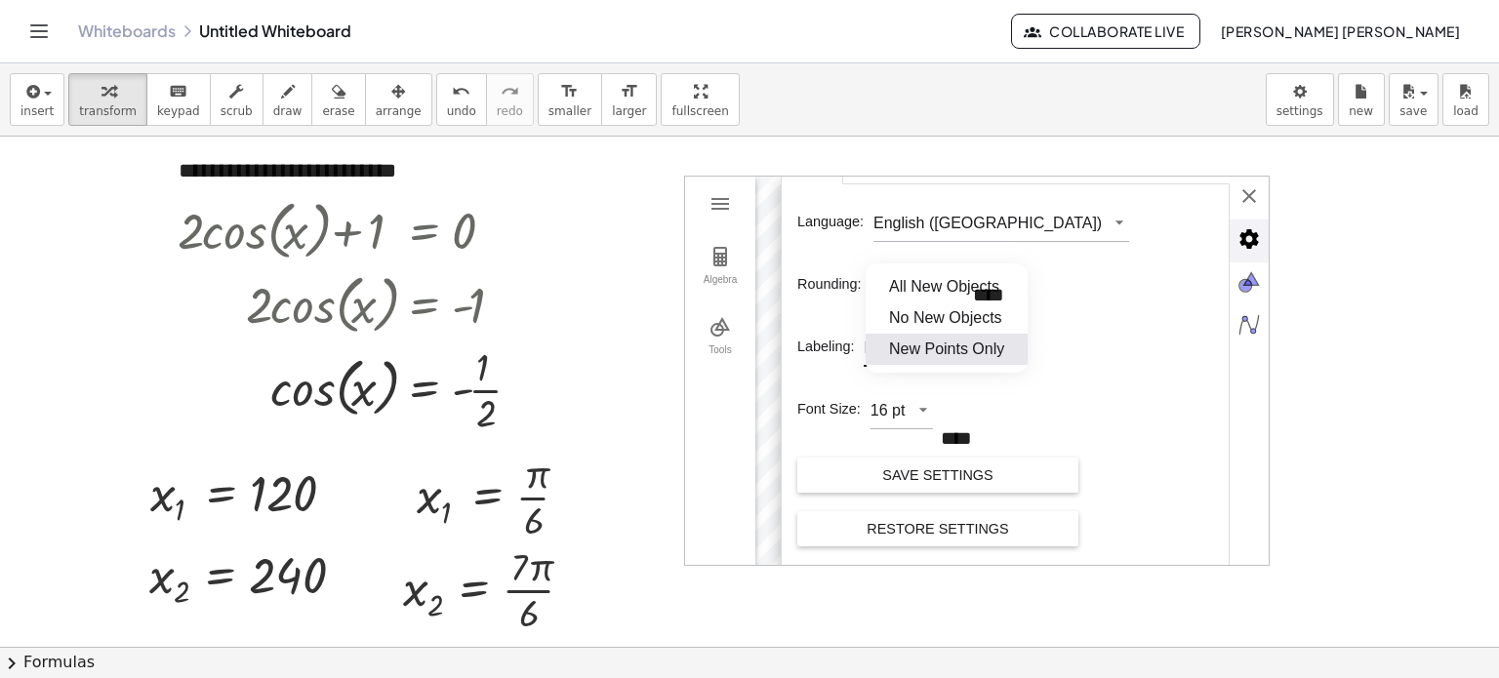
click at [967, 342] on div "GeoGebra Geometry Clear All Open Save online Save to your computer Share Export…" at bounding box center [977, 371] width 586 height 390
click at [887, 308] on li "No New Objects" at bounding box center [947, 318] width 162 height 31
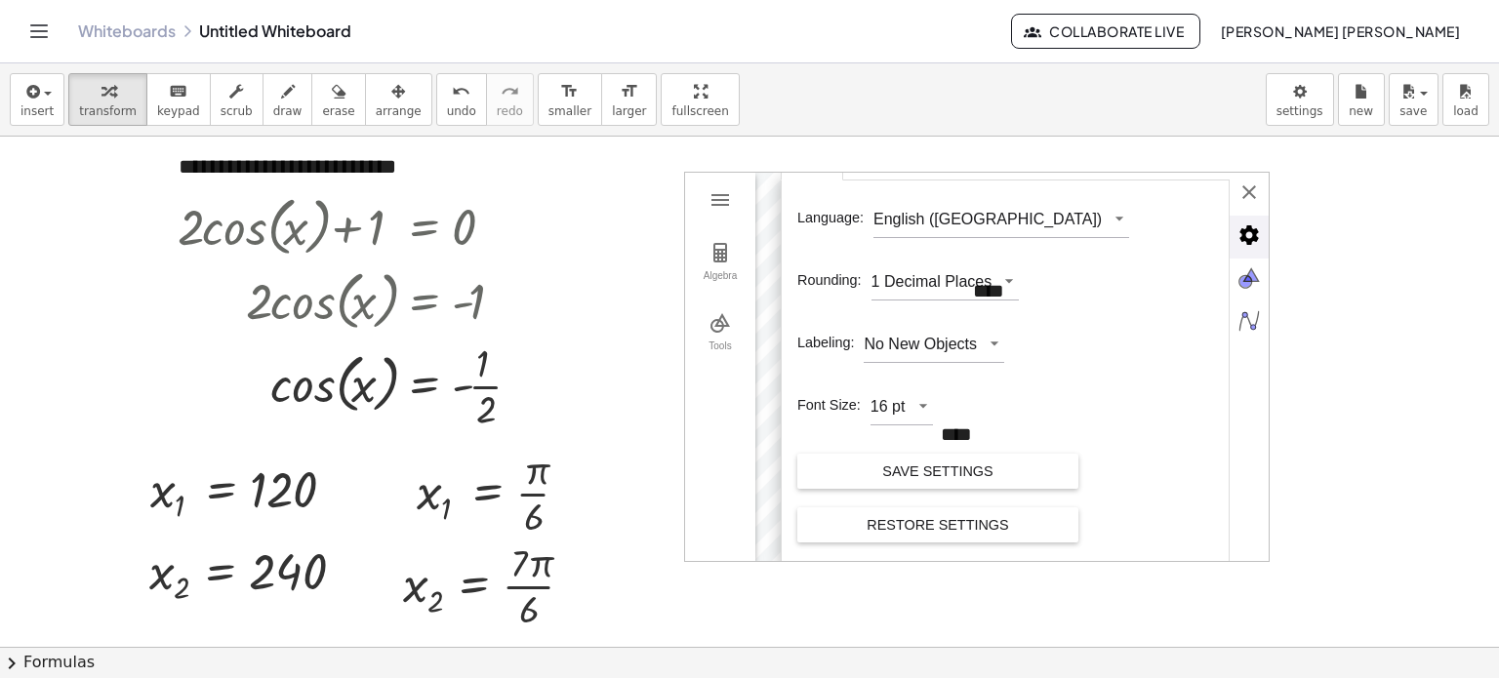
scroll to position [0, 0]
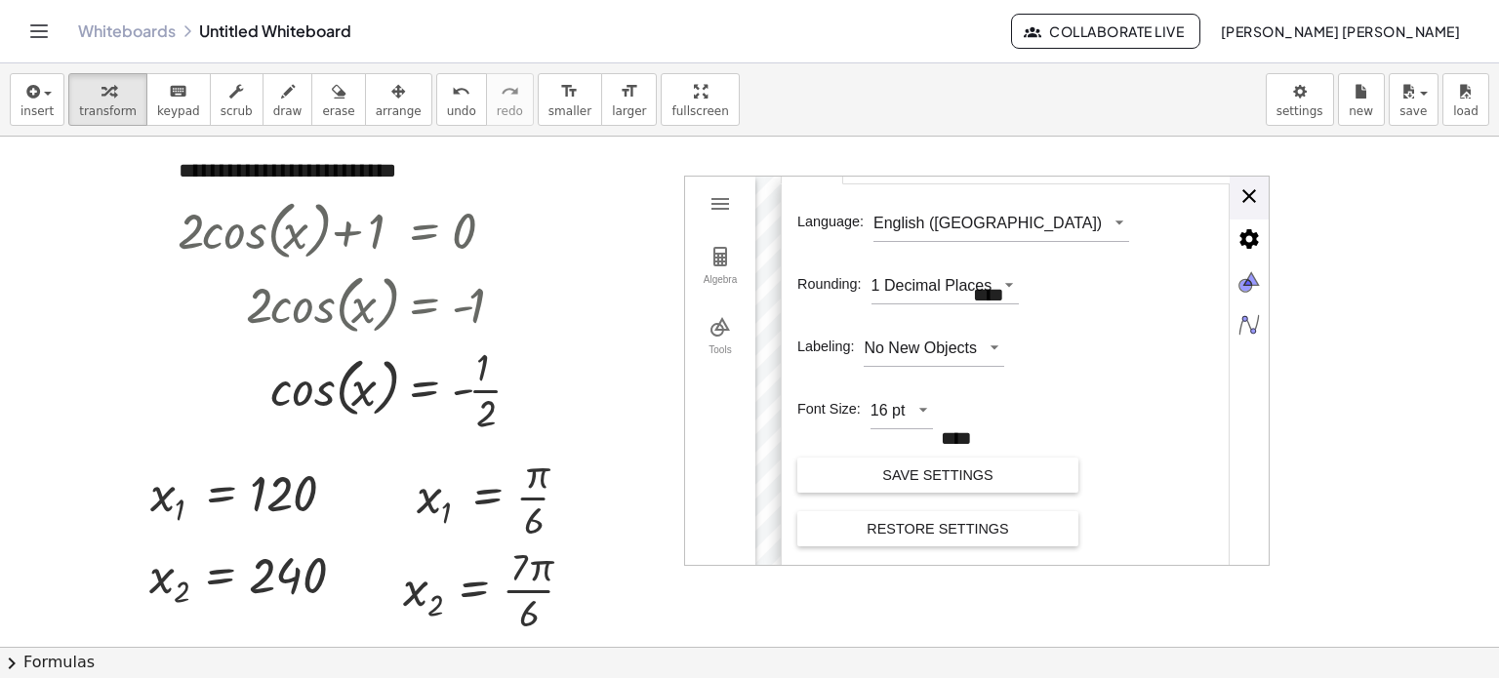
click at [1242, 194] on div "Global Language: English ([GEOGRAPHIC_DATA]) Rounding: 1 Decimal Places Labelin…" at bounding box center [1025, 372] width 488 height 390
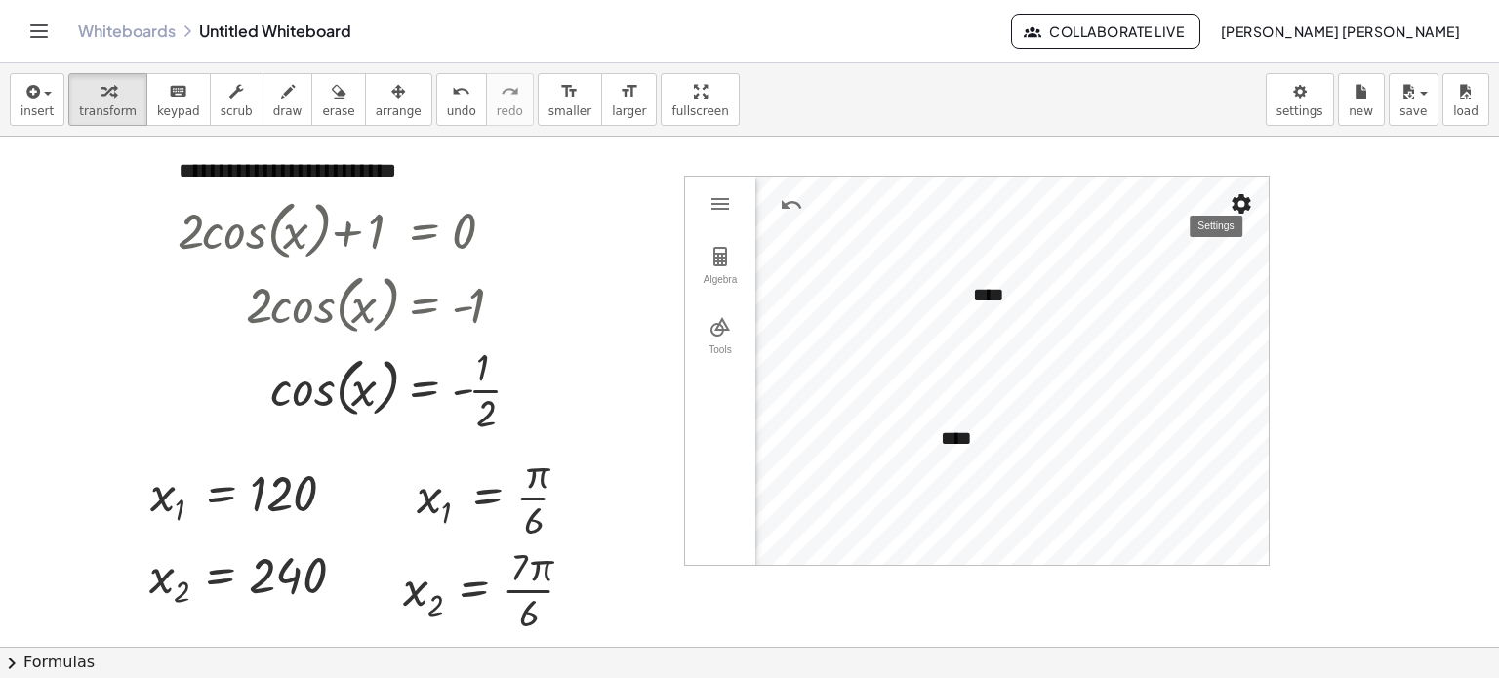
click at [1254, 197] on button "Settings" at bounding box center [1241, 203] width 35 height 35
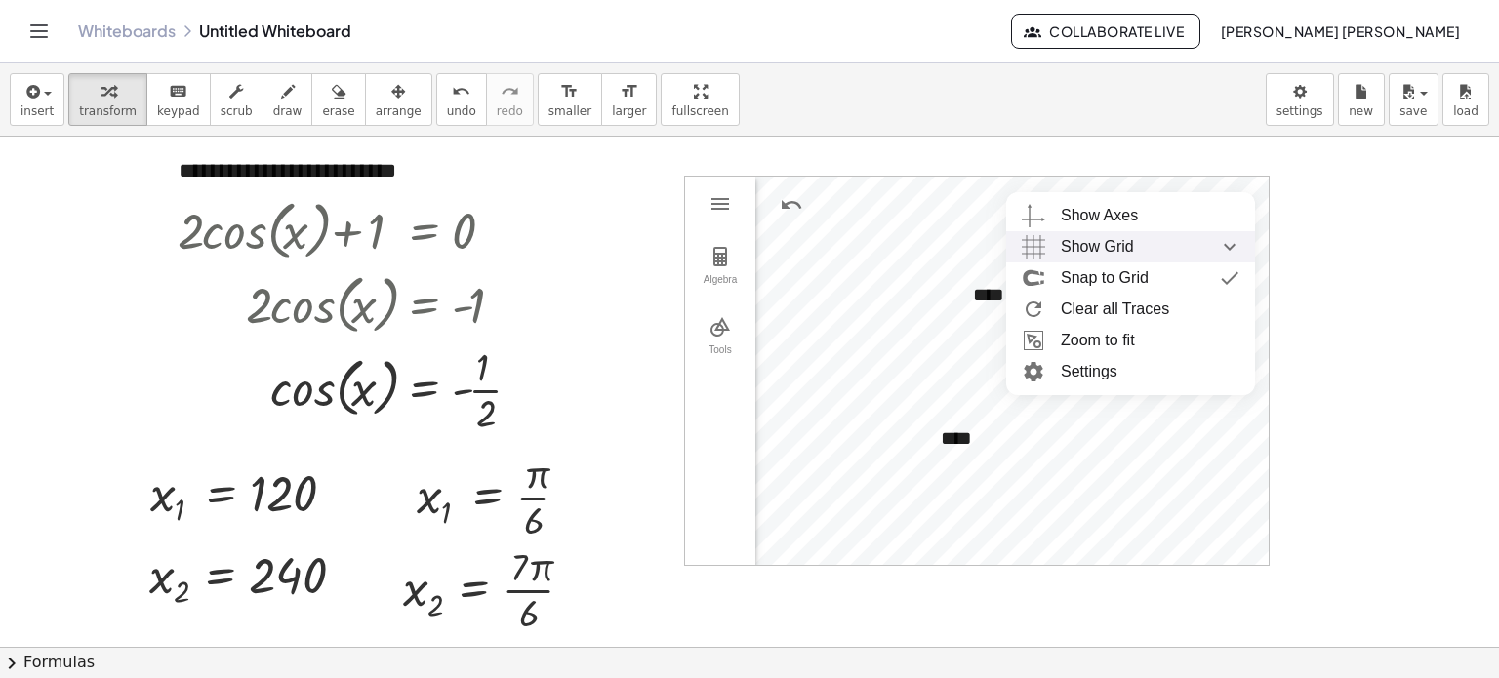
click at [1147, 243] on div "Show Grid" at bounding box center [1150, 246] width 179 height 31
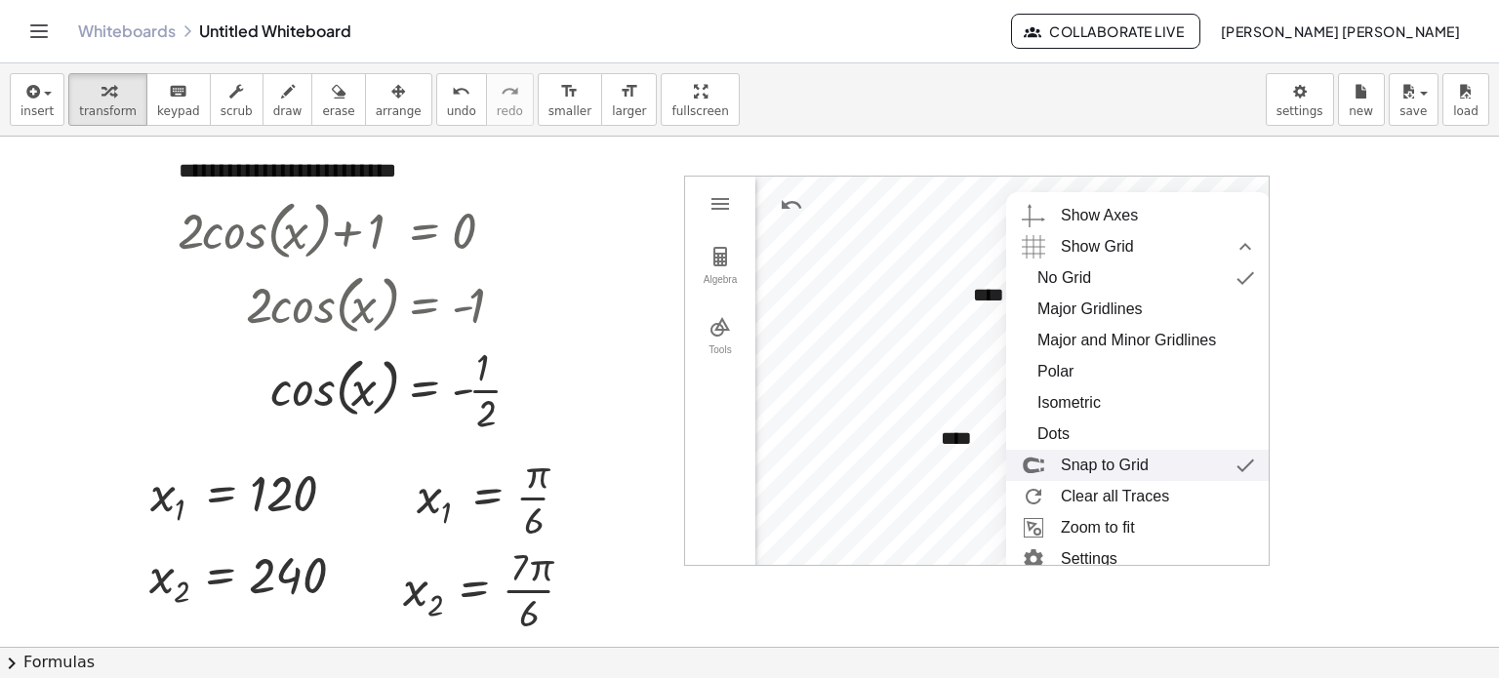
click at [1182, 471] on div "Snap to Grid" at bounding box center [1158, 465] width 194 height 31
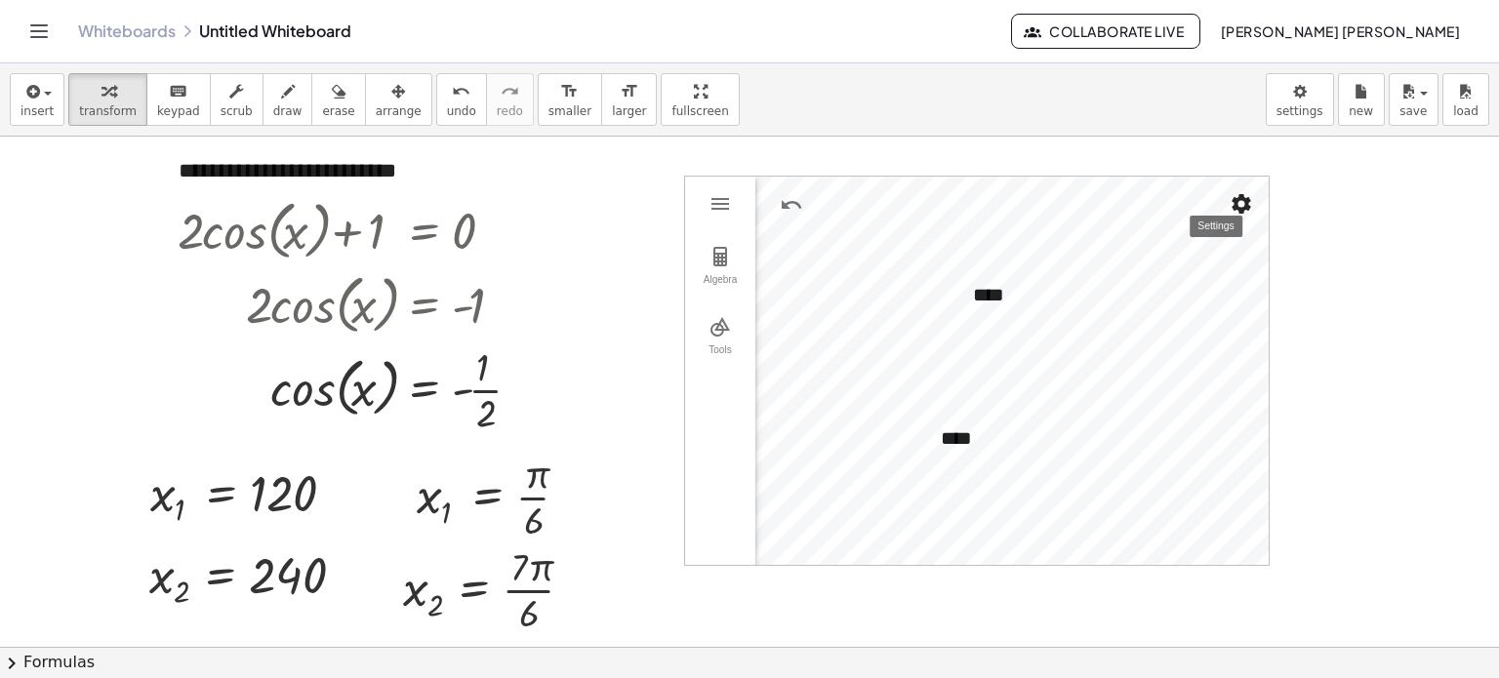
click at [1240, 206] on img "Settings" at bounding box center [1241, 203] width 23 height 23
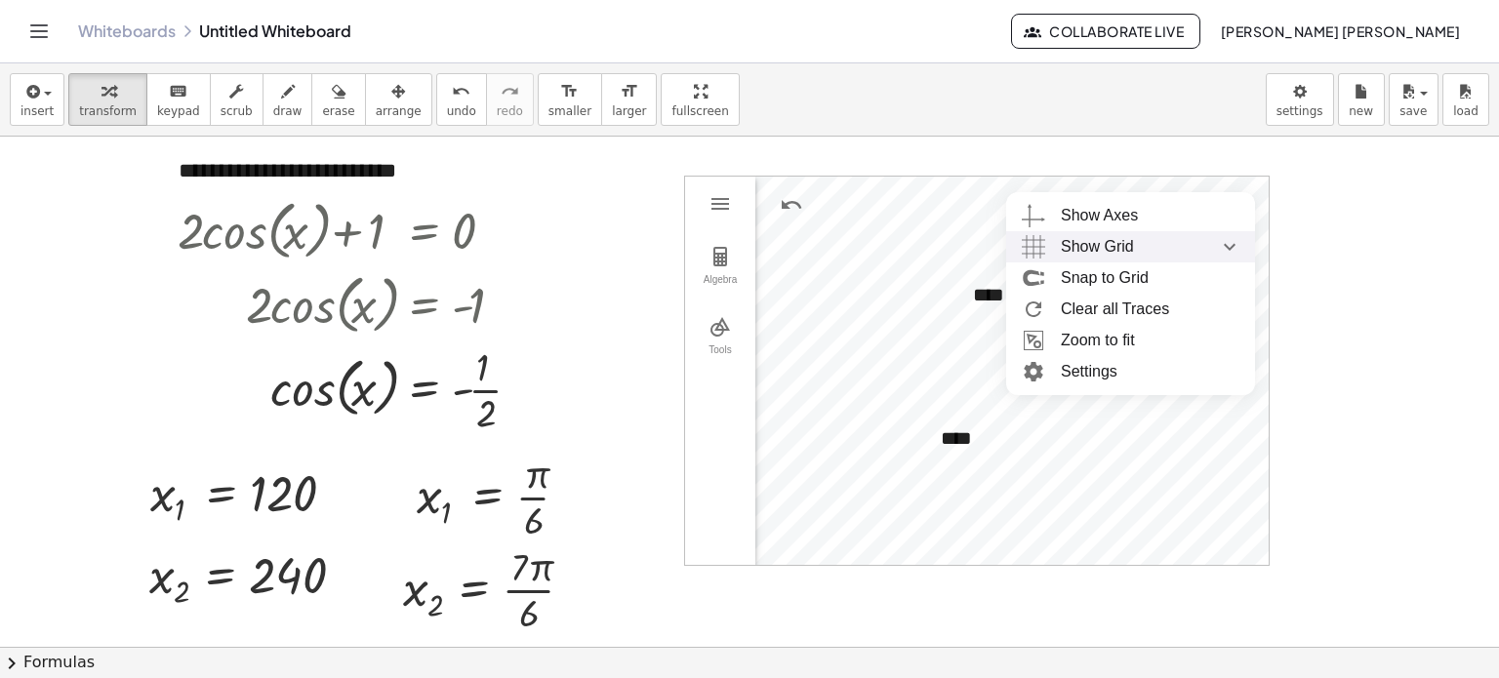
click at [1187, 246] on div "Show Grid" at bounding box center [1150, 246] width 179 height 31
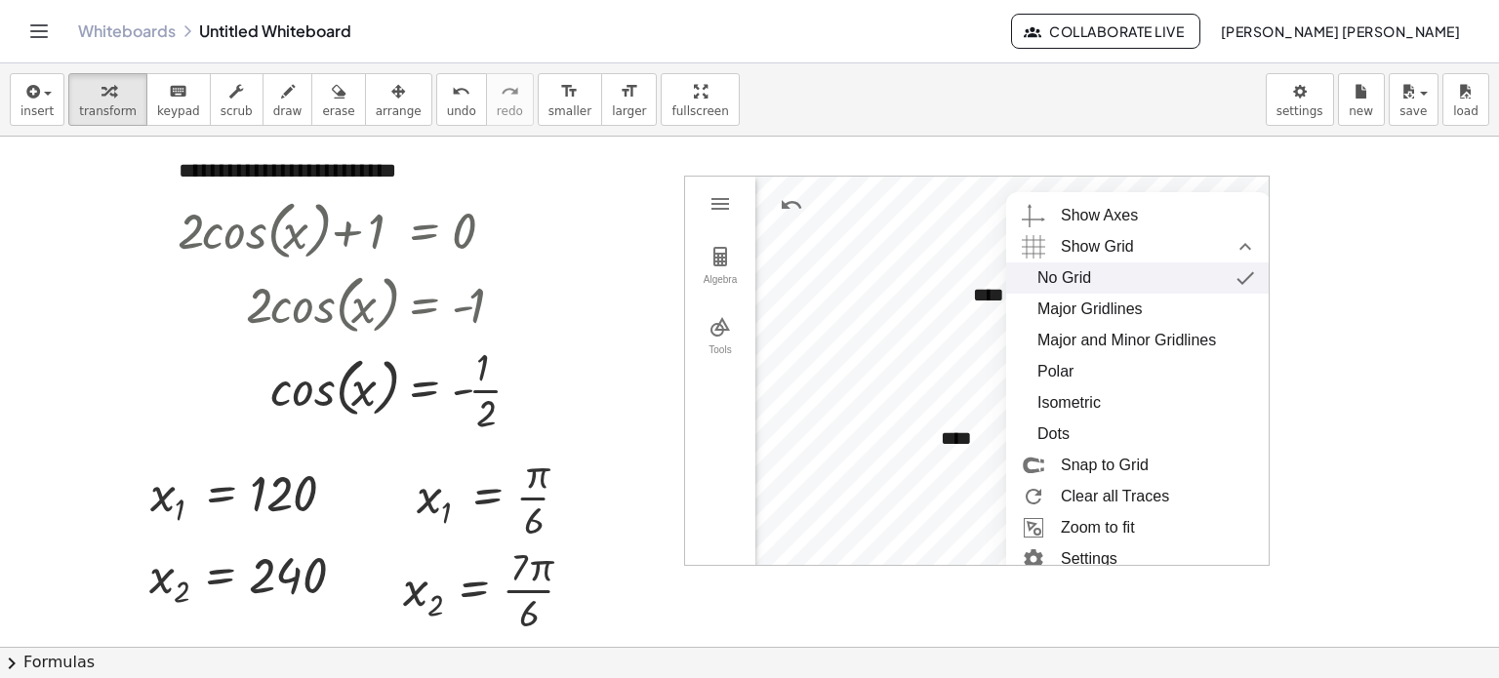
click at [1262, 281] on img "Geometry" at bounding box center [1245, 278] width 35 height 31
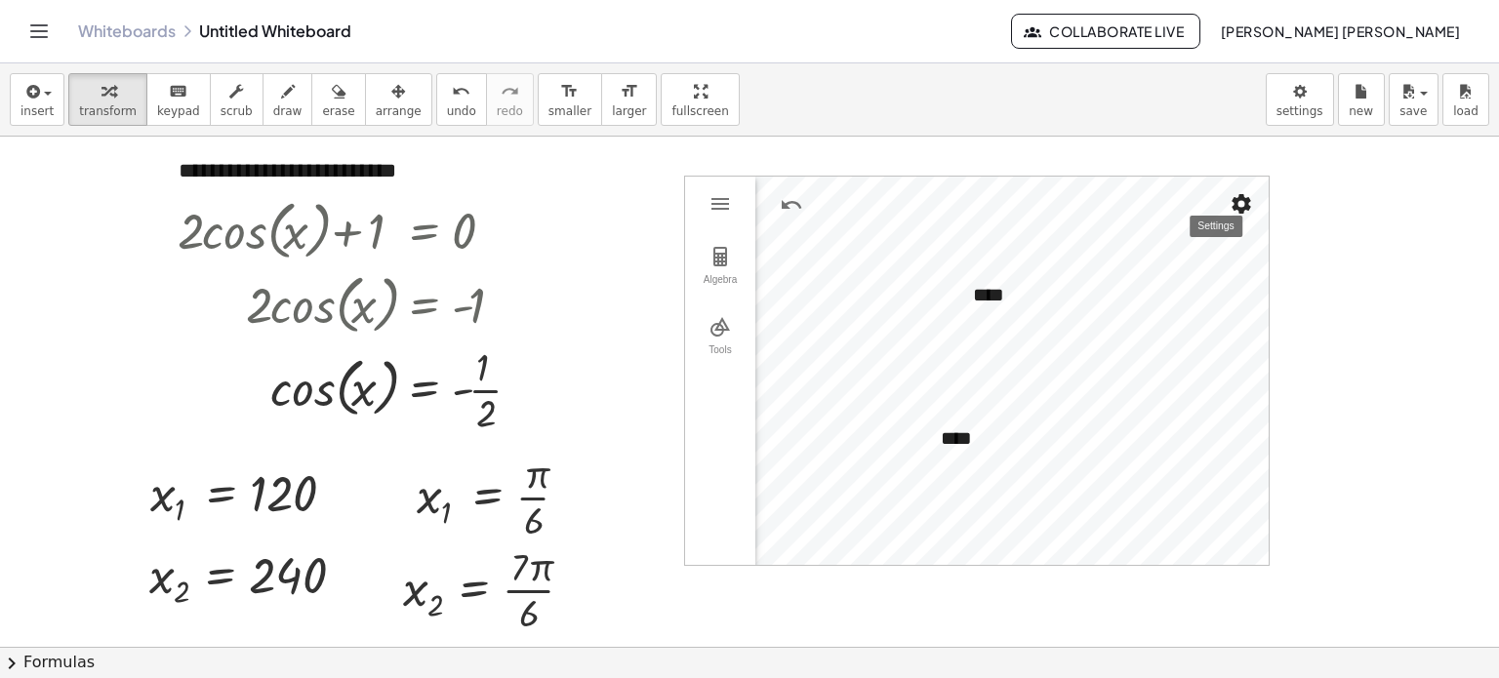
click at [1248, 211] on img "Settings" at bounding box center [1241, 203] width 23 height 23
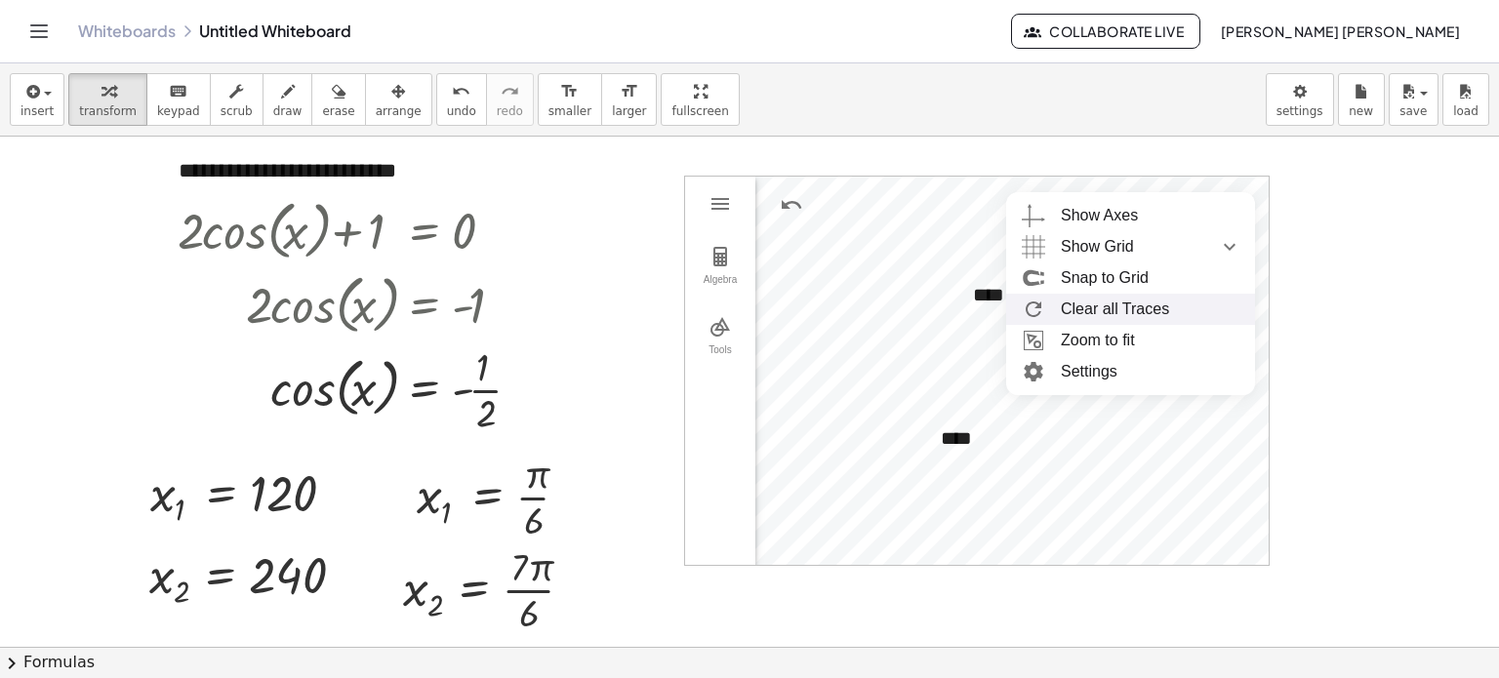
click at [1254, 314] on li "Clear all Traces" at bounding box center [1130, 309] width 249 height 31
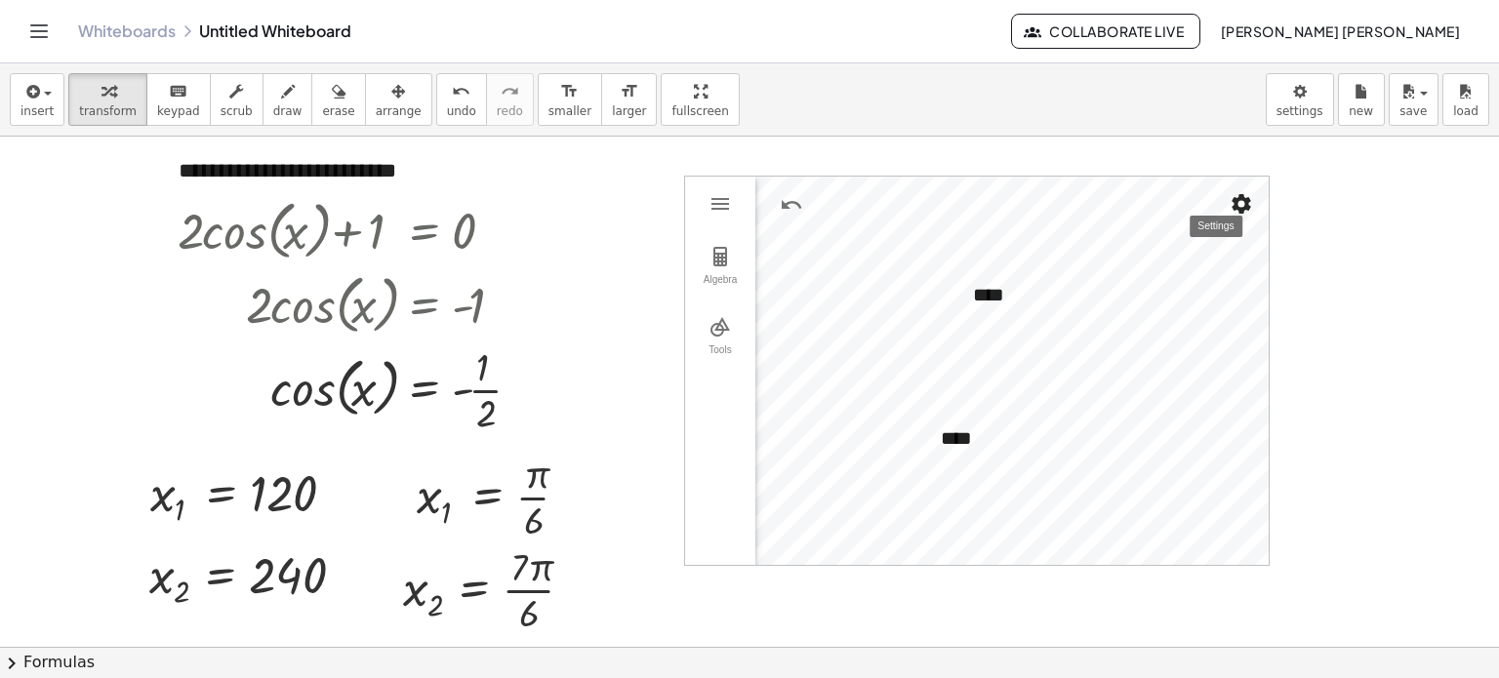
click at [1243, 205] on img "Settings" at bounding box center [1241, 203] width 23 height 23
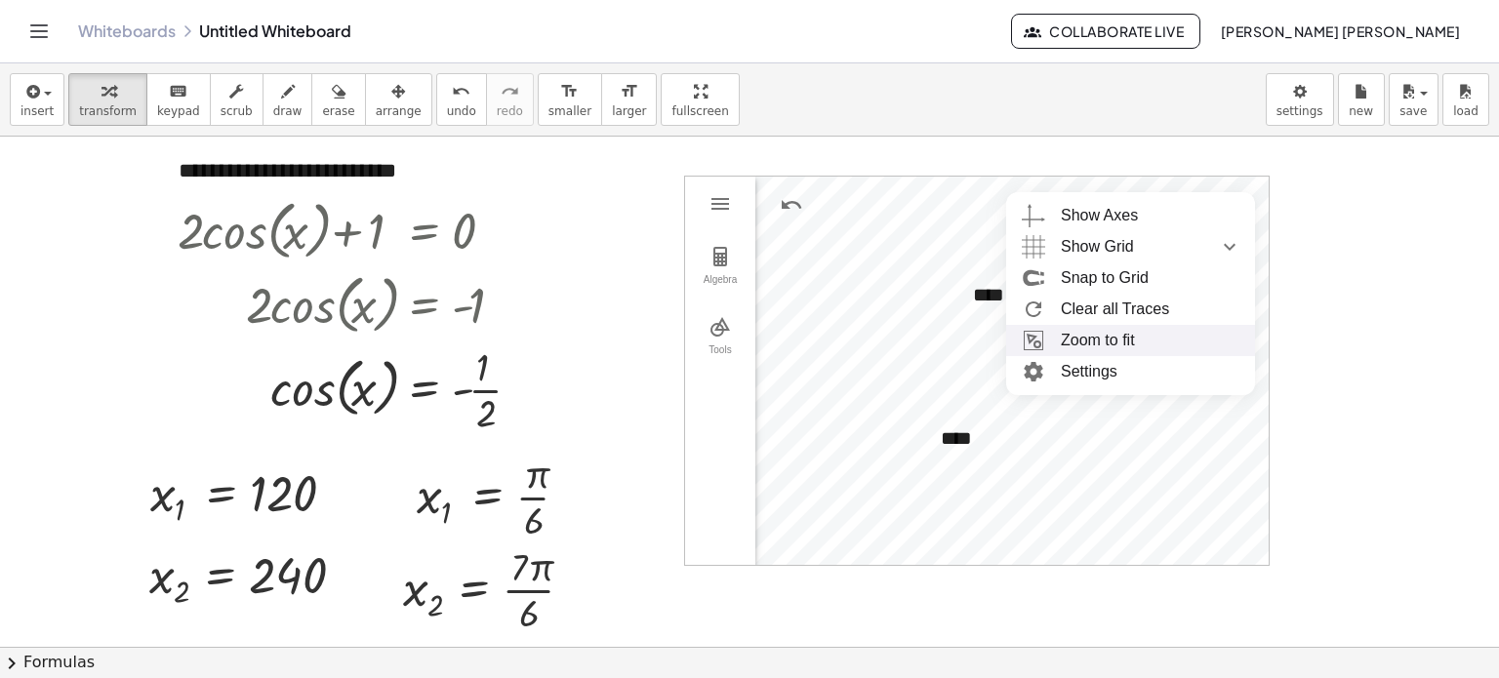
click at [1220, 346] on li "Zoom to fit" at bounding box center [1130, 340] width 249 height 31
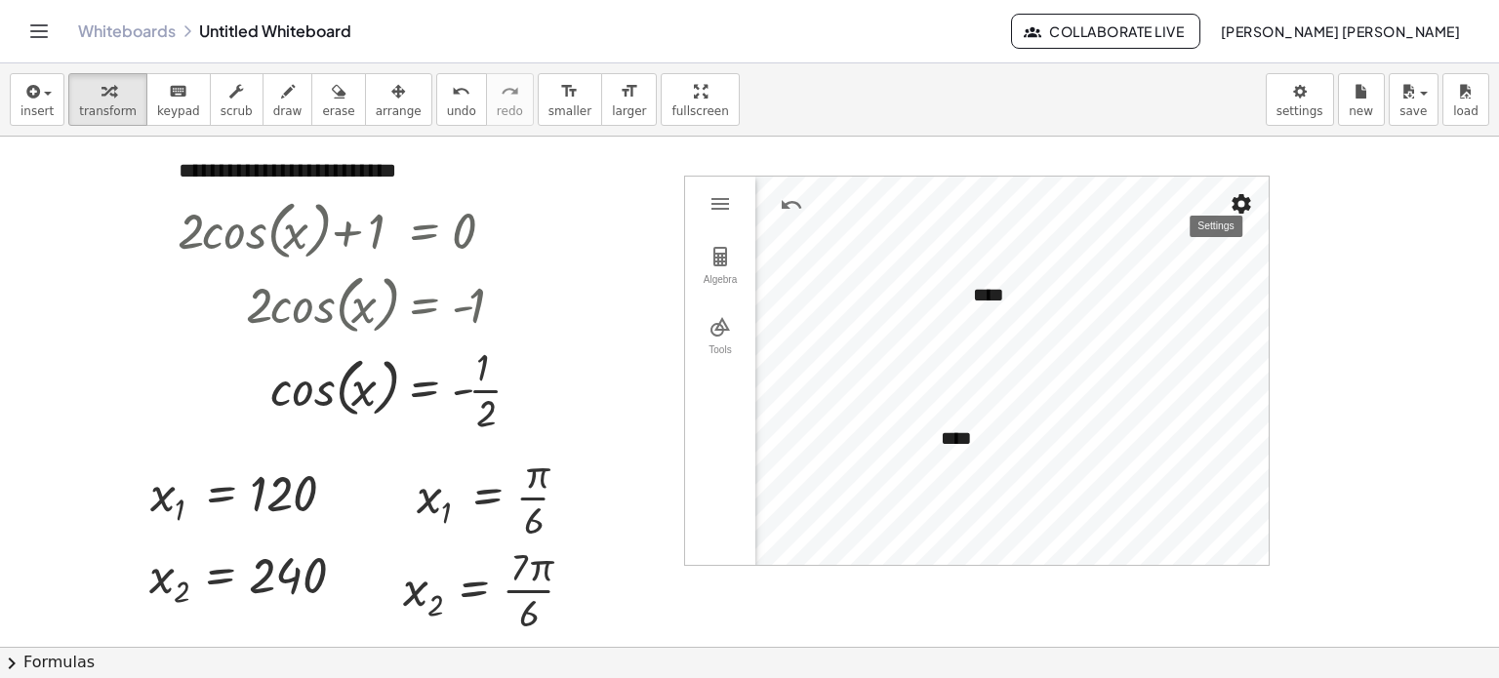
click at [1249, 212] on img "Settings" at bounding box center [1241, 203] width 23 height 23
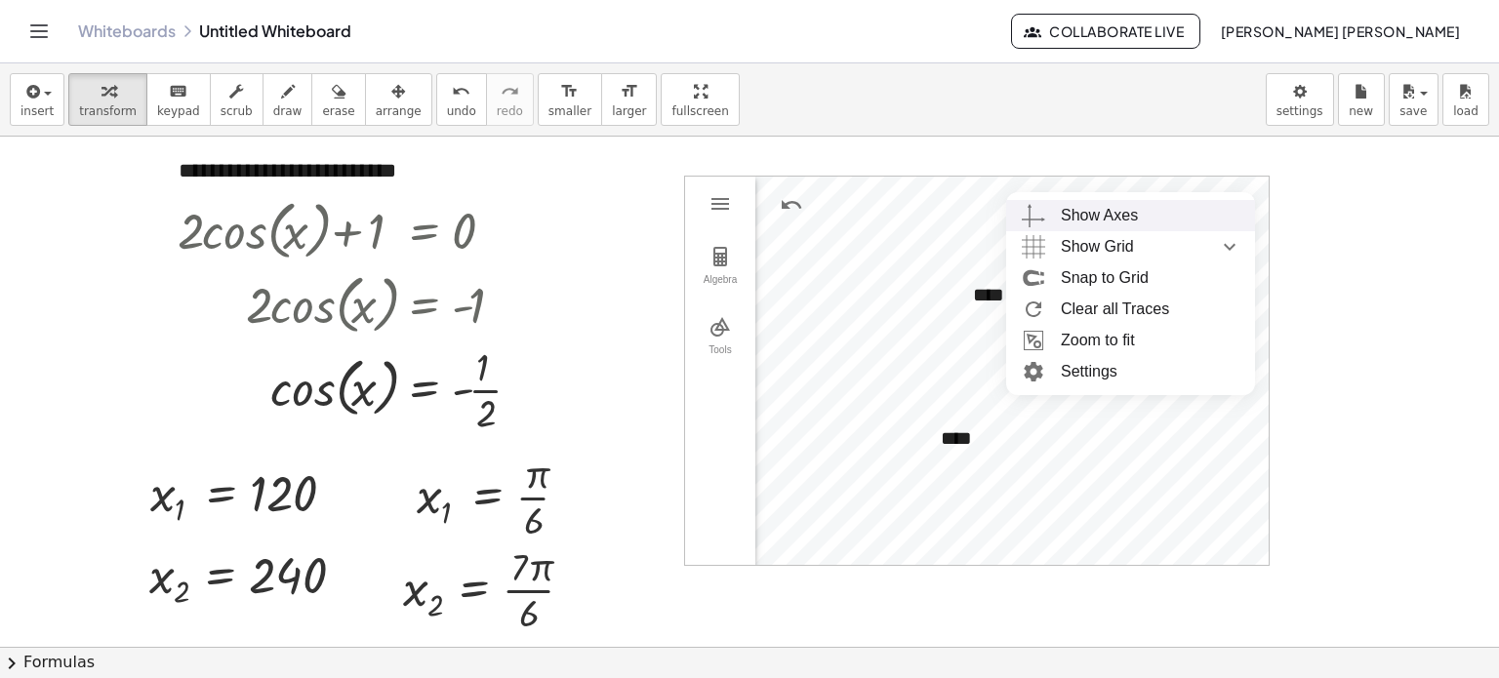
click at [1452, 229] on div at bounding box center [749, 648] width 1499 height 1023
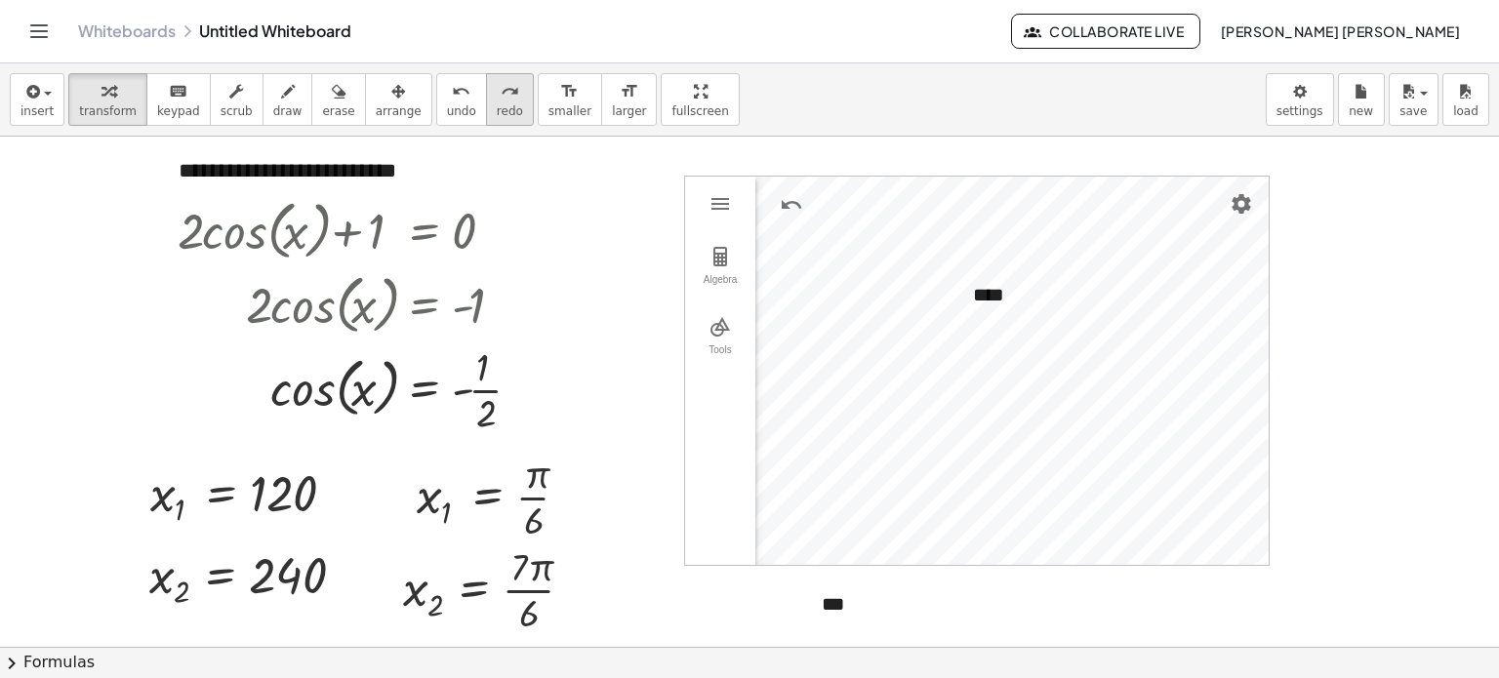
click at [488, 106] on button "redo redo" at bounding box center [510, 99] width 48 height 53
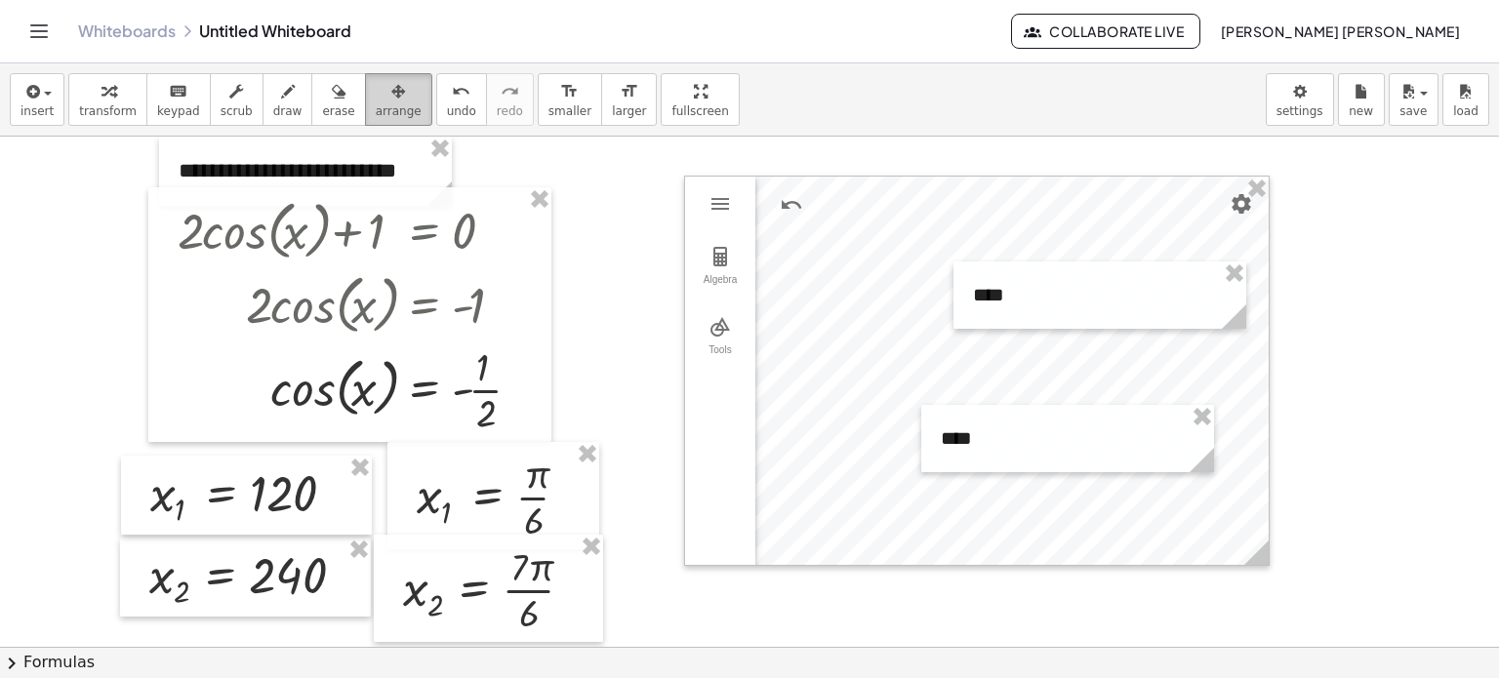
click at [391, 102] on icon "button" at bounding box center [398, 91] width 14 height 23
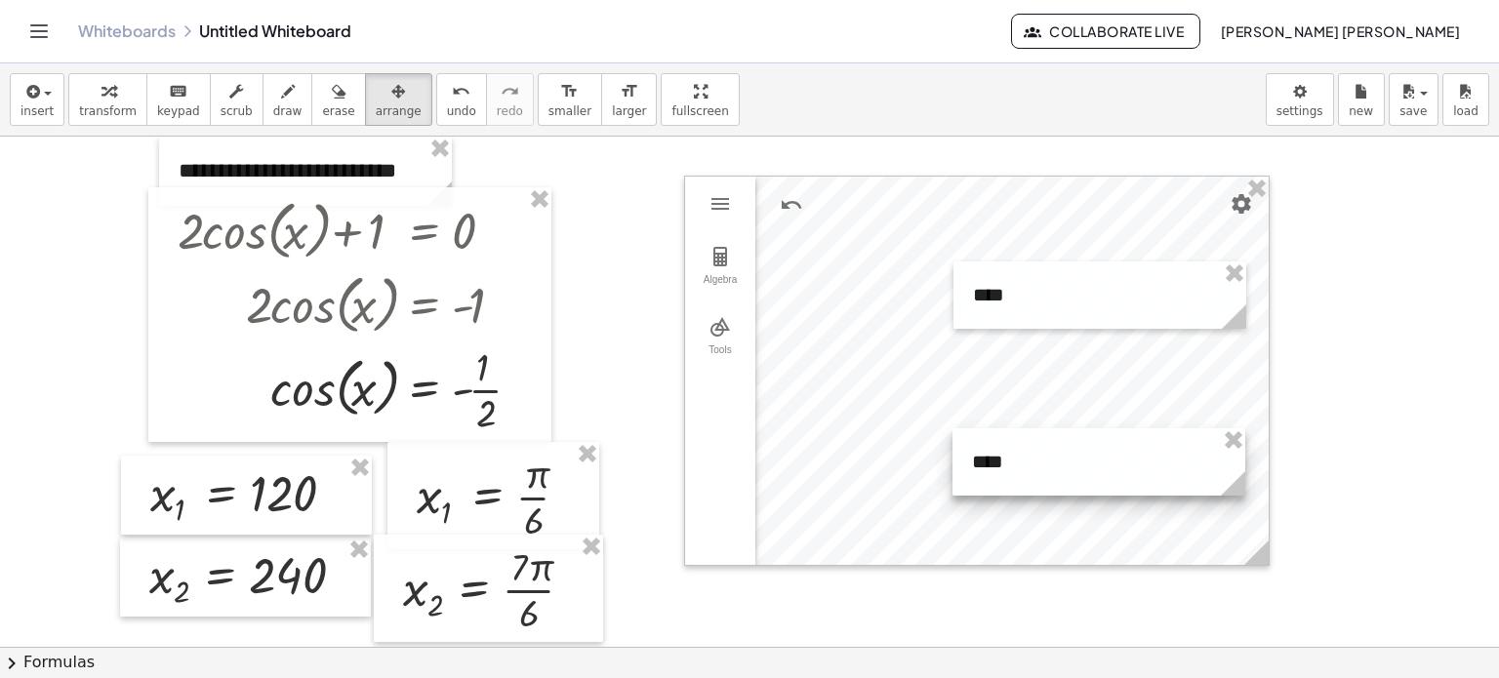
drag, startPoint x: 1010, startPoint y: 451, endPoint x: 1023, endPoint y: 462, distance: 16.6
click at [1023, 462] on div at bounding box center [1099, 461] width 293 height 67
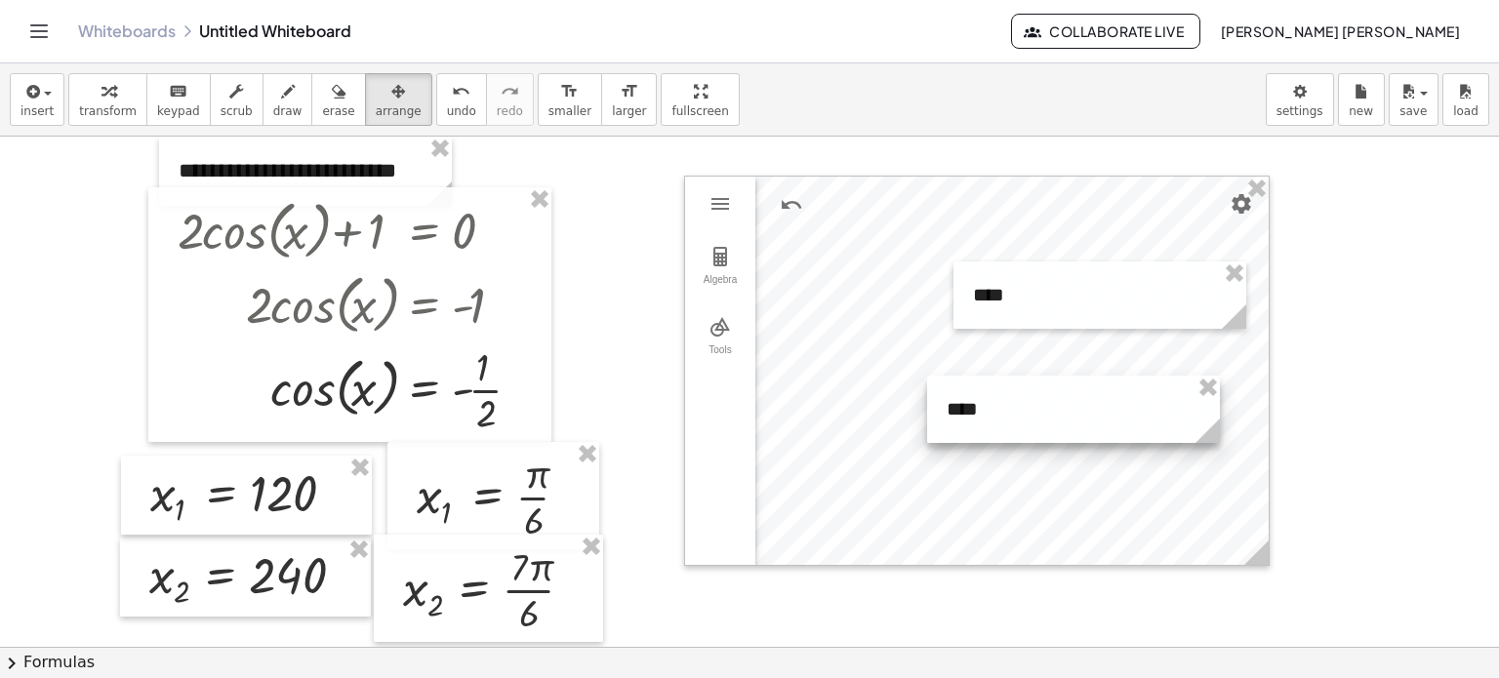
drag, startPoint x: 1030, startPoint y: 455, endPoint x: 1007, endPoint y: 405, distance: 54.6
click at [1007, 405] on div at bounding box center [1073, 409] width 293 height 67
click at [98, 118] on span "transform" at bounding box center [108, 111] width 58 height 14
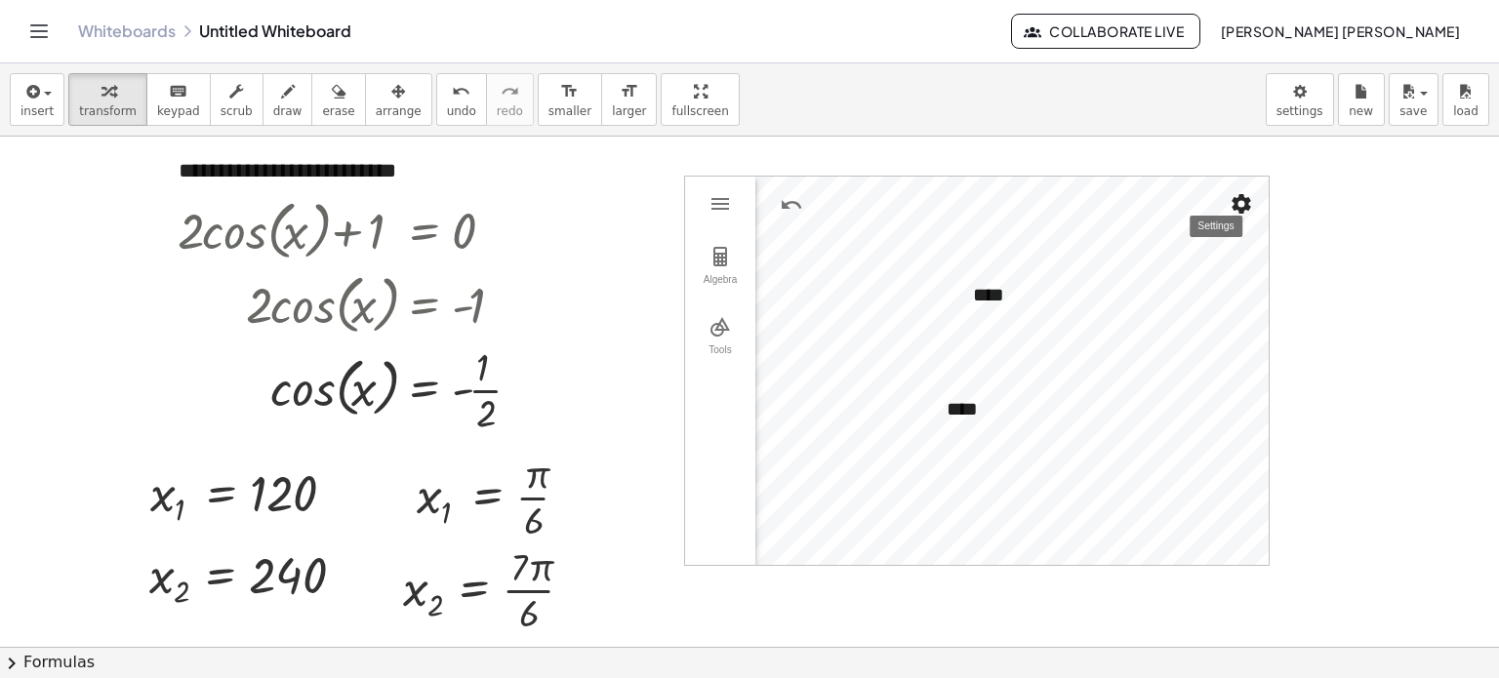
click at [1247, 203] on img "Settings" at bounding box center [1241, 203] width 23 height 23
click at [22, 99] on icon "button" at bounding box center [31, 91] width 18 height 23
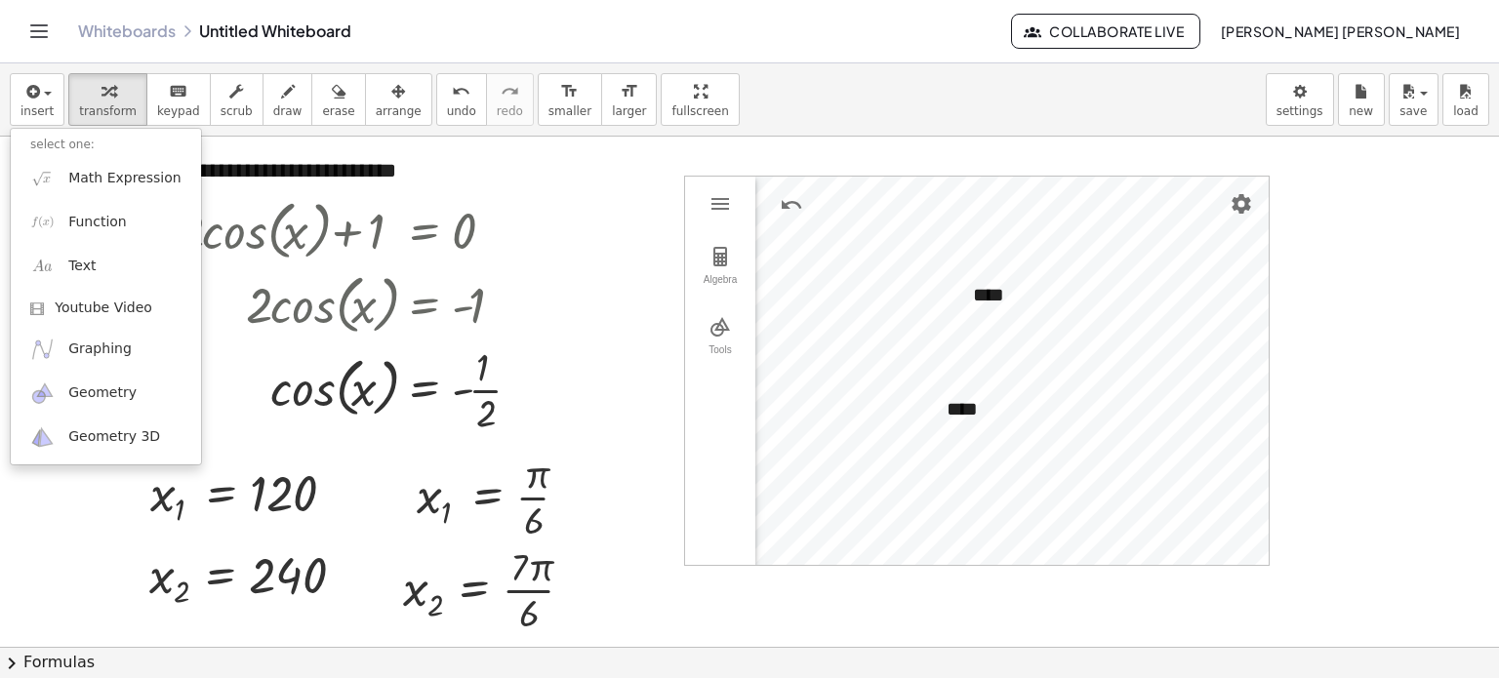
click at [1200, 95] on div "insert select one: Math Expression Function Text Youtube Video Graphing Geometr…" at bounding box center [749, 99] width 1499 height 73
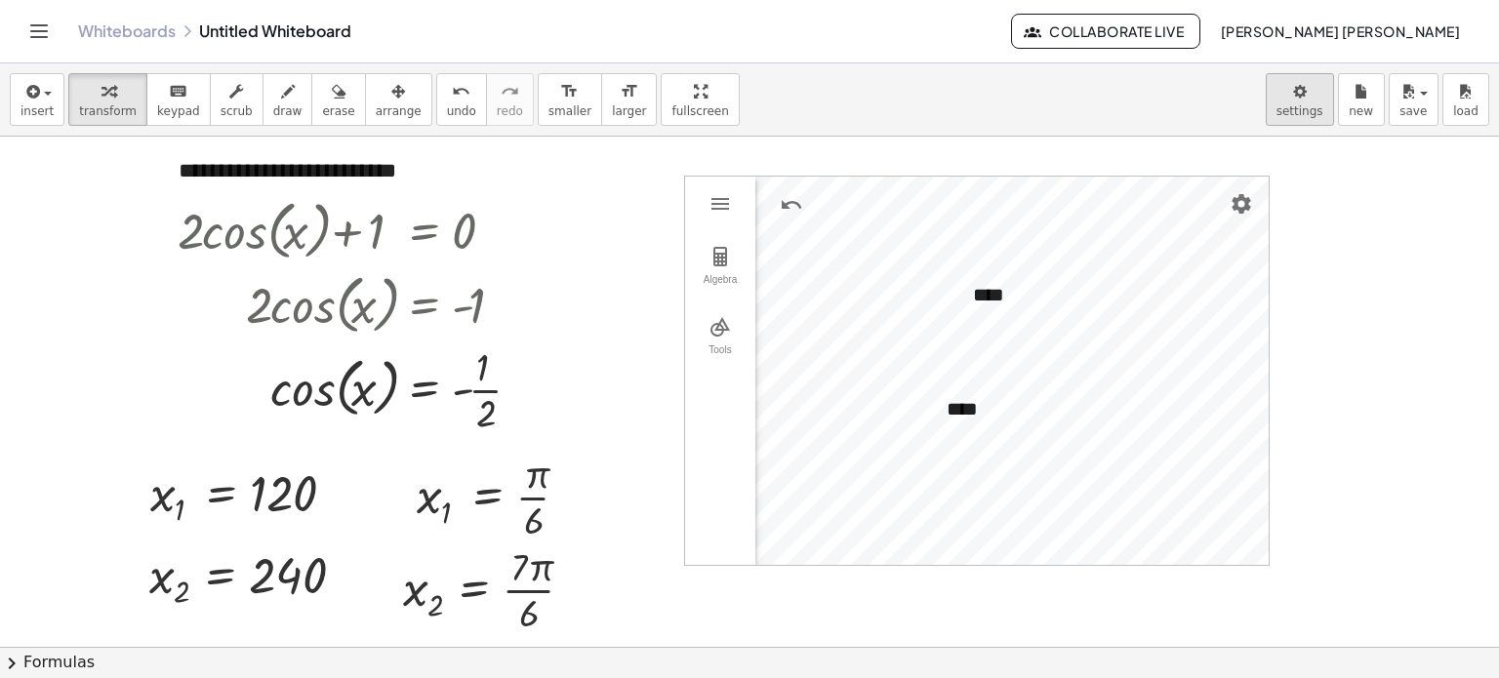
click at [1308, 110] on body "Graspable Math Activities Whiteboards Classes Account v1.28.5 | Privacy policy …" at bounding box center [749, 339] width 1499 height 678
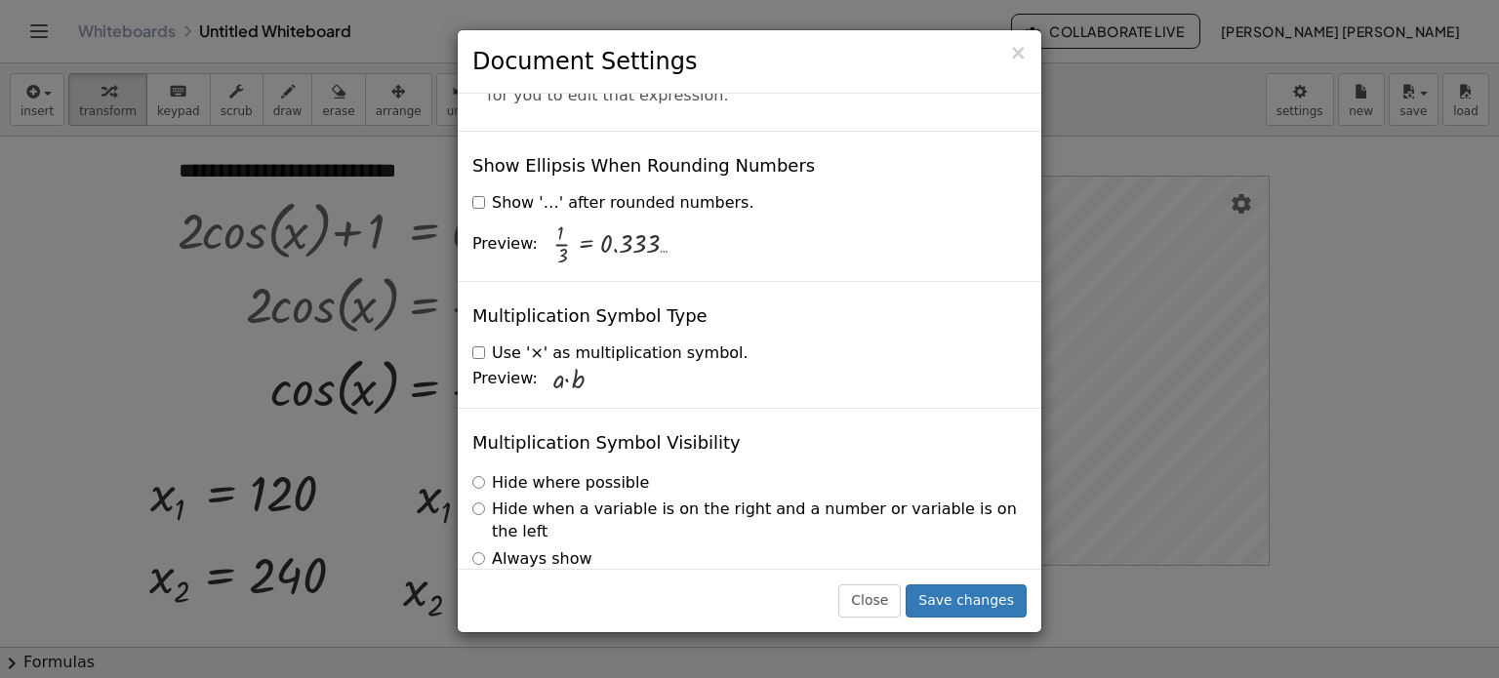
scroll to position [4728, 0]
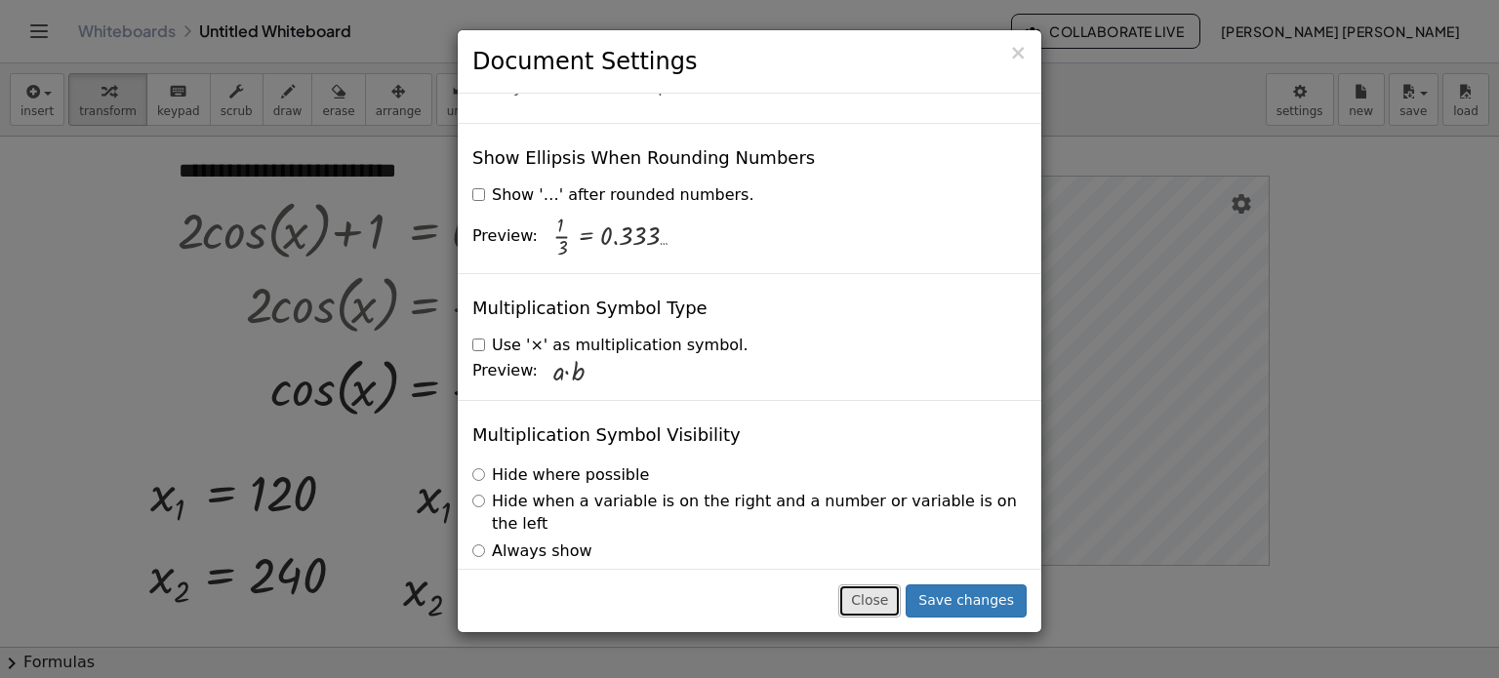
click at [873, 605] on button "Close" at bounding box center [869, 601] width 62 height 33
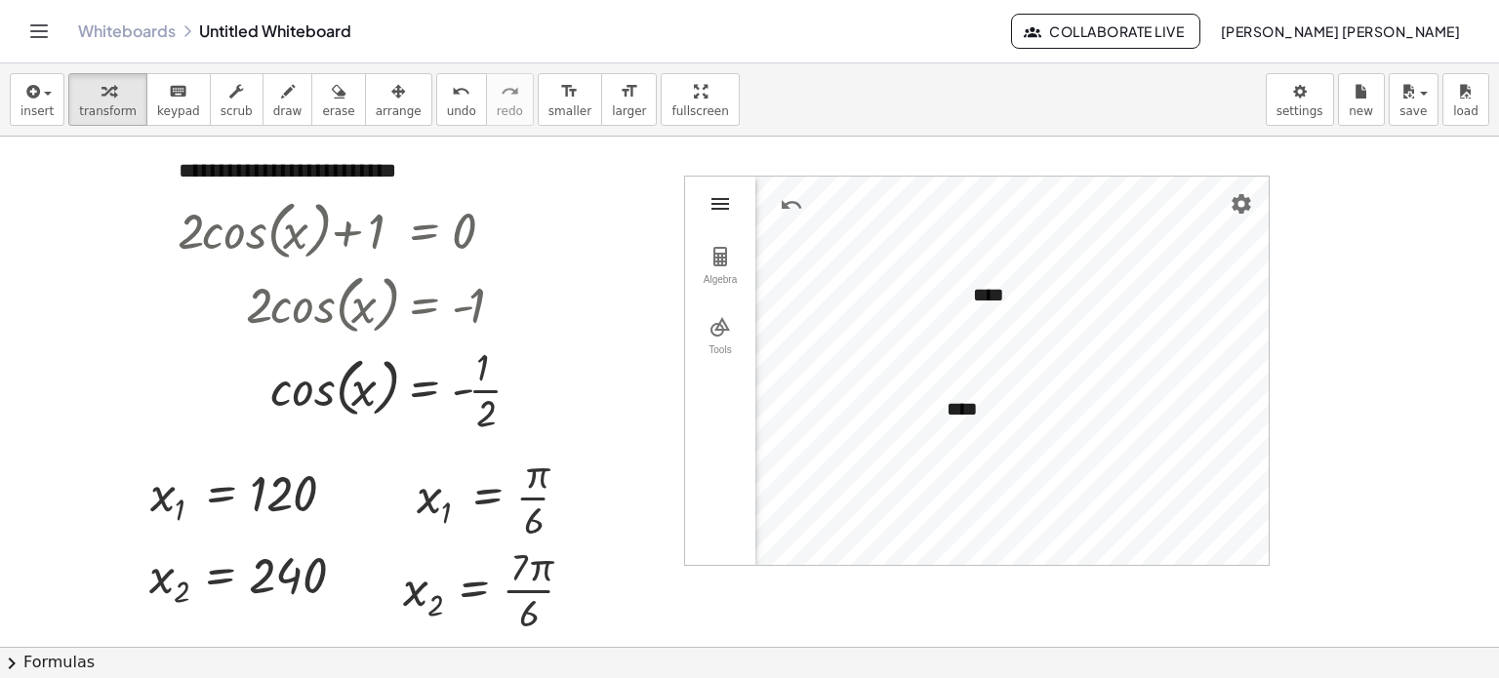
click at [721, 214] on img "Geometry" at bounding box center [720, 203] width 23 height 23
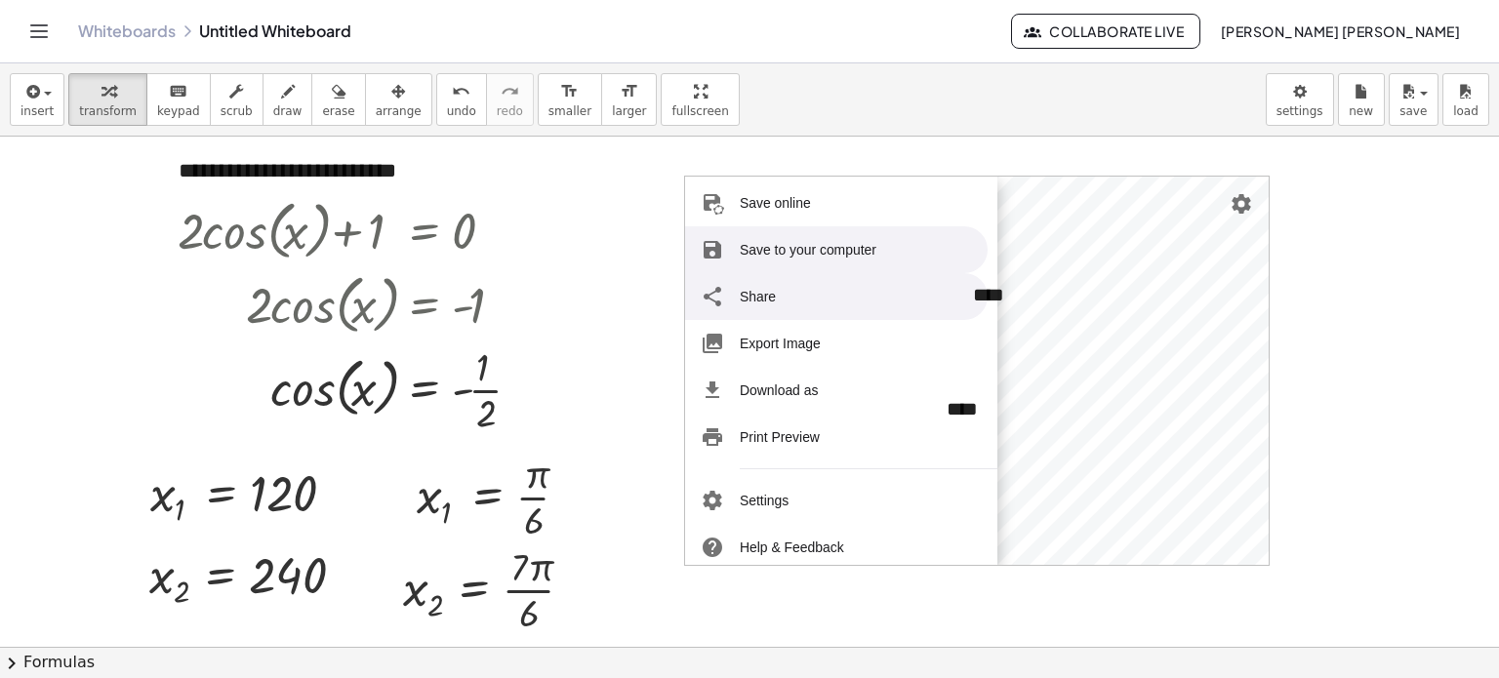
scroll to position [195, 0]
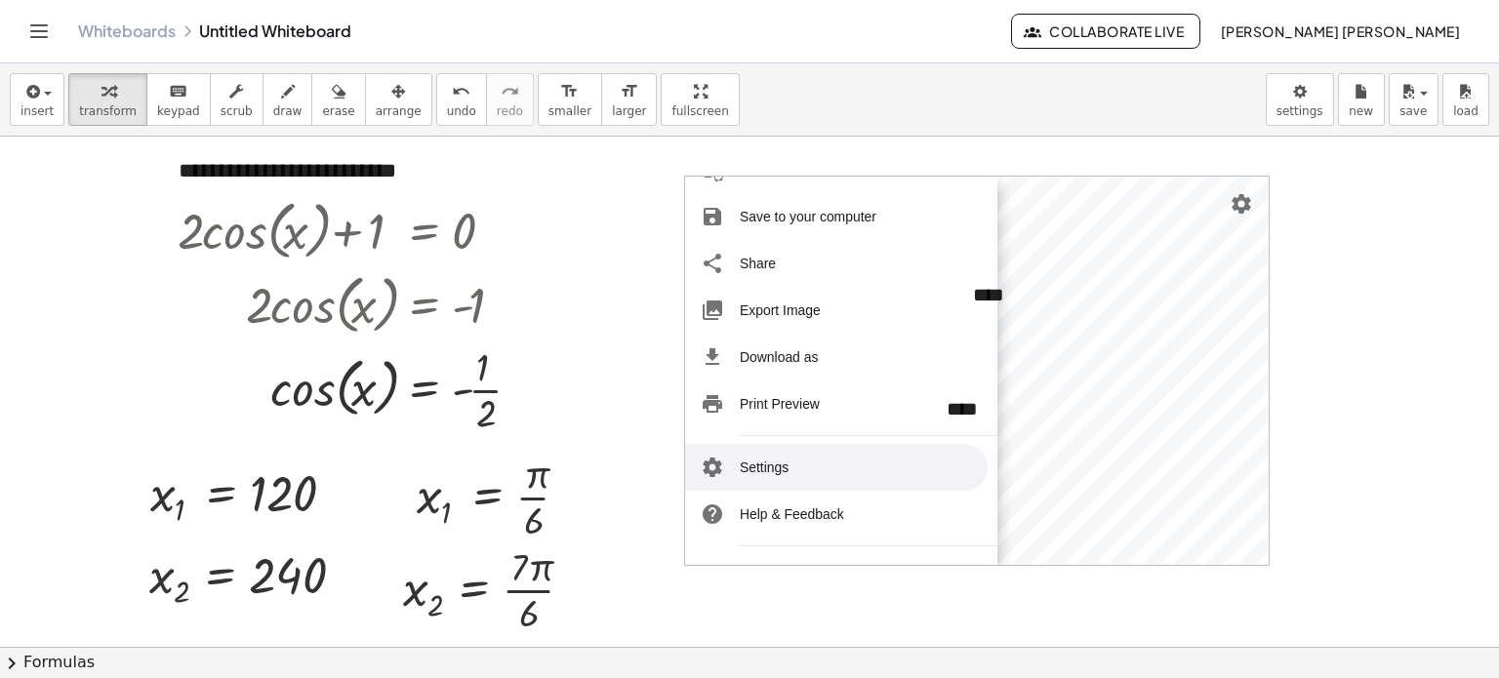
click at [803, 473] on li "Settings" at bounding box center [836, 467] width 303 height 47
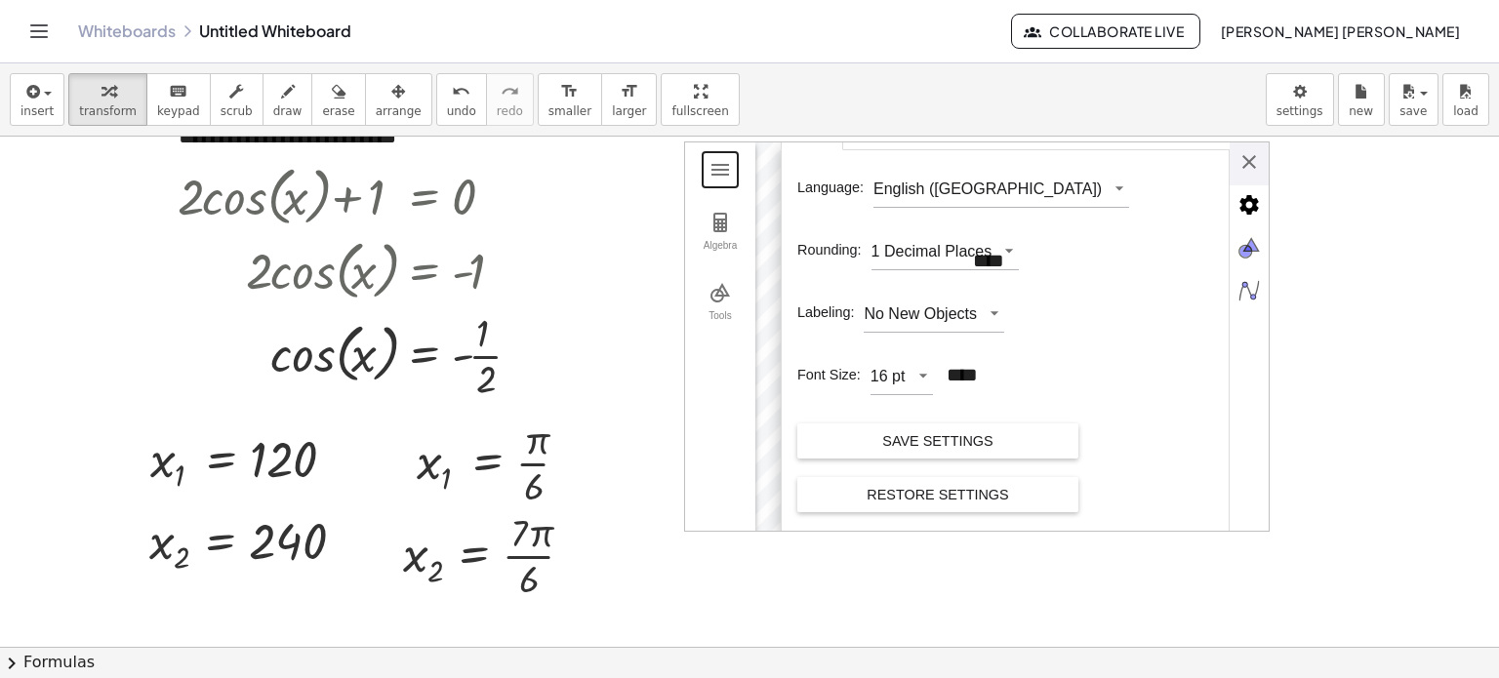
scroll to position [0, 0]
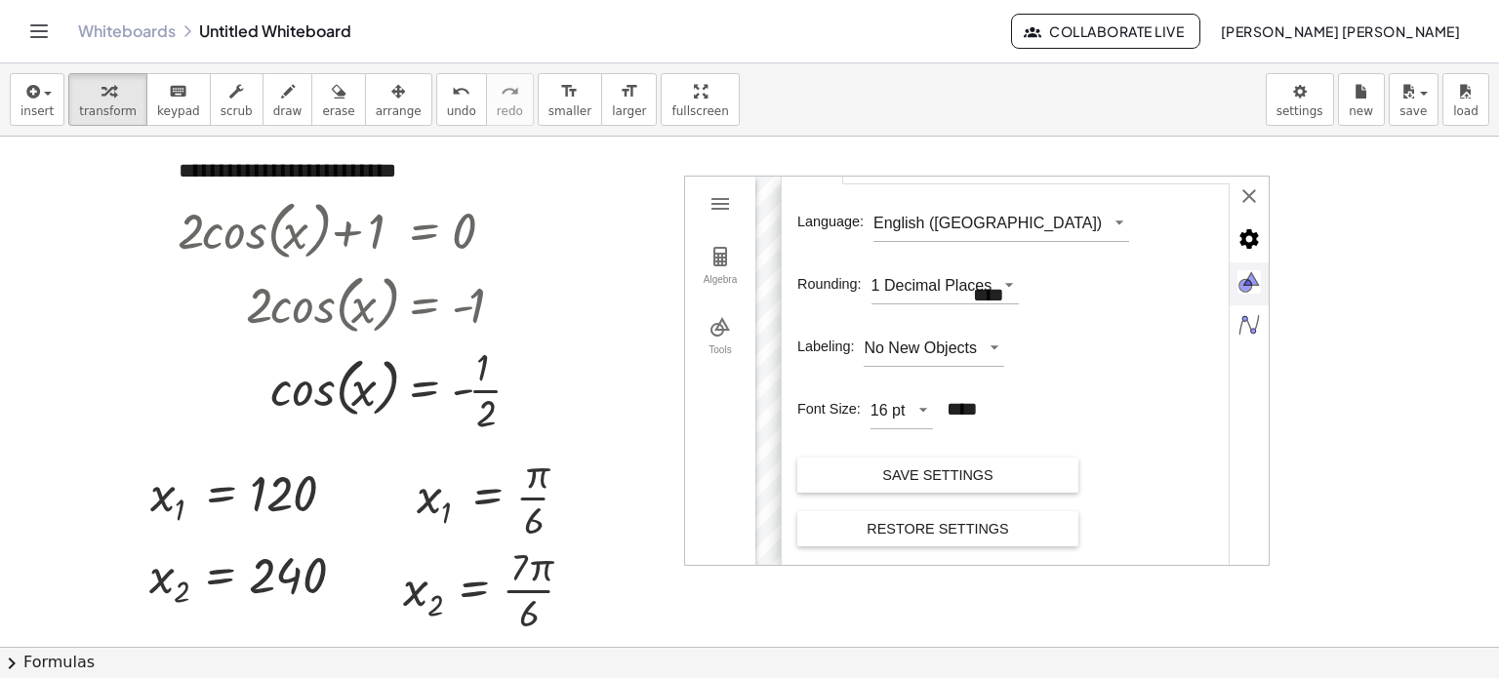
click at [1254, 284] on img "Graphics" at bounding box center [1249, 282] width 39 height 39
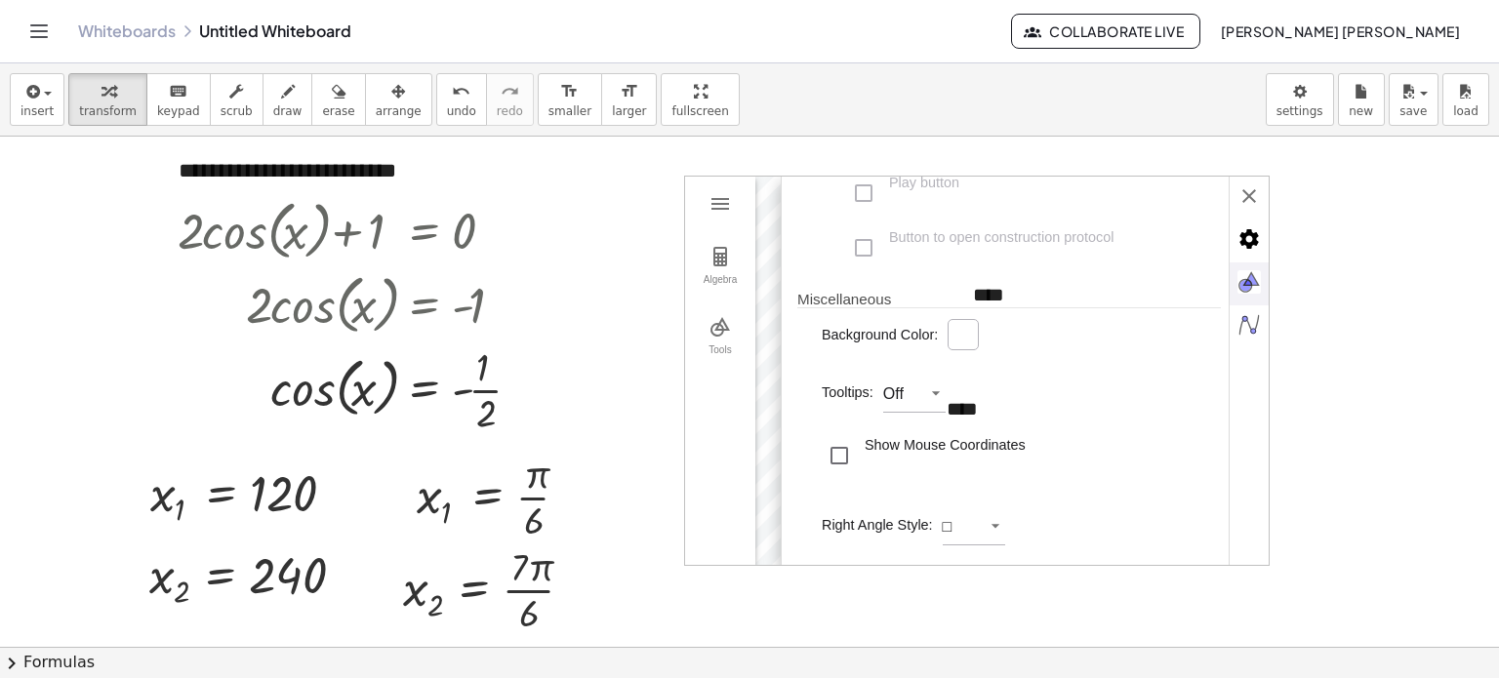
scroll to position [98, 0]
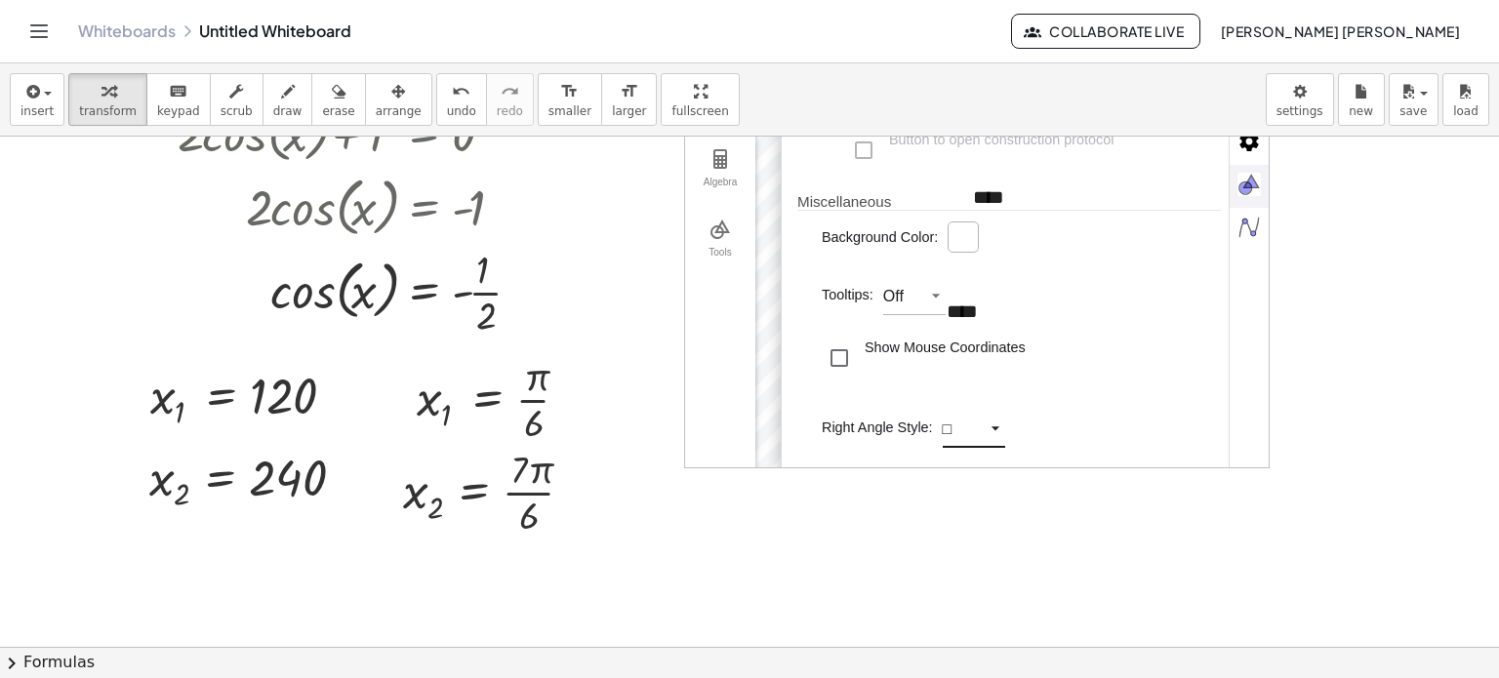
click at [992, 429] on div "GeoGebra Geometry Clear All Open Save online Save to your computer Share Export…" at bounding box center [977, 273] width 586 height 390
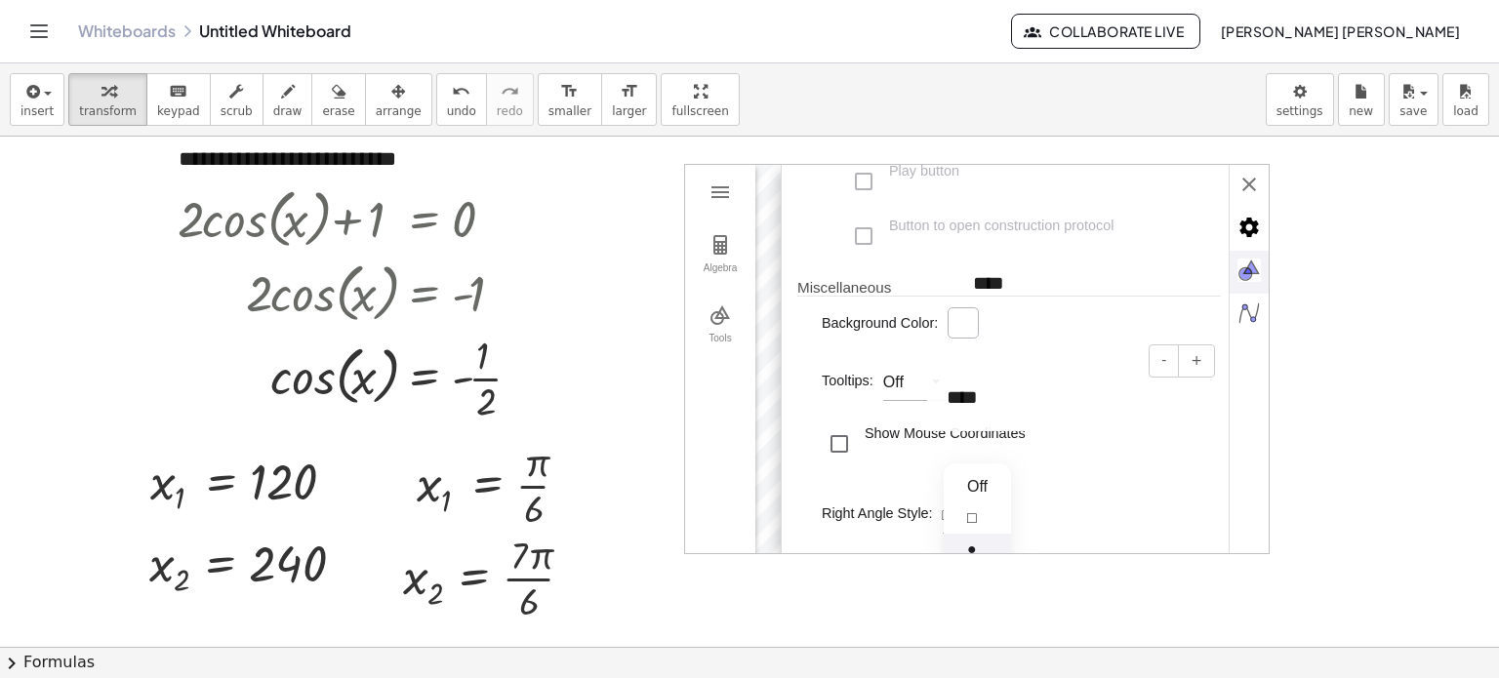
scroll to position [0, 0]
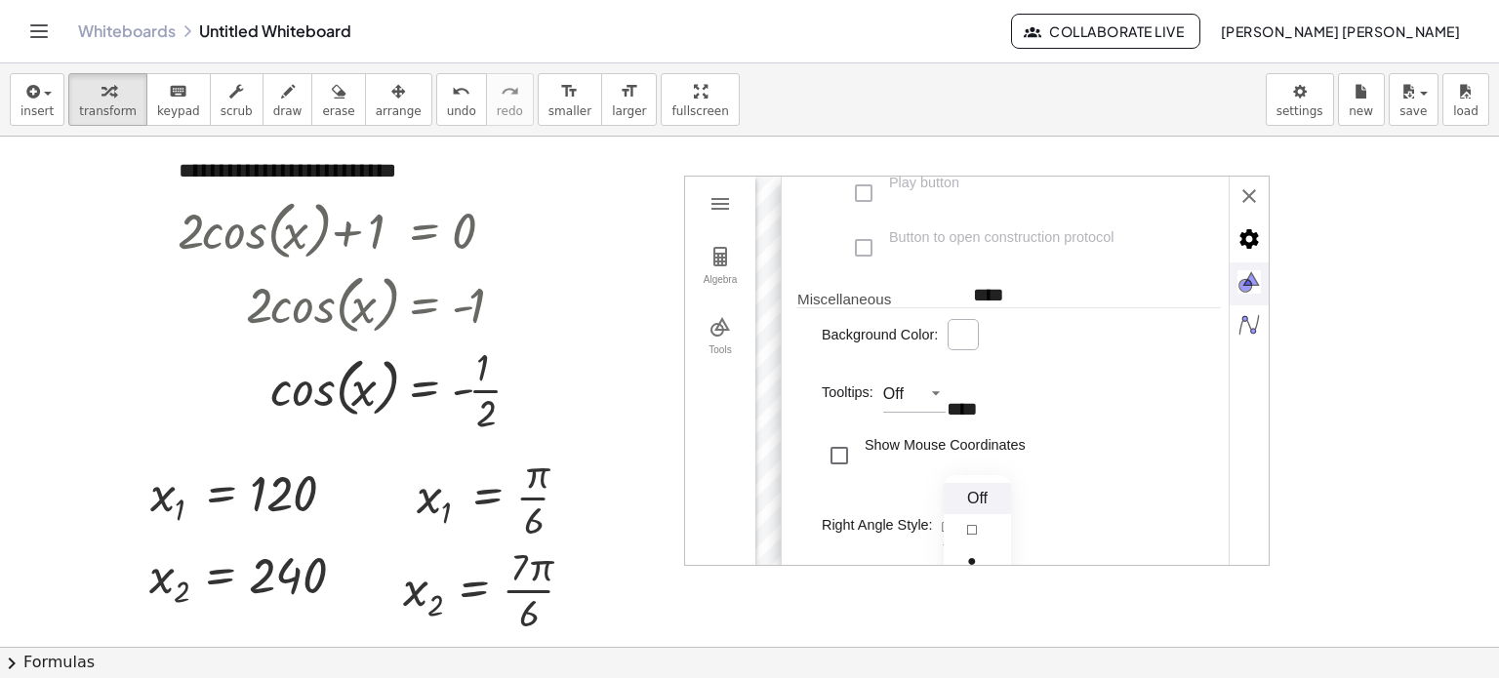
click at [984, 491] on li "Off" at bounding box center [977, 498] width 67 height 31
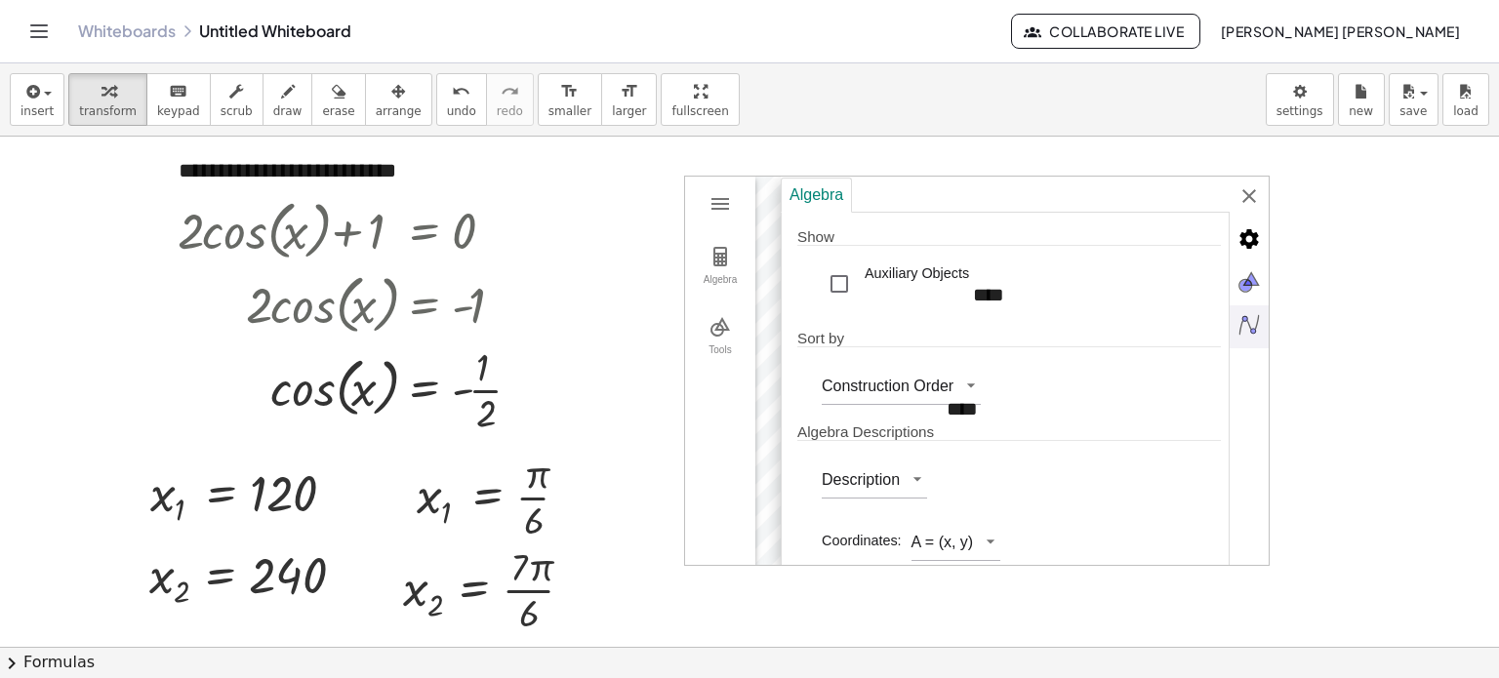
click at [1249, 308] on img "Algebra" at bounding box center [1249, 324] width 39 height 39
click at [823, 280] on div "Auxiliary Objects" at bounding box center [839, 283] width 35 height 35
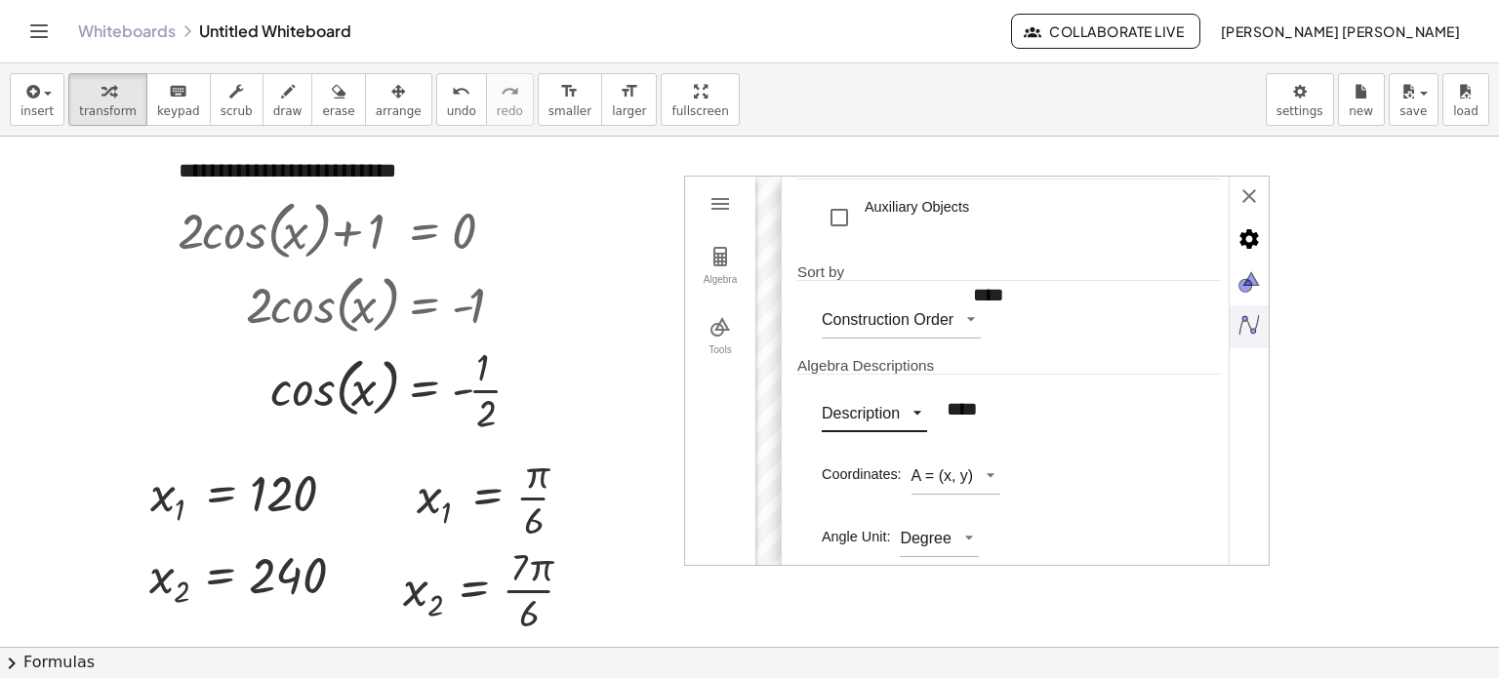
scroll to position [78, 0]
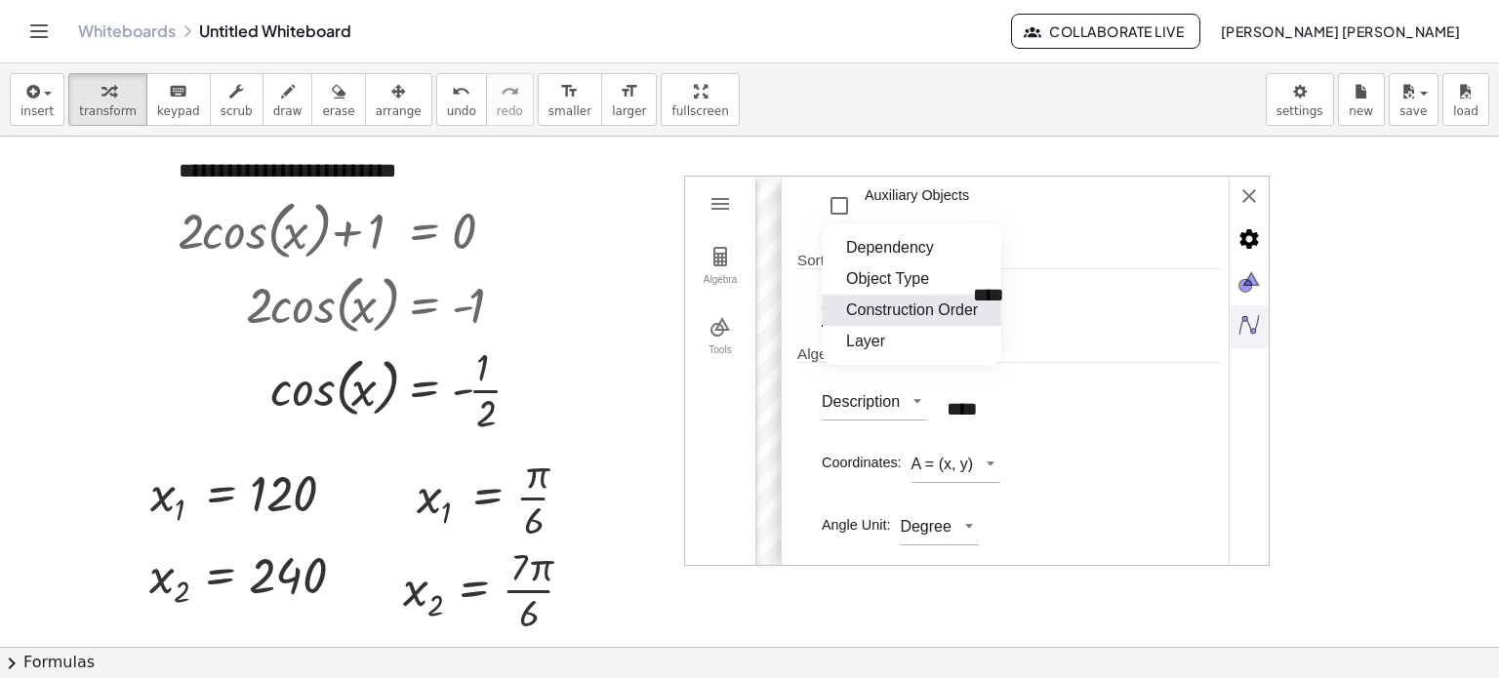
click at [913, 304] on div "GeoGebra Geometry Clear All Open Save online Save to your computer Share Export…" at bounding box center [977, 371] width 586 height 390
click at [1162, 392] on div "****" at bounding box center [1073, 409] width 293 height 67
click at [816, 444] on div "Coordinates: A = (x, y)" at bounding box center [1009, 459] width 424 height 53
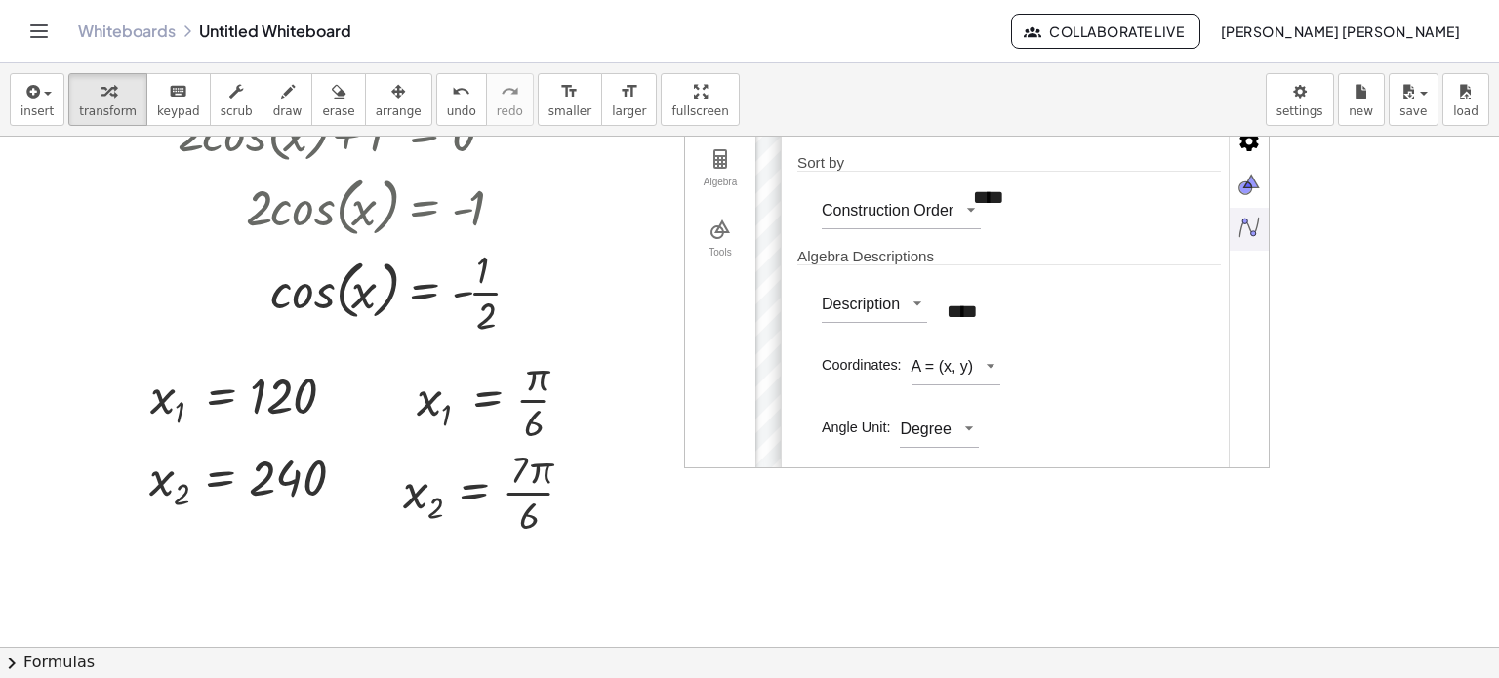
scroll to position [0, 0]
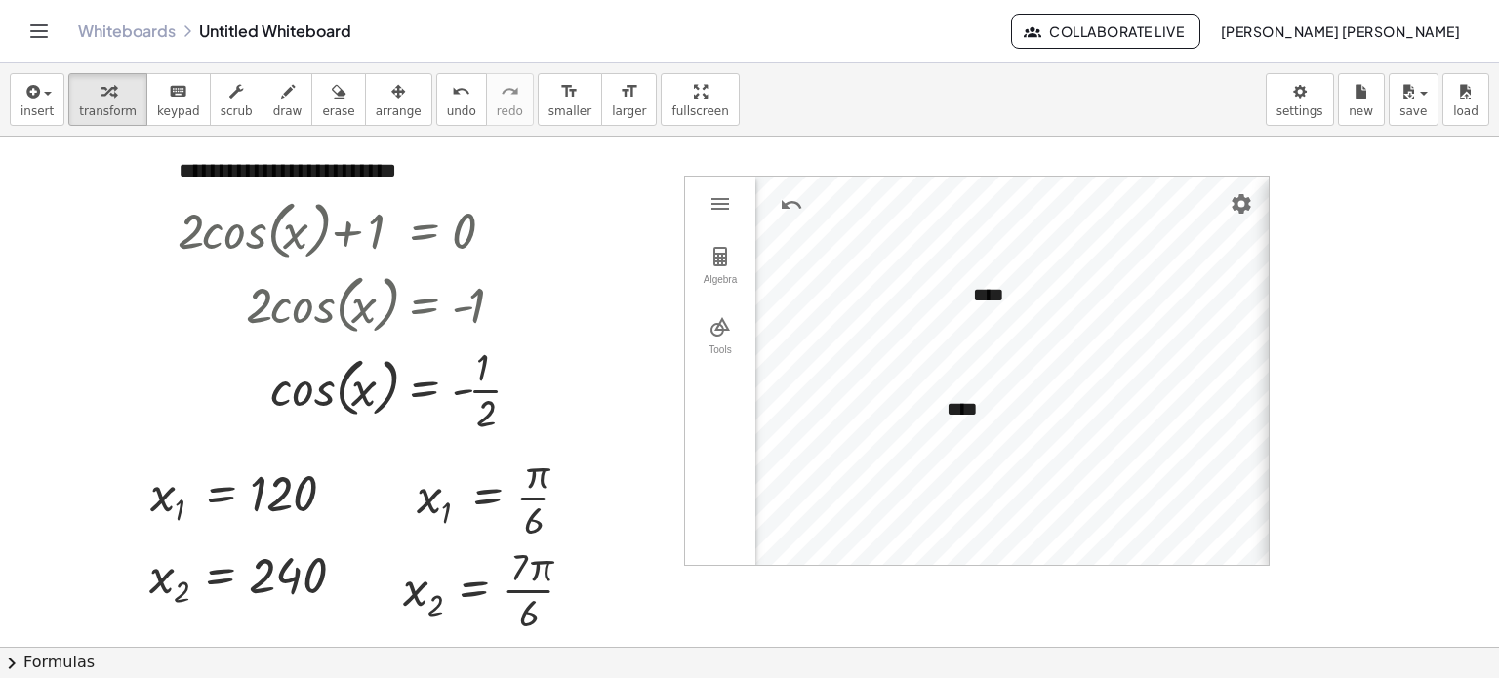
click at [1269, 185] on div "Algebra Show Auxiliary Objects Sort by Construction Order Algebra Descriptions …" at bounding box center [1513, 372] width 488 height 390
click at [1353, 189] on div at bounding box center [749, 648] width 1499 height 1023
click at [1242, 207] on img "Settings" at bounding box center [1241, 203] width 23 height 23
click at [1379, 332] on div at bounding box center [749, 648] width 1499 height 1023
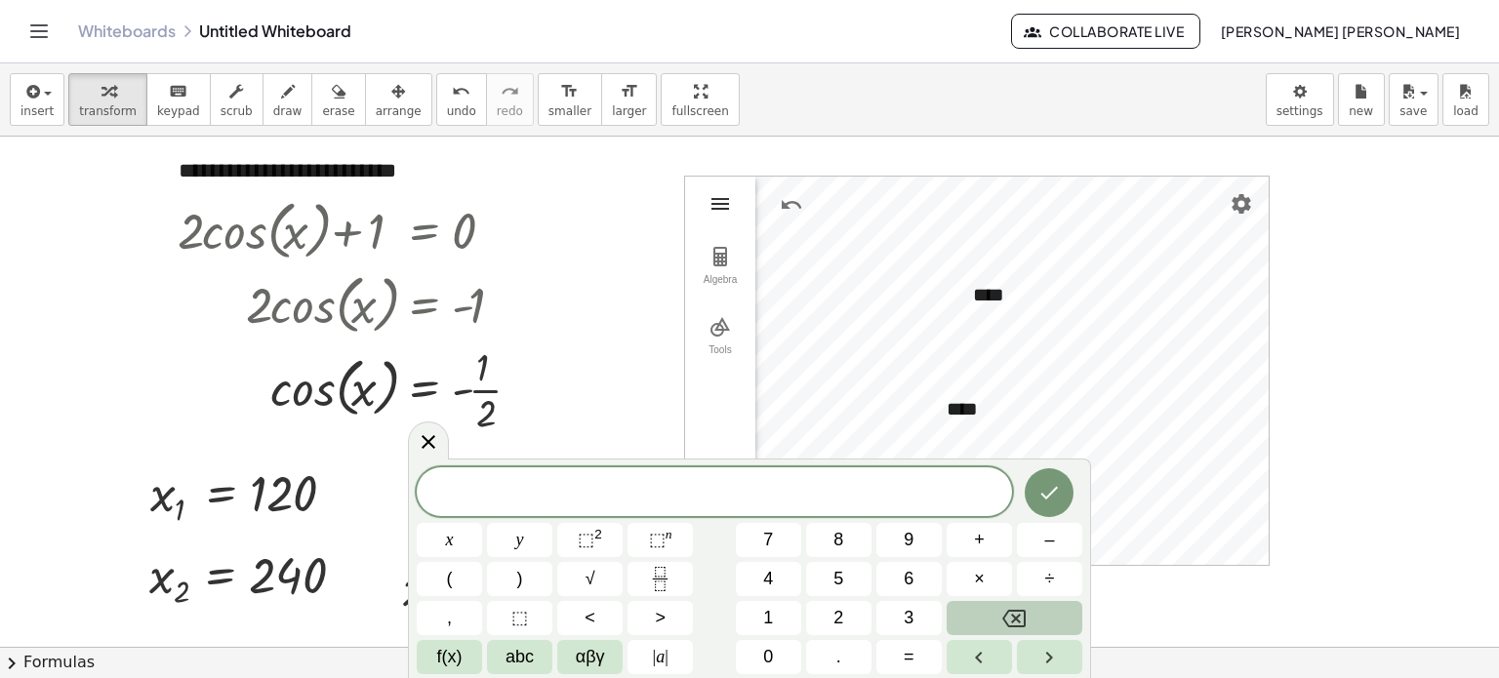
click at [728, 205] on img "Geometry" at bounding box center [720, 203] width 23 height 23
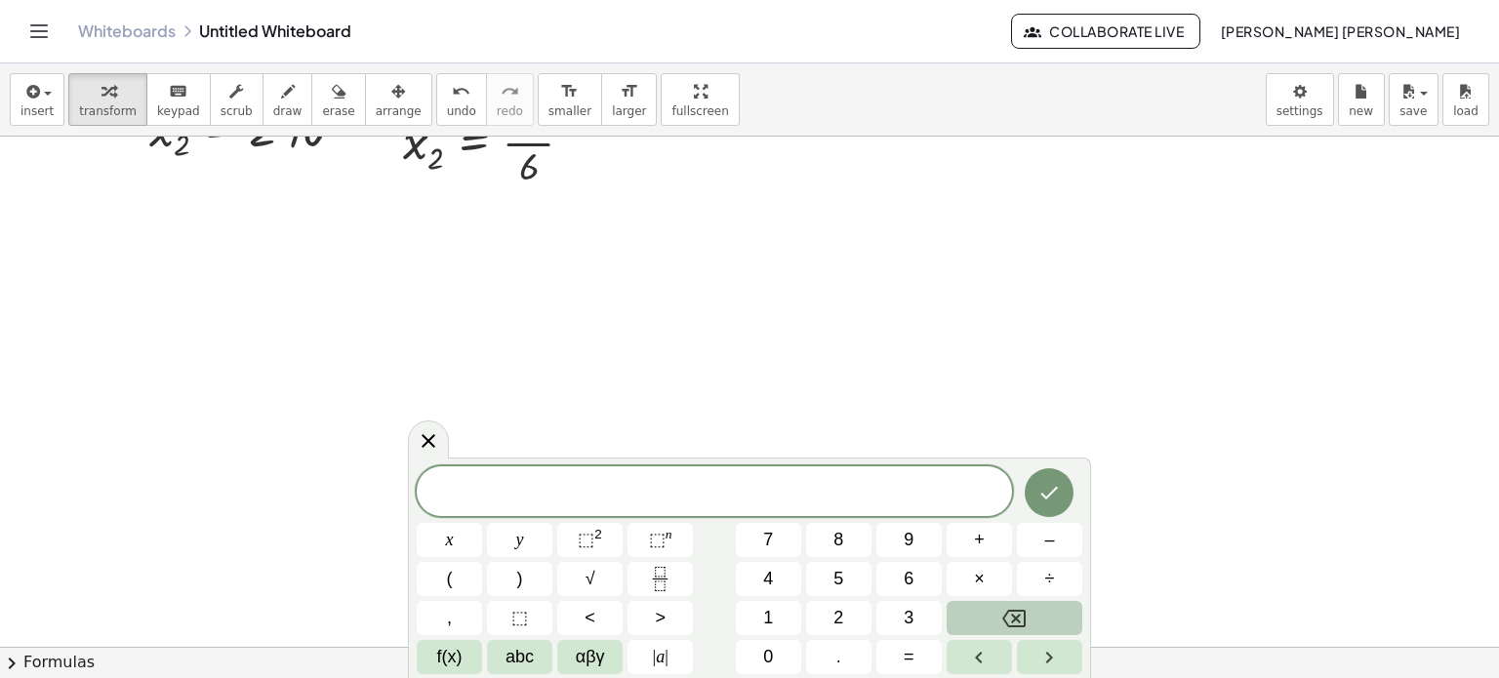
click at [1398, 376] on div at bounding box center [749, 201] width 1499 height 1023
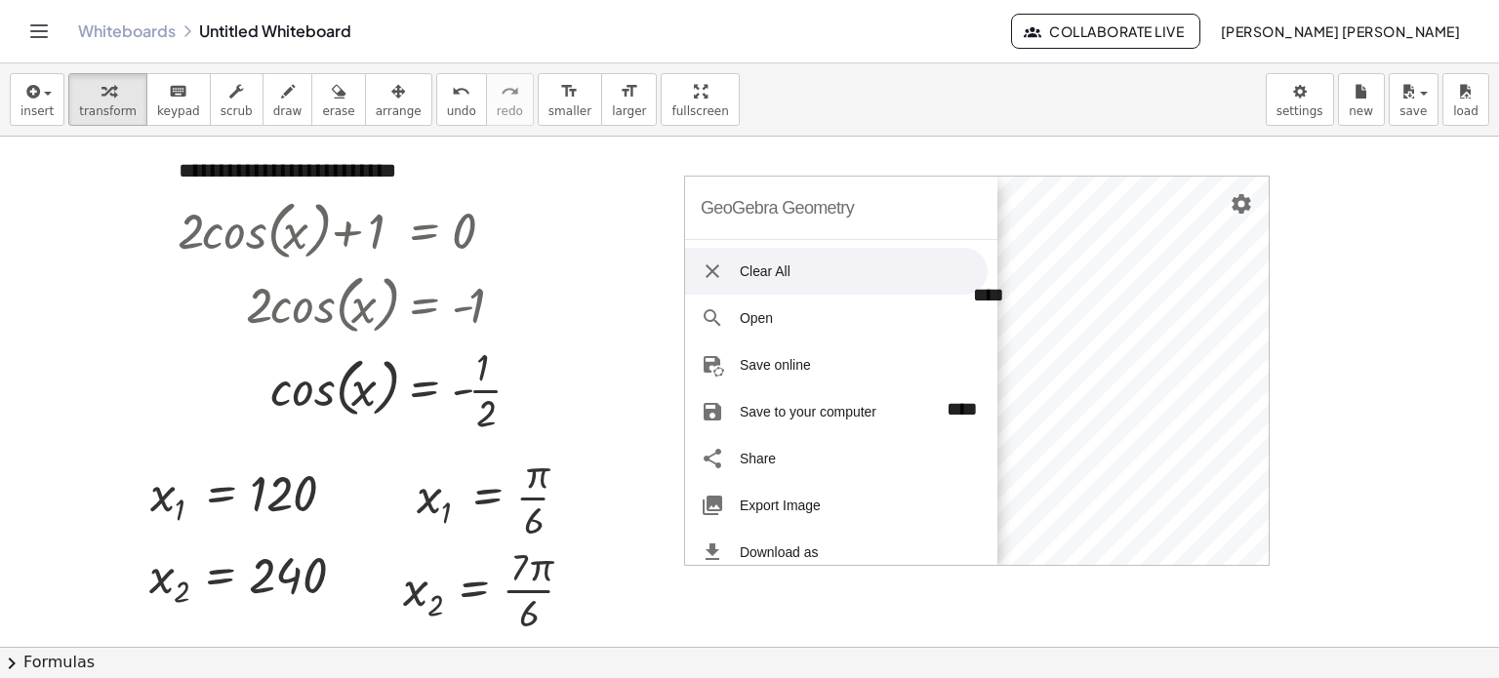
click at [719, 255] on li "Clear All" at bounding box center [836, 271] width 303 height 47
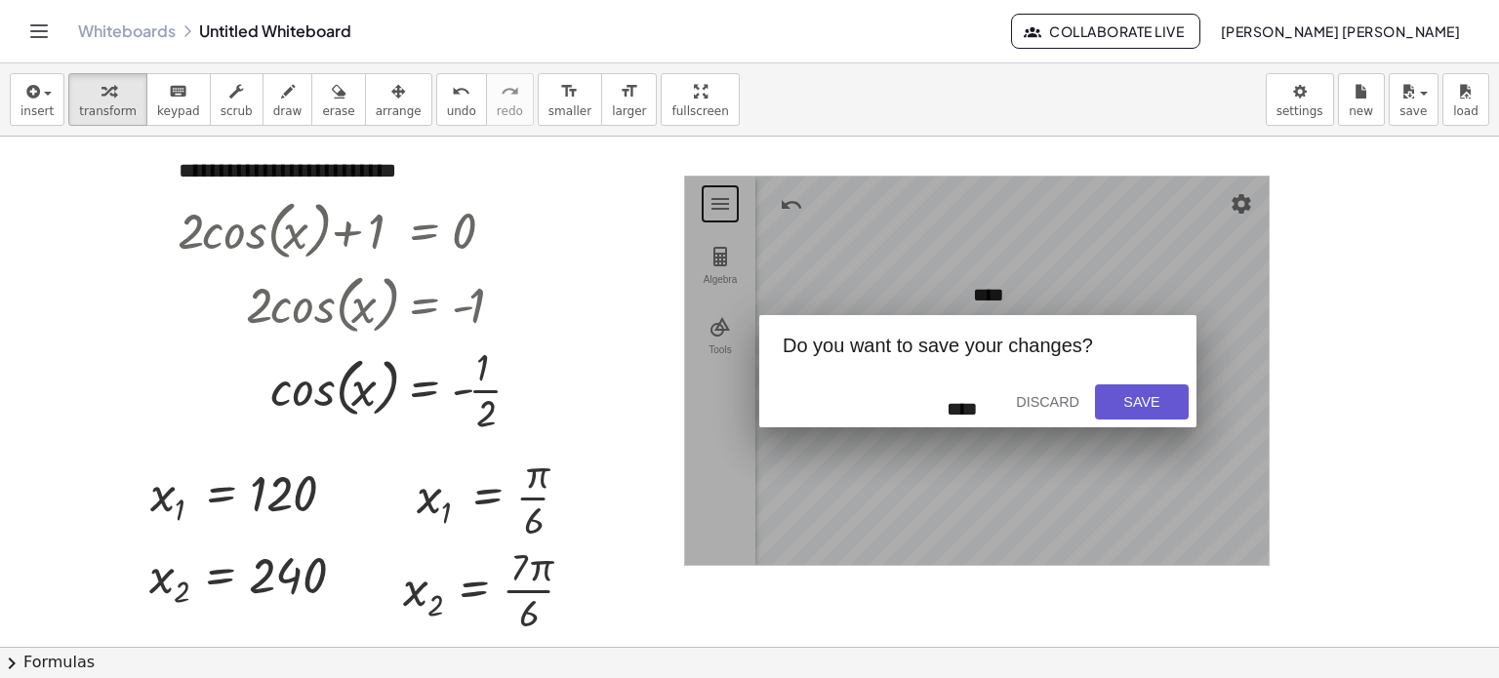
click at [1312, 389] on div at bounding box center [749, 648] width 1499 height 1023
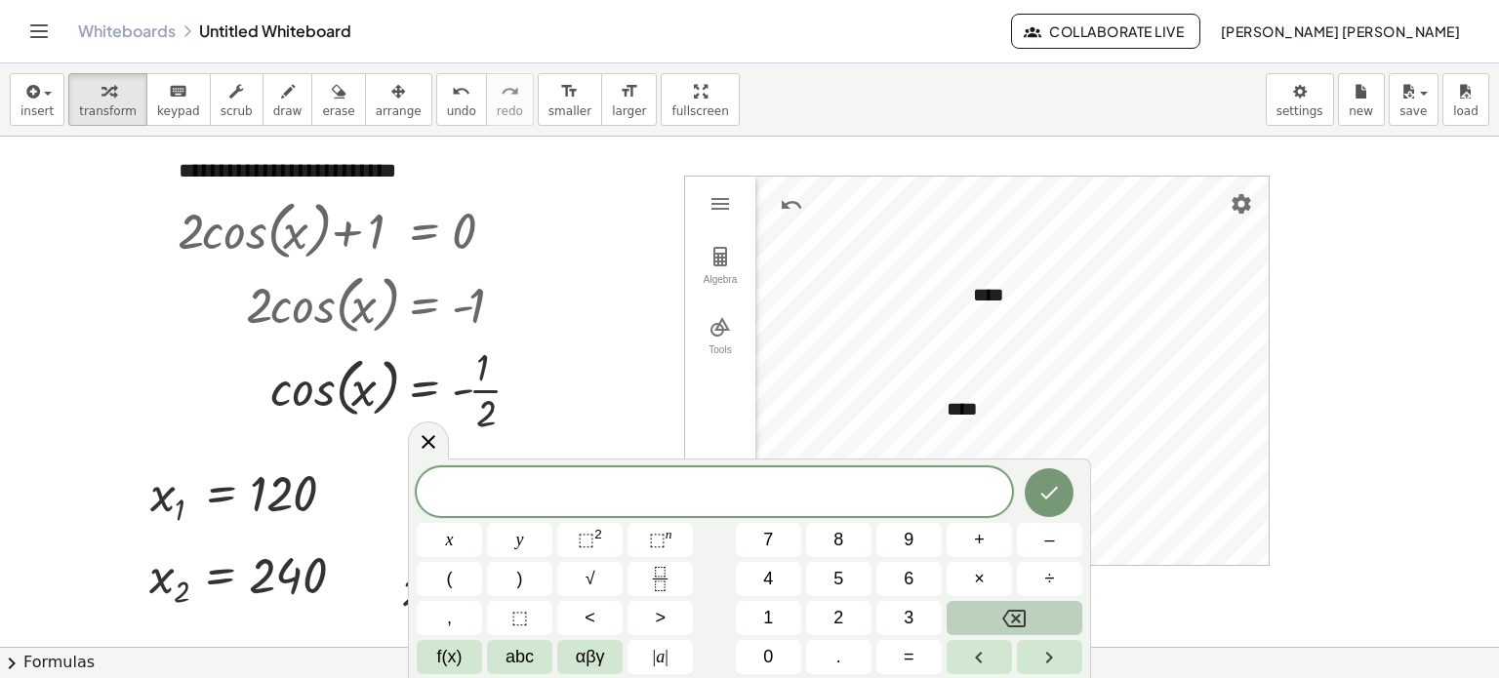
click at [587, 307] on div at bounding box center [749, 648] width 1499 height 1023
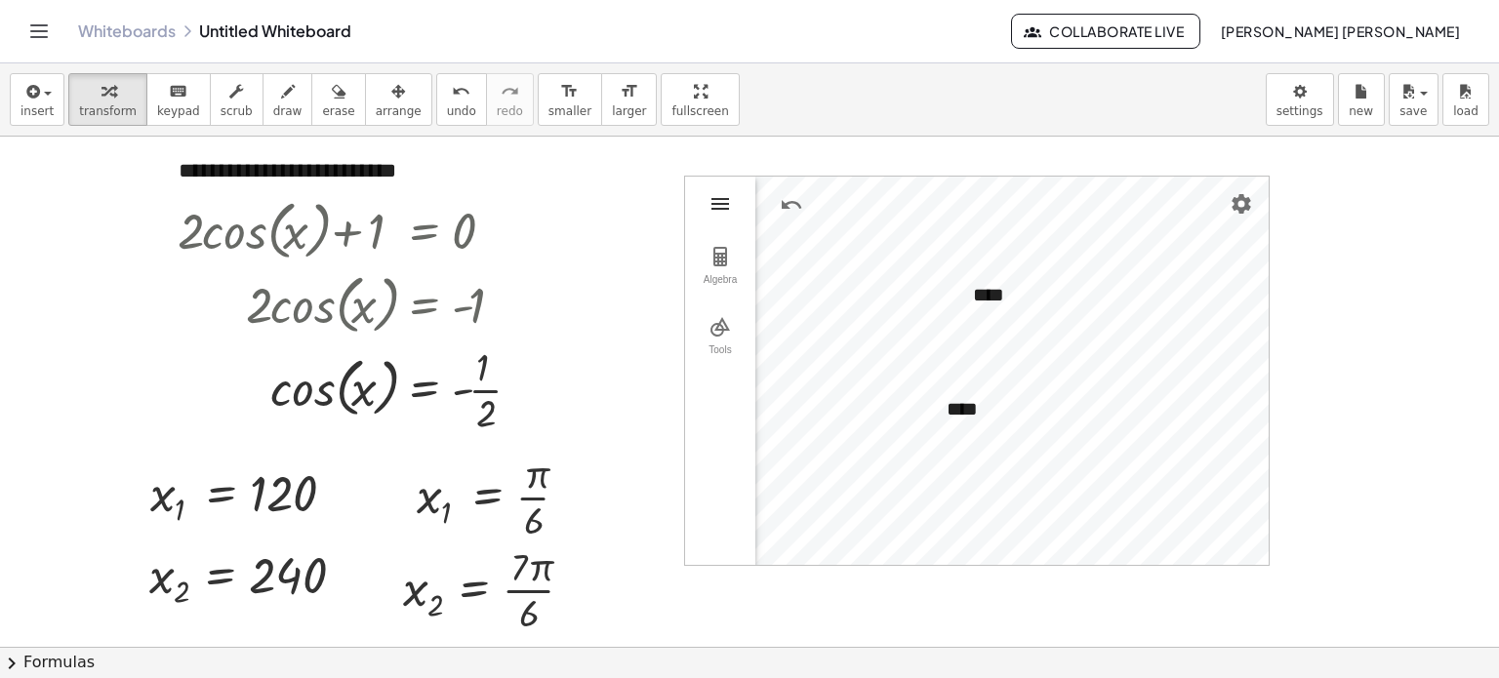
click at [723, 207] on img "Geometry" at bounding box center [720, 203] width 23 height 23
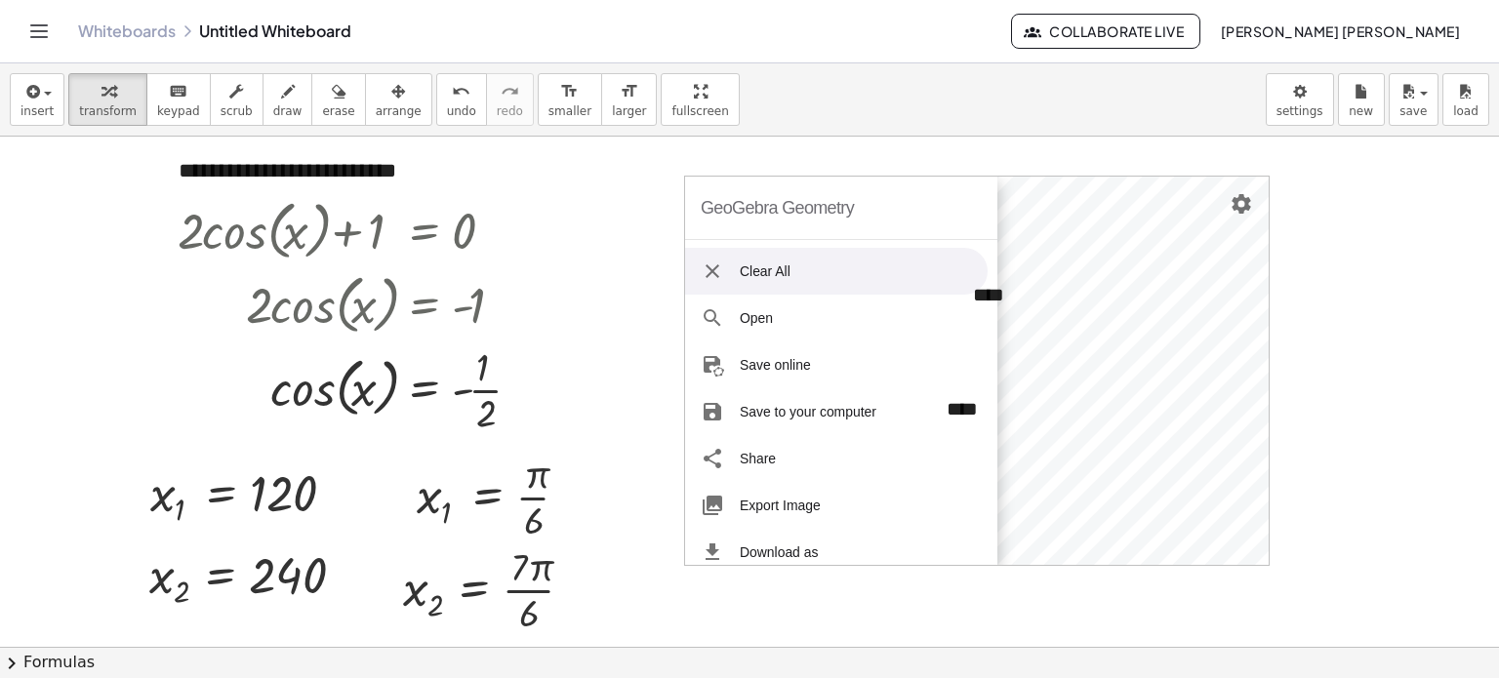
click at [740, 200] on div "GeoGebra Geometry" at bounding box center [777, 208] width 153 height 62
click at [1366, 229] on div at bounding box center [749, 648] width 1499 height 1023
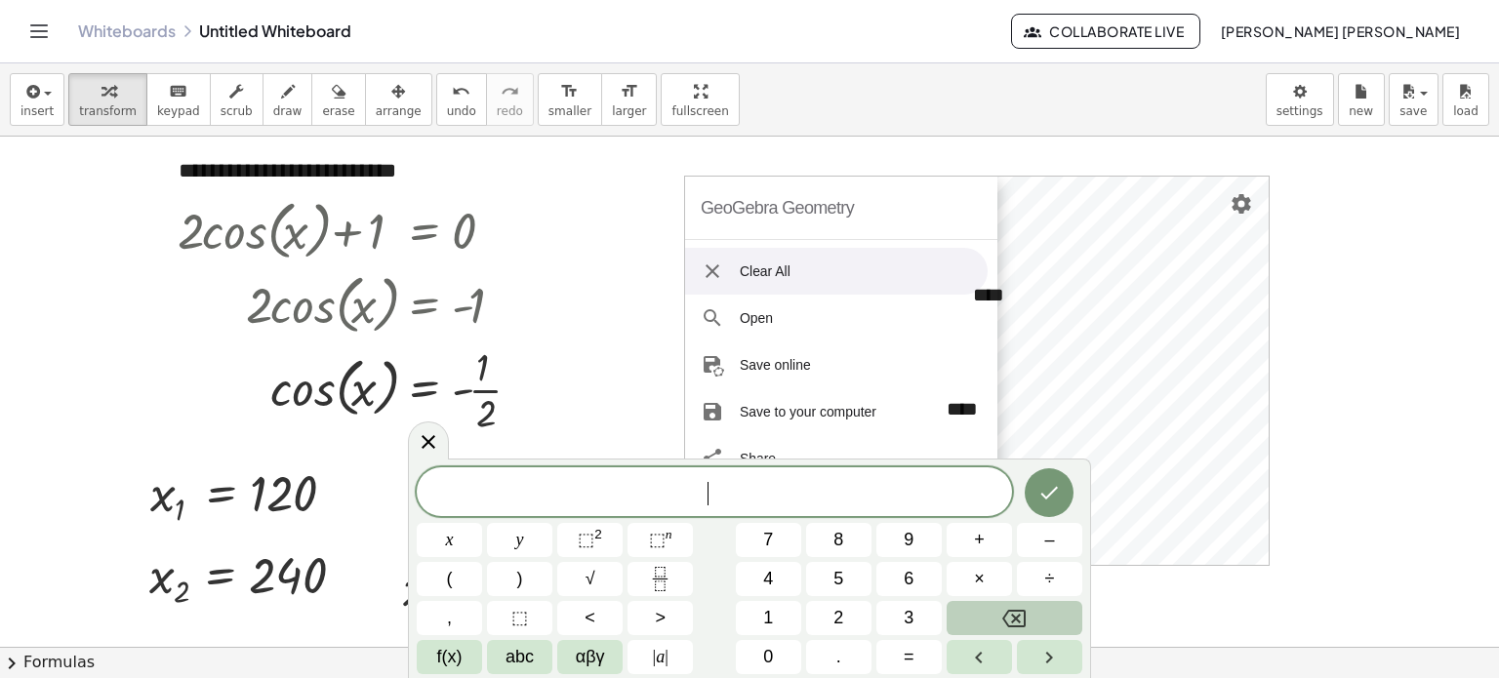
click at [1355, 229] on div at bounding box center [749, 648] width 1499 height 1023
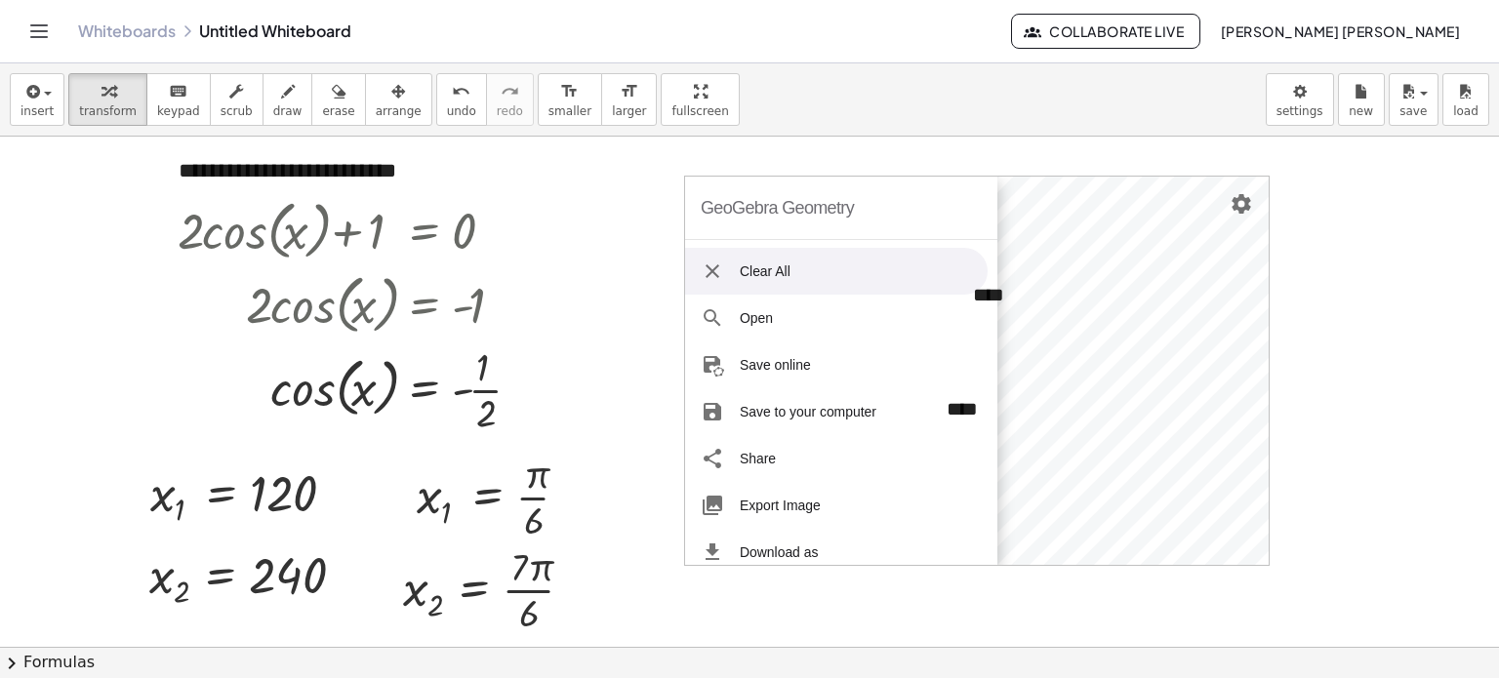
click at [917, 186] on div "GeoGebra Geometry Clear All Open Save online Save to your computer Share Export…" at bounding box center [841, 371] width 312 height 388
click at [908, 209] on div "GeoGebra Geometry" at bounding box center [841, 208] width 312 height 63
click at [815, 193] on div "GeoGebra Geometry" at bounding box center [777, 208] width 153 height 62
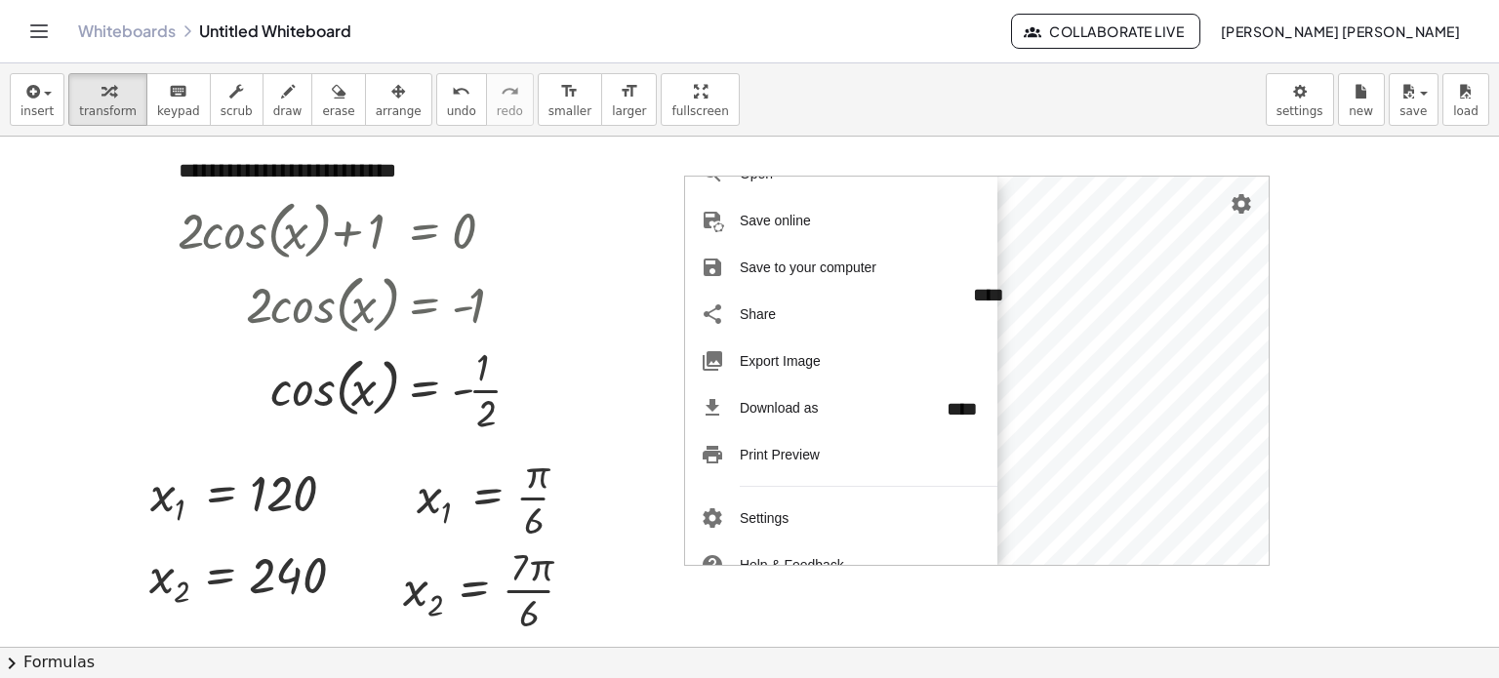
scroll to position [238, 0]
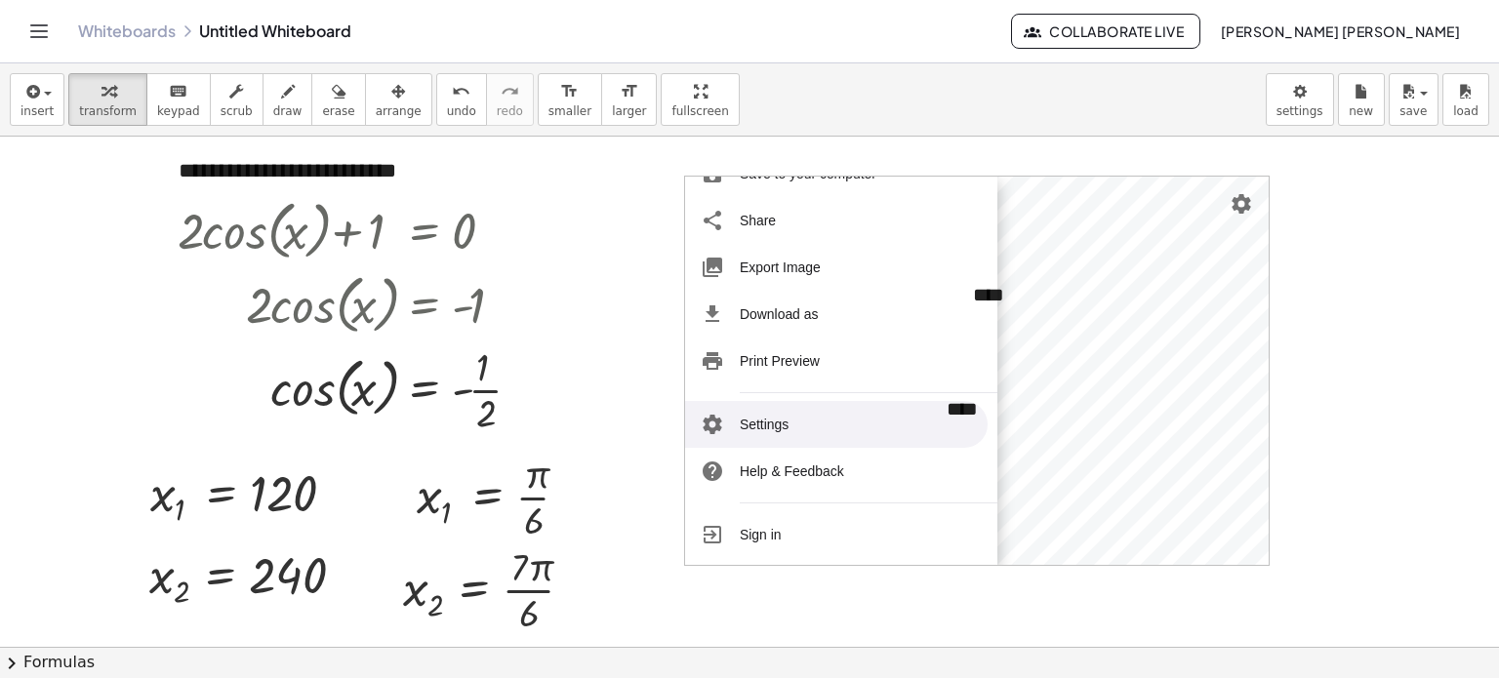
click at [812, 428] on li "Settings" at bounding box center [836, 424] width 303 height 47
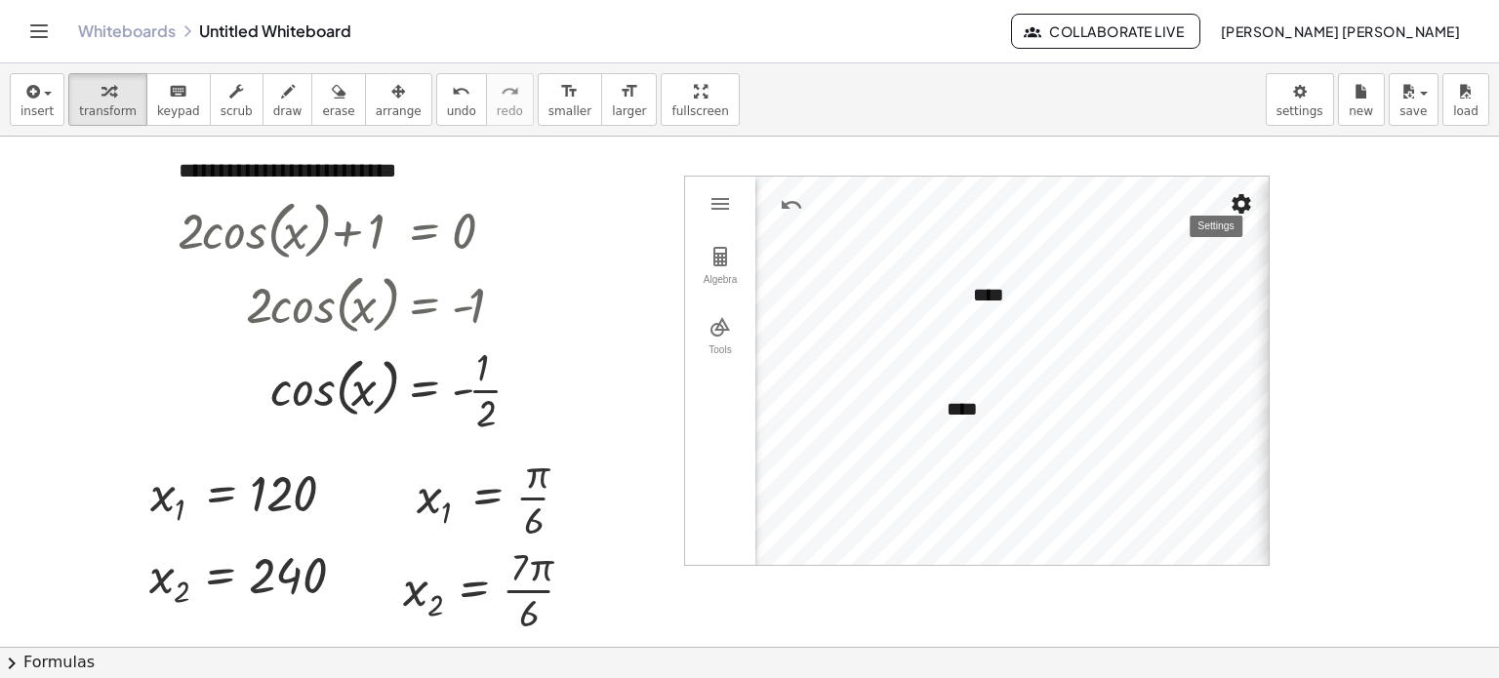
drag, startPoint x: 1248, startPoint y: 190, endPoint x: 1228, endPoint y: 194, distance: 20.9
click at [1269, 191] on div "Global Language: English ([GEOGRAPHIC_DATA]) Rounding: 1 Decimal Places Labelin…" at bounding box center [1513, 372] width 488 height 390
click at [723, 320] on img "Geometry" at bounding box center [720, 326] width 23 height 23
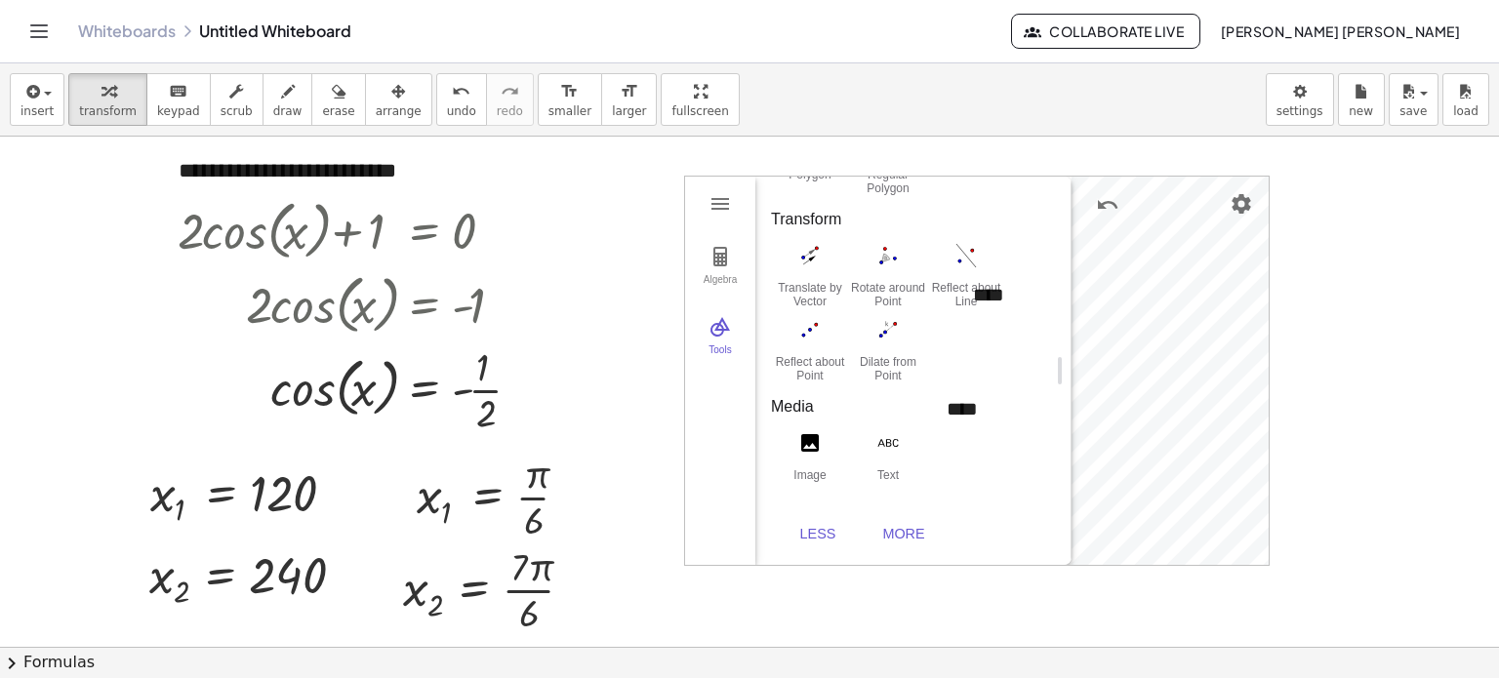
scroll to position [98, 0]
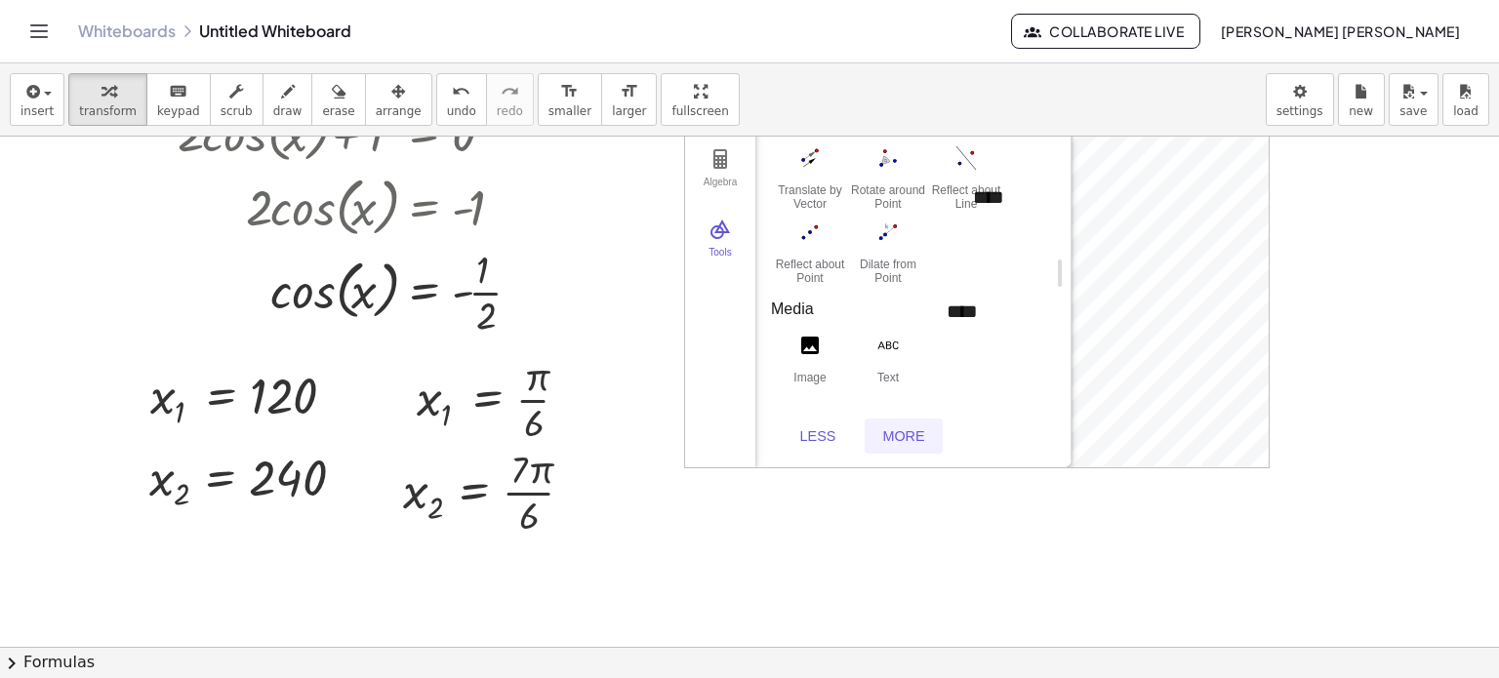
click at [921, 421] on button "More" at bounding box center [904, 436] width 78 height 35
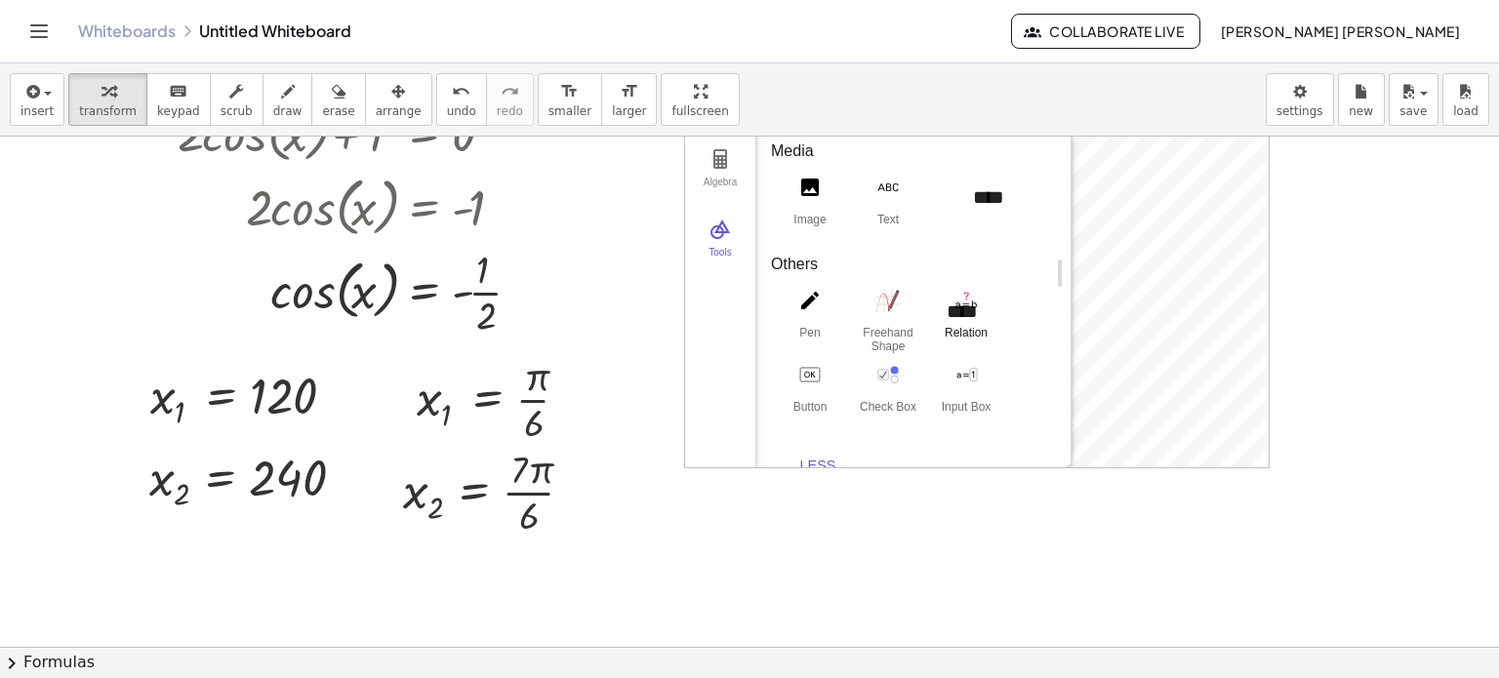
scroll to position [2081, 0]
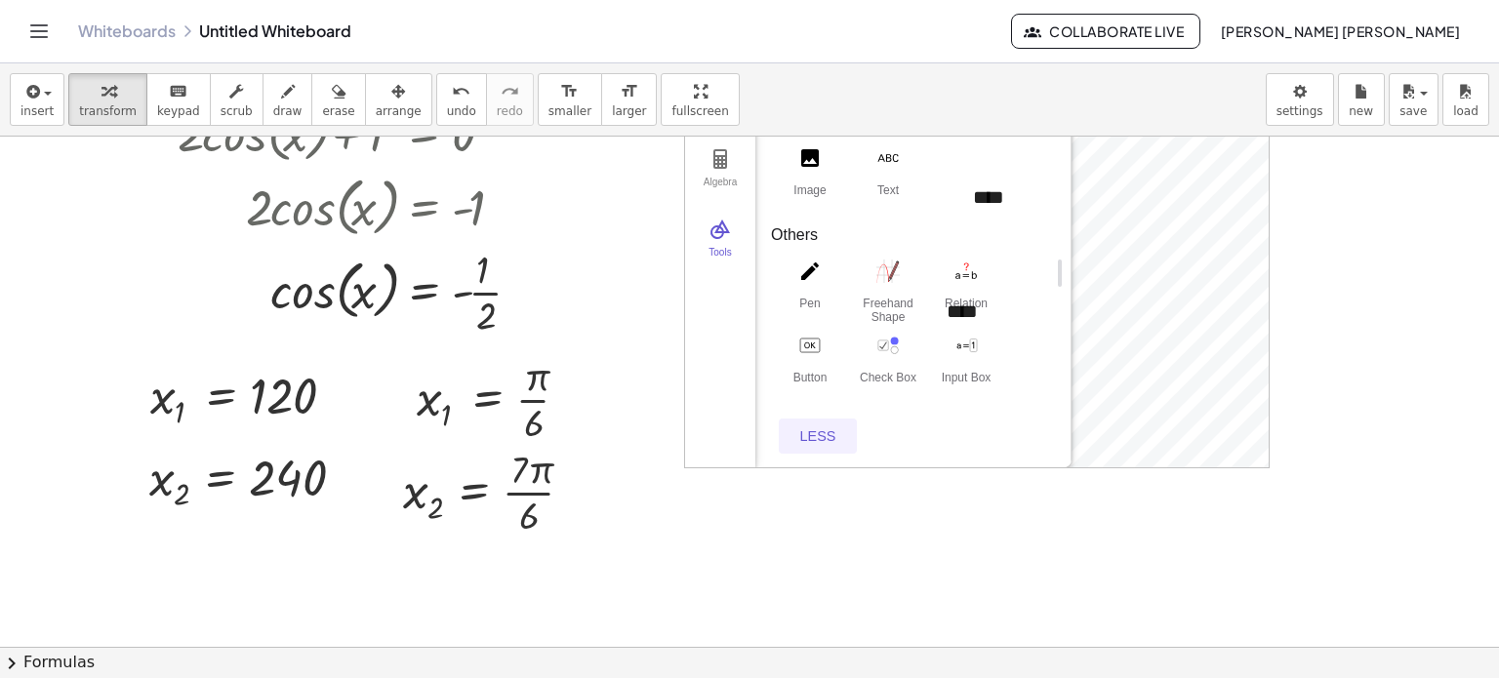
click at [828, 428] on div "Less" at bounding box center [818, 436] width 62 height 16
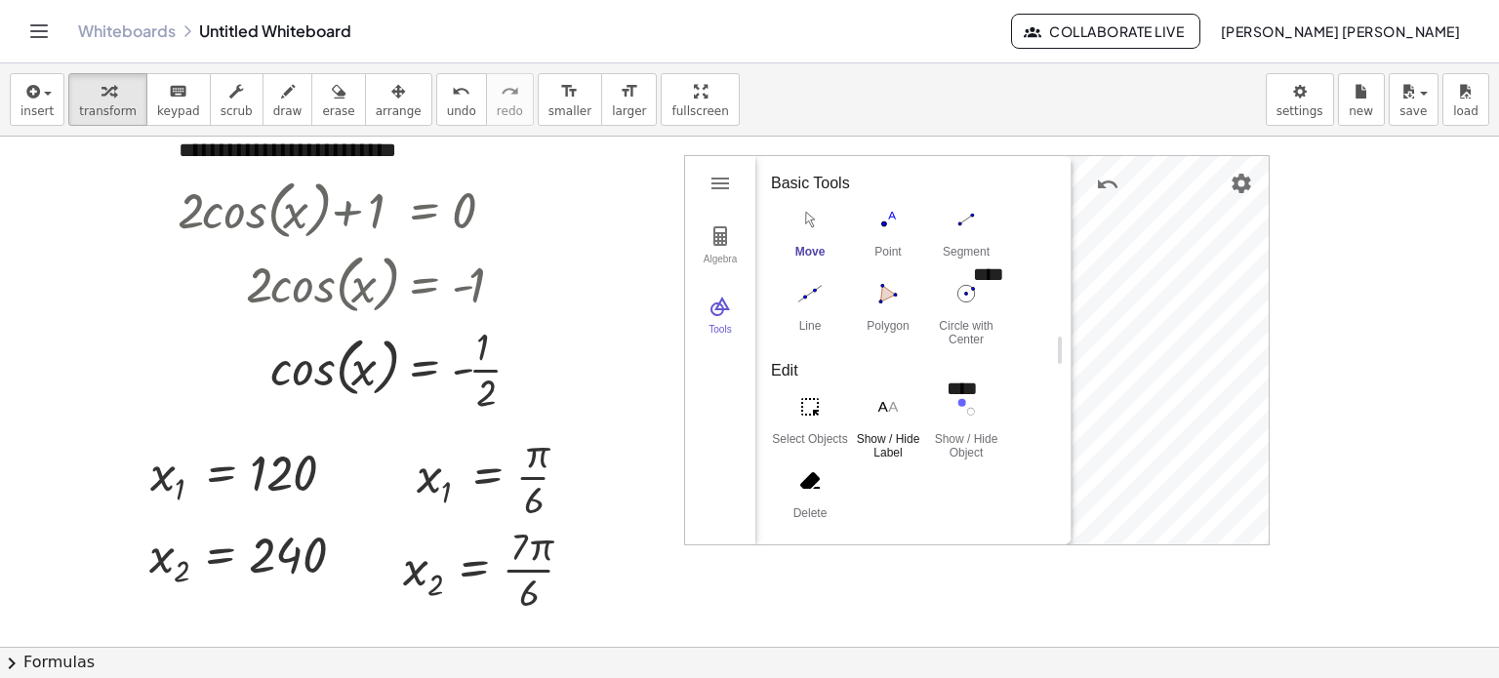
scroll to position [0, 0]
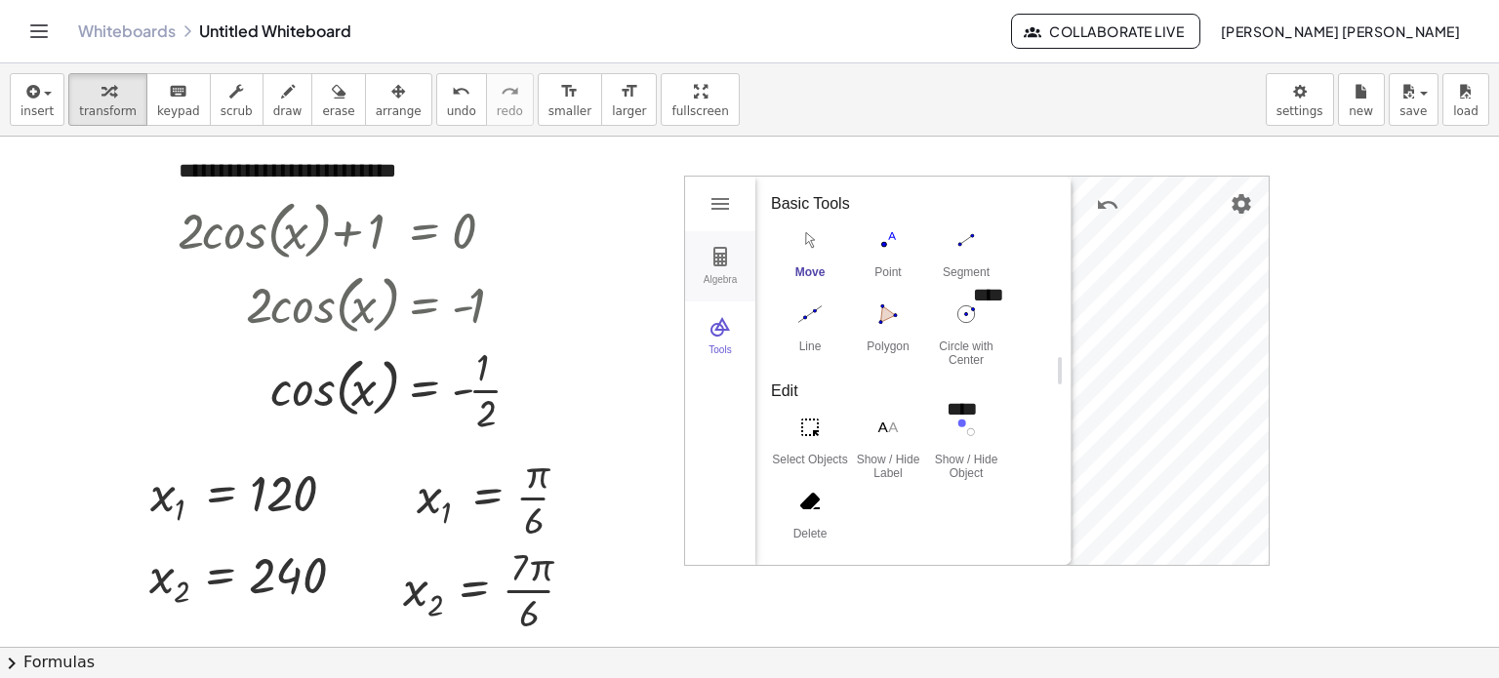
click at [722, 264] on img "Geometry" at bounding box center [720, 256] width 23 height 23
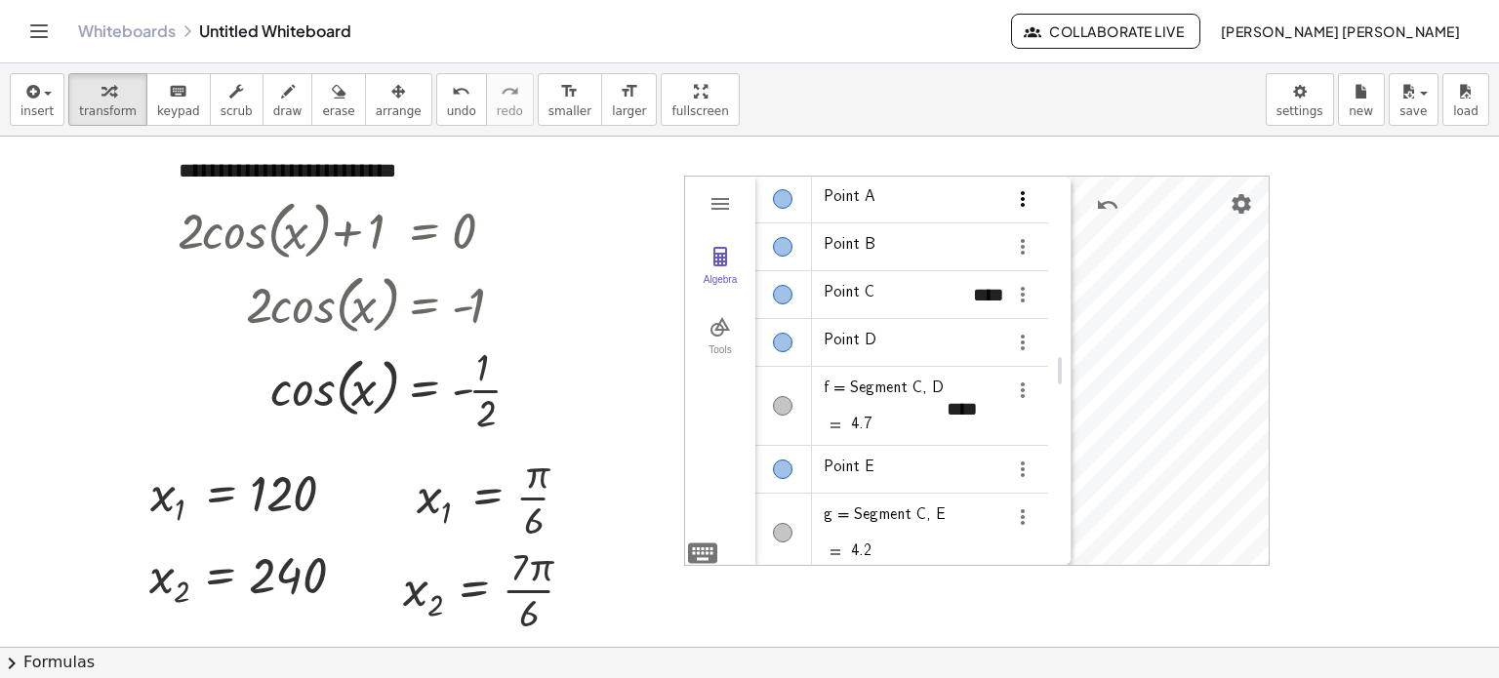
click at [1025, 197] on img "Options" at bounding box center [1022, 198] width 23 height 23
click at [1064, 255] on li "Settings" at bounding box center [1113, 266] width 203 height 31
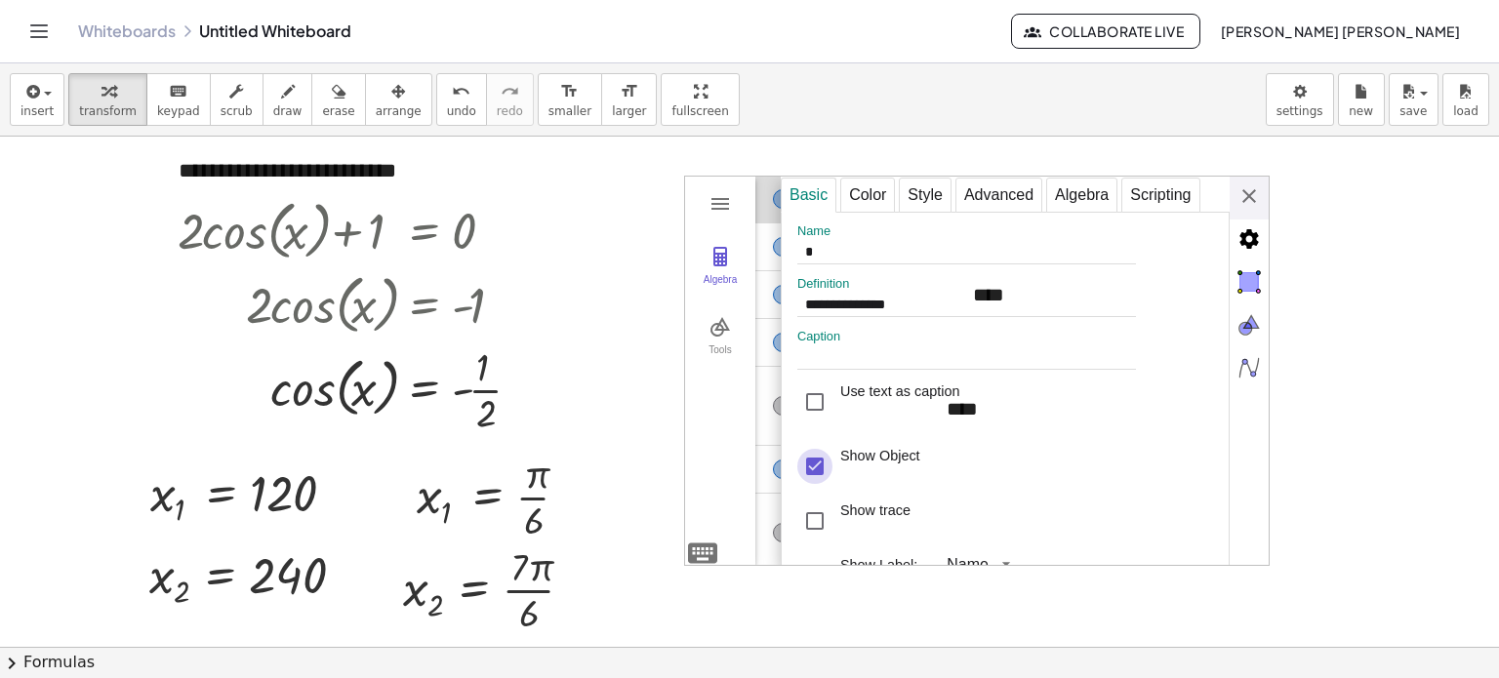
click at [820, 467] on div "Show Object" at bounding box center [814, 466] width 35 height 35
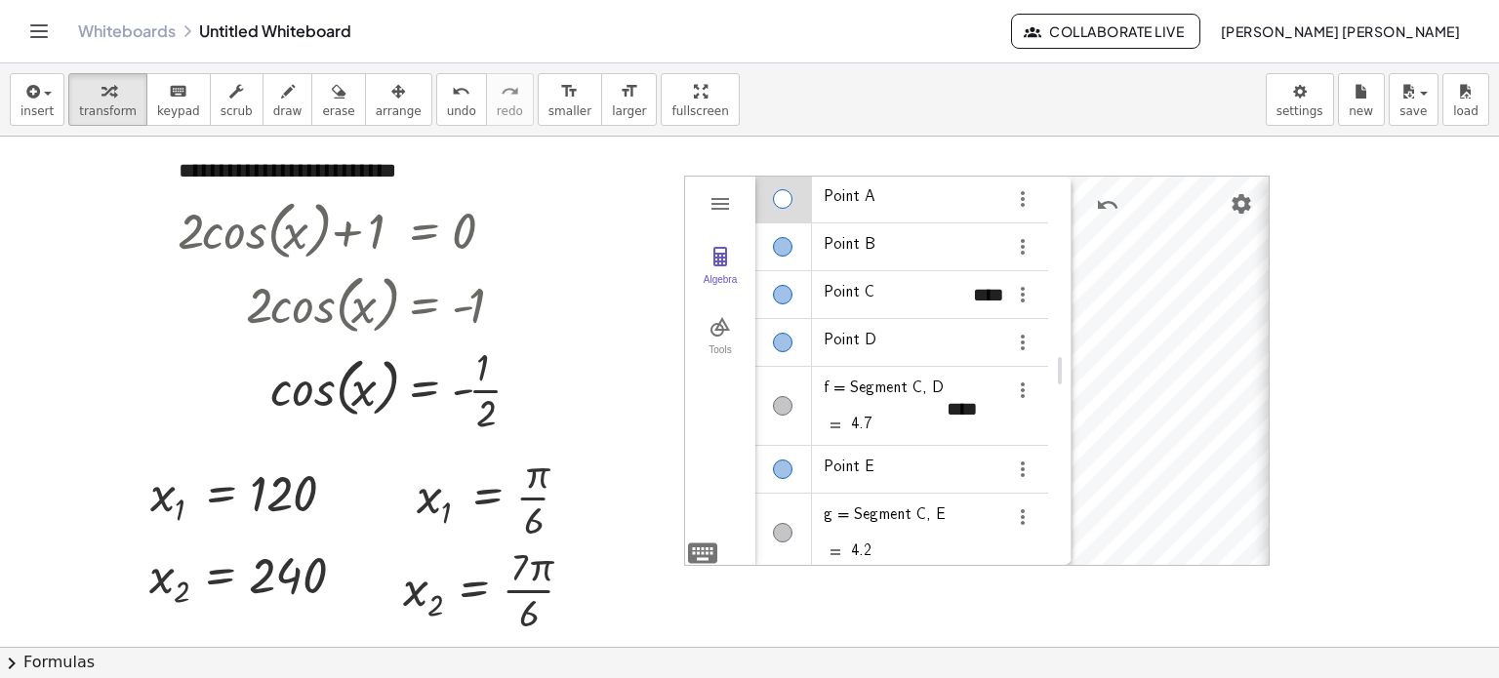
click at [1269, 194] on div "**********" at bounding box center [1513, 372] width 488 height 390
click at [1028, 238] on img "Options" at bounding box center [1022, 246] width 23 height 23
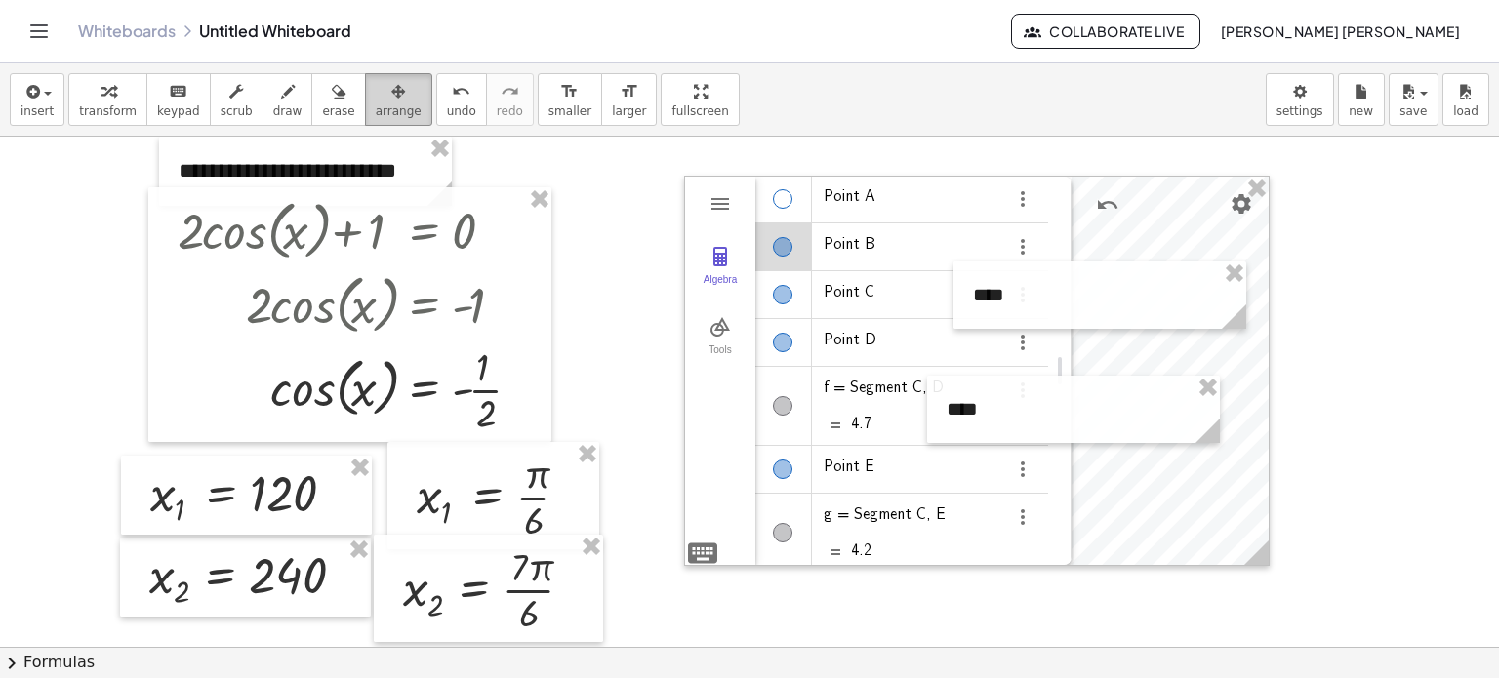
click at [376, 101] on div "button" at bounding box center [399, 90] width 46 height 23
drag, startPoint x: 1074, startPoint y: 288, endPoint x: 549, endPoint y: 343, distance: 527.0
click at [549, 343] on div "+ · 2 · cos ( , x ) + 1 = 0 · 2 · cos ( , x ) = + 0 − 1 · 2 · cos ( , x ) = - 1…" at bounding box center [749, 648] width 1499 height 1023
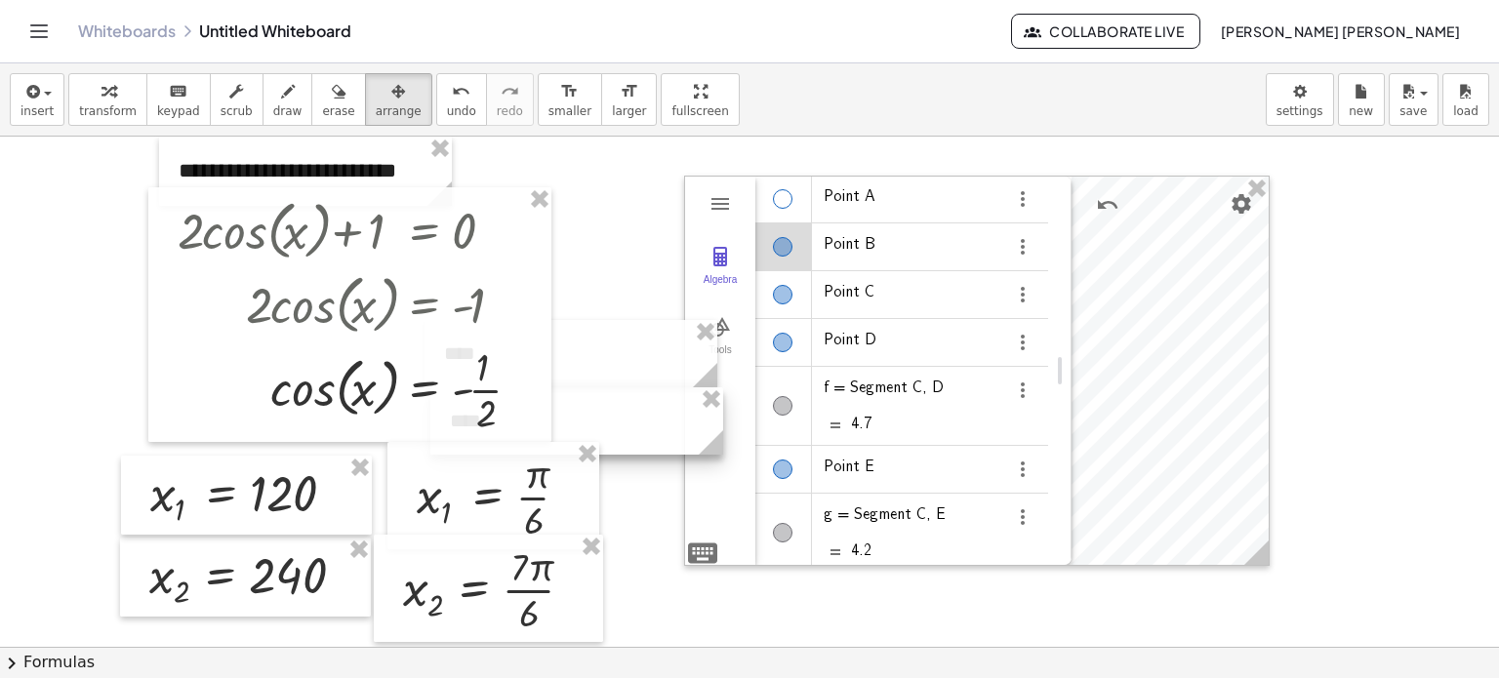
drag, startPoint x: 763, startPoint y: 413, endPoint x: 539, endPoint y: 425, distance: 224.8
click at [539, 425] on div "+ · 2 · cos ( , x ) + 1 = 0 · 2 · cos ( , x ) = + 0 − 1 · 2 · cos ( , x ) = - 1…" at bounding box center [749, 648] width 1499 height 1023
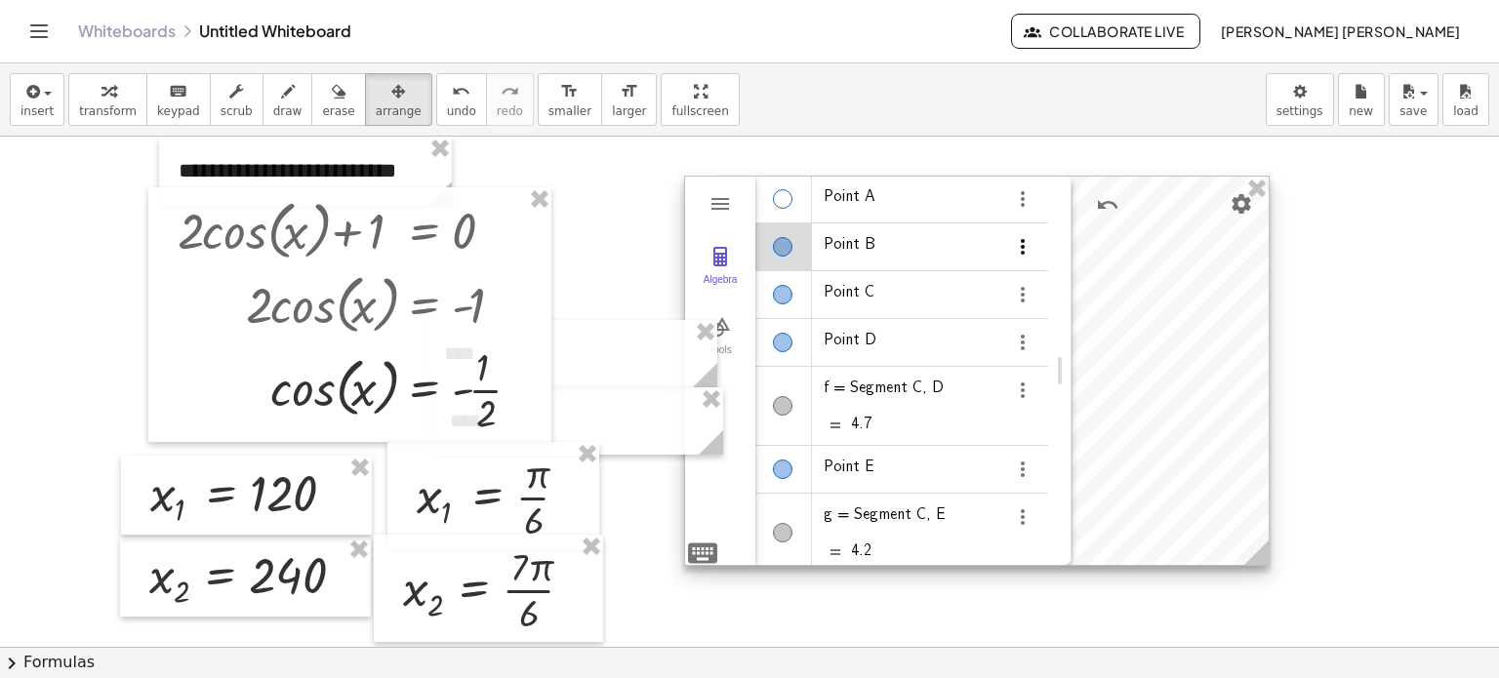
click at [1021, 238] on img "Options" at bounding box center [1022, 246] width 23 height 23
click at [1055, 303] on li "Settings" at bounding box center [1113, 314] width 203 height 31
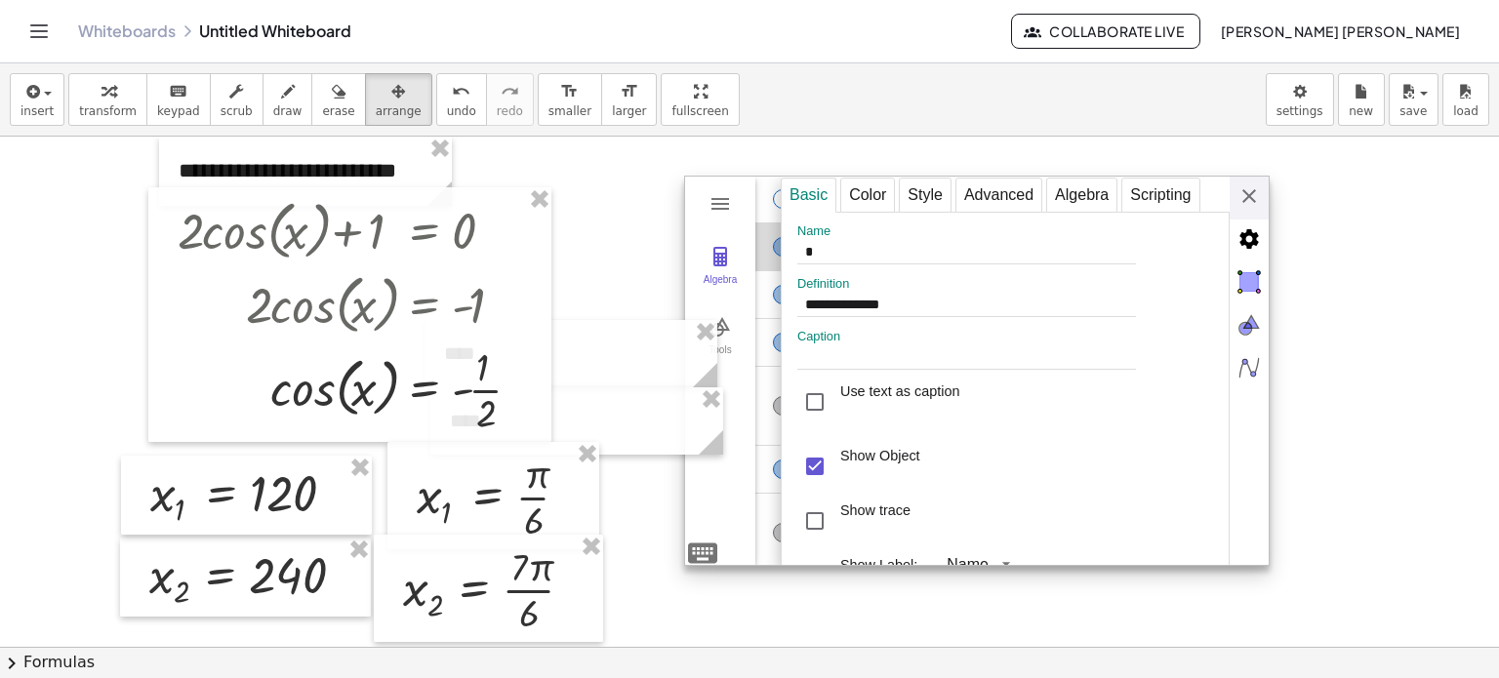
click at [859, 465] on div "Show Object" at bounding box center [880, 466] width 80 height 39
type input "*"
type input "**********"
click at [763, 307] on div "Algebra" at bounding box center [783, 294] width 57 height 47
click at [888, 464] on div "Show Object" at bounding box center [880, 466] width 80 height 39
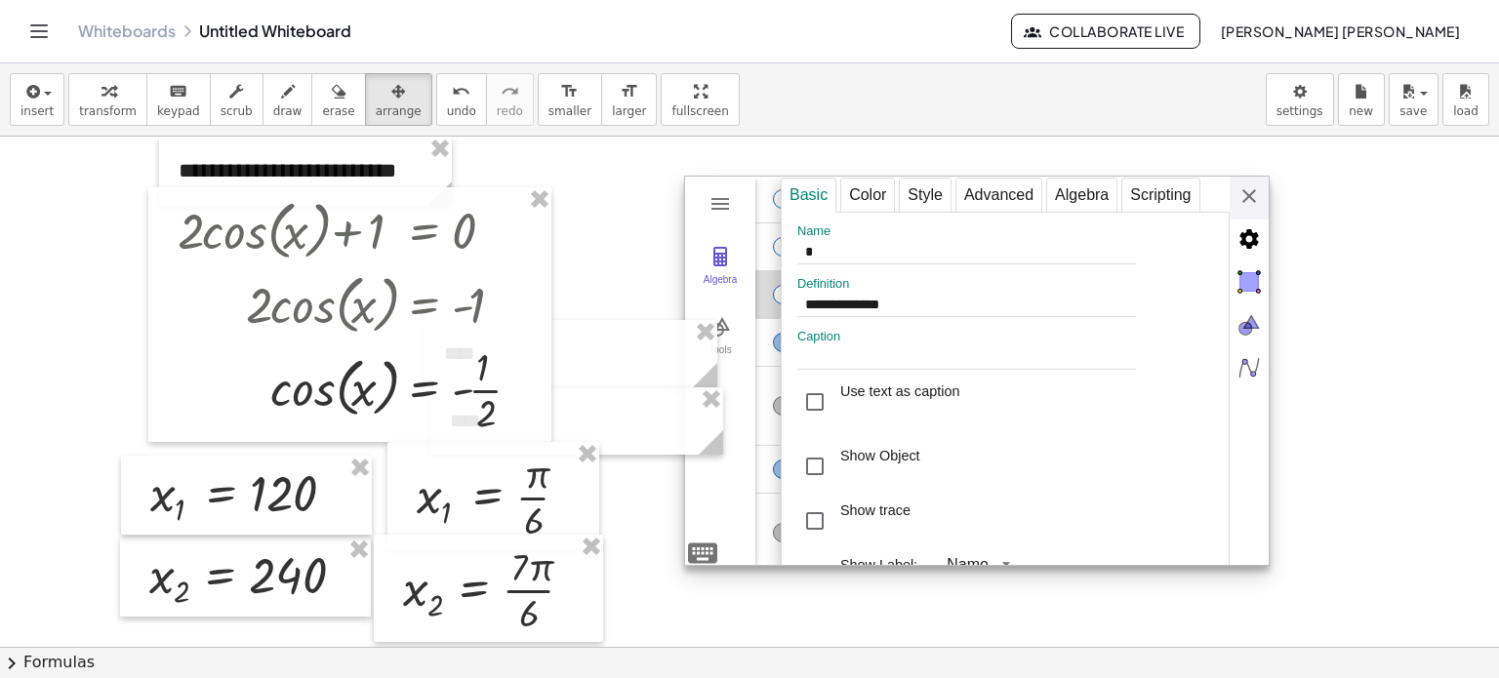
type input "*"
type input "**********"
click at [765, 350] on div "Algebra" at bounding box center [783, 342] width 57 height 47
click at [846, 468] on div "Show Object" at bounding box center [880, 466] width 80 height 39
click at [778, 460] on div "Algebra" at bounding box center [783, 470] width 20 height 20
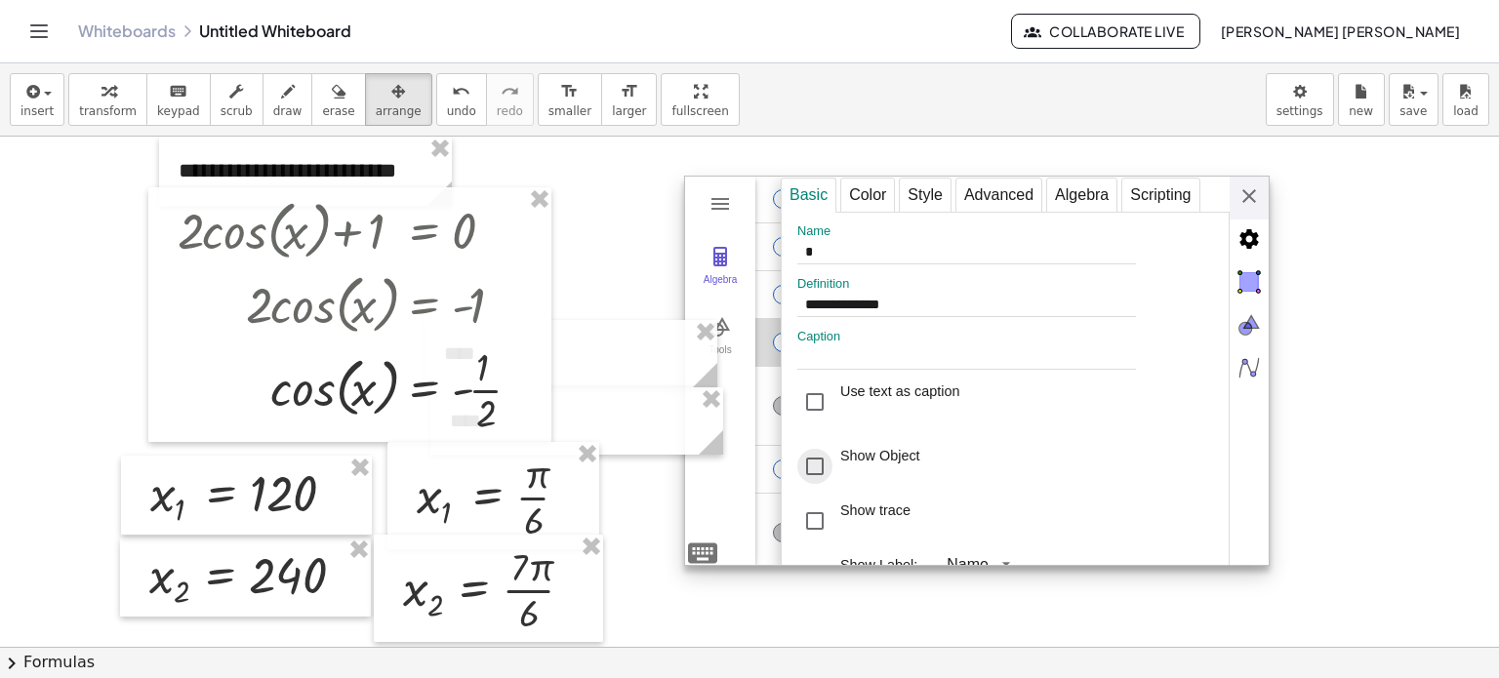
click at [832, 470] on div "Show Object" at bounding box center [858, 466] width 123 height 55
click at [862, 464] on div "Show Object" at bounding box center [880, 466] width 80 height 39
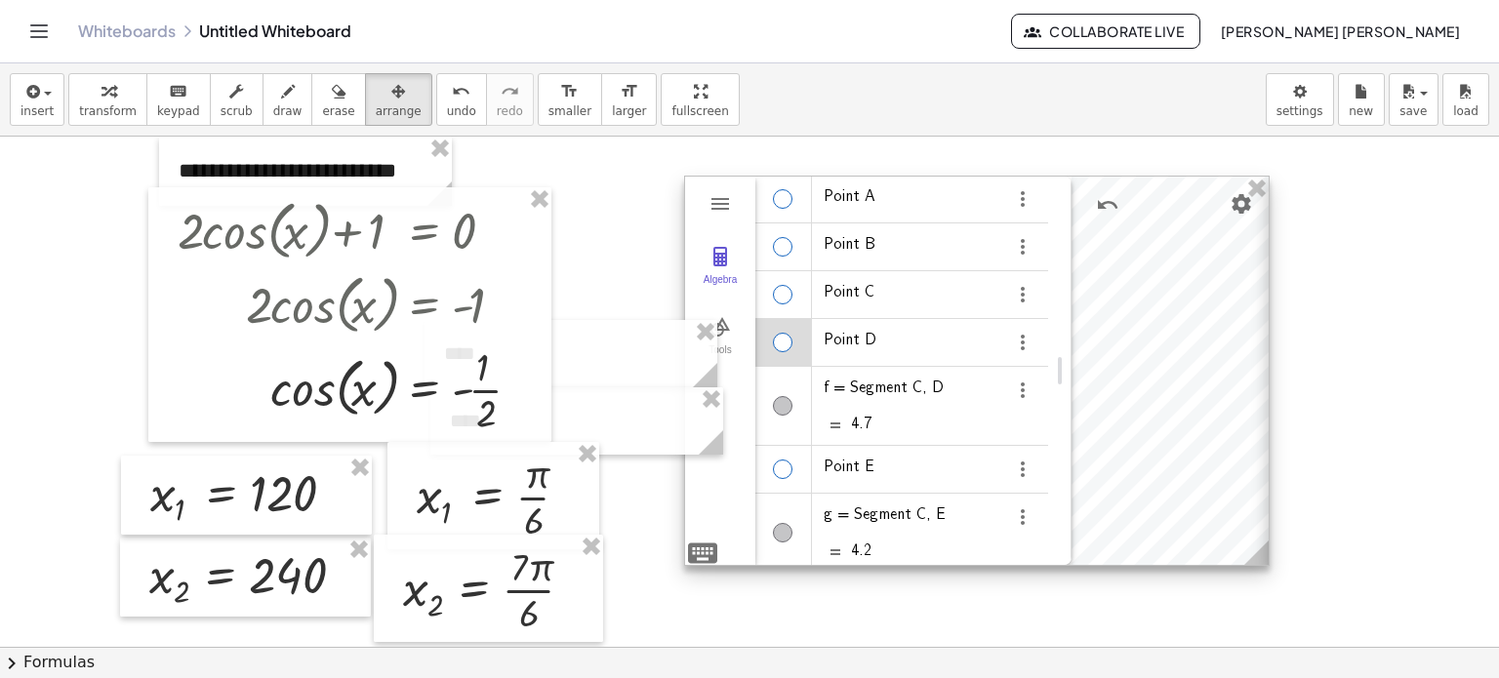
click at [1269, 205] on div "**********" at bounding box center [1513, 372] width 488 height 390
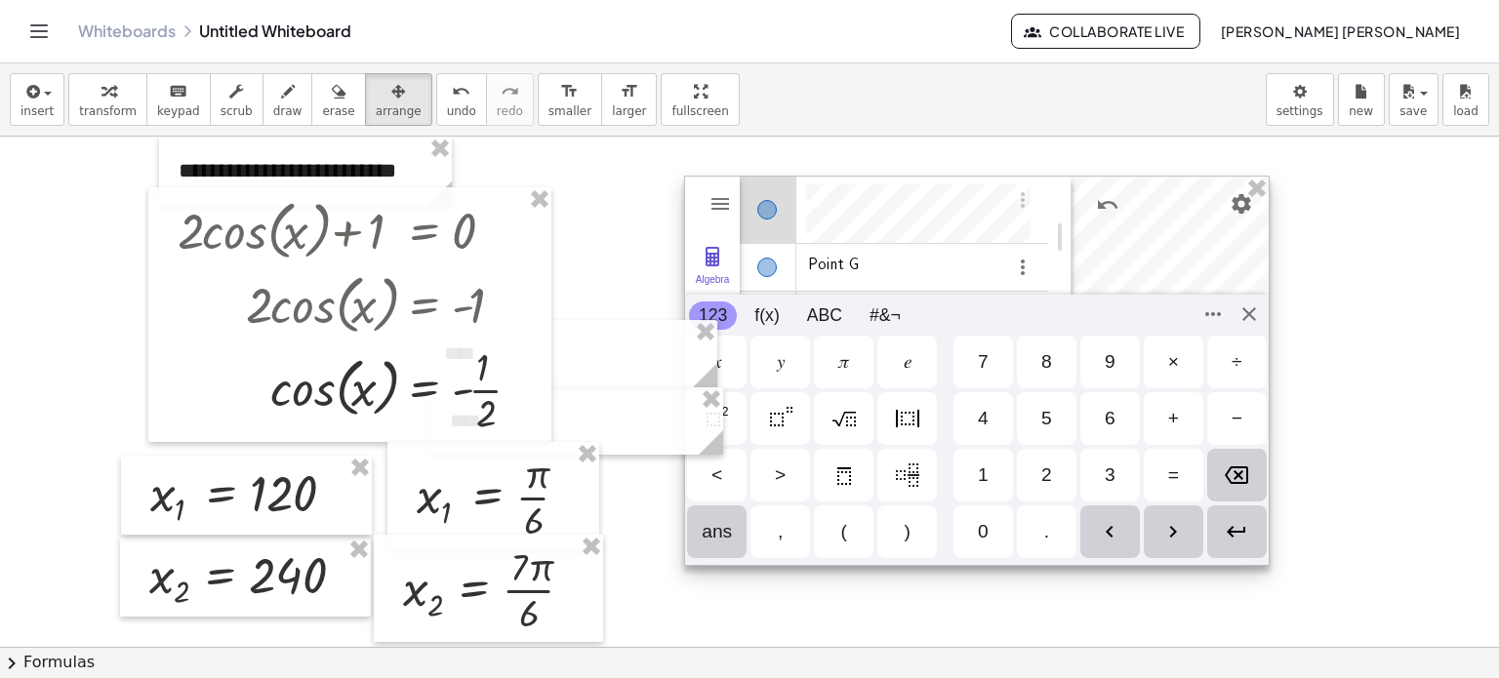
scroll to position [342, 0]
click at [1243, 317] on div "GeoGebra Geometry Clear All Open Save online Save to your computer Share Export…" at bounding box center [977, 371] width 586 height 390
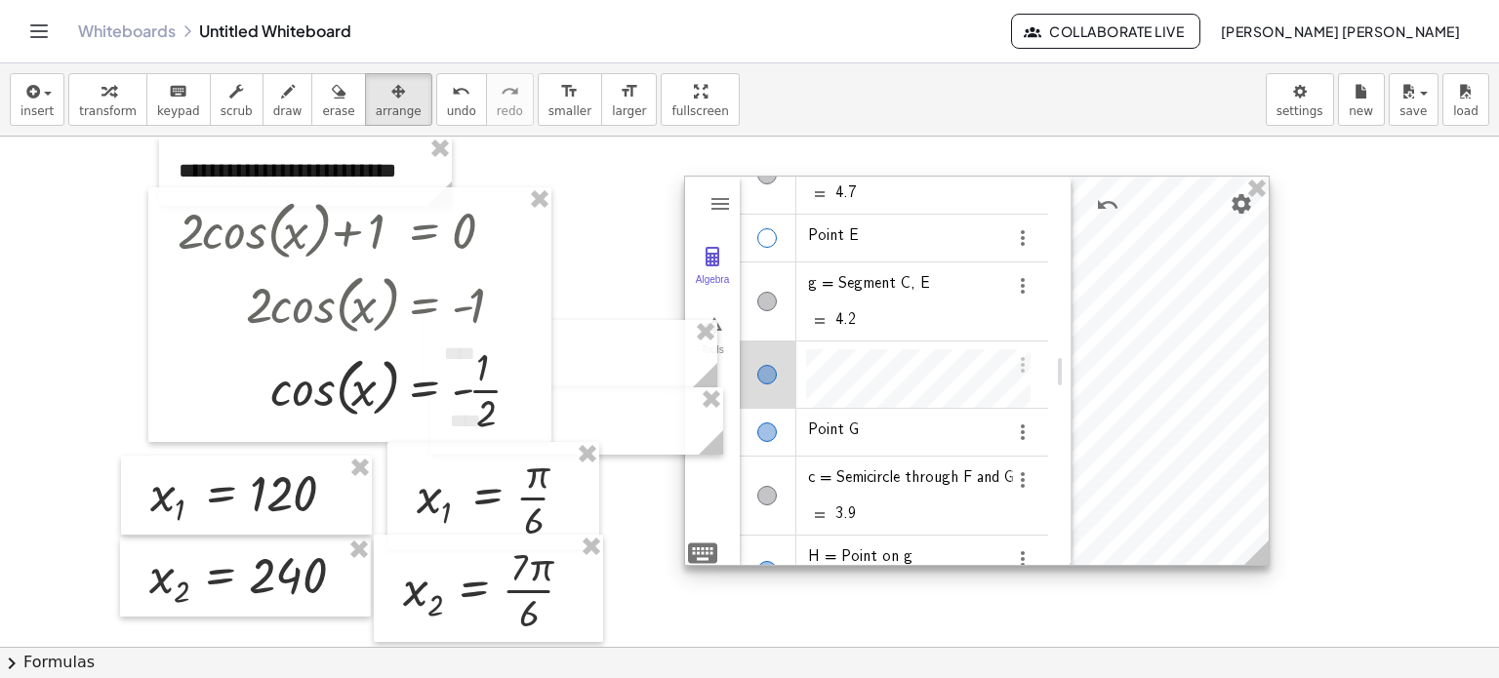
scroll to position [201, 0]
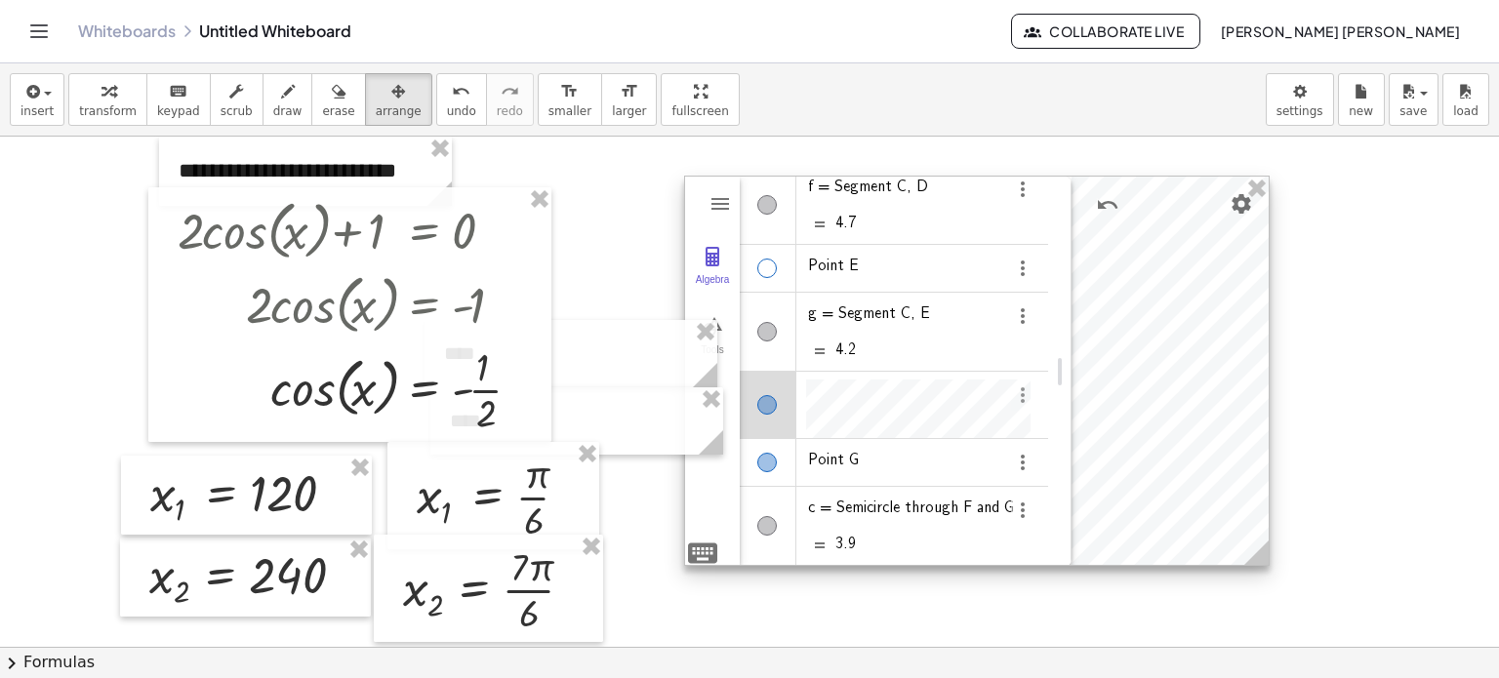
click at [1023, 393] on img "Options" at bounding box center [1022, 395] width 23 height 23
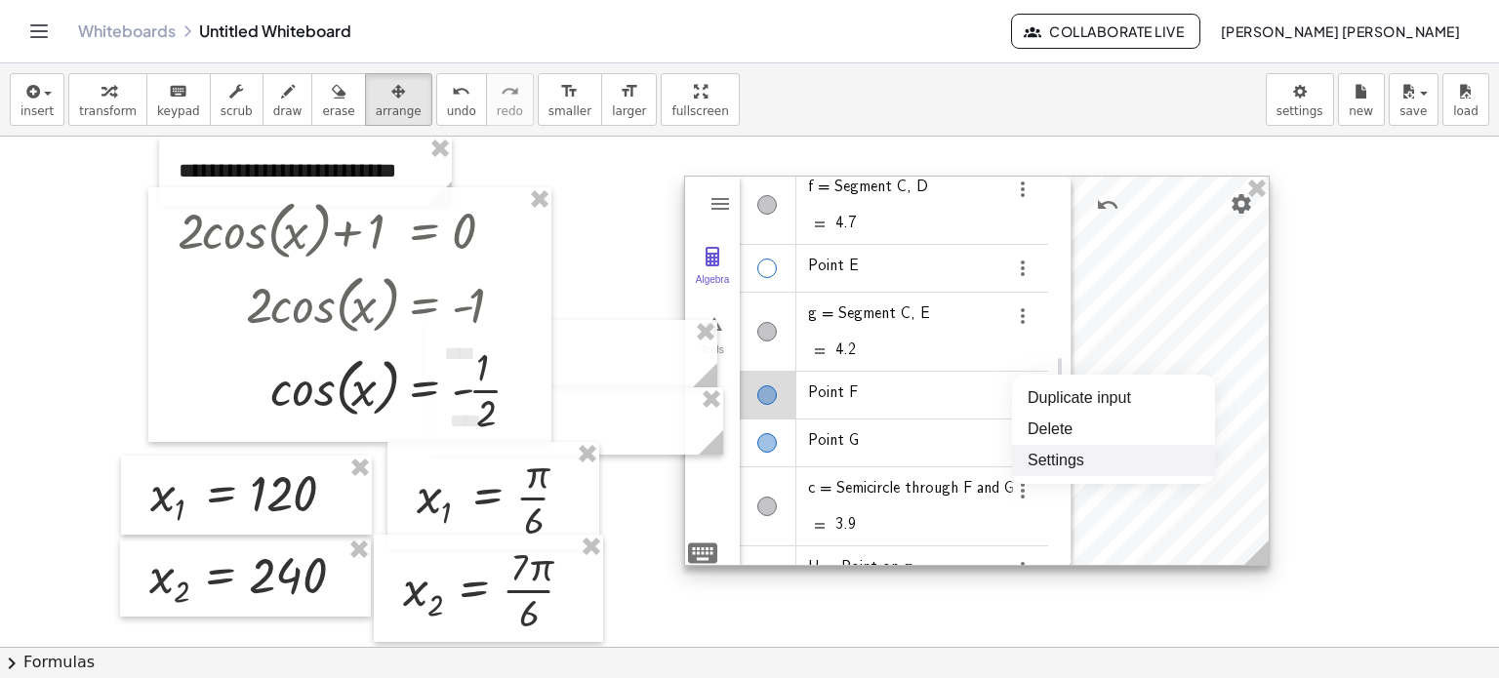
click at [1050, 455] on li "Settings" at bounding box center [1113, 460] width 203 height 31
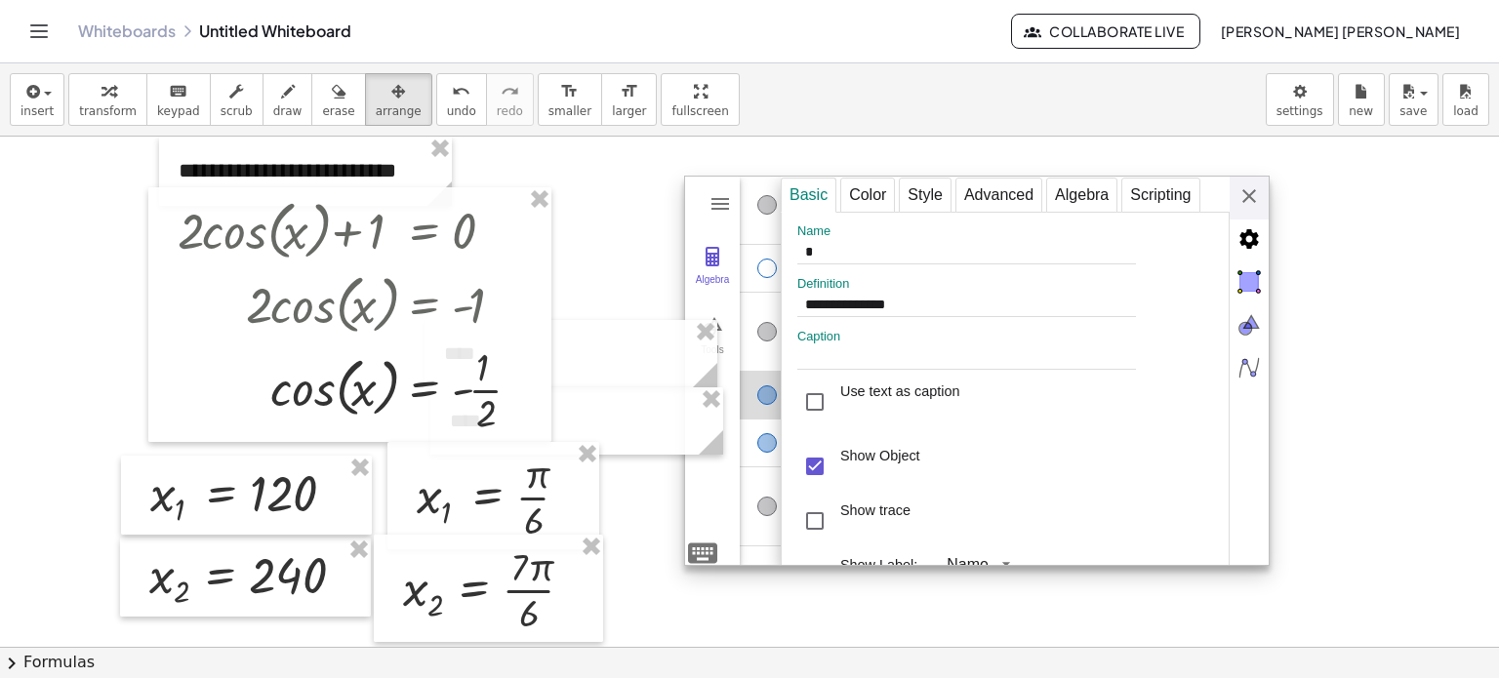
click at [878, 457] on div "Show Object" at bounding box center [880, 466] width 80 height 39
type input "*"
type input "**********"
click at [770, 454] on div "Algebra" at bounding box center [768, 443] width 57 height 47
click at [833, 475] on div "Show Object" at bounding box center [858, 466] width 123 height 55
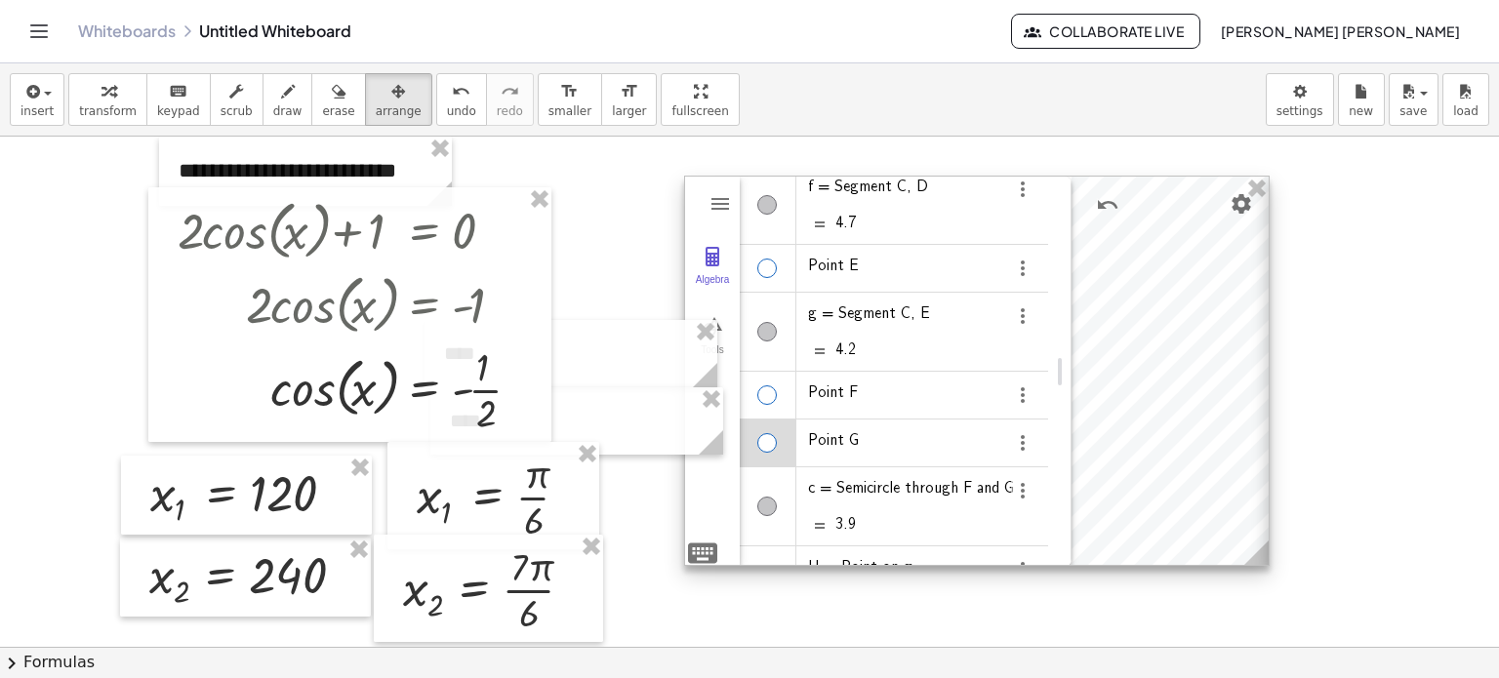
click at [1269, 177] on div "**********" at bounding box center [1513, 372] width 488 height 390
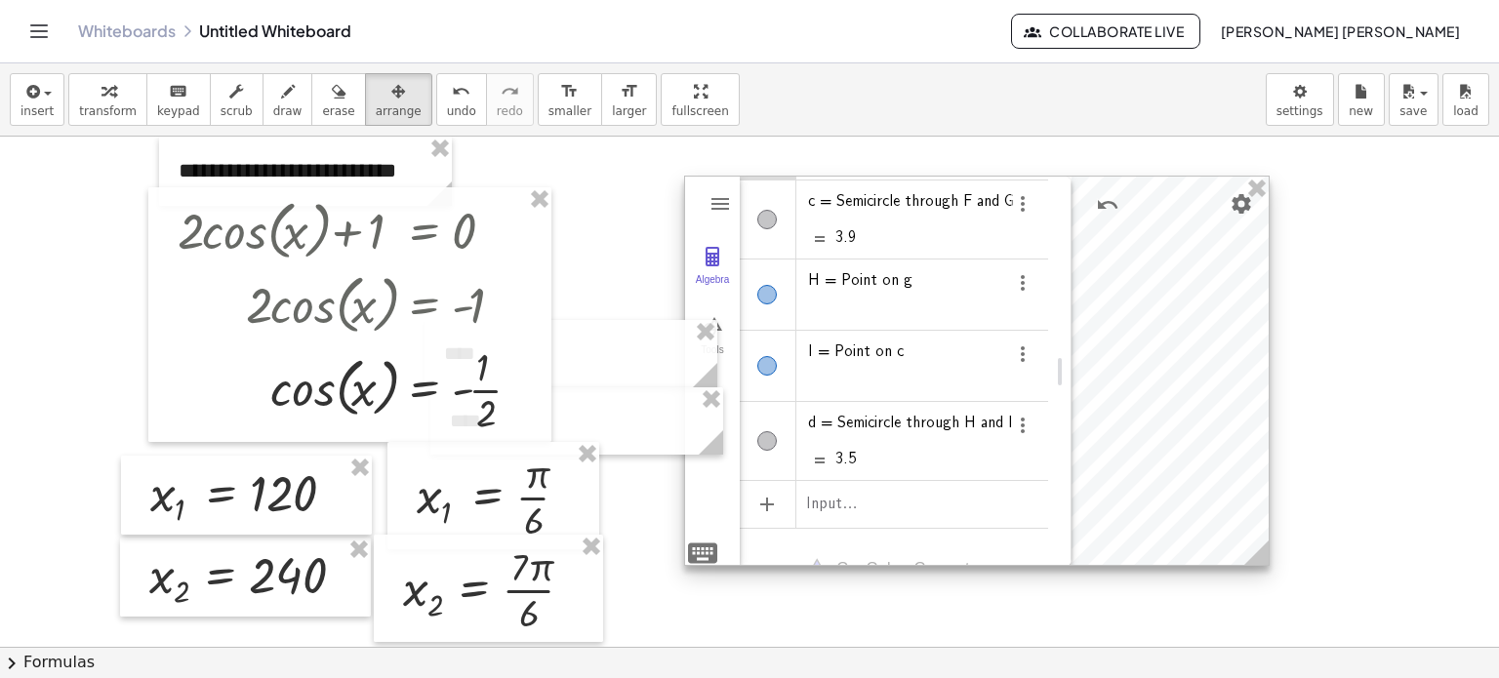
scroll to position [494, 0]
click at [917, 290] on div "H = Point on g" at bounding box center [894, 289] width 308 height 70
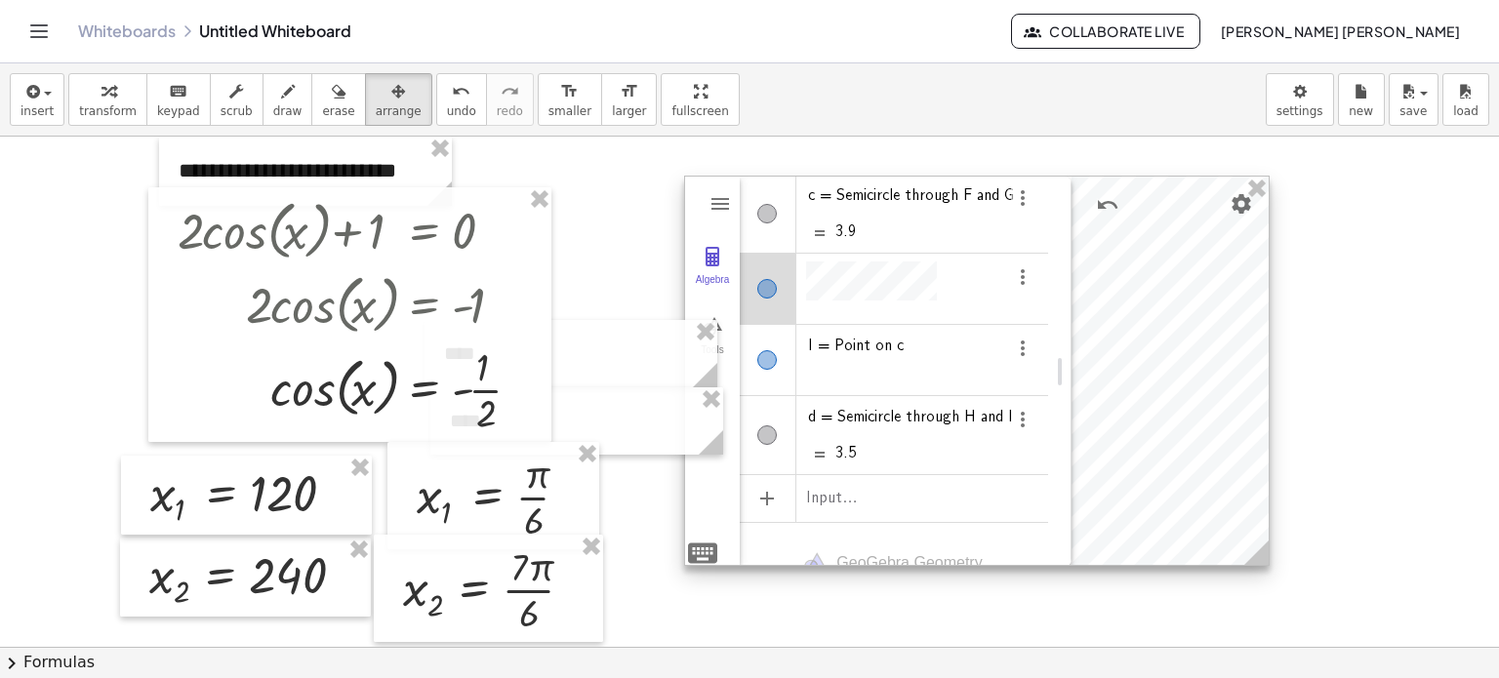
scroll to position [12, 0]
click at [1025, 270] on img "Options" at bounding box center [1022, 276] width 23 height 23
click at [1060, 328] on li "Settings" at bounding box center [1113, 342] width 203 height 31
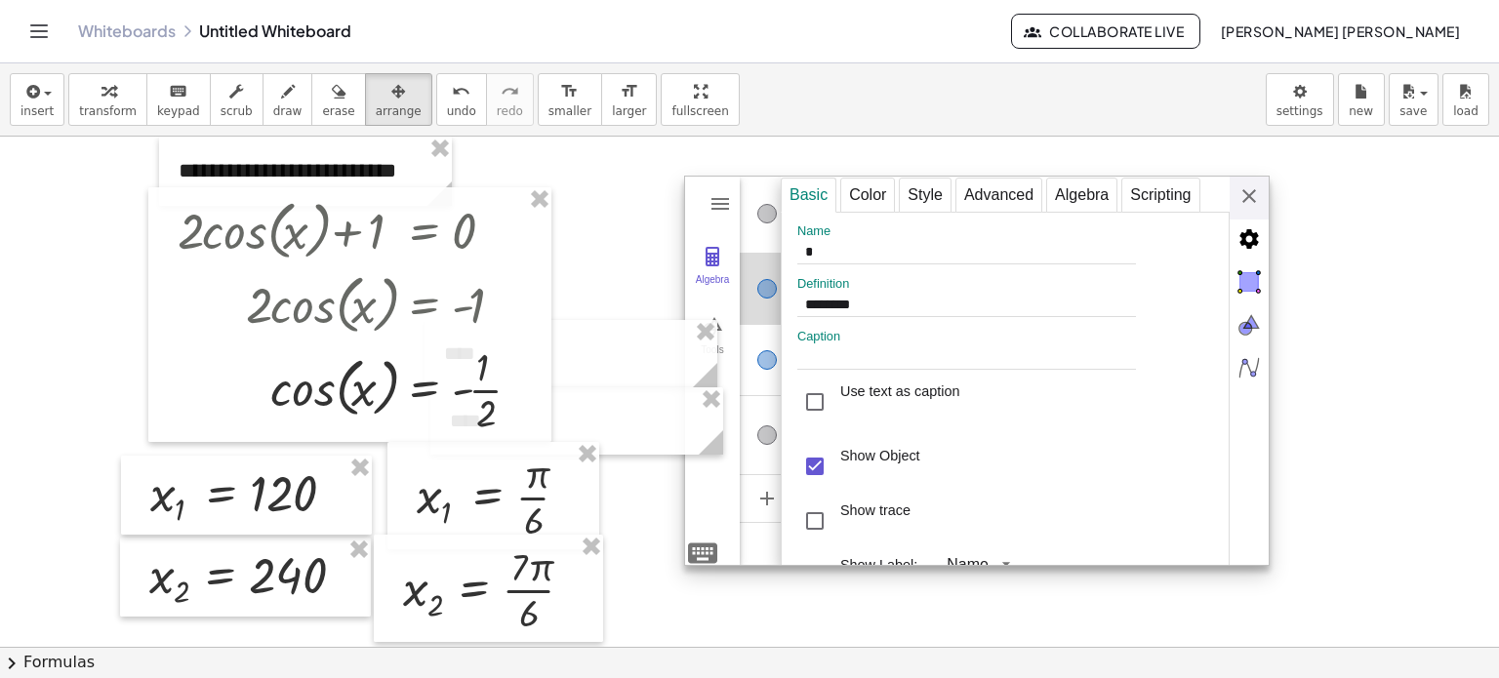
click at [870, 473] on div "Show Object" at bounding box center [880, 466] width 80 height 39
type input "*"
type input "********"
click at [758, 371] on div "Algebra" at bounding box center [768, 360] width 57 height 70
click at [829, 459] on div "Show Object" at bounding box center [814, 466] width 35 height 35
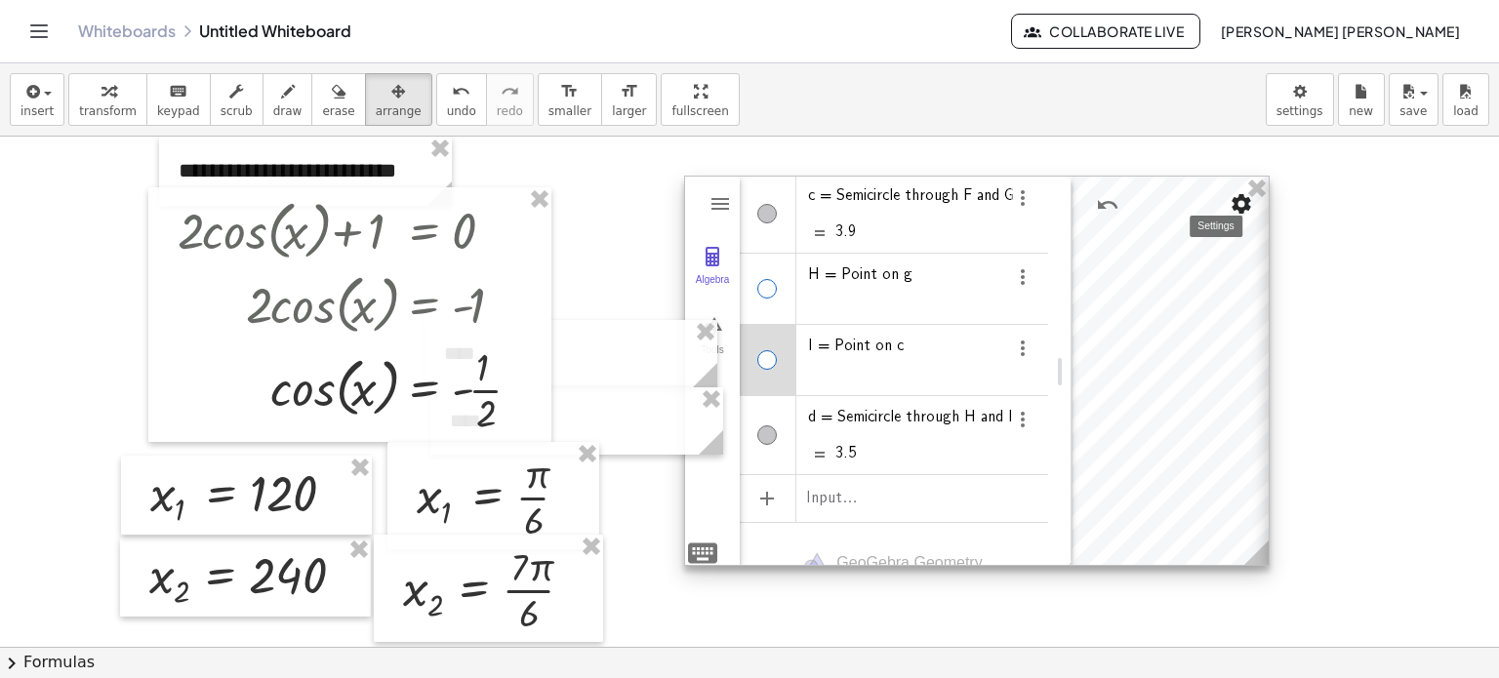
drag, startPoint x: 1263, startPoint y: 209, endPoint x: 1226, endPoint y: 225, distance: 40.6
click at [1269, 209] on div "**********" at bounding box center [1513, 372] width 488 height 390
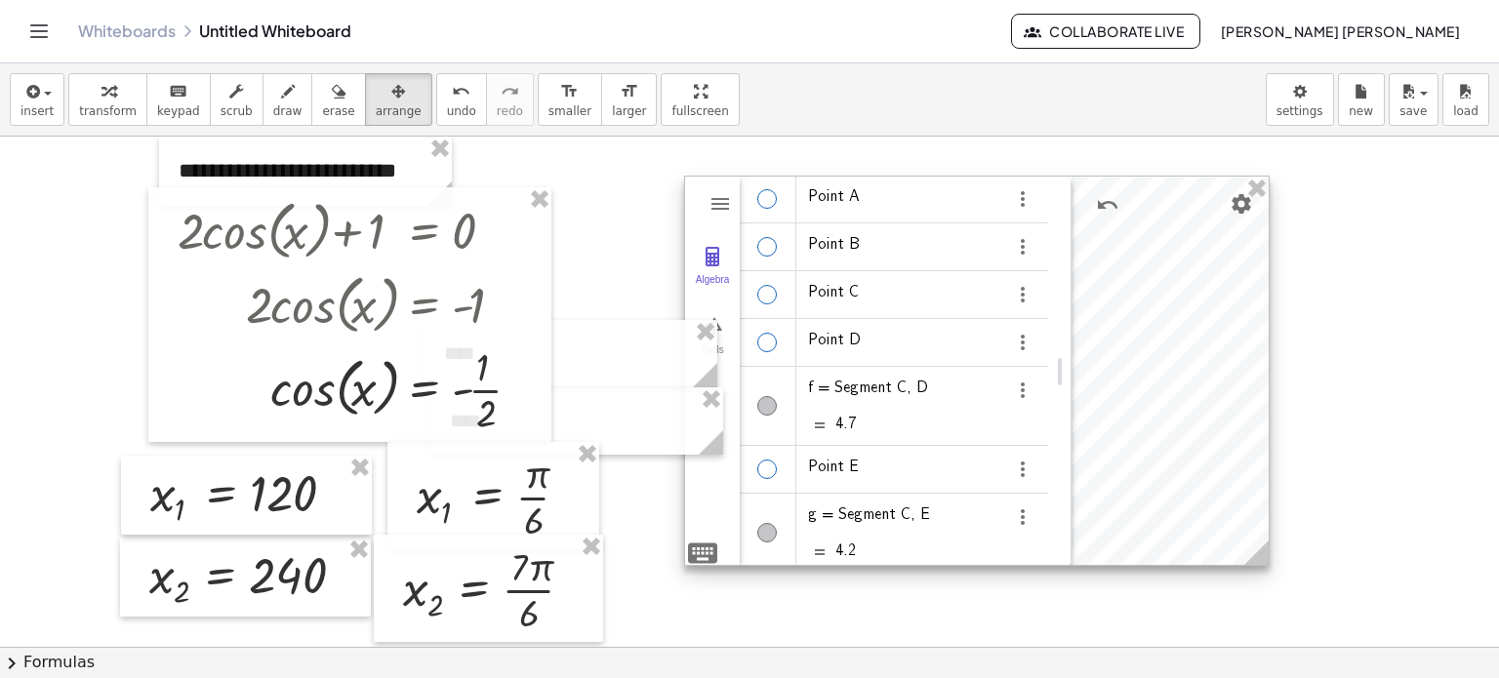
scroll to position [0, 0]
click at [728, 215] on button "Geometry" at bounding box center [720, 203] width 35 height 35
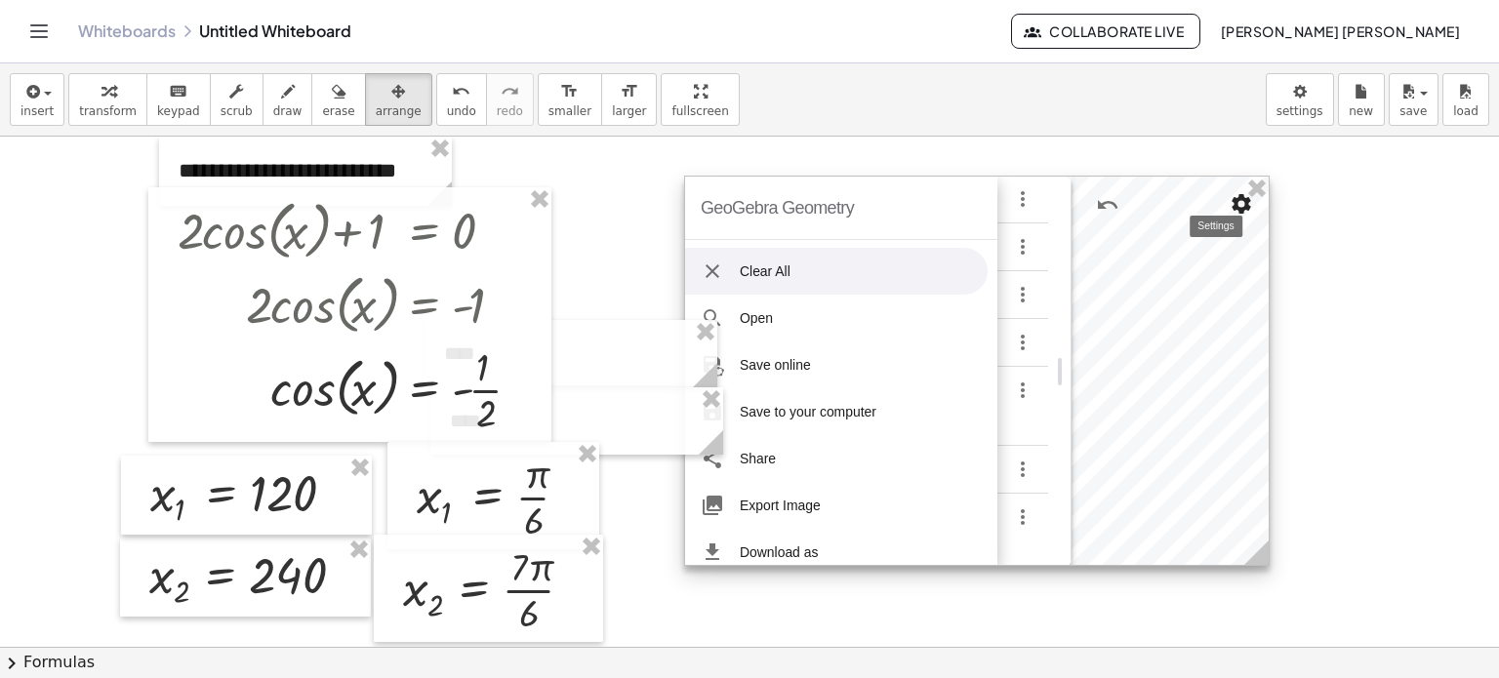
click at [1234, 212] on img "Settings" at bounding box center [1241, 203] width 23 height 23
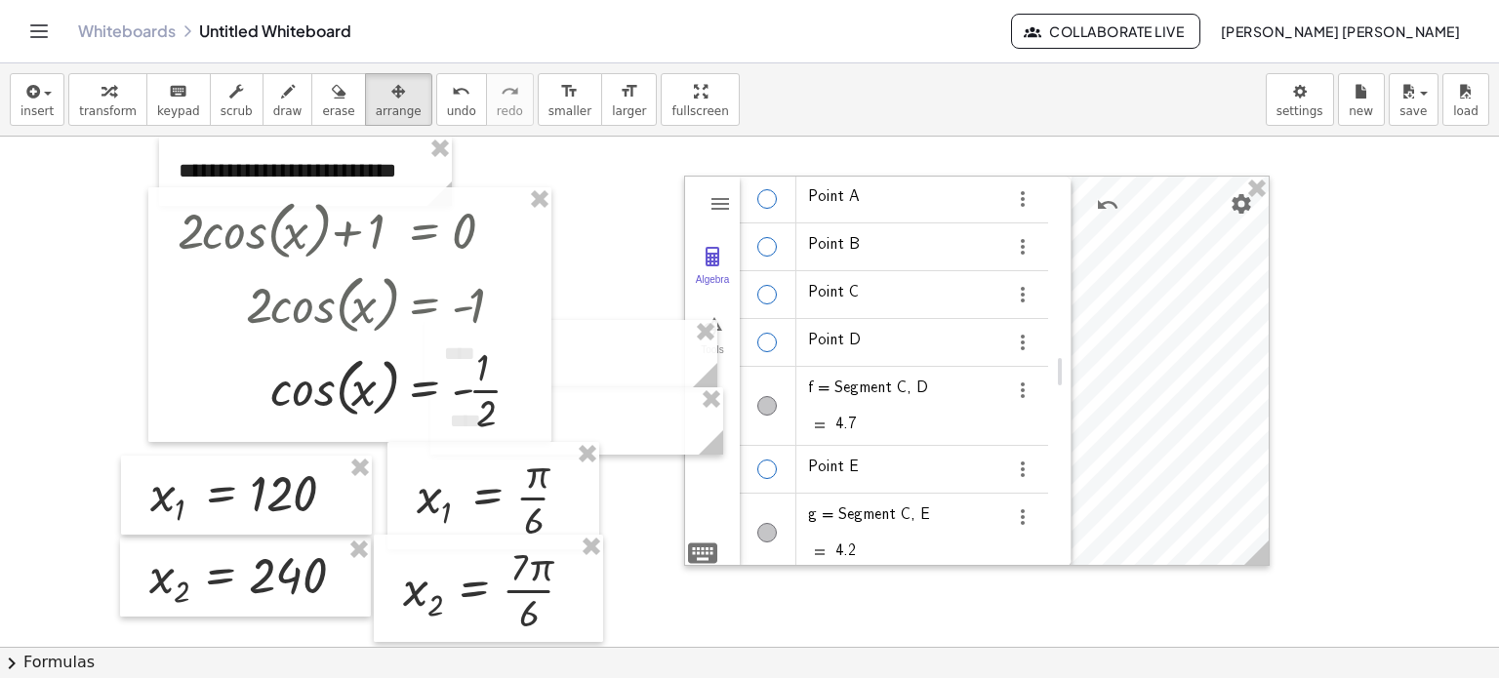
click at [1156, 159] on div at bounding box center [749, 648] width 1499 height 1023
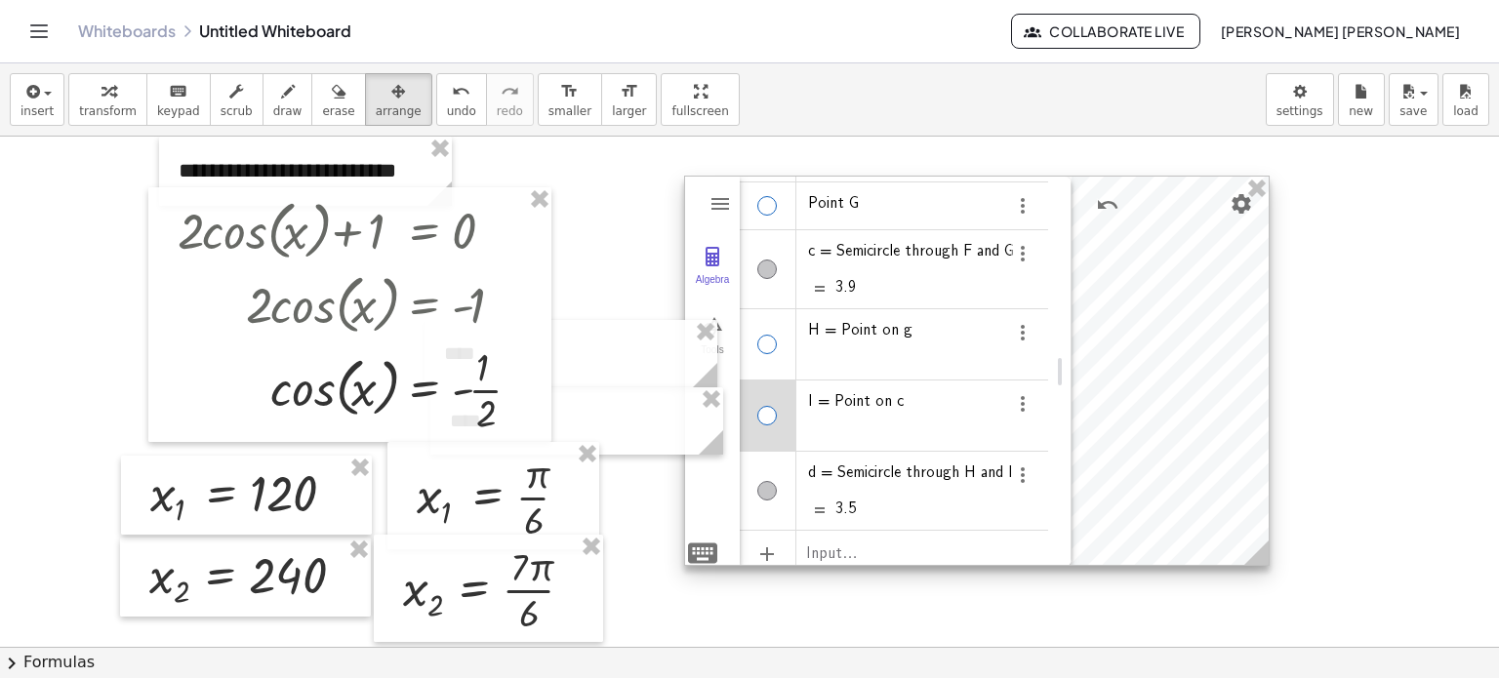
scroll to position [414, 0]
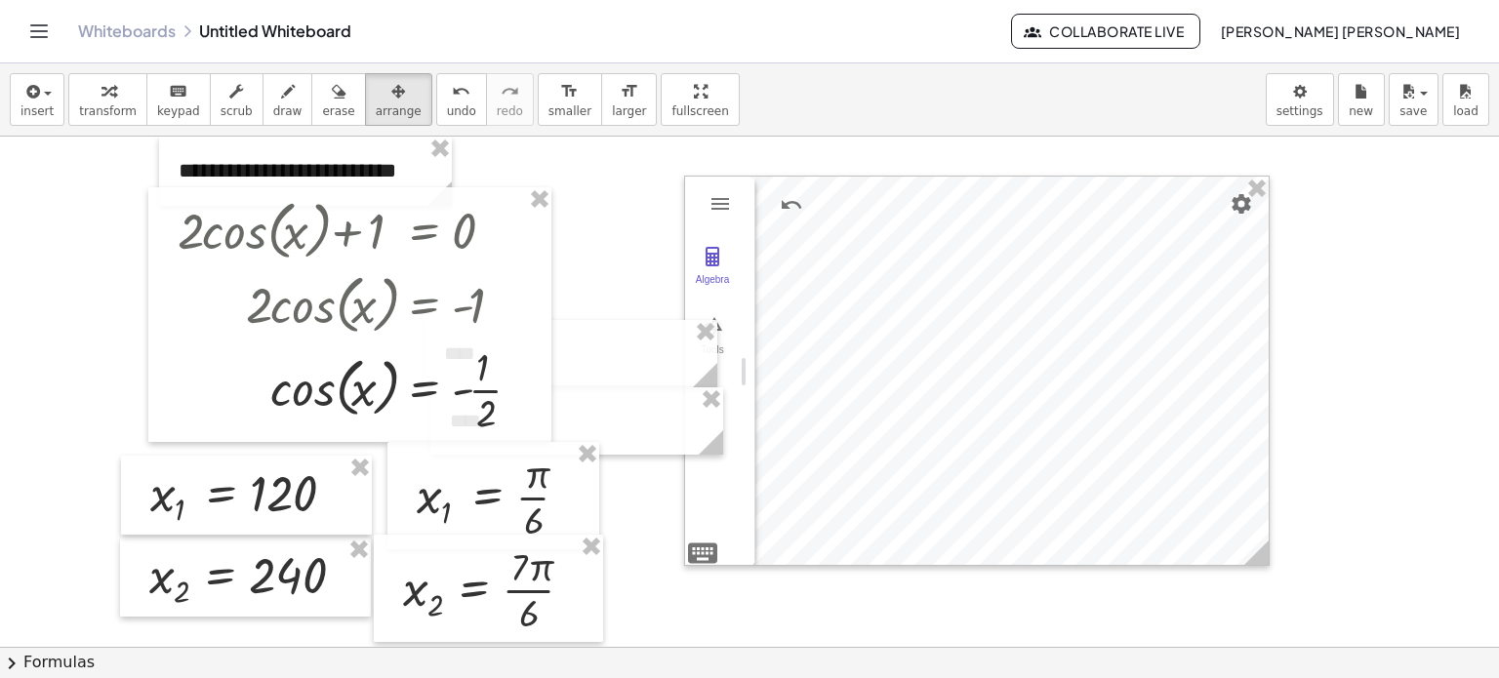
drag, startPoint x: 1058, startPoint y: 374, endPoint x: 671, endPoint y: 395, distance: 387.1
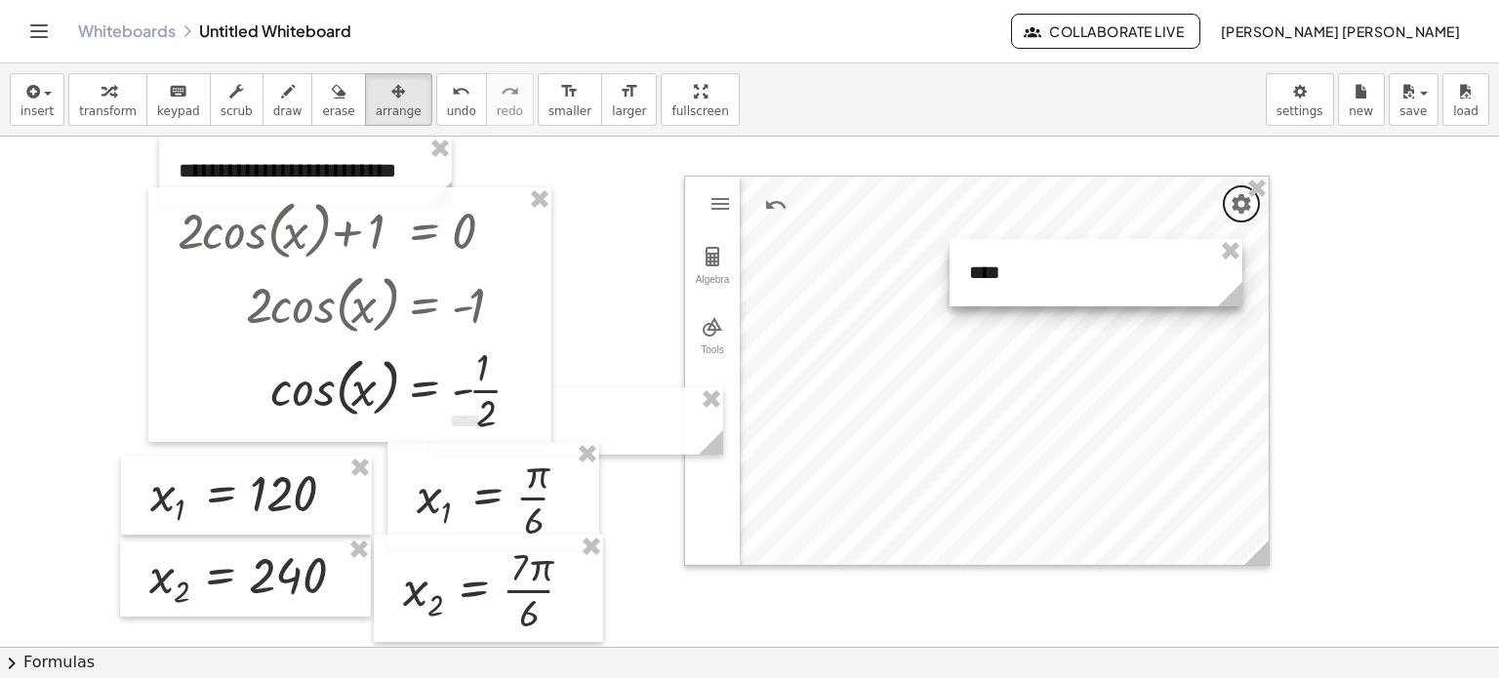
drag, startPoint x: 604, startPoint y: 343, endPoint x: 1128, endPoint y: 261, distance: 530.5
click at [1128, 261] on div at bounding box center [1096, 272] width 293 height 67
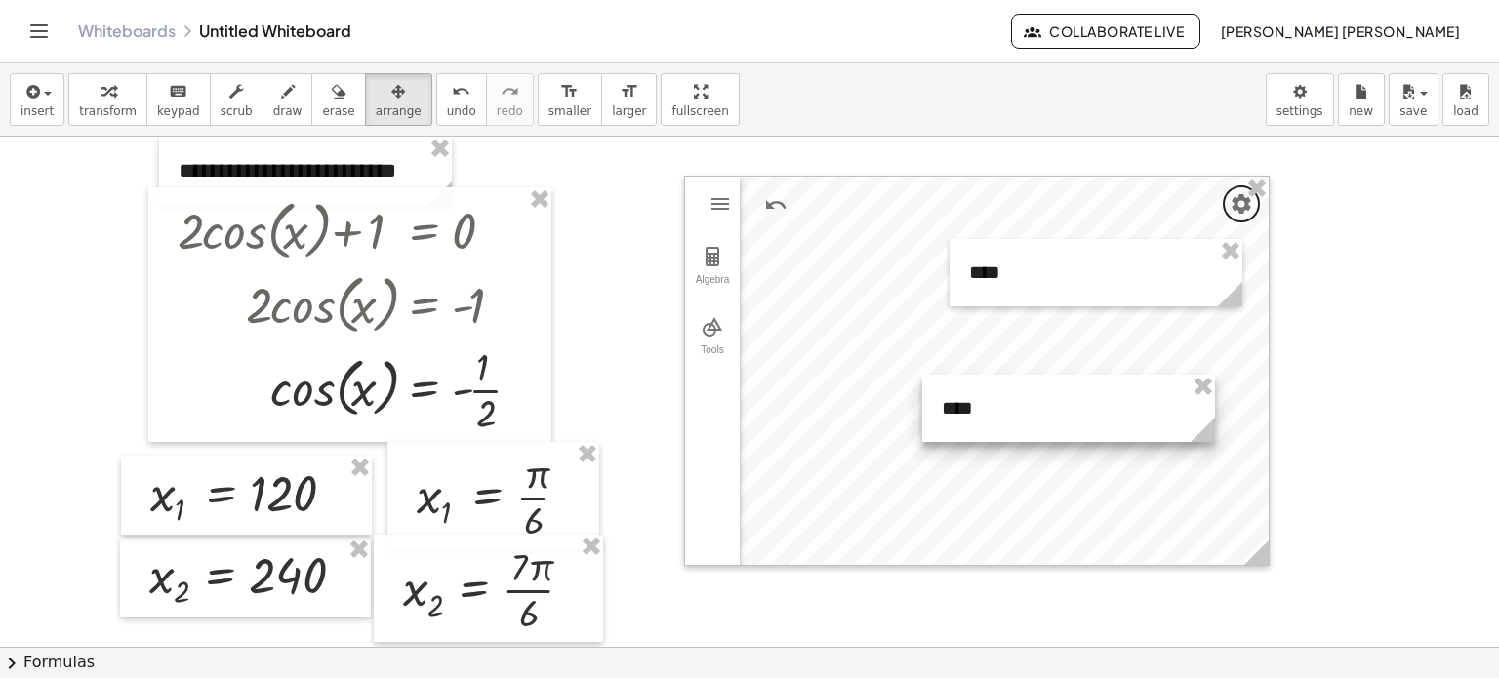
drag, startPoint x: 657, startPoint y: 425, endPoint x: 1135, endPoint y: 412, distance: 478.4
click at [1135, 412] on div at bounding box center [1068, 408] width 293 height 67
click at [1436, 357] on div at bounding box center [749, 648] width 1499 height 1023
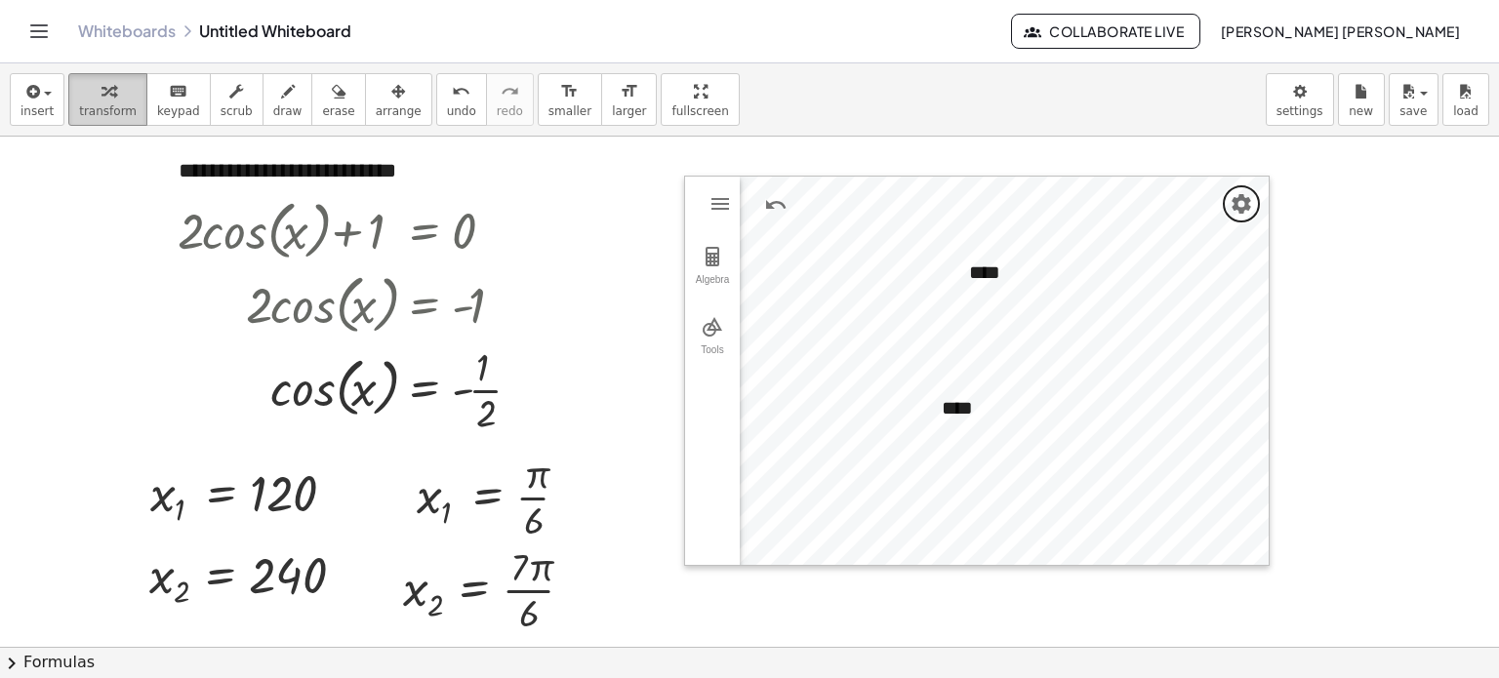
click at [78, 123] on button "transform" at bounding box center [107, 99] width 79 height 53
